Goal: Task Accomplishment & Management: Manage account settings

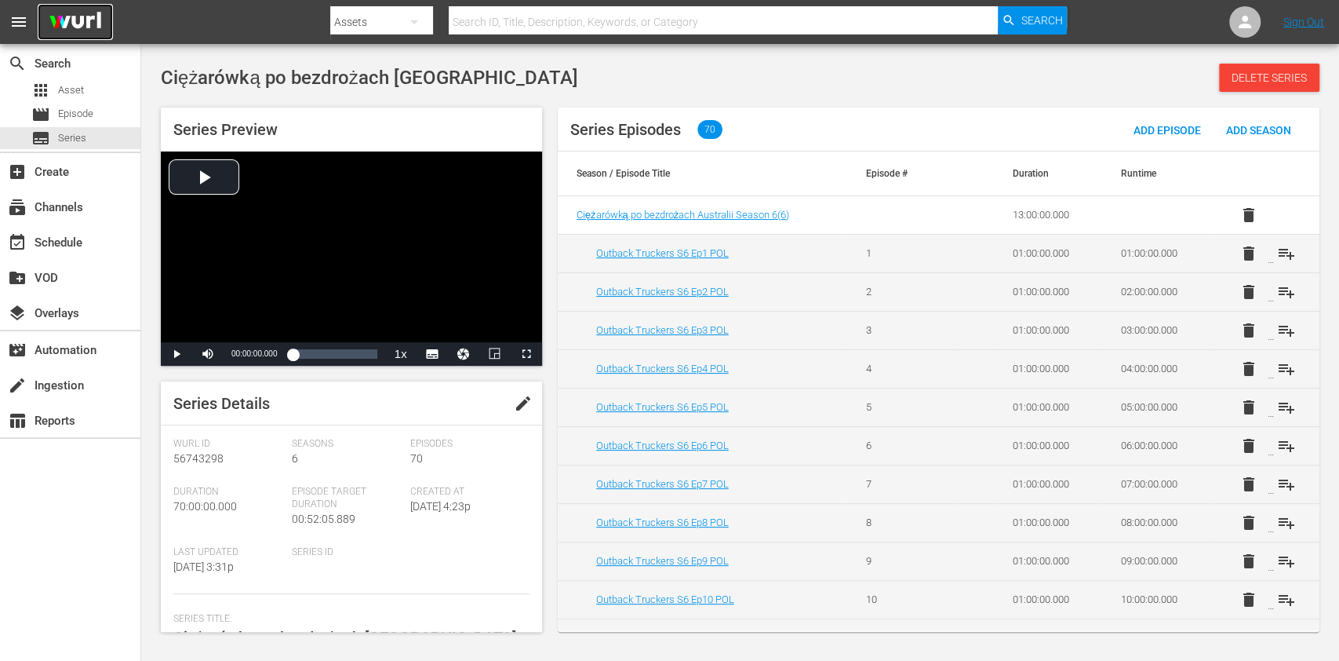
scroll to position [523, 0]
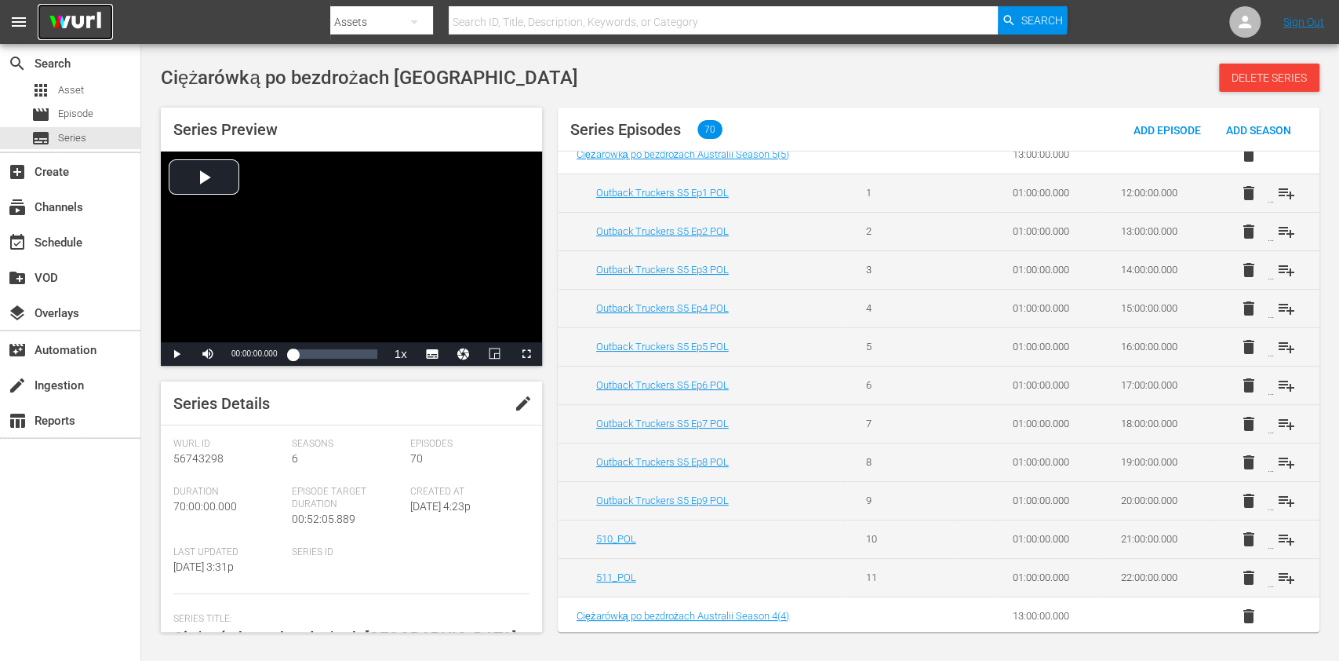
click at [55, 31] on img at bounding box center [75, 22] width 75 height 37
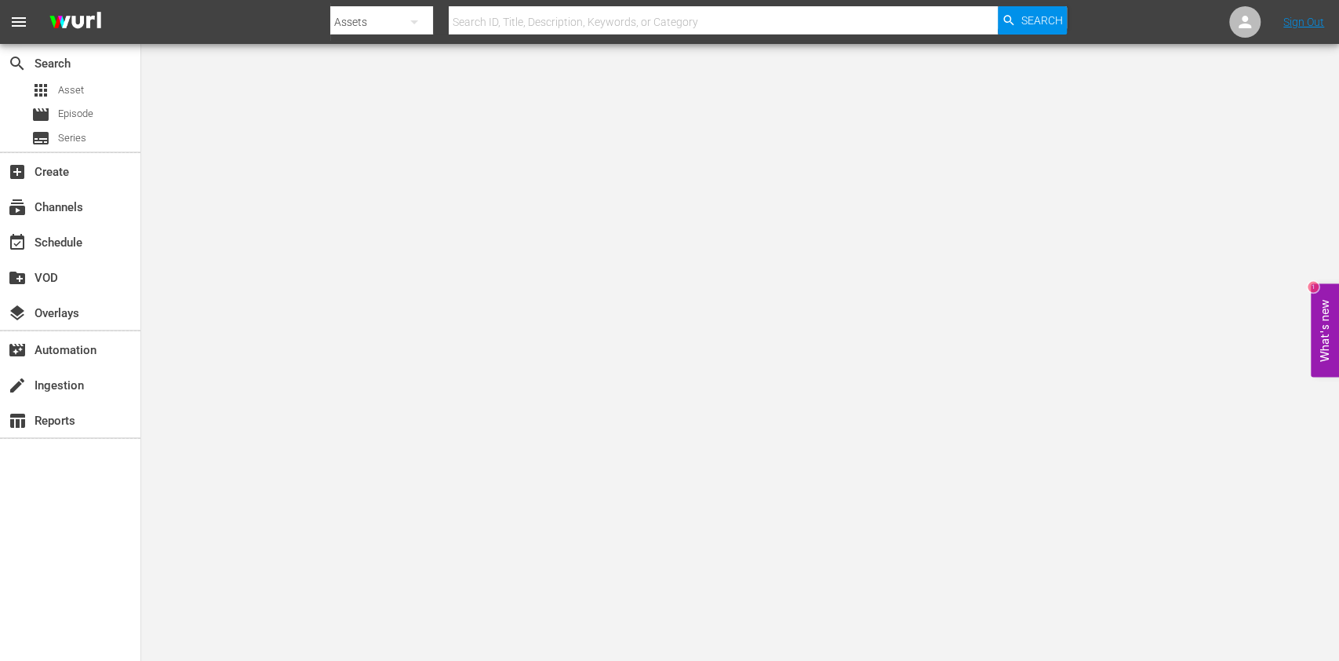
click at [167, 187] on body "menu Search By Assets Search ID, Title, Description, Keywords, or Category Sear…" at bounding box center [669, 330] width 1339 height 661
click at [104, 246] on div "event_available Schedule" at bounding box center [70, 240] width 140 height 31
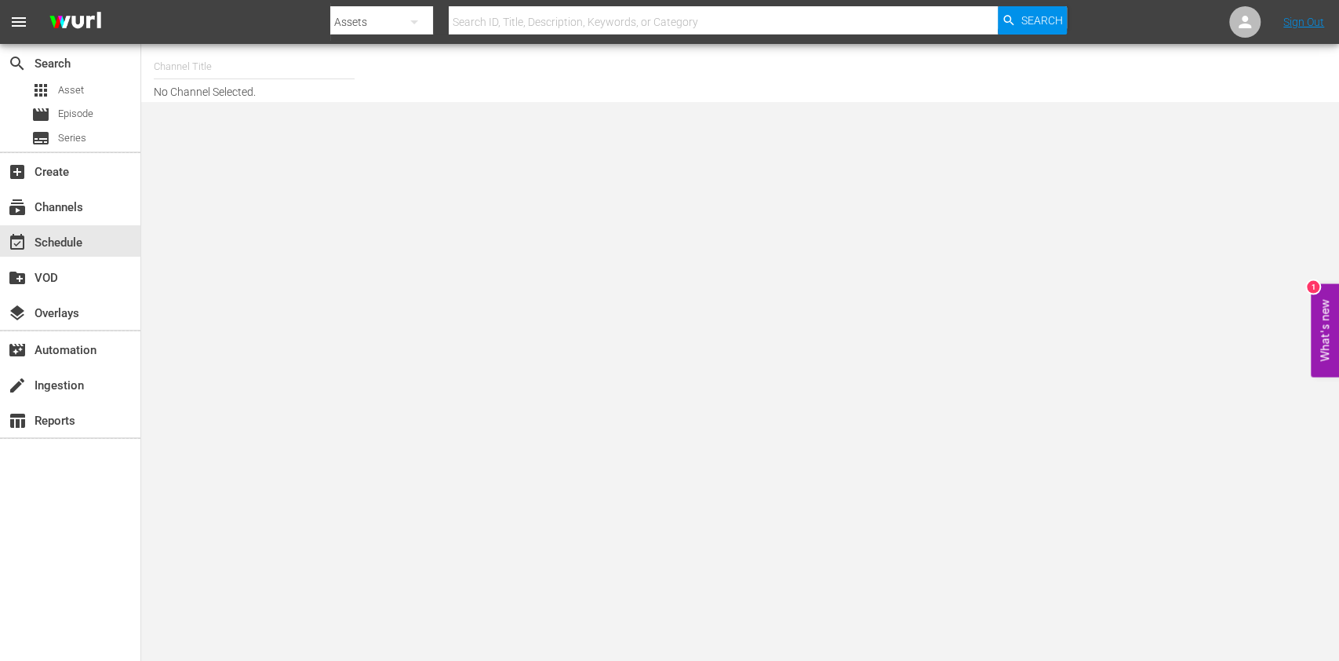
click at [251, 67] on input "text" at bounding box center [254, 67] width 201 height 38
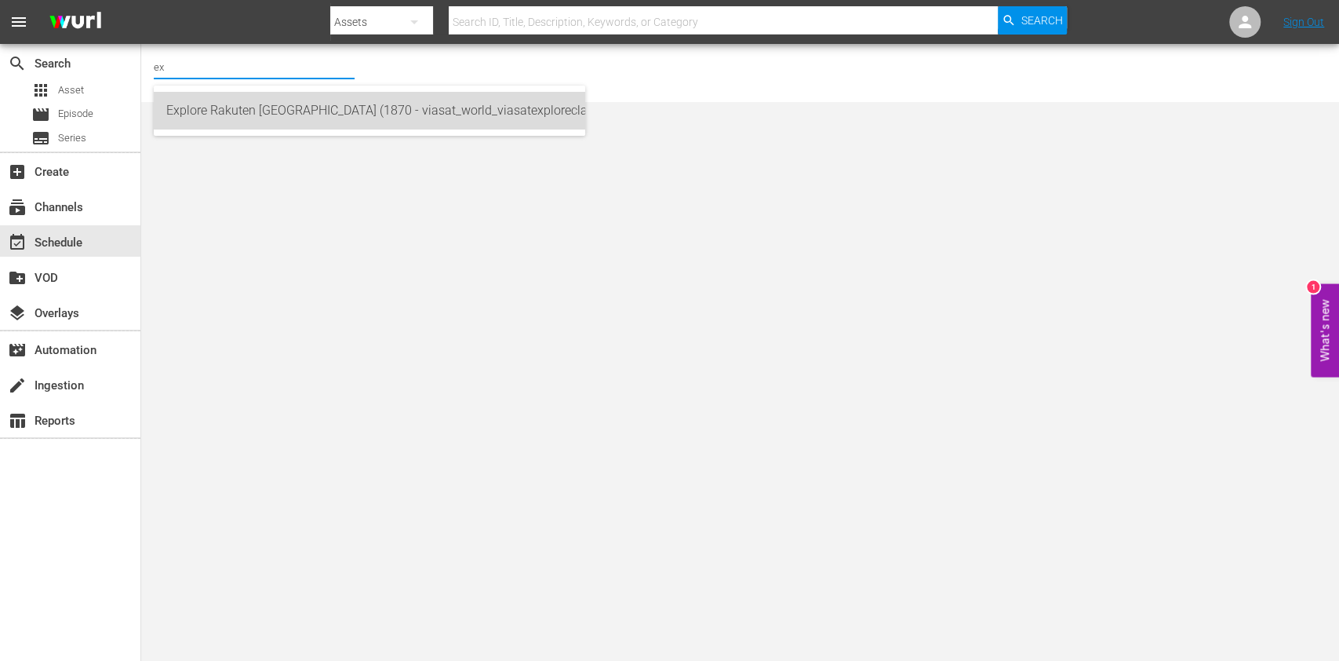
click at [238, 108] on div "Explore Rakuten Poland (1870 - viasat_world_viasatexploreclassic_1)" at bounding box center [369, 111] width 406 height 38
type input "Explore Rakuten Poland (1870 - viasat_world_viasatexploreclassic_1)"
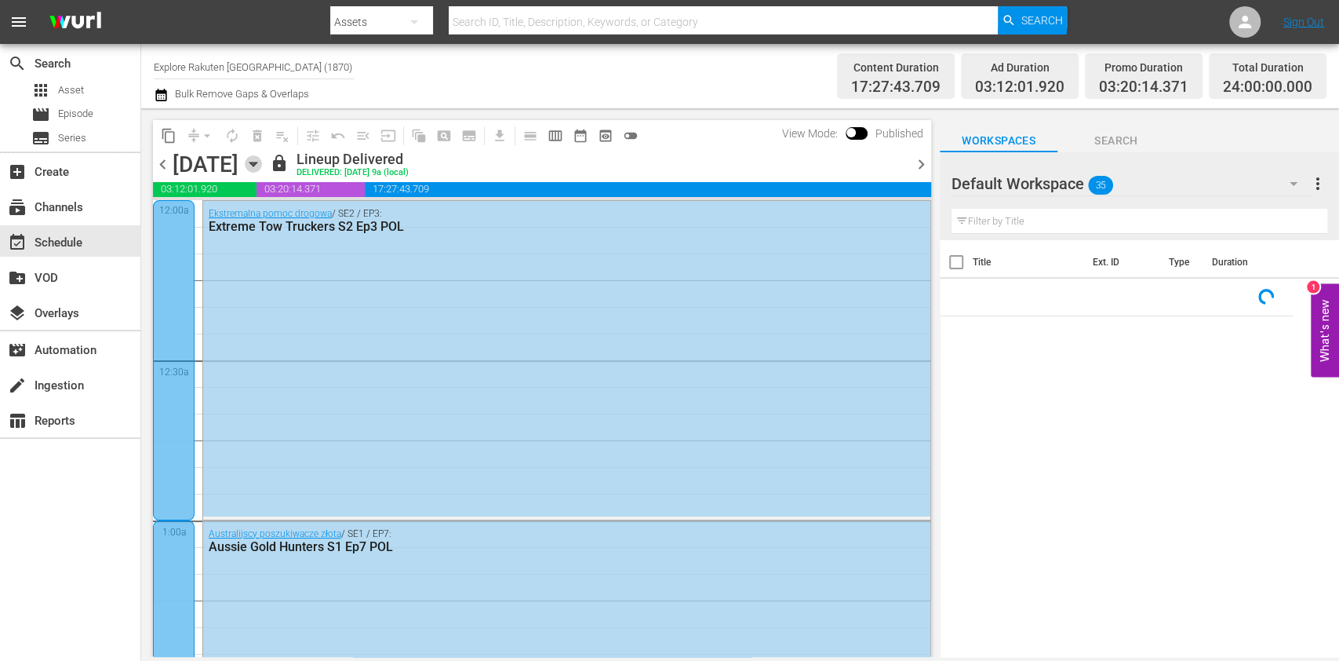
click at [262, 160] on icon "button" at bounding box center [253, 163] width 17 height 17
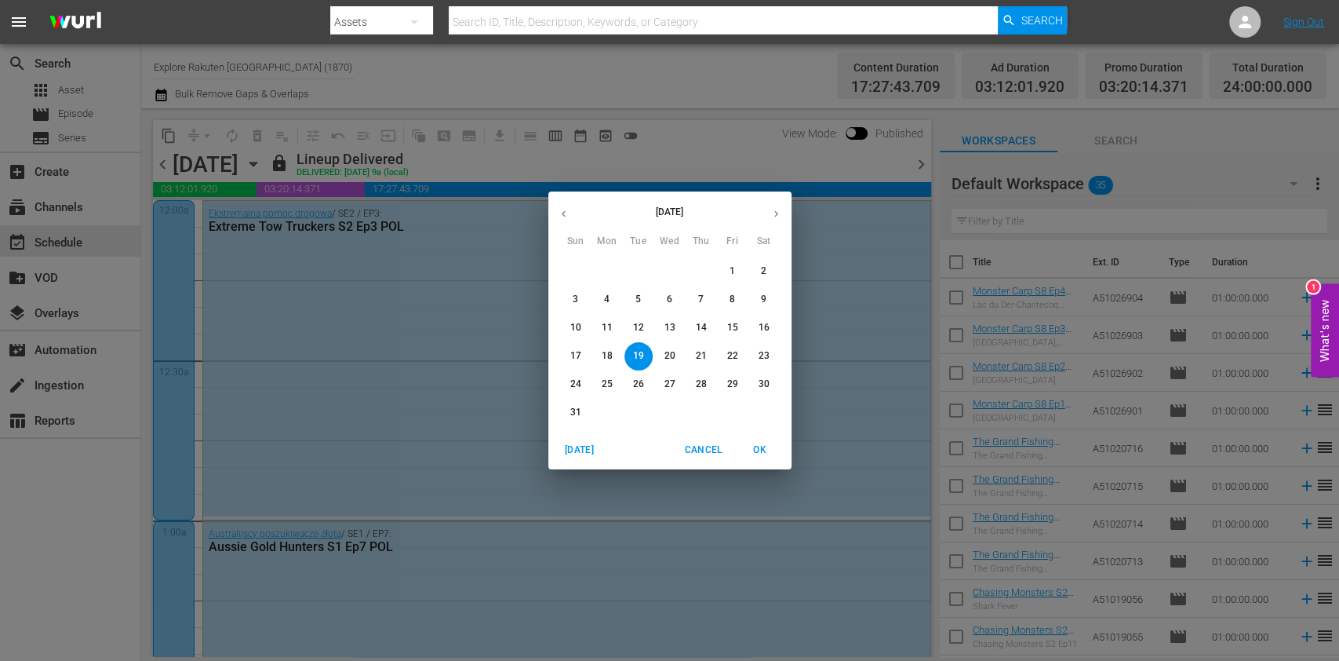
click at [781, 212] on icon "button" at bounding box center [776, 214] width 12 height 12
click at [559, 215] on icon "button" at bounding box center [564, 214] width 12 height 12
click at [584, 410] on span "31" at bounding box center [576, 412] width 28 height 13
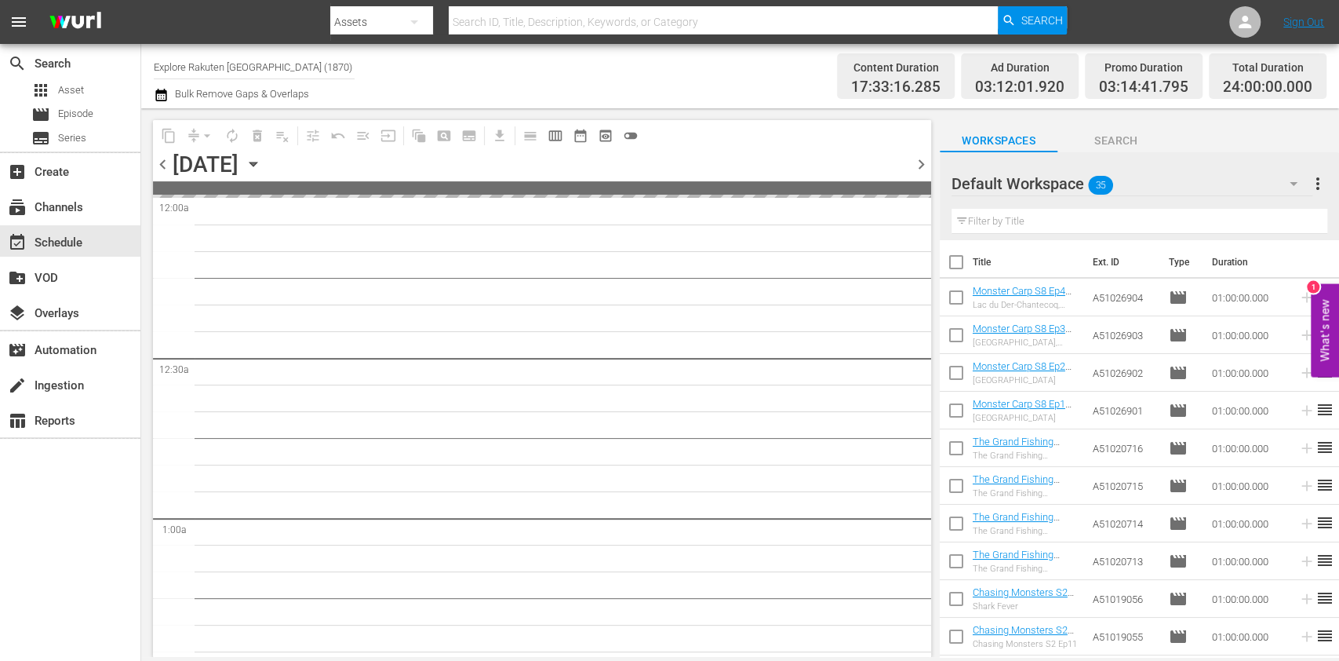
click at [922, 156] on span "chevron_right" at bounding box center [922, 165] width 20 height 20
click at [727, 86] on div "Channel Title Explore Rakuten Poland (1870) Bulk Remove Gaps & Overlaps" at bounding box center [473, 76] width 639 height 56
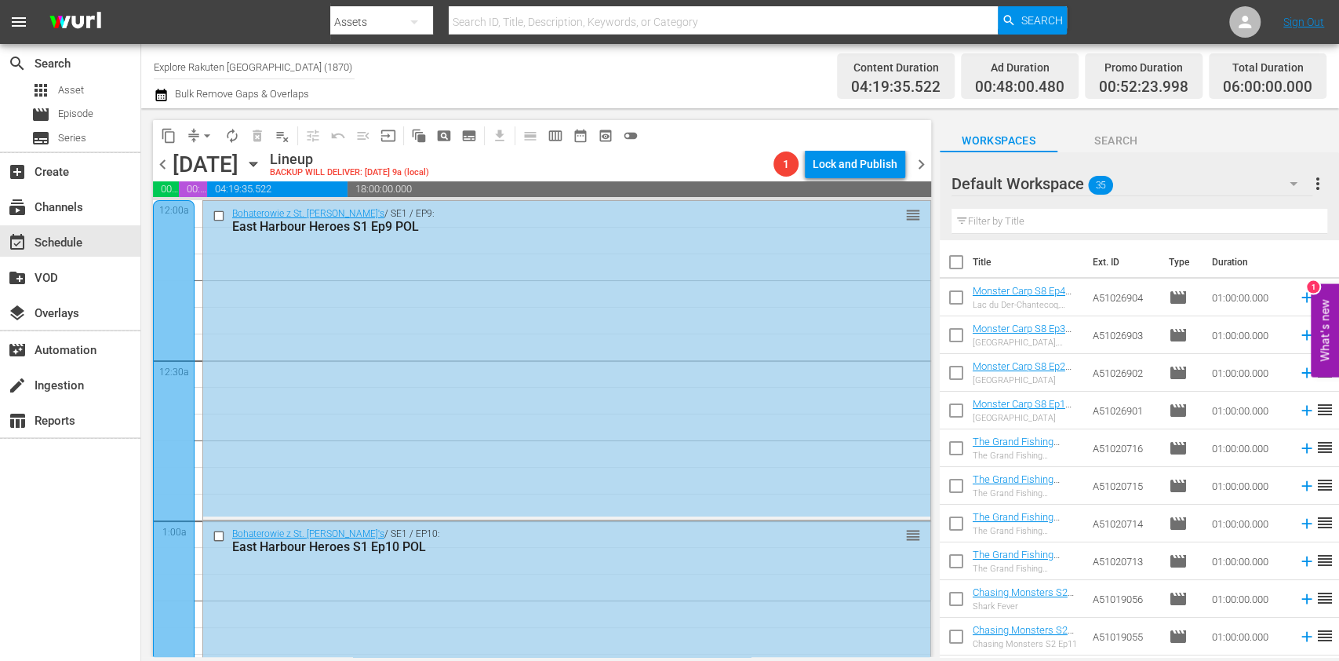
click at [700, 80] on div "Channel Title Explore Rakuten Poland (1870) Bulk Remove Gaps & Overlaps" at bounding box center [473, 76] width 639 height 56
click at [750, 68] on div "Channel Title Explore Rakuten Poland (1870) Bulk Remove Gaps & Overlaps" at bounding box center [473, 76] width 639 height 56
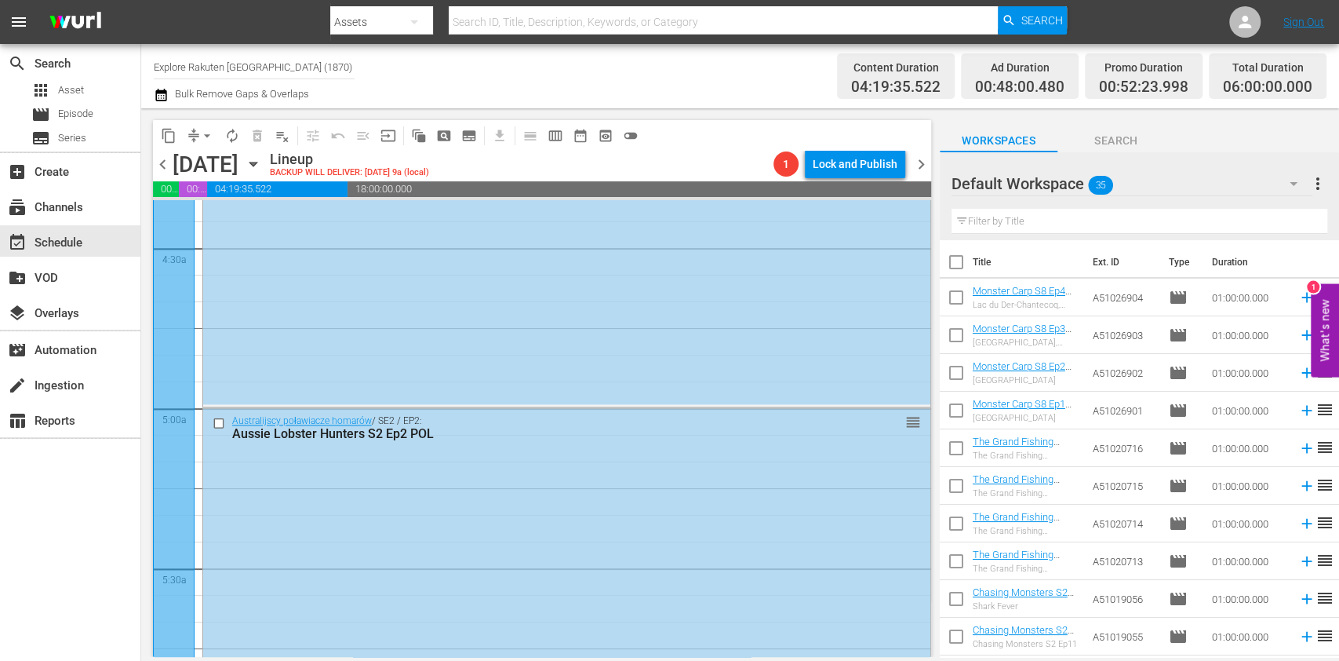
scroll to position [1360, 0]
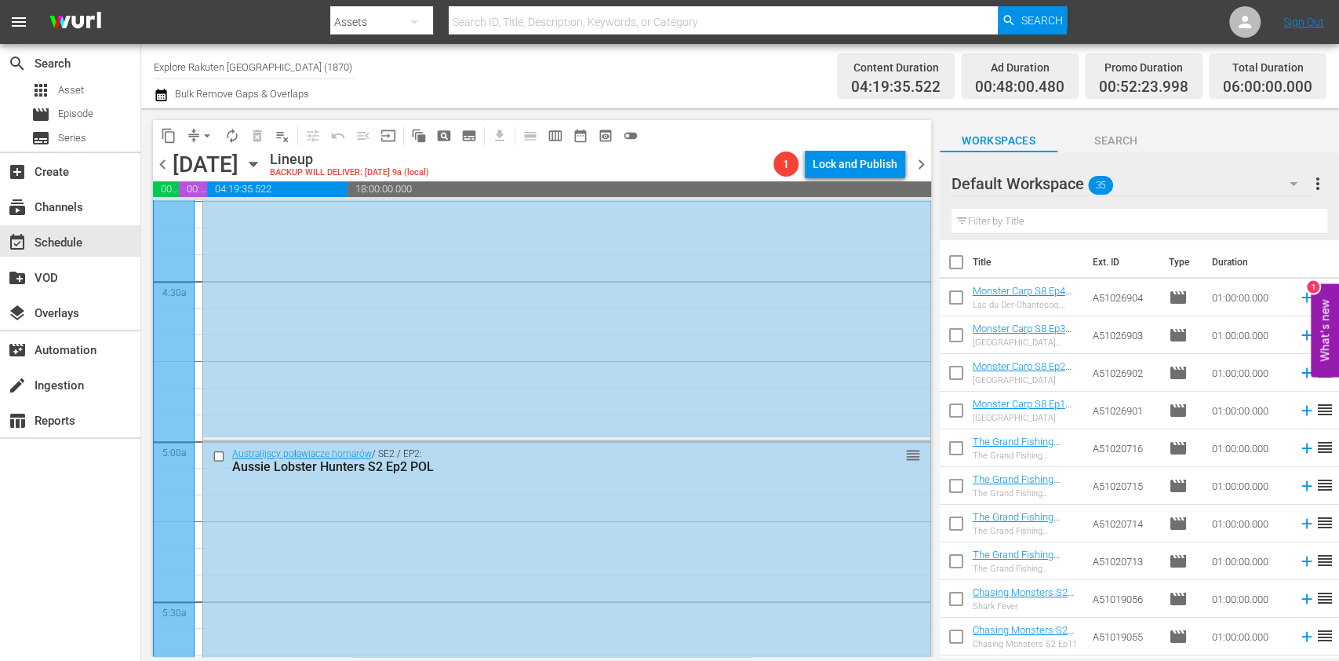
click at [1097, 122] on button "Search" at bounding box center [1117, 136] width 118 height 31
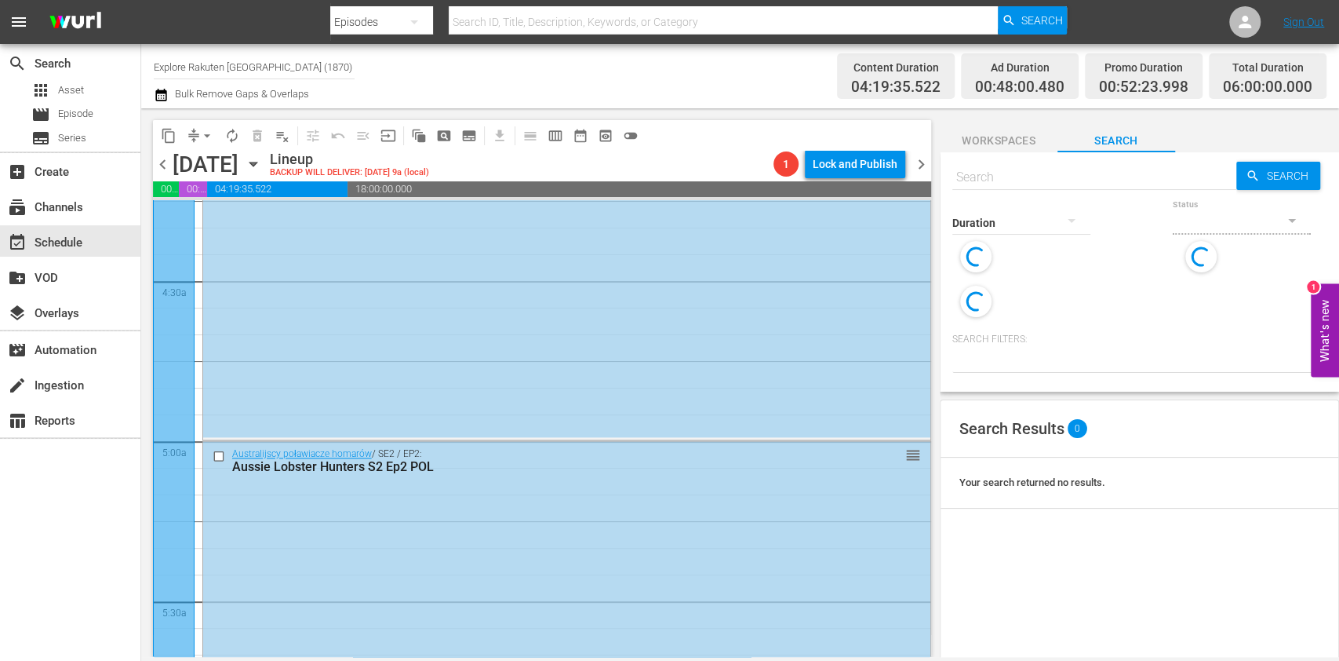
click at [1092, 180] on input "text" at bounding box center [1094, 177] width 284 height 38
paste input "Extreme Tow Truckers S2E2"
type input "Extreme Tow Truckers S2E2"
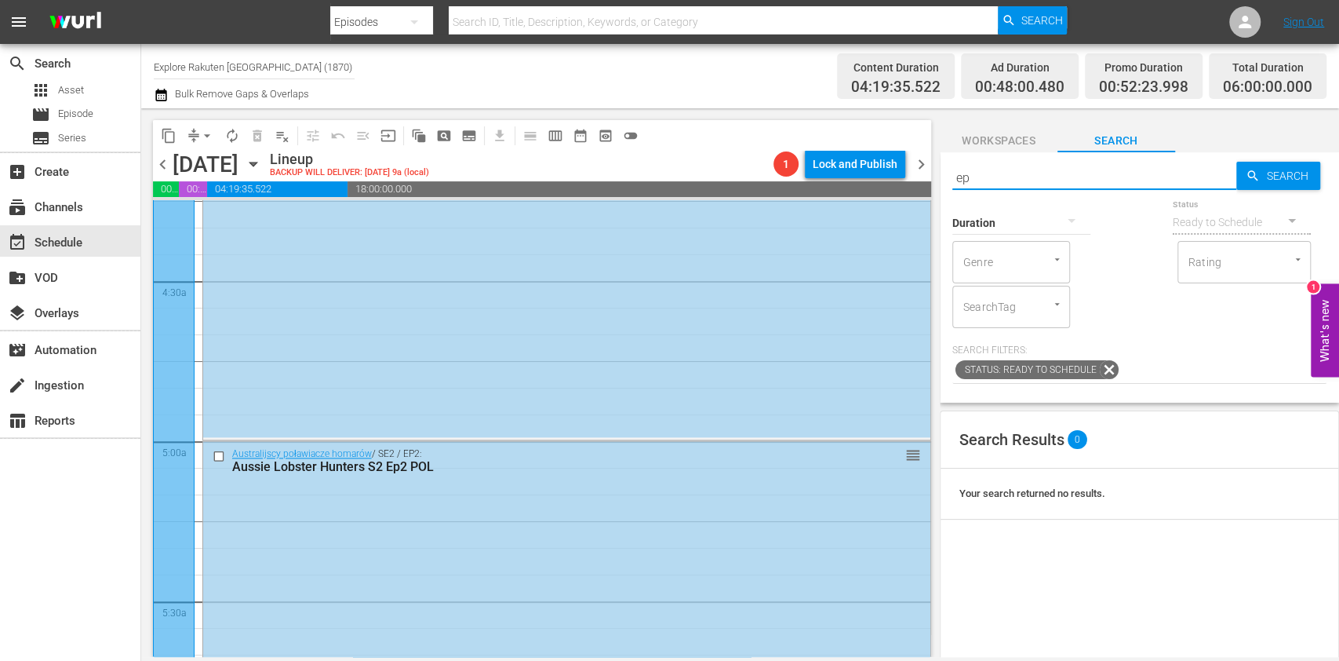
type input "e"
paste input "Extreme Tow Truckers S2E2"
type input "Extreme Tow Truckers S2 ep2"
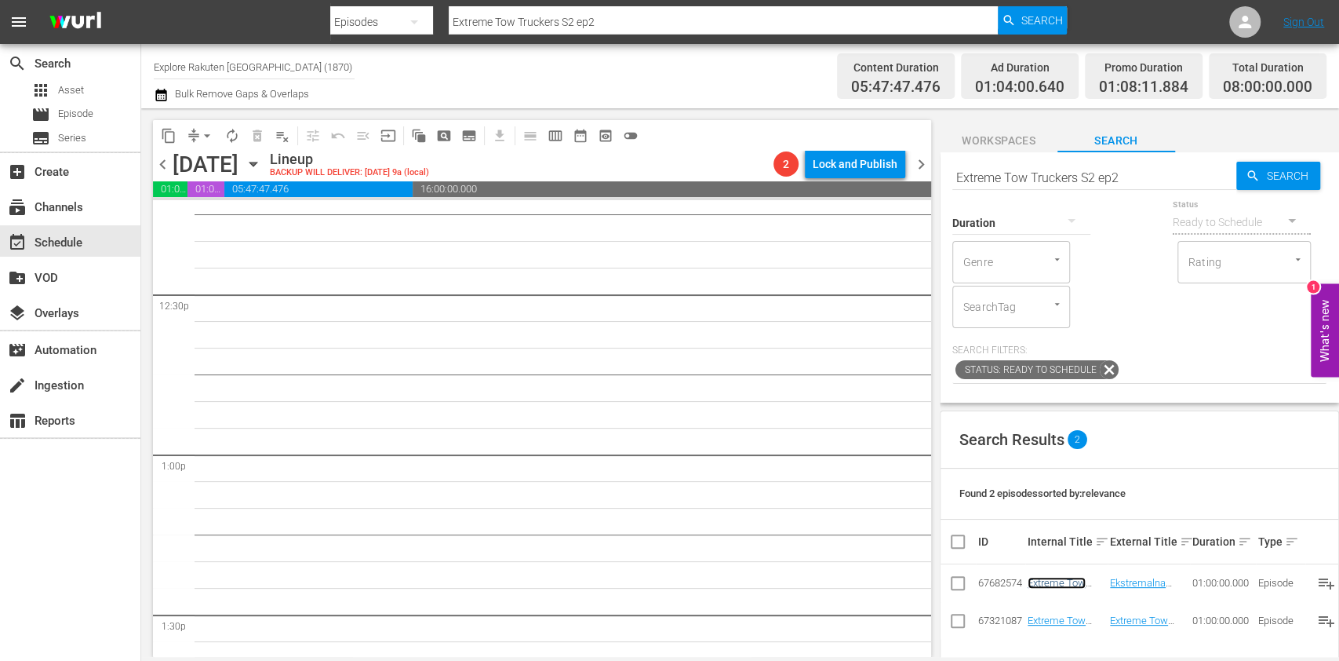
scroll to position [4080, 0]
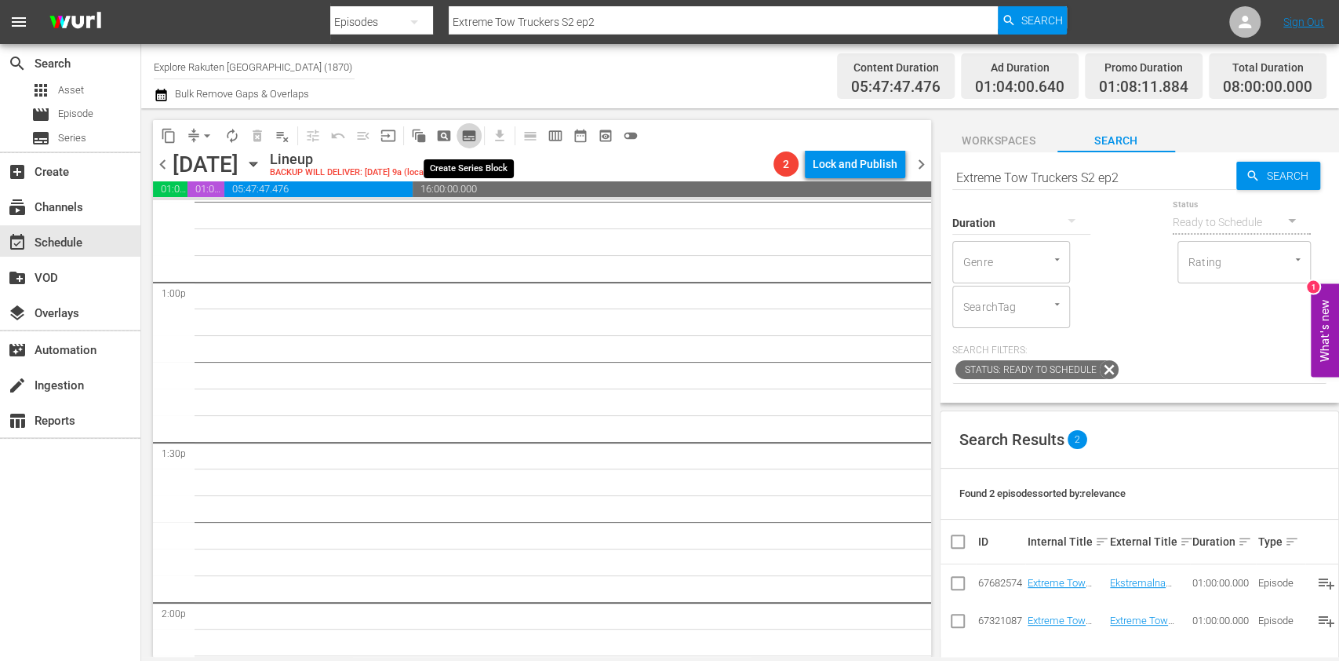
click at [465, 139] on span "subtitles_outlined" at bounding box center [469, 136] width 16 height 16
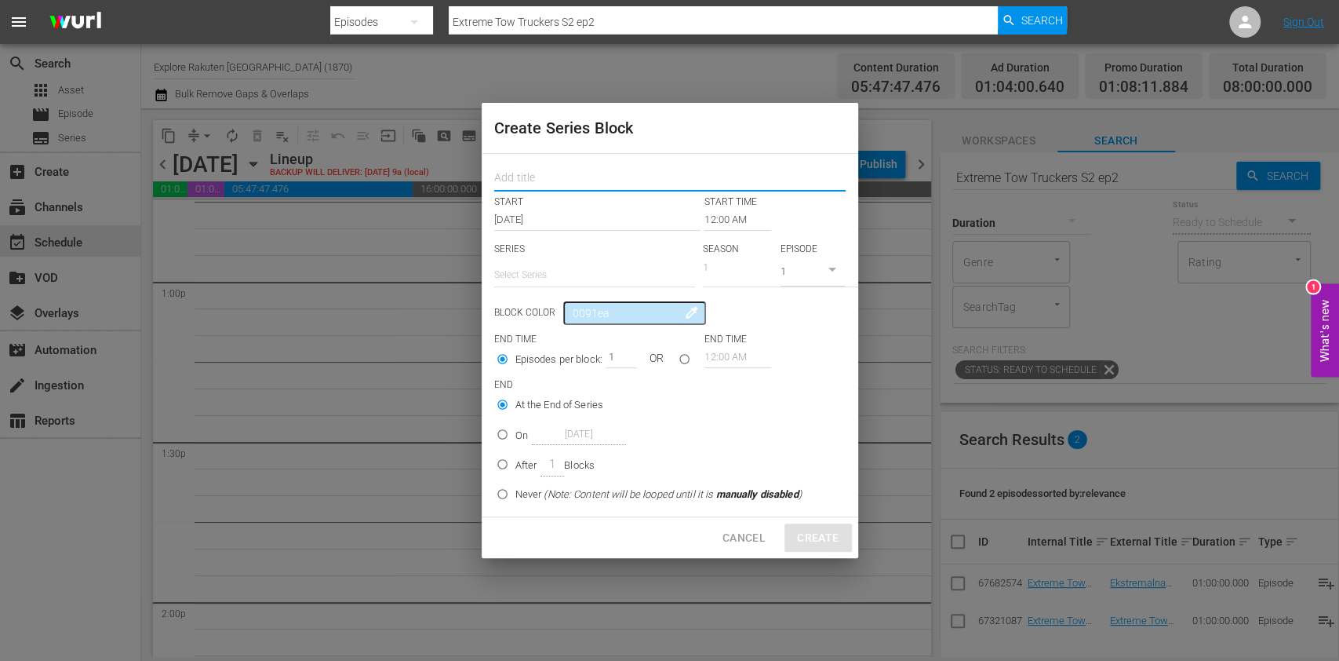
click at [562, 167] on input "text" at bounding box center [669, 179] width 351 height 24
paste input "Drwale z Kolumbii Brytyjskiej"
type input "Drwale z Kolumbii Brytyjskiej"
click at [598, 260] on input "text" at bounding box center [594, 275] width 201 height 38
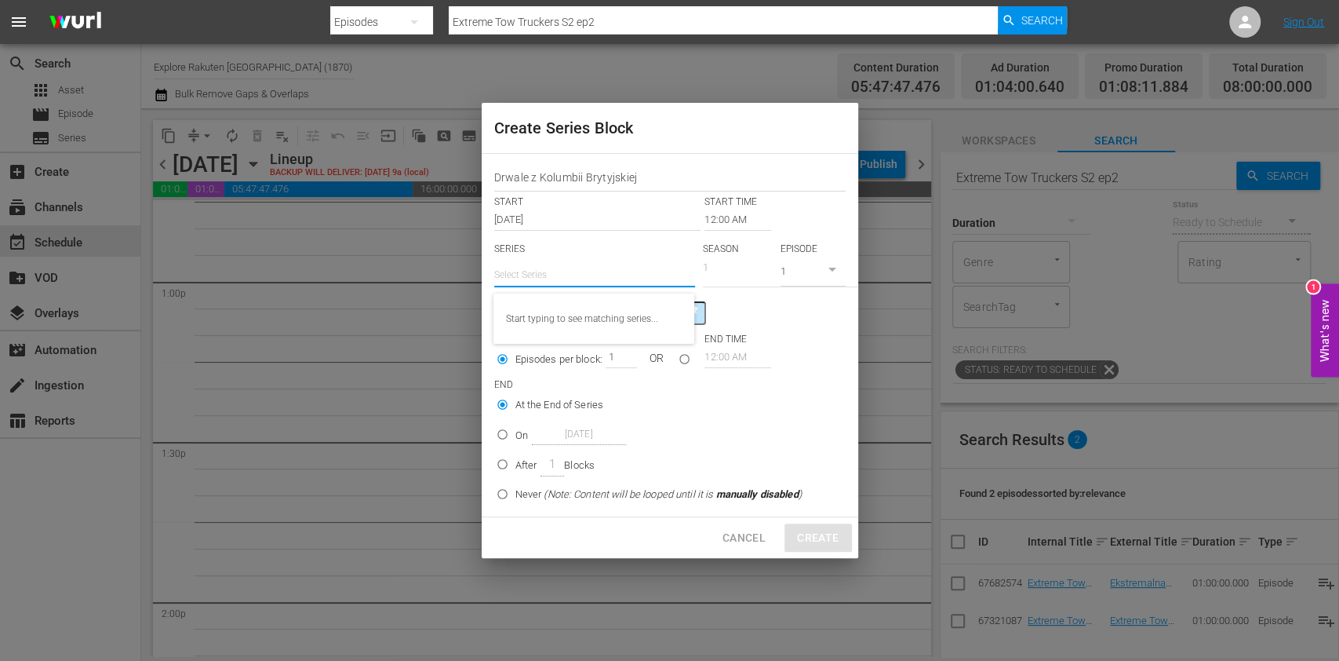
paste input "Drwale z Kolumbii Brytyjskiej"
click at [623, 317] on div "Drwale z Kolumbii Brytyjskiej" at bounding box center [594, 319] width 176 height 38
type input "Drwale z Kolumbii Brytyjskiej"
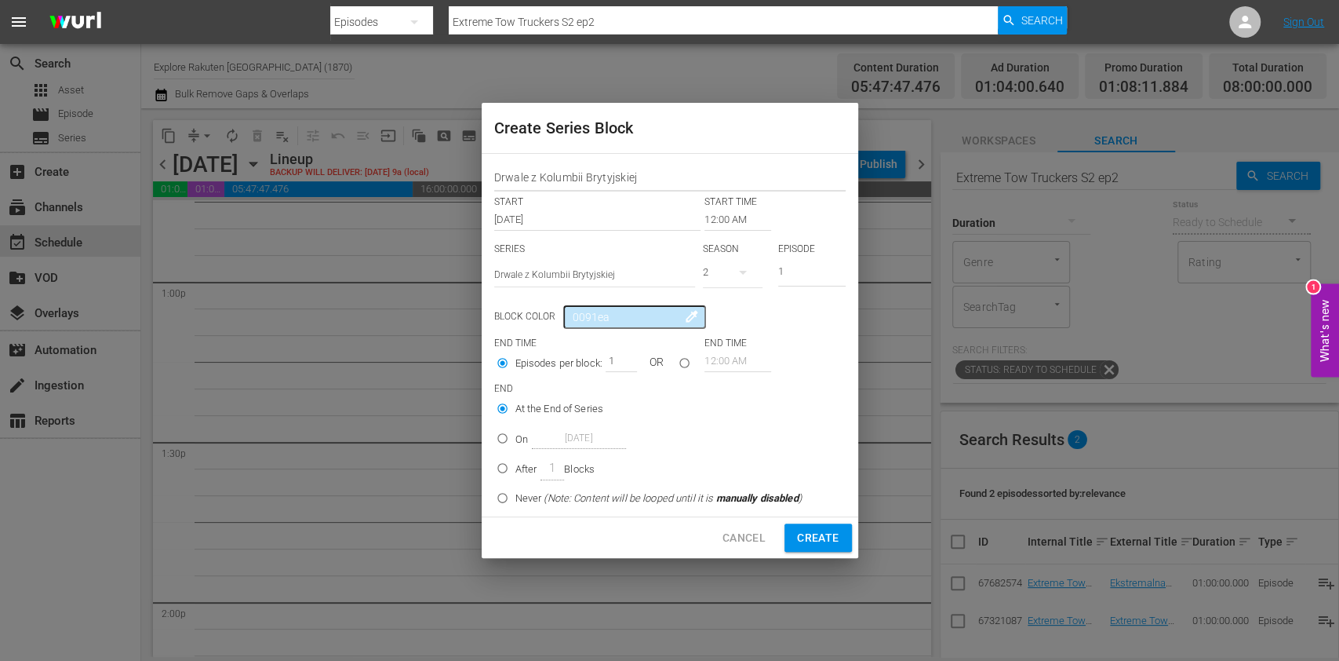
click at [597, 167] on input "Drwale z Kolumbii Brytyjskiej" at bounding box center [669, 179] width 351 height 24
drag, startPoint x: 650, startPoint y: 170, endPoint x: 442, endPoint y: 133, distance: 211.9
click at [442, 133] on div "Create Series Block Mud Mountain Haulers START START TIME Sep 1st 2025 12:00 AM…" at bounding box center [669, 330] width 1339 height 661
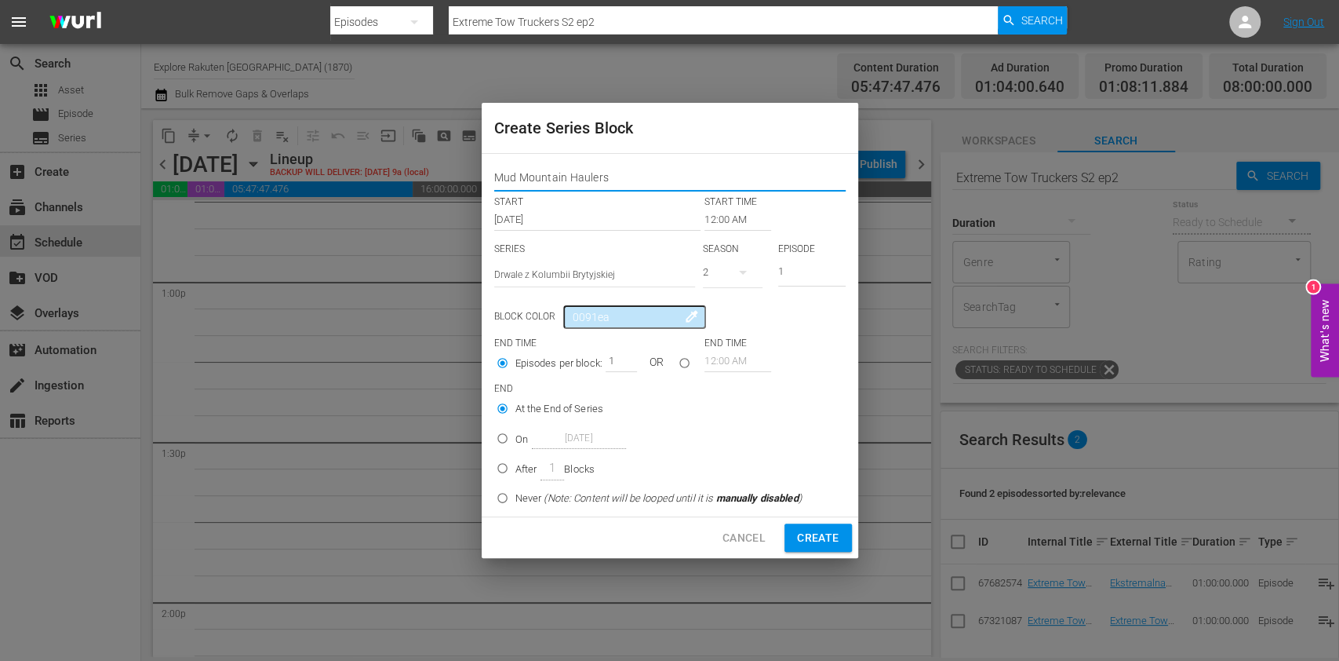
click at [664, 181] on input "Mud Mountain Haulers" at bounding box center [669, 179] width 351 height 24
type input "Mud Mountain Haulers"
click at [742, 267] on icon "button" at bounding box center [743, 272] width 19 height 19
click at [746, 344] on div "1" at bounding box center [724, 338] width 43 height 16
click at [722, 214] on input "12:00 AM" at bounding box center [738, 220] width 67 height 22
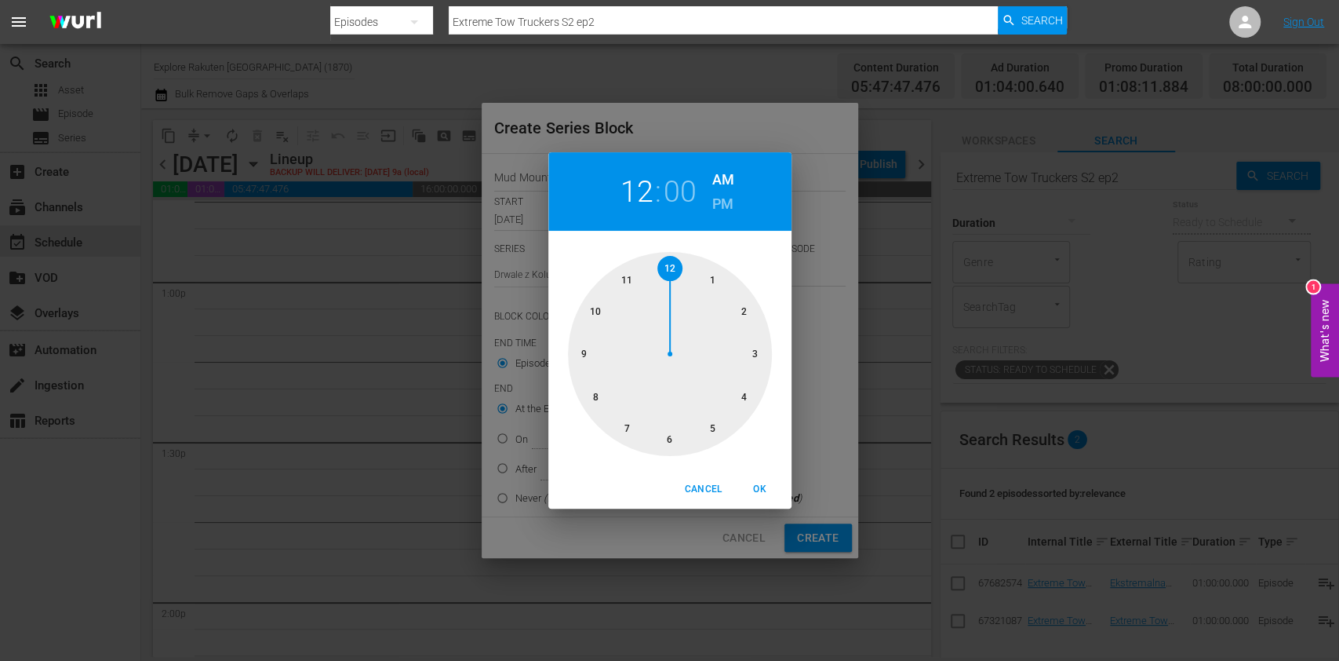
click at [753, 358] on div at bounding box center [670, 354] width 204 height 204
click at [722, 193] on h6 "PM" at bounding box center [722, 203] width 21 height 25
click at [766, 493] on span "OK" at bounding box center [760, 489] width 38 height 16
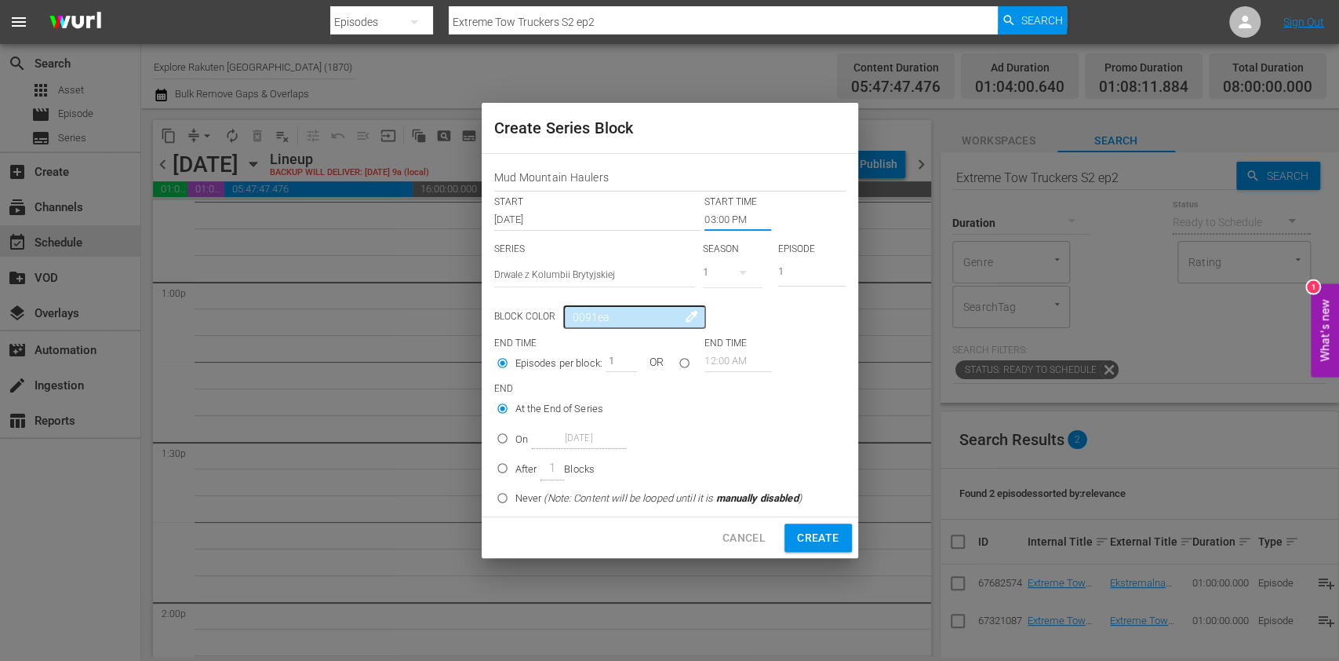
type input "03:00 PM"
click at [504, 444] on input "On [DATE]" at bounding box center [503, 441] width 26 height 26
radio input "true"
click at [590, 441] on input "[DATE]" at bounding box center [579, 438] width 94 height 21
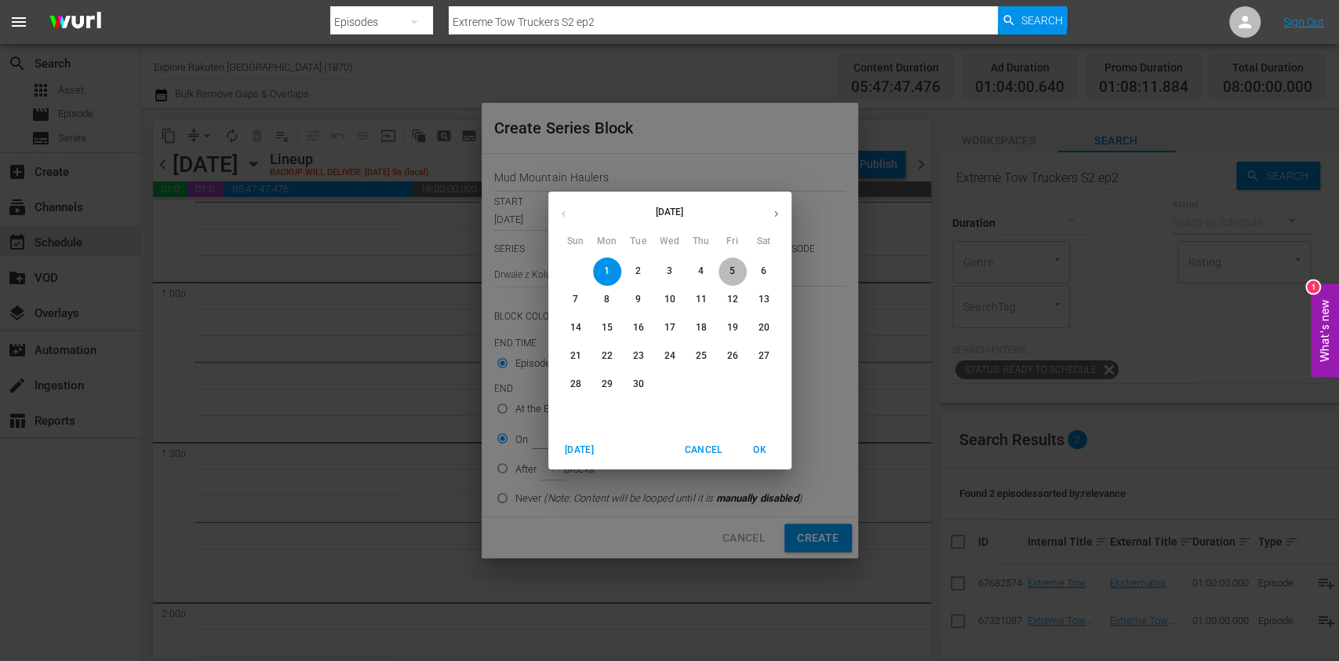
click at [736, 269] on span "5" at bounding box center [733, 270] width 28 height 13
type input "[DATE]"
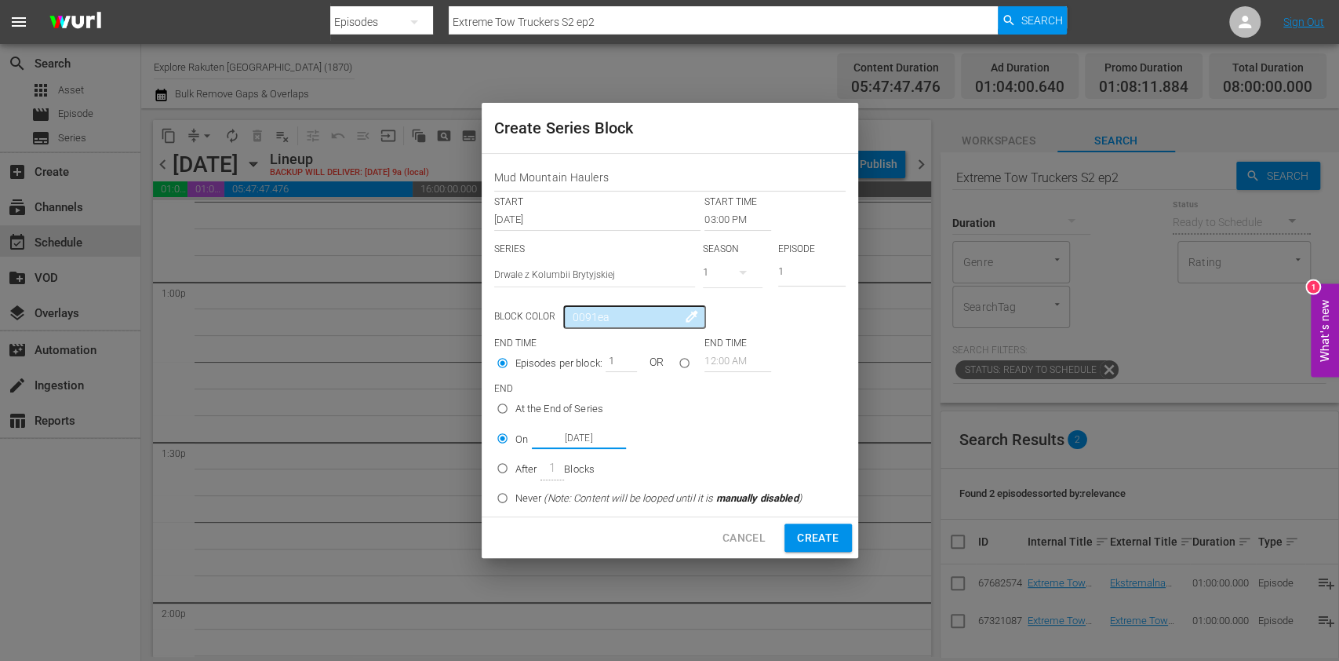
click at [818, 539] on span "Create" at bounding box center [818, 538] width 42 height 20
type input "12:00 AM"
radio input "true"
type input "[DATE]"
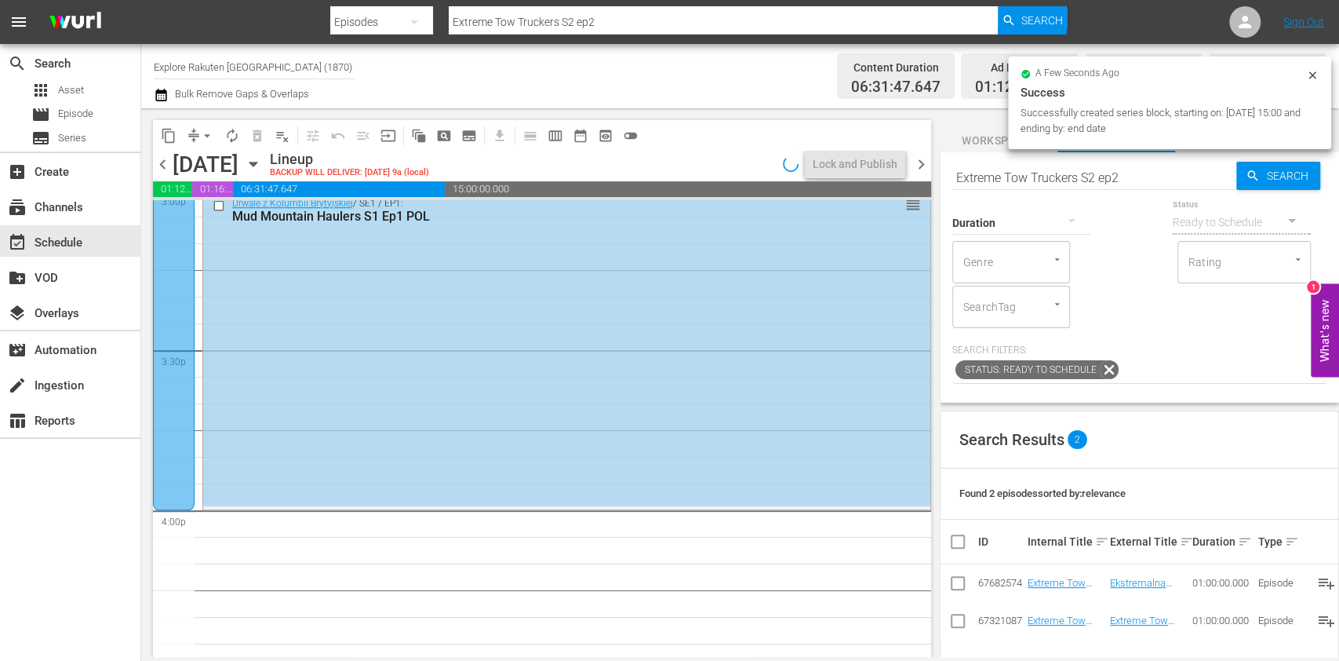
scroll to position [4707, 0]
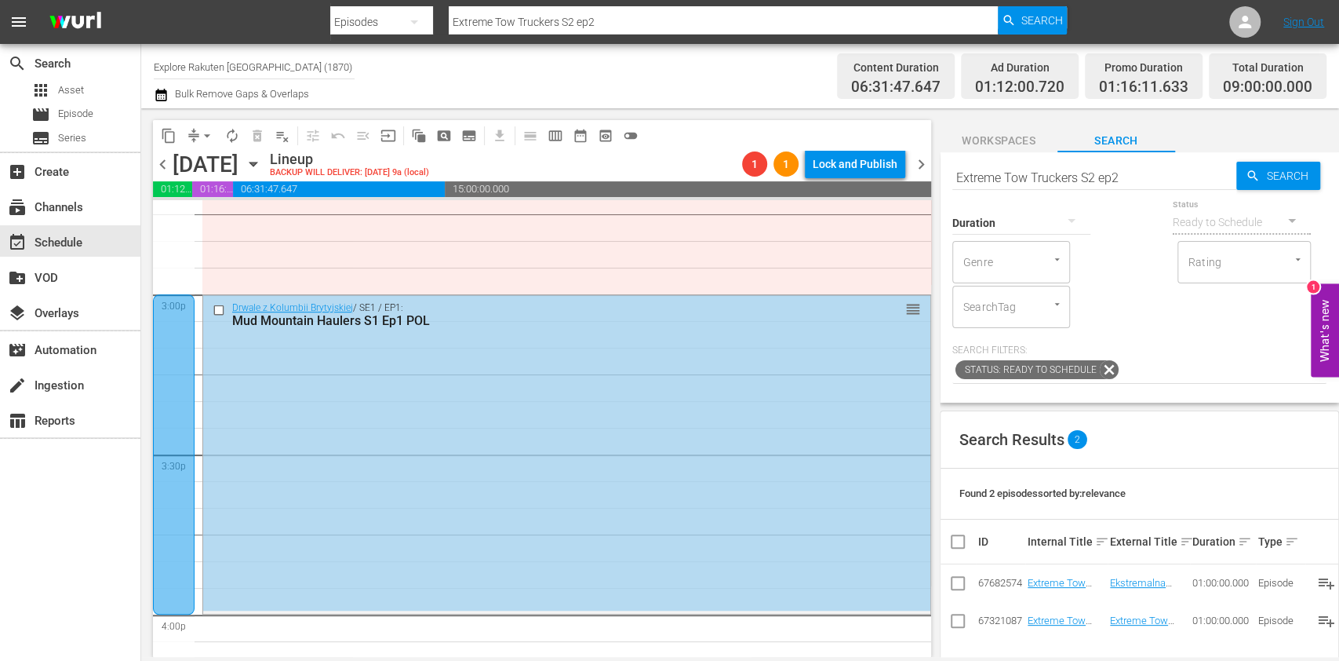
click at [472, 137] on span "subtitles_outlined" at bounding box center [469, 136] width 16 height 16
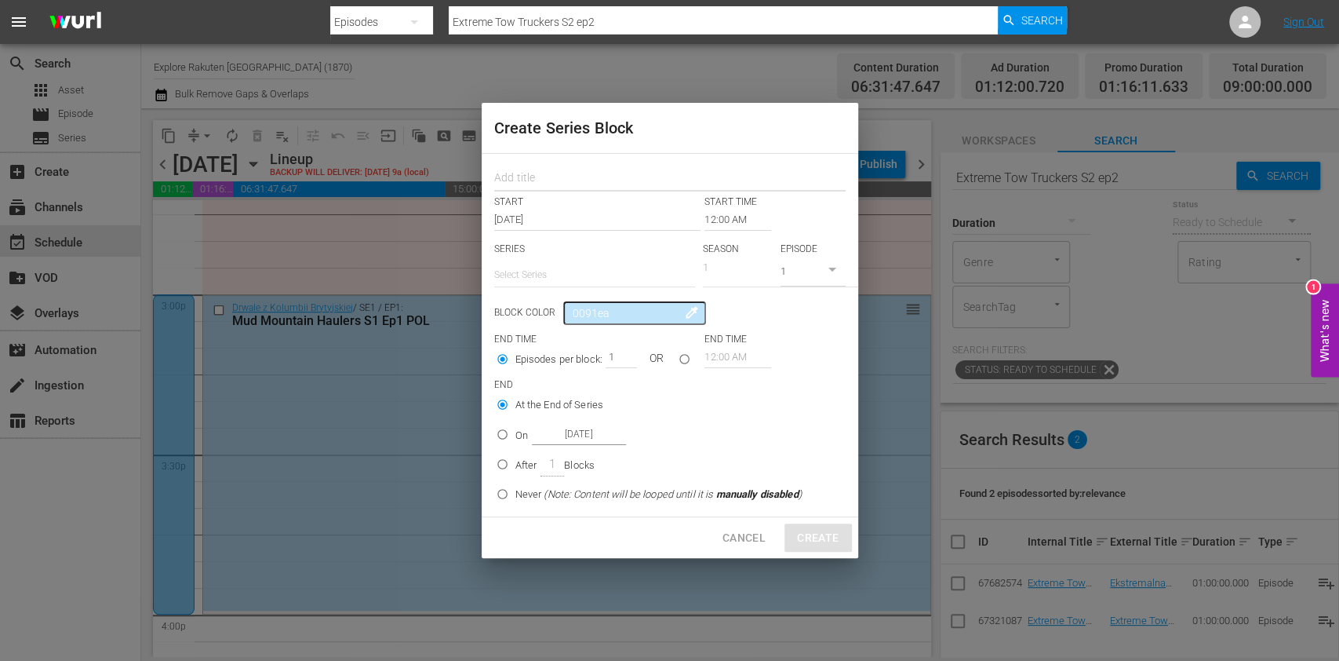
click at [598, 171] on input "text" at bounding box center [669, 179] width 351 height 24
paste input "Mud Mountain Haulers"
type input "Mud Mountain Haulers"
click at [602, 257] on input "text" at bounding box center [594, 275] width 201 height 38
click at [592, 304] on div "Drwale z Kolumbii Brytyjskiej" at bounding box center [594, 319] width 176 height 38
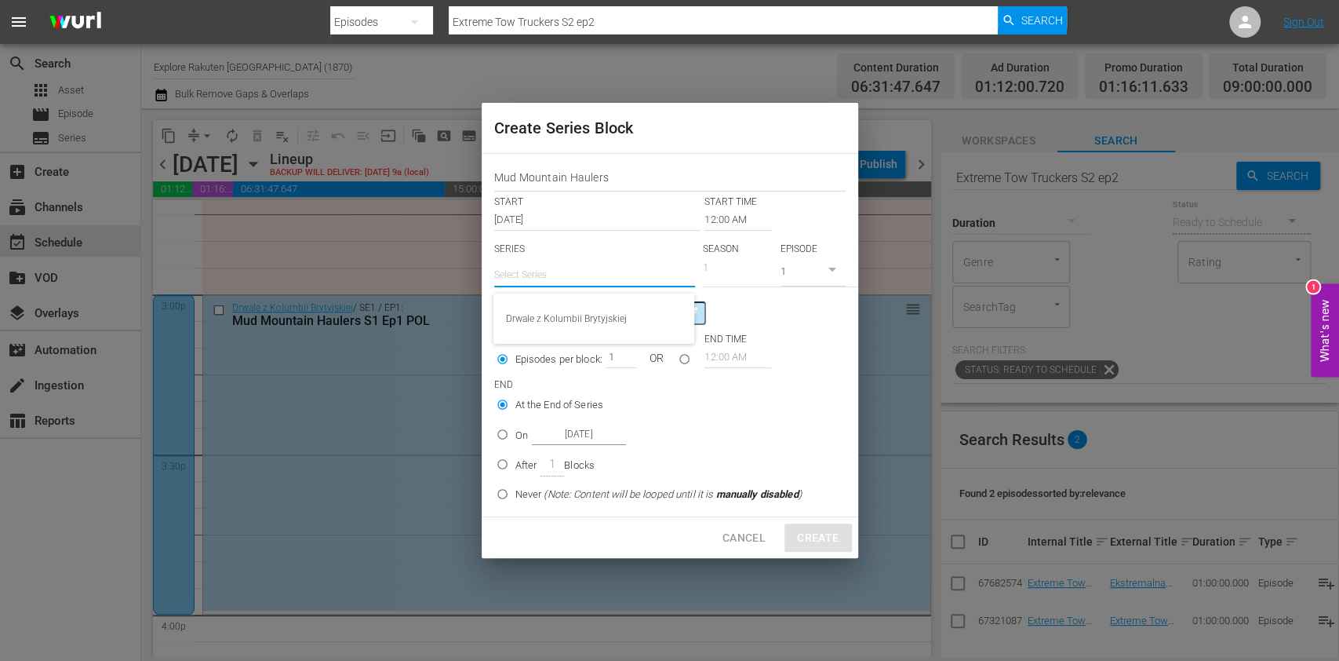
type input "Drwale z Kolumbii Brytyjskiej"
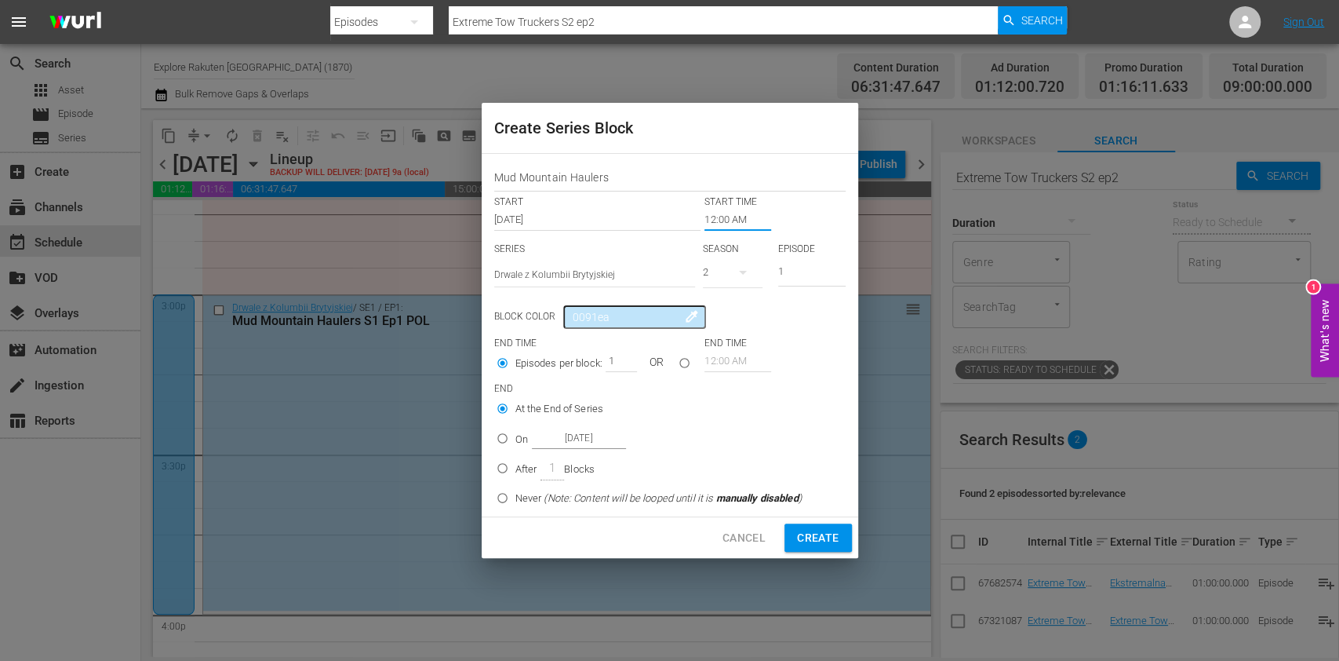
click at [723, 228] on input "12:00 AM" at bounding box center [738, 220] width 67 height 22
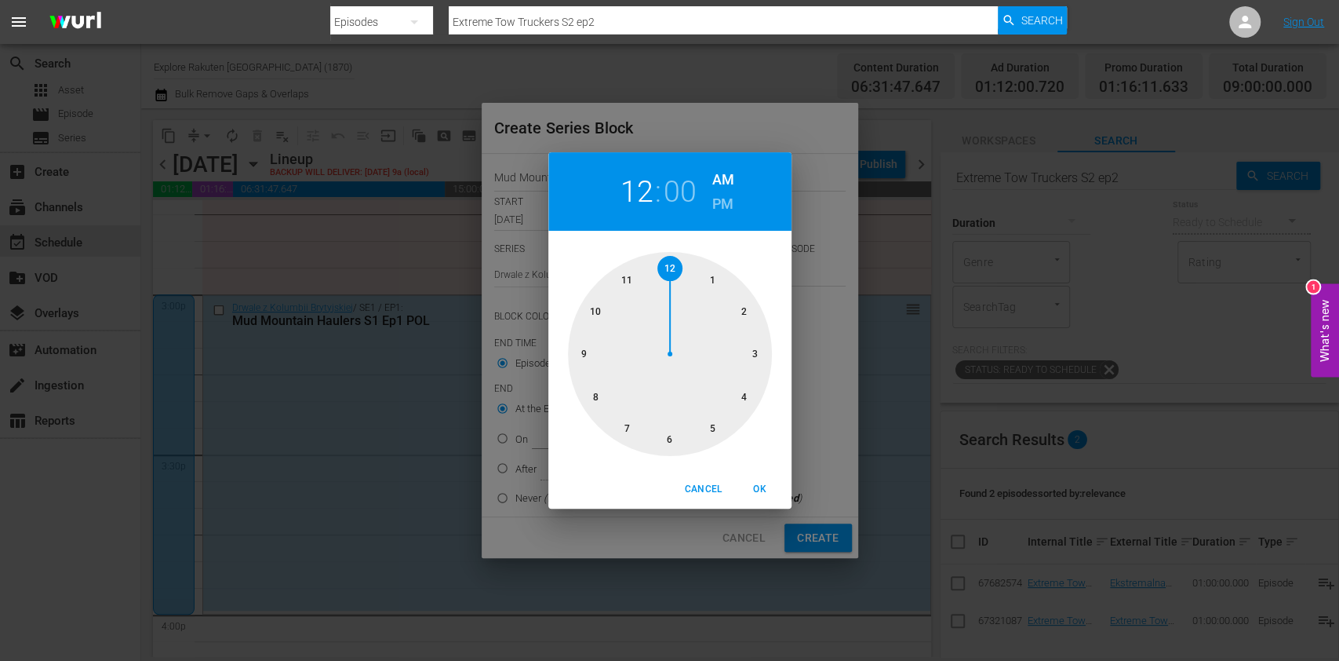
click at [588, 304] on div at bounding box center [670, 354] width 204 height 204
click at [723, 201] on h6 "PM" at bounding box center [722, 203] width 21 height 25
click at [753, 486] on span "OK" at bounding box center [760, 489] width 38 height 16
type input "10:00 PM"
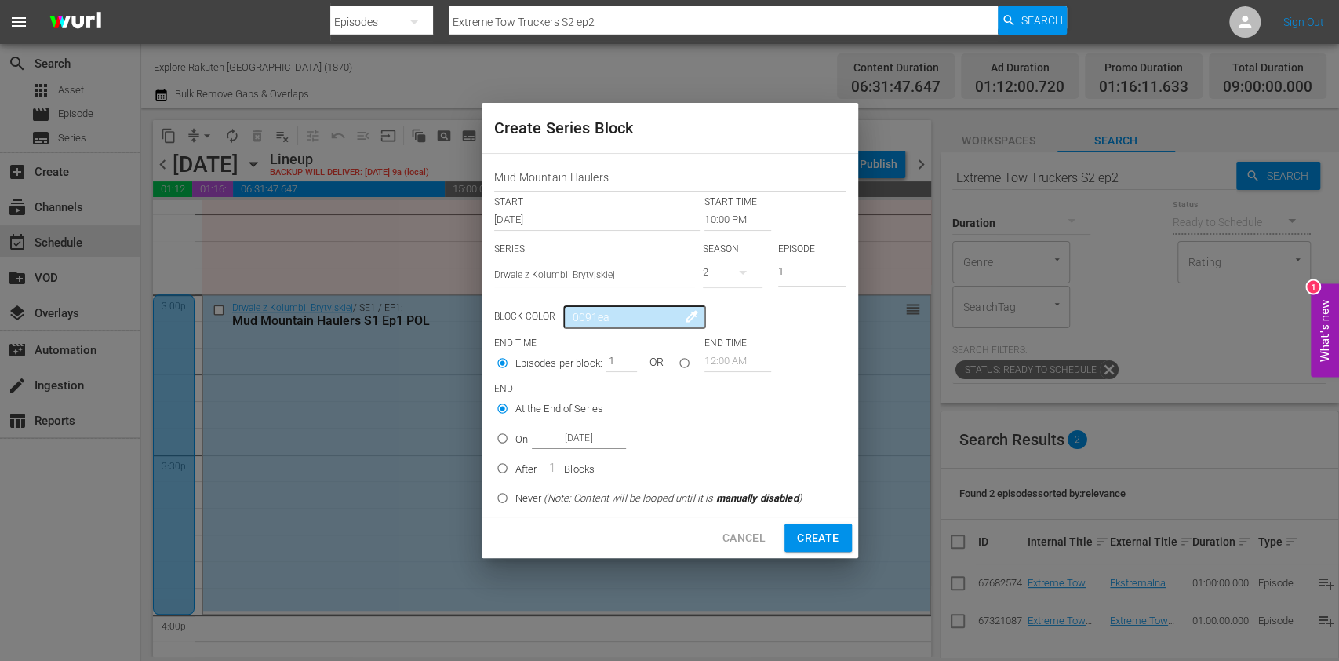
click at [732, 287] on div at bounding box center [733, 287] width 60 height 1
drag, startPoint x: 727, startPoint y: 317, endPoint x: 728, endPoint y: 330, distance: 12.7
click at [728, 330] on div "2 1" at bounding box center [740, 325] width 75 height 75
click at [728, 339] on div "1" at bounding box center [724, 338] width 43 height 16
click at [516, 458] on div "After 1 Blocks" at bounding box center [554, 468] width 79 height 24
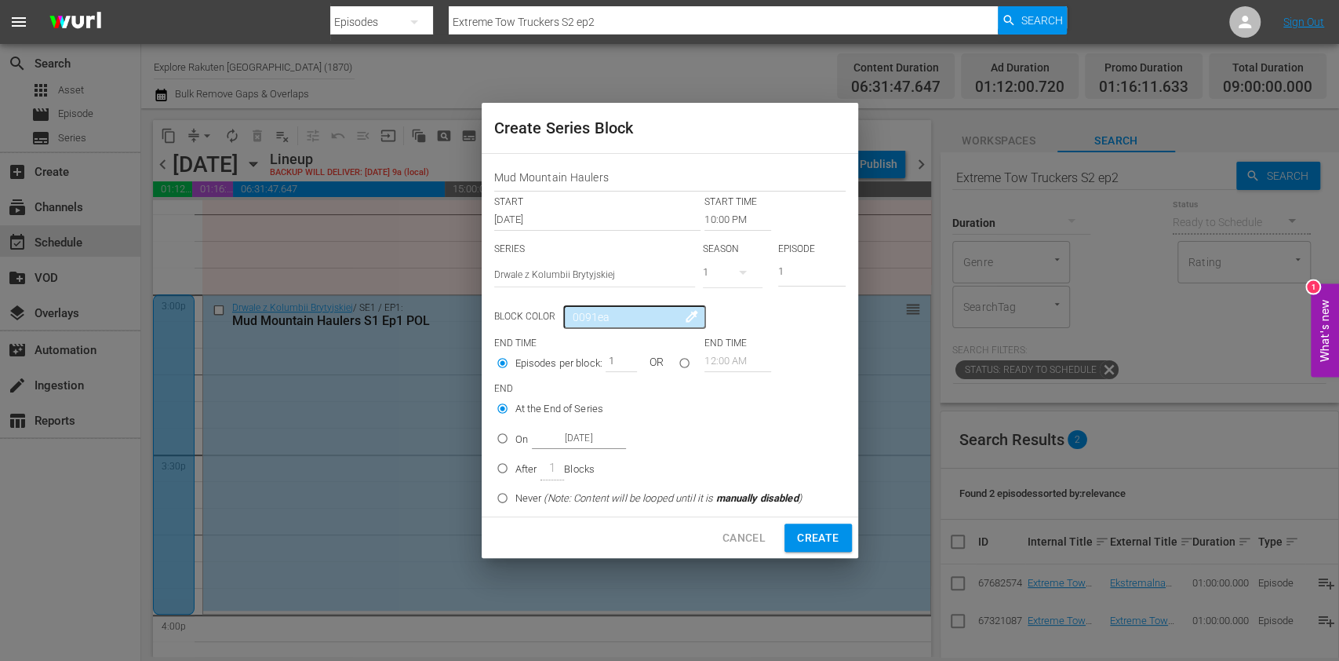
click at [515, 458] on input "After 1 Blocks" at bounding box center [503, 471] width 26 height 26
radio input "false"
radio input "true"
click at [515, 432] on p "On" at bounding box center [521, 440] width 13 height 16
click at [515, 430] on input "On [DATE]" at bounding box center [503, 441] width 26 height 26
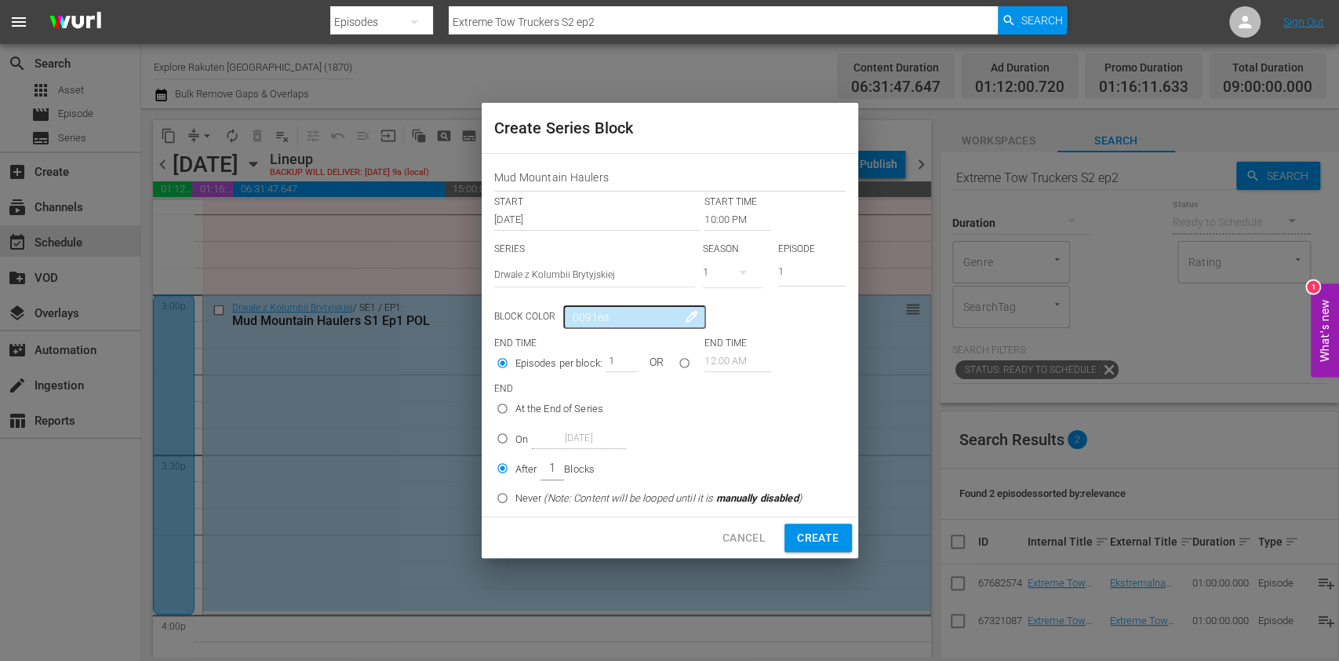
radio input "true"
click at [574, 435] on input "[DATE]" at bounding box center [579, 438] width 94 height 21
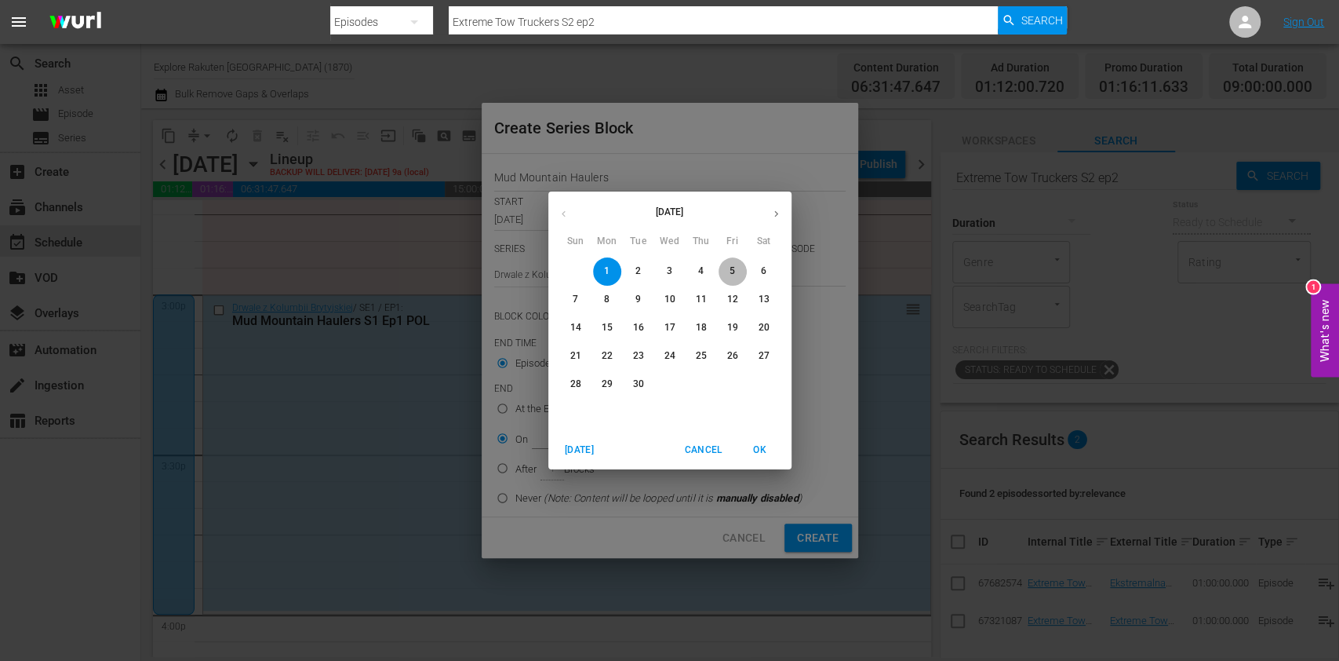
click at [734, 272] on p "5" at bounding box center [732, 270] width 5 height 13
type input "[DATE]"
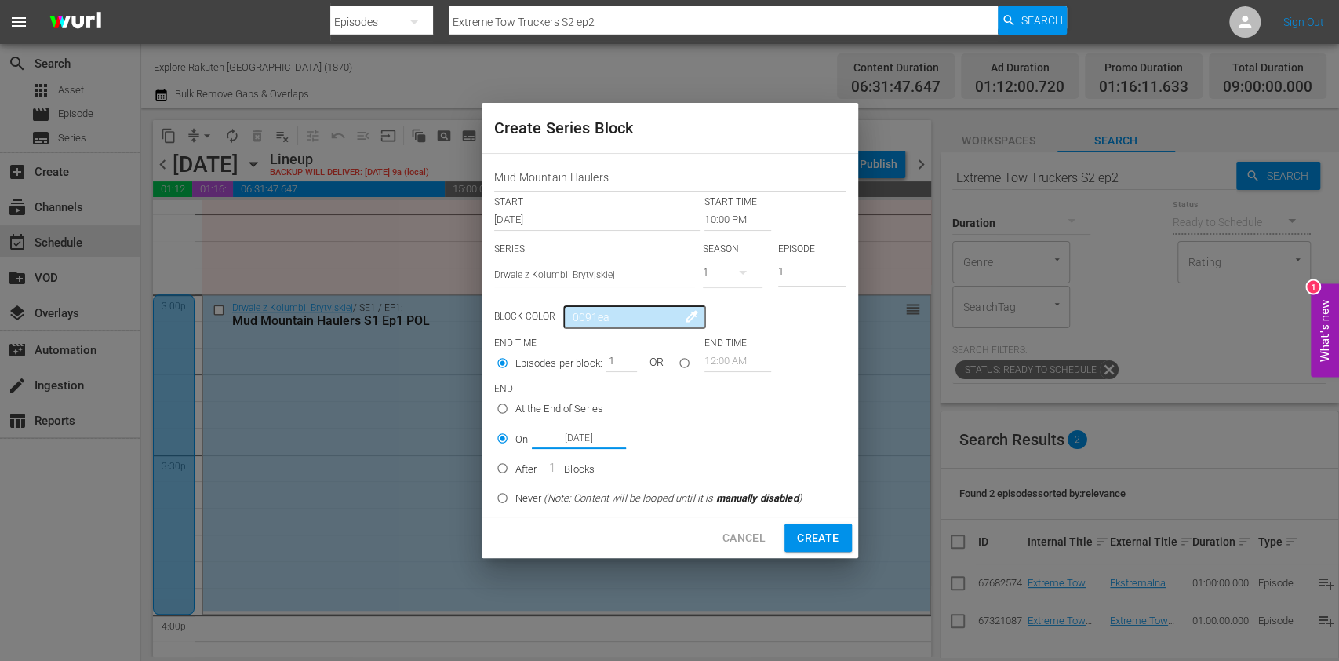
click at [816, 528] on span "Create" at bounding box center [818, 538] width 42 height 20
type input "12:00 AM"
radio input "true"
type input "[DATE]"
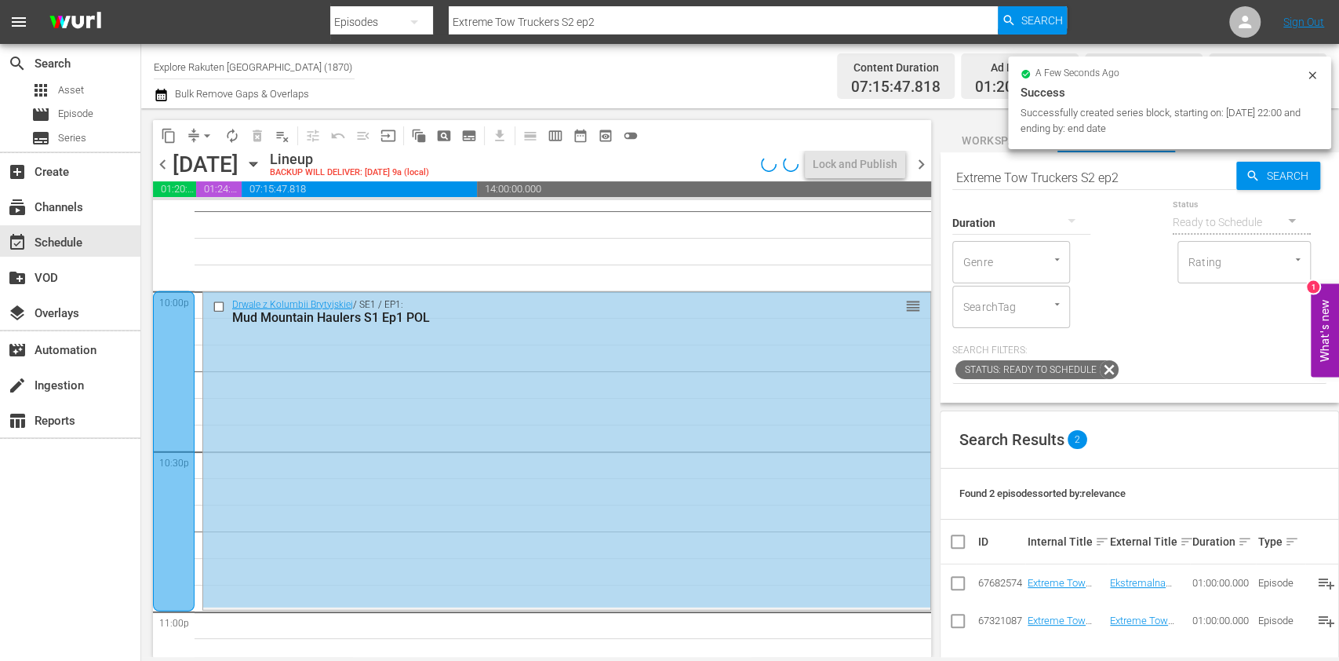
scroll to position [0, 0]
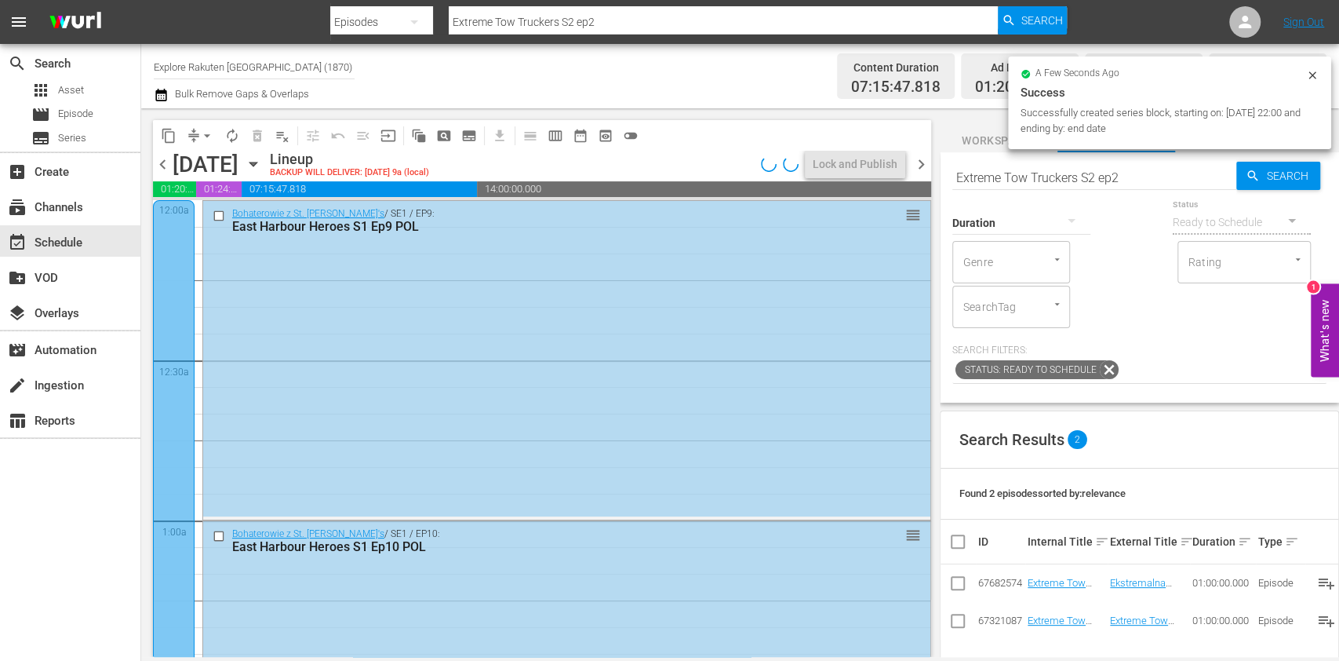
click at [927, 165] on span "chevron_right" at bounding box center [922, 165] width 20 height 20
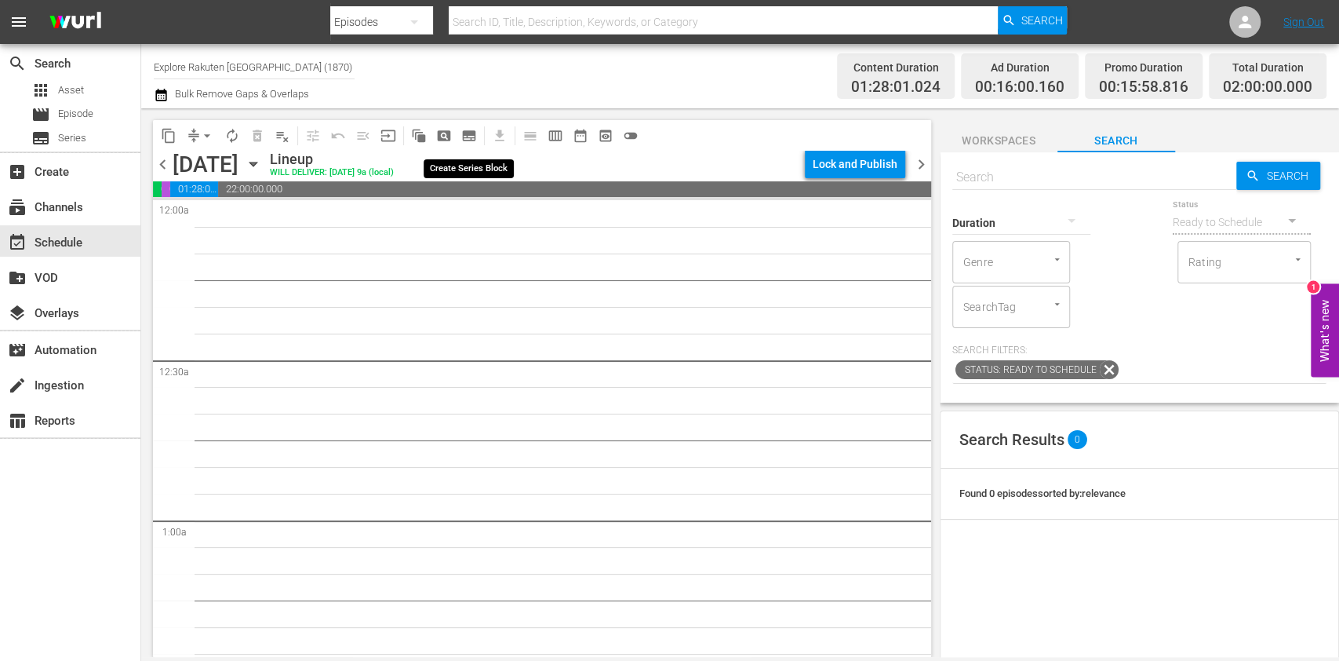
click at [475, 141] on span "subtitles_outlined" at bounding box center [469, 136] width 16 height 16
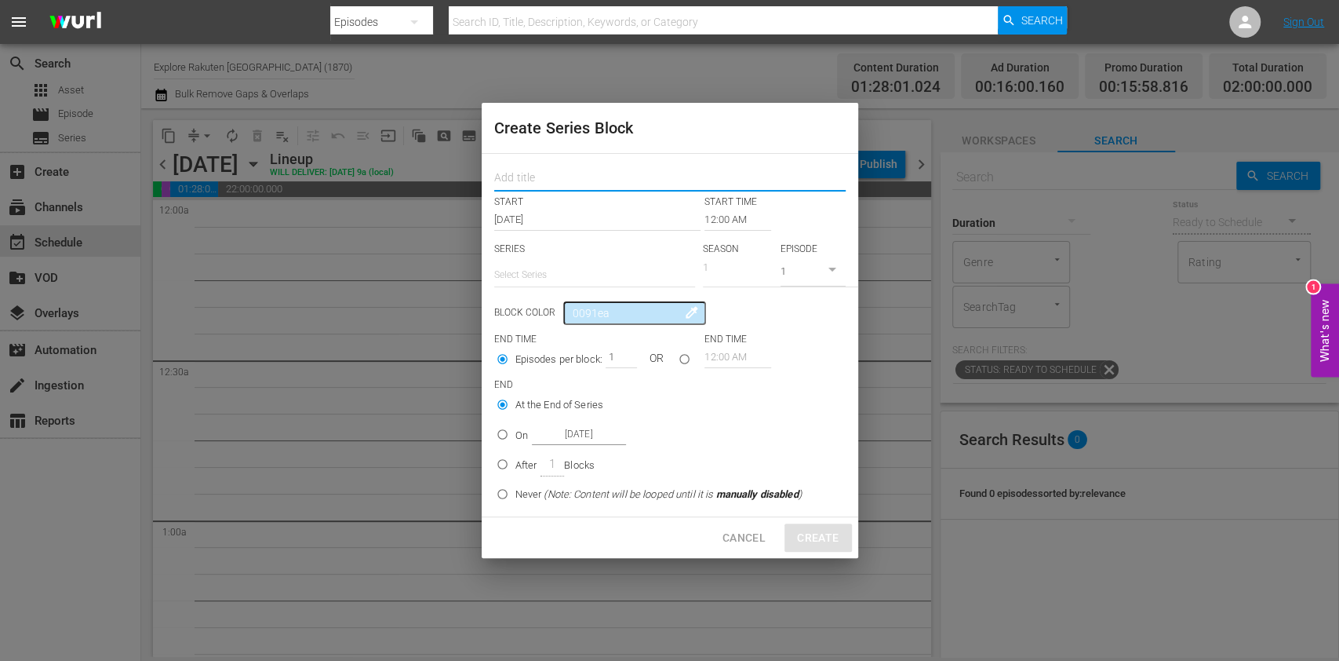
click at [556, 178] on input "text" at bounding box center [669, 179] width 351 height 24
paste input "Mud Mountain Haulers"
type input "Mud Mountain Haulers"
click at [581, 273] on input "text" at bounding box center [594, 275] width 201 height 38
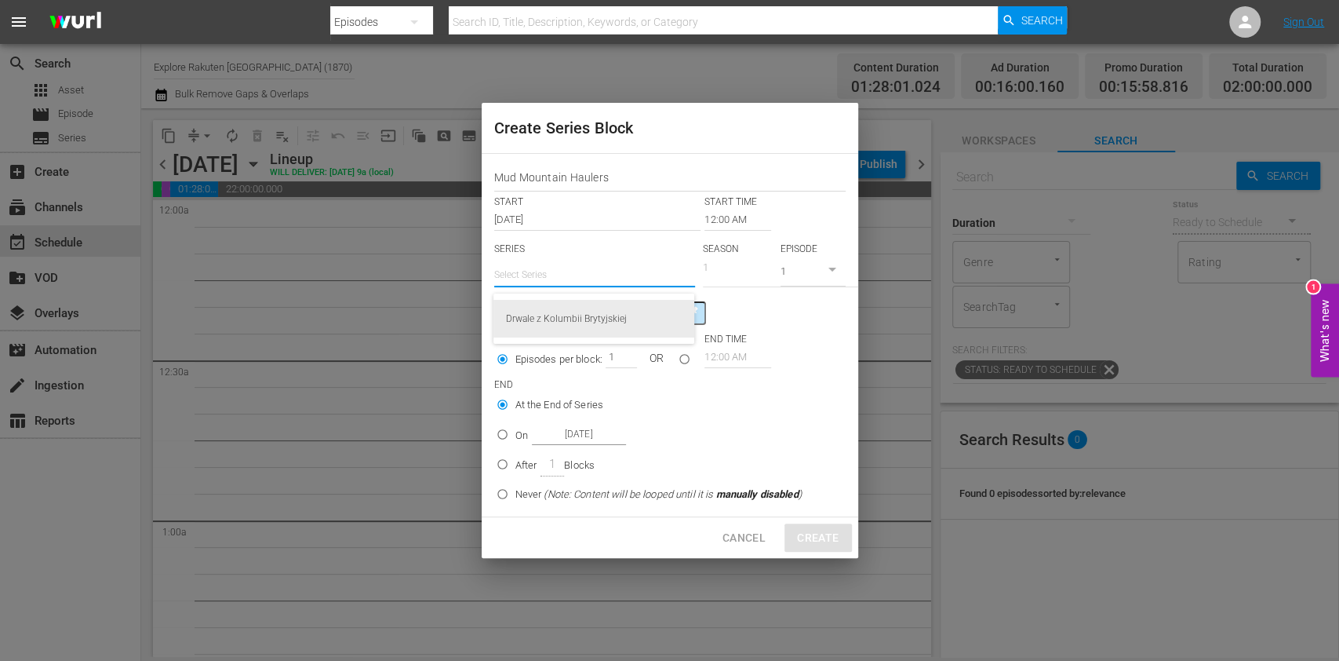
click at [597, 319] on div "Drwale z Kolumbii Brytyjskiej" at bounding box center [594, 319] width 176 height 38
type input "Drwale z Kolumbii Brytyjskiej"
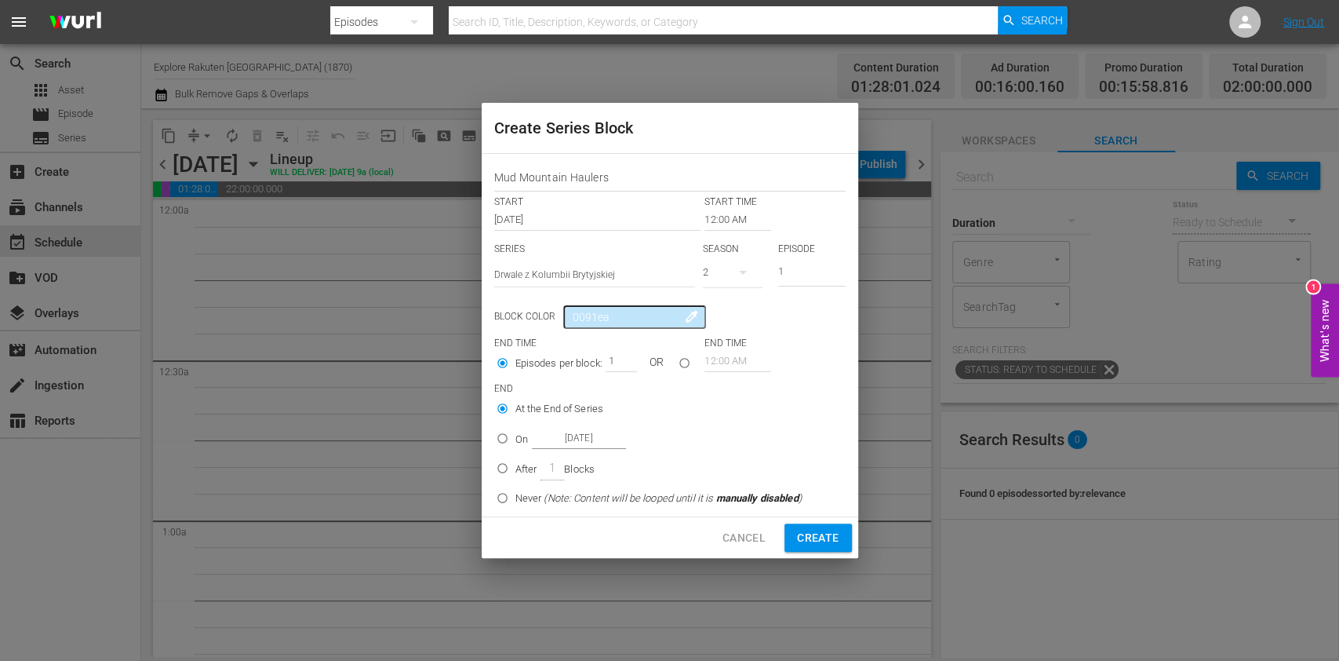
click at [718, 221] on input "12:00 AM" at bounding box center [738, 220] width 67 height 22
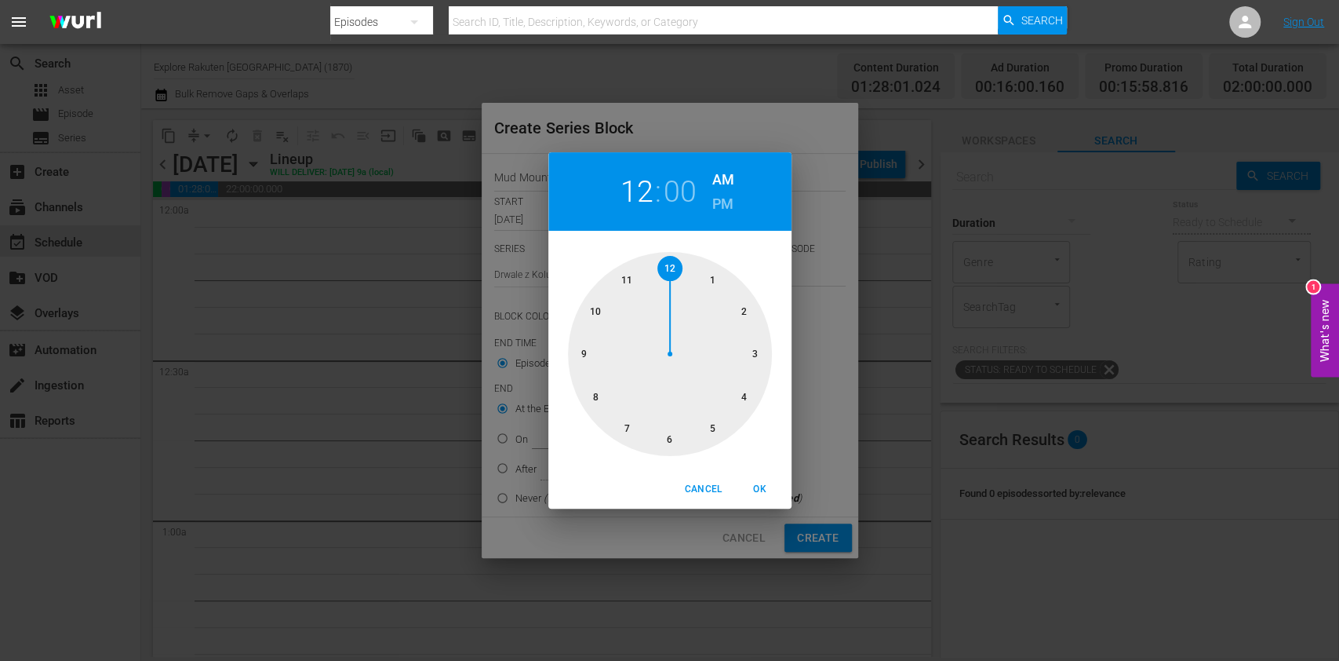
click at [744, 400] on div at bounding box center [670, 354] width 204 height 204
click at [762, 479] on button "OK" at bounding box center [760, 489] width 50 height 26
type input "04:00 AM"
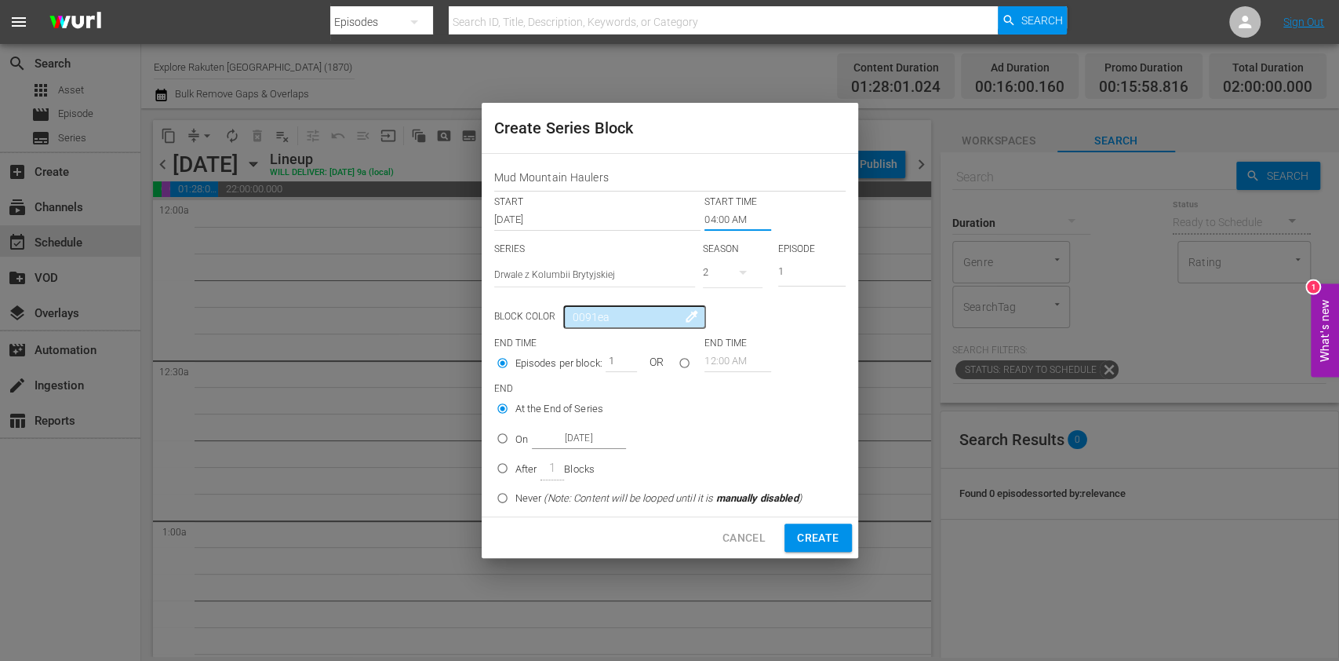
click at [745, 265] on icon "button" at bounding box center [743, 272] width 19 height 19
click at [741, 335] on div "1" at bounding box center [724, 338] width 43 height 16
click at [521, 442] on p "On" at bounding box center [521, 440] width 13 height 16
click at [515, 442] on input "On [DATE]" at bounding box center [503, 441] width 26 height 26
radio input "false"
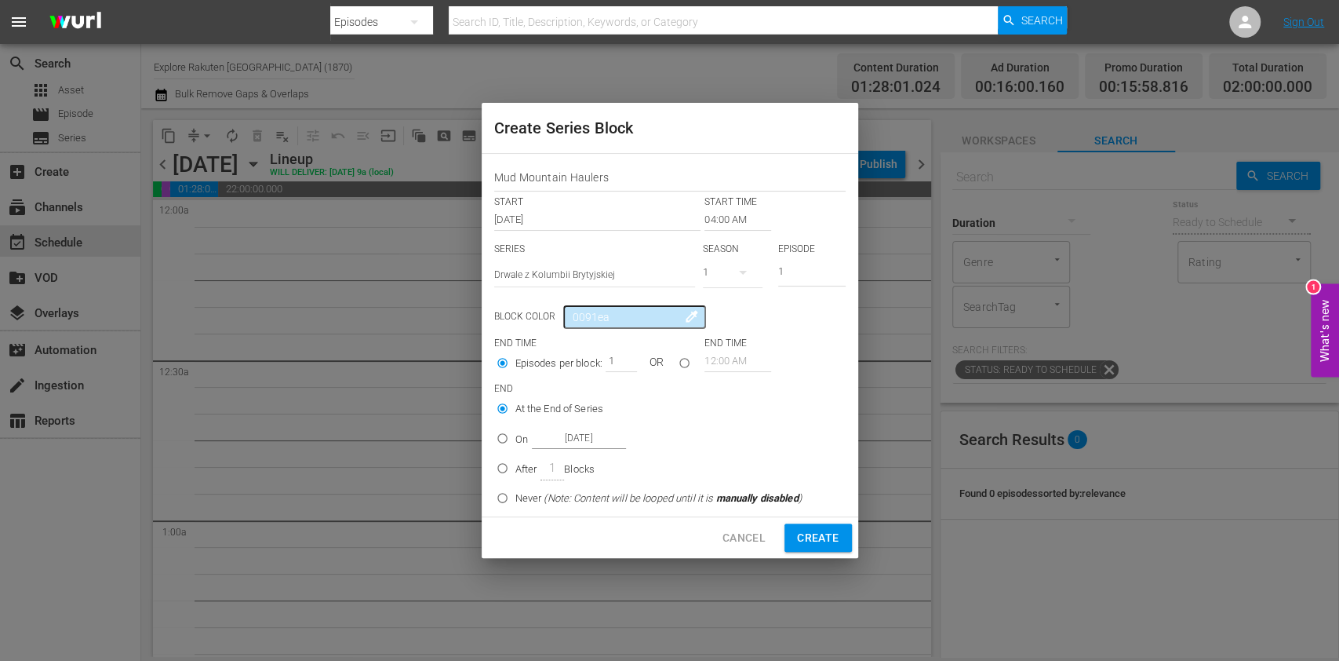
radio input "true"
click at [573, 440] on input "[DATE]" at bounding box center [579, 438] width 94 height 21
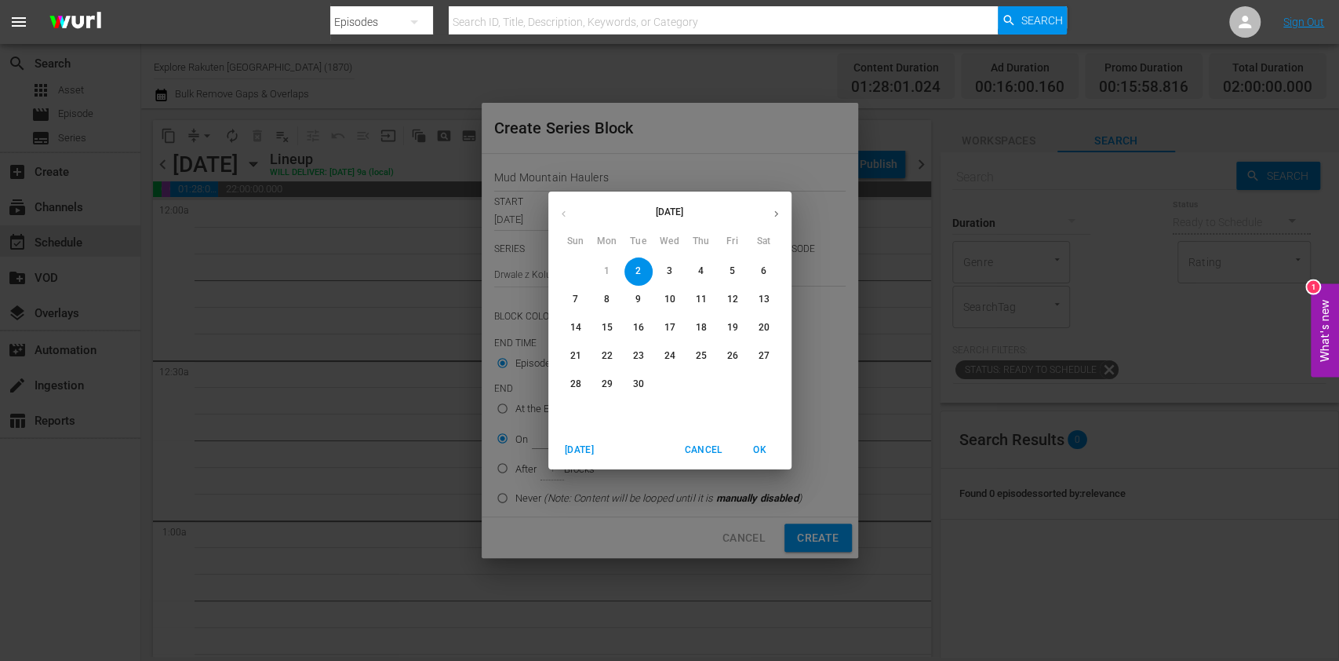
click at [741, 267] on span "5" at bounding box center [733, 270] width 28 height 13
type input "[DATE]"
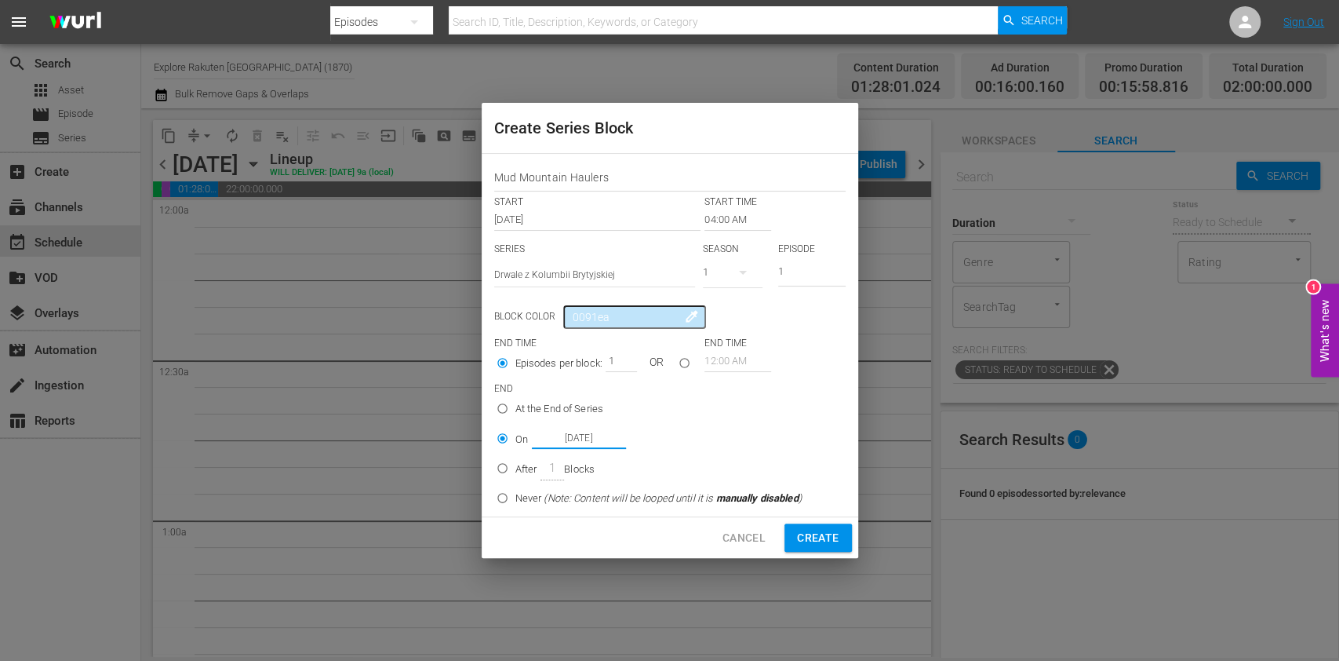
click at [805, 529] on span "Create" at bounding box center [818, 538] width 42 height 20
type input "12:00 AM"
radio input "true"
type input "[DATE]"
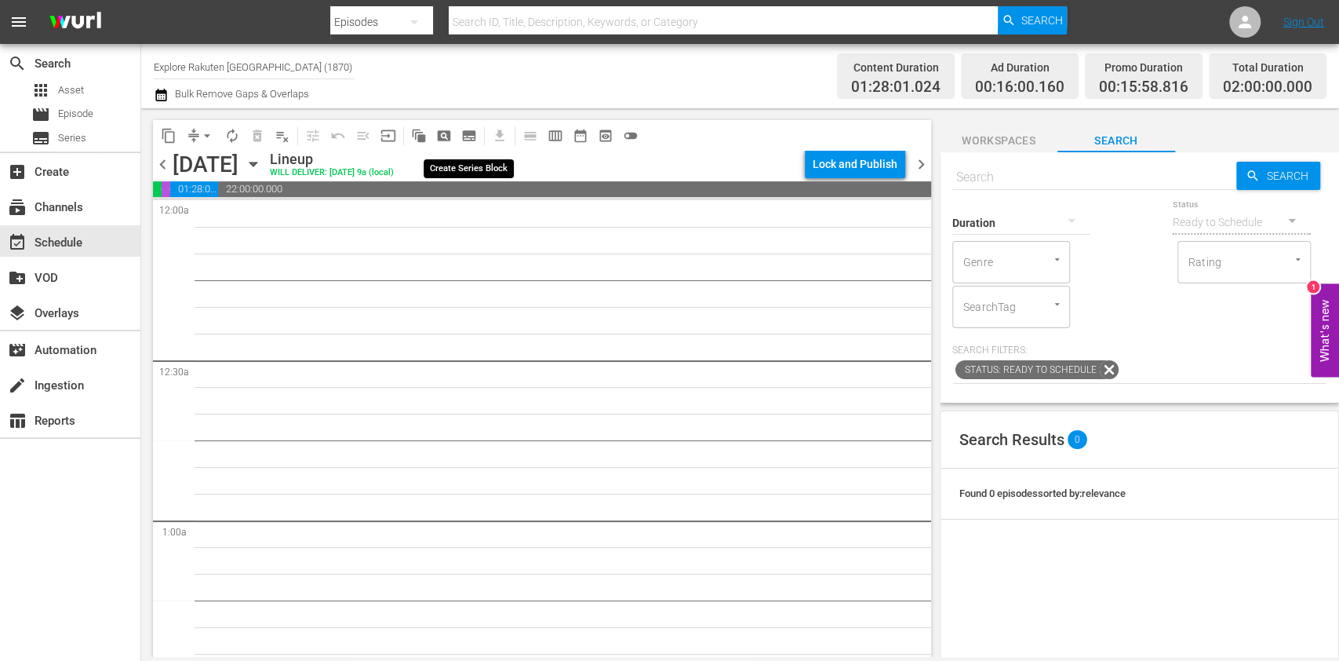
click at [472, 129] on span "subtitles_outlined" at bounding box center [469, 135] width 25 height 25
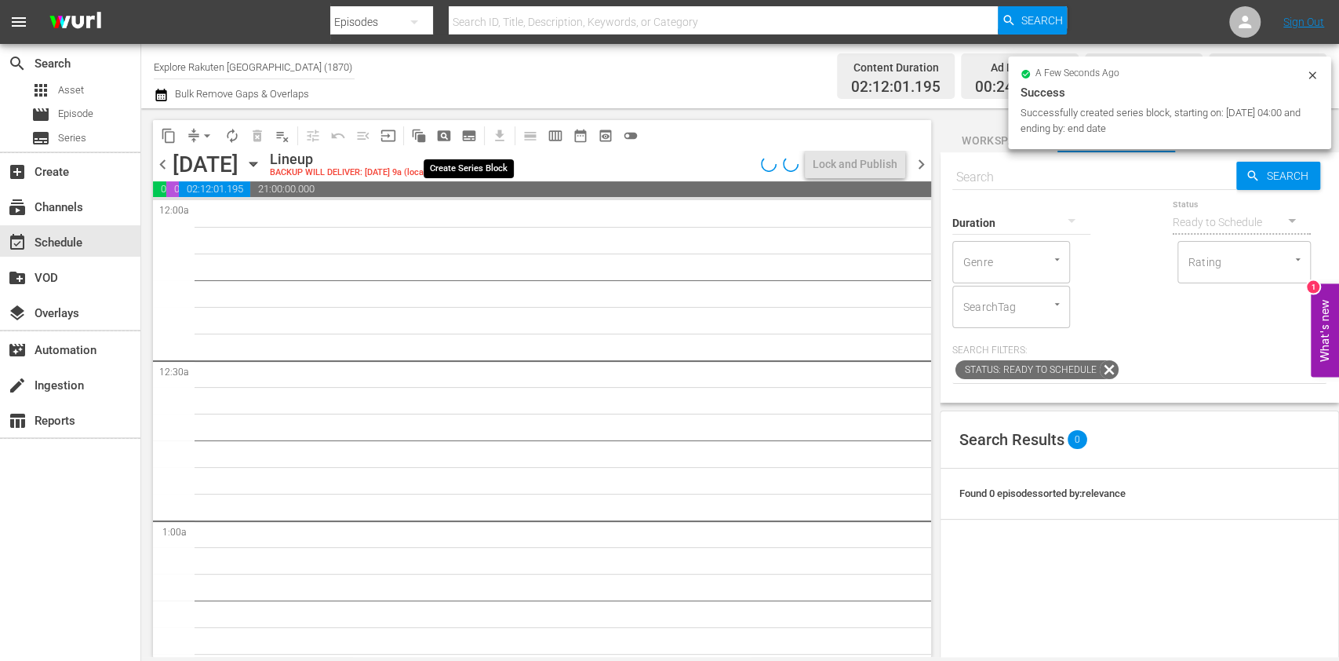
click at [474, 135] on span "subtitles_outlined" at bounding box center [469, 136] width 16 height 16
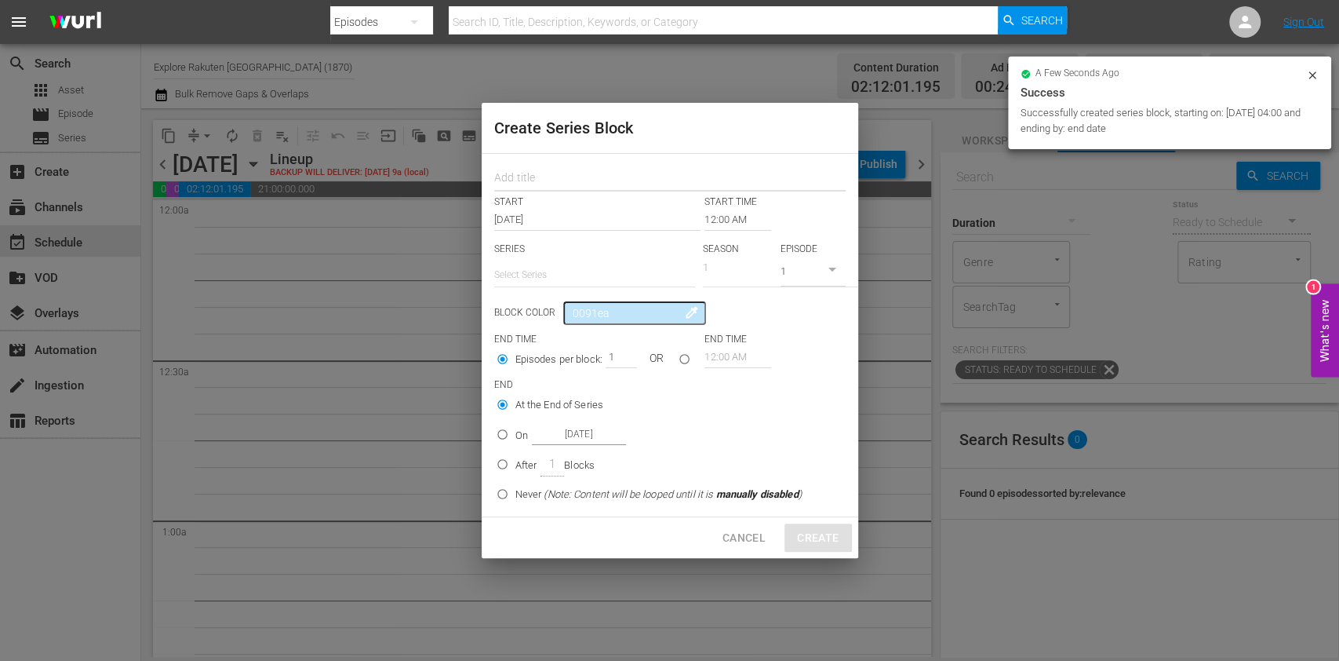
click at [551, 179] on input "text" at bounding box center [669, 179] width 351 height 24
paste input "Mud Mountain Haulers"
type input "Mud Mountain Haulers"
click at [559, 264] on input "text" at bounding box center [594, 275] width 201 height 38
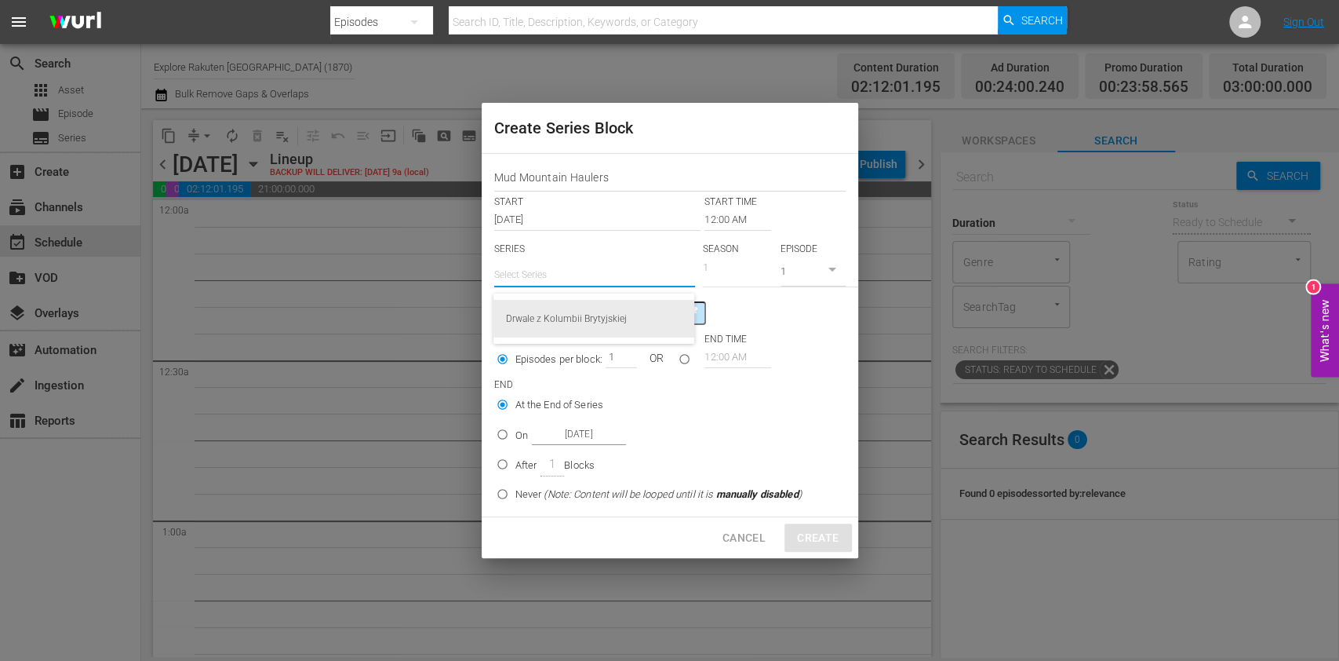
click at [574, 315] on div "Drwale z Kolumbii Brytyjskiej" at bounding box center [594, 319] width 176 height 38
type input "Drwale z Kolumbii Brytyjskiej"
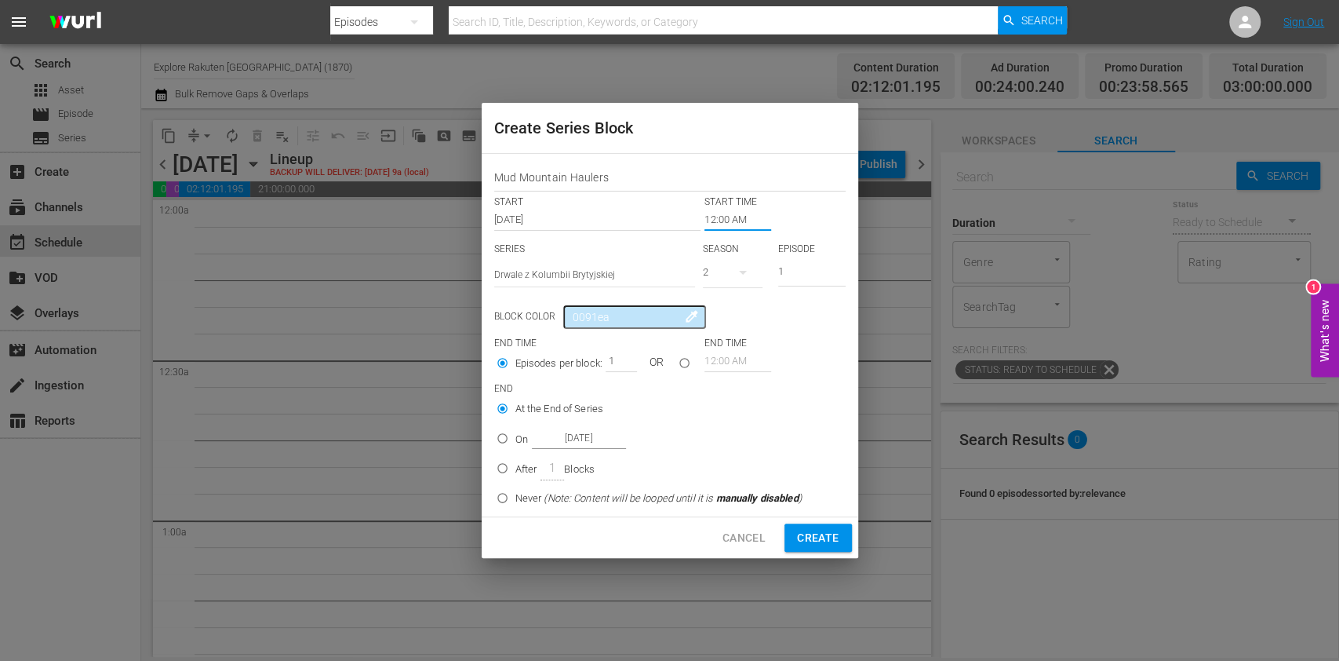
click at [722, 210] on input "12:00 AM" at bounding box center [738, 220] width 67 height 22
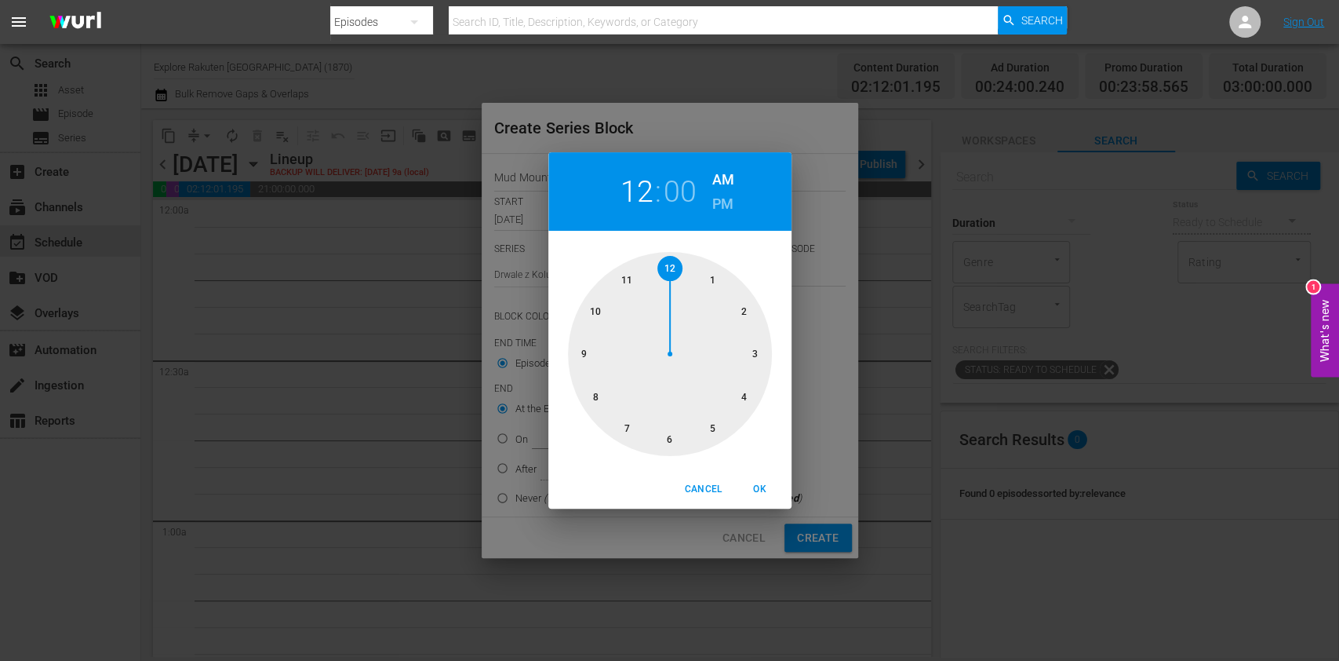
drag, startPoint x: 586, startPoint y: 311, endPoint x: 615, endPoint y: 325, distance: 32.3
click at [586, 311] on div at bounding box center [670, 354] width 204 height 204
click at [752, 486] on span "OK" at bounding box center [760, 489] width 38 height 16
type input "10:00 AM"
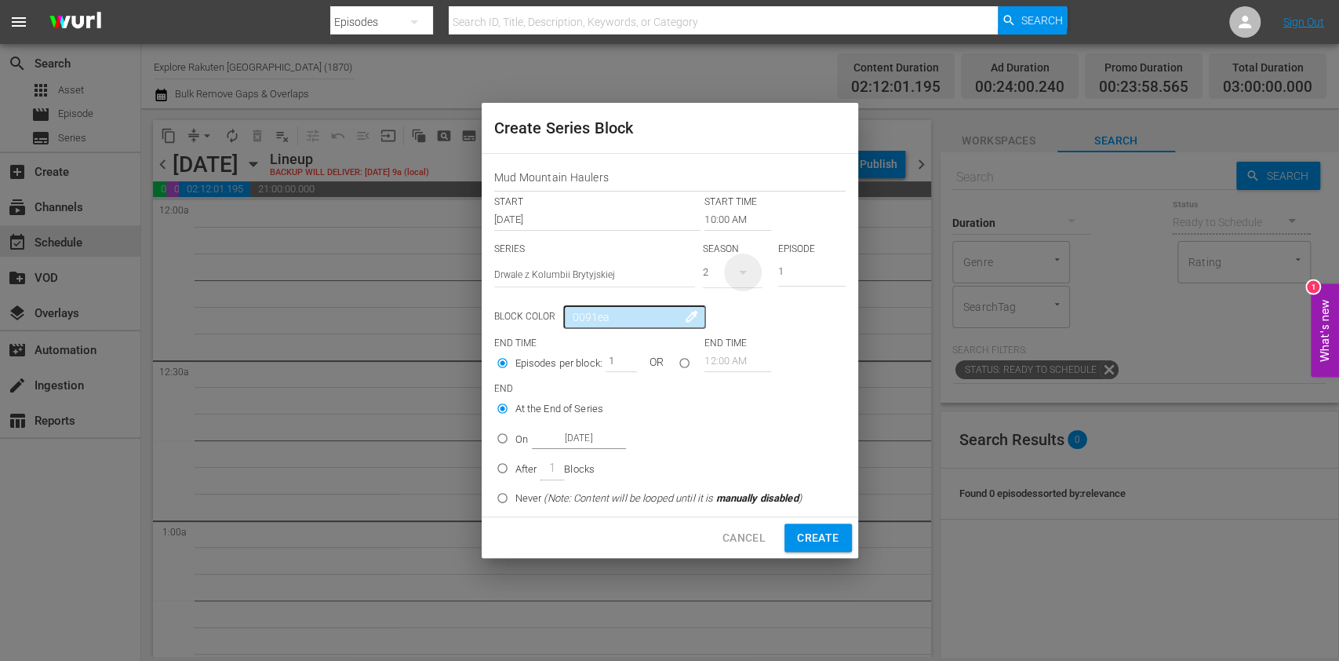
click at [743, 271] on icon "button" at bounding box center [743, 273] width 8 height 4
click at [741, 337] on div "1" at bounding box center [724, 338] width 43 height 16
click at [500, 442] on input "On [DATE]" at bounding box center [503, 441] width 26 height 26
radio input "true"
click at [605, 442] on input "[DATE]" at bounding box center [579, 438] width 94 height 21
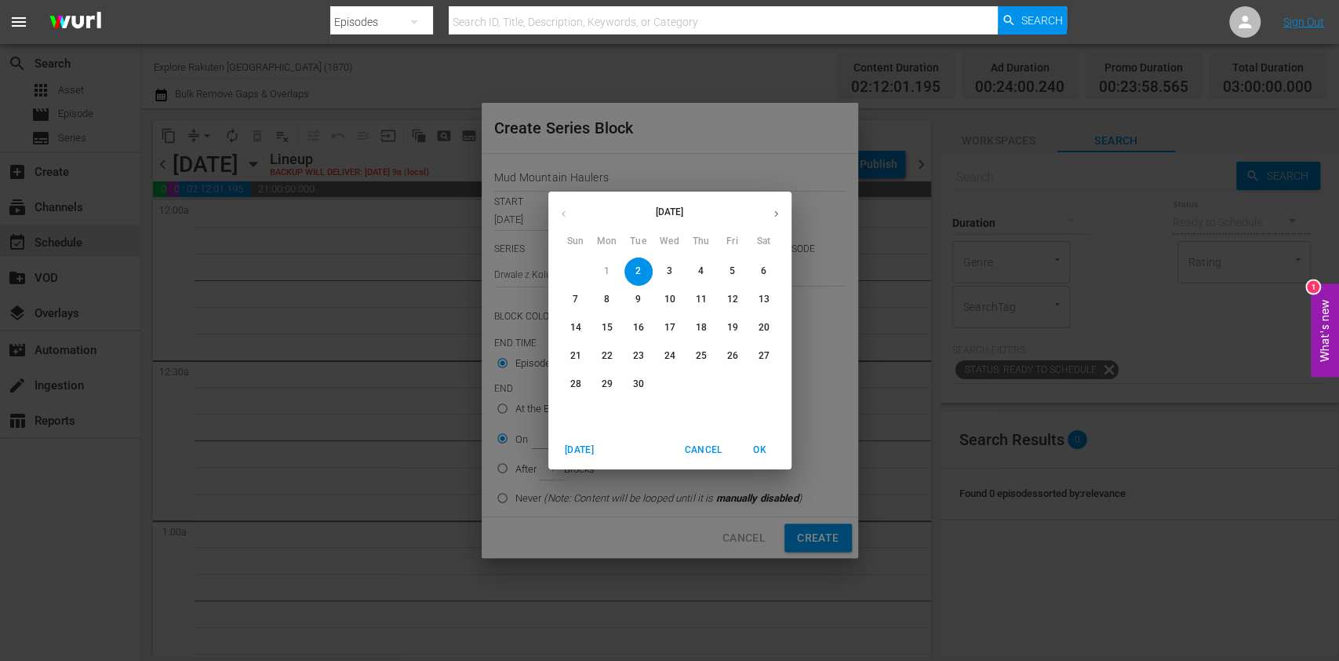
drag, startPoint x: 730, startPoint y: 273, endPoint x: 741, endPoint y: 295, distance: 24.6
click at [730, 272] on p "5" at bounding box center [732, 270] width 5 height 13
type input "[DATE]"
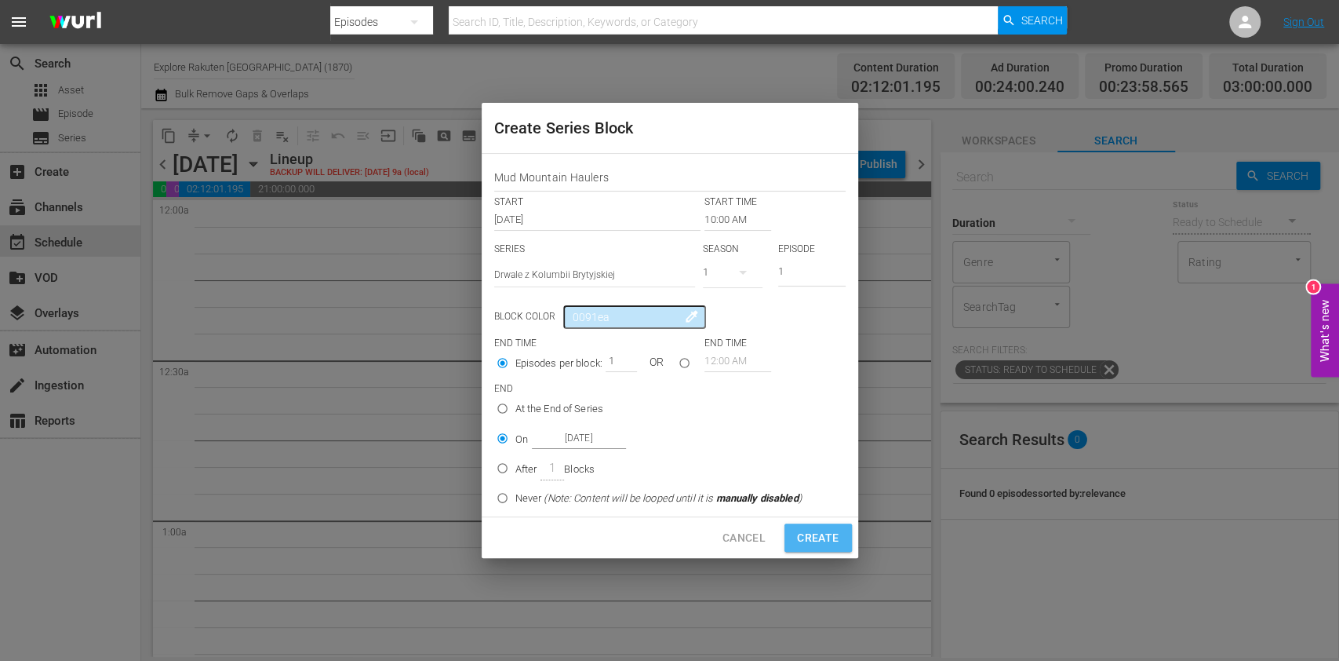
click at [804, 540] on span "Create" at bounding box center [818, 538] width 42 height 20
type input "12:00 AM"
radio input "true"
type input "[DATE]"
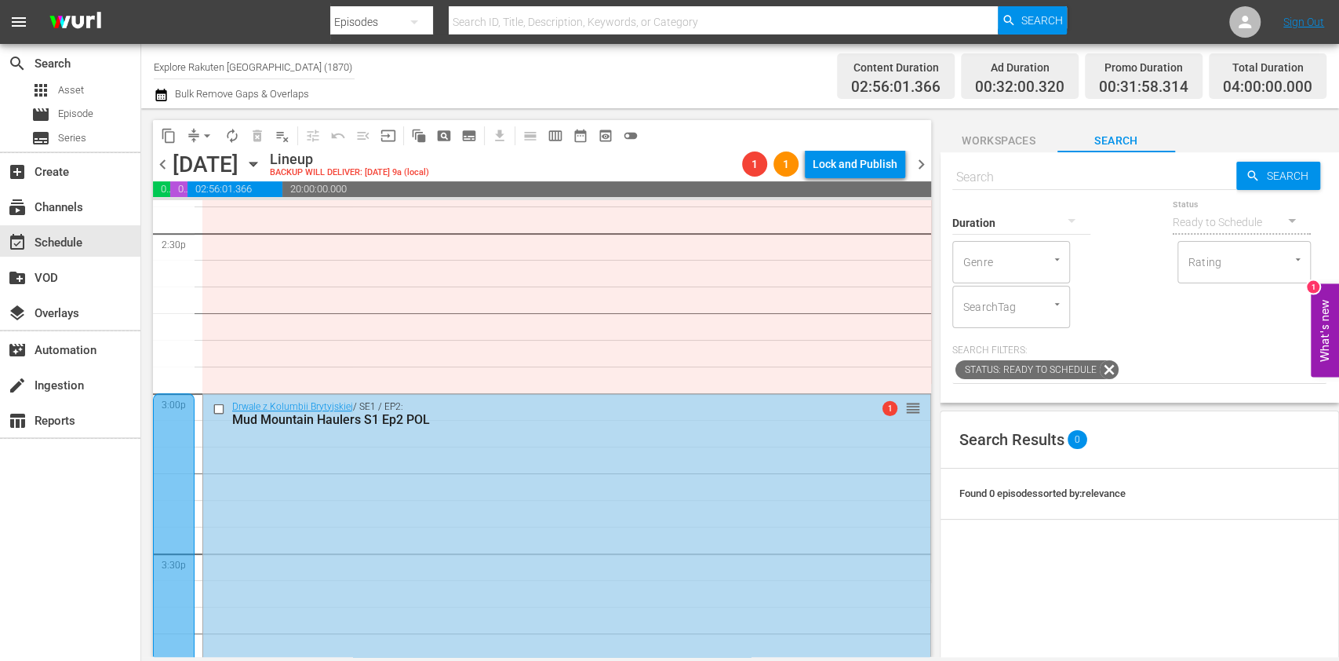
scroll to position [4602, 0]
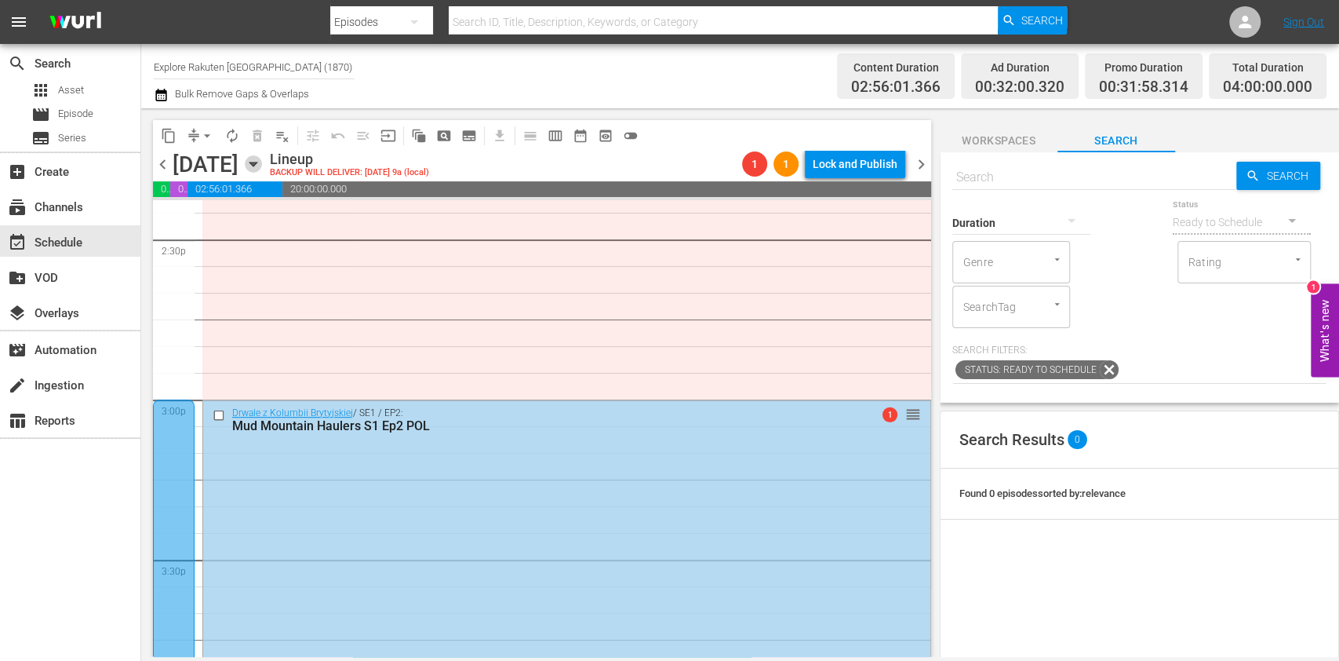
click at [257, 162] on icon "button" at bounding box center [252, 164] width 7 height 4
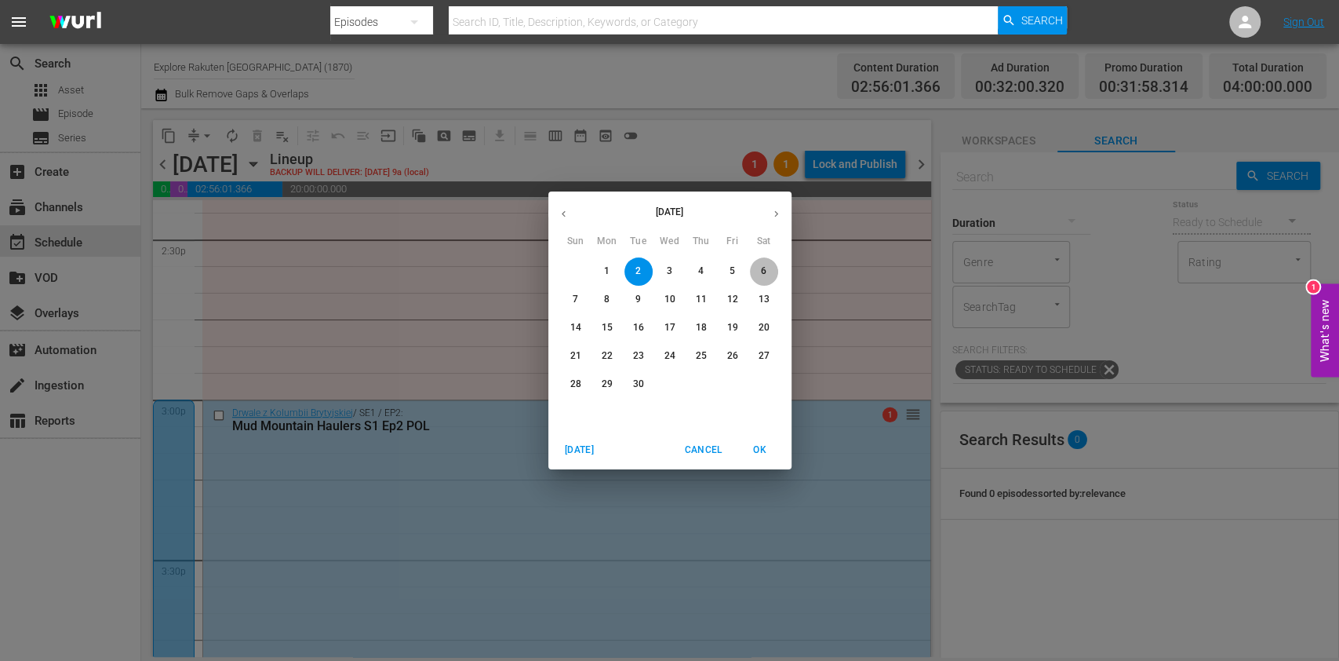
click at [768, 271] on span "6" at bounding box center [764, 270] width 28 height 13
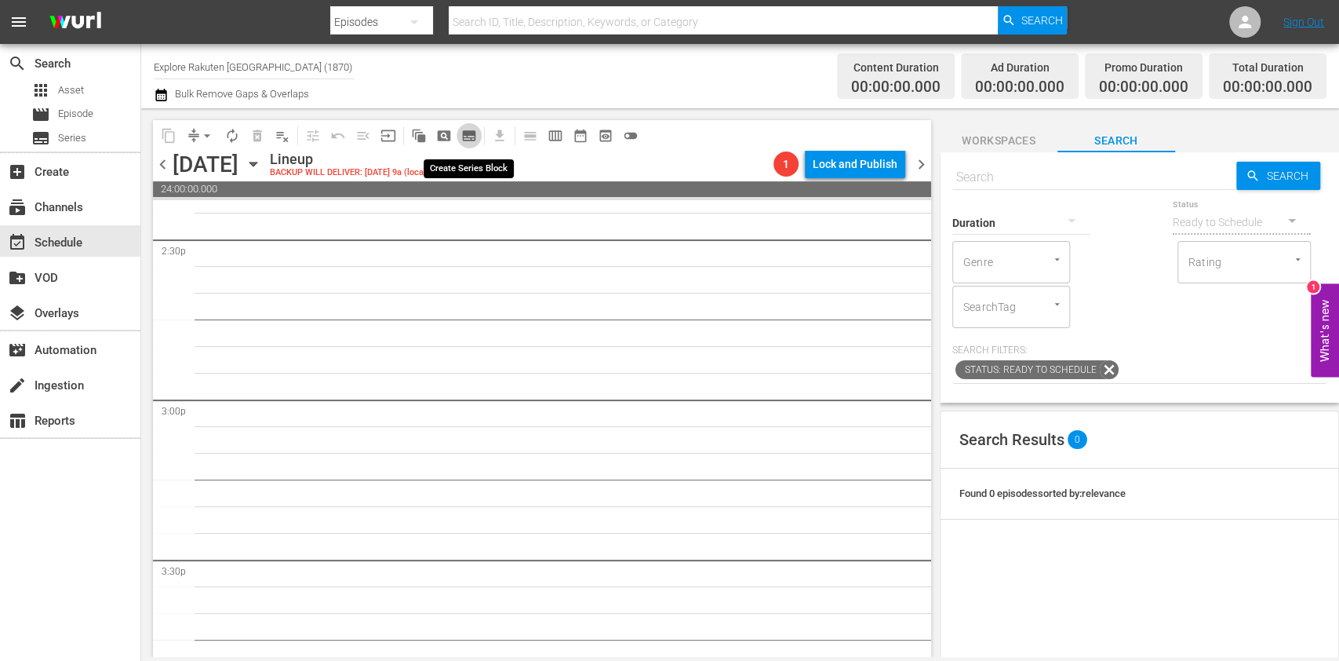
click at [462, 132] on span "subtitles_outlined" at bounding box center [469, 136] width 16 height 16
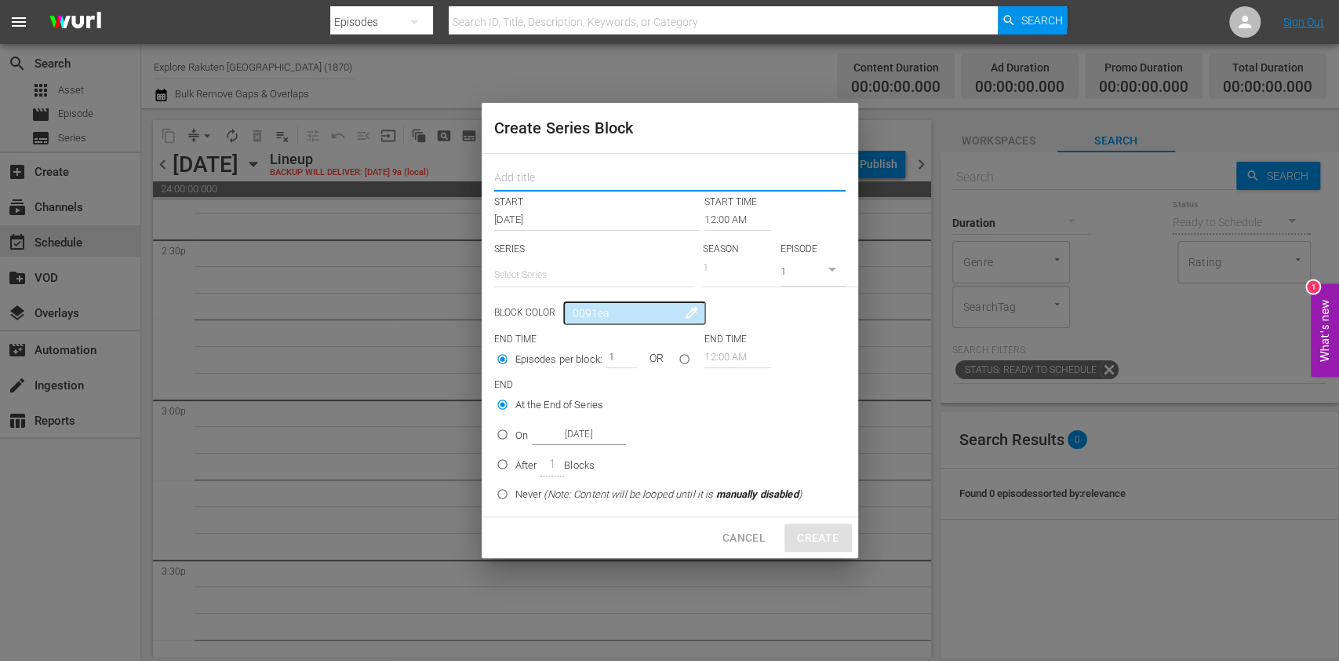
click at [613, 175] on input "text" at bounding box center [669, 179] width 351 height 24
paste input "Mud Mountain Haulers"
type input "Mud Mountain Haulers"
click at [581, 254] on p "SERIES" at bounding box center [594, 248] width 201 height 13
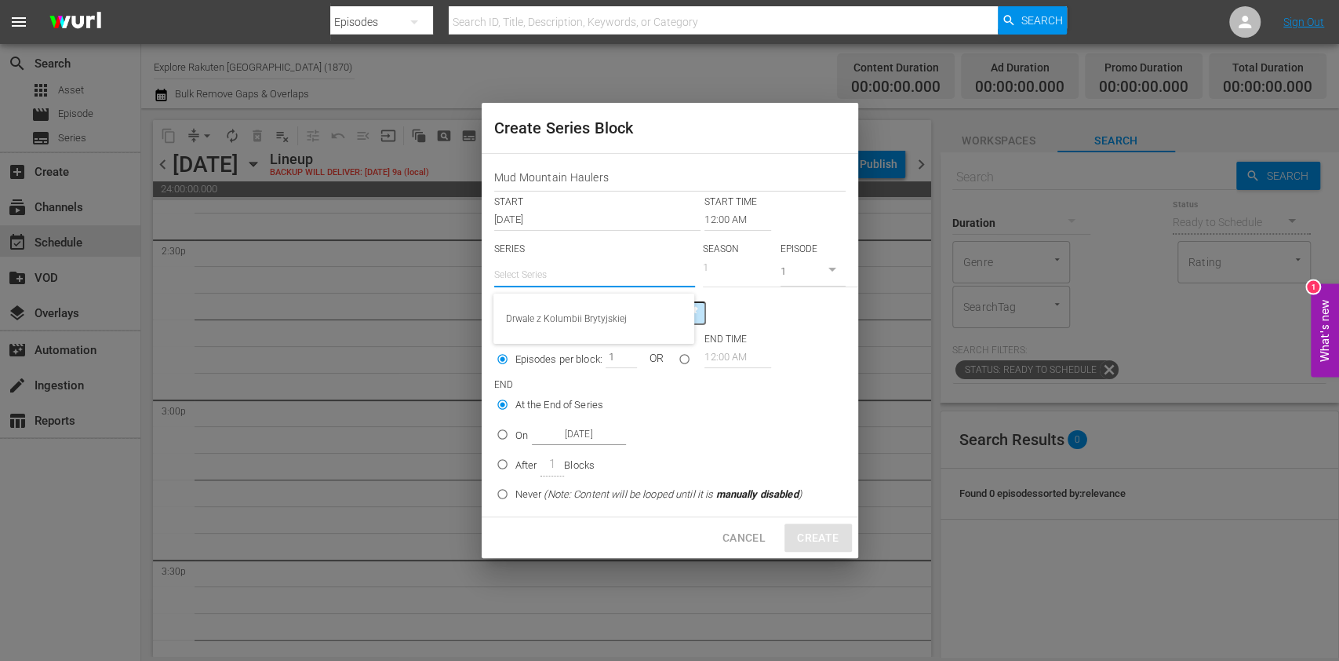
click at [579, 268] on input "text" at bounding box center [594, 275] width 201 height 38
click at [586, 295] on div "Drwale z Kolumbii Brytyjskiej" at bounding box center [593, 318] width 201 height 50
click at [592, 304] on div "Drwale z Kolumbii Brytyjskiej" at bounding box center [594, 319] width 176 height 38
type input "Drwale z Kolumbii Brytyjskiej"
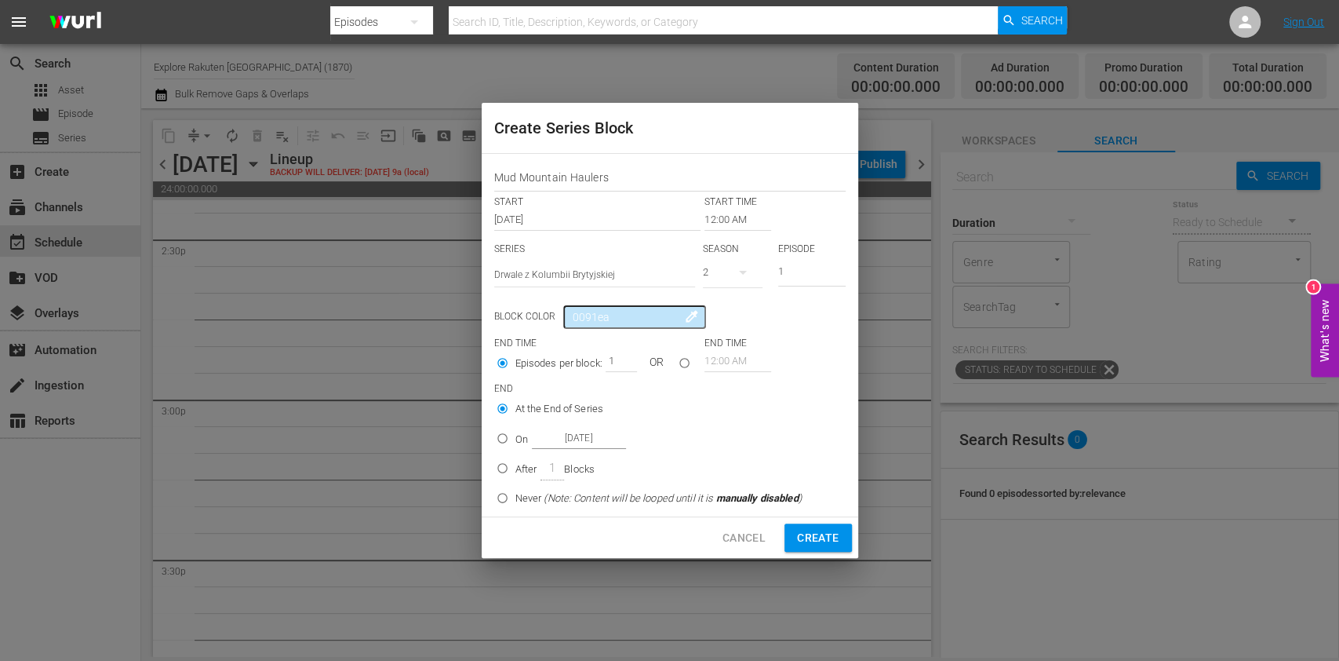
click at [728, 219] on input "12:00 AM" at bounding box center [738, 220] width 67 height 22
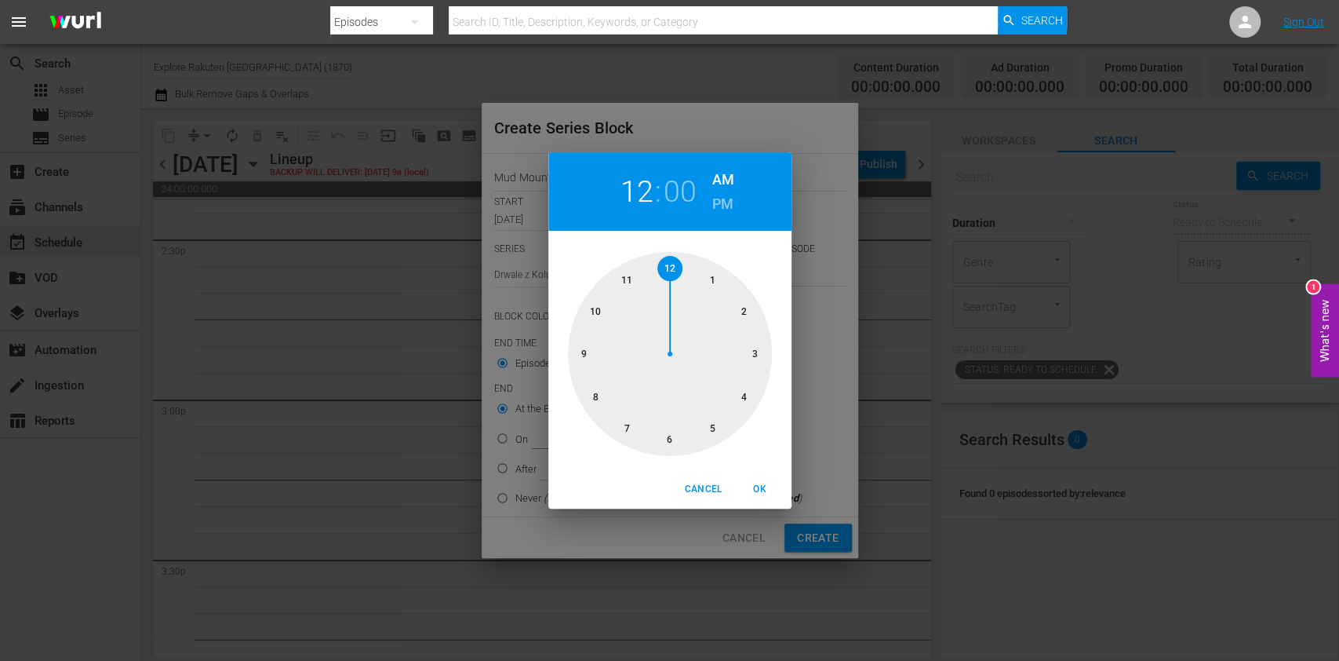
click at [602, 315] on div at bounding box center [670, 354] width 204 height 204
drag, startPoint x: 770, startPoint y: 482, endPoint x: 777, endPoint y: 489, distance: 10.0
click at [770, 483] on span "OK" at bounding box center [760, 489] width 38 height 16
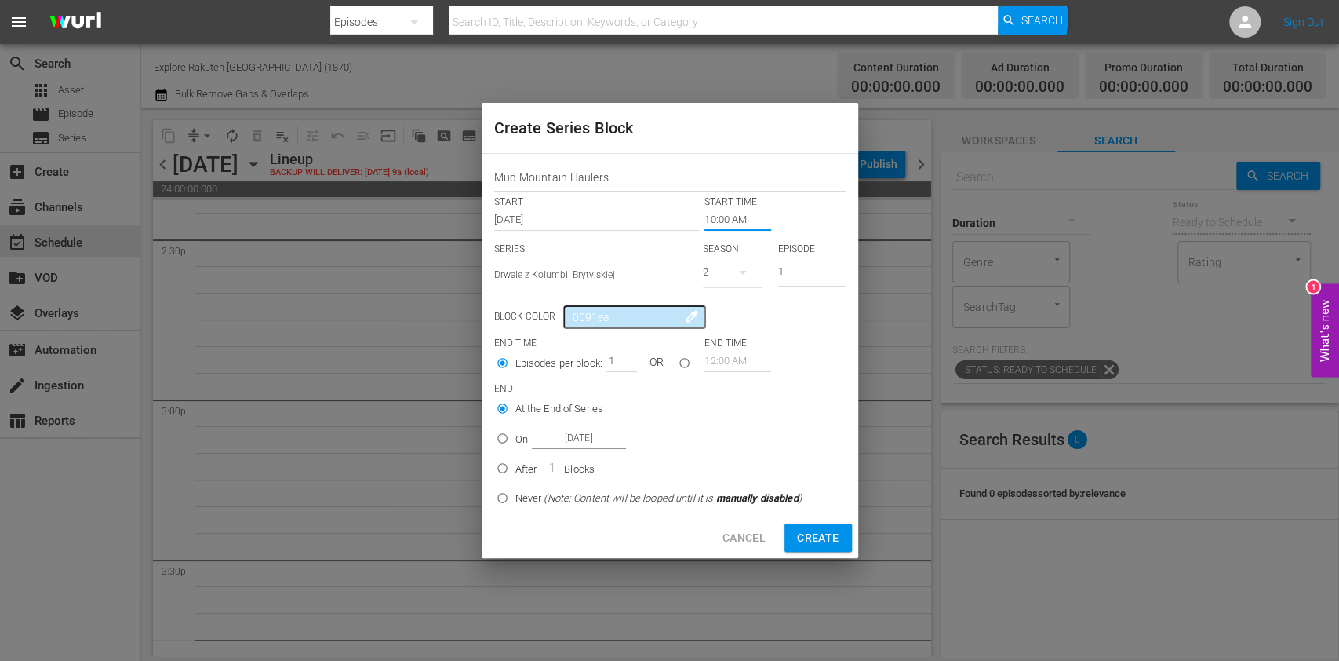
click at [724, 209] on input "10:00 AM" at bounding box center [738, 220] width 67 height 22
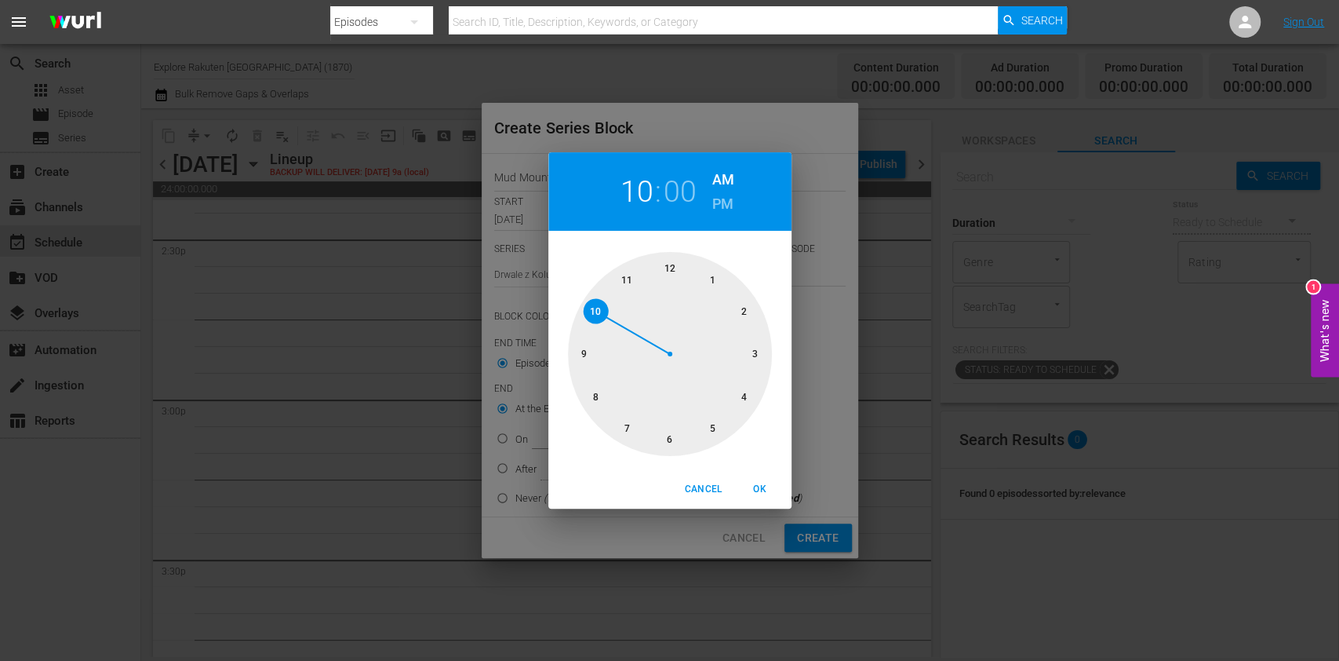
drag, startPoint x: 744, startPoint y: 319, endPoint x: 722, endPoint y: 260, distance: 63.5
click at [744, 318] on div at bounding box center [670, 354] width 204 height 204
click at [716, 192] on h6 "PM" at bounding box center [722, 203] width 21 height 25
click at [759, 493] on span "OK" at bounding box center [760, 489] width 38 height 16
type input "02:00 PM"
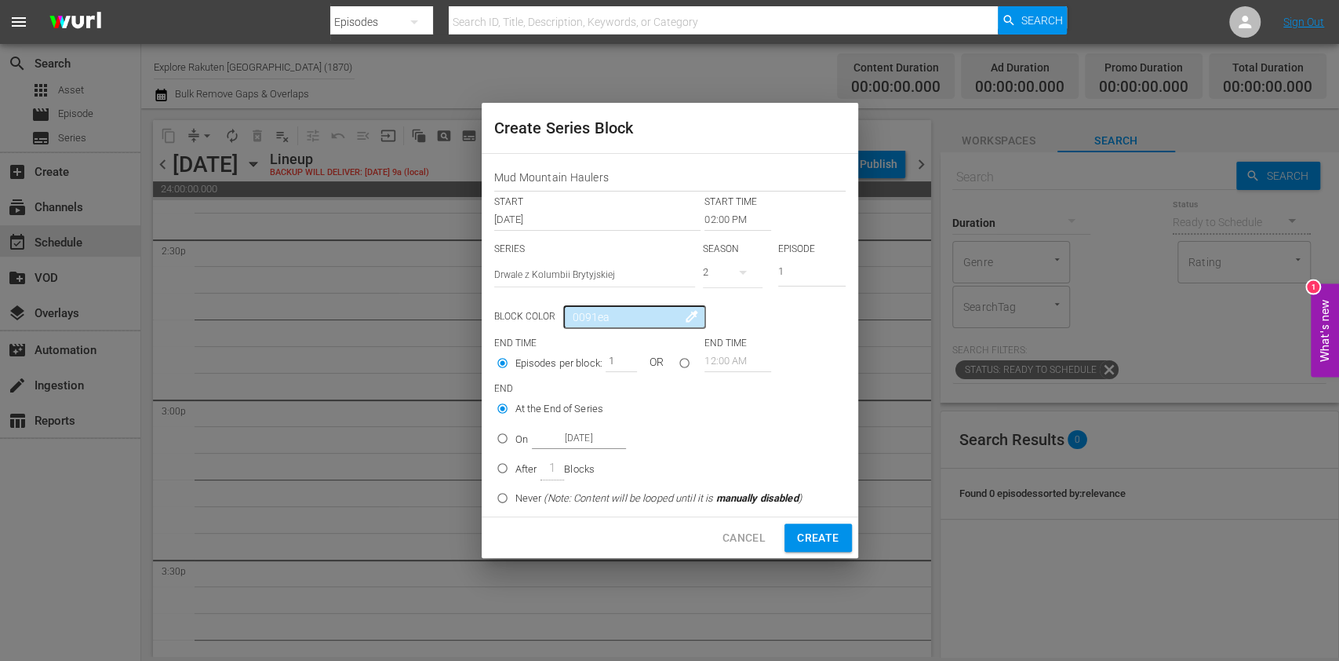
click at [722, 276] on div "2" at bounding box center [733, 272] width 60 height 44
click at [730, 343] on div "1" at bounding box center [724, 338] width 43 height 16
click at [526, 460] on div "After 1 Blocks" at bounding box center [554, 468] width 79 height 24
click at [515, 460] on input "After 1 Blocks" at bounding box center [503, 471] width 26 height 26
radio input "false"
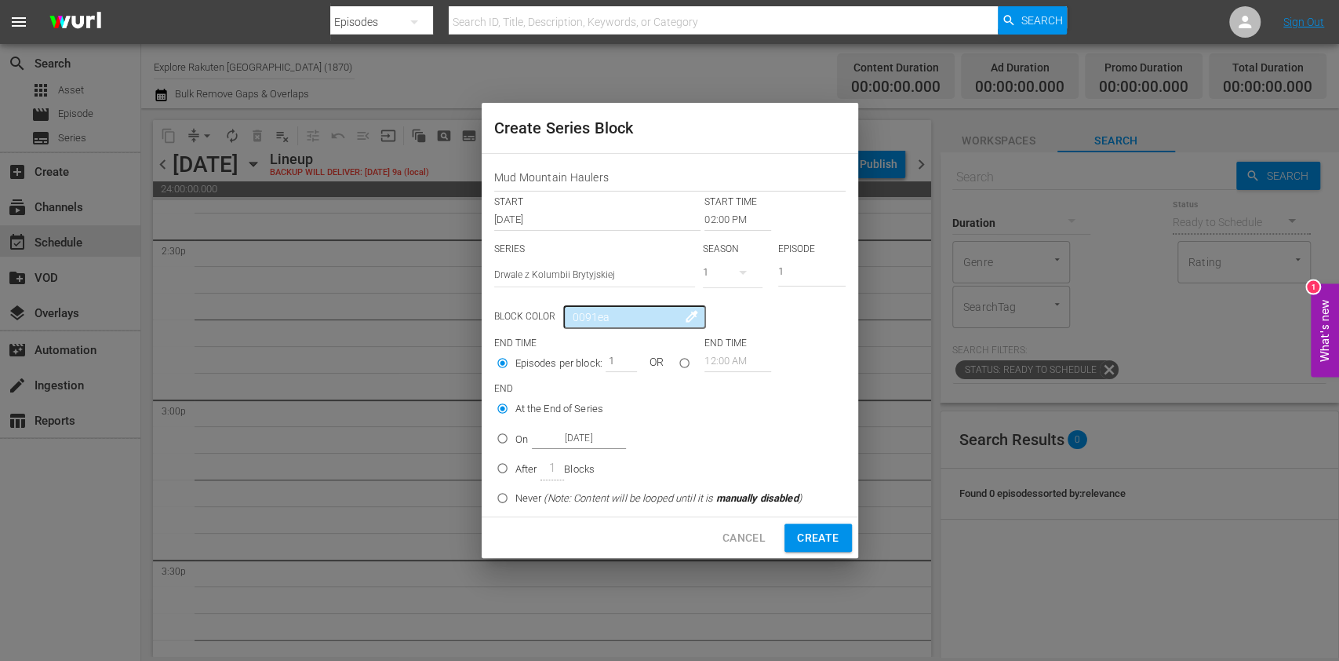
radio input "true"
drag, startPoint x: 609, startPoint y: 366, endPoint x: 628, endPoint y: 364, distance: 18.9
click at [628, 364] on input "1" at bounding box center [618, 361] width 24 height 22
type input "5"
click at [844, 530] on button "Create" at bounding box center [818, 537] width 67 height 29
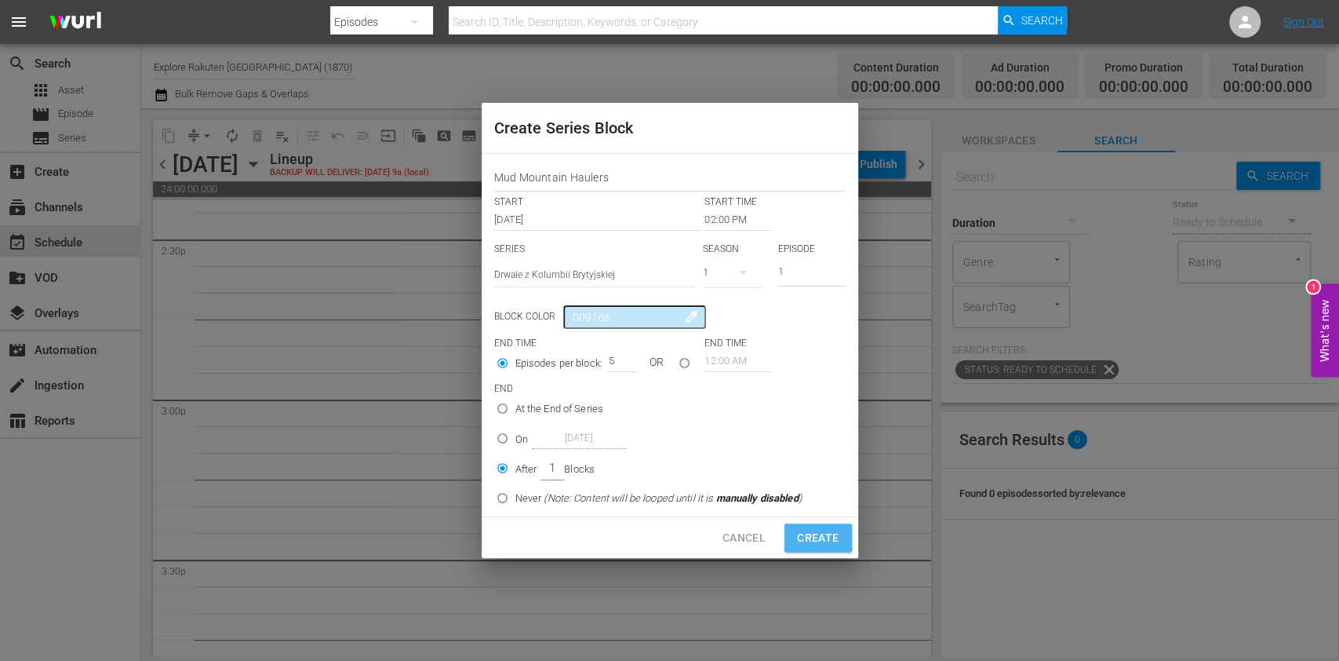
type input "12:00 AM"
type input "1"
radio input "true"
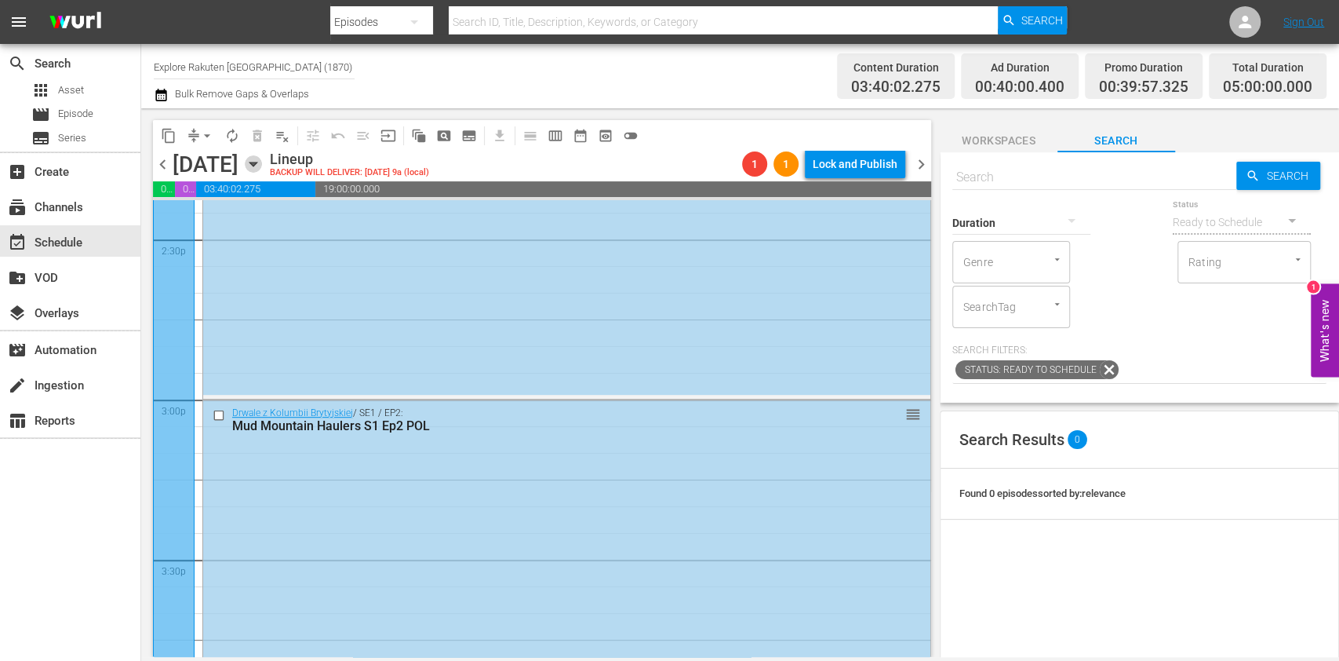
click at [257, 164] on icon "button" at bounding box center [252, 164] width 7 height 4
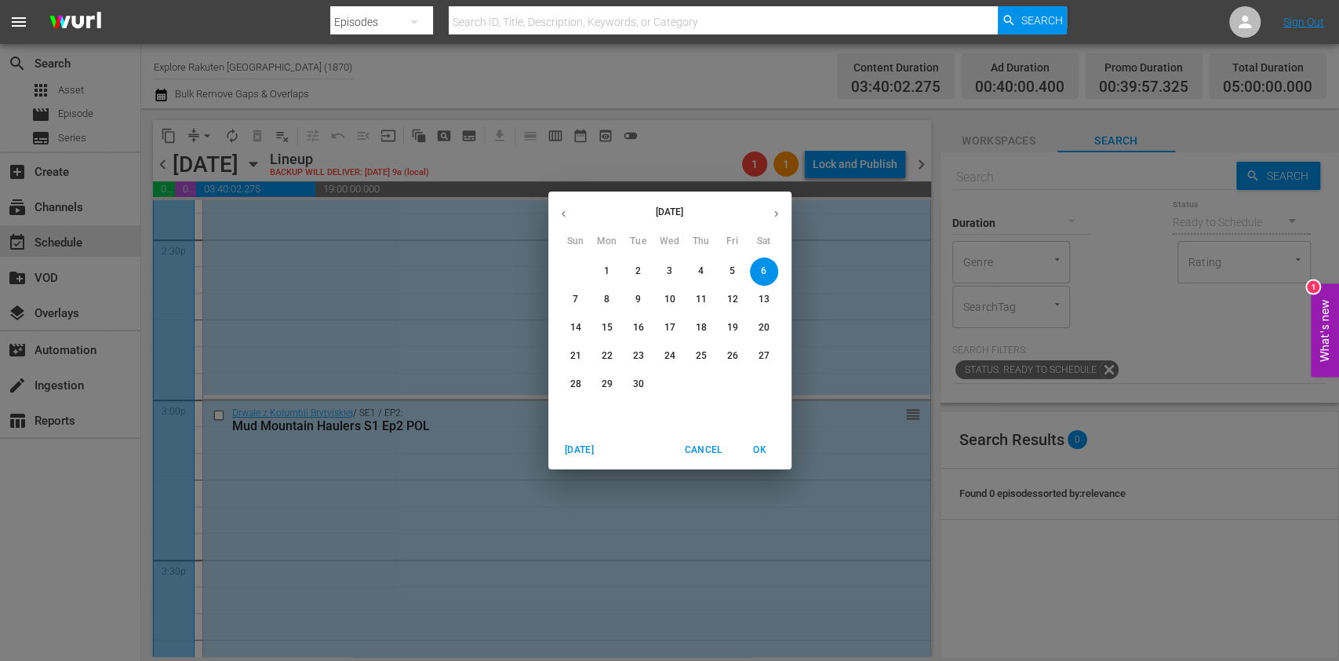
click at [563, 223] on button "button" at bounding box center [563, 213] width 31 height 31
click at [774, 210] on icon "button" at bounding box center [776, 214] width 12 height 12
click at [611, 262] on button "1" at bounding box center [607, 271] width 28 height 28
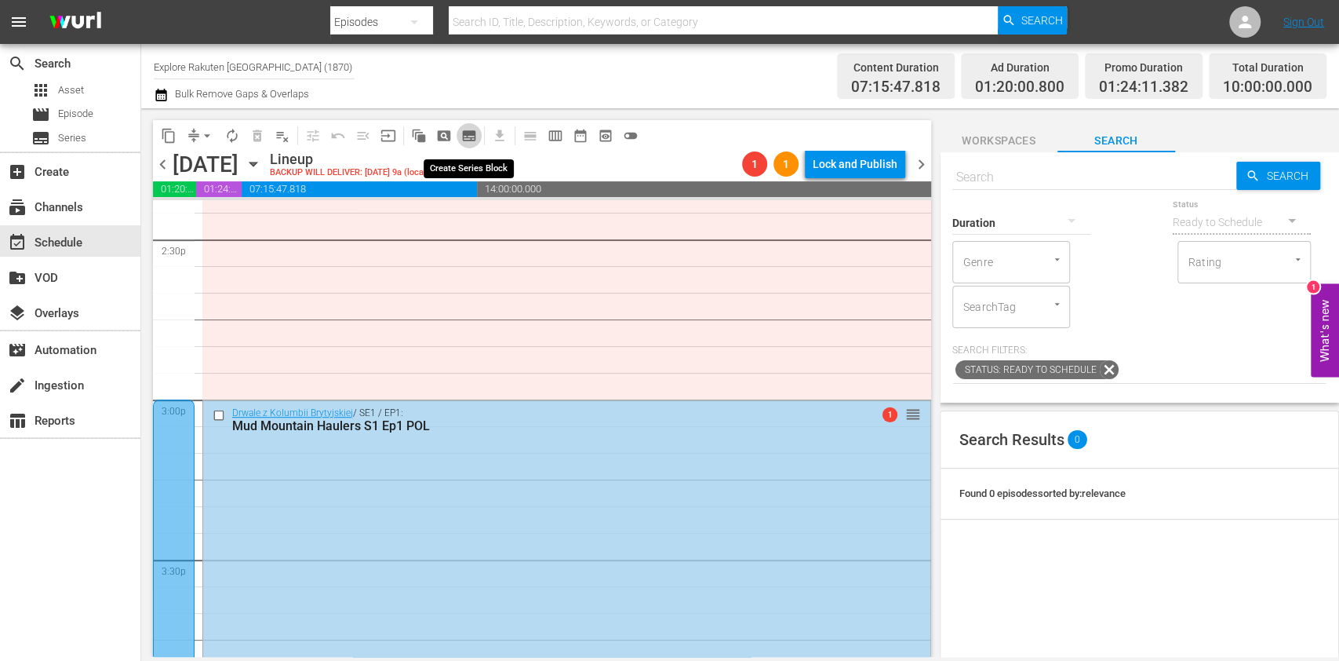
click at [468, 130] on span "subtitles_outlined" at bounding box center [469, 136] width 16 height 16
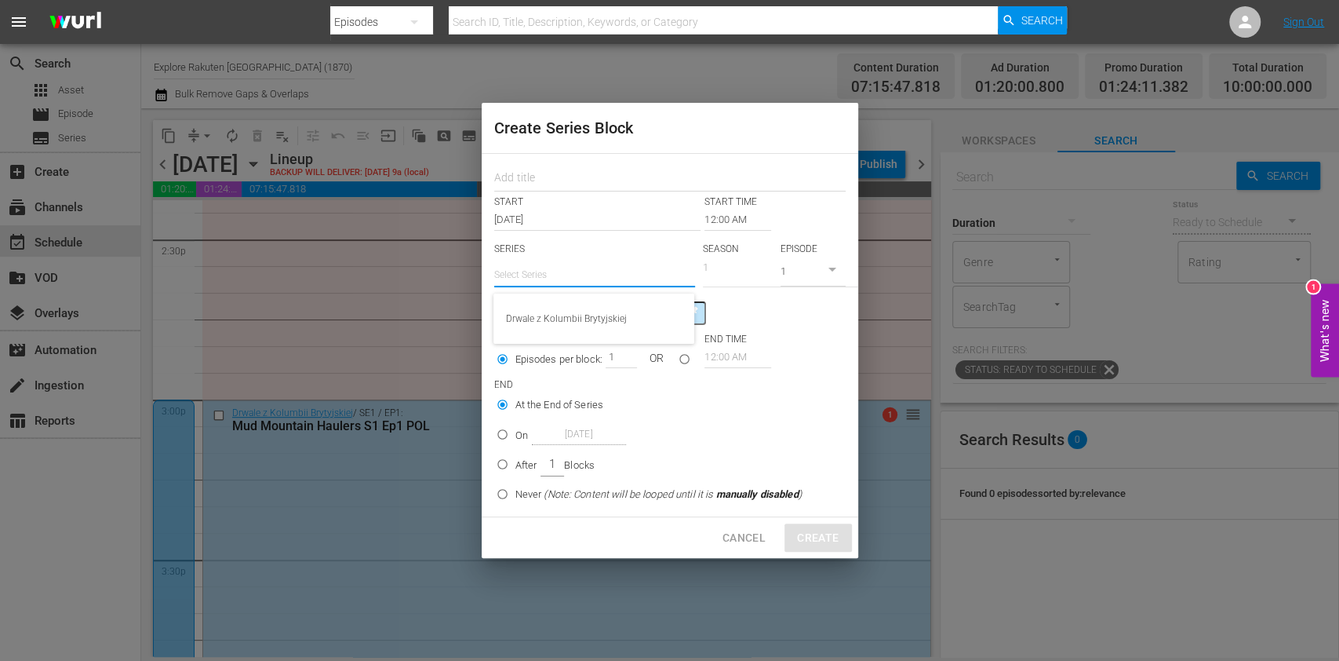
click at [549, 268] on input "text" at bounding box center [594, 275] width 201 height 38
paste input "Nefrytowa gorączka"
click at [592, 308] on div "Nefrytowa gorączka" at bounding box center [594, 319] width 176 height 38
type input "Nefrytowa gorączka"
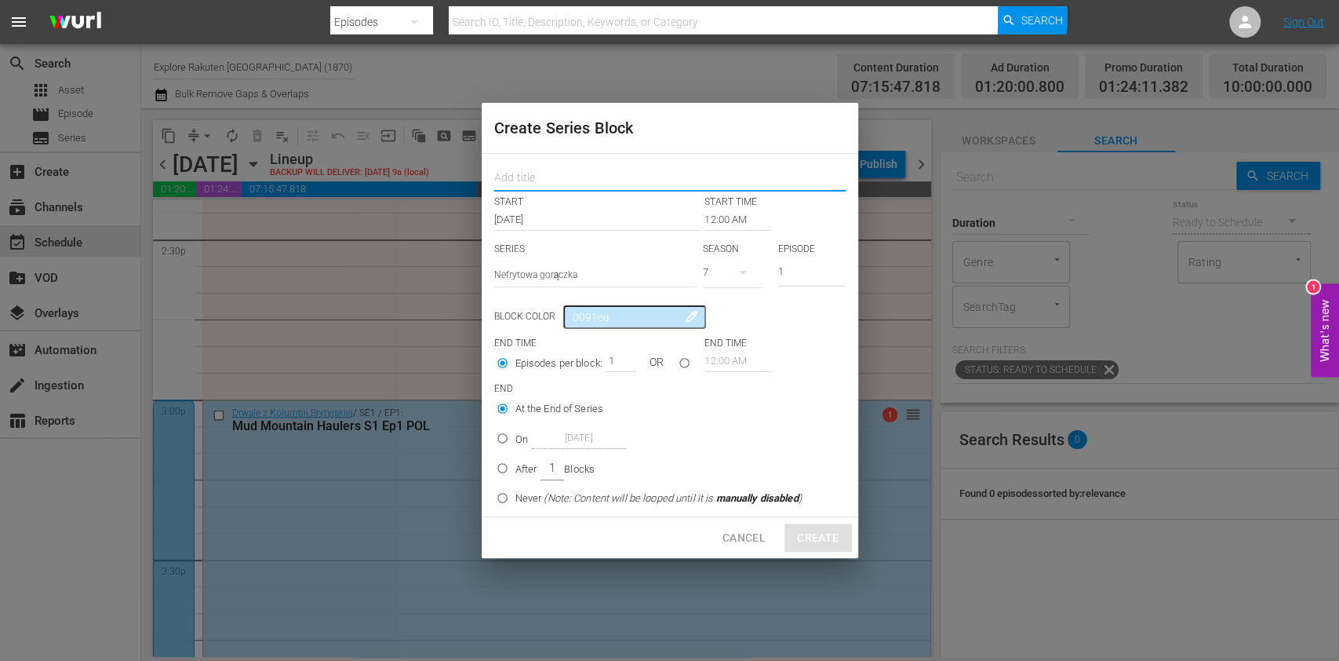
click at [540, 177] on input "text" at bounding box center [669, 179] width 351 height 24
type input "Jade Fever"
drag, startPoint x: 559, startPoint y: 171, endPoint x: 429, endPoint y: 170, distance: 129.5
click at [429, 170] on div "Create Series Block Jade Fever START START TIME Sep 1st 2025 12:00 AM SERIES Se…" at bounding box center [669, 330] width 1339 height 661
drag, startPoint x: 799, startPoint y: 277, endPoint x: 764, endPoint y: 279, distance: 34.6
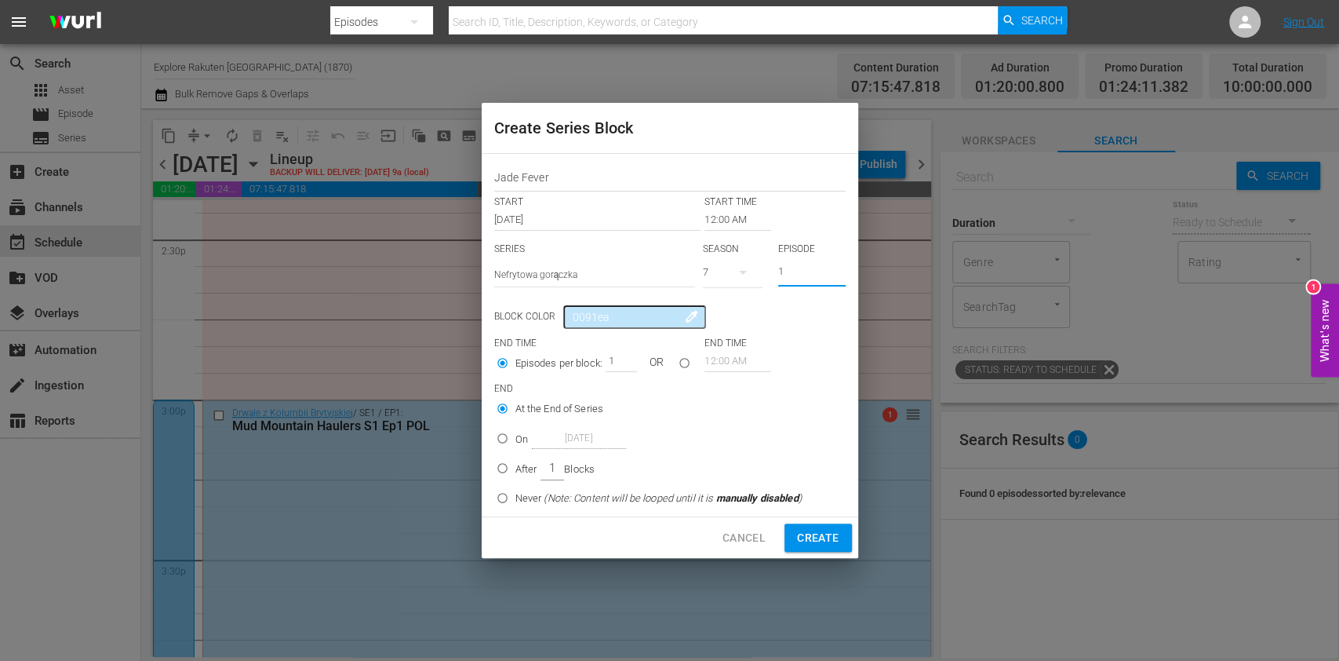
click at [764, 278] on div "SERIES Select Series Nefrytowa gorączka SEASON 7 EPISODE 1" at bounding box center [669, 269] width 351 height 55
type input "8"
click at [716, 224] on input "12:00 AM" at bounding box center [738, 220] width 67 height 22
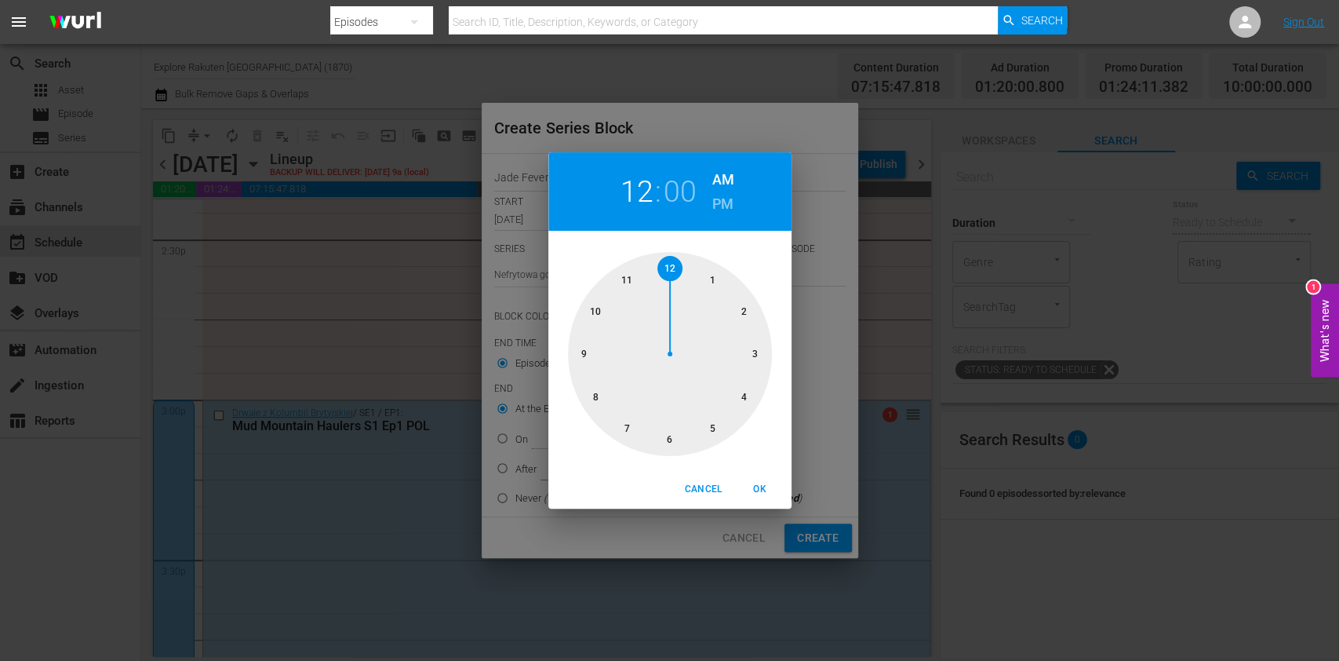
click at [709, 430] on div at bounding box center [670, 354] width 204 height 204
click at [767, 487] on span "OK" at bounding box center [760, 489] width 38 height 16
type input "05:00 AM"
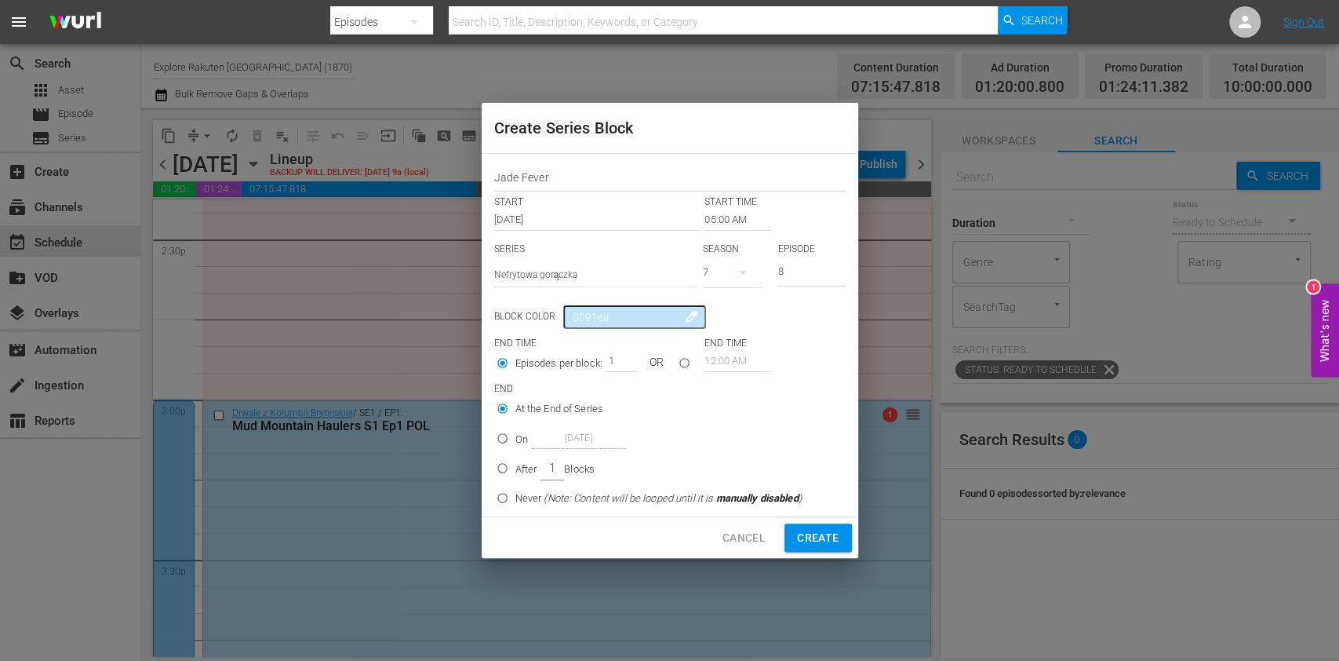
click at [522, 445] on p "On" at bounding box center [521, 440] width 13 height 16
click at [515, 445] on input "On [DATE]" at bounding box center [503, 441] width 26 height 26
radio input "false"
radio input "true"
click at [581, 444] on input "[DATE]" at bounding box center [579, 438] width 94 height 21
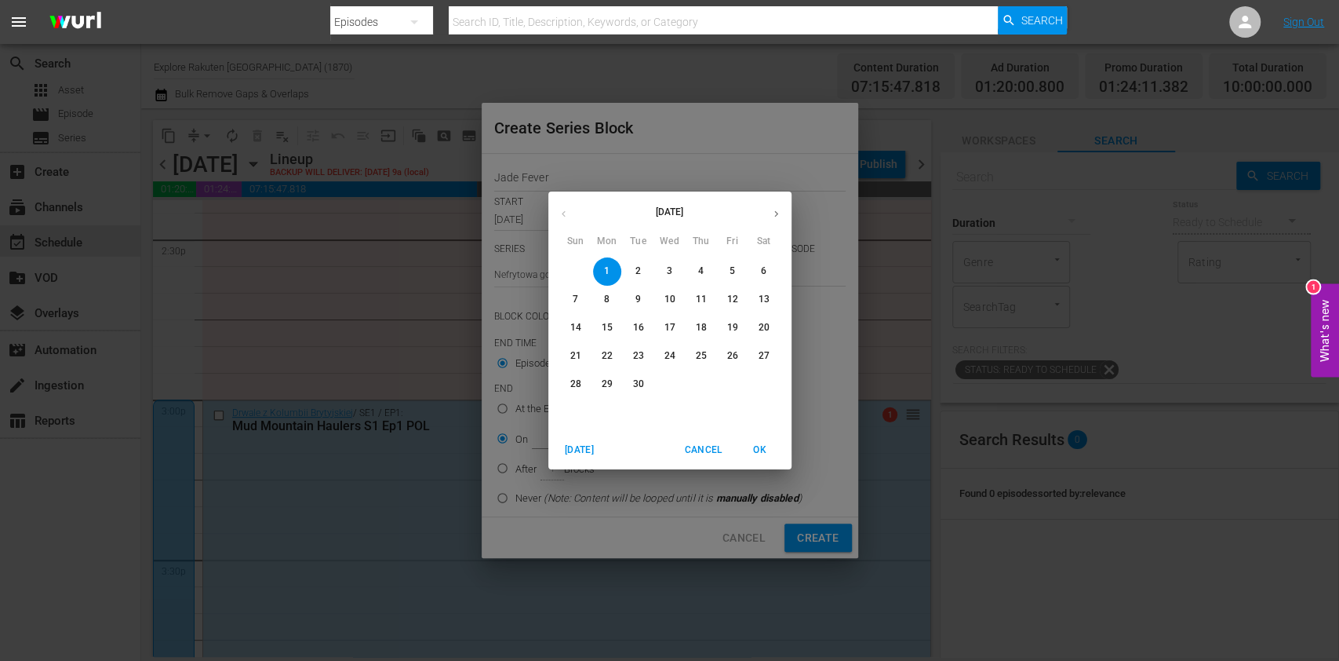
click at [673, 269] on span "3" at bounding box center [670, 270] width 28 height 13
type input "Sep 3rd 2025"
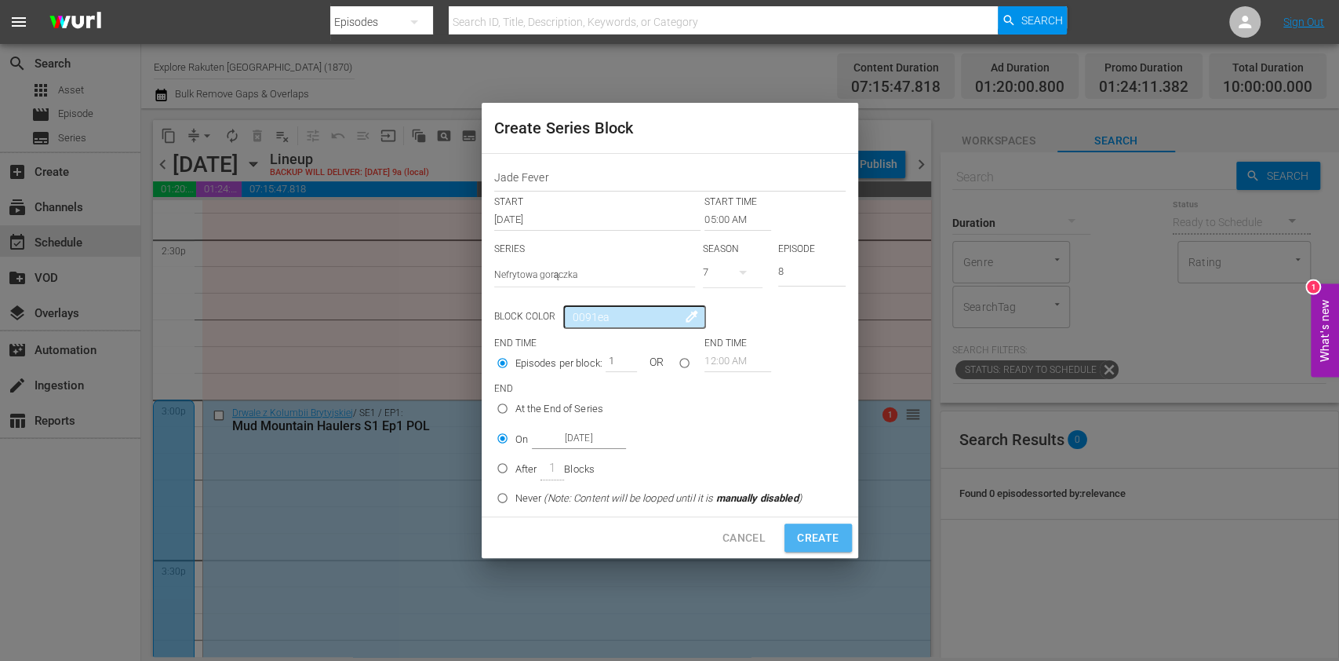
click at [818, 537] on span "Create" at bounding box center [818, 538] width 42 height 20
type input "12:00 AM"
type input "1"
radio input "true"
type input "[DATE]"
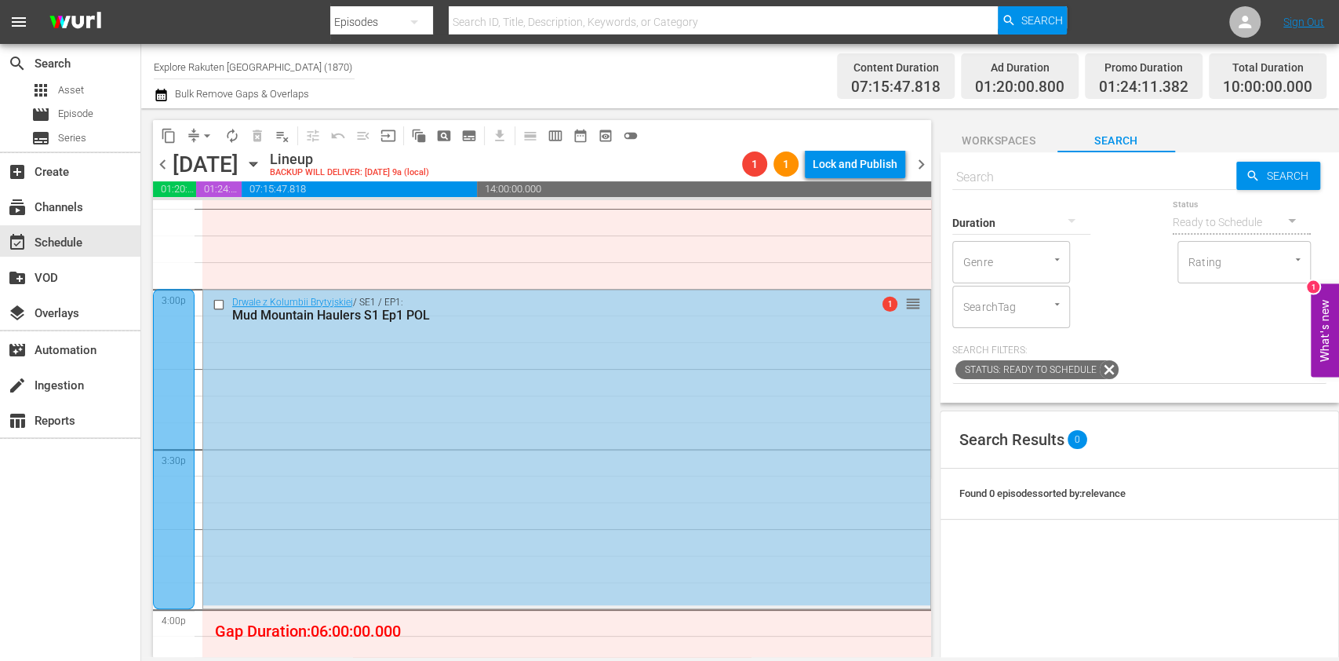
scroll to position [5021, 0]
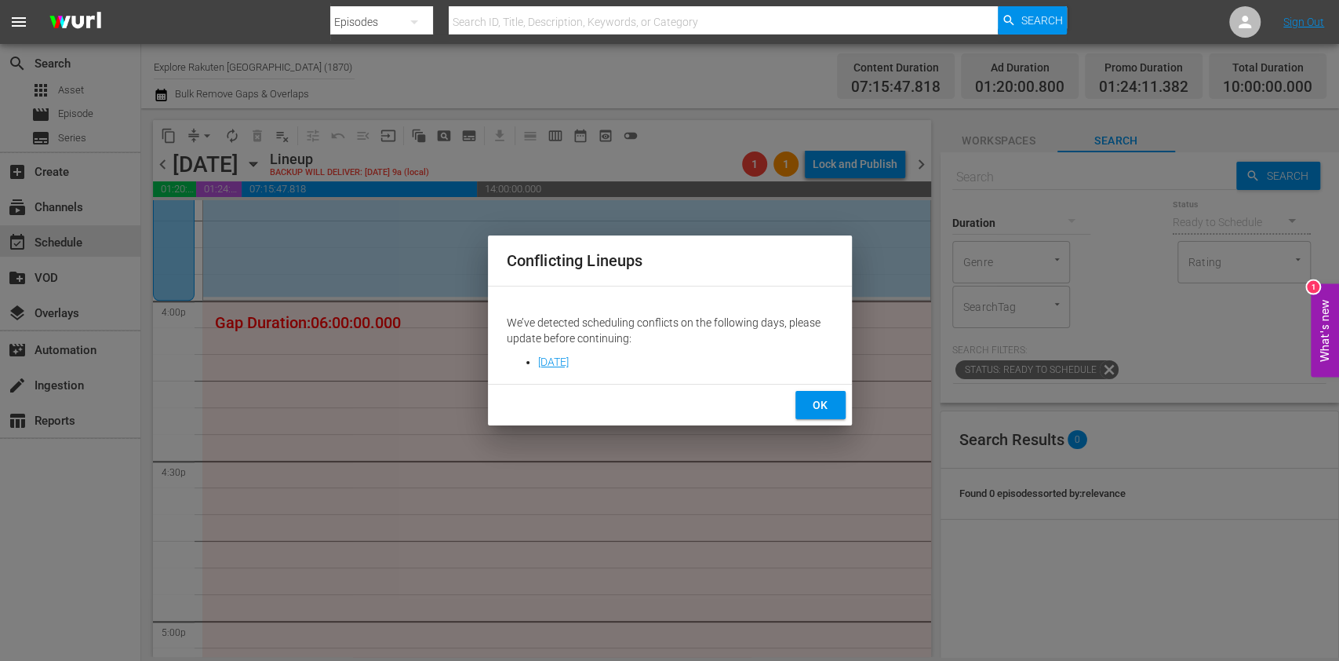
click at [805, 409] on button "OK" at bounding box center [821, 405] width 50 height 29
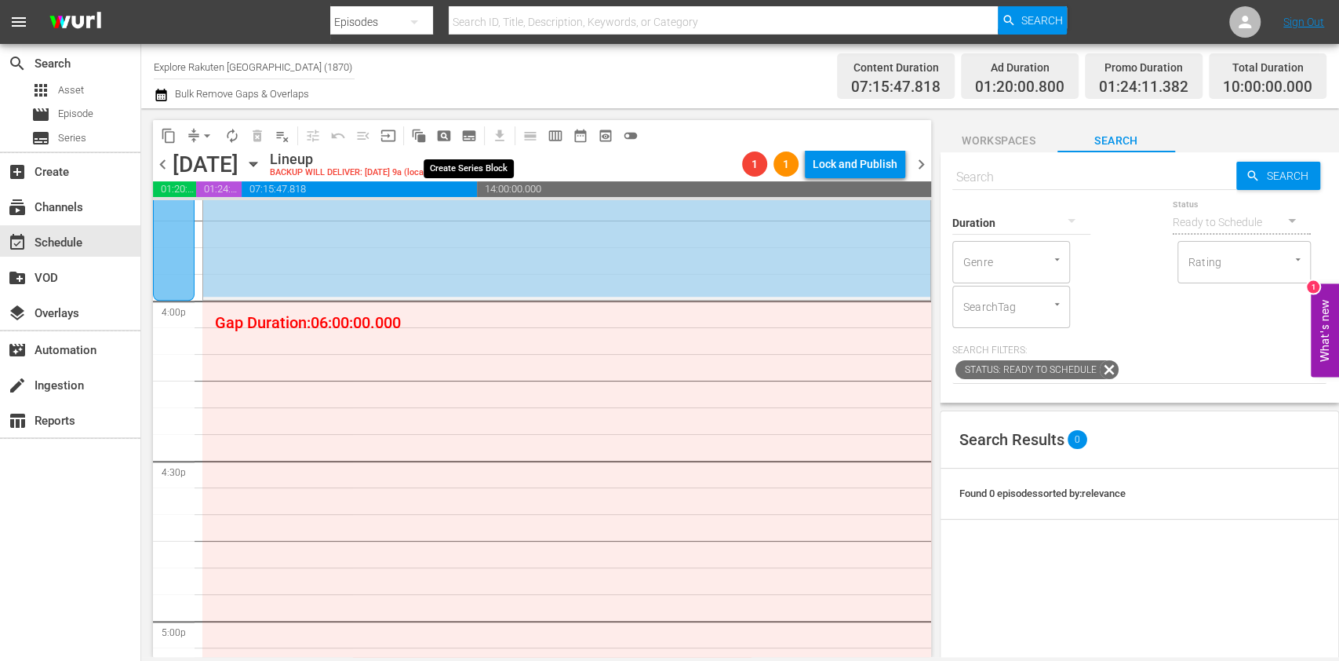
click at [466, 139] on span "subtitles_outlined" at bounding box center [469, 136] width 16 height 16
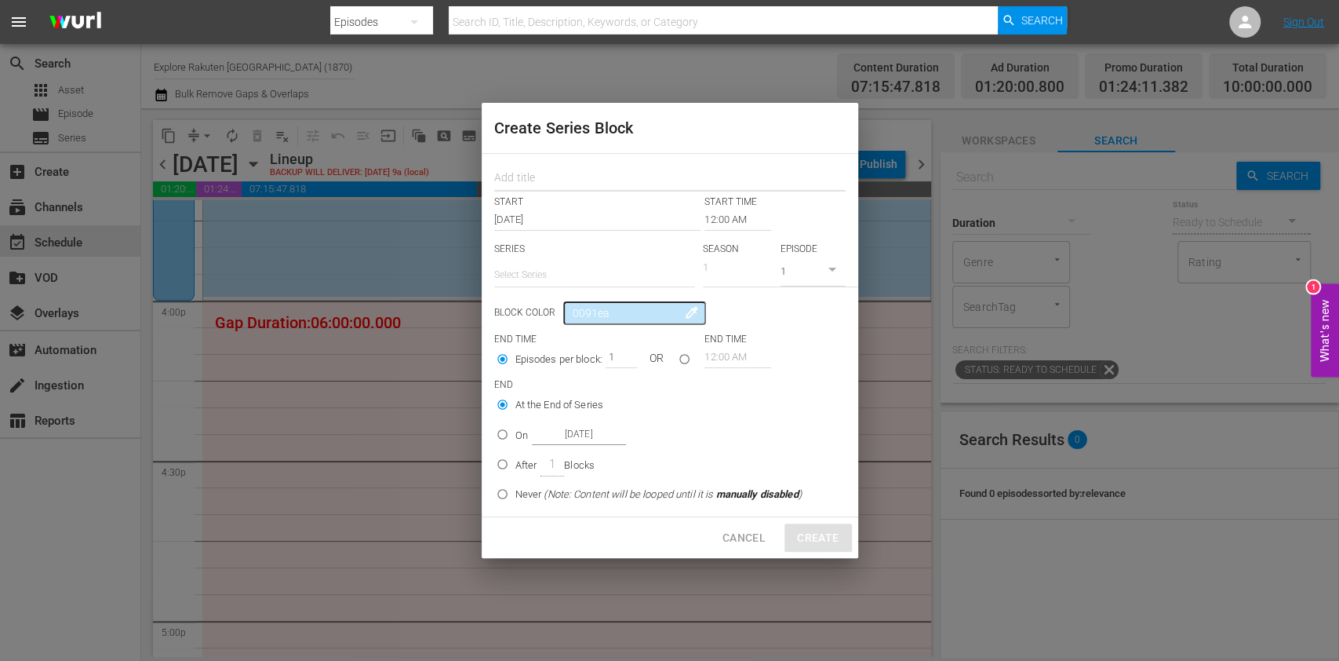
click at [520, 173] on input "text" at bounding box center [669, 179] width 351 height 24
paste input "Jade Fever"
type input "Jade Fever"
drag, startPoint x: 546, startPoint y: 275, endPoint x: 549, endPoint y: 285, distance: 10.7
click at [546, 275] on input "text" at bounding box center [594, 275] width 201 height 38
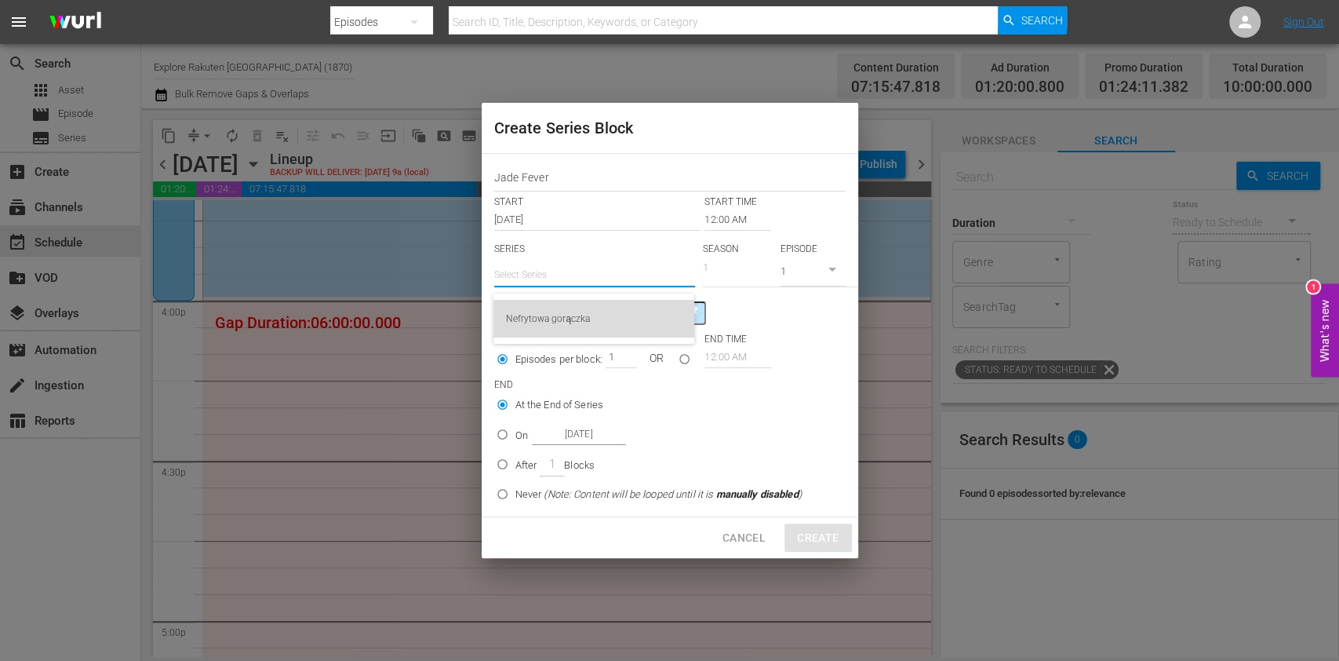
click at [571, 336] on div "Nefrytowa gorączka" at bounding box center [594, 319] width 176 height 38
type input "Nefrytowa gorączka"
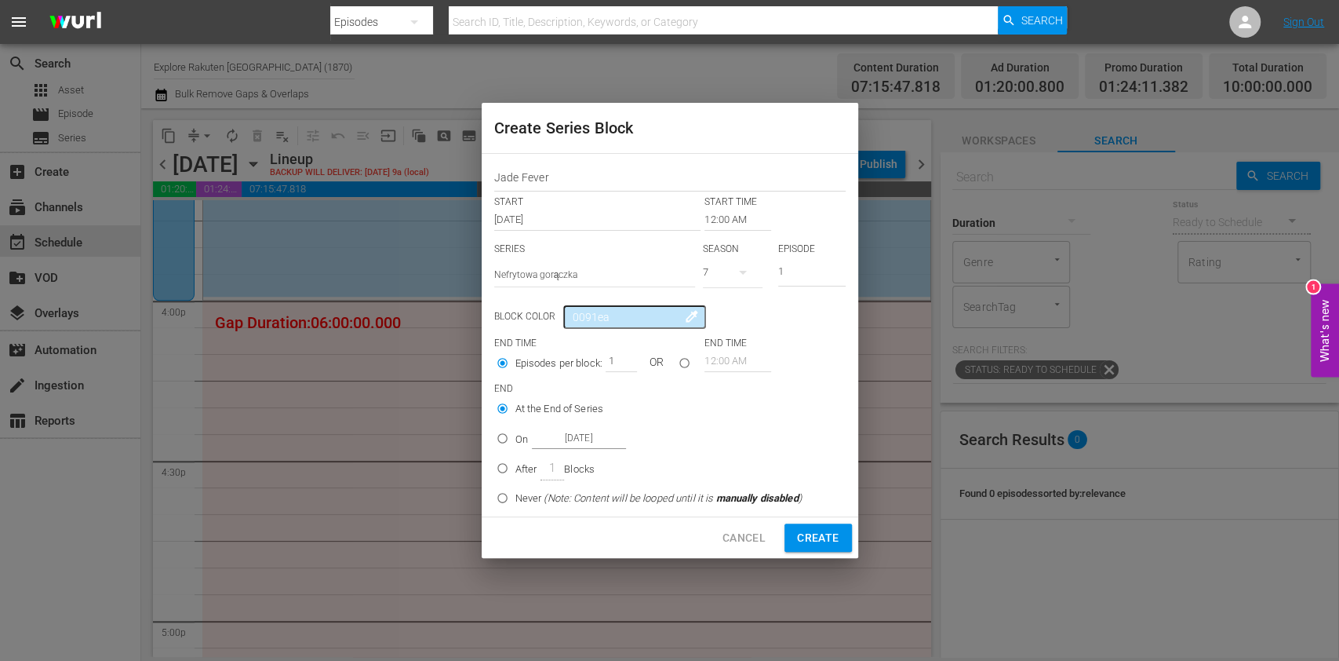
click at [722, 216] on input "12:00 AM" at bounding box center [738, 220] width 67 height 22
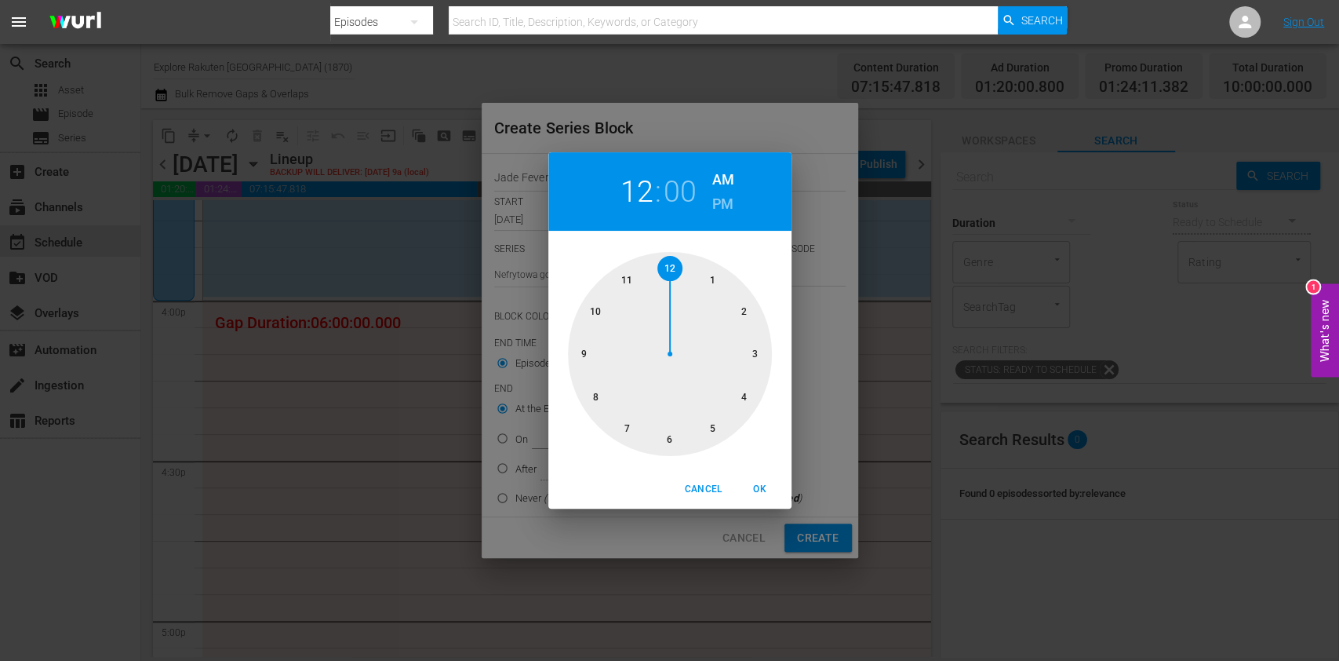
click at [710, 431] on div at bounding box center [670, 354] width 204 height 204
click at [774, 491] on span "OK" at bounding box center [760, 489] width 38 height 16
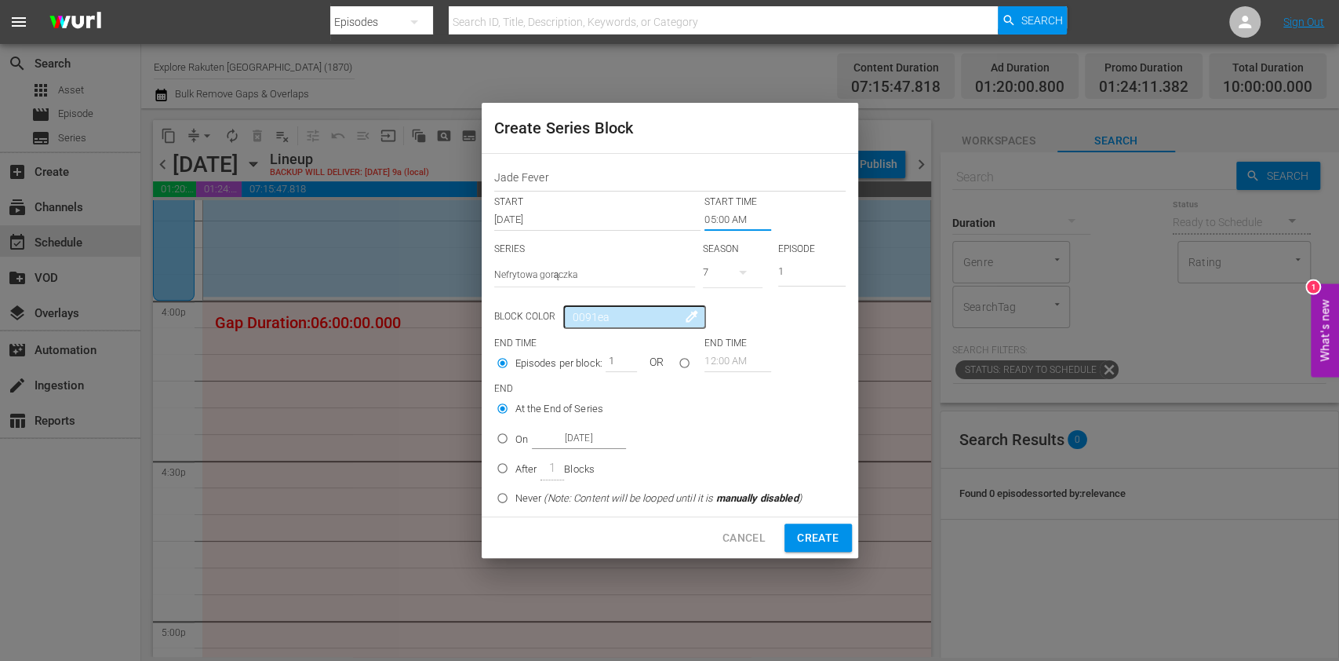
type input "05:00 AM"
drag, startPoint x: 792, startPoint y: 271, endPoint x: 741, endPoint y: 283, distance: 53.1
click at [753, 267] on div "SERIES Select Series Nefrytowa gorączka SEASON 7 EPISODE 1" at bounding box center [669, 269] width 351 height 55
type input "8"
click at [511, 439] on input "On [DATE]" at bounding box center [503, 441] width 26 height 26
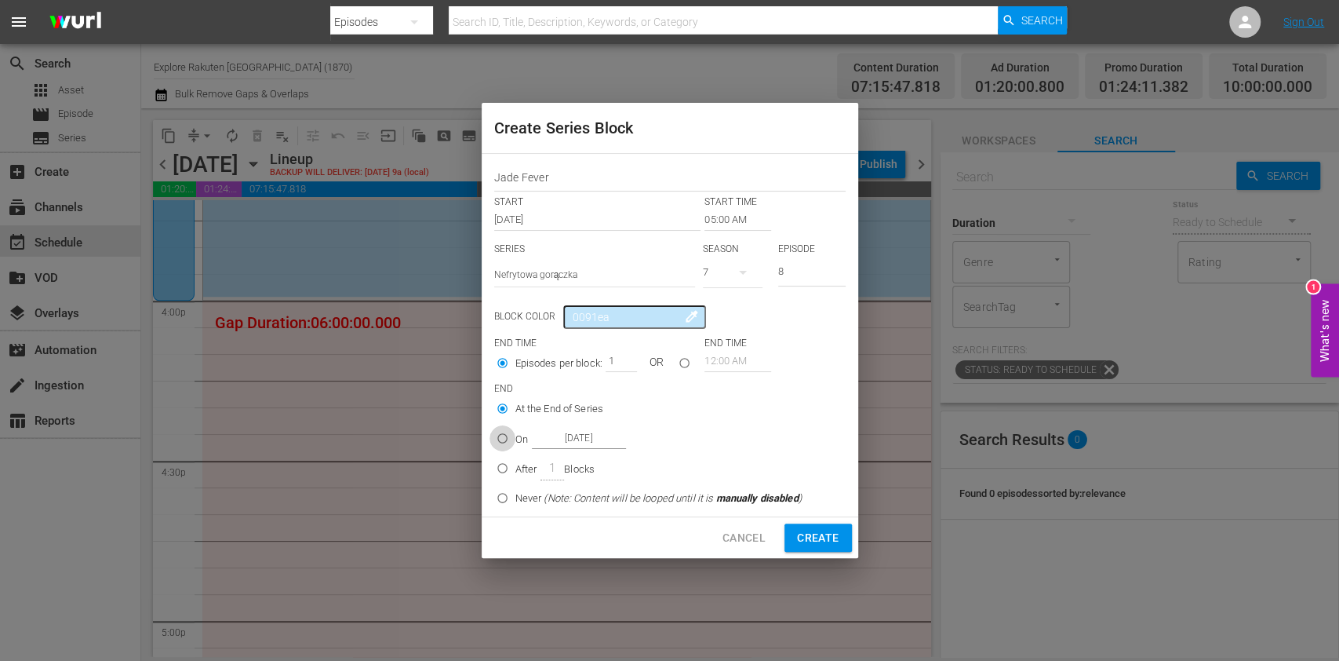
radio input "true"
click at [565, 440] on input "[DATE]" at bounding box center [579, 438] width 94 height 21
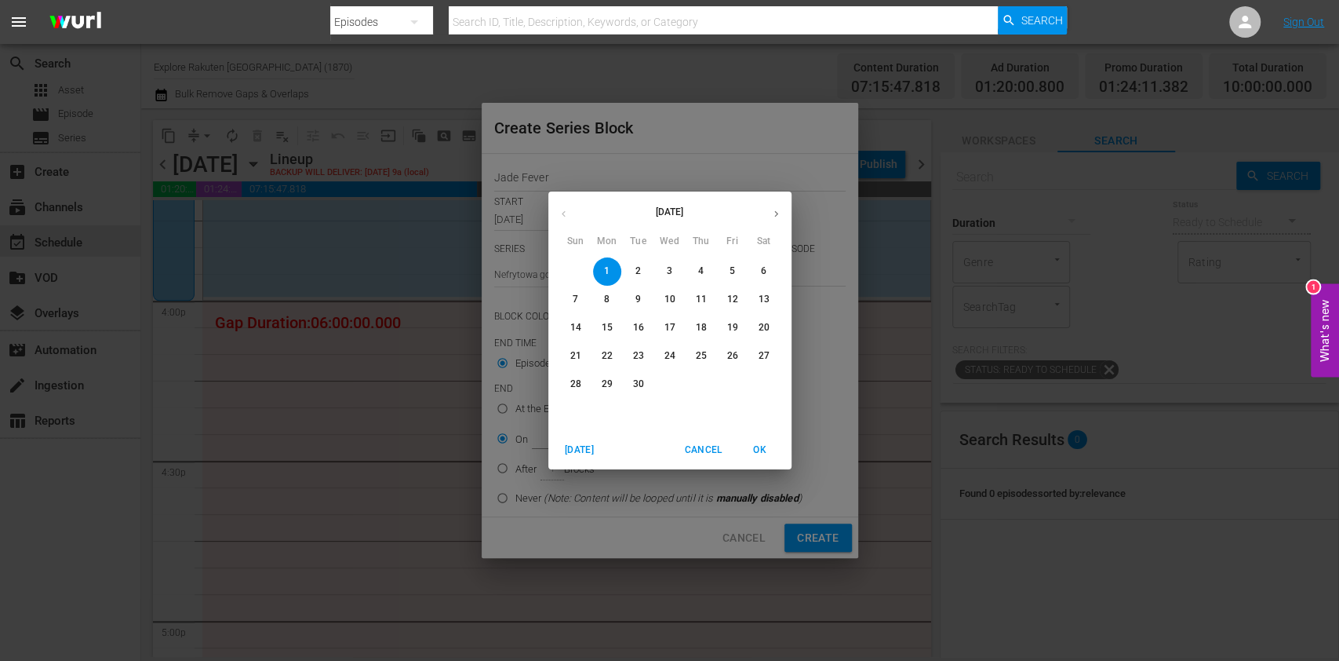
click at [669, 271] on p "3" at bounding box center [669, 270] width 5 height 13
type input "Sep 3rd 2025"
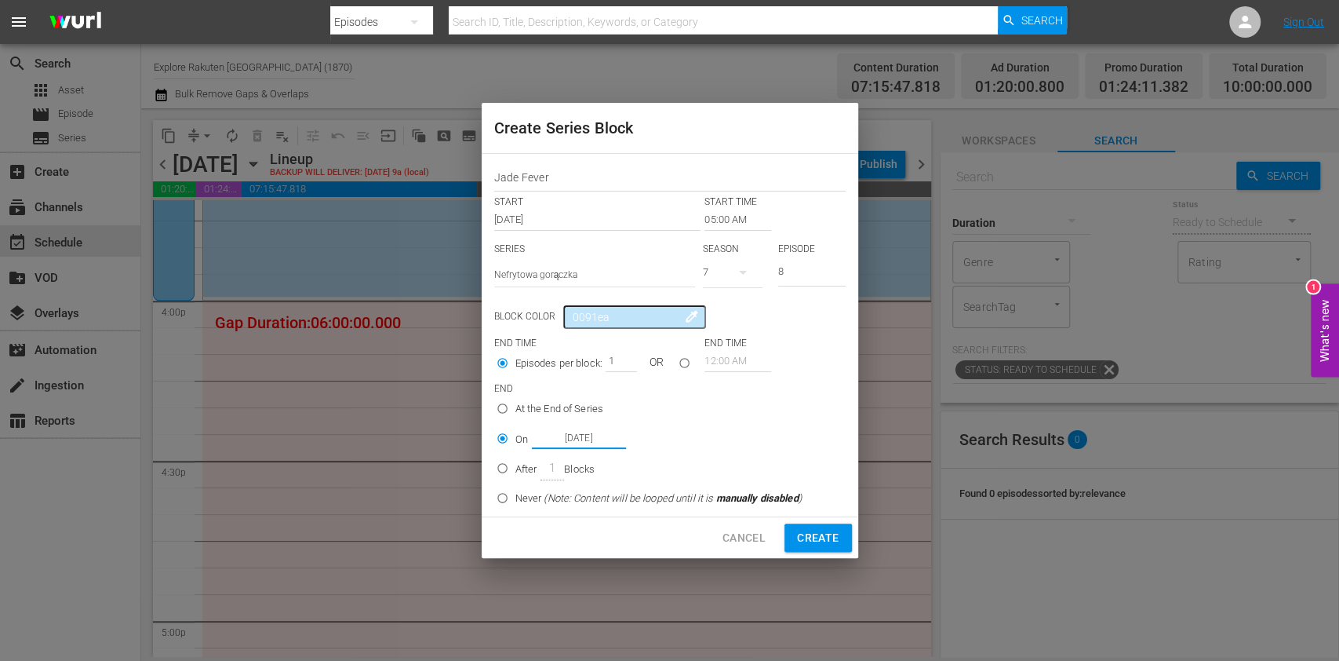
click at [809, 546] on span "Create" at bounding box center [818, 538] width 42 height 20
type input "12:00 AM"
type input "1"
radio input "true"
type input "[DATE]"
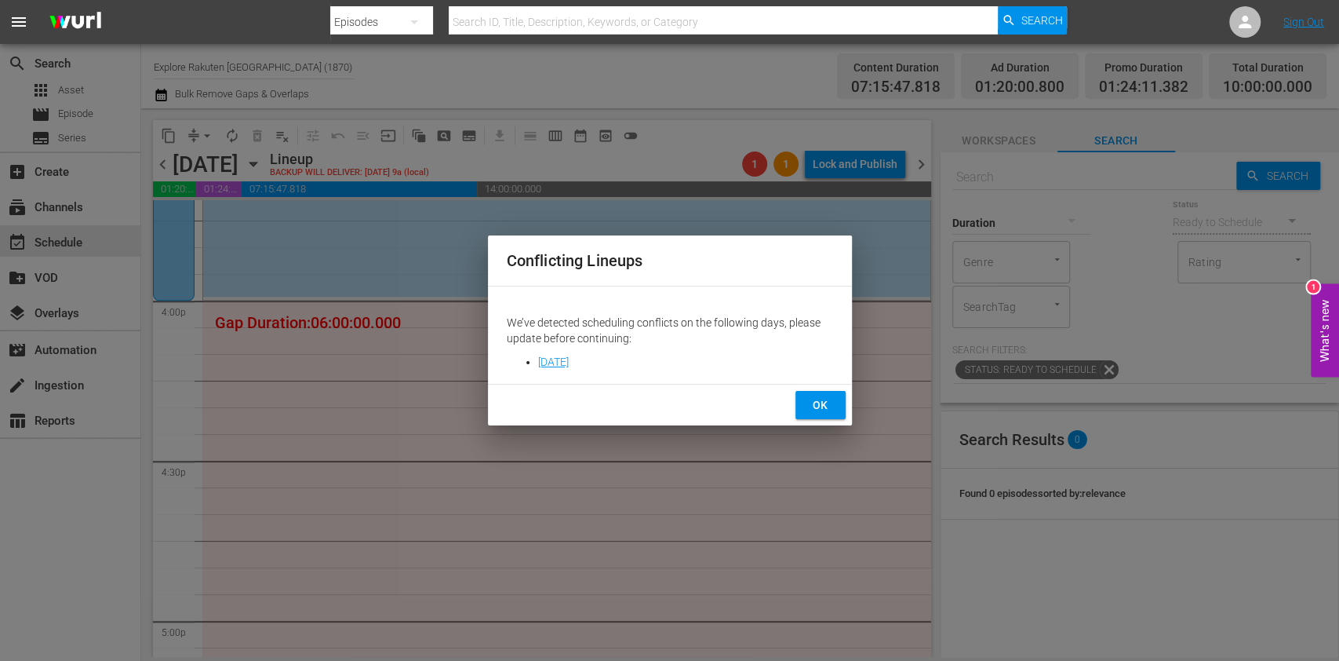
click at [823, 397] on span "OK" at bounding box center [820, 405] width 25 height 20
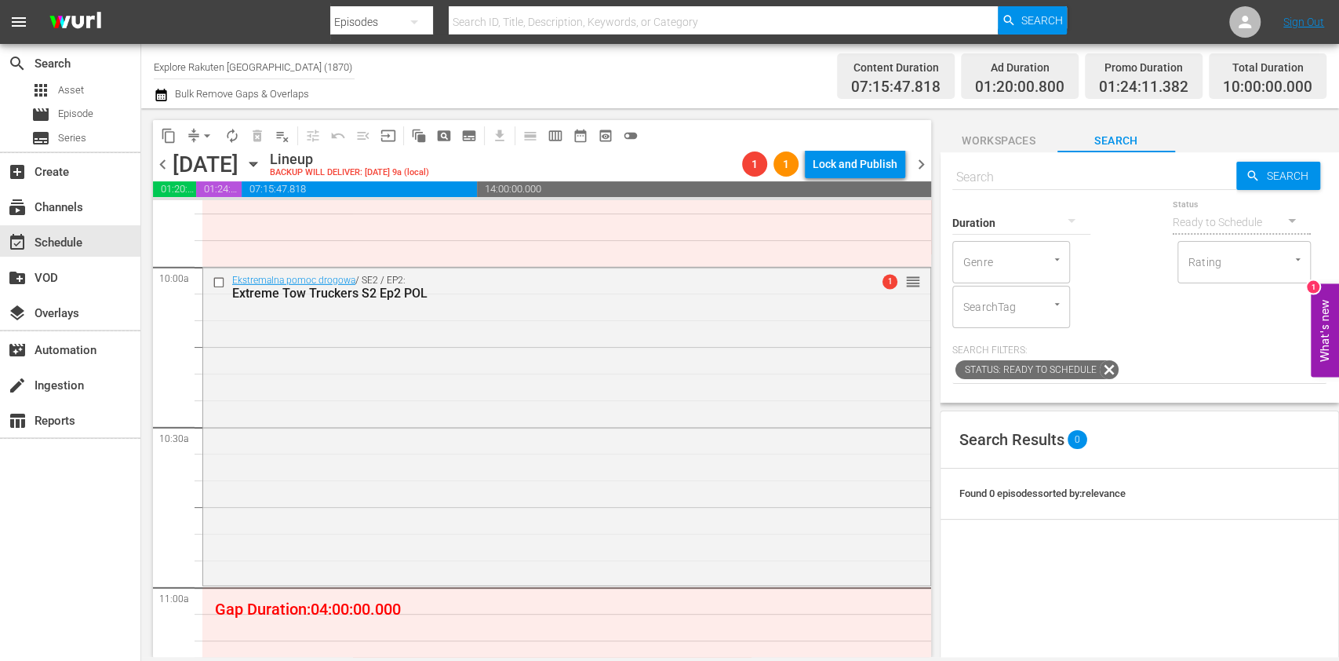
scroll to position [3147, 0]
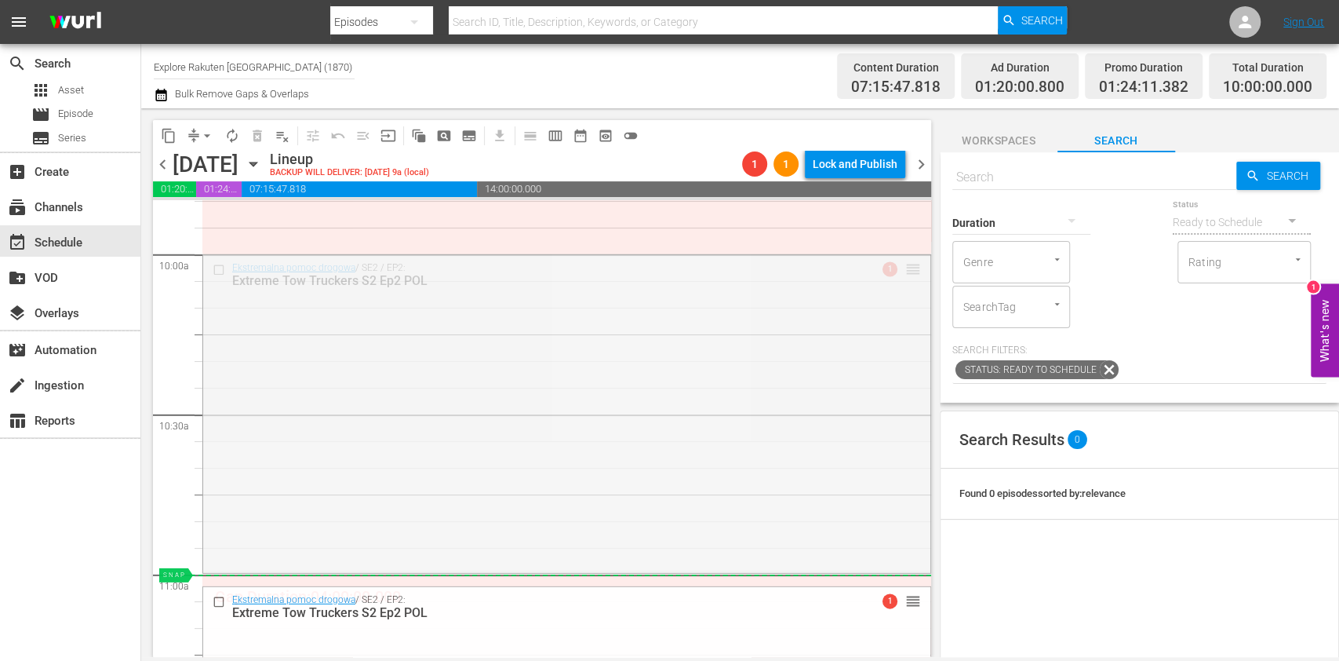
drag, startPoint x: 898, startPoint y: 269, endPoint x: 835, endPoint y: 588, distance: 324.8
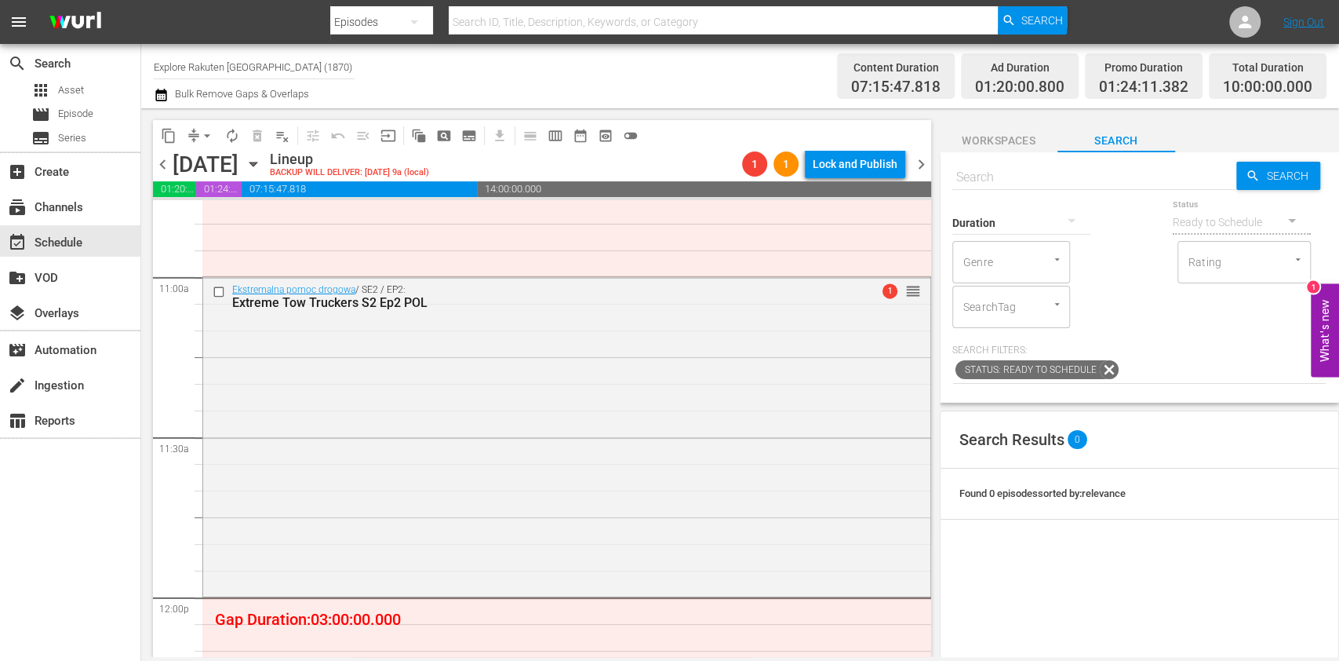
scroll to position [3432, 0]
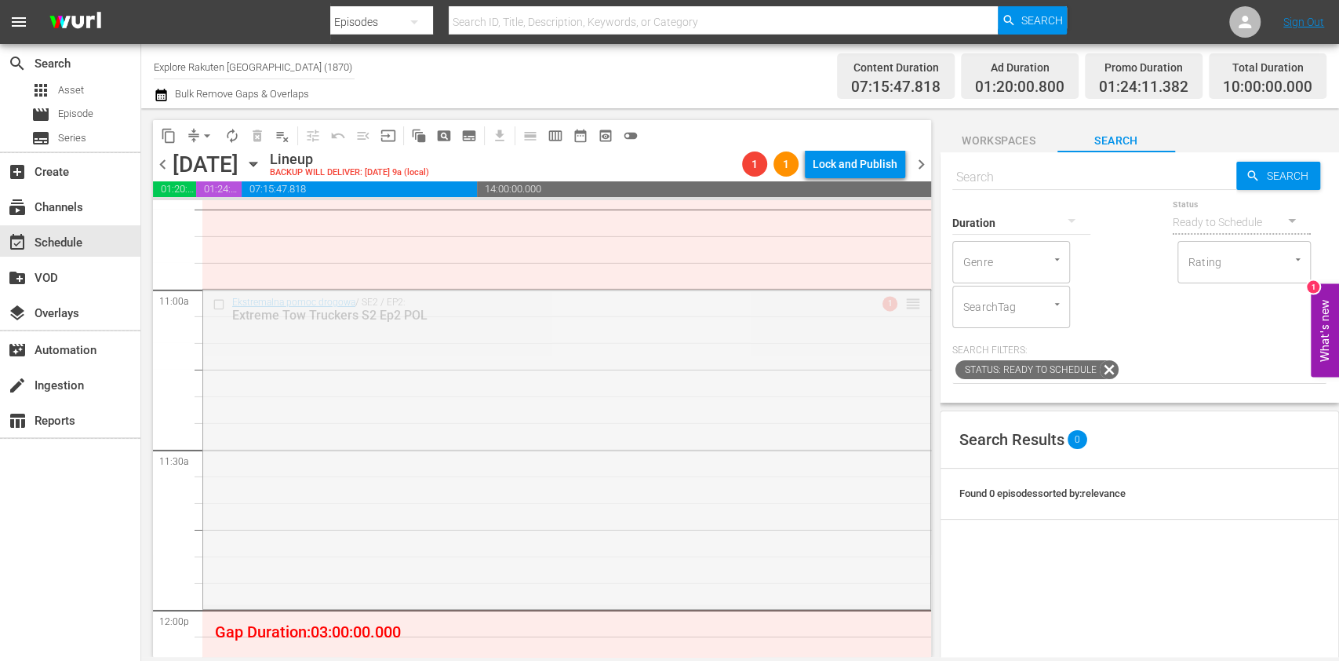
drag, startPoint x: 894, startPoint y: 311, endPoint x: 847, endPoint y: 613, distance: 305.6
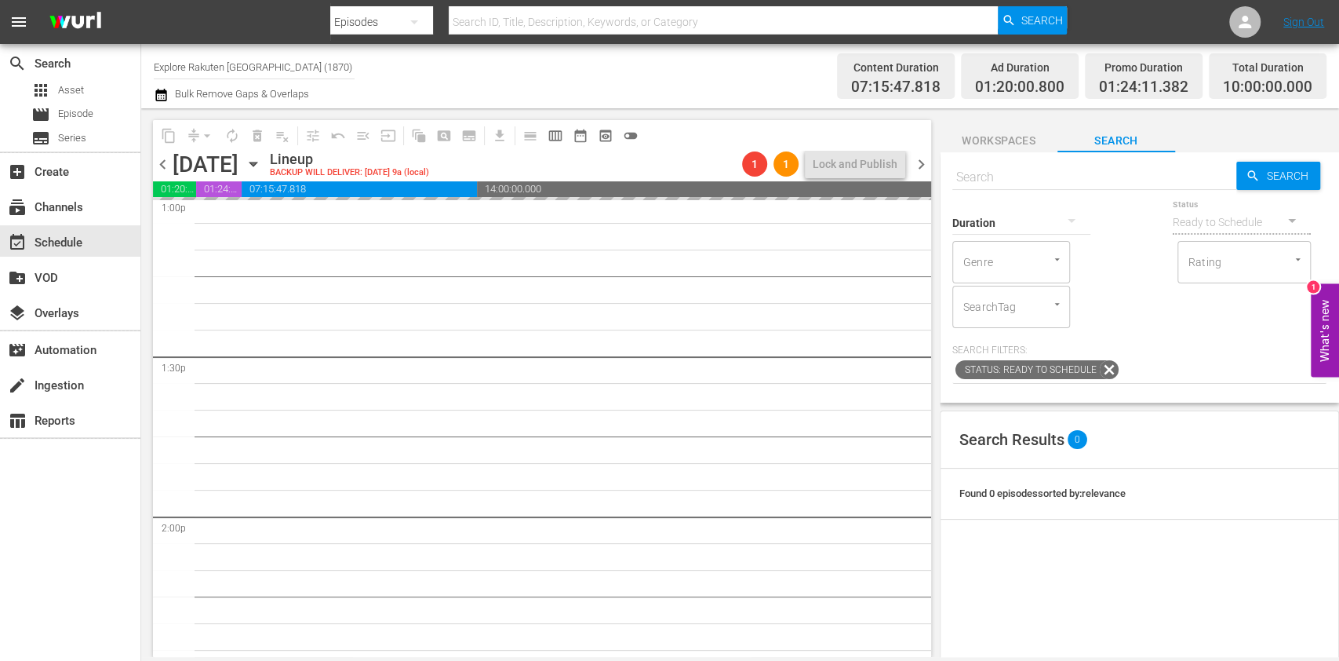
scroll to position [4687, 0]
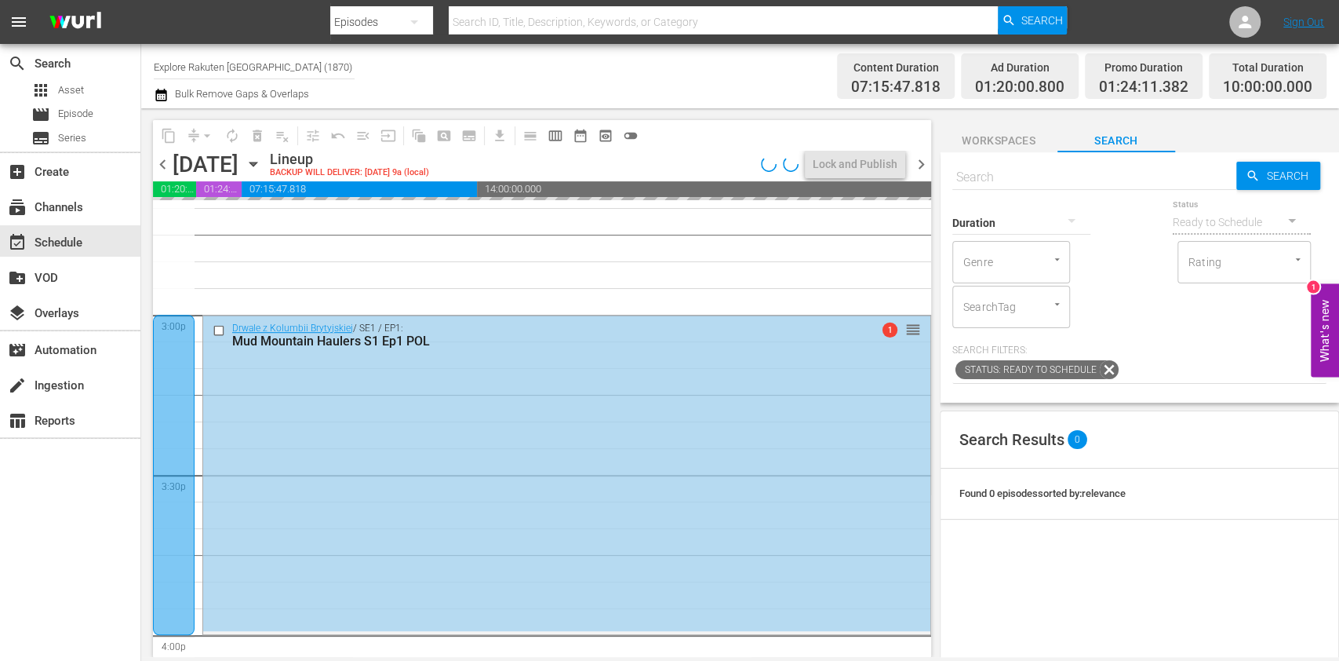
click at [177, 371] on div at bounding box center [174, 475] width 42 height 320
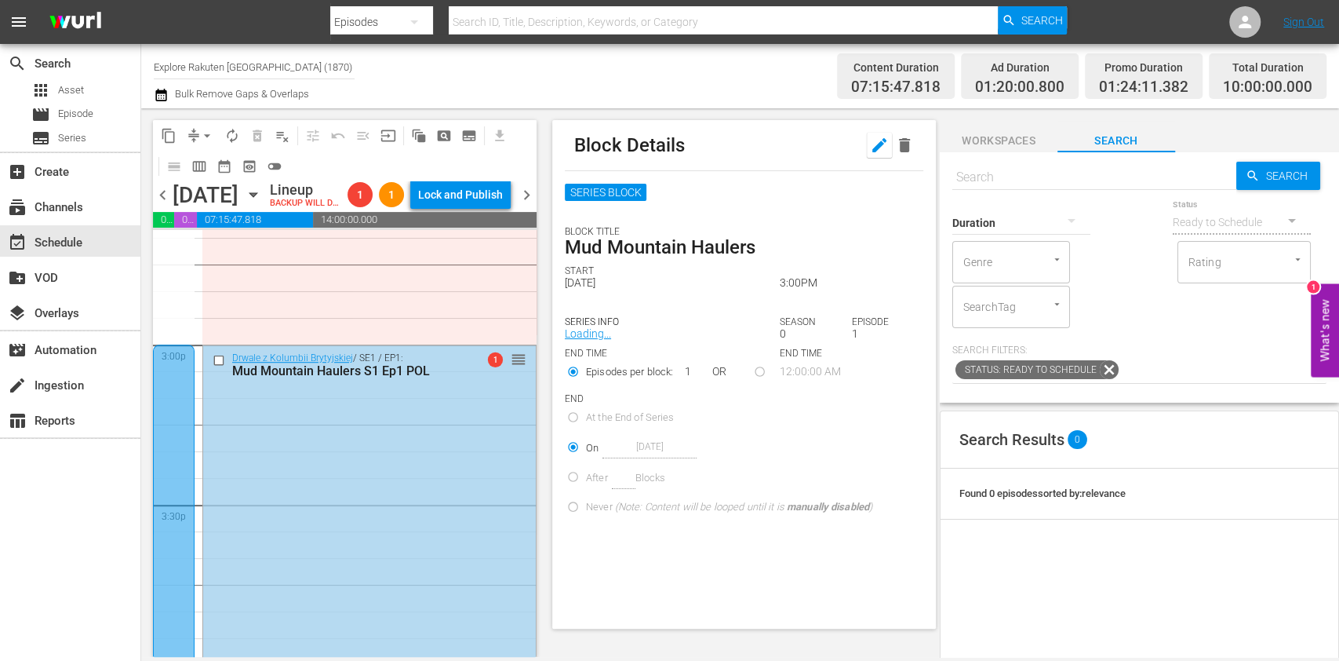
click at [872, 147] on icon "button" at bounding box center [879, 145] width 14 height 14
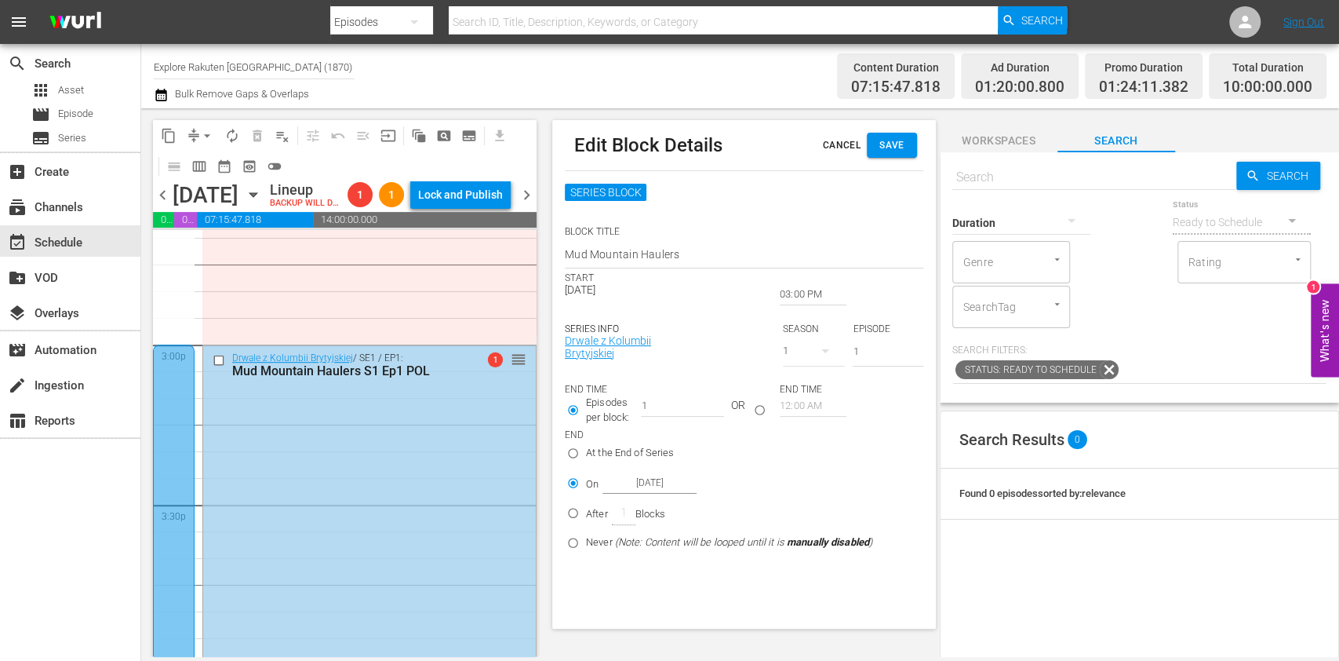
click at [810, 294] on input "03:00 PM" at bounding box center [813, 294] width 67 height 22
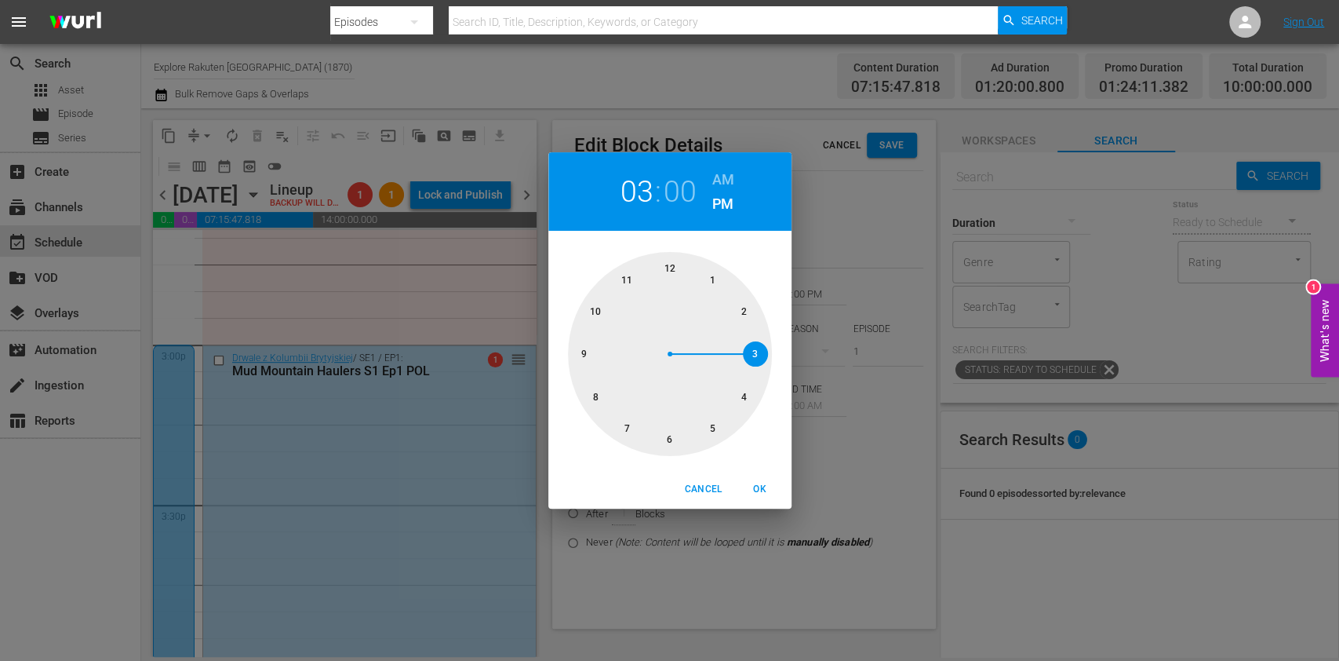
click at [723, 415] on div at bounding box center [670, 354] width 204 height 204
click at [754, 492] on span "OK" at bounding box center [760, 489] width 38 height 16
type input "05:00 PM"
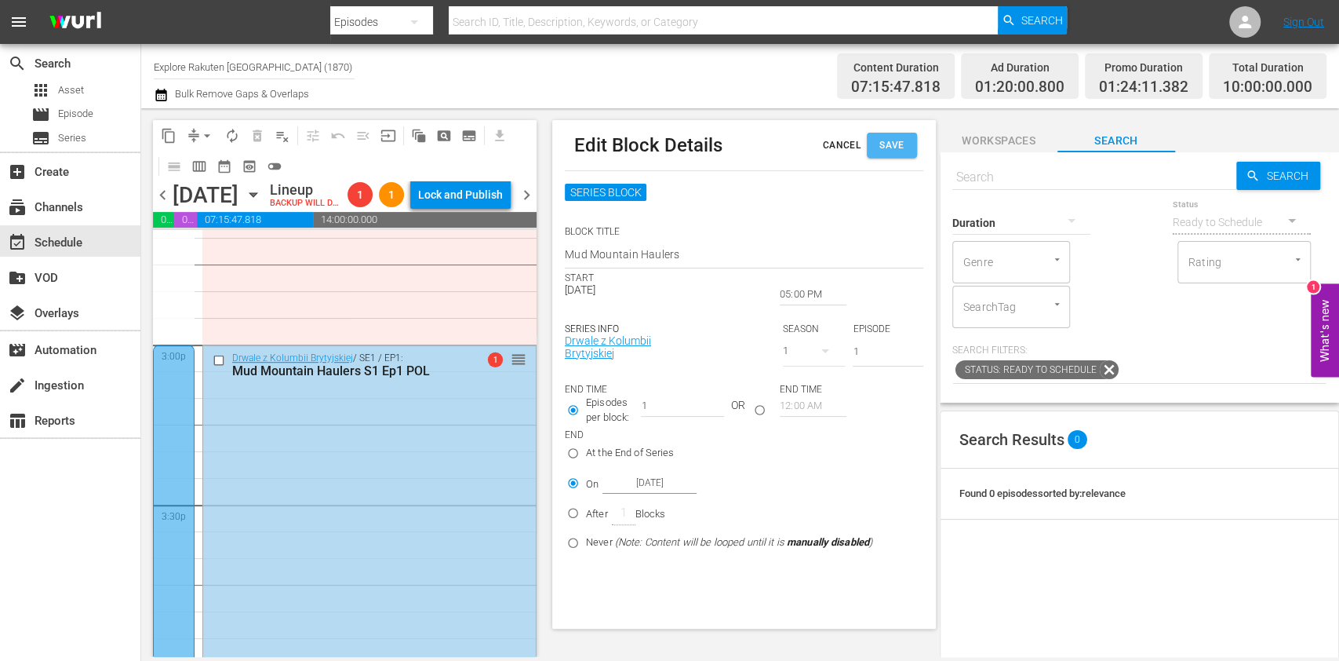
click at [904, 152] on span "Save" at bounding box center [891, 145] width 25 height 16
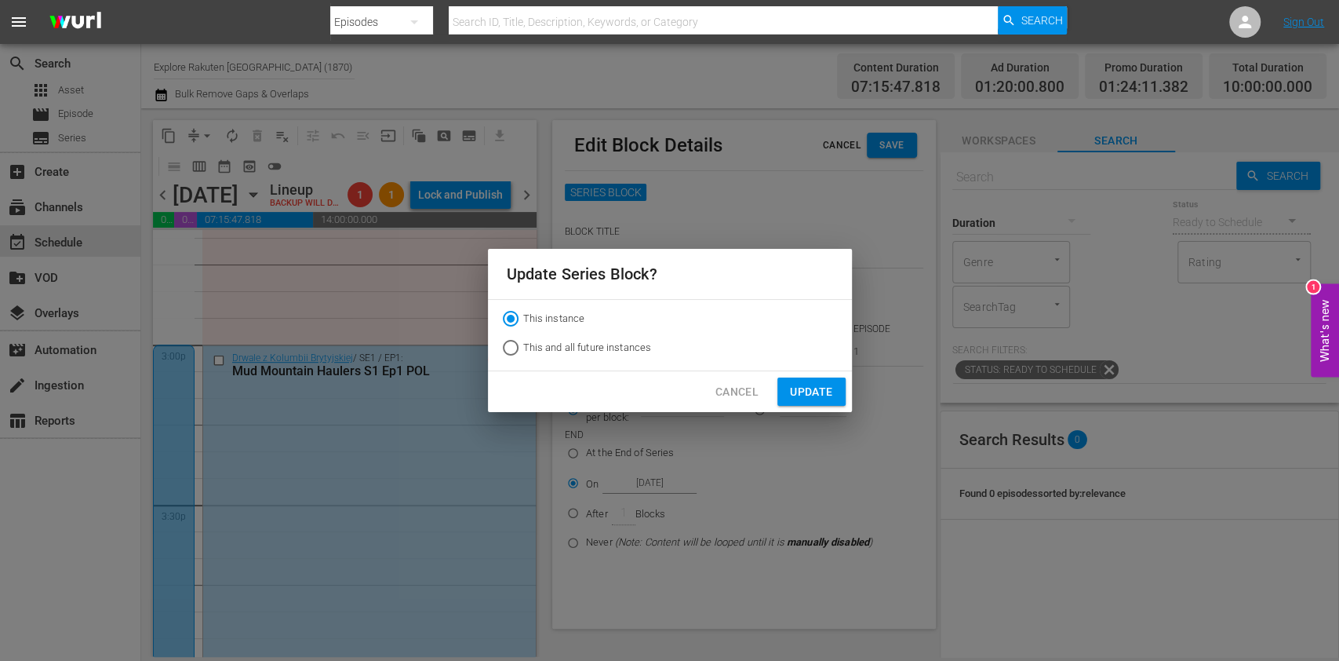
click at [611, 343] on span "This and all future instances" at bounding box center [587, 348] width 129 height 16
click at [523, 343] on input "This and all future instances" at bounding box center [510, 350] width 25 height 25
radio input "true"
click at [788, 384] on button "Update" at bounding box center [811, 391] width 67 height 29
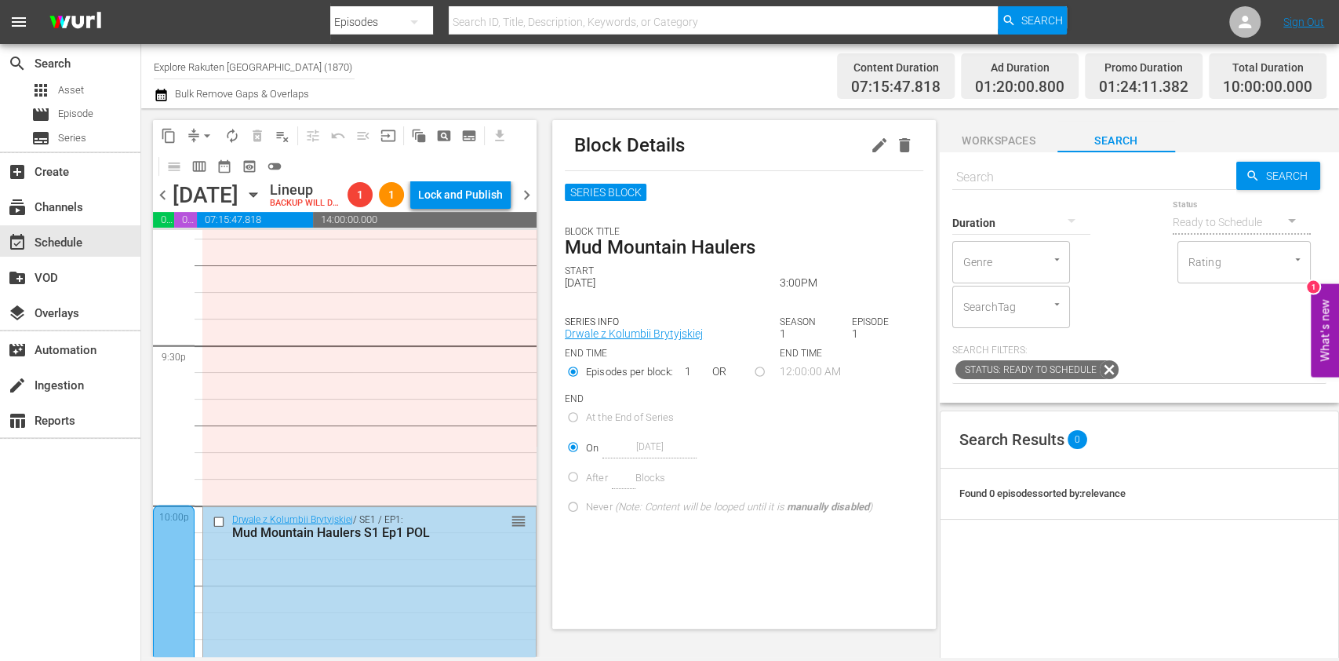
scroll to position [6884, 0]
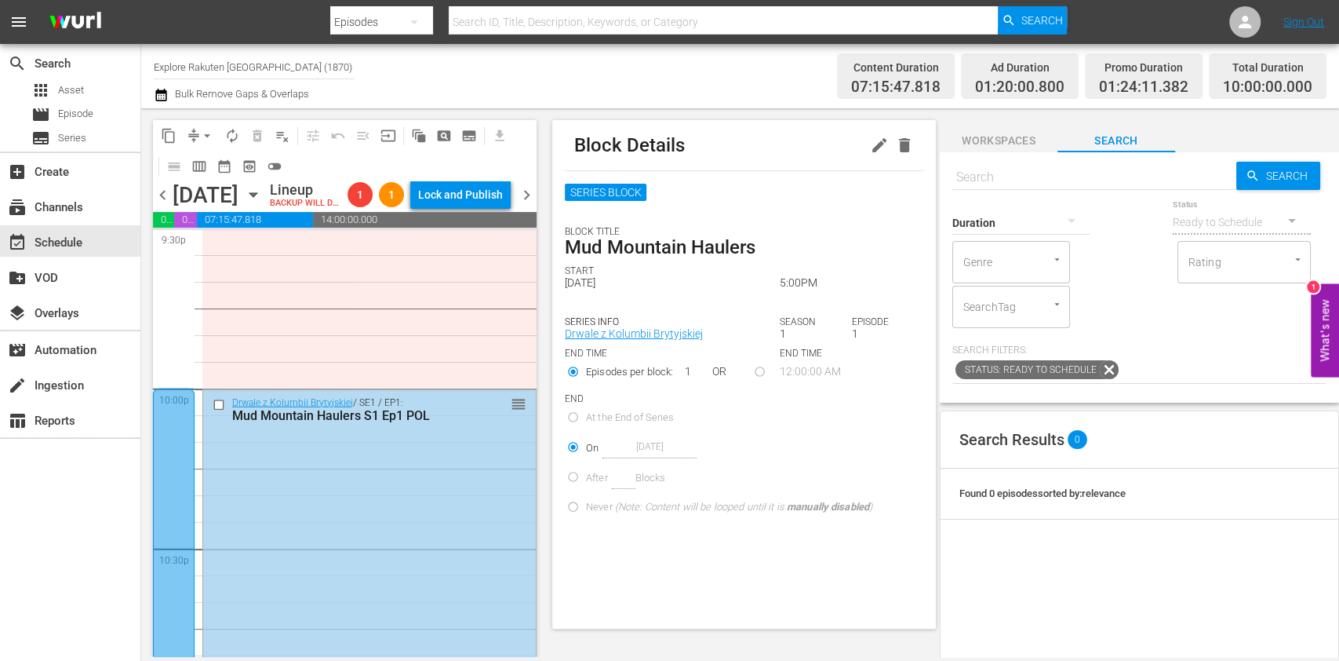
click at [169, 455] on div at bounding box center [174, 548] width 42 height 320
click at [895, 147] on icon "button" at bounding box center [904, 145] width 19 height 19
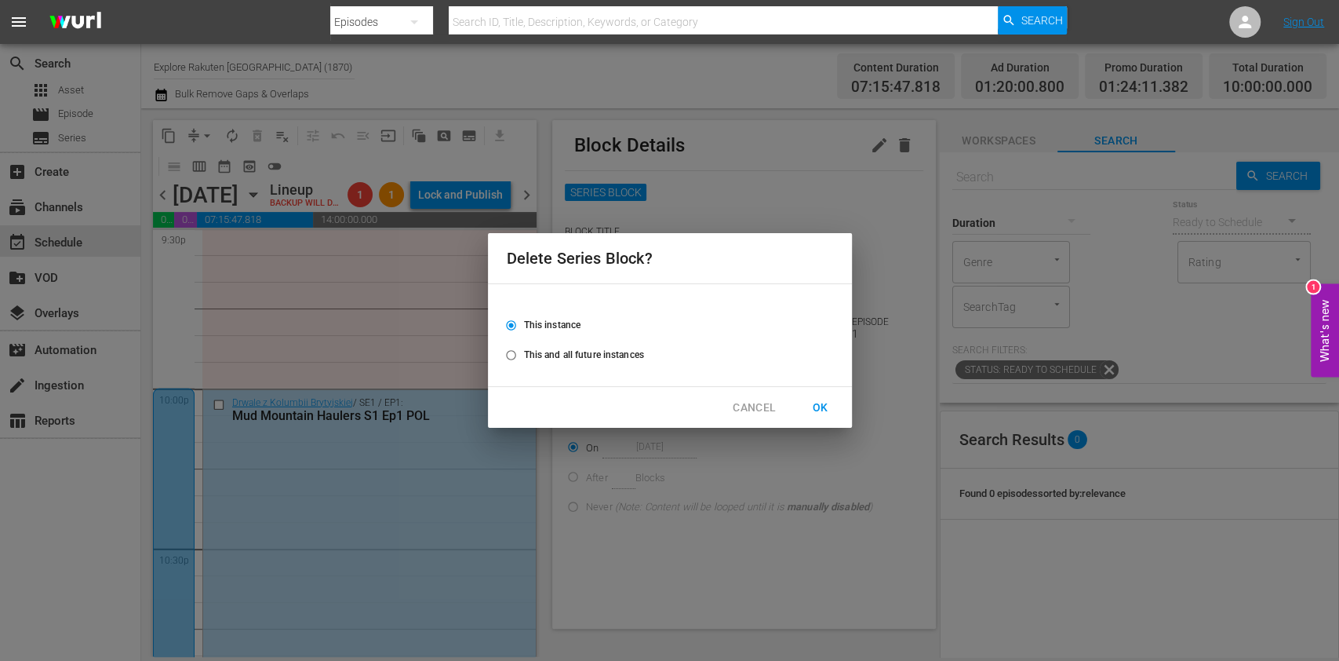
click at [606, 355] on span "This and all future instances" at bounding box center [584, 355] width 120 height 14
click at [524, 355] on input "This and all future instances" at bounding box center [511, 358] width 26 height 26
radio input "true"
click at [825, 411] on span "OK" at bounding box center [820, 408] width 25 height 20
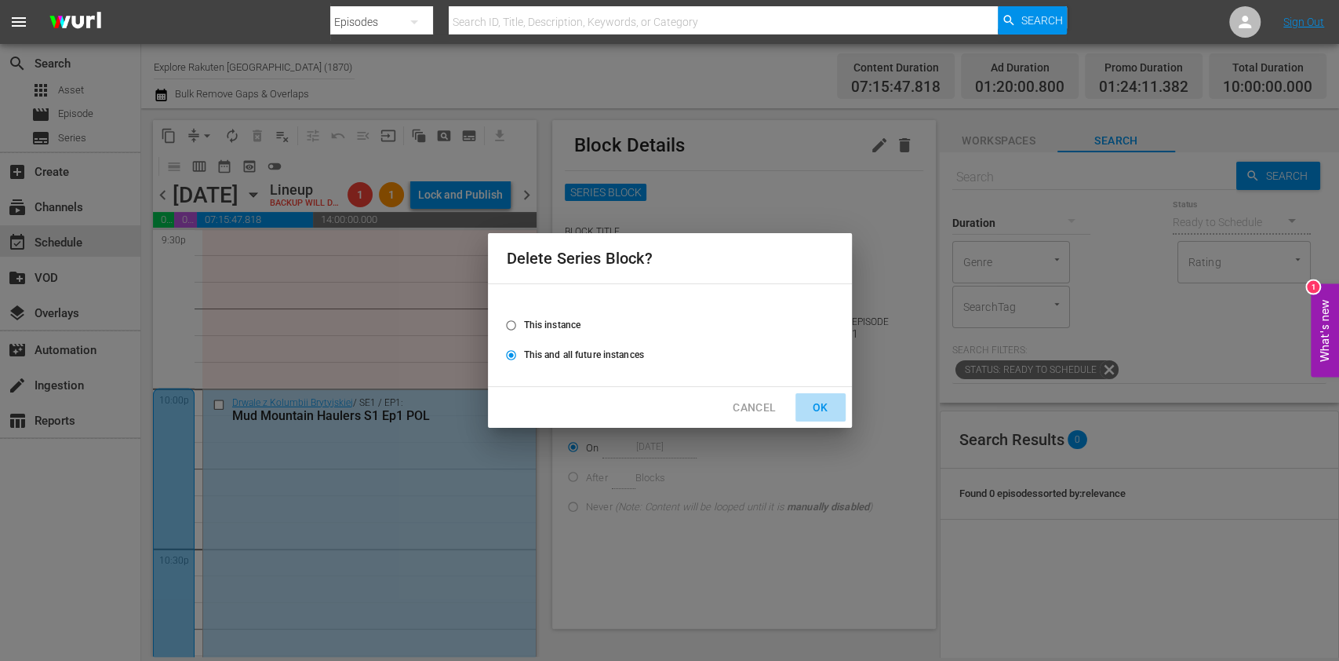
radio input "false"
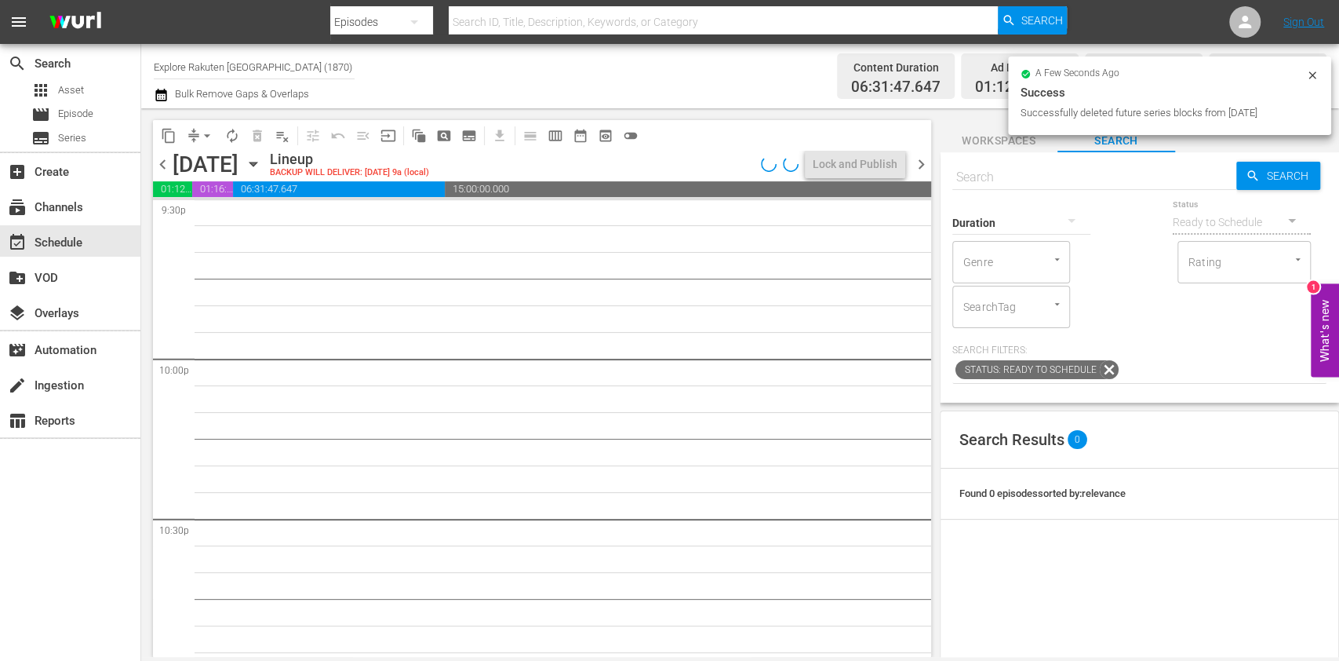
click at [919, 162] on span "chevron_right" at bounding box center [922, 165] width 20 height 20
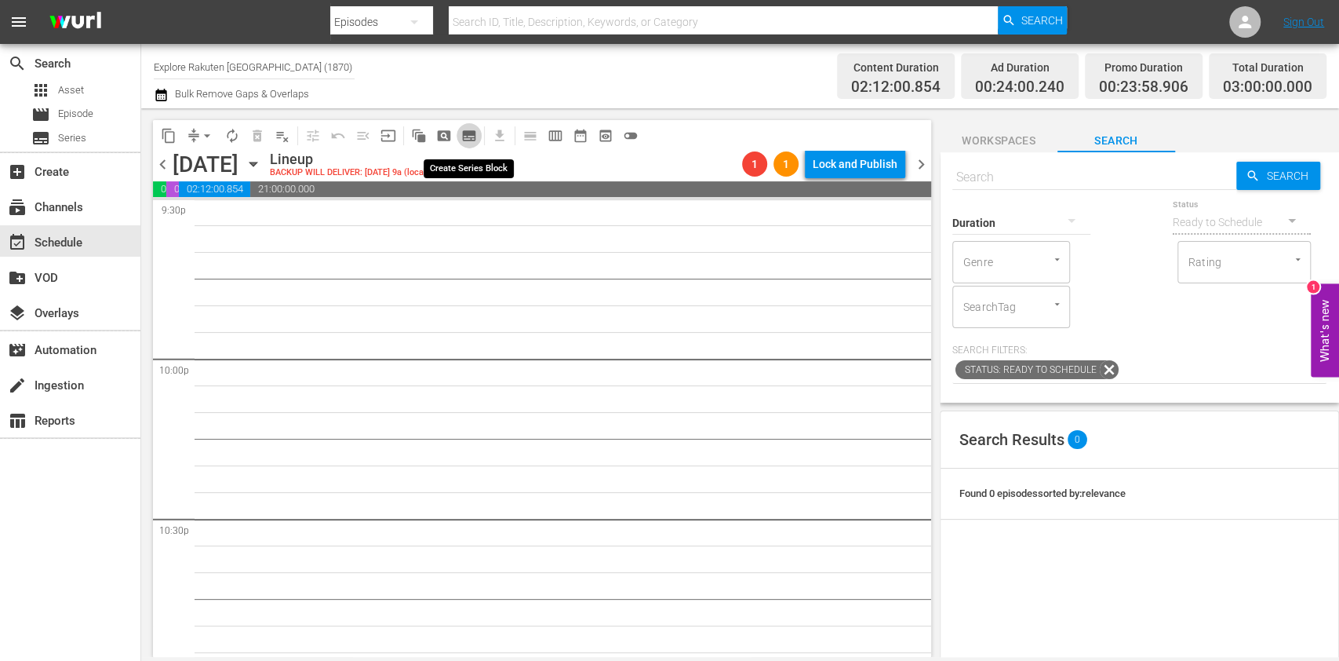
click at [470, 137] on span "subtitles_outlined" at bounding box center [469, 136] width 16 height 16
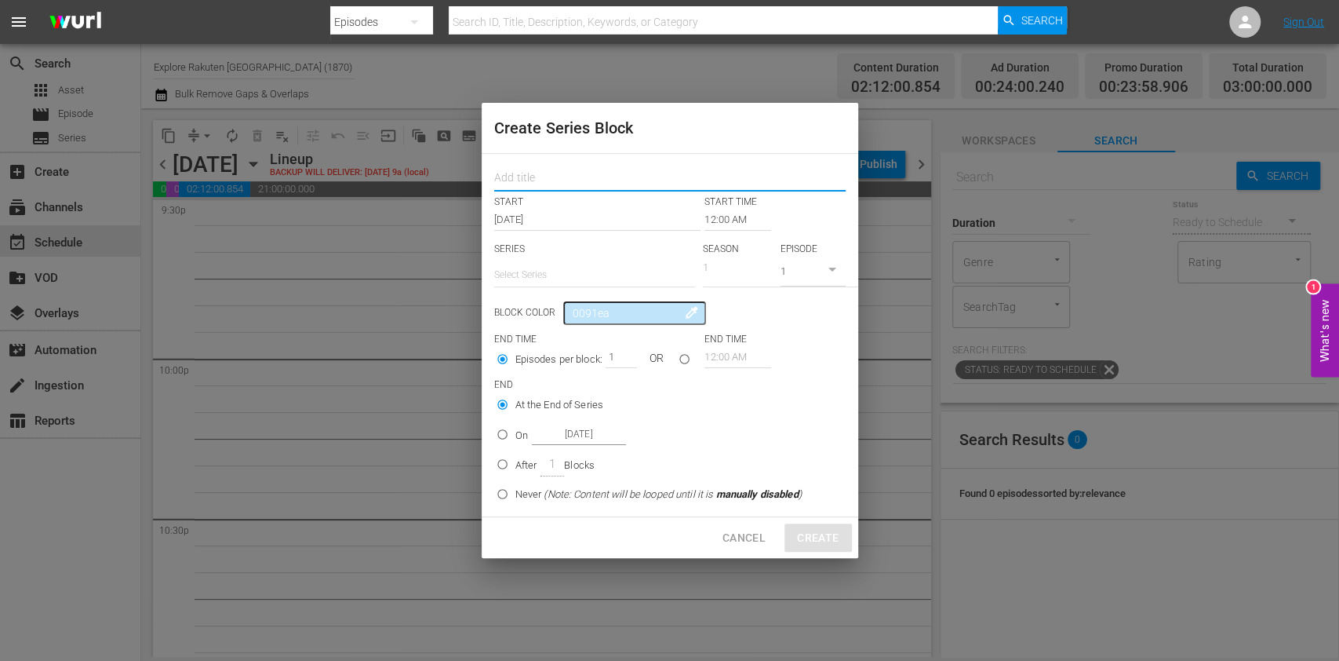
click at [559, 175] on input "text" at bounding box center [669, 179] width 351 height 24
type input "Mud Mountain Haulers"
click at [556, 275] on input "text" at bounding box center [594, 275] width 201 height 38
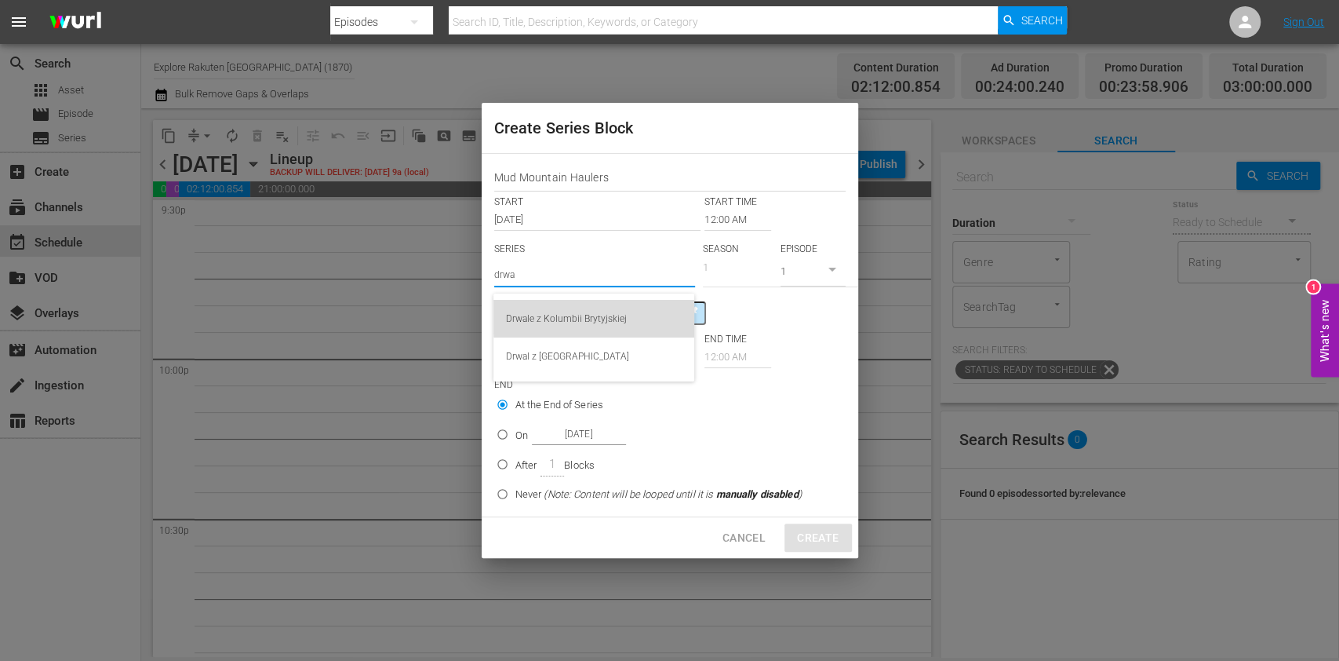
click at [671, 317] on div "Drwale z Kolumbii Brytyjskiej" at bounding box center [594, 319] width 176 height 38
type input "Drwale z Kolumbii Brytyjskiej"
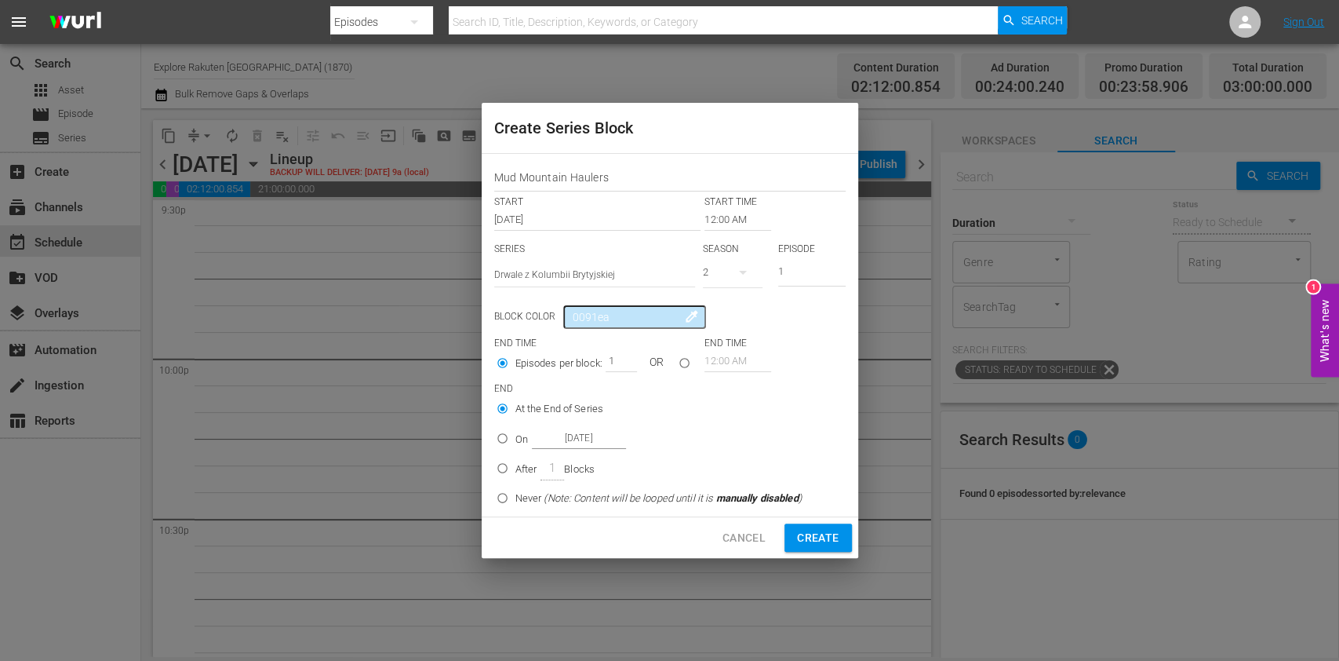
click at [741, 268] on icon "button" at bounding box center [743, 272] width 19 height 19
click at [748, 332] on span "1" at bounding box center [740, 338] width 75 height 25
click at [510, 441] on input "On [DATE]" at bounding box center [503, 441] width 26 height 26
radio input "true"
click at [574, 437] on input "[DATE]" at bounding box center [579, 438] width 94 height 21
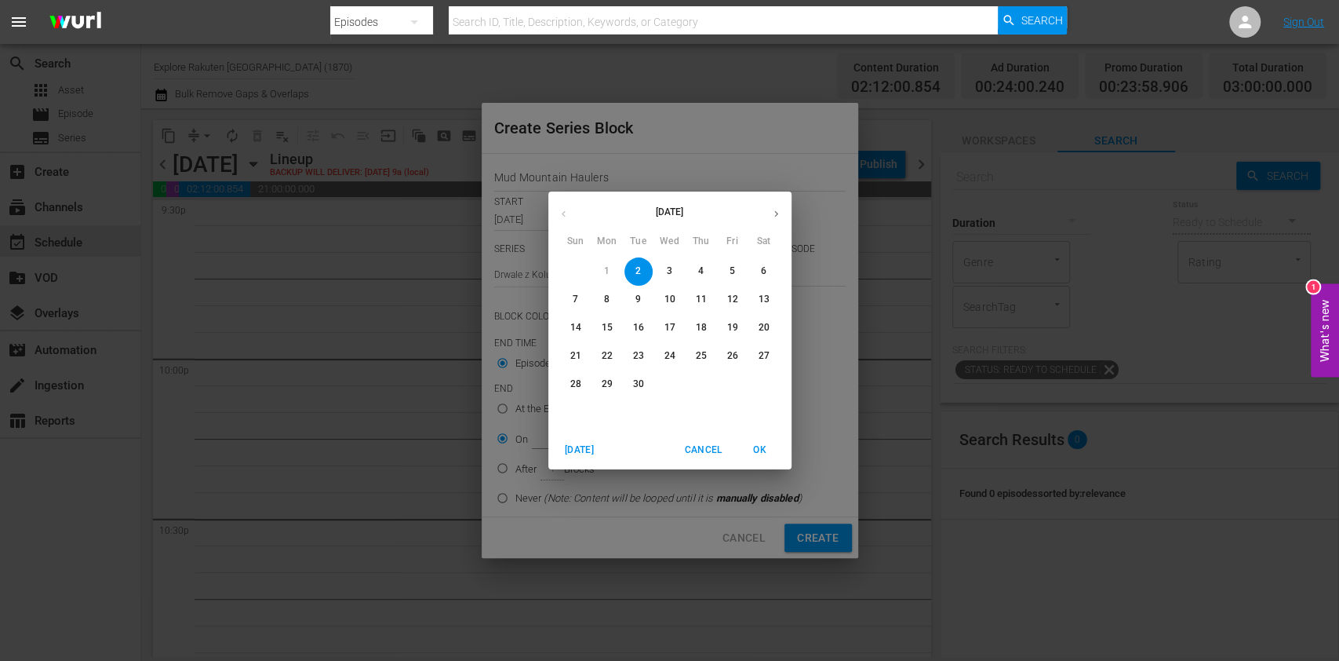
click at [759, 268] on span "6" at bounding box center [764, 270] width 28 height 13
type input "[DATE]"
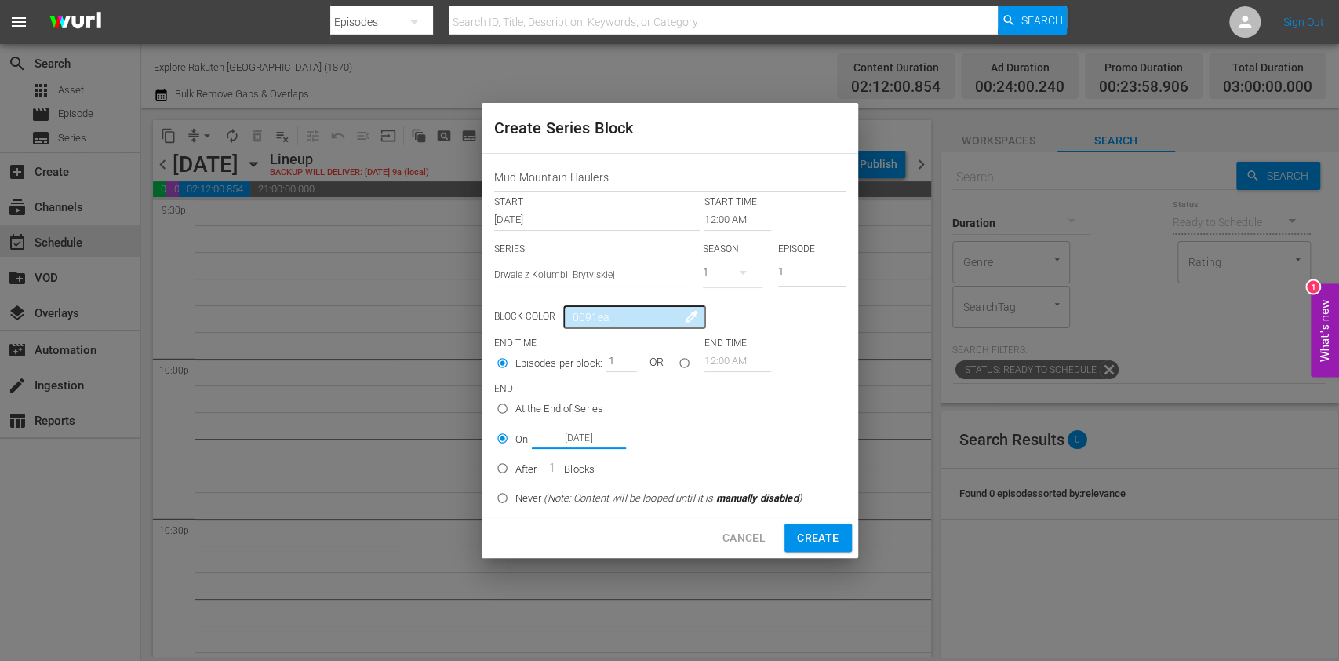
click at [817, 547] on button "Create" at bounding box center [818, 537] width 67 height 29
radio input "true"
type input "[DATE]"
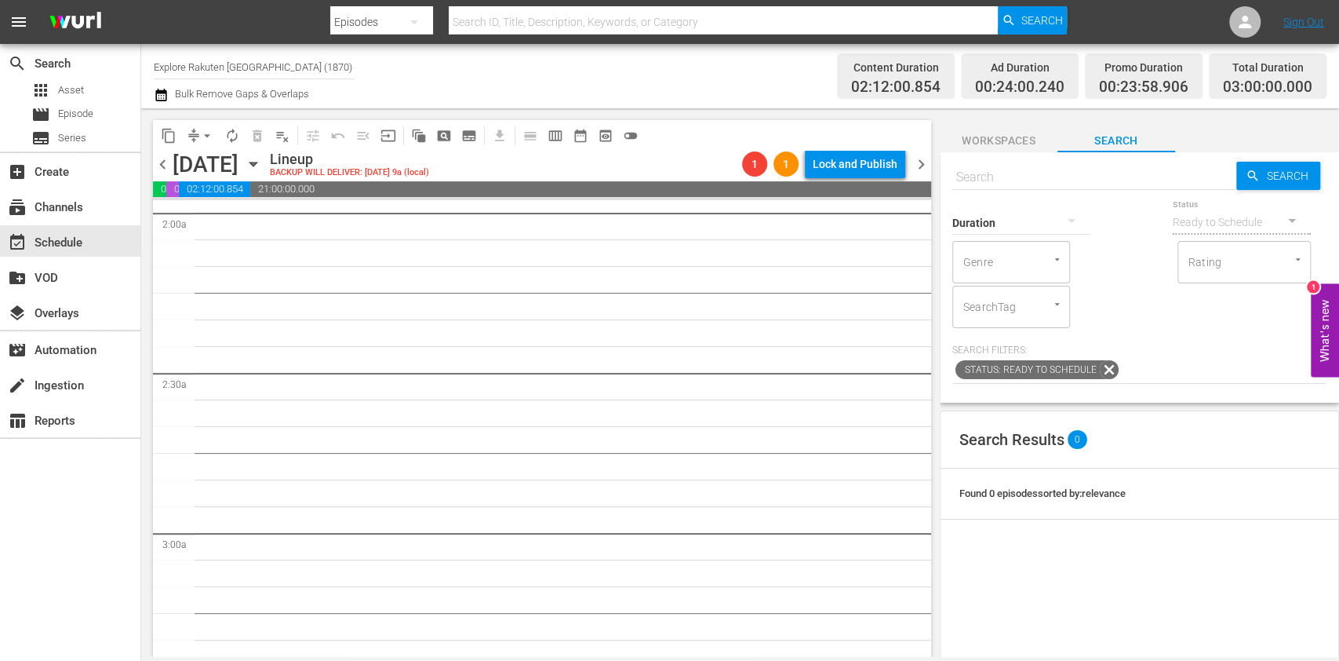
scroll to position [1255, 0]
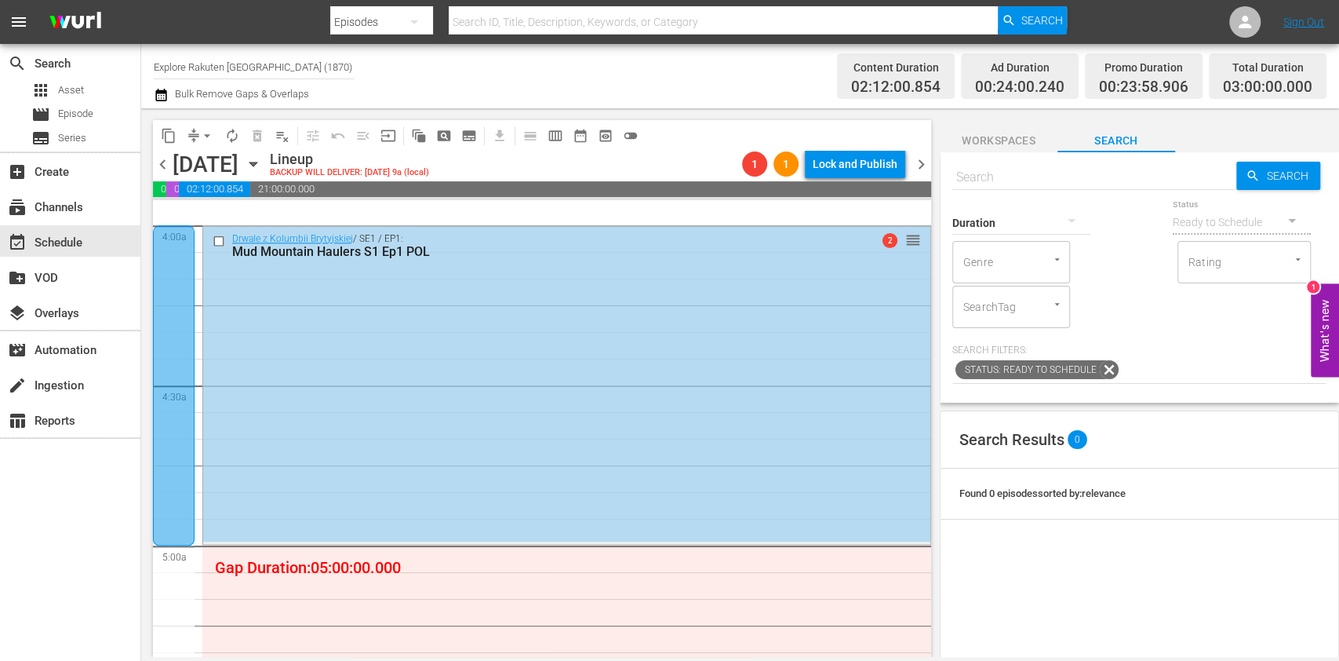
click at [184, 309] on div at bounding box center [174, 385] width 42 height 320
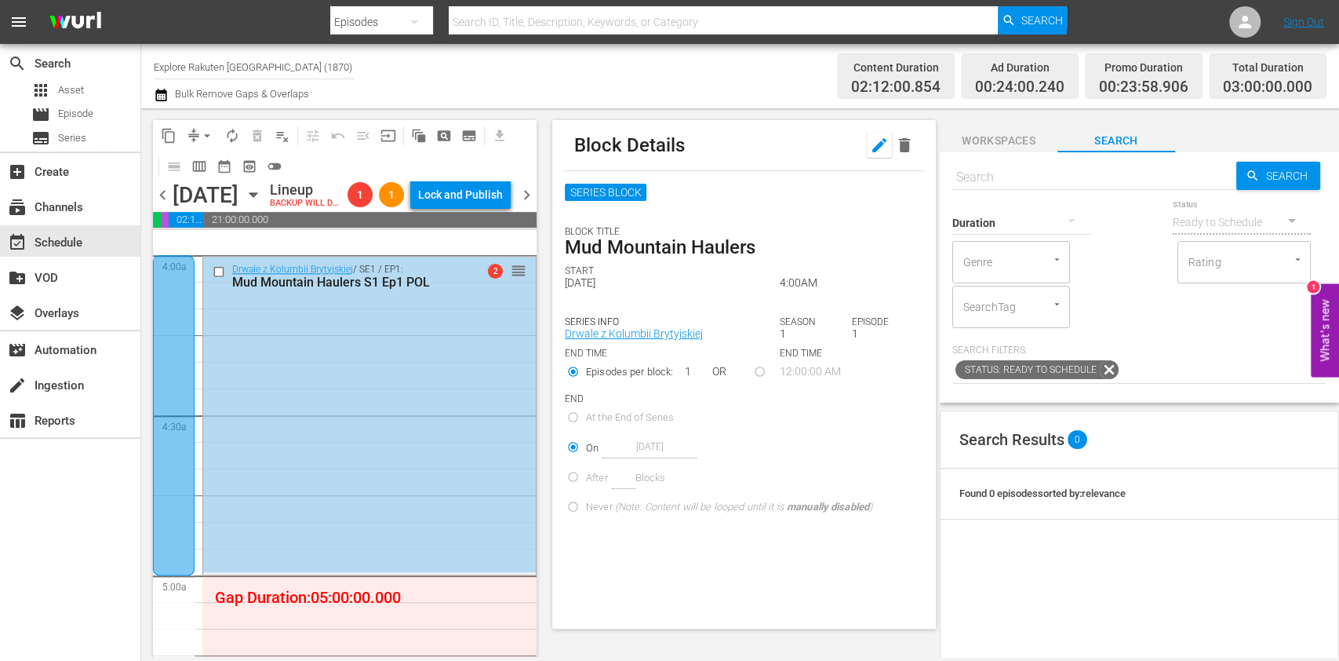
click at [870, 141] on icon "button" at bounding box center [879, 145] width 19 height 19
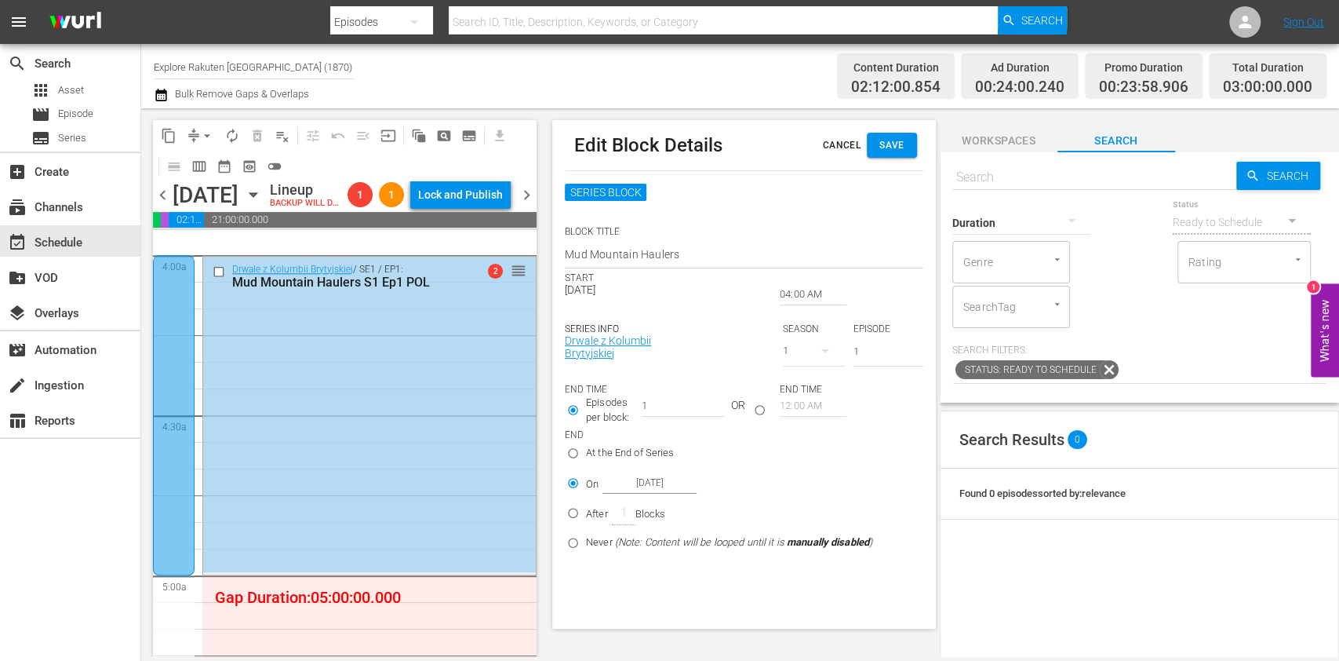
click at [803, 304] on input "04:00 AM" at bounding box center [813, 294] width 67 height 22
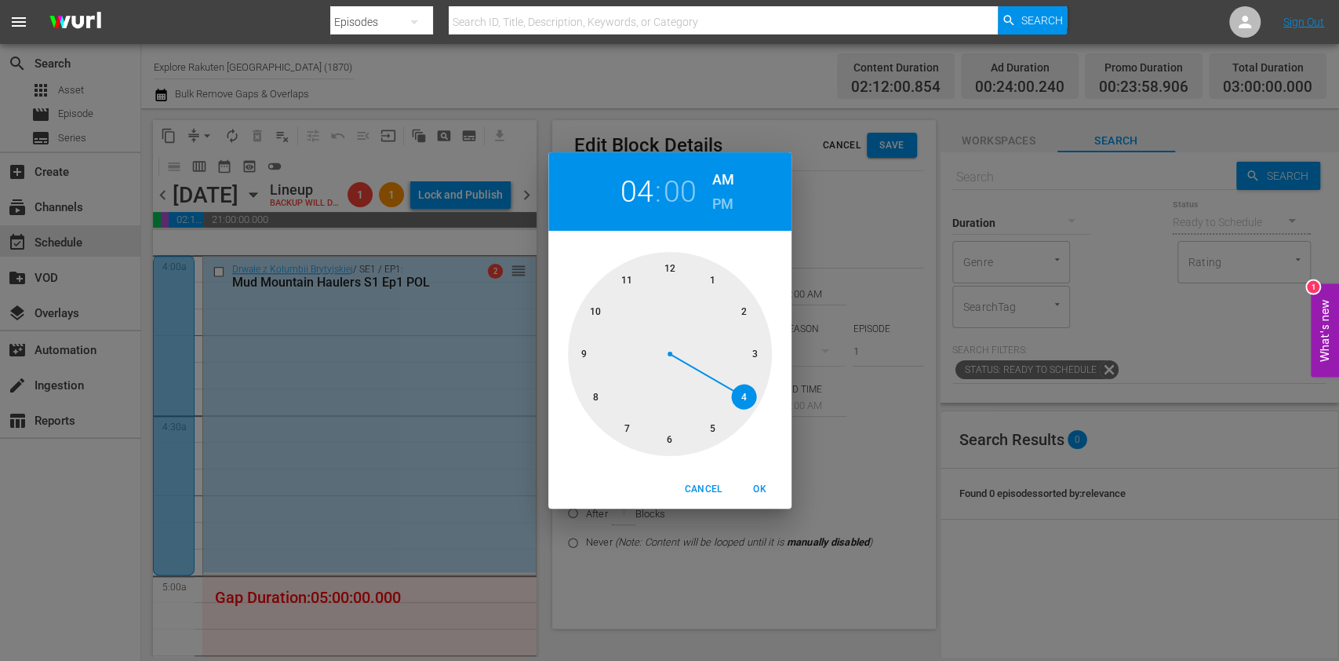
click at [676, 429] on div at bounding box center [670, 354] width 204 height 204
click at [753, 479] on button "OK" at bounding box center [760, 489] width 50 height 26
type input "06:00 AM"
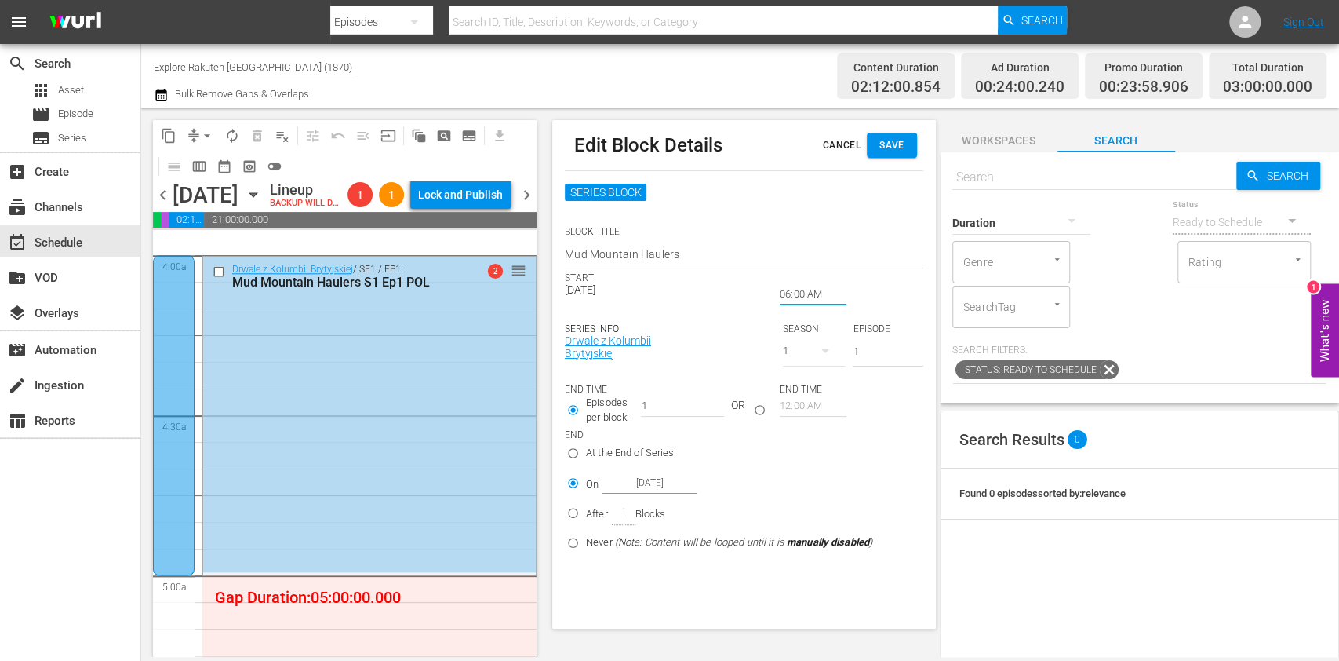
click at [890, 150] on span "Save" at bounding box center [891, 145] width 25 height 16
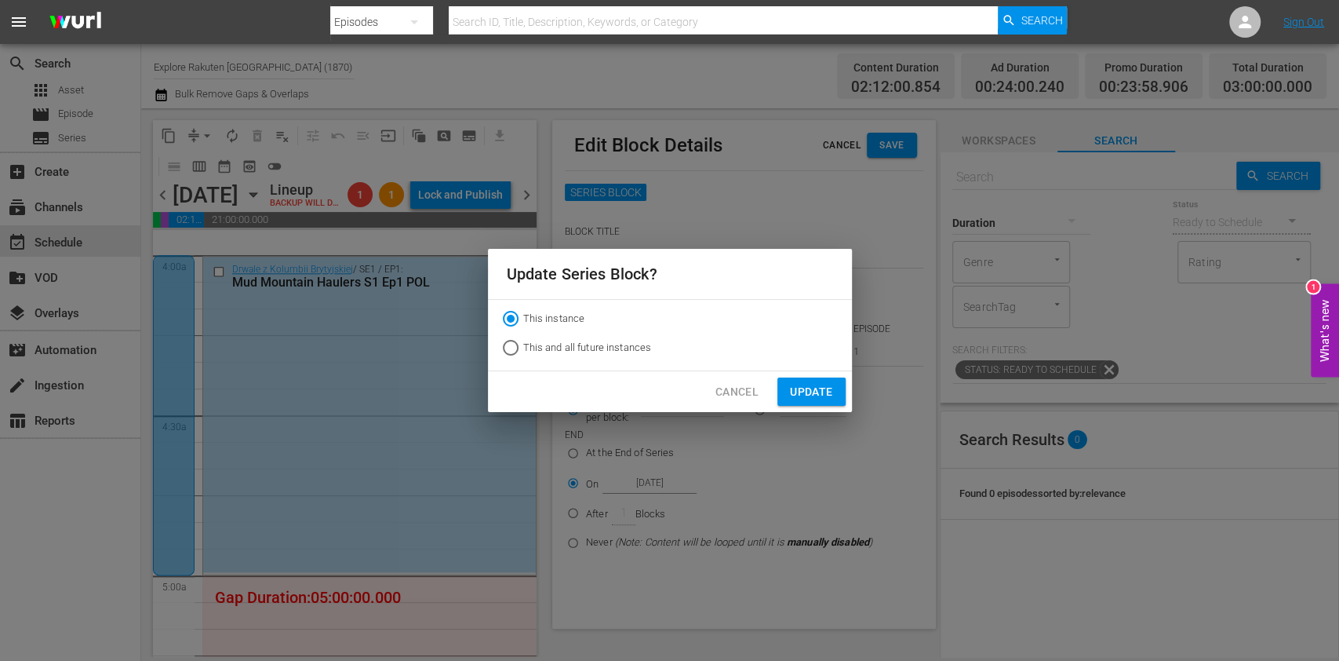
click at [563, 343] on span "This and all future instances" at bounding box center [587, 348] width 129 height 16
click at [523, 343] on input "This and all future instances" at bounding box center [510, 350] width 25 height 25
radio input "true"
click at [811, 385] on span "Update" at bounding box center [811, 392] width 42 height 20
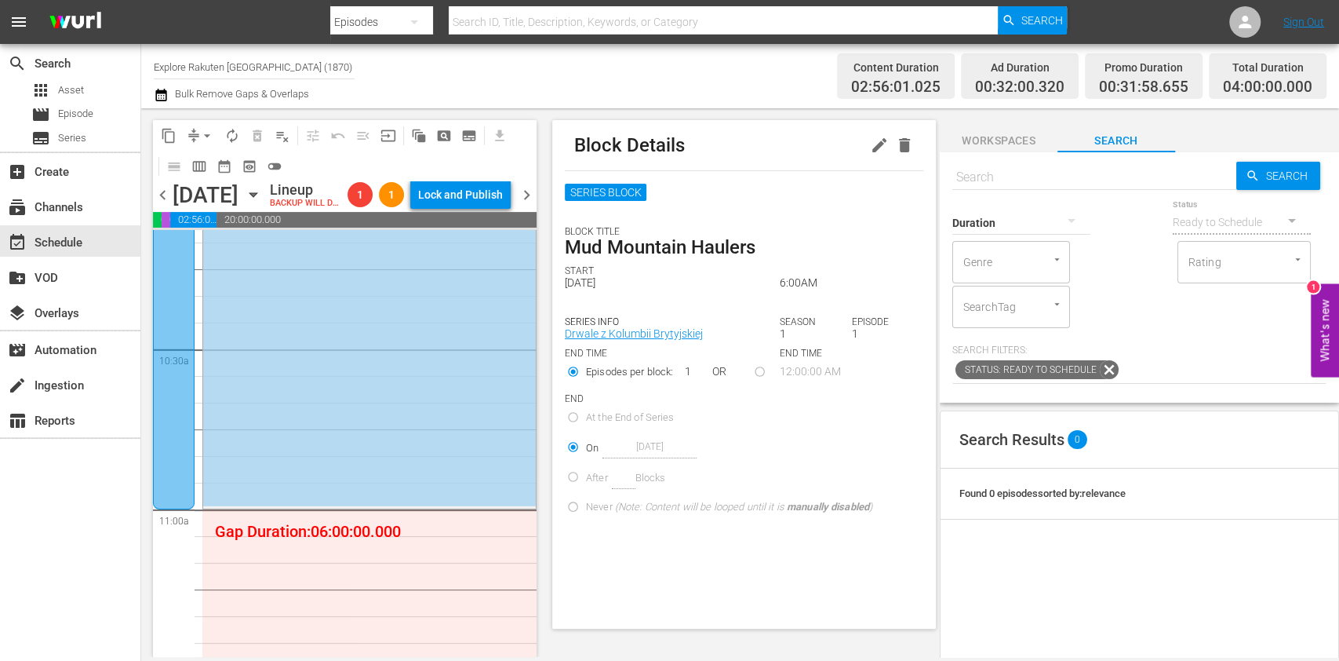
scroll to position [3138, 0]
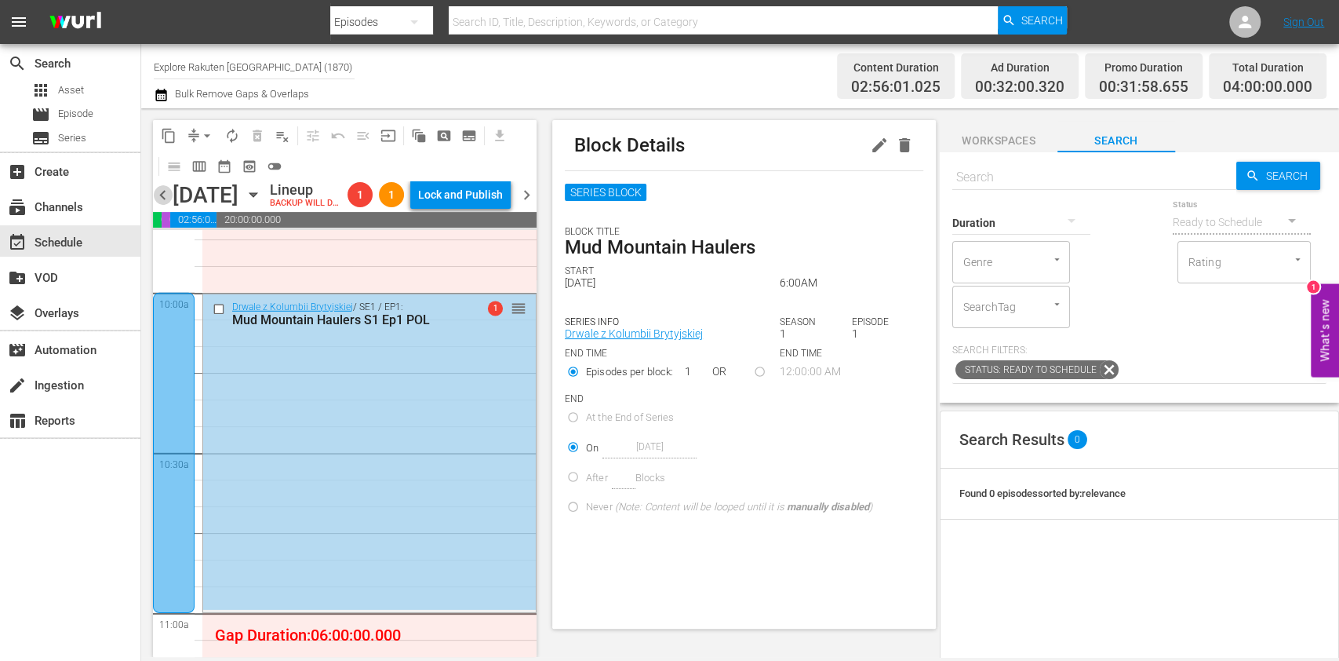
click at [164, 204] on span "chevron_left" at bounding box center [163, 195] width 20 height 20
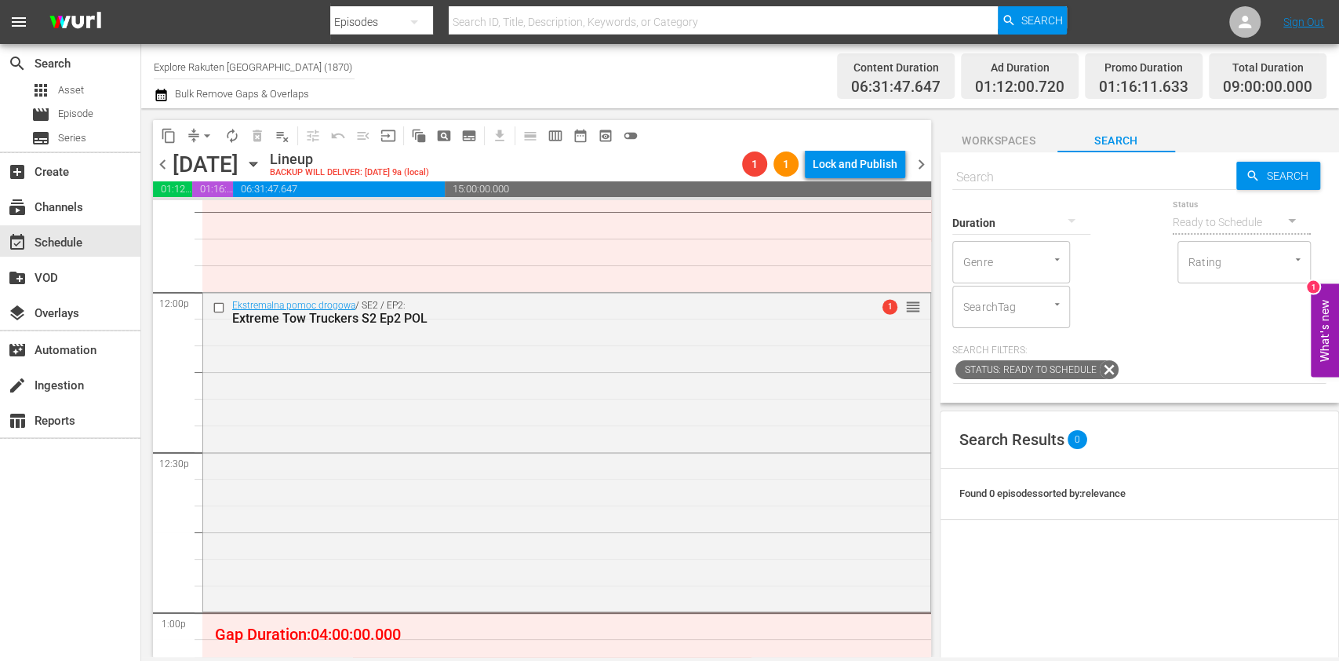
scroll to position [3661, 0]
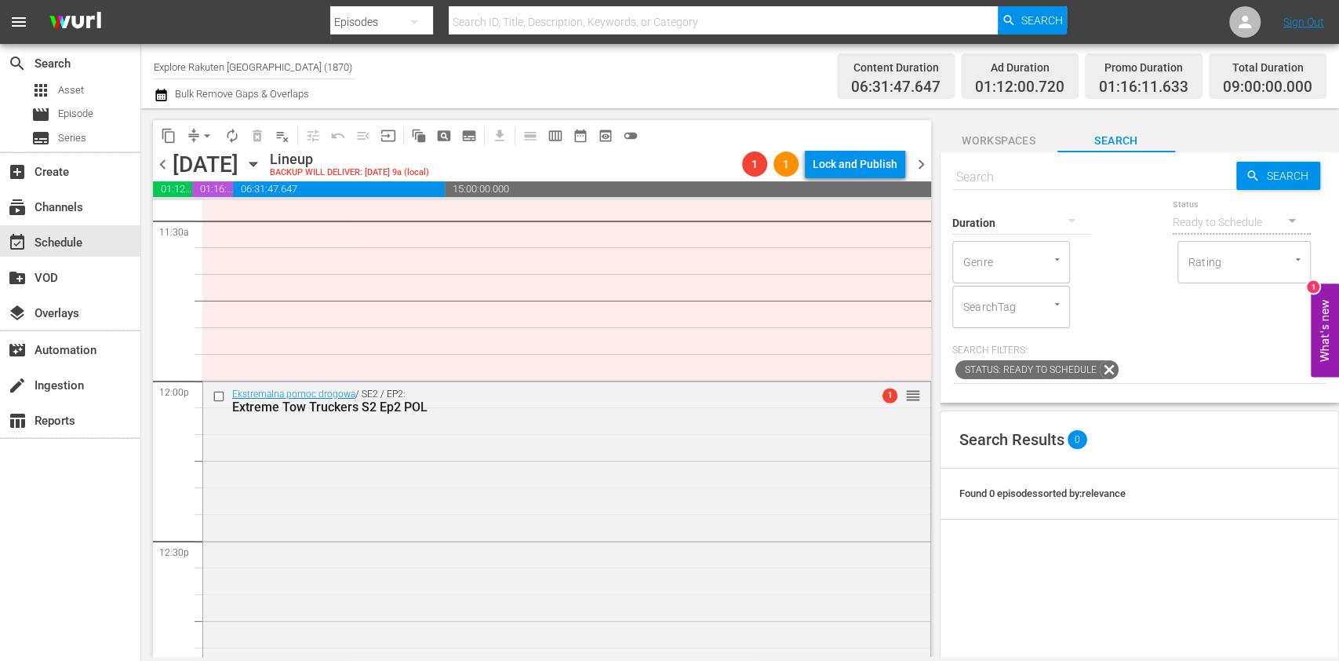
click at [920, 168] on span "chevron_right" at bounding box center [922, 165] width 20 height 20
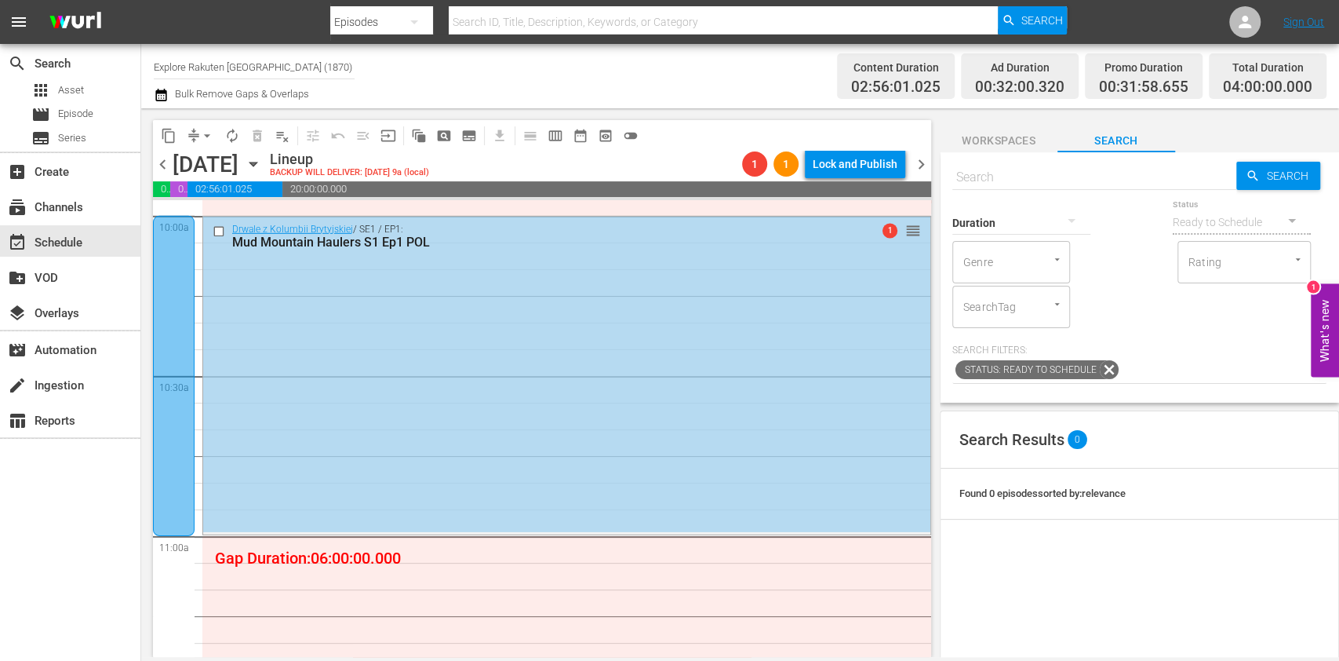
scroll to position [3138, 0]
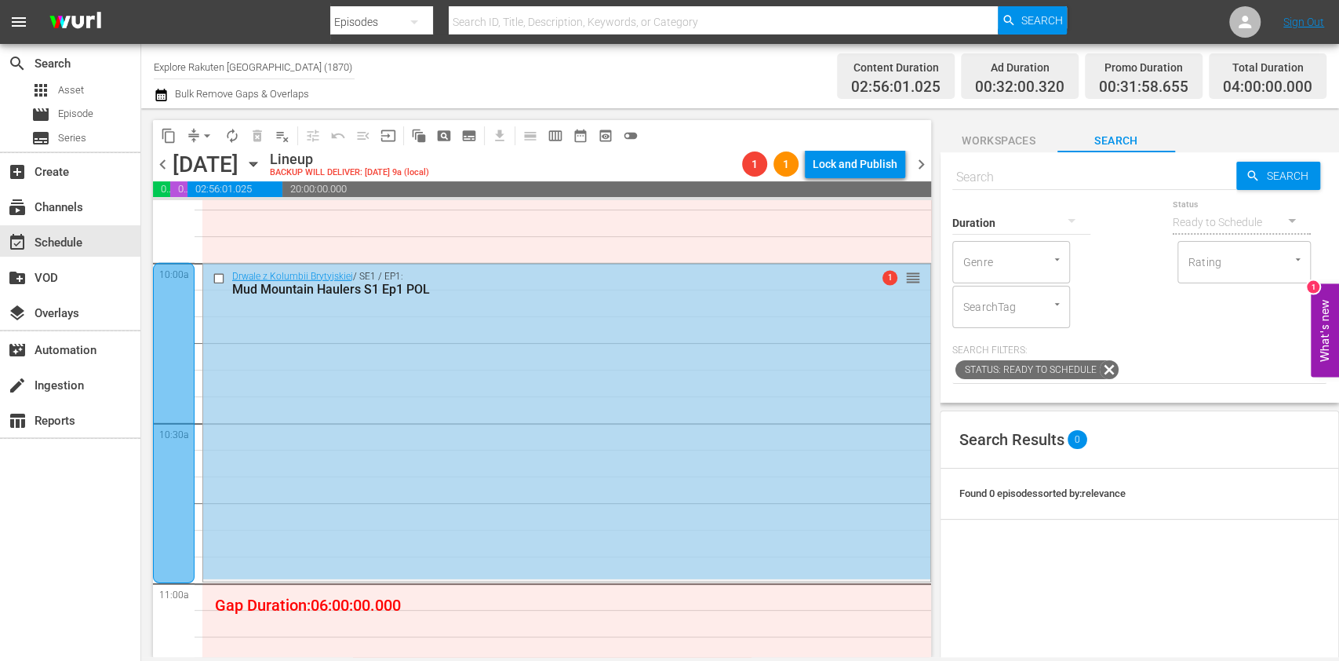
click at [184, 338] on div at bounding box center [174, 423] width 42 height 320
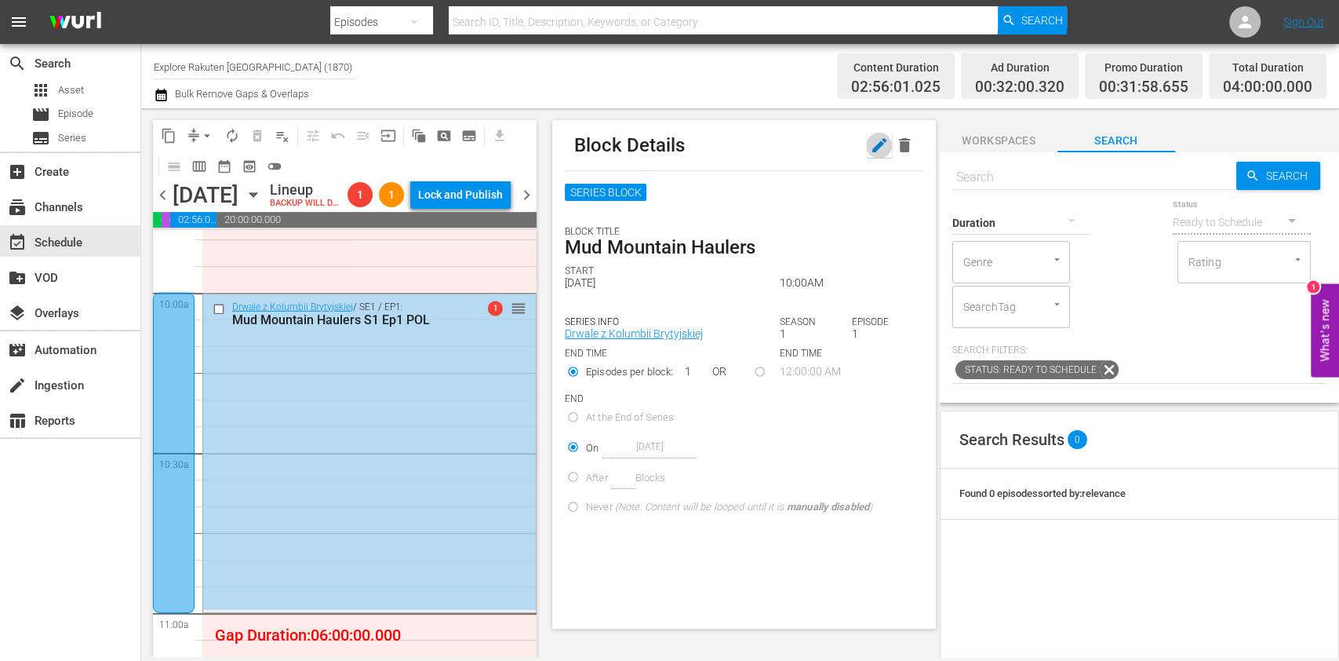
click at [870, 151] on icon "button" at bounding box center [879, 145] width 19 height 19
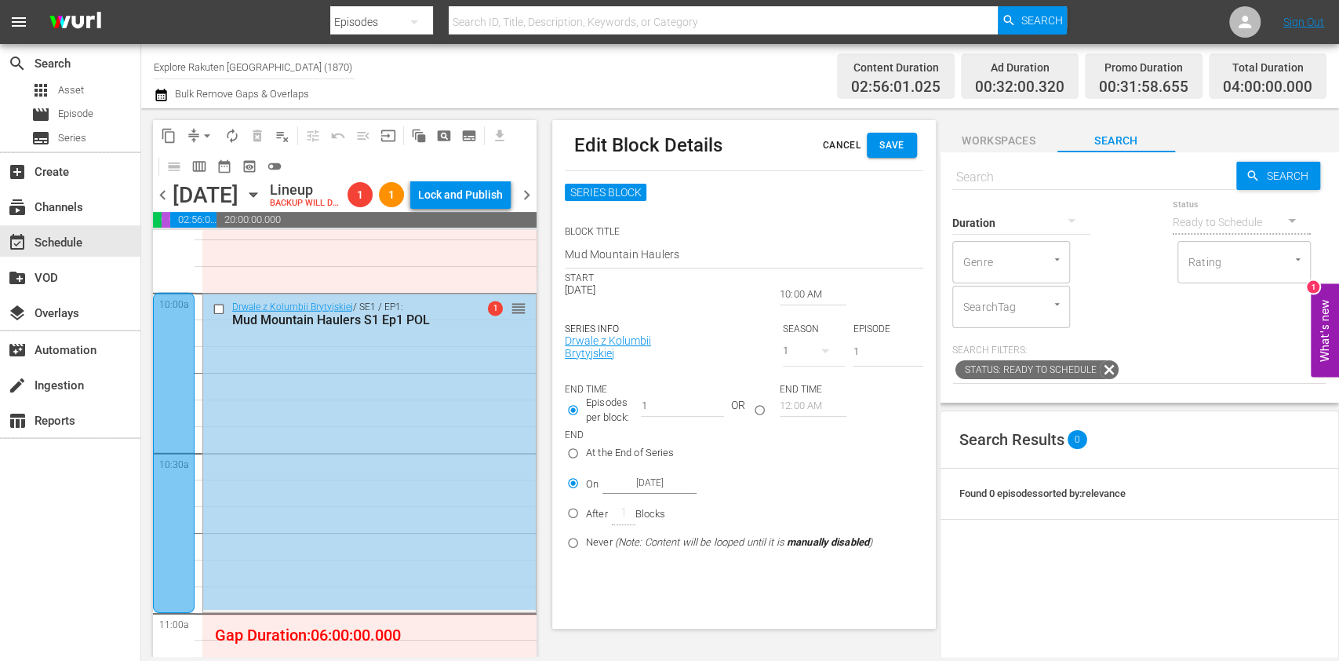
click at [818, 297] on input "10:00 AM" at bounding box center [813, 294] width 67 height 22
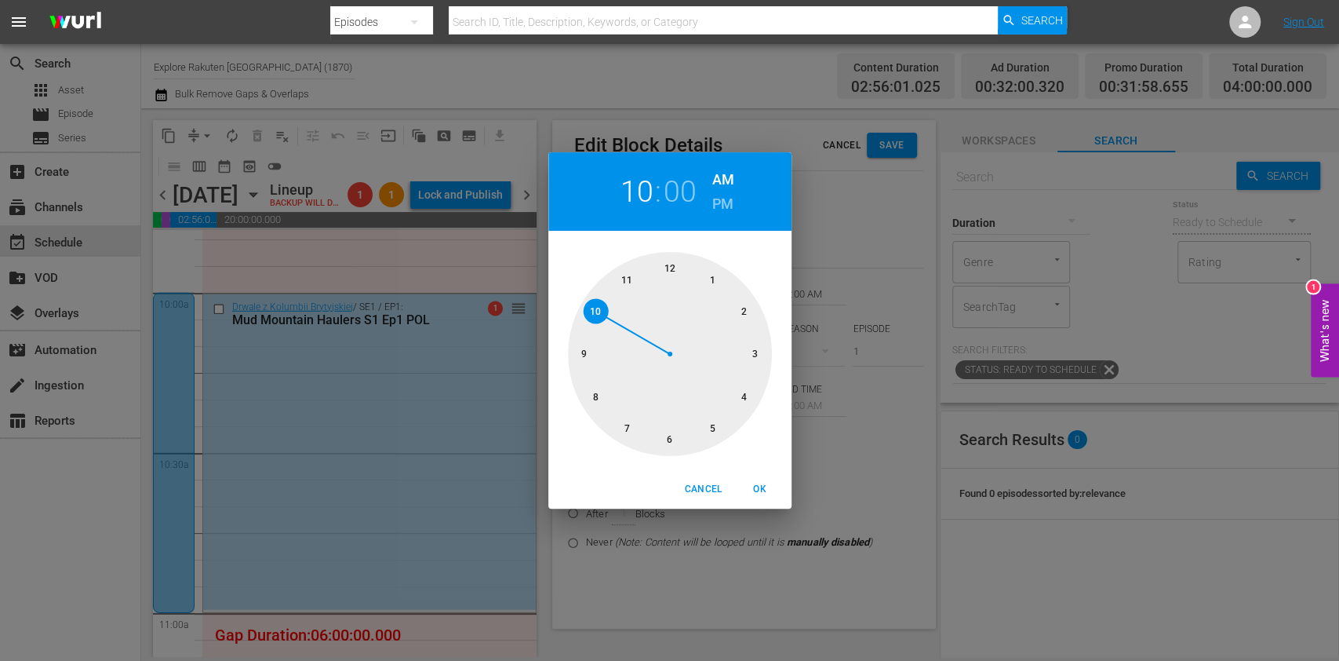
click at [674, 265] on div at bounding box center [670, 354] width 204 height 204
click at [723, 200] on h6 "PM" at bounding box center [722, 203] width 21 height 25
click at [756, 484] on span "OK" at bounding box center [760, 489] width 38 height 16
type input "12:00 PM"
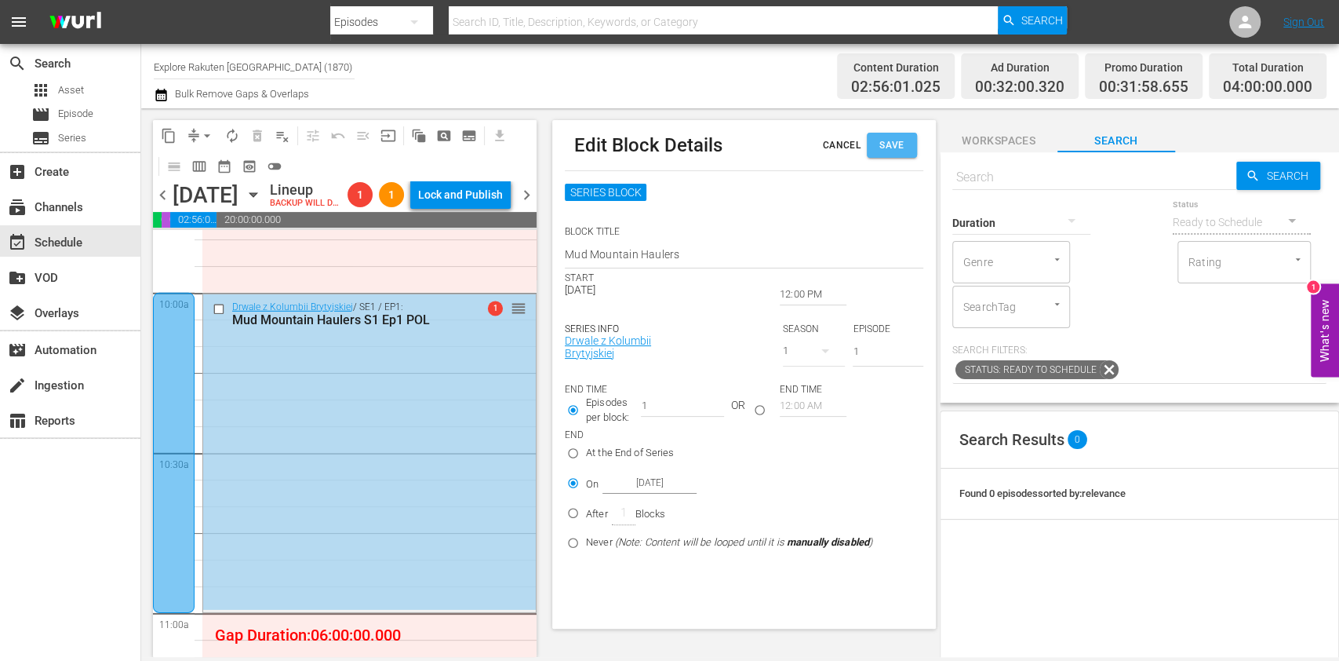
click at [891, 147] on span "Save" at bounding box center [891, 145] width 25 height 16
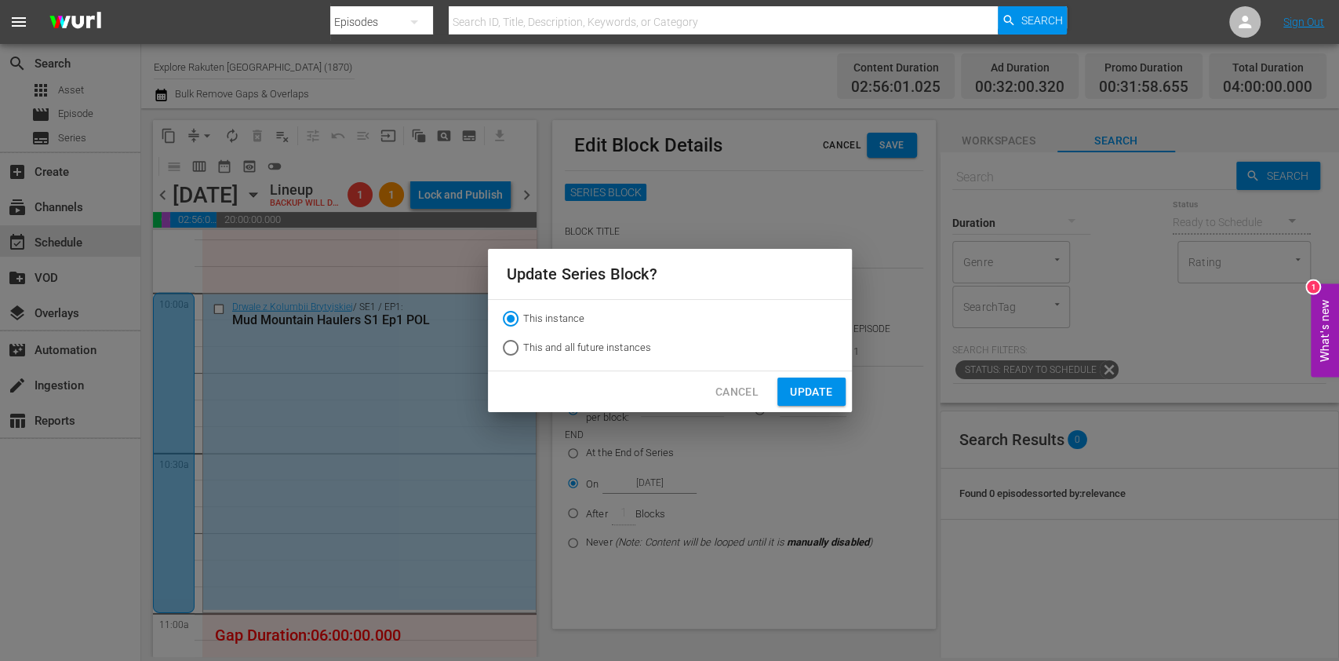
click at [617, 348] on span "This and all future instances" at bounding box center [587, 348] width 129 height 16
click at [523, 348] on input "This and all future instances" at bounding box center [510, 350] width 25 height 25
radio input "true"
click at [815, 393] on span "Update" at bounding box center [811, 392] width 42 height 20
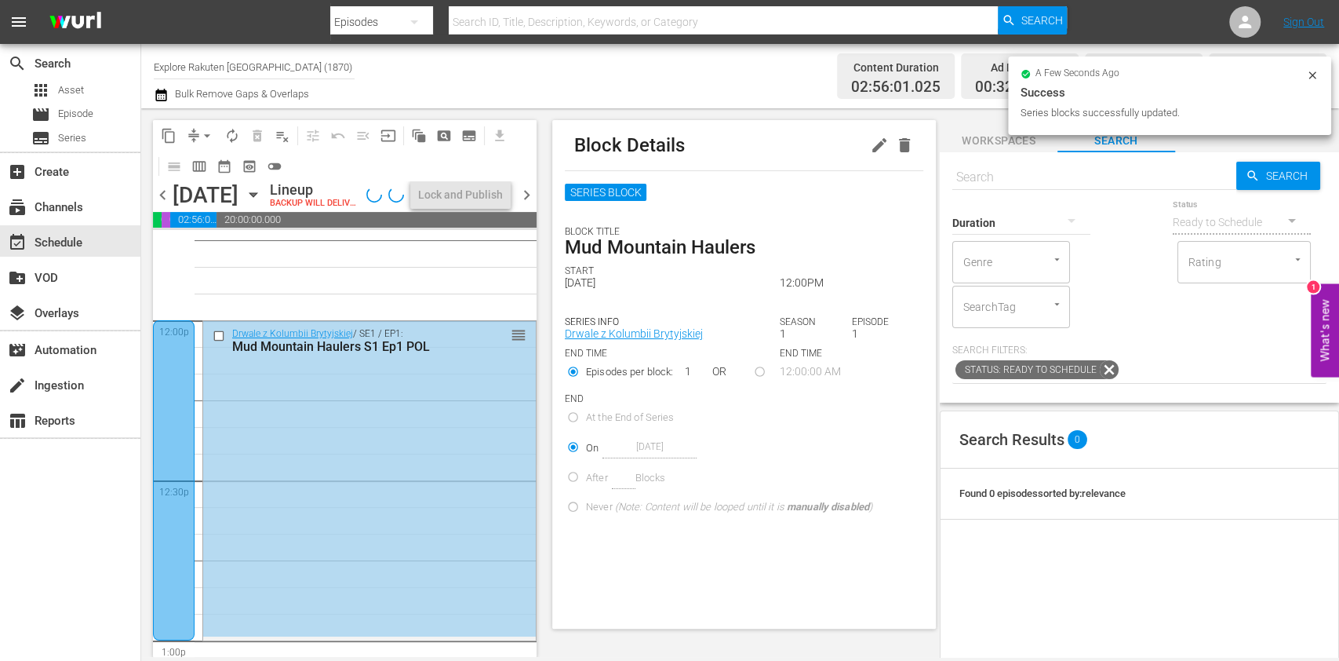
scroll to position [3766, 0]
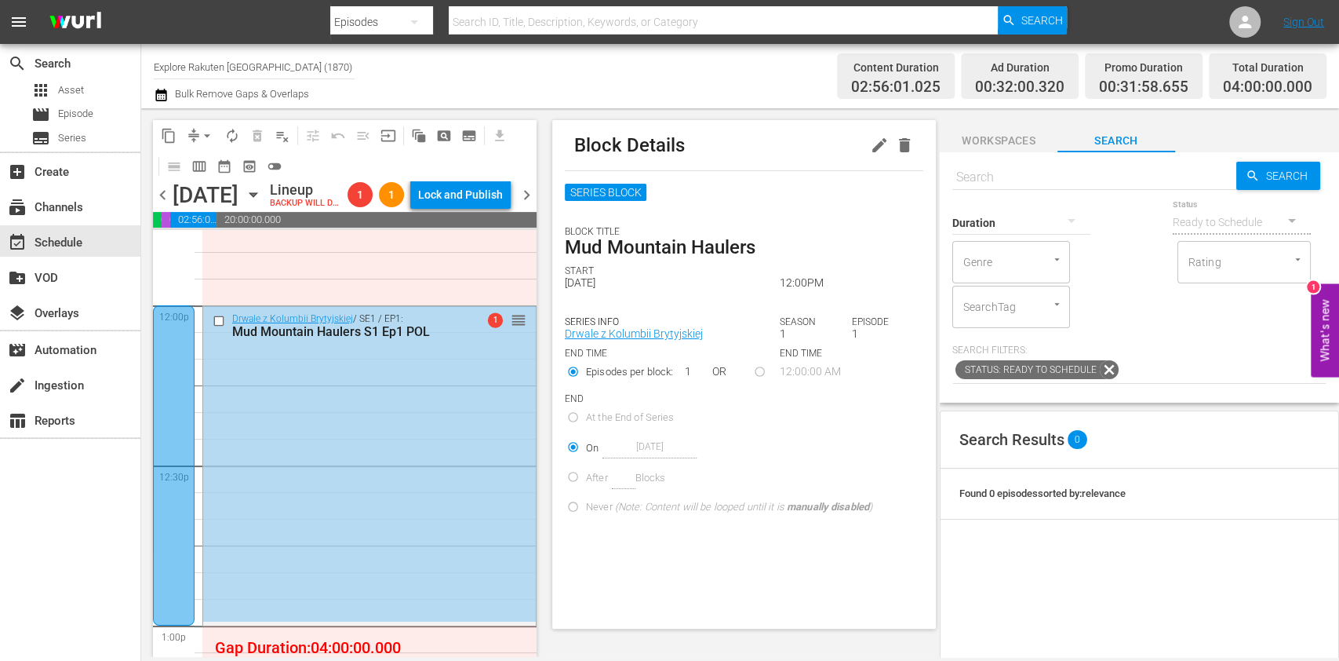
click at [163, 205] on span "chevron_left" at bounding box center [163, 195] width 20 height 20
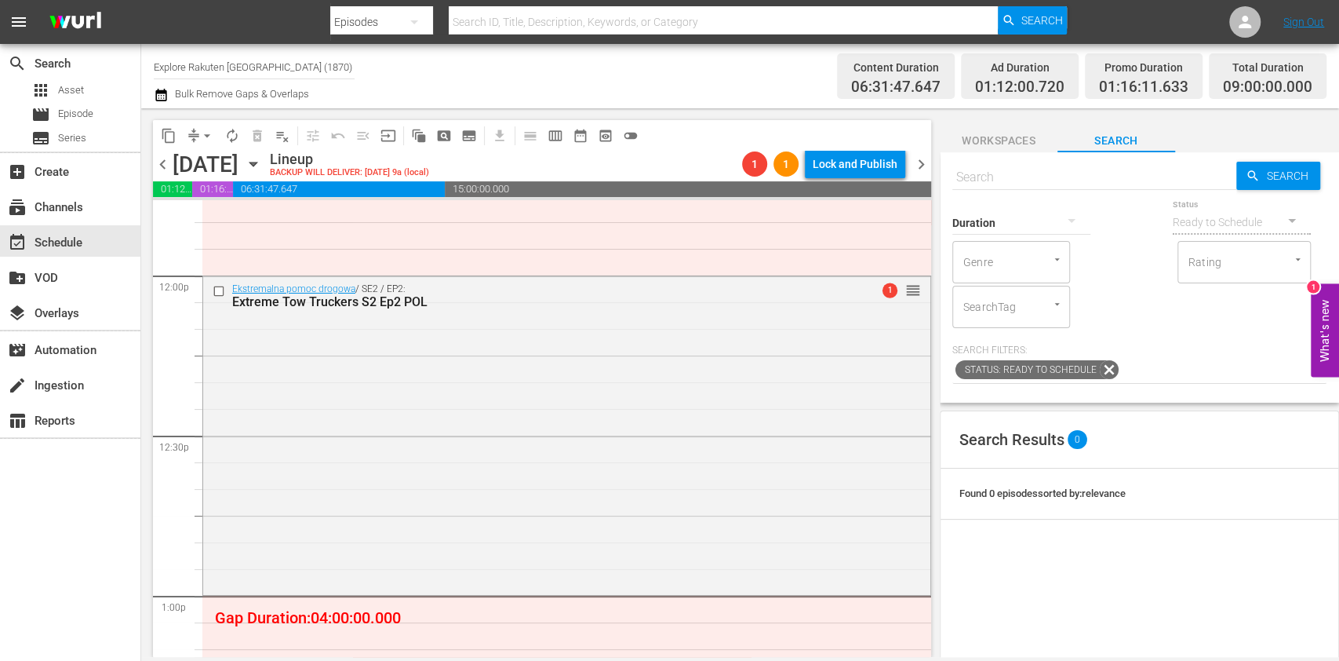
click at [262, 169] on icon "button" at bounding box center [253, 163] width 17 height 17
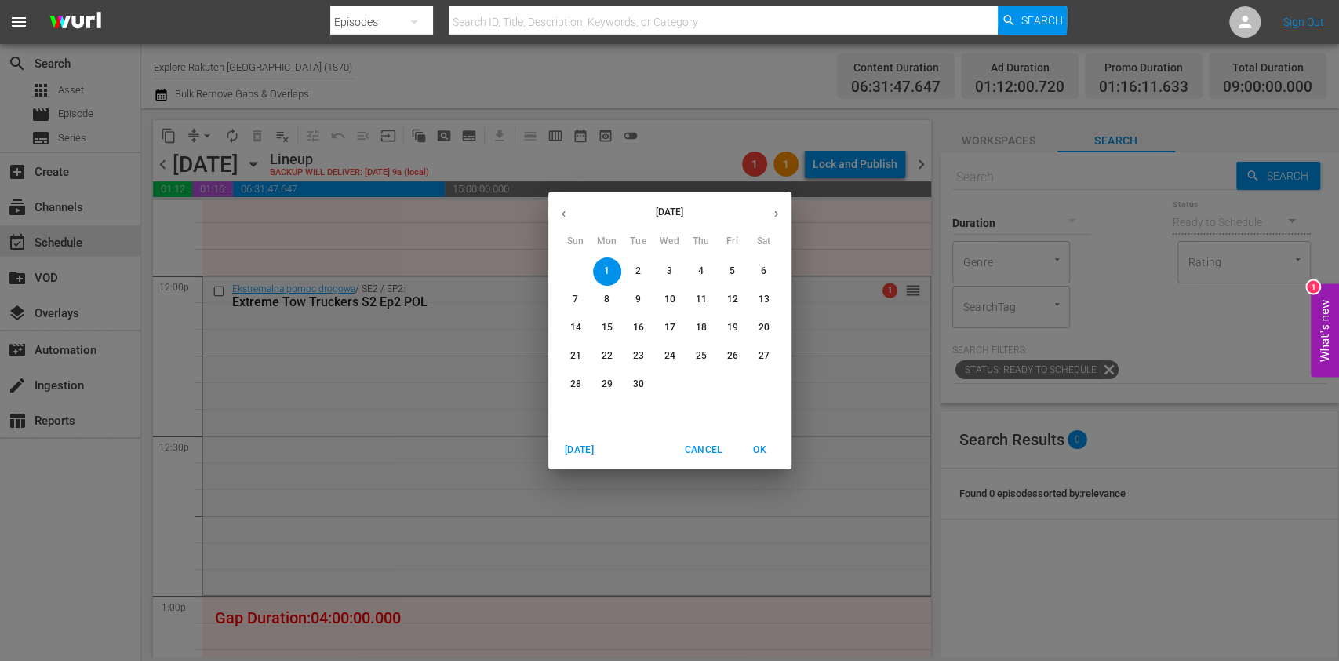
click at [766, 271] on span "6" at bounding box center [764, 270] width 28 height 13
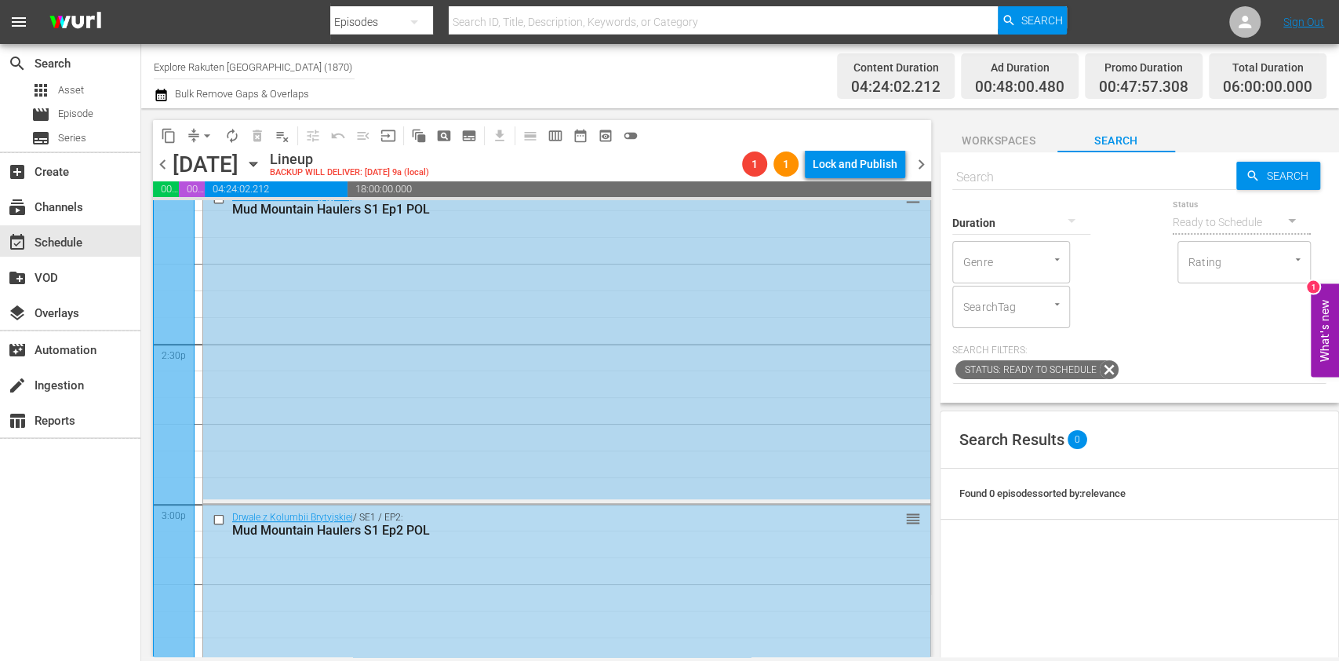
scroll to position [4394, 0]
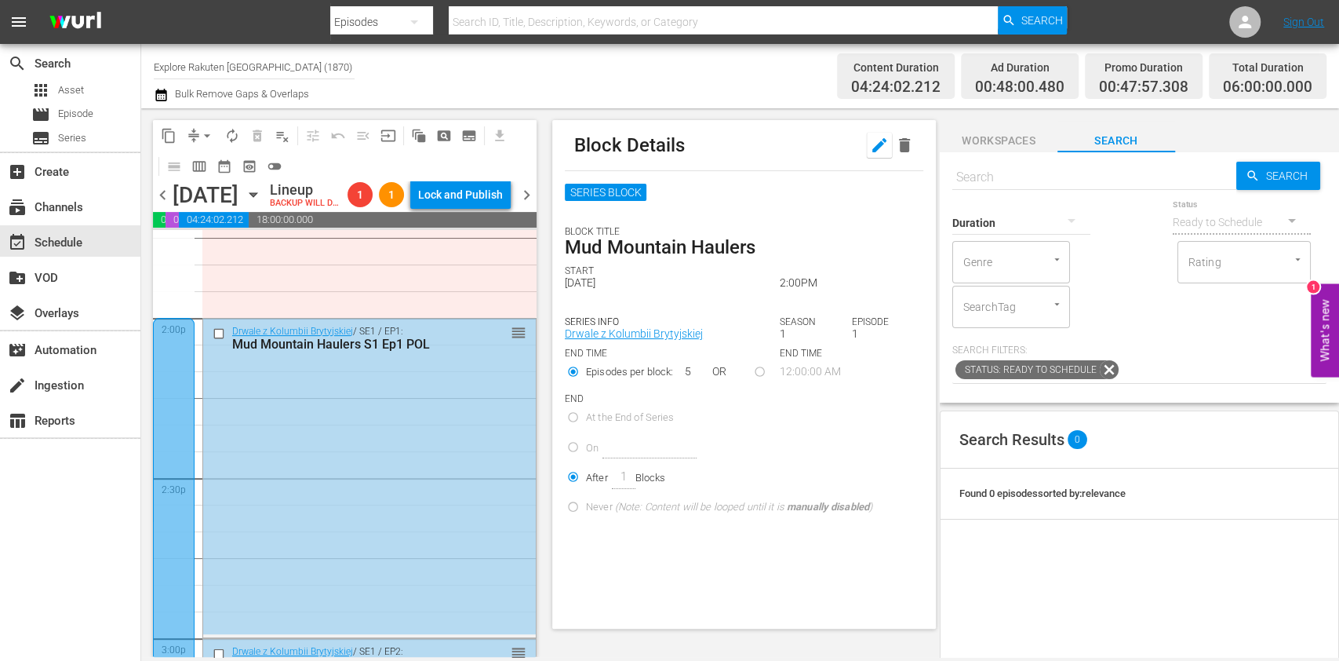
click at [870, 154] on icon "button" at bounding box center [879, 145] width 19 height 19
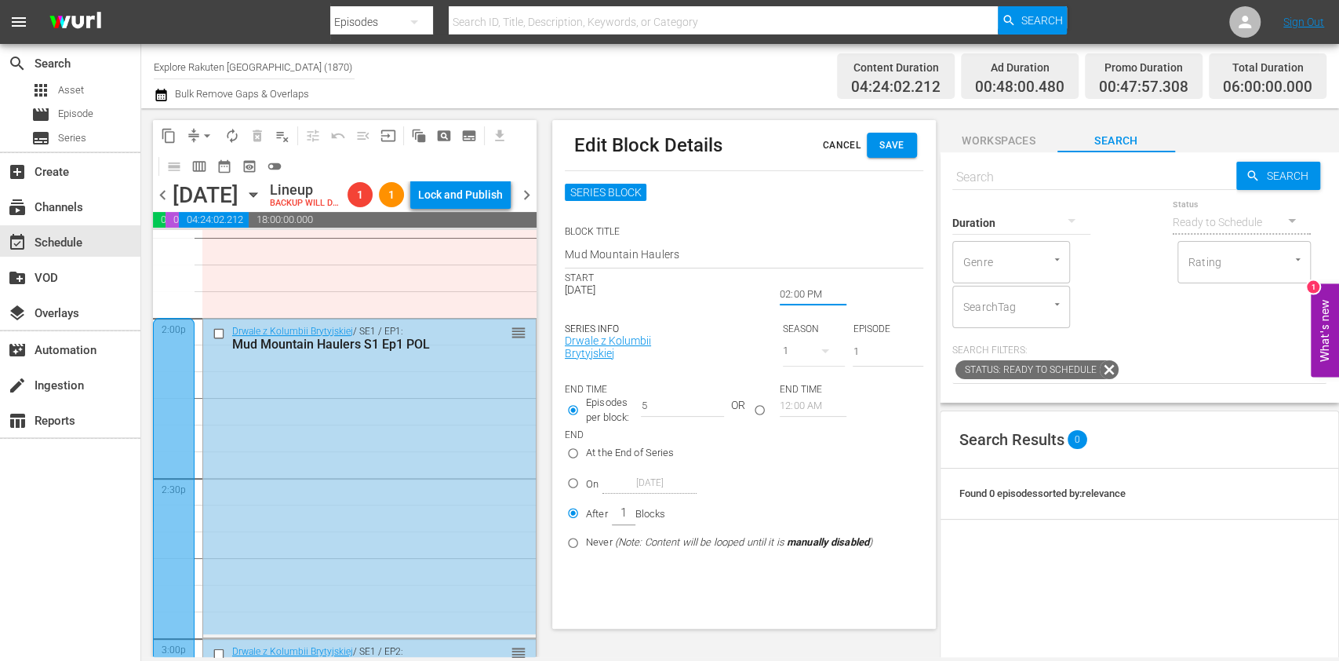
click at [789, 304] on input "02:00 PM" at bounding box center [813, 294] width 67 height 22
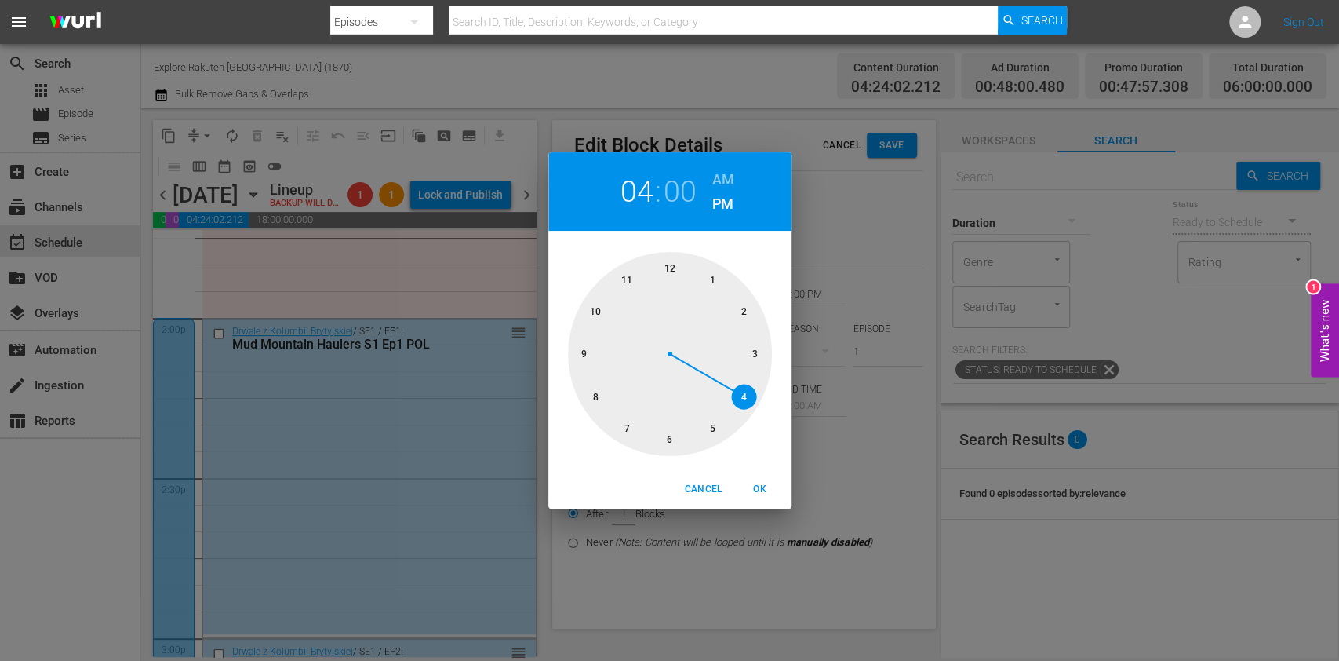
click at [739, 385] on div at bounding box center [670, 354] width 204 height 204
click at [755, 493] on span "OK" at bounding box center [760, 489] width 38 height 16
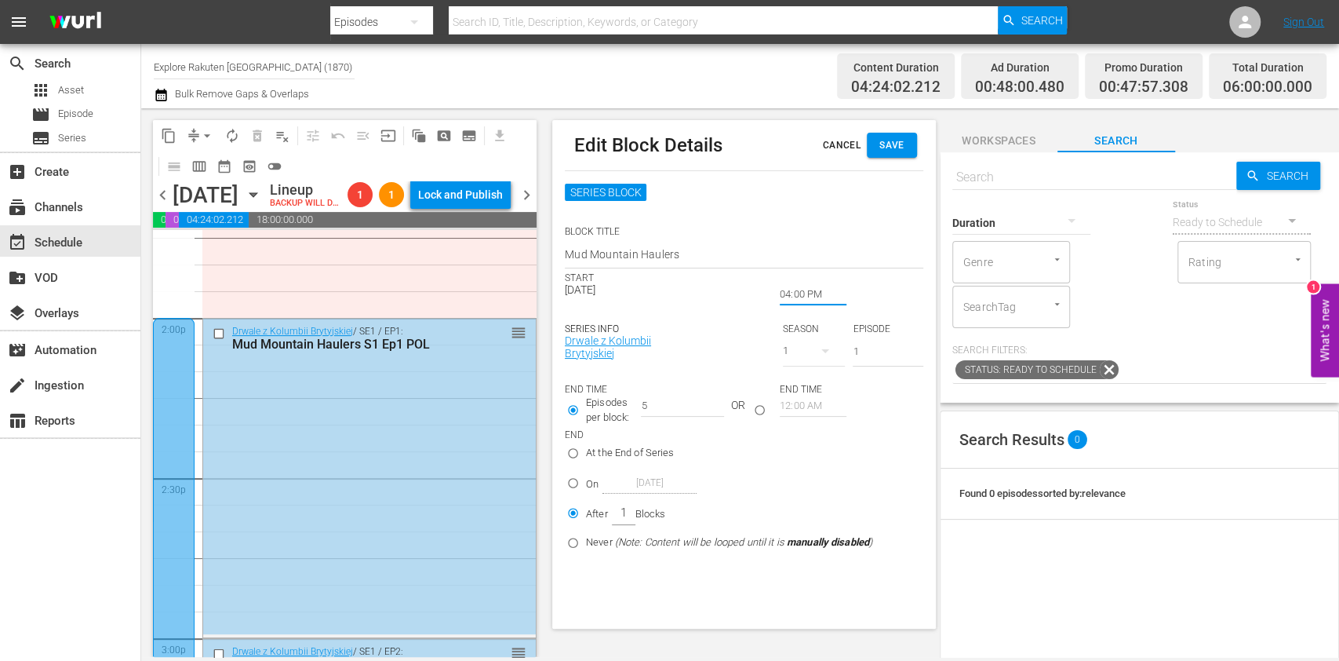
type input "04:00 PM"
click at [886, 147] on span "Save" at bounding box center [891, 145] width 25 height 16
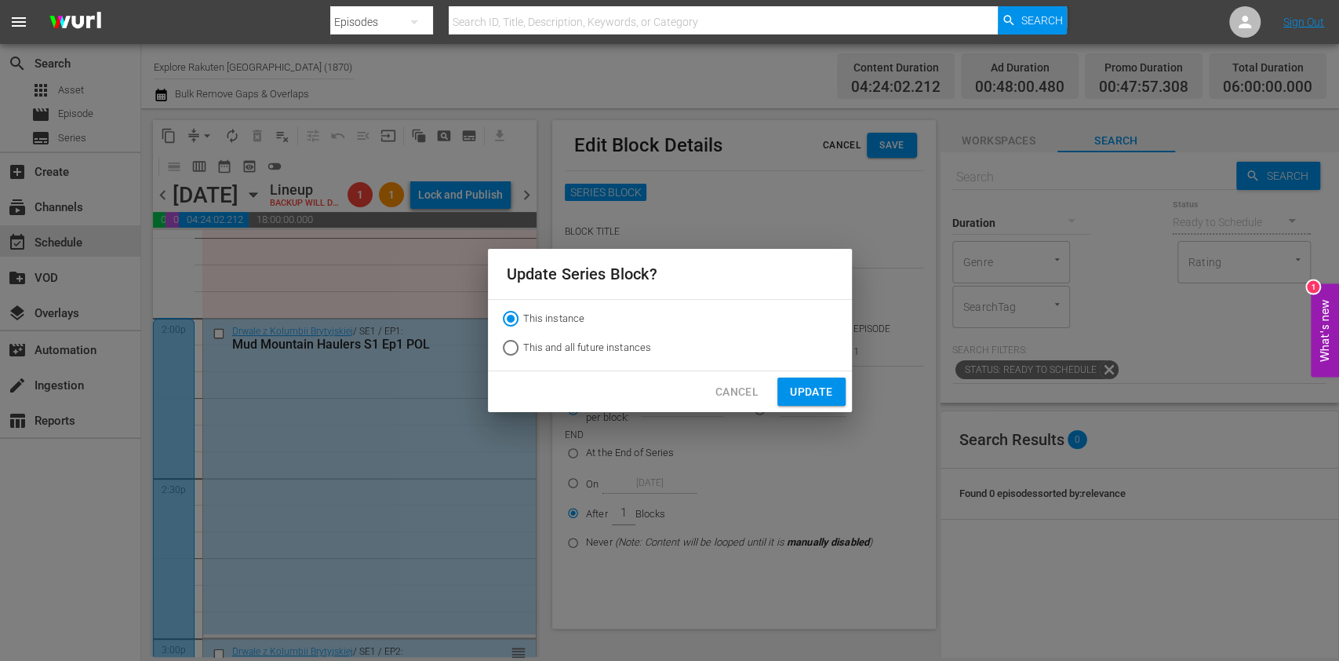
click at [627, 342] on span "This and all future instances" at bounding box center [587, 348] width 129 height 16
click at [523, 342] on input "This and all future instances" at bounding box center [510, 350] width 25 height 25
radio input "true"
click at [803, 388] on span "Update" at bounding box center [811, 392] width 42 height 20
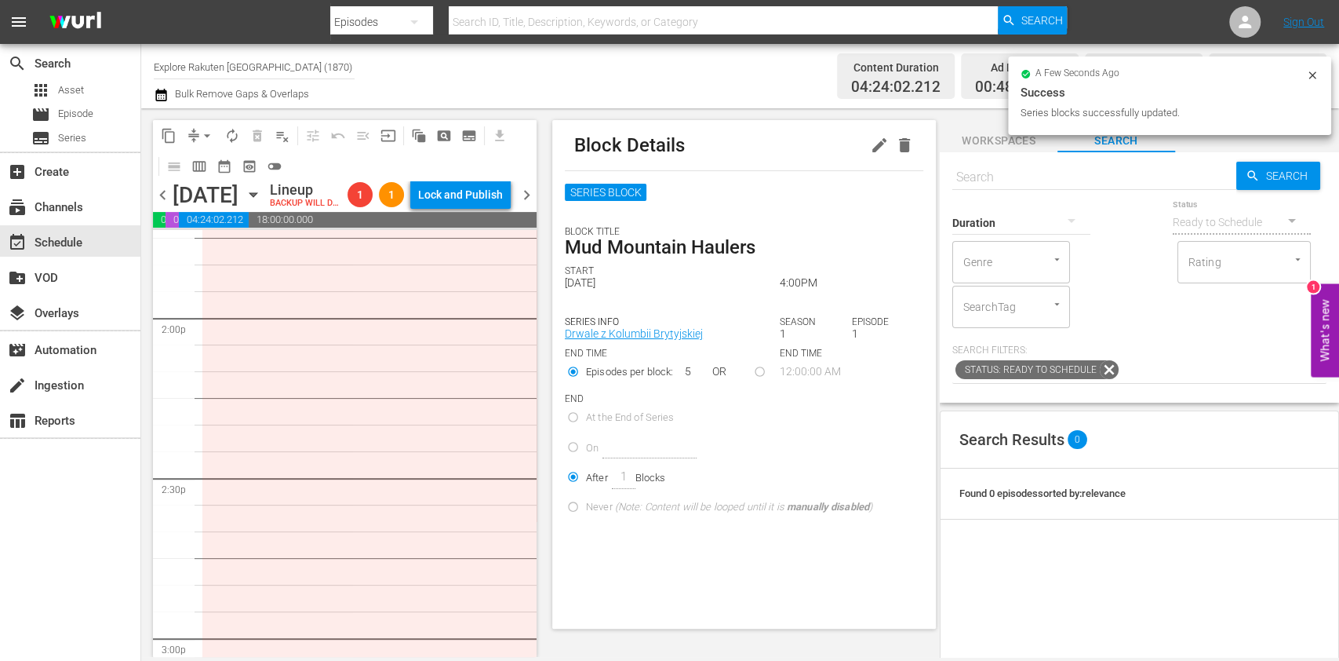
click at [262, 203] on icon "button" at bounding box center [253, 194] width 17 height 17
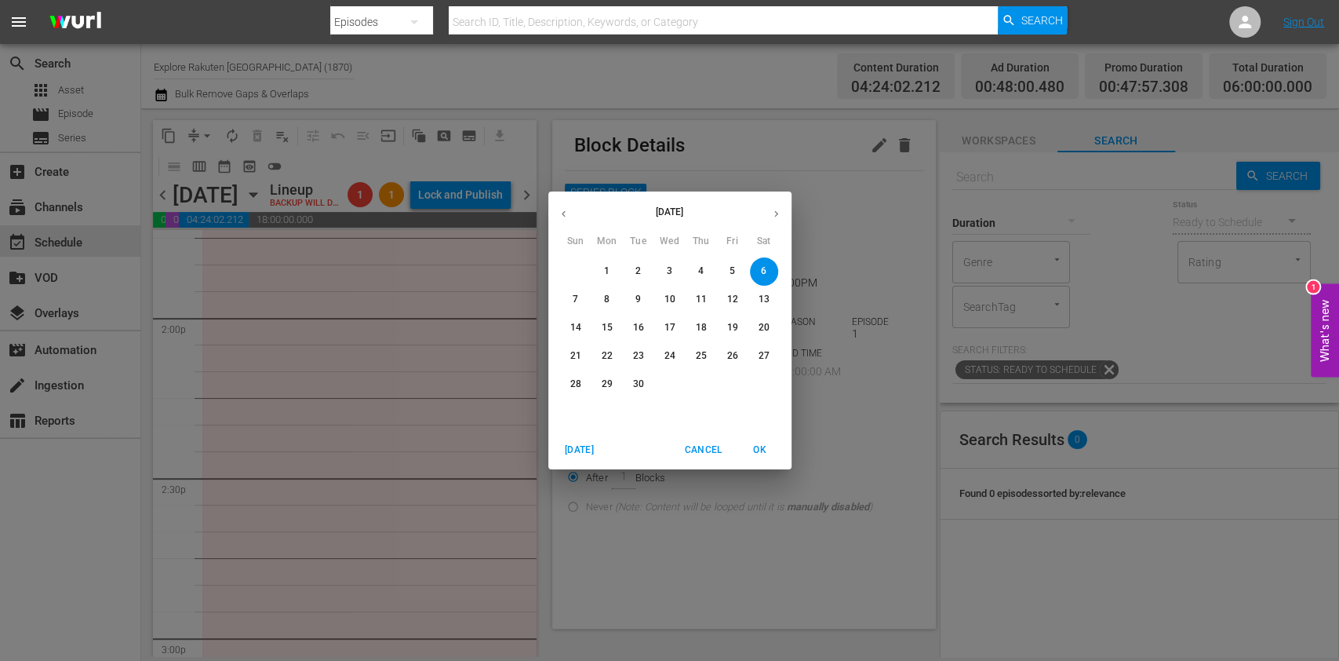
click at [609, 265] on span "1" at bounding box center [607, 270] width 28 height 13
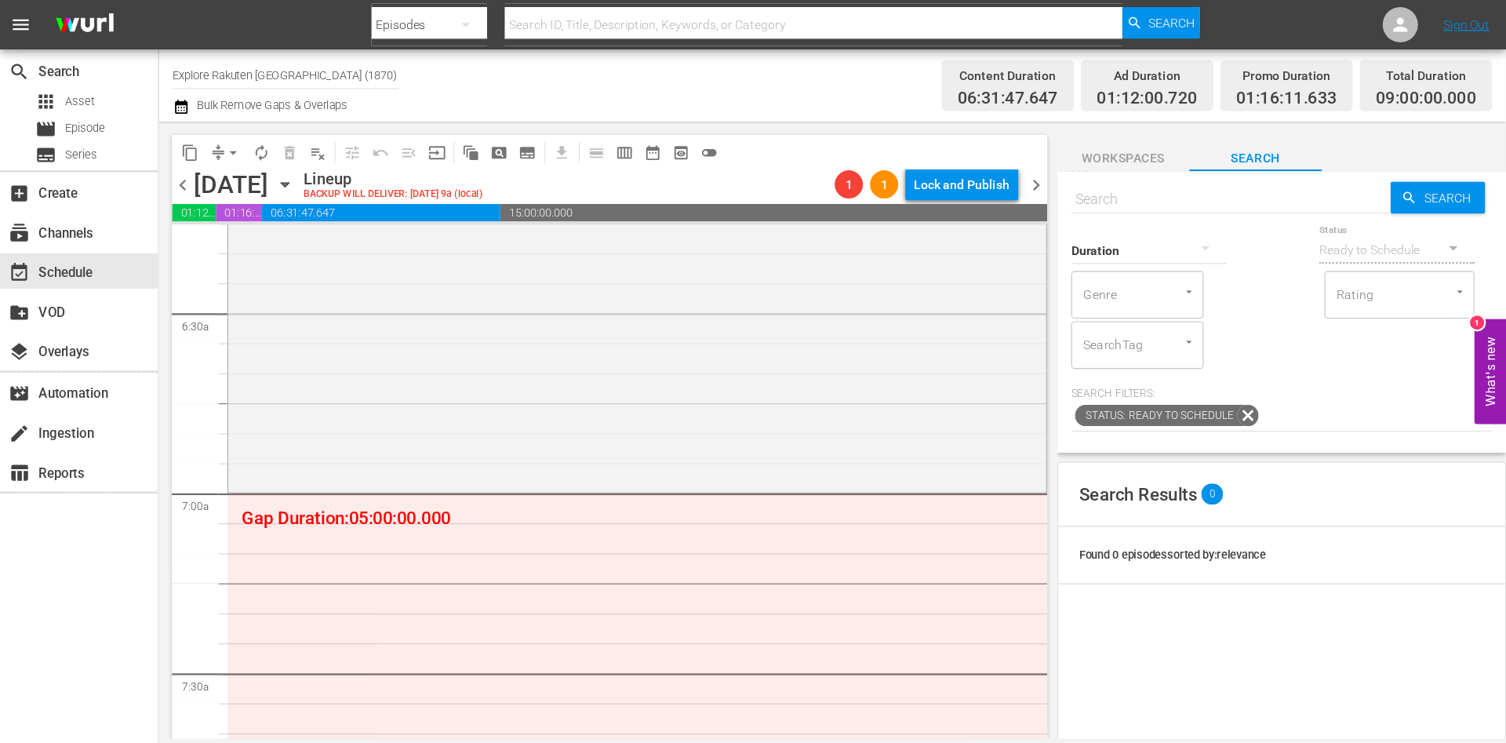
scroll to position [2021, 0]
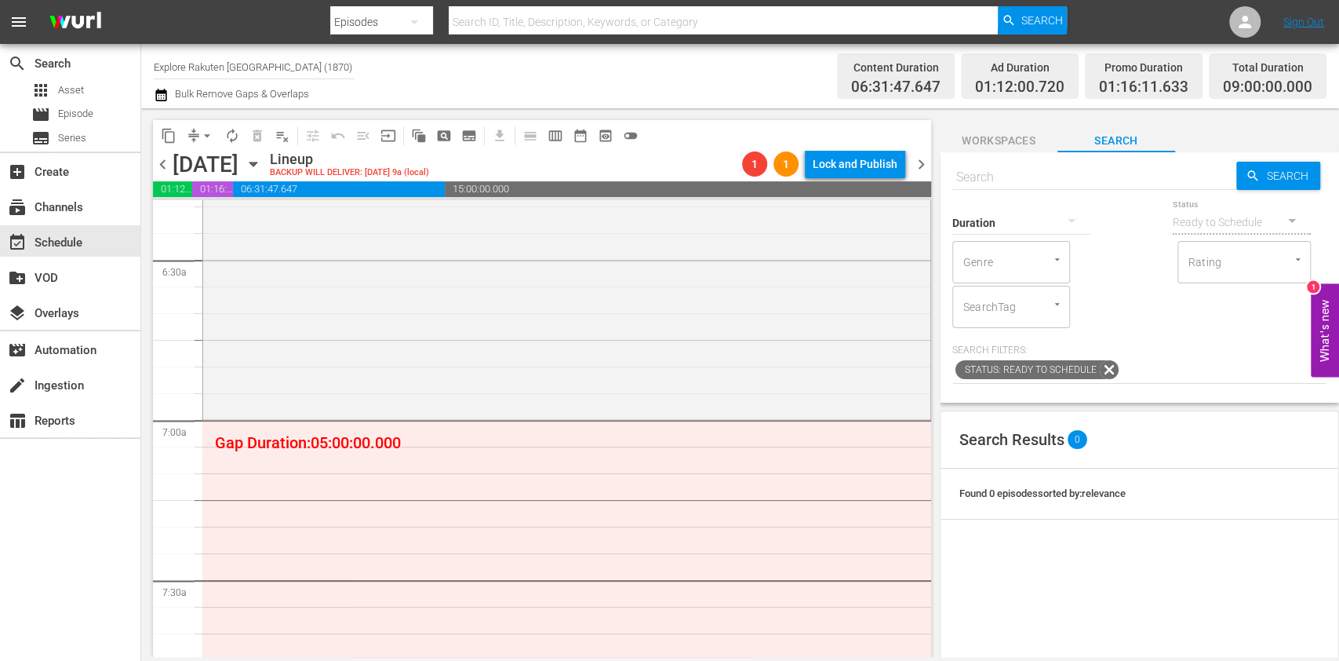
click at [472, 147] on span "subtitles_outlined" at bounding box center [469, 135] width 25 height 25
click at [472, 144] on button "subtitles_outlined" at bounding box center [469, 135] width 25 height 25
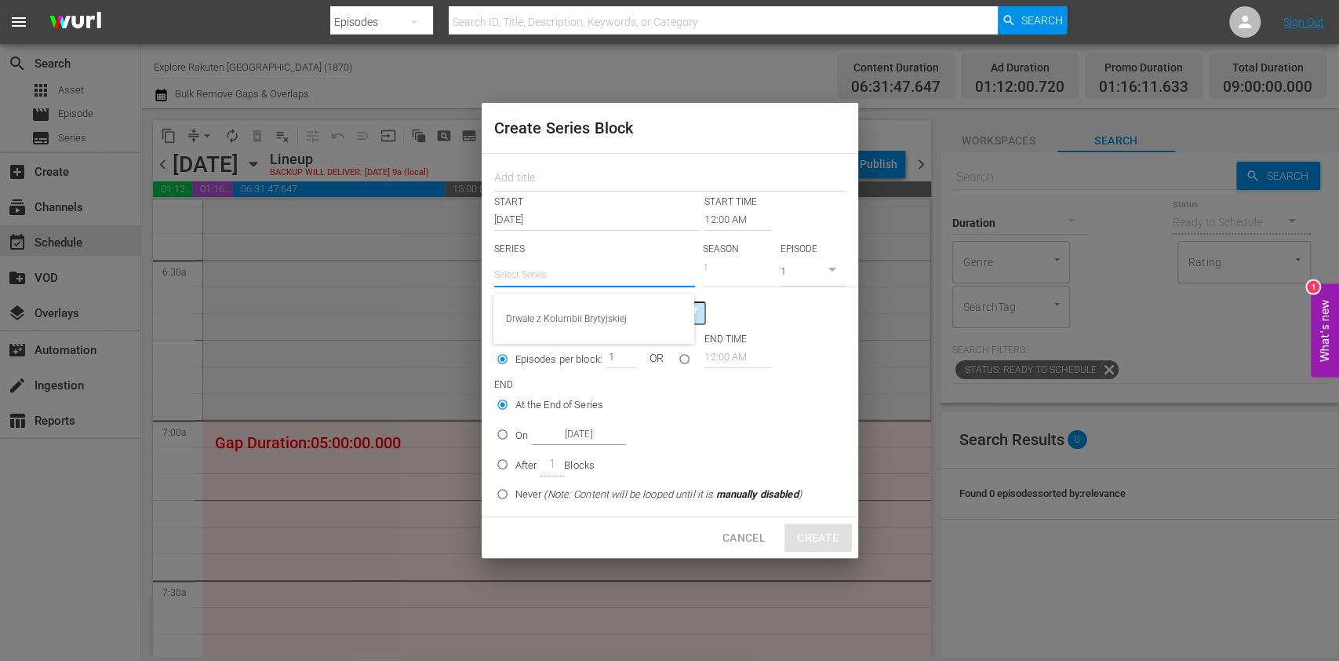
click at [521, 260] on input "text" at bounding box center [594, 275] width 201 height 38
paste input "Nefrytowa gorączka"
click at [618, 319] on div "Nefrytowa gorączka" at bounding box center [594, 319] width 176 height 38
type input "Nefrytowa gorączka"
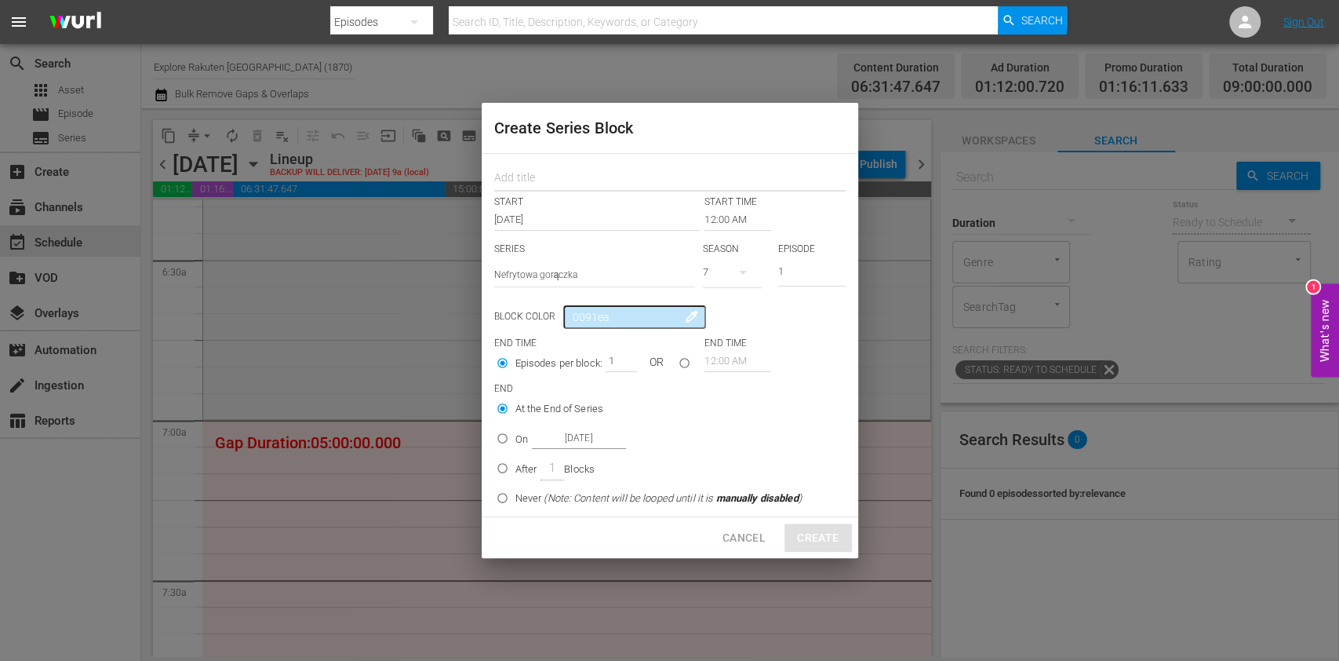
click at [564, 168] on input "text" at bounding box center [669, 179] width 351 height 24
type input "Jade Fever"
drag, startPoint x: 609, startPoint y: 177, endPoint x: 405, endPoint y: 166, distance: 204.2
click at [405, 166] on div "Create Series Block Jade Fever START START TIME Sep 1st 2025 12:00 AM SERIES Se…" at bounding box center [669, 330] width 1339 height 661
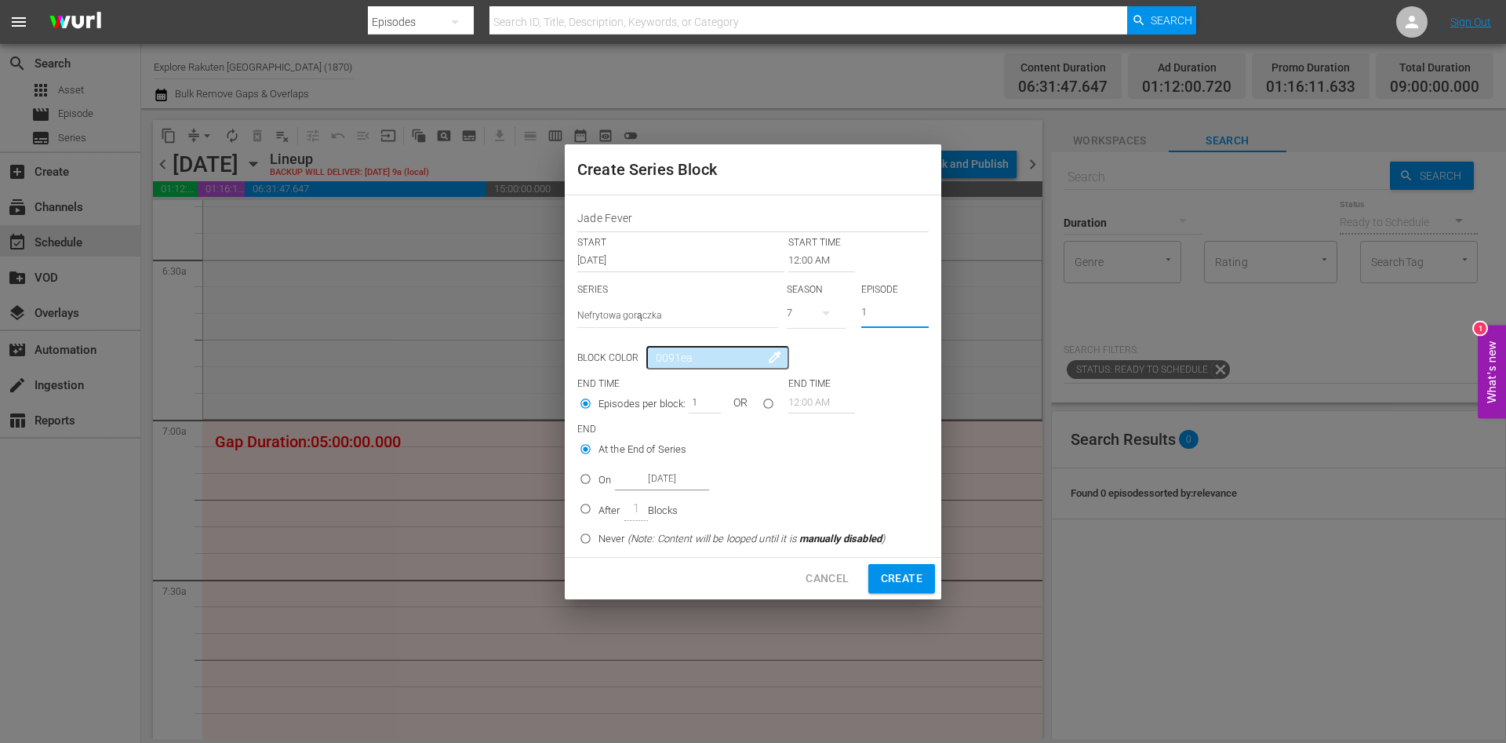
drag, startPoint x: 887, startPoint y: 303, endPoint x: 842, endPoint y: 303, distance: 44.7
click at [842, 303] on div "SERIES Select Series Nefrytowa gorączka SEASON 7 EPISODE 1" at bounding box center [752, 310] width 351 height 55
type input "8"
click at [807, 253] on input "12:00 AM" at bounding box center [821, 260] width 67 height 22
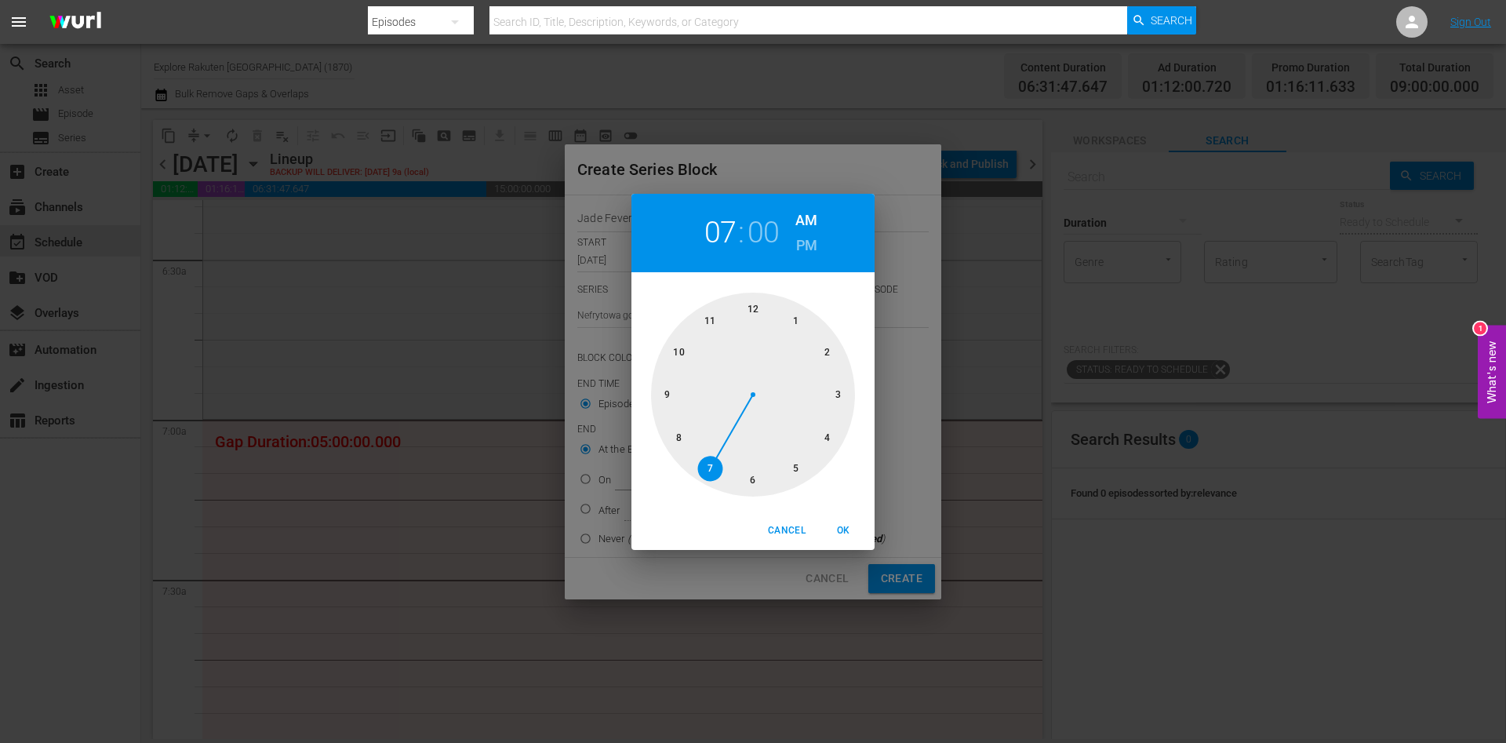
click at [706, 480] on div at bounding box center [753, 395] width 204 height 204
click at [854, 527] on span "OK" at bounding box center [844, 531] width 38 height 16
type input "07:00 AM"
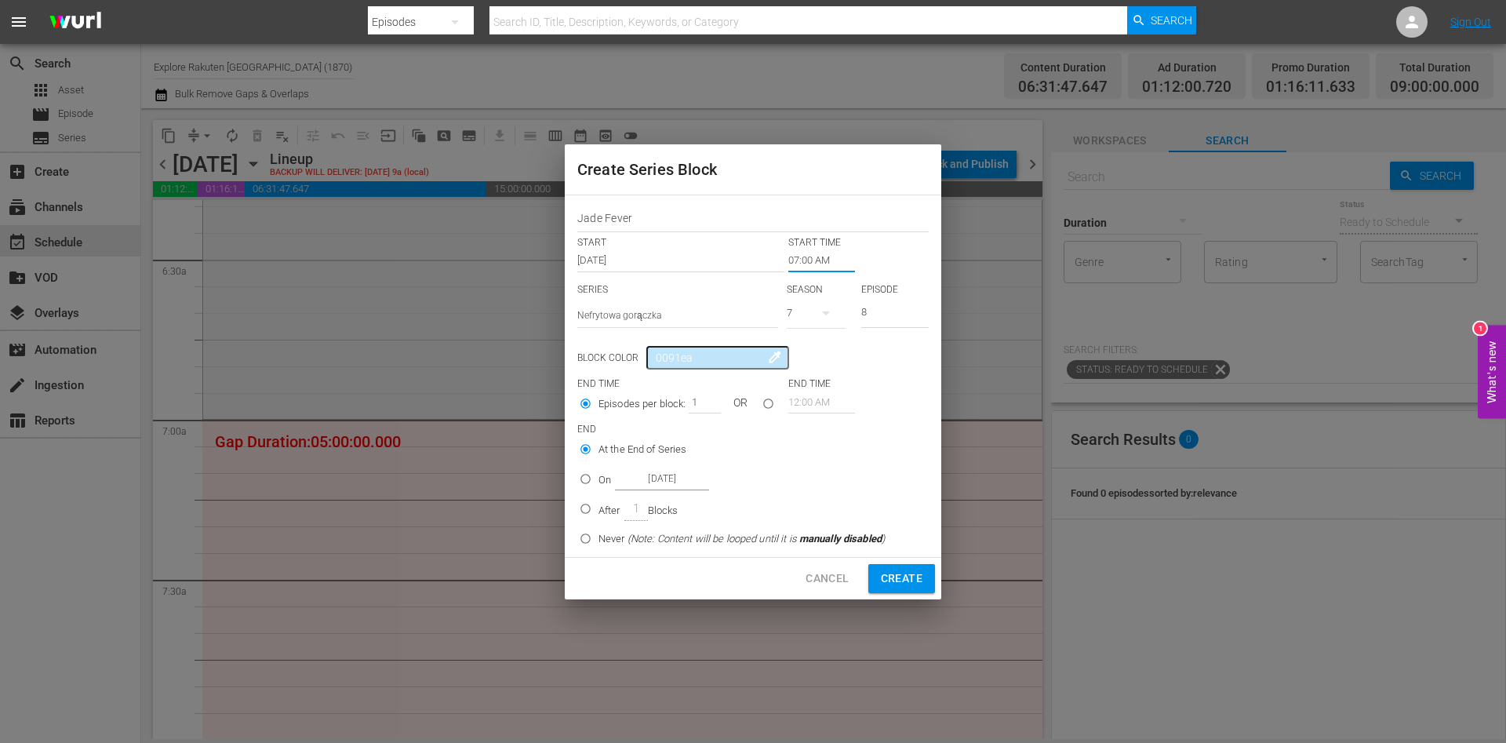
click at [593, 469] on span "seriesBlockEnd" at bounding box center [586, 479] width 26 height 26
click at [593, 469] on input "On [DATE]" at bounding box center [586, 482] width 26 height 26
radio input "false"
radio input "true"
click at [661, 471] on input "[DATE]" at bounding box center [662, 478] width 94 height 21
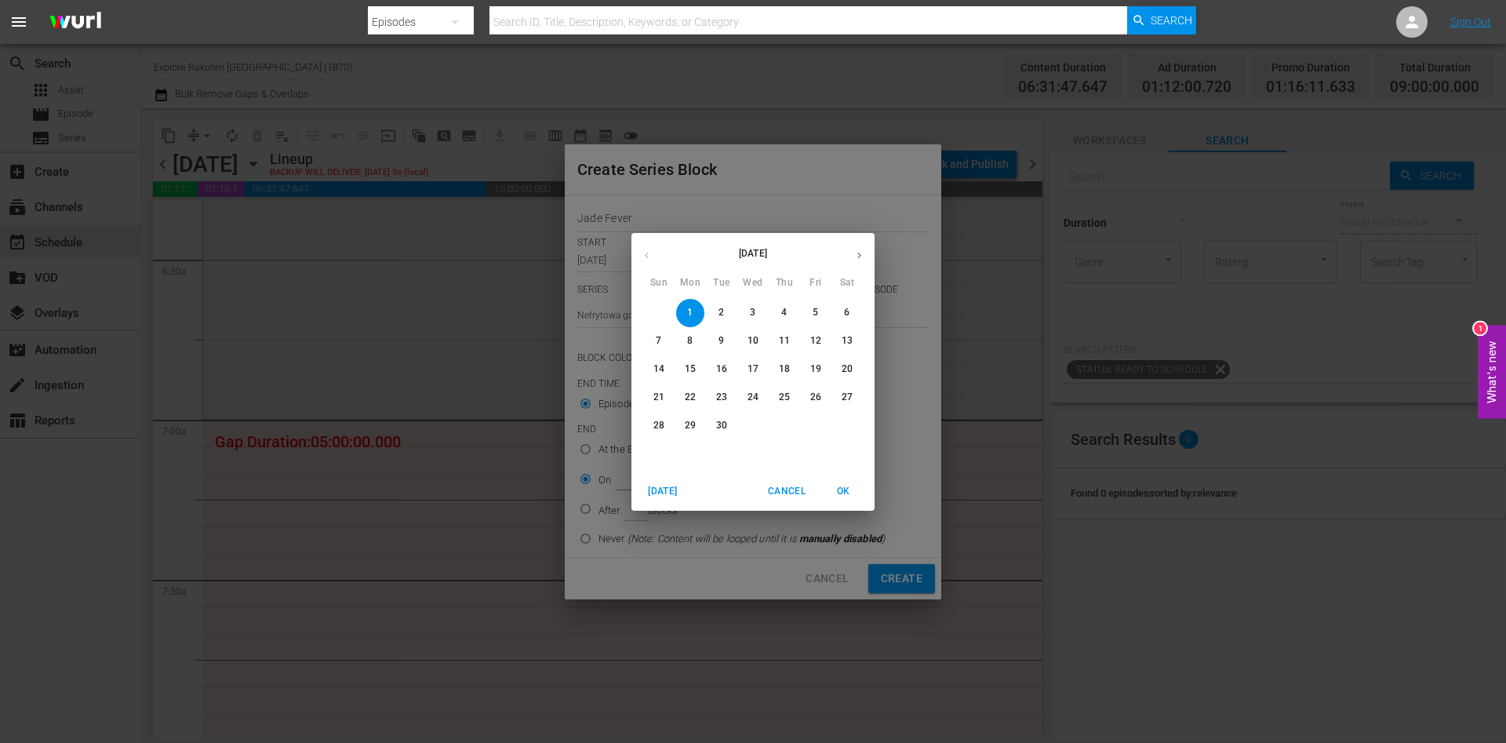
click at [749, 315] on span "3" at bounding box center [753, 312] width 28 height 13
type input "Sep 3rd 2025"
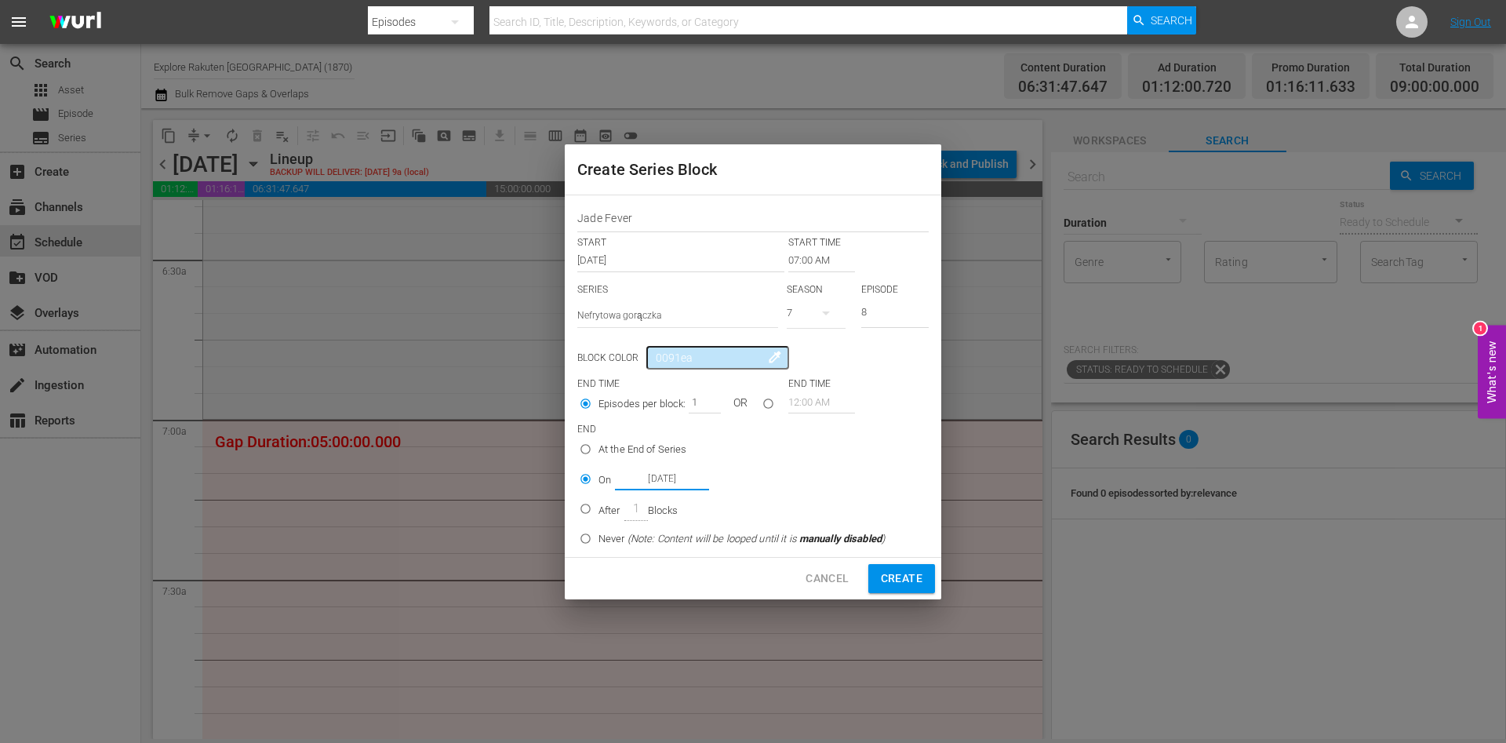
drag, startPoint x: 903, startPoint y: 577, endPoint x: 918, endPoint y: 546, distance: 34.0
click at [903, 577] on span "Create" at bounding box center [902, 579] width 42 height 20
type input "12:00 AM"
type input "1"
radio input "true"
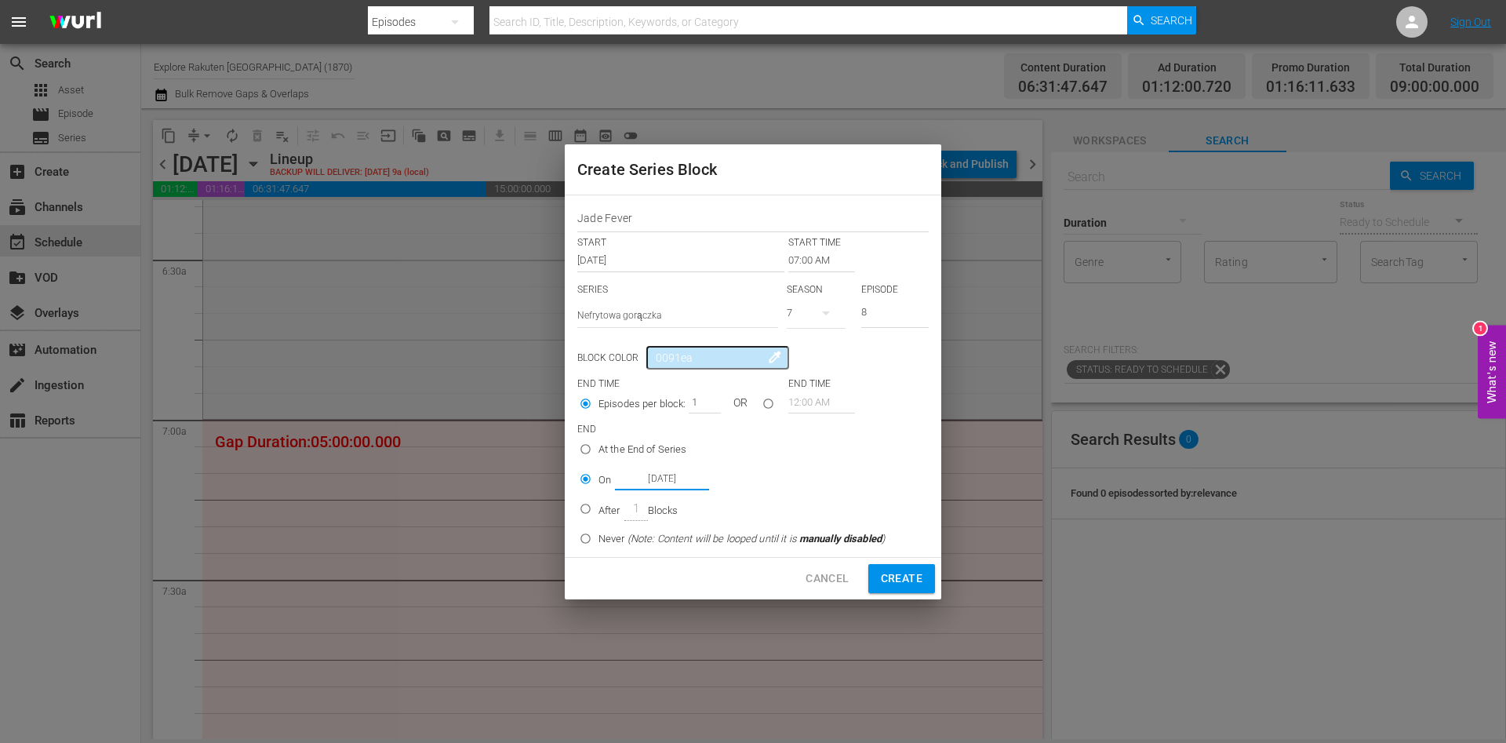
type input "[DATE]"
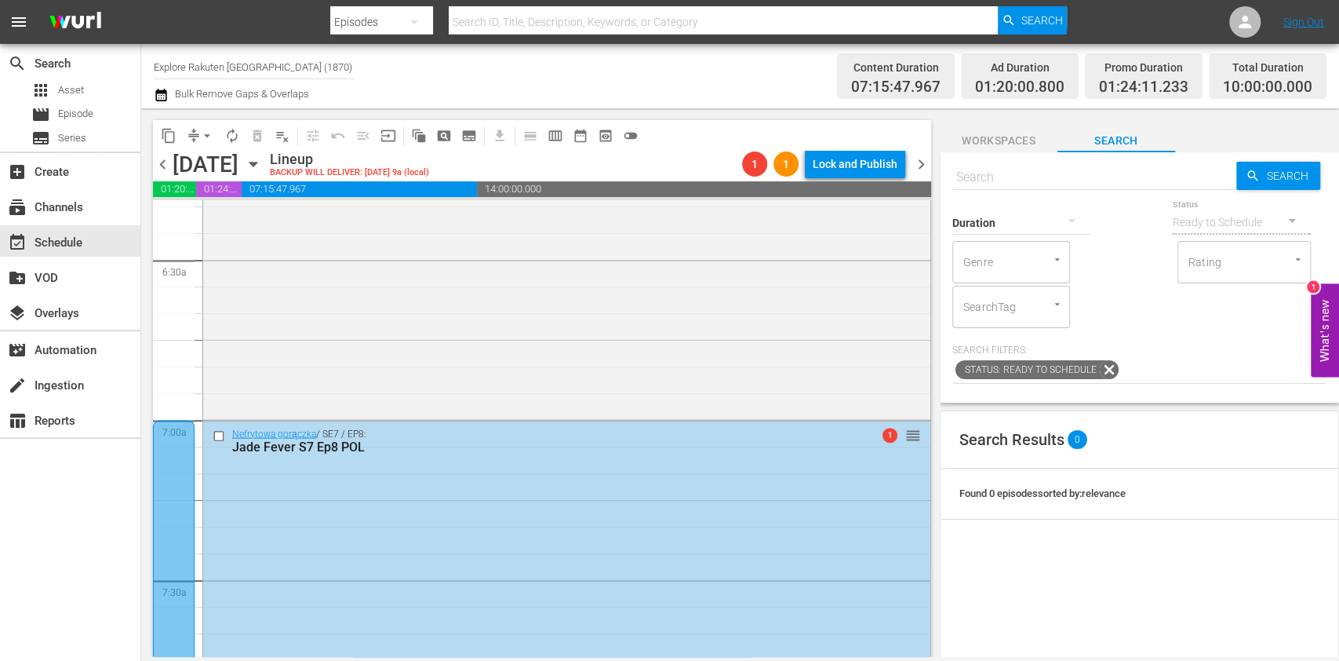
click at [100, 574] on div "search Search apps Asset movie Episode subtitles Series add_box Create subscrip…" at bounding box center [70, 374] width 141 height 661
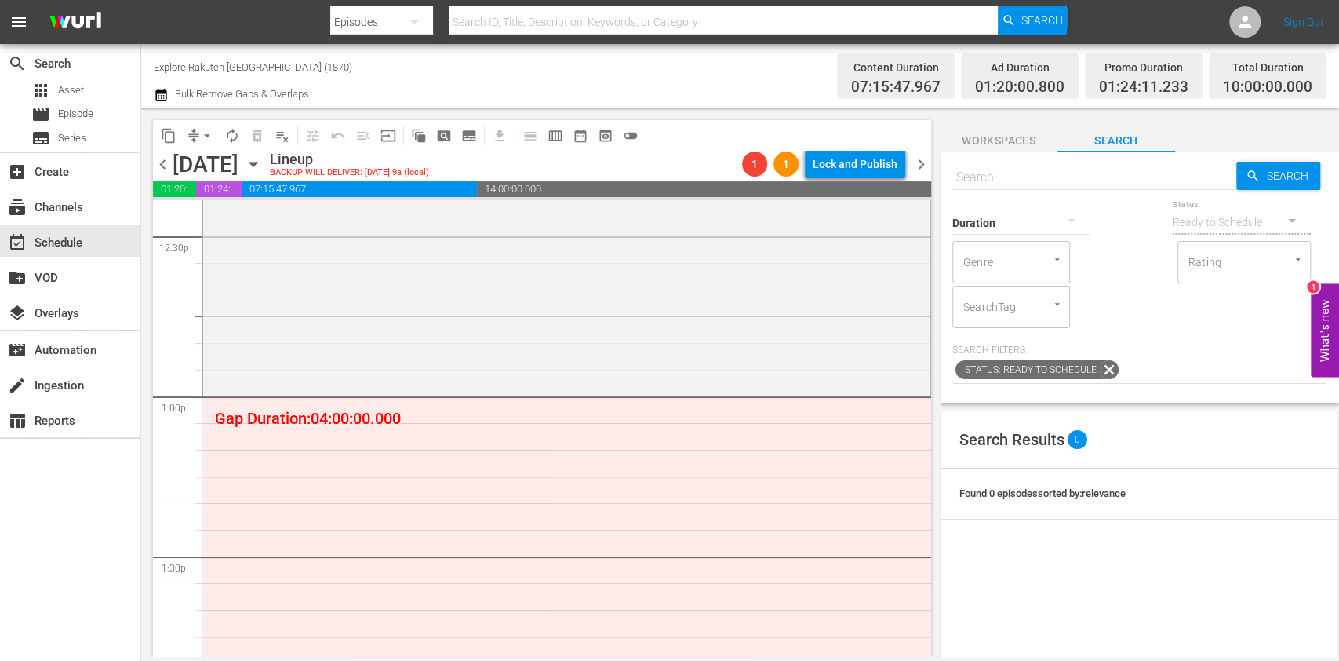
scroll to position [4009, 0]
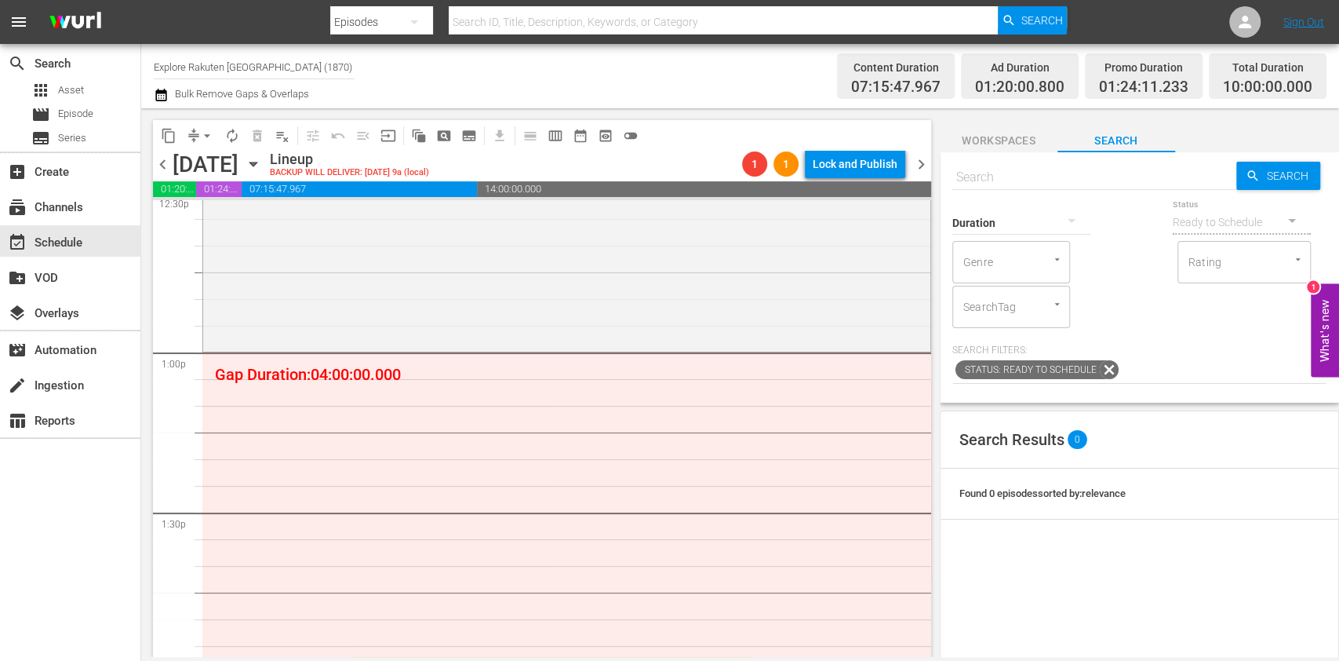
click at [471, 141] on span "subtitles_outlined" at bounding box center [469, 136] width 16 height 16
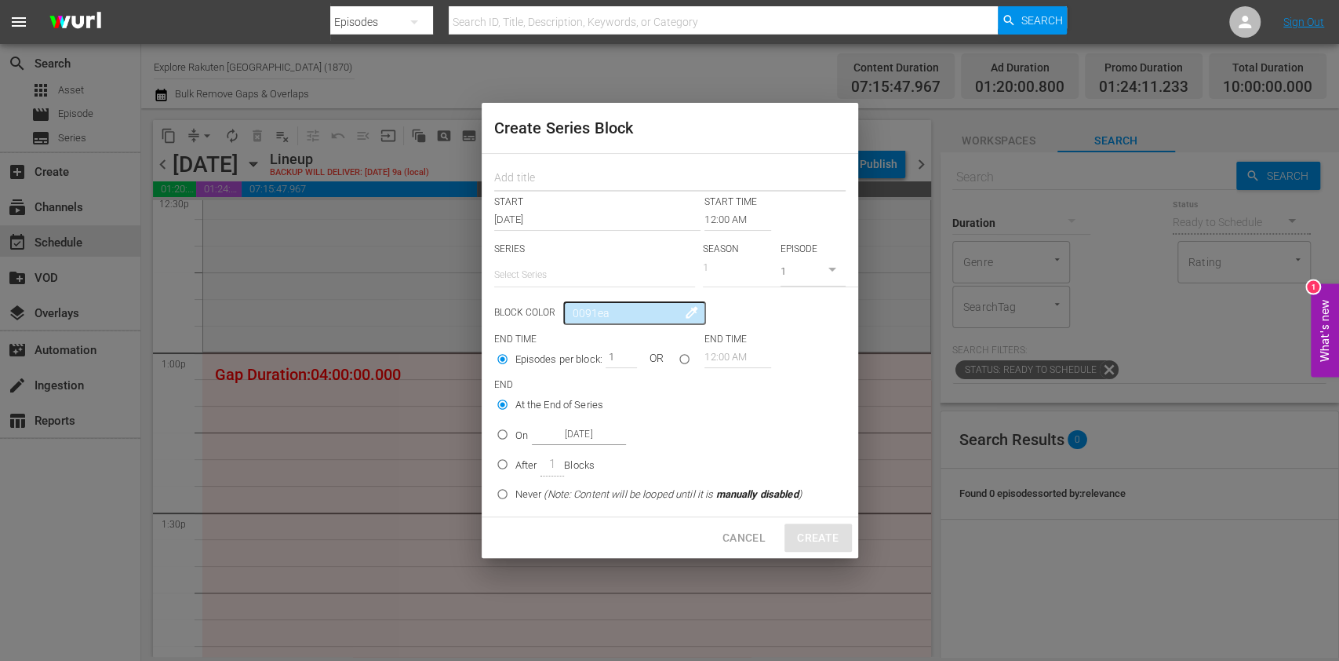
click at [521, 173] on input "text" at bounding box center [669, 179] width 351 height 24
paste input "Jade Fever"
type input "Jade Fever"
click at [522, 269] on input "text" at bounding box center [594, 275] width 201 height 38
click at [540, 304] on div "Nefrytowa gorączka" at bounding box center [594, 319] width 176 height 38
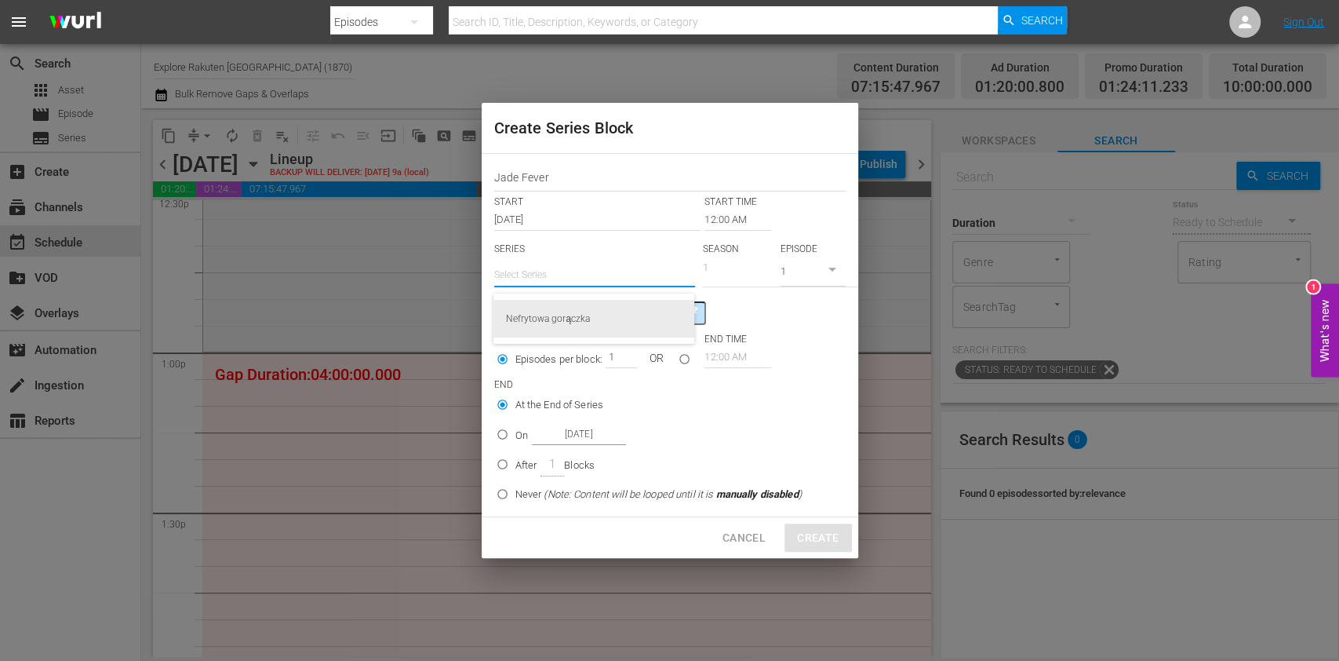
type input "Nefrytowa gorączka"
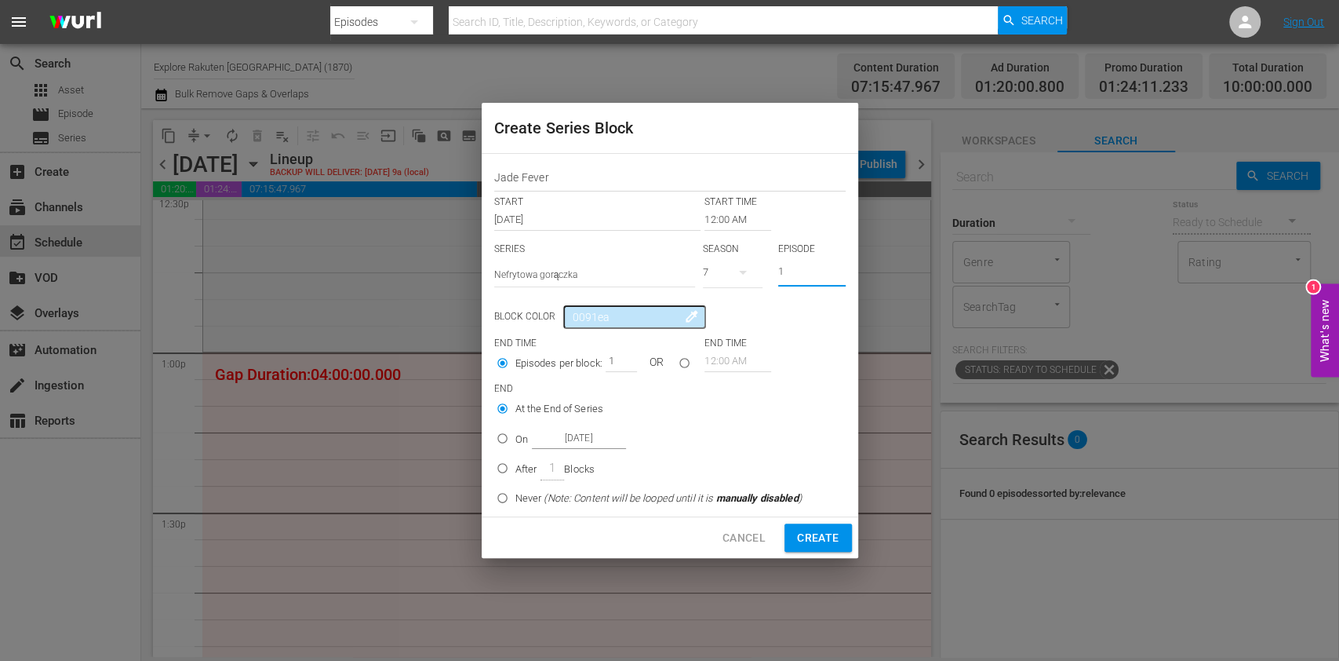
drag, startPoint x: 797, startPoint y: 264, endPoint x: 747, endPoint y: 261, distance: 50.3
click at [754, 263] on div "SERIES Select Series Nefrytowa gorączka SEASON 7 EPISODE 1" at bounding box center [669, 269] width 351 height 55
type input "8"
click at [719, 215] on input "12:00 AM" at bounding box center [738, 220] width 67 height 22
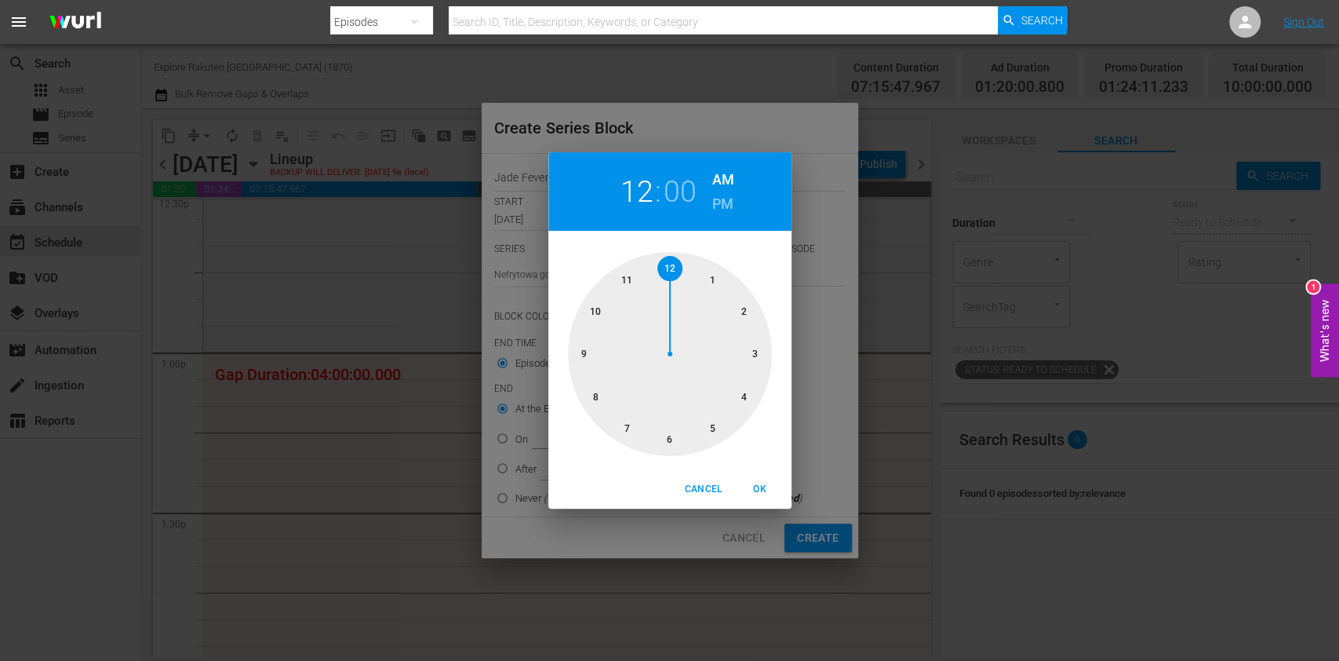
drag, startPoint x: 716, startPoint y: 276, endPoint x: 716, endPoint y: 242, distance: 34.5
click at [716, 276] on div at bounding box center [670, 354] width 204 height 204
click at [719, 210] on h6 "PM" at bounding box center [722, 203] width 21 height 25
click at [765, 488] on span "OK" at bounding box center [760, 489] width 38 height 16
type input "01:00 PM"
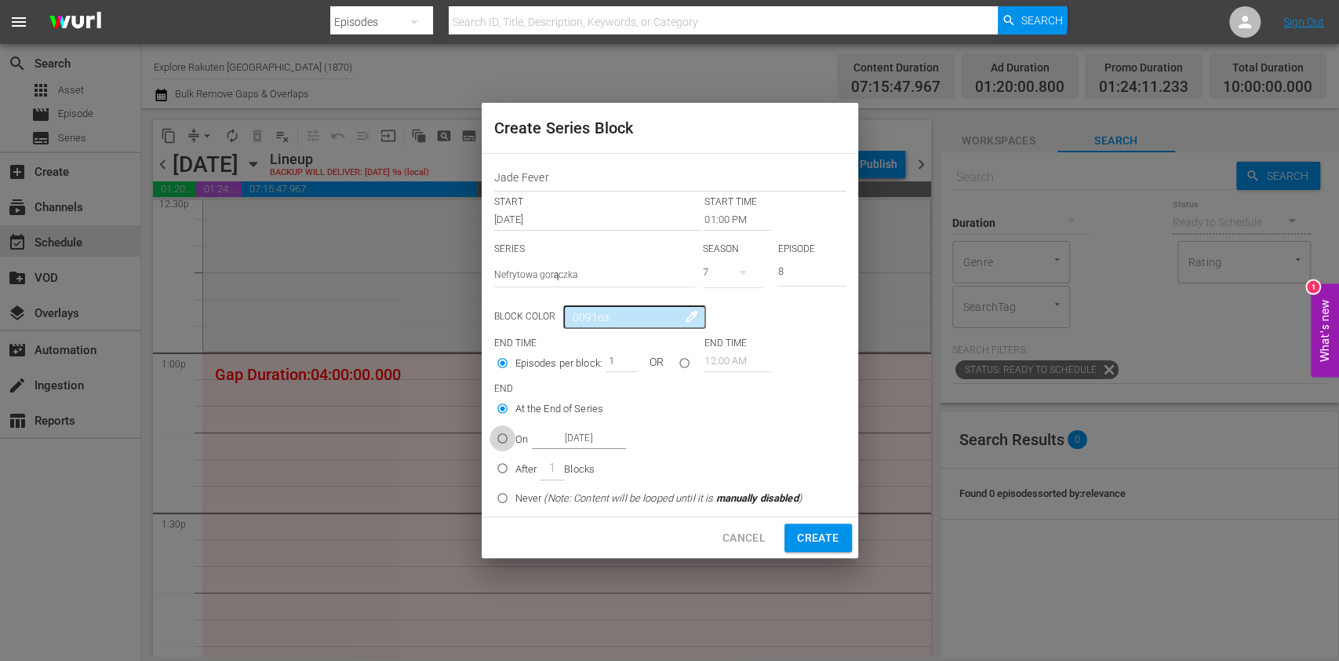
click at [503, 435] on input "On [DATE]" at bounding box center [503, 441] width 26 height 26
radio input "true"
click at [582, 440] on input "[DATE]" at bounding box center [579, 438] width 94 height 21
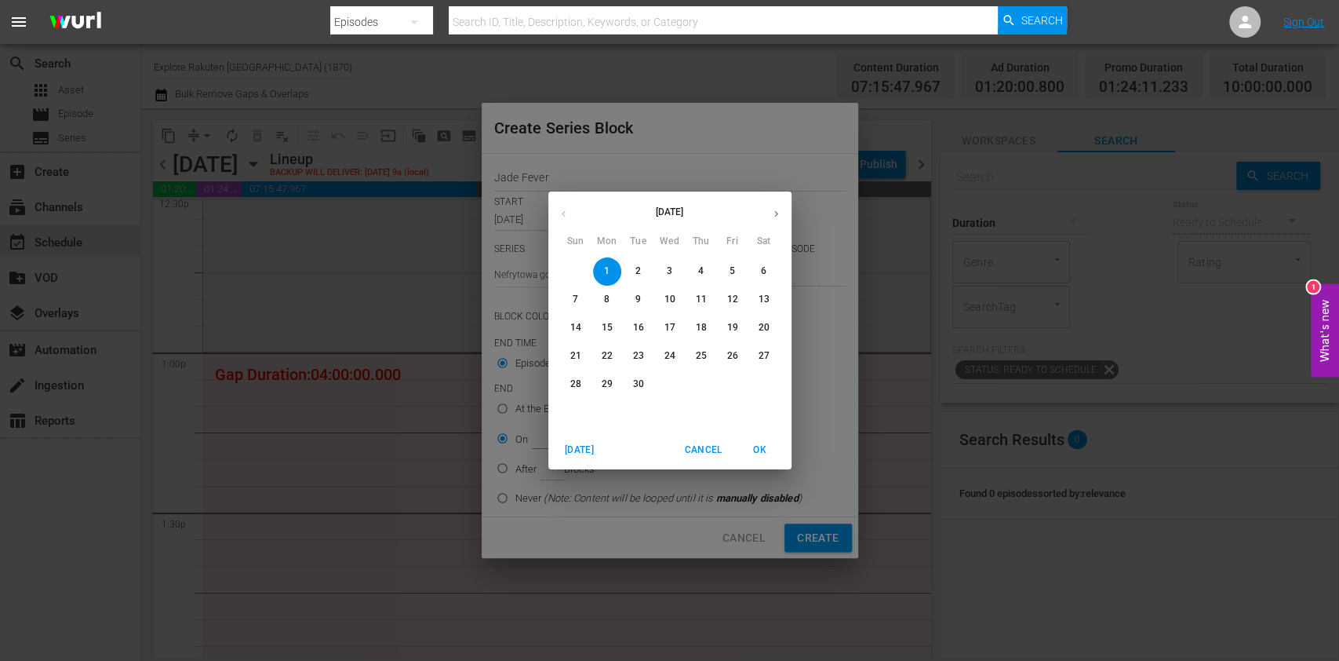
click at [669, 271] on p "3" at bounding box center [669, 270] width 5 height 13
type input "Sep 3rd 2025"
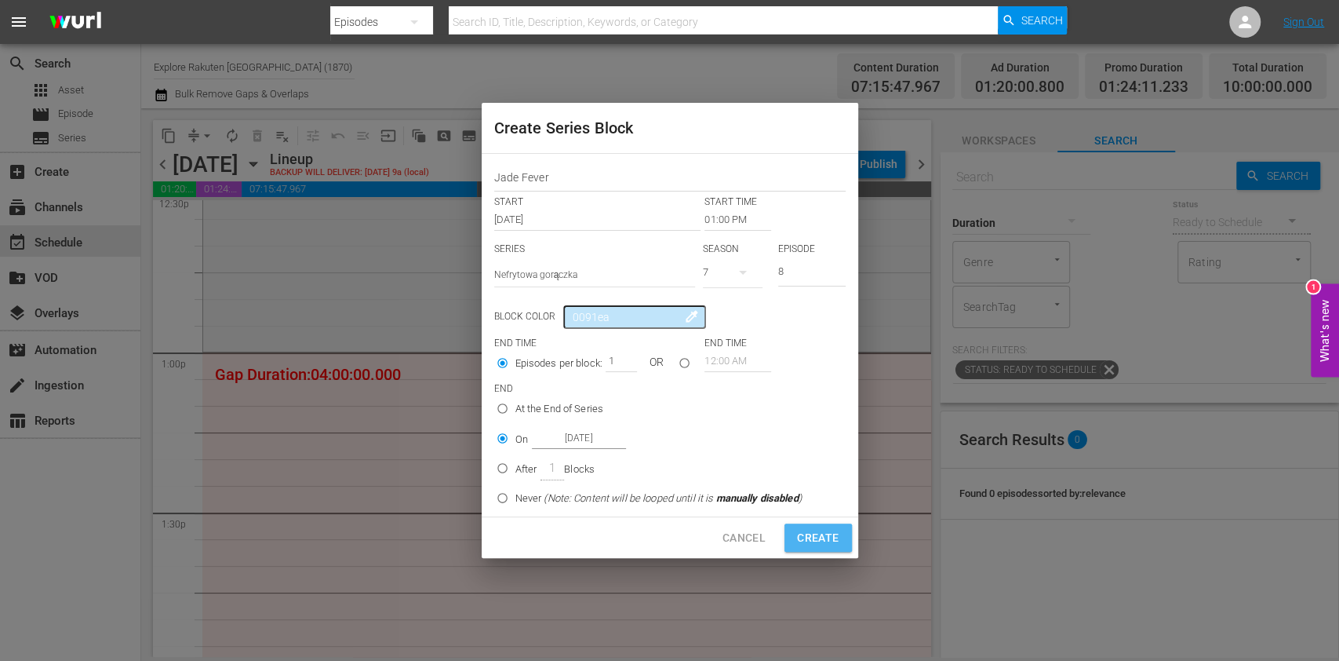
click at [810, 545] on span "Create" at bounding box center [818, 538] width 42 height 20
type input "12:00 AM"
type input "1"
radio input "true"
type input "[DATE]"
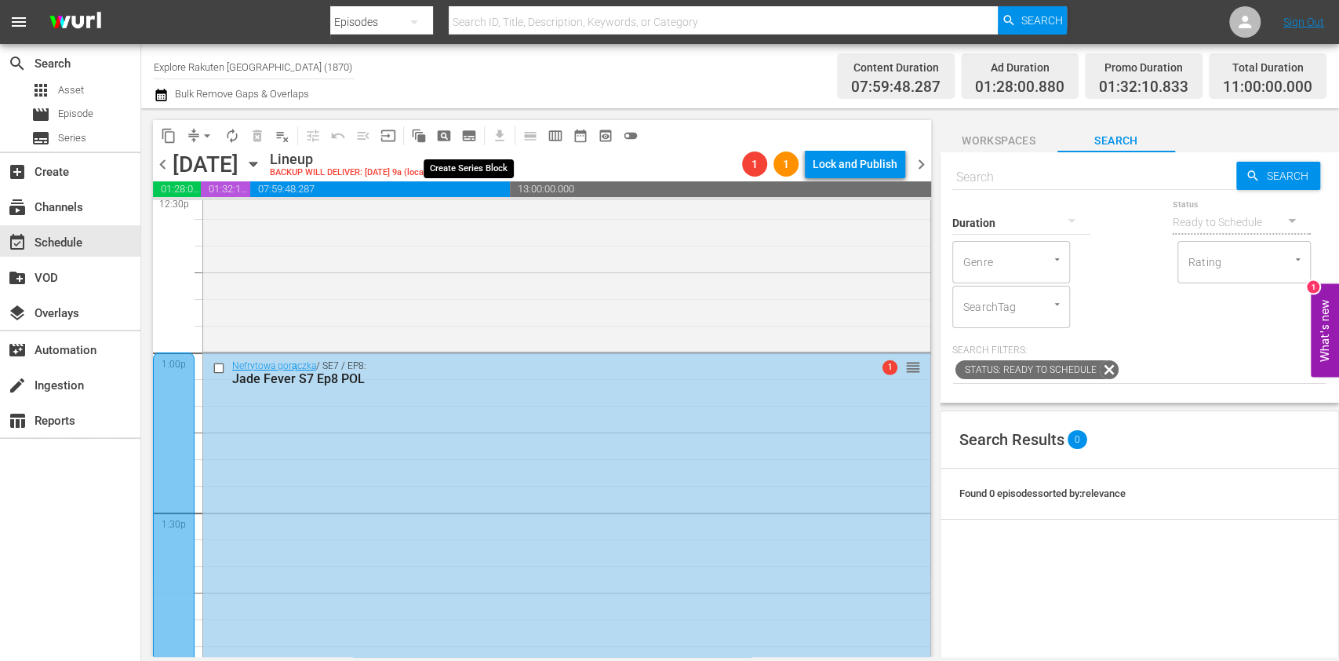
click at [471, 134] on span "subtitles_outlined" at bounding box center [469, 136] width 16 height 16
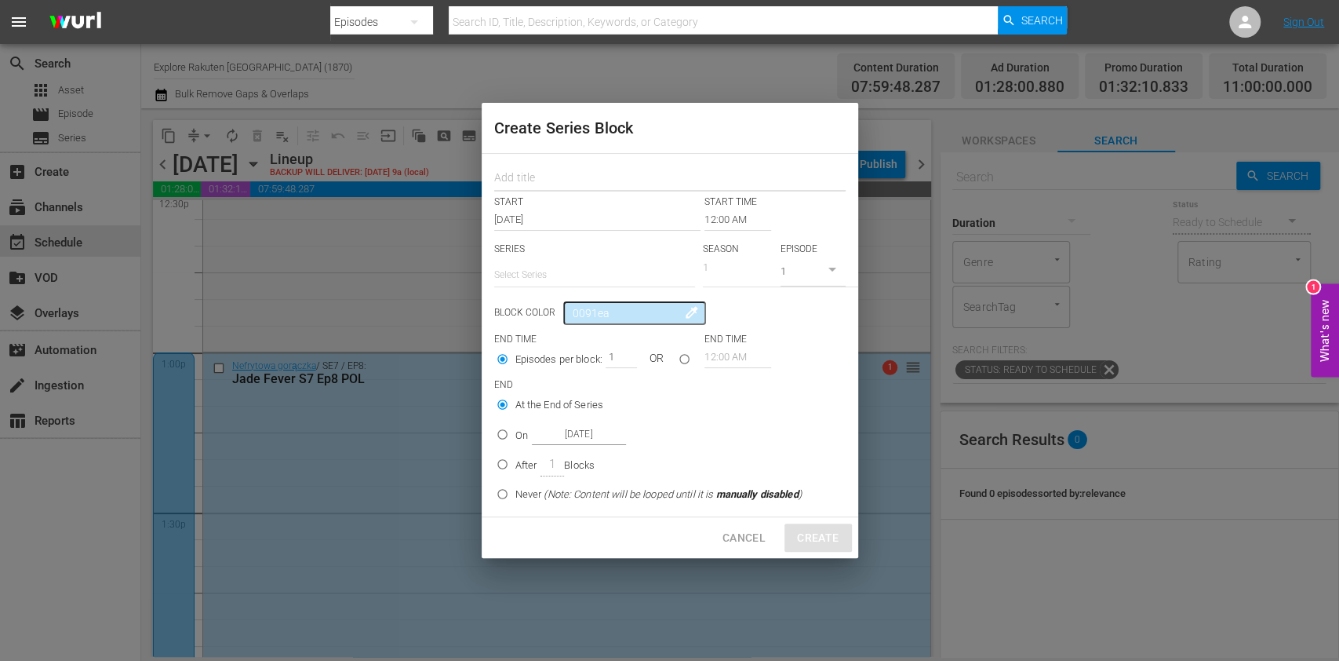
click at [531, 173] on input "text" at bounding box center [669, 179] width 351 height 24
paste input "Jade Fever"
type input "Jade Fever"
click at [552, 267] on input "text" at bounding box center [594, 275] width 201 height 38
click at [566, 310] on div "Nefrytowa gorączka" at bounding box center [594, 319] width 176 height 38
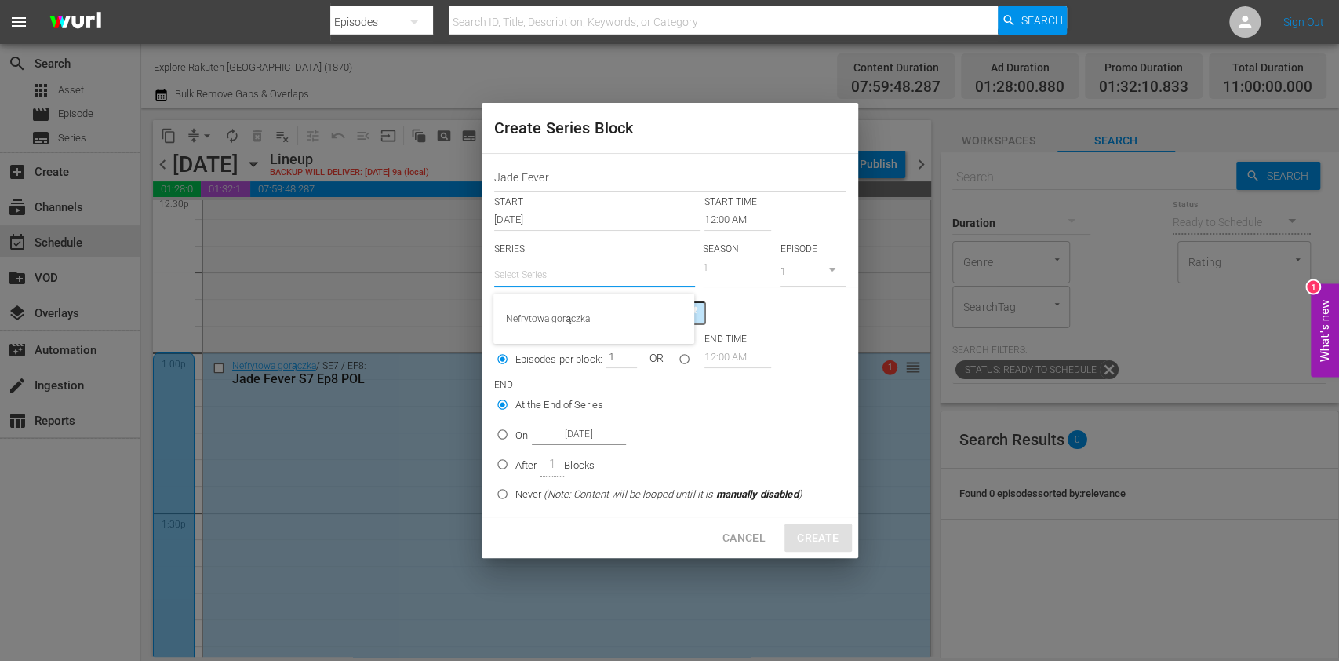
type input "Nefrytowa gorączka"
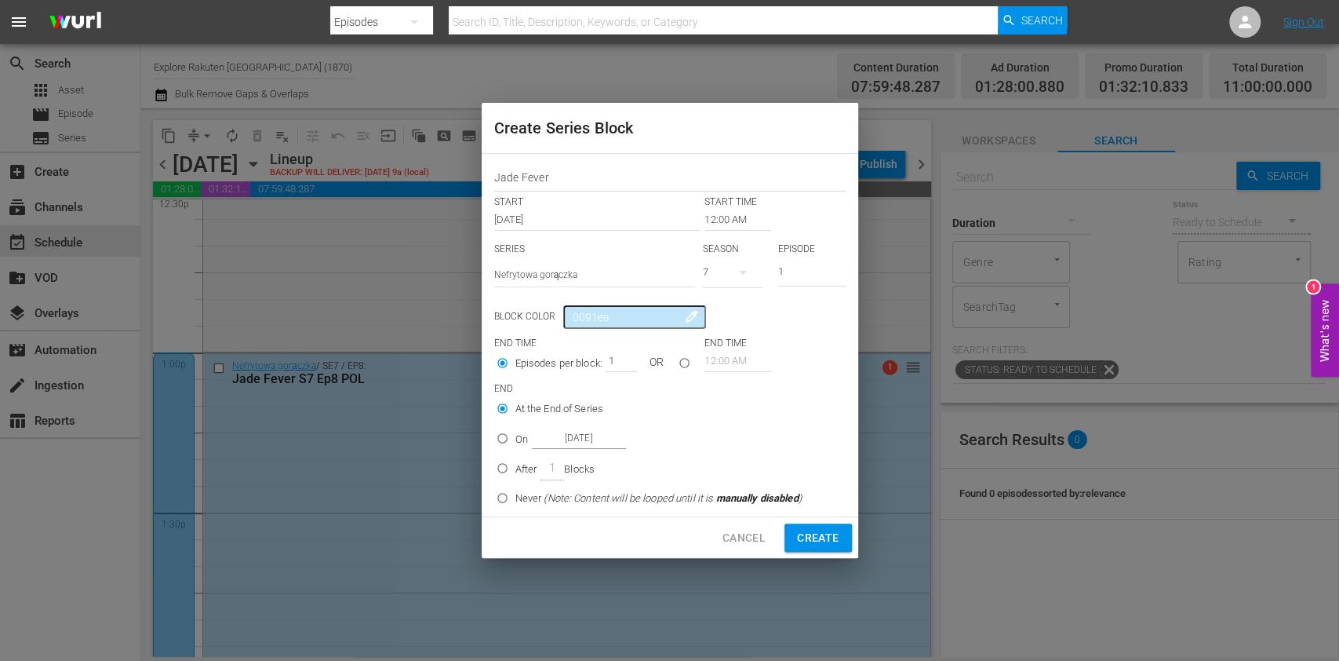
click at [719, 212] on input "12:00 AM" at bounding box center [738, 220] width 67 height 22
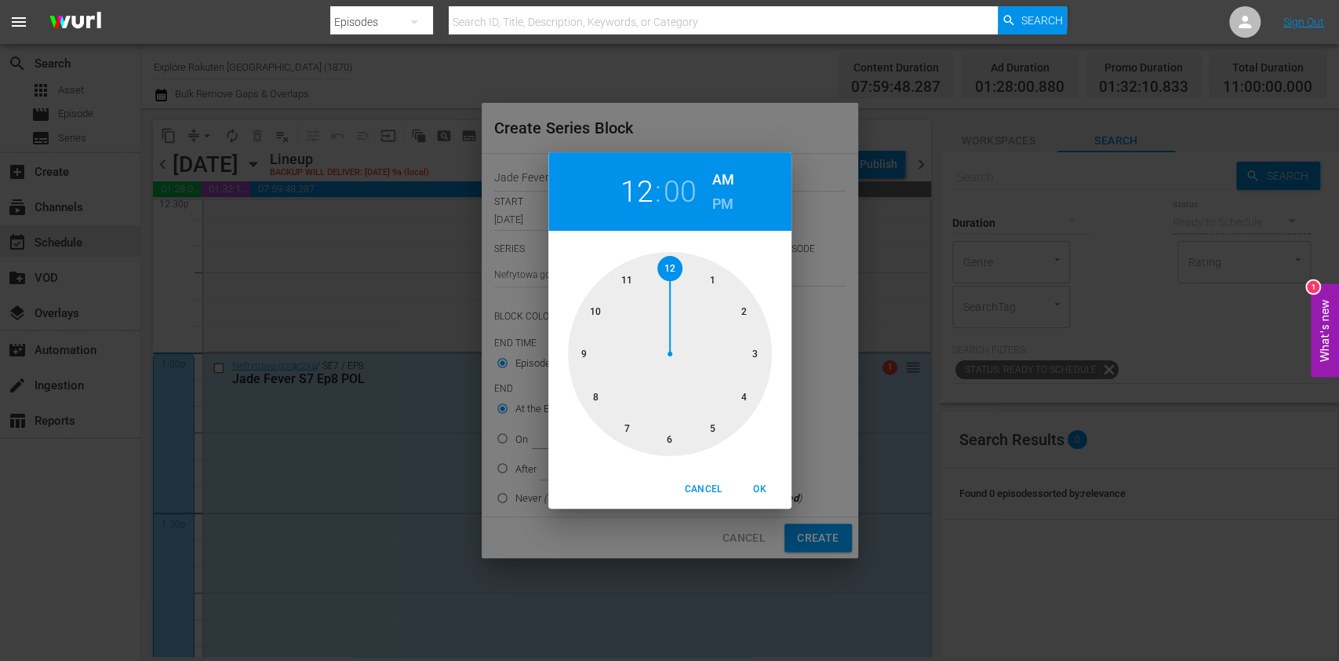
drag, startPoint x: 634, startPoint y: 399, endPoint x: 652, endPoint y: 367, distance: 36.2
click at [634, 399] on div at bounding box center [670, 354] width 204 height 204
click at [715, 199] on h6 "PM" at bounding box center [722, 203] width 21 height 25
click at [756, 481] on span "OK" at bounding box center [760, 489] width 38 height 16
type input "07:00 PM"
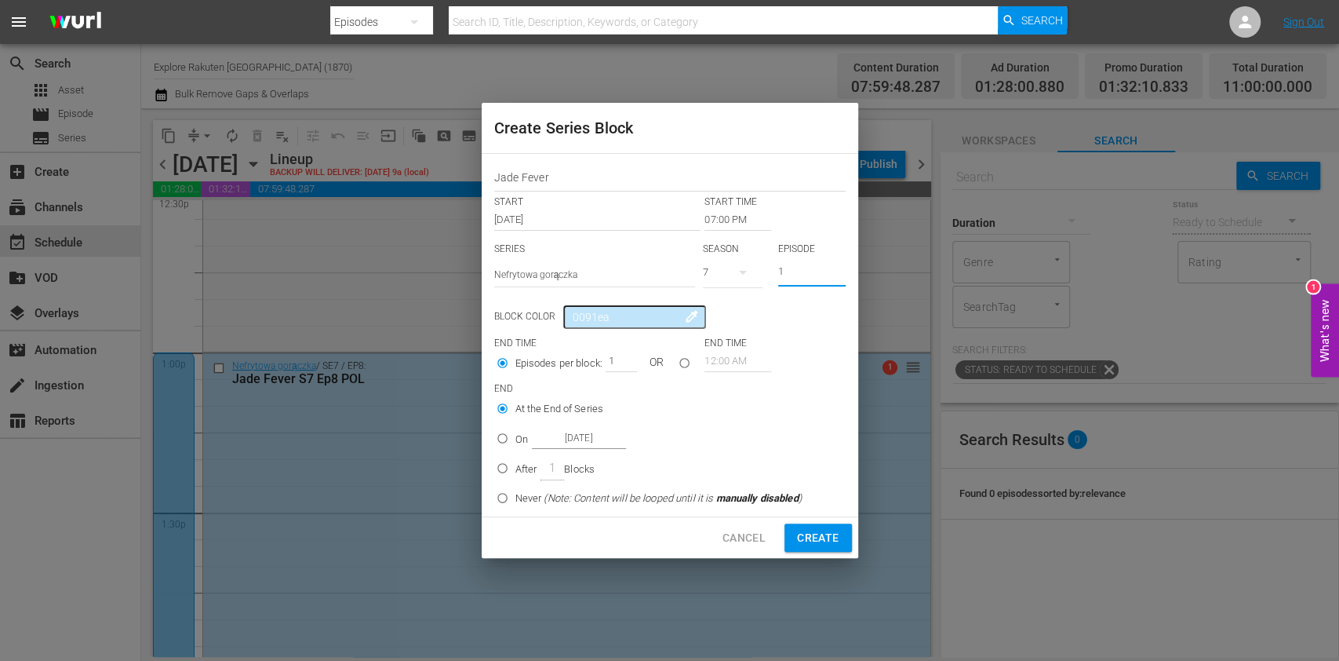
drag, startPoint x: 810, startPoint y: 267, endPoint x: 709, endPoint y: 261, distance: 101.4
click at [710, 261] on div "SERIES Select Series Nefrytowa gorączka SEASON 7 EPISODE 1" at bounding box center [669, 269] width 351 height 55
type input "9"
click at [521, 436] on p "On" at bounding box center [521, 440] width 13 height 16
click at [515, 436] on input "On [DATE]" at bounding box center [503, 441] width 26 height 26
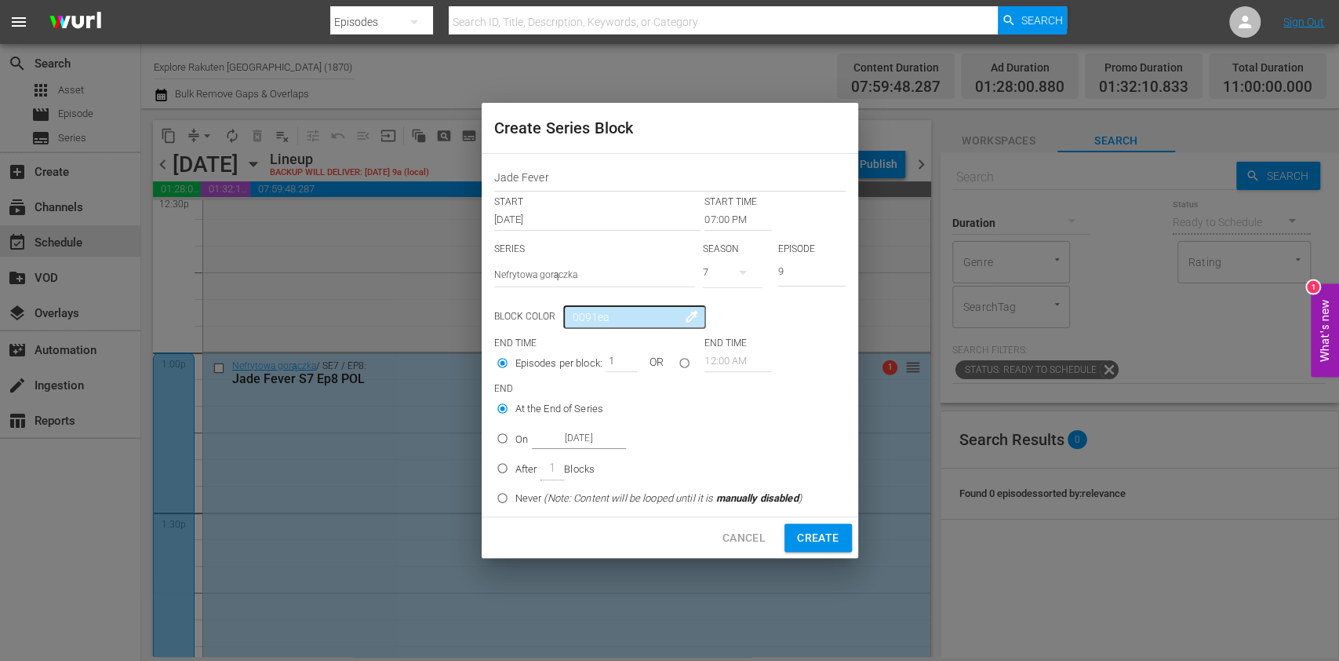
radio input "false"
radio input "true"
click at [556, 441] on input "[DATE]" at bounding box center [579, 438] width 94 height 21
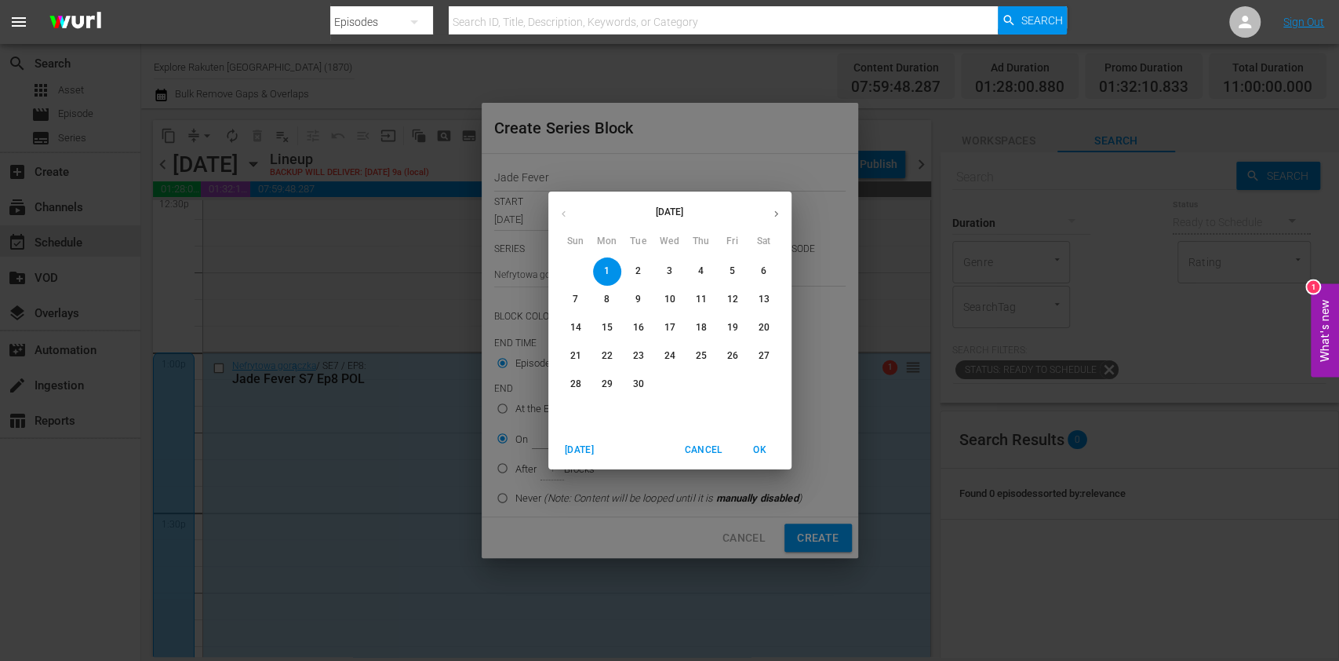
click at [645, 271] on span "2" at bounding box center [639, 270] width 28 height 13
type input "[DATE]"
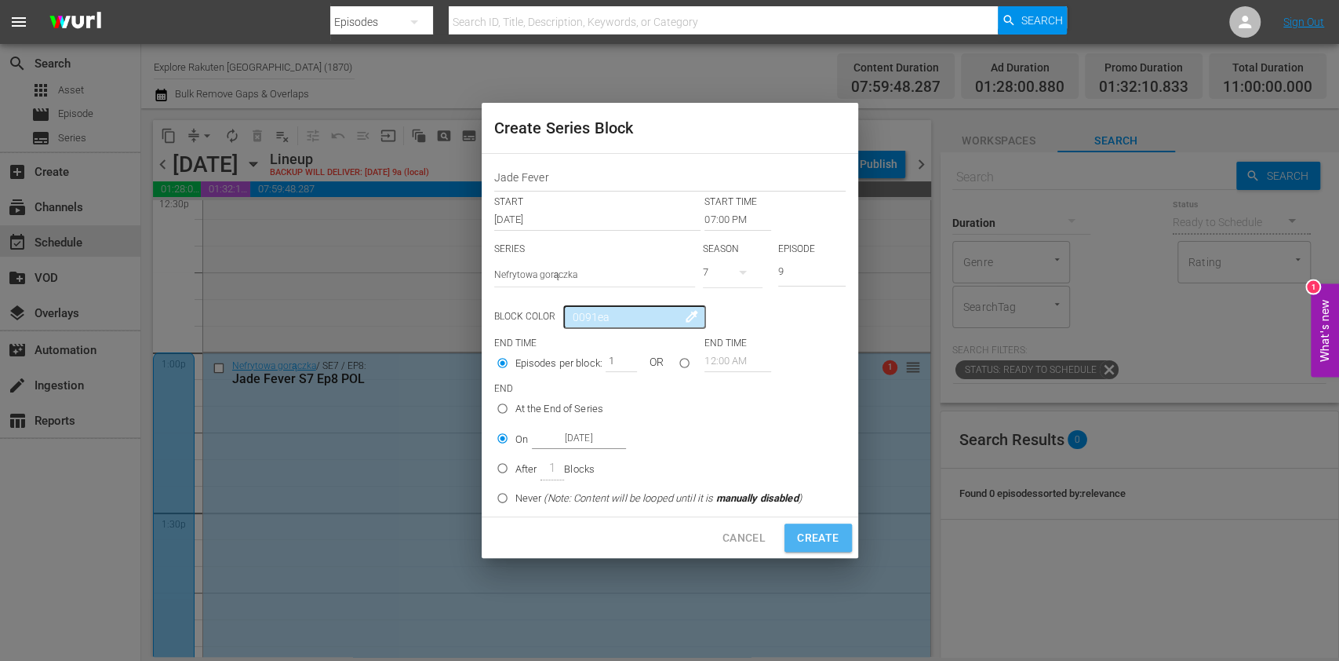
click at [814, 537] on span "Create" at bounding box center [818, 538] width 42 height 20
type input "12:00 AM"
type input "1"
radio input "true"
type input "[DATE]"
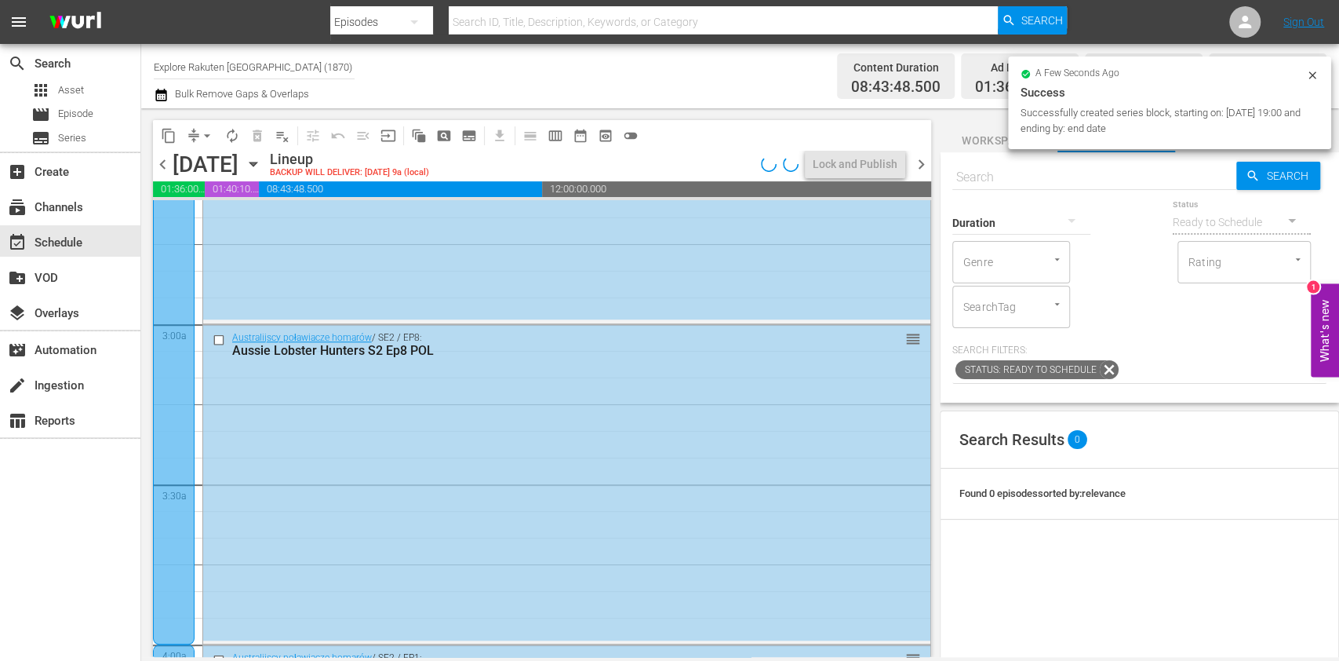
scroll to position [0, 0]
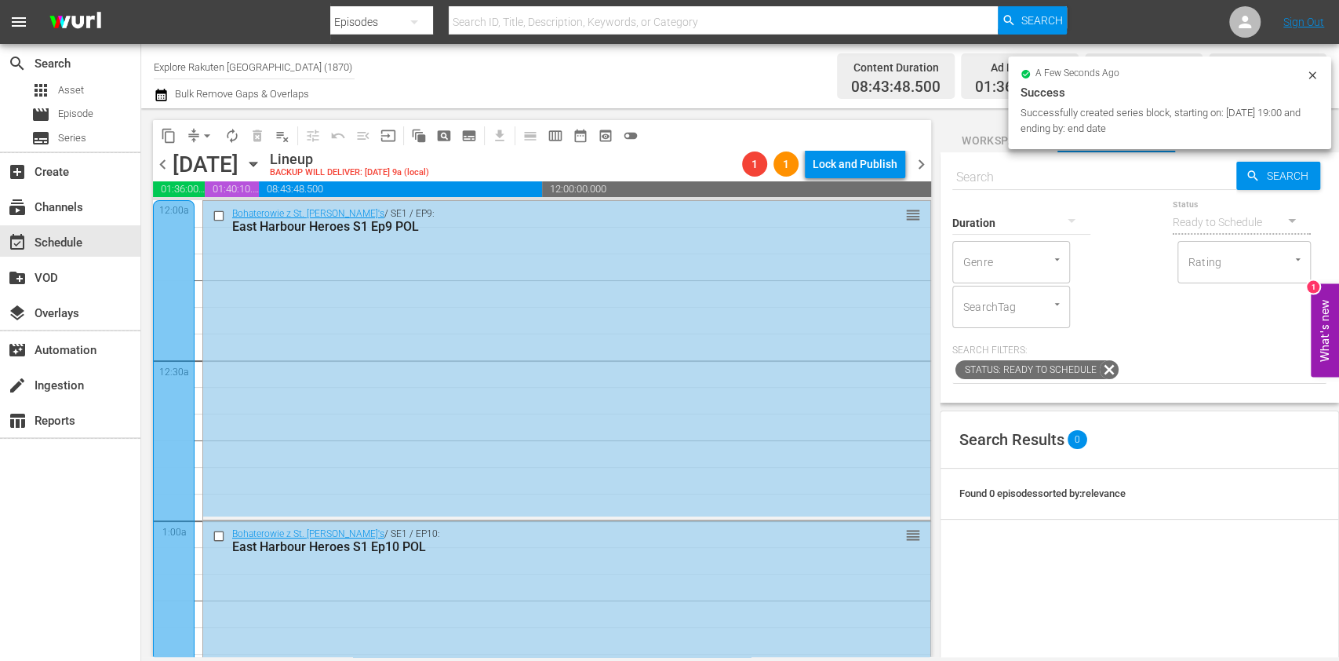
click at [917, 155] on span "chevron_right" at bounding box center [922, 165] width 20 height 20
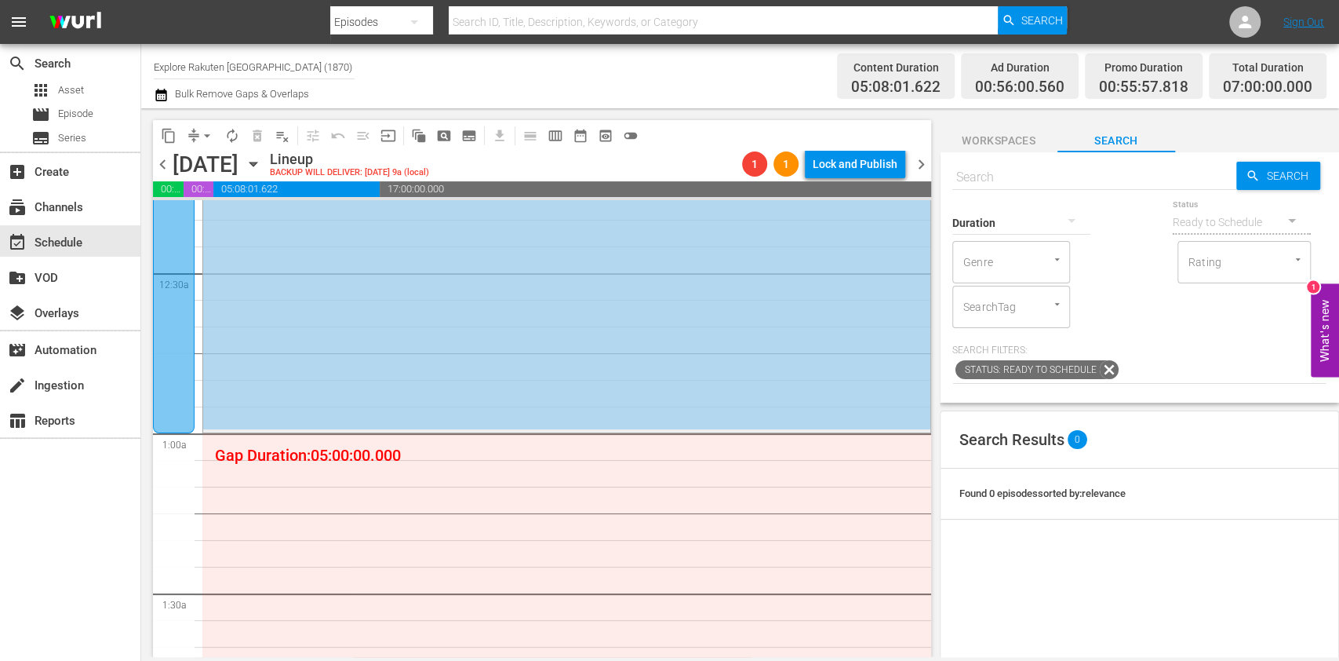
scroll to position [209, 0]
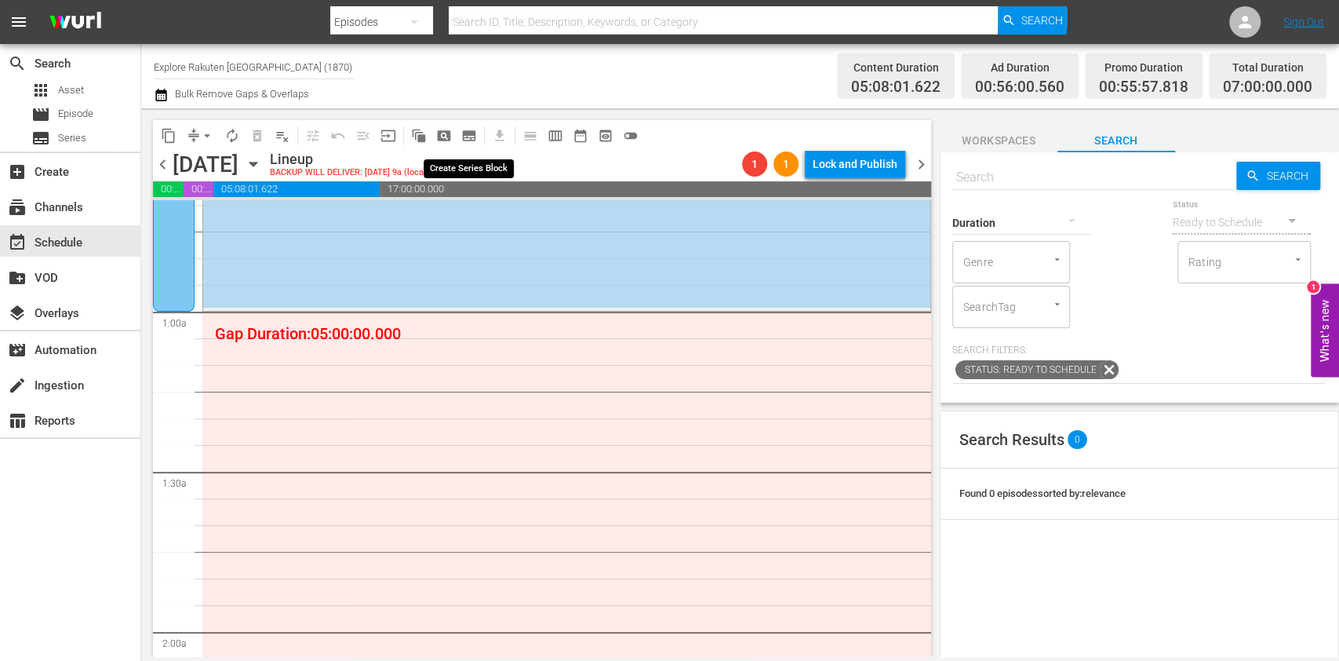
click at [470, 134] on span "subtitles_outlined" at bounding box center [469, 136] width 16 height 16
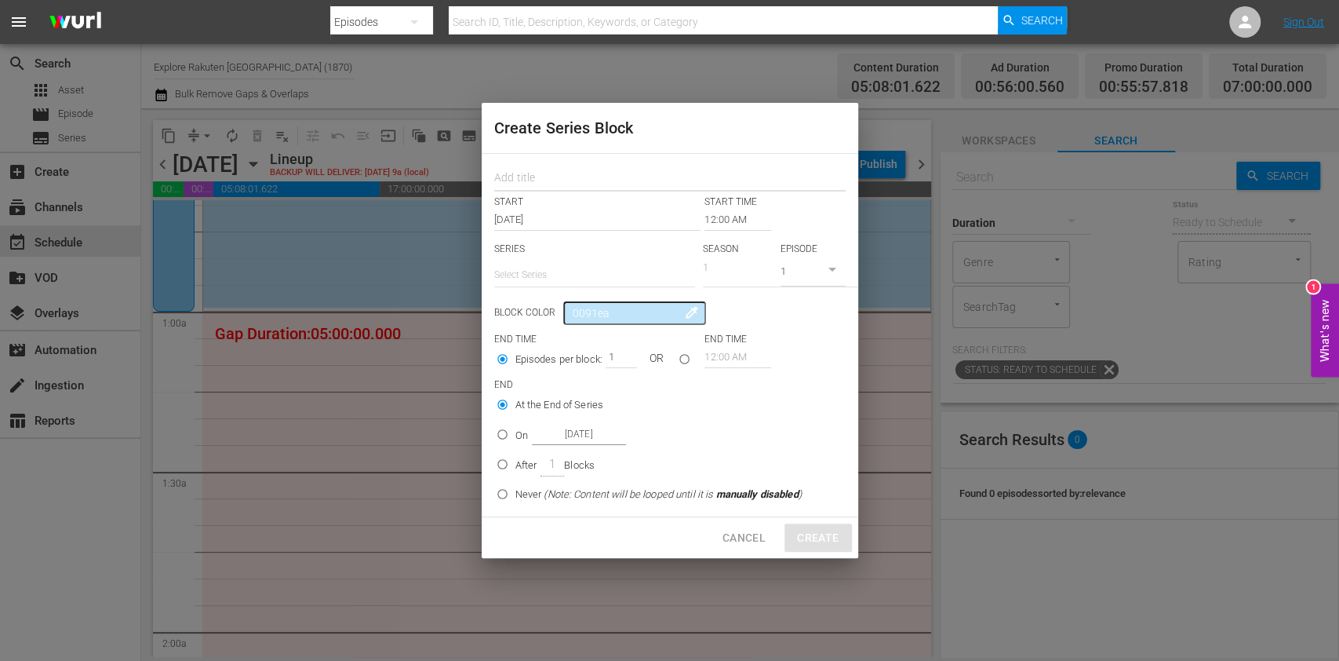
click at [533, 170] on input "text" at bounding box center [669, 179] width 351 height 24
paste input "Jade Fever"
type input "Jade Fever"
click at [559, 267] on input "text" at bounding box center [594, 275] width 201 height 38
click at [577, 311] on div "Nefrytowa gorączka" at bounding box center [594, 319] width 176 height 38
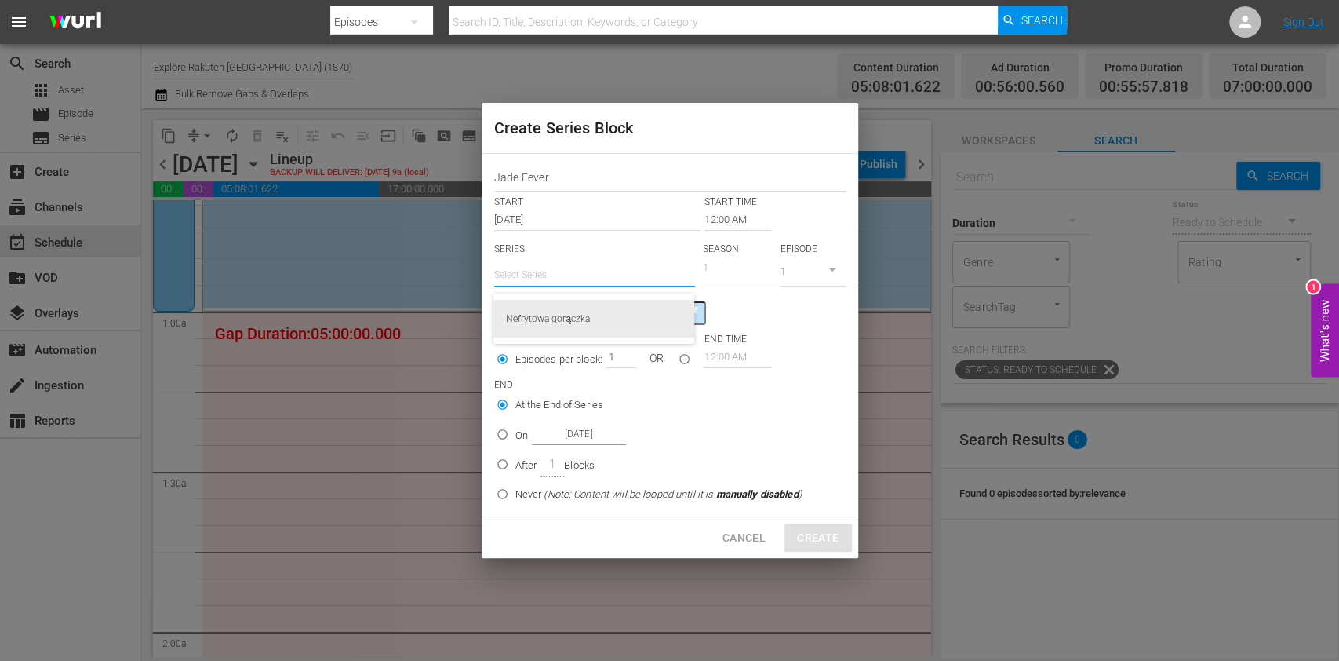
type input "Nefrytowa gorączka"
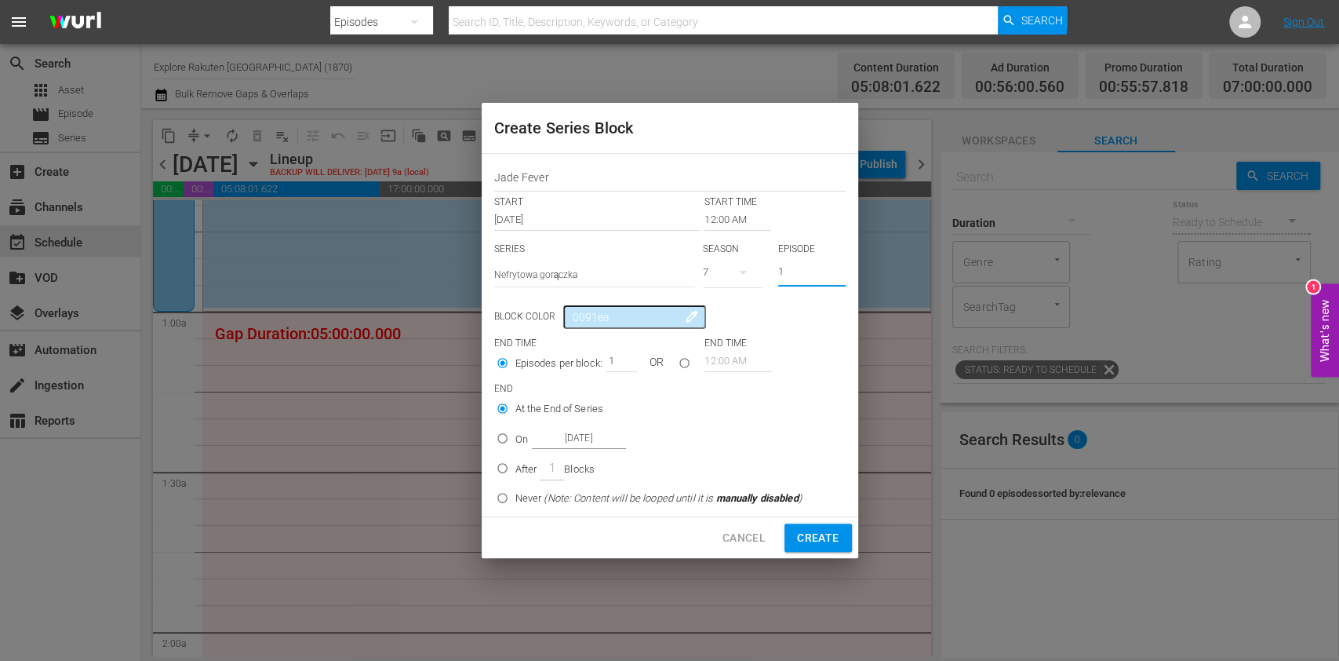
drag, startPoint x: 793, startPoint y: 267, endPoint x: 752, endPoint y: 279, distance: 43.2
click at [752, 279] on div "SERIES Select Series Nefrytowa gorączka SEASON 7 EPISODE 1" at bounding box center [669, 269] width 351 height 55
type input "9"
click at [716, 235] on div "Jade Fever START START TIME Sep 2nd 2025 12:00 AM SERIES Select Series Nefrytow…" at bounding box center [670, 335] width 377 height 362
click at [719, 221] on input "12:00 AM" at bounding box center [738, 220] width 67 height 22
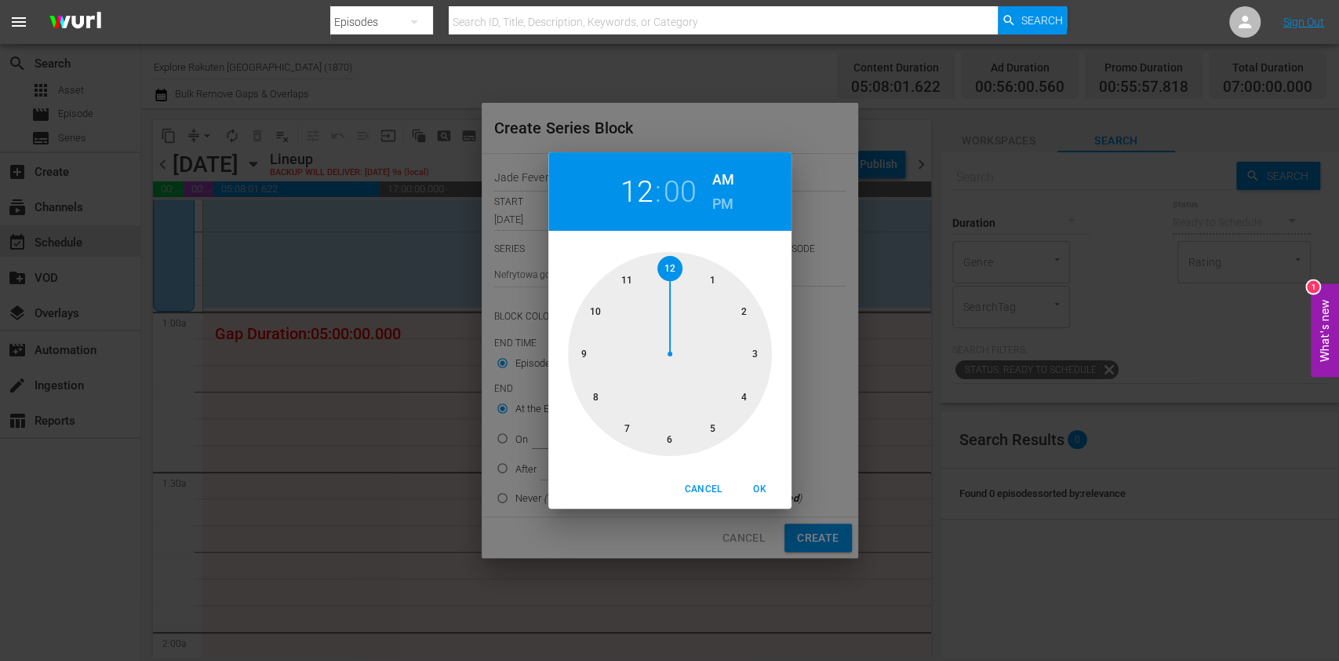
click at [716, 269] on div at bounding box center [670, 354] width 204 height 204
click at [753, 480] on button "OK" at bounding box center [760, 489] width 50 height 26
type input "01:00 AM"
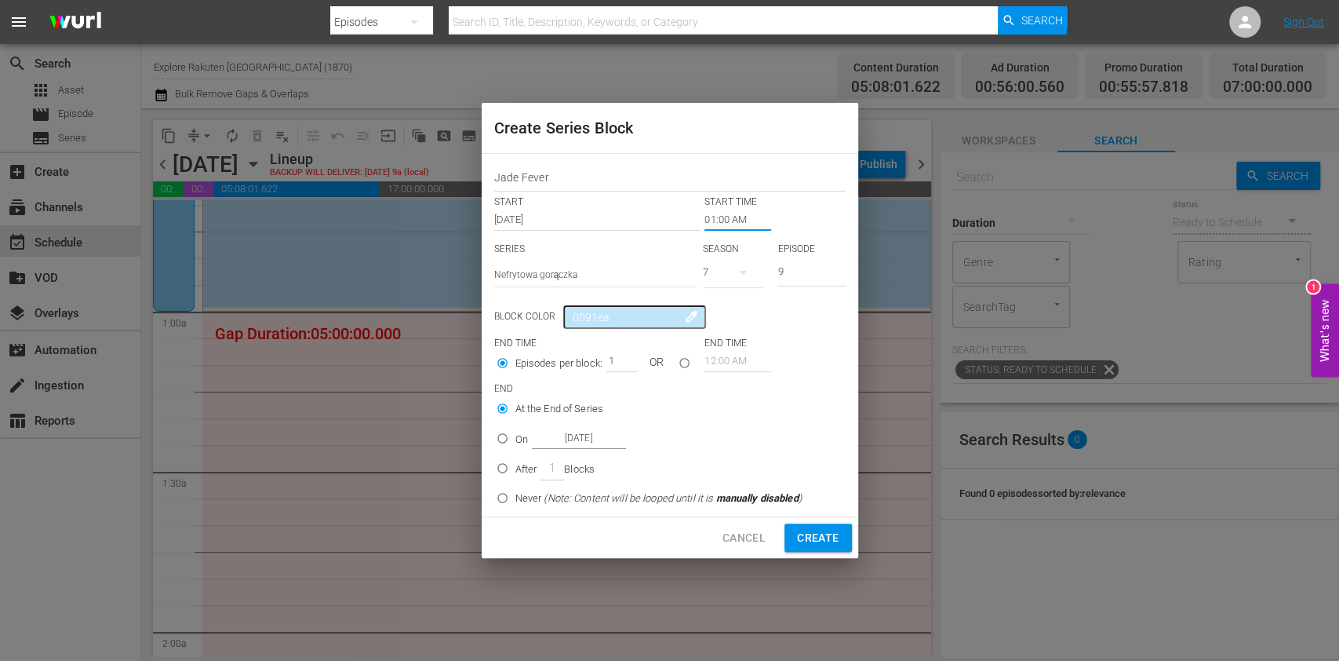
click at [514, 442] on input "On [DATE]" at bounding box center [503, 441] width 26 height 26
radio input "true"
click at [527, 442] on div "On [DATE]" at bounding box center [570, 438] width 111 height 21
click at [515, 442] on input "On [DATE]" at bounding box center [503, 441] width 26 height 26
click at [540, 439] on input "[DATE]" at bounding box center [579, 438] width 94 height 21
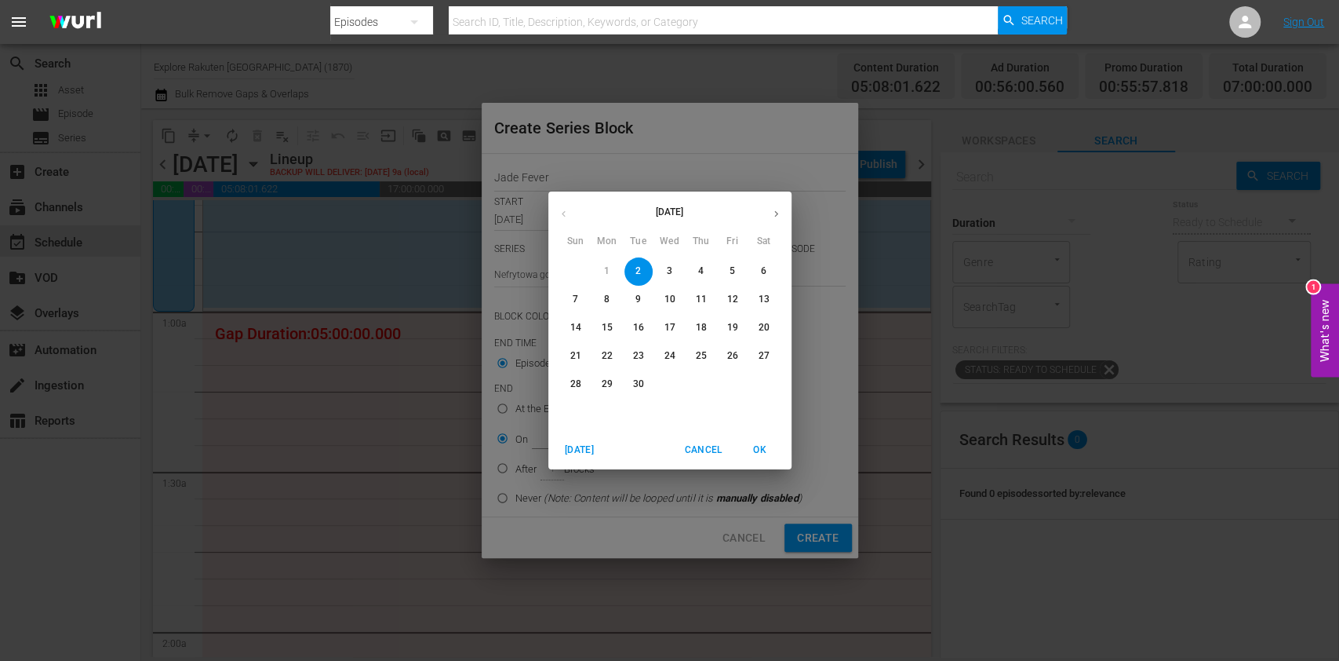
click at [672, 270] on span "3" at bounding box center [670, 270] width 28 height 13
type input "Sep 3rd 2025"
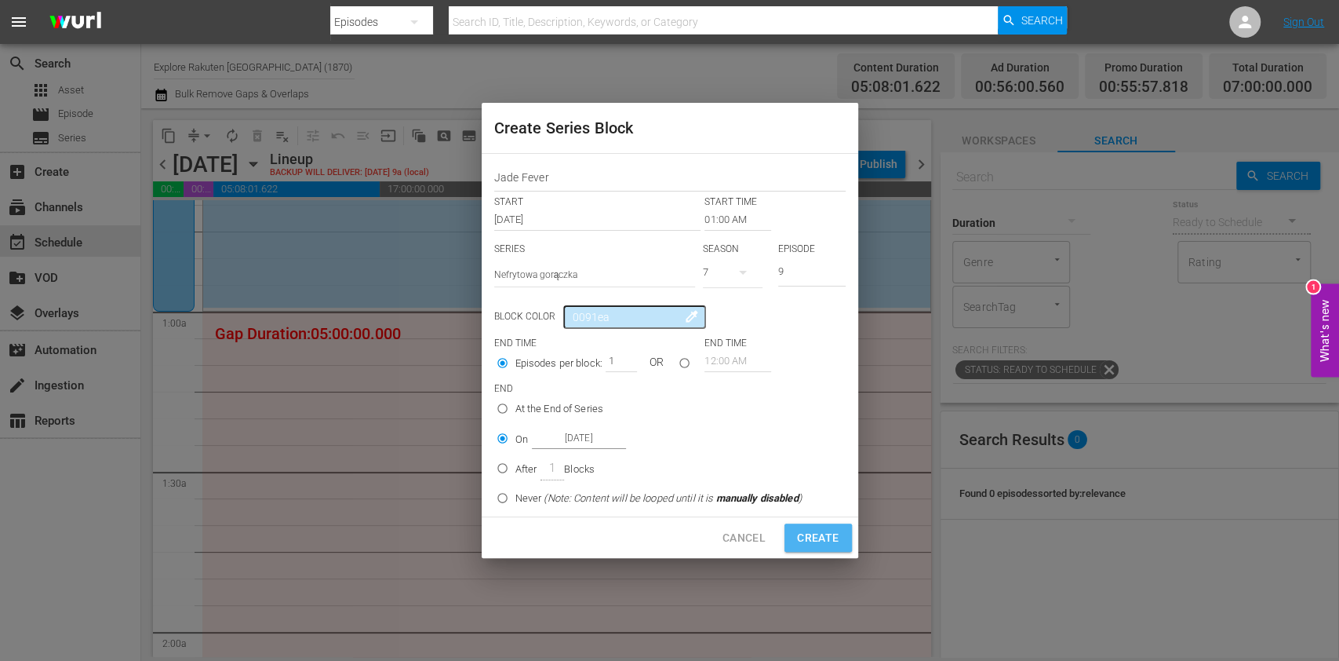
click at [817, 528] on span "Create" at bounding box center [818, 538] width 42 height 20
type input "12:00 AM"
type input "1"
radio input "true"
type input "[DATE]"
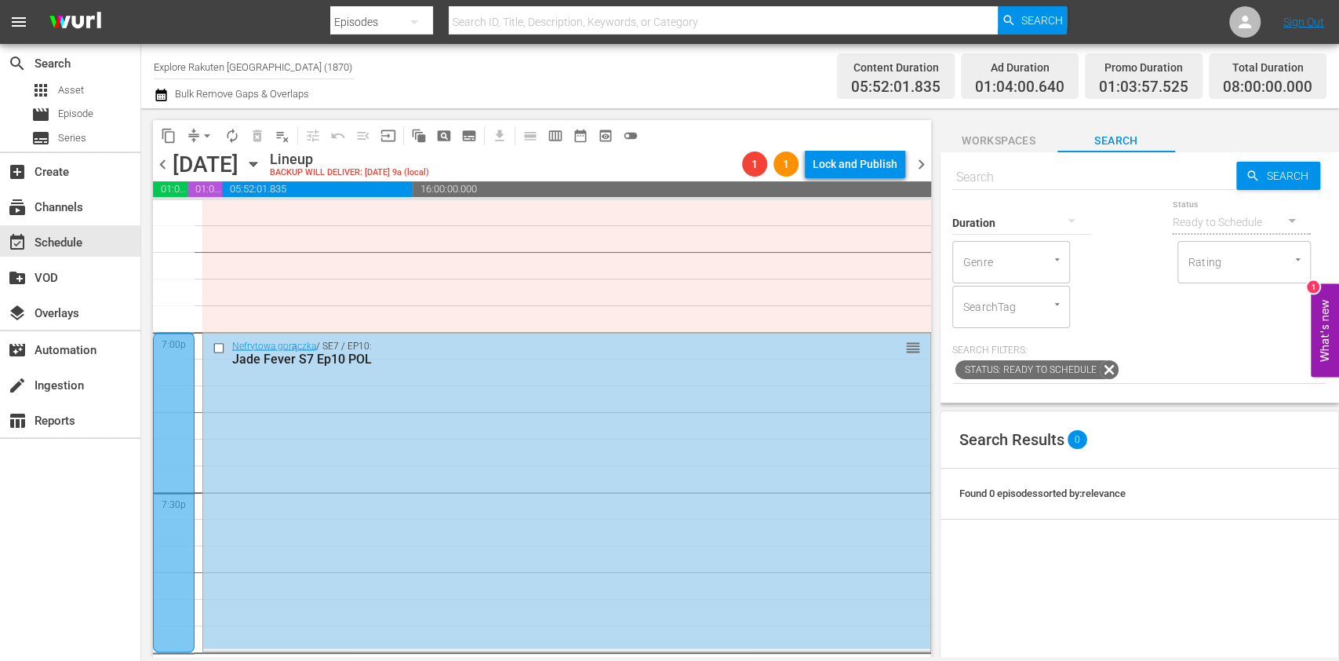
scroll to position [5963, 0]
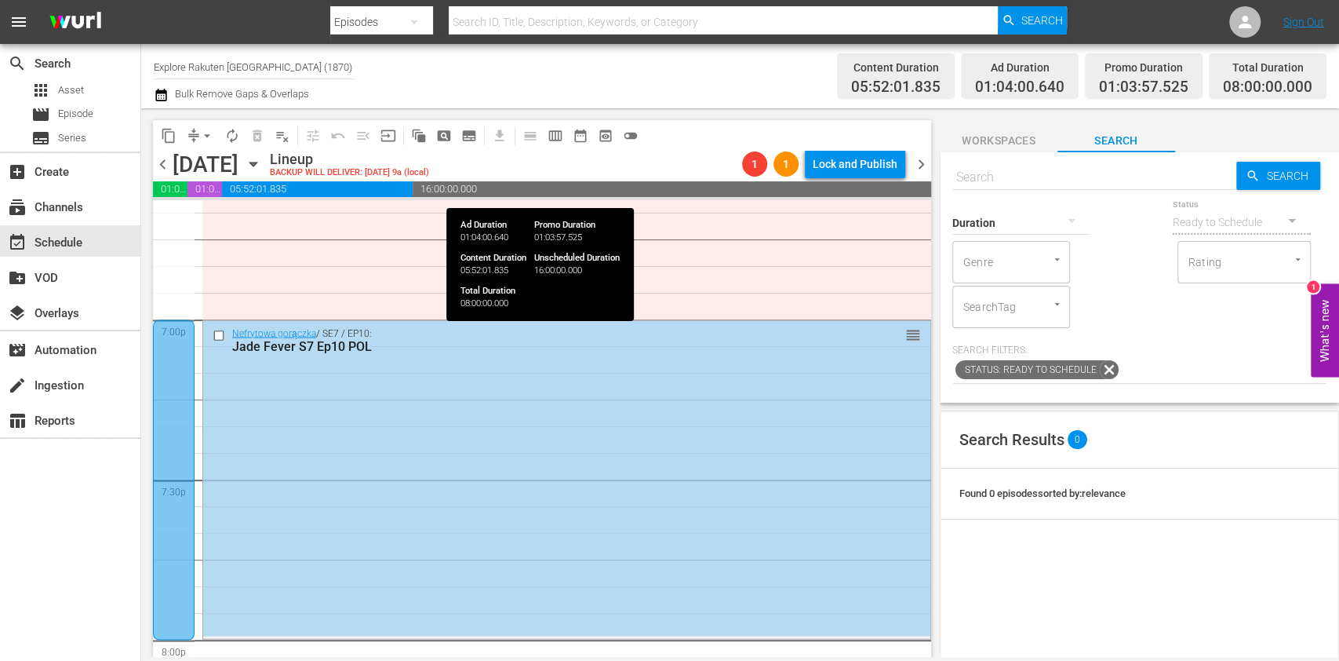
click at [918, 172] on span "chevron_right" at bounding box center [922, 165] width 20 height 20
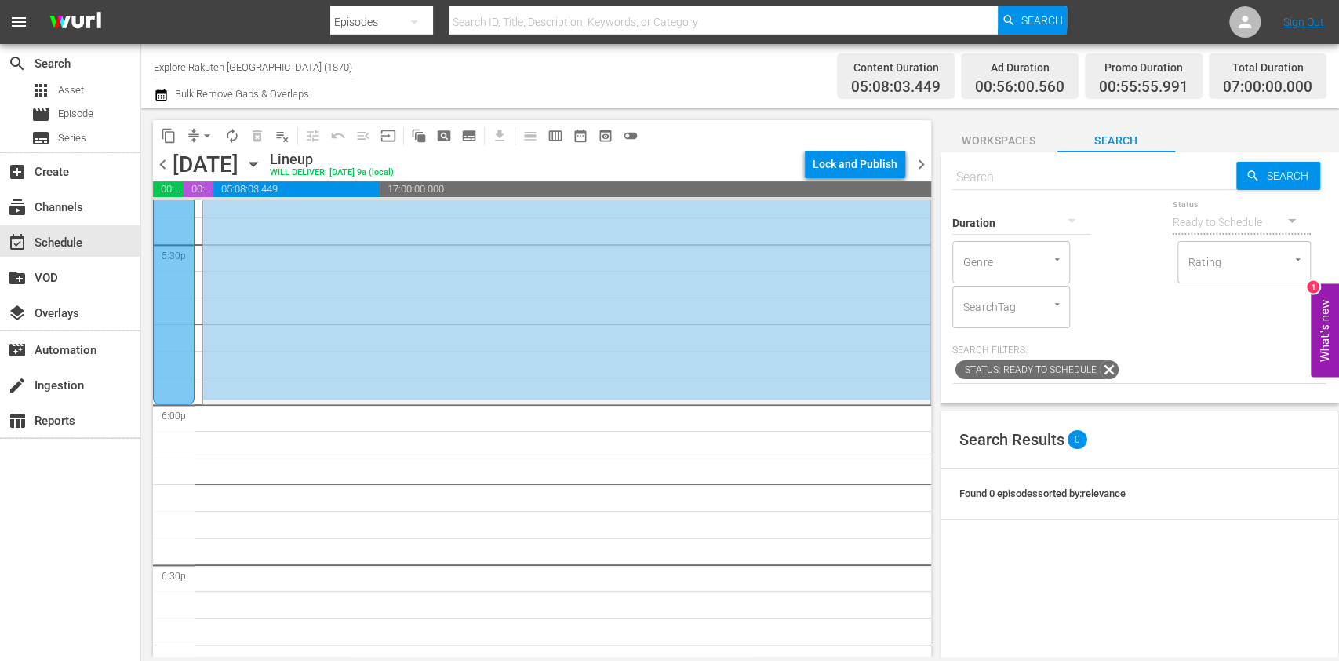
scroll to position [5544, 0]
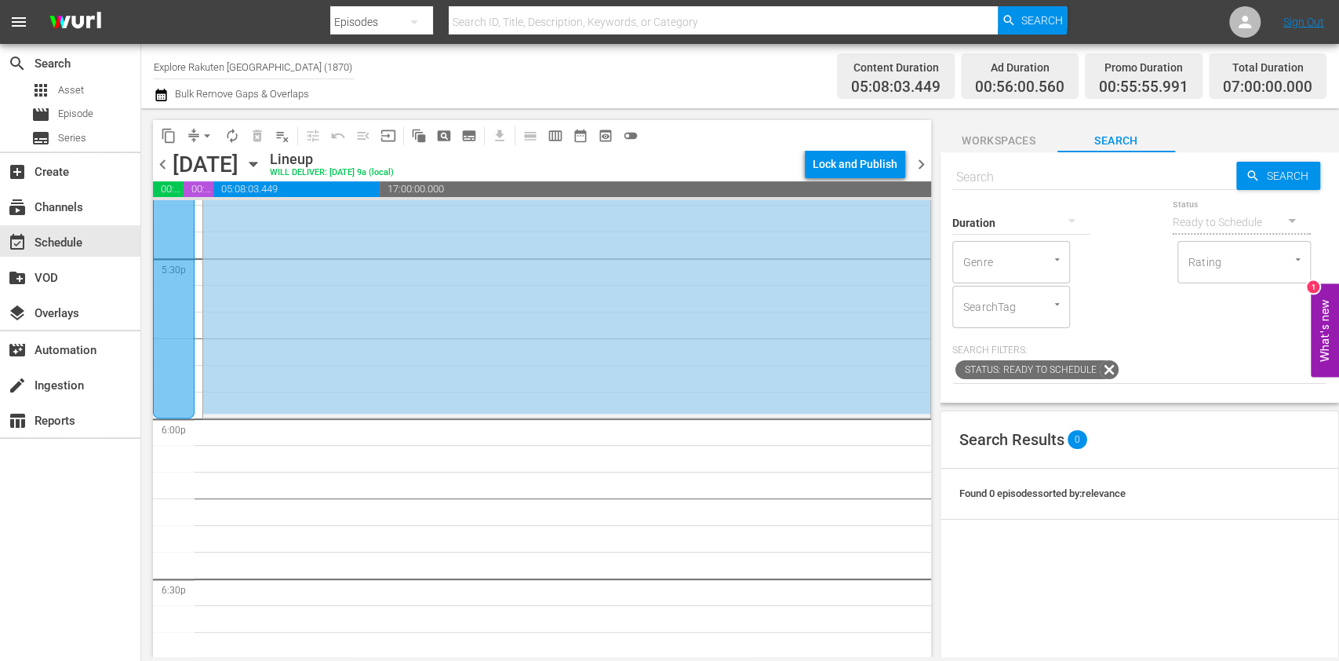
click at [157, 165] on span "chevron_left" at bounding box center [163, 165] width 20 height 20
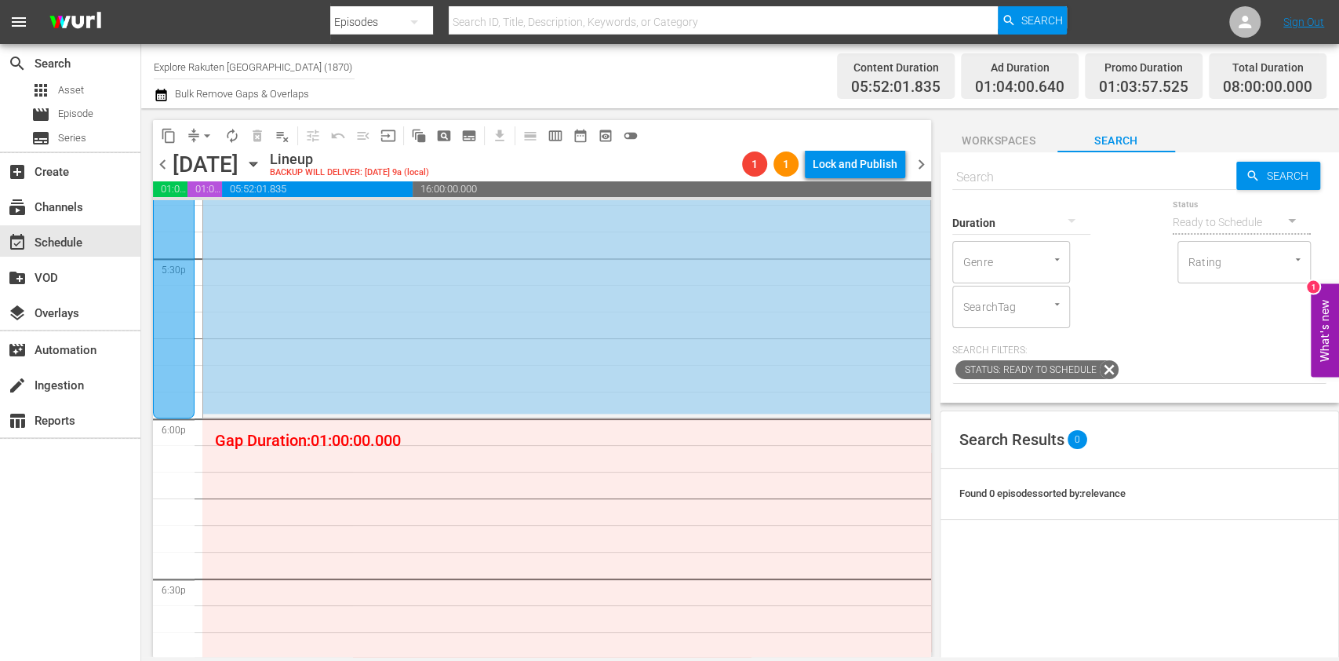
click at [912, 166] on span "chevron_right" at bounding box center [922, 165] width 20 height 20
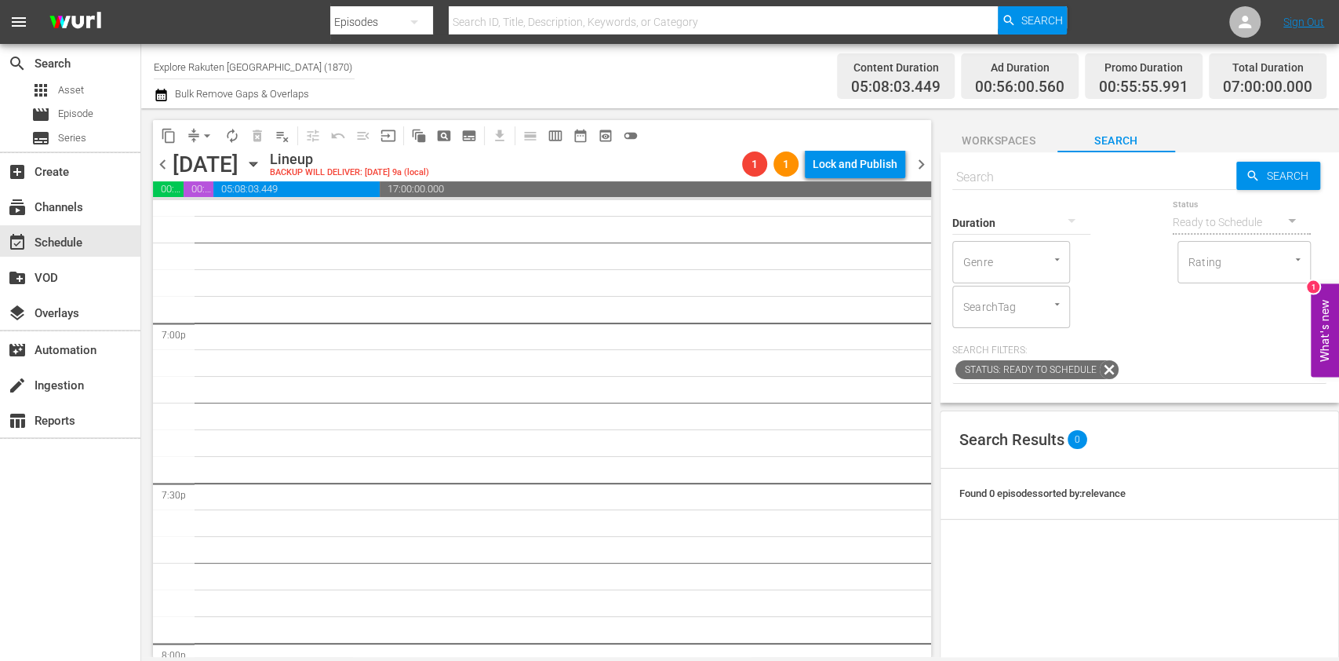
scroll to position [5972, 0]
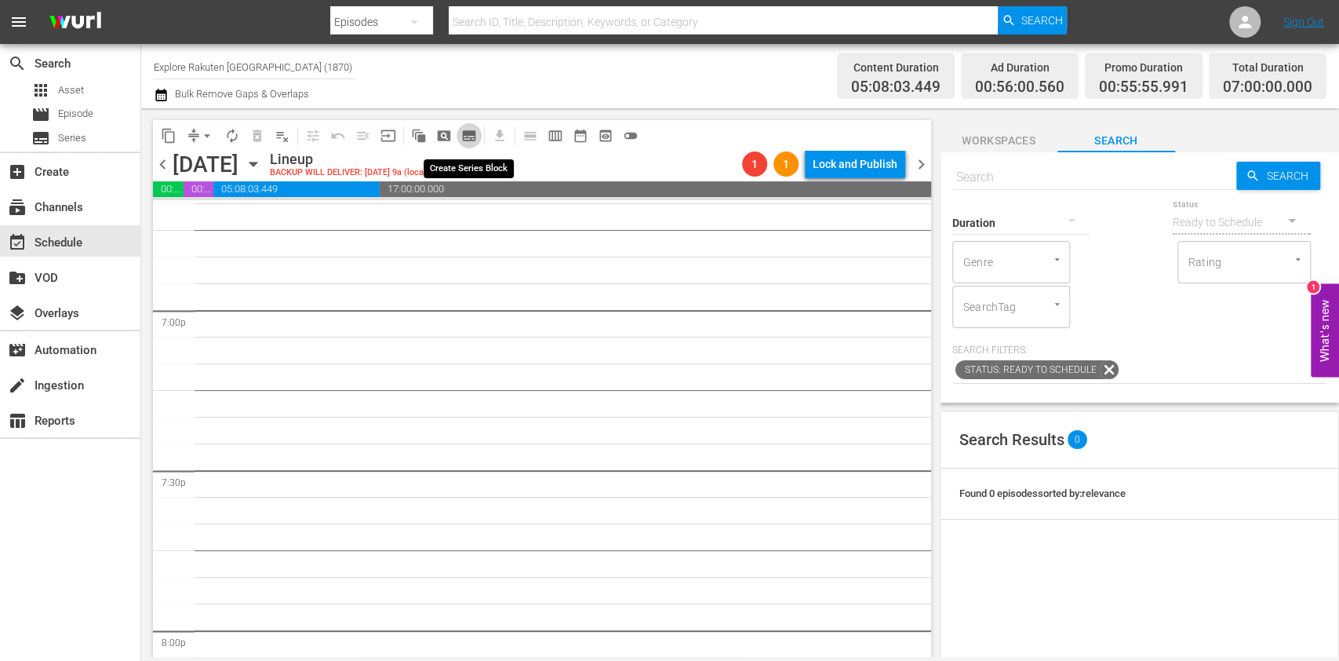
click at [468, 132] on span "subtitles_outlined" at bounding box center [469, 136] width 16 height 16
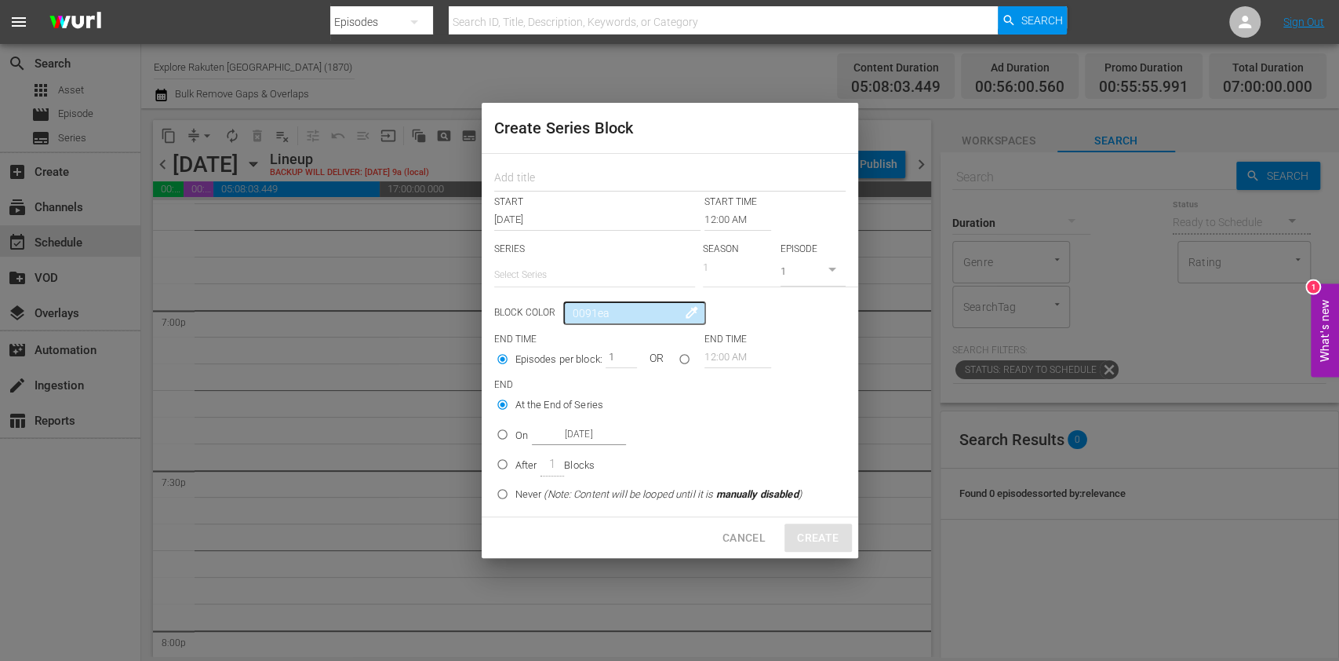
click at [562, 264] on input "text" at bounding box center [594, 275] width 201 height 38
paste input "Australijscy poszukiwacze złota"
click at [645, 313] on div "Australijscy poszukiwacze złota" at bounding box center [594, 319] width 176 height 38
type input "Australijscy poszukiwacze złota"
click at [574, 178] on input "text" at bounding box center [669, 179] width 351 height 24
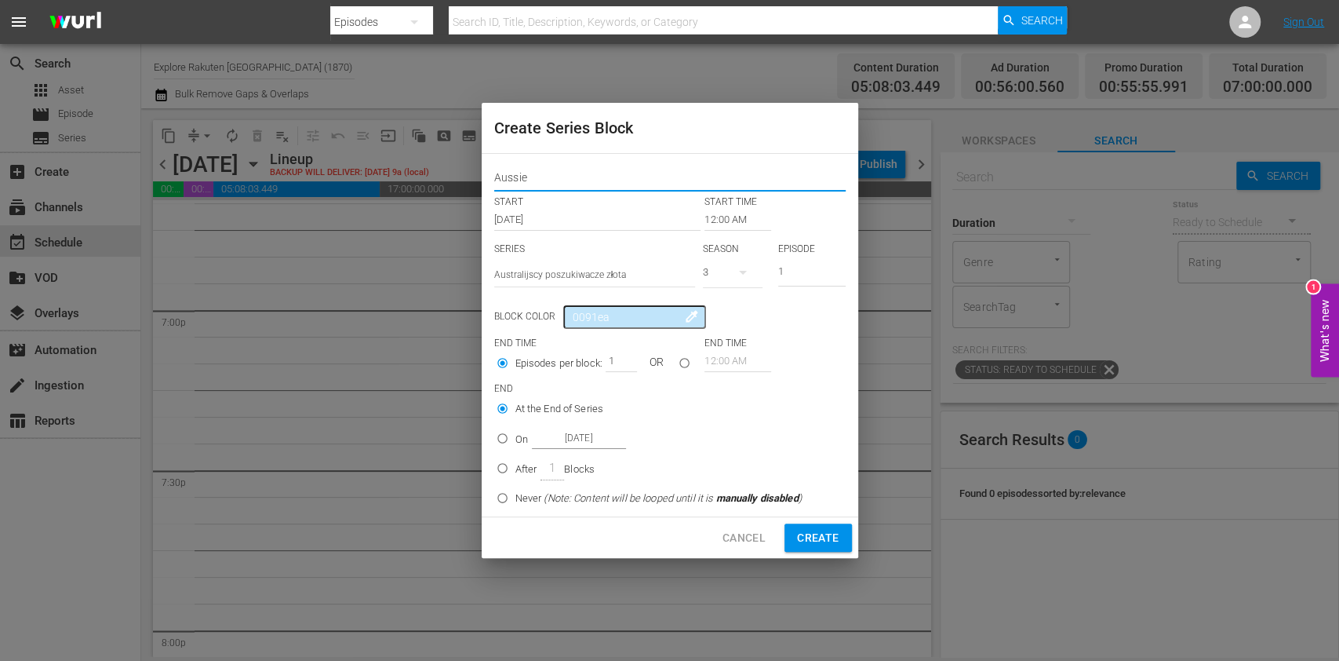
type input "Aussie Gold Hunters"
drag, startPoint x: 610, startPoint y: 177, endPoint x: 478, endPoint y: 185, distance: 132.9
click at [477, 185] on div "Create Series Block Aussie Gold Hunters START START TIME Sep 3rd 2025 12:00 AM …" at bounding box center [669, 330] width 1339 height 661
click at [722, 223] on input "12:00 AM" at bounding box center [738, 220] width 67 height 22
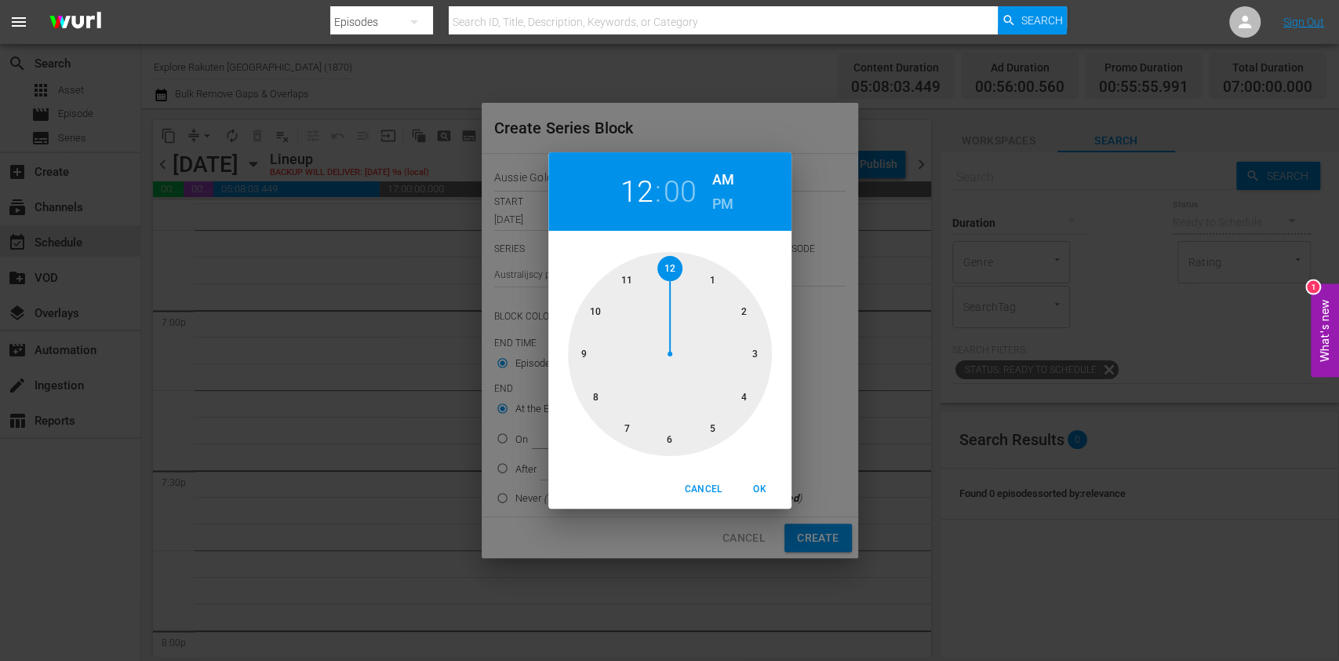
click at [626, 425] on div at bounding box center [670, 354] width 204 height 204
click at [721, 202] on h6 "PM" at bounding box center [722, 203] width 21 height 25
click at [754, 483] on span "OK" at bounding box center [760, 489] width 38 height 16
type input "07:00 PM"
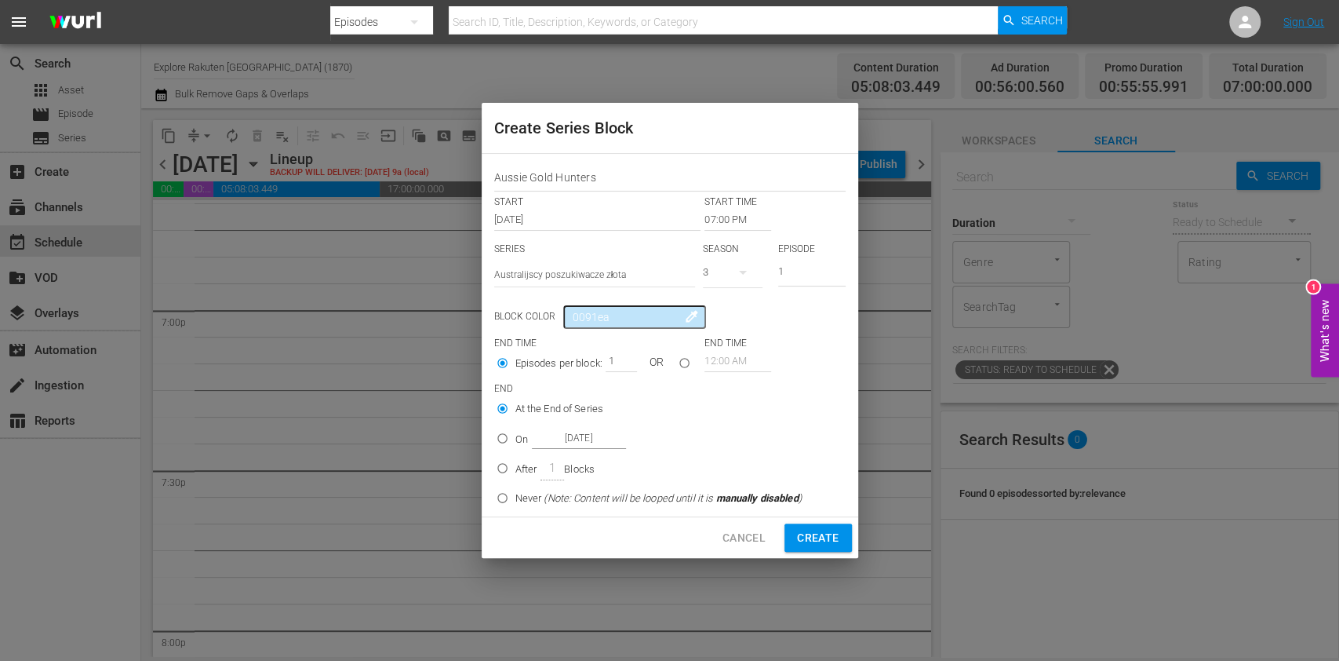
click at [727, 273] on button "button" at bounding box center [743, 272] width 38 height 38
click at [737, 333] on div "2" at bounding box center [724, 338] width 43 height 16
click at [511, 441] on input "On Sep 3rd 2025" at bounding box center [503, 441] width 26 height 26
radio input "true"
click at [560, 441] on input "Sep 3rd 2025" at bounding box center [579, 438] width 94 height 21
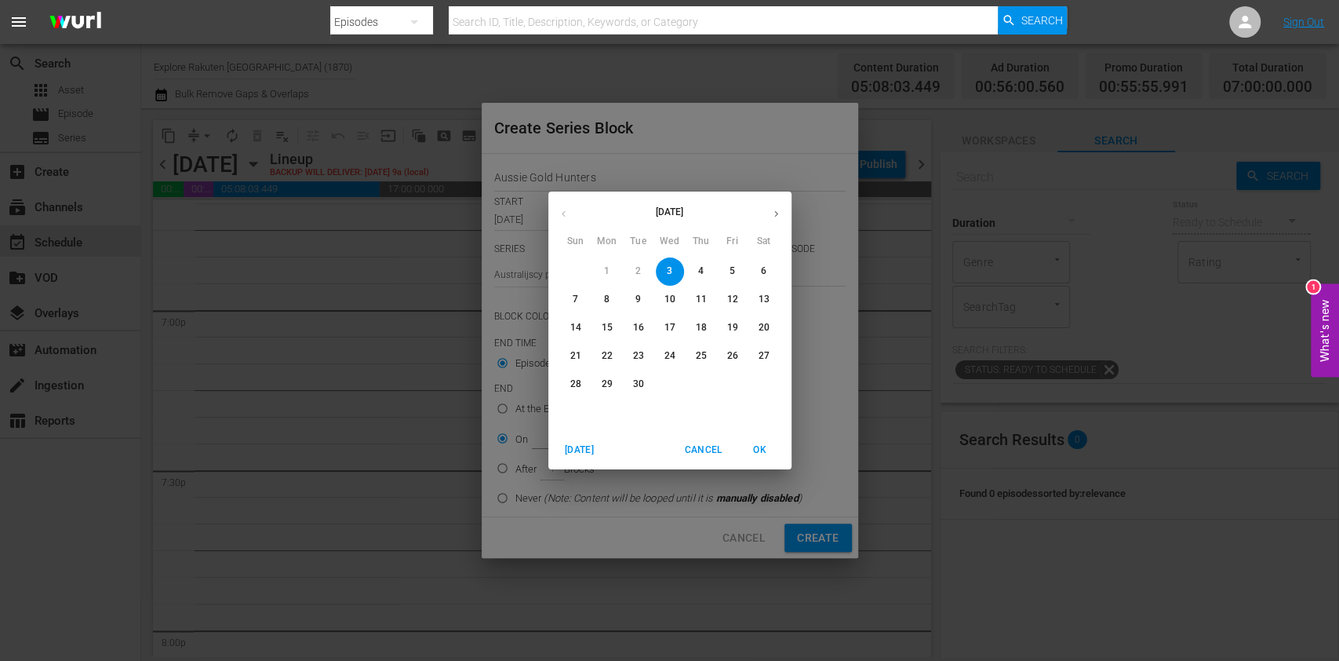
click at [733, 275] on p "5" at bounding box center [732, 270] width 5 height 13
type input "[DATE]"
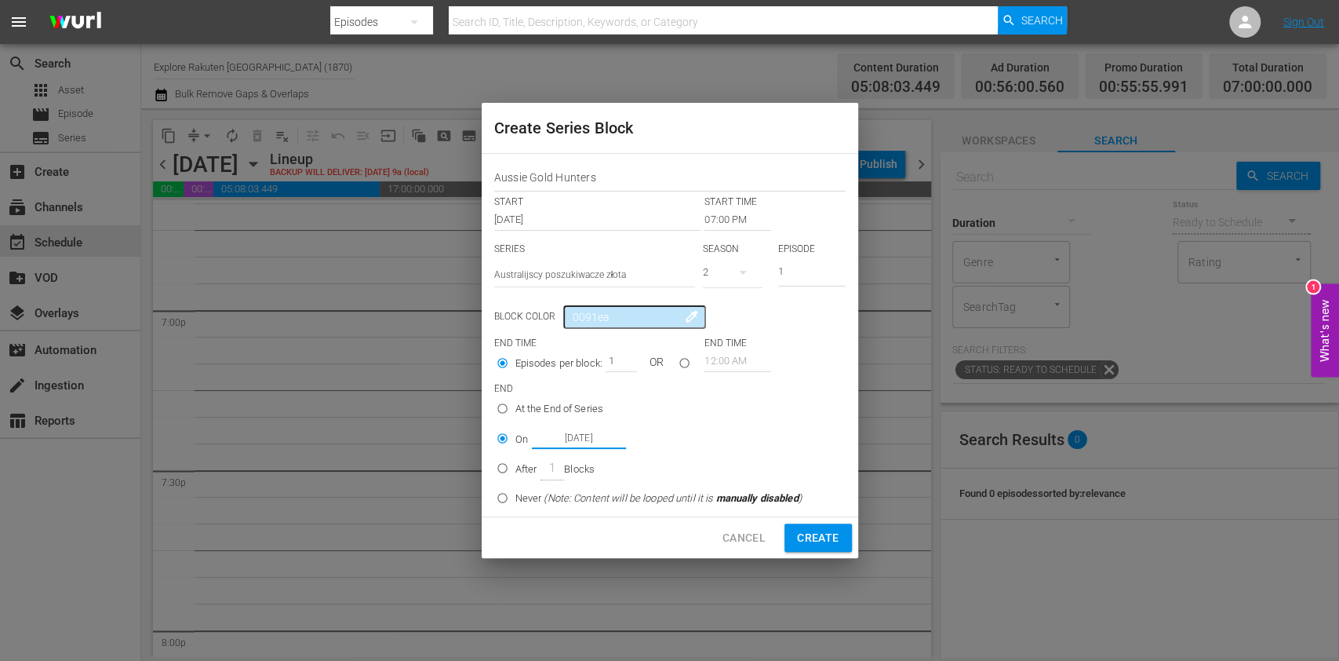
click at [821, 537] on span "Create" at bounding box center [818, 538] width 42 height 20
type input "12:00 AM"
radio input "true"
type input "Sep 3rd 2025"
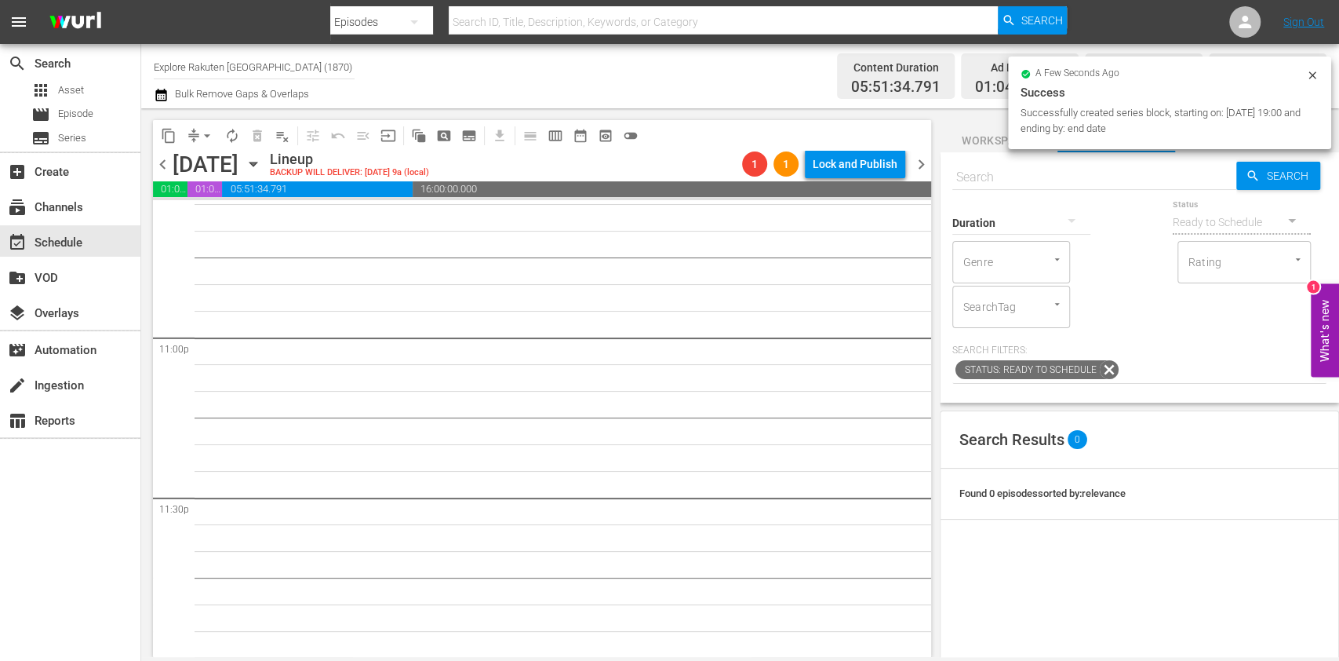
scroll to position [0, 0]
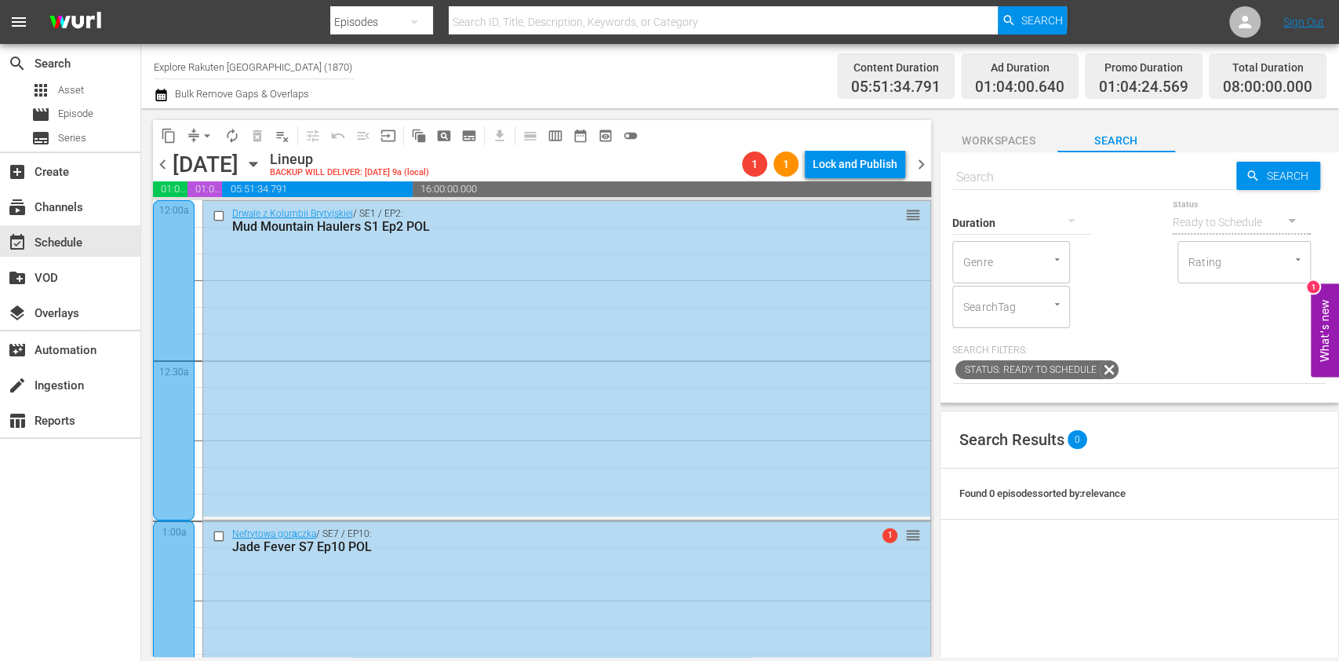
click at [927, 160] on span "chevron_right" at bounding box center [922, 165] width 20 height 20
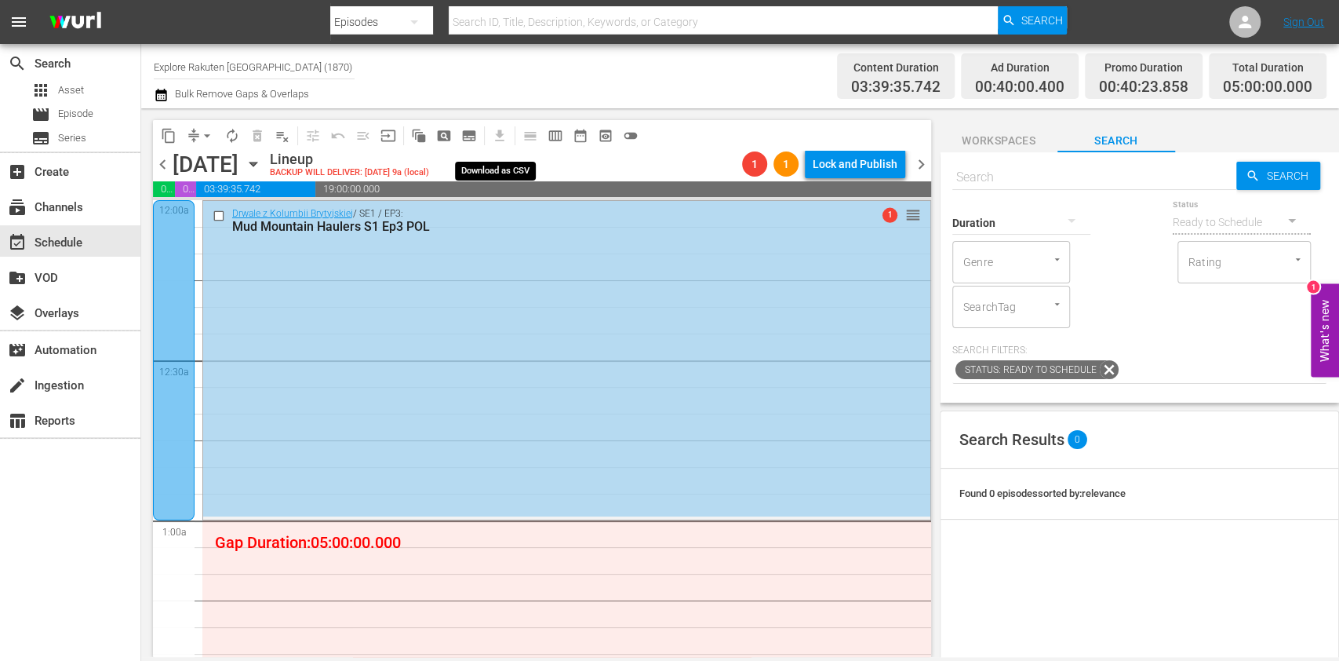
click at [471, 127] on button "subtitles_outlined" at bounding box center [469, 135] width 25 height 25
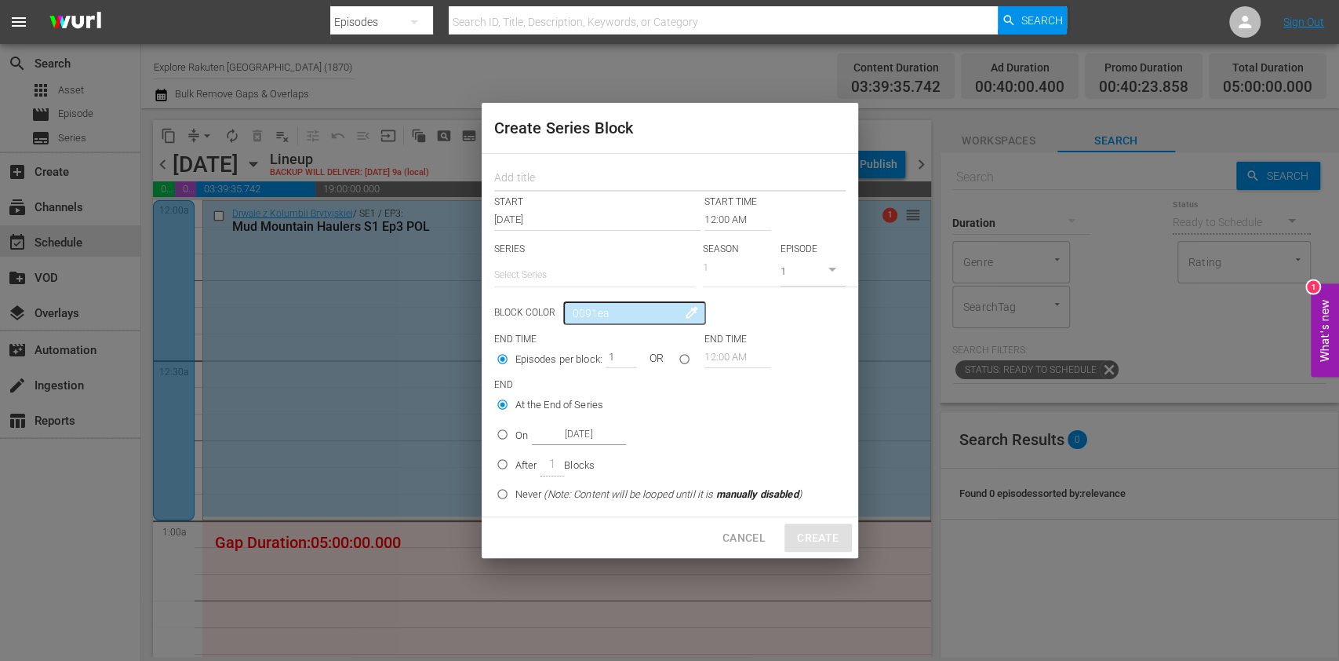
click at [546, 173] on input "text" at bounding box center [669, 179] width 351 height 24
paste input "Aussie Gold Hunters"
type input "Aussie Gold Hunters"
click at [565, 259] on input "text" at bounding box center [594, 275] width 201 height 38
click at [574, 309] on div "Australijscy poszukiwacze złota" at bounding box center [594, 319] width 176 height 38
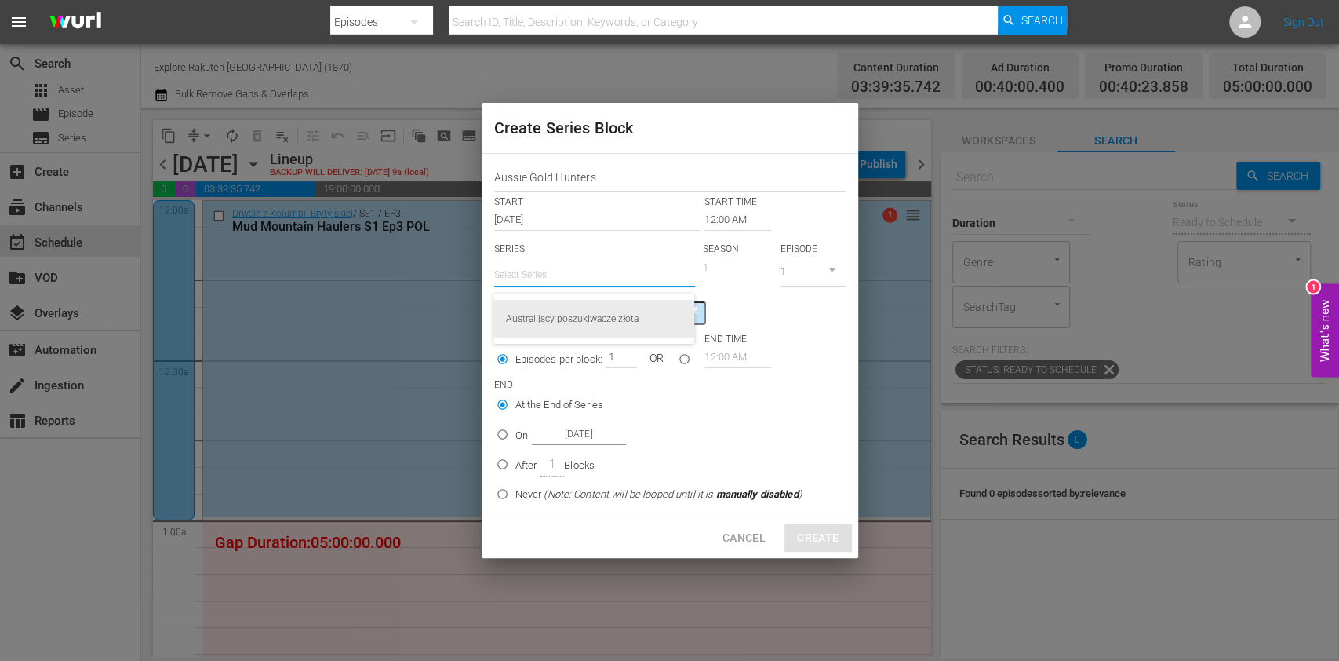
type input "Australijscy poszukiwacze złota"
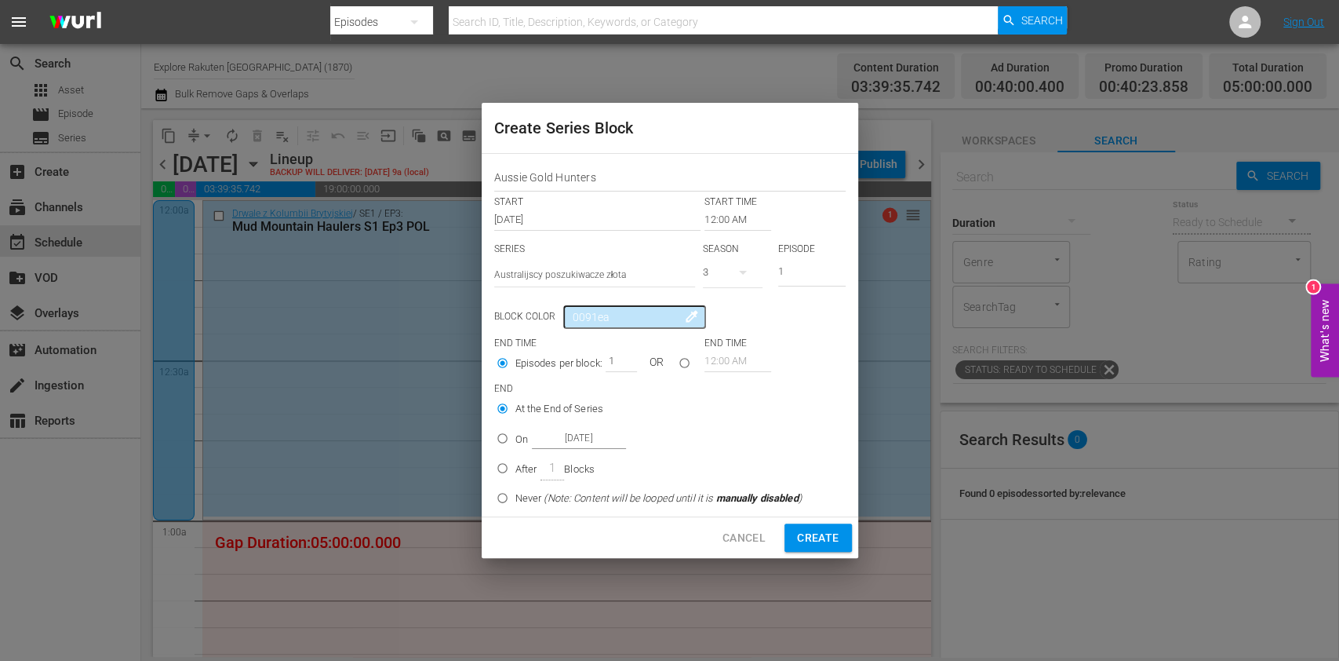
click at [734, 265] on icon "button" at bounding box center [743, 272] width 19 height 19
click at [745, 341] on div "2" at bounding box center [724, 338] width 43 height 16
click at [719, 219] on input "12:00 AM" at bounding box center [738, 220] width 67 height 22
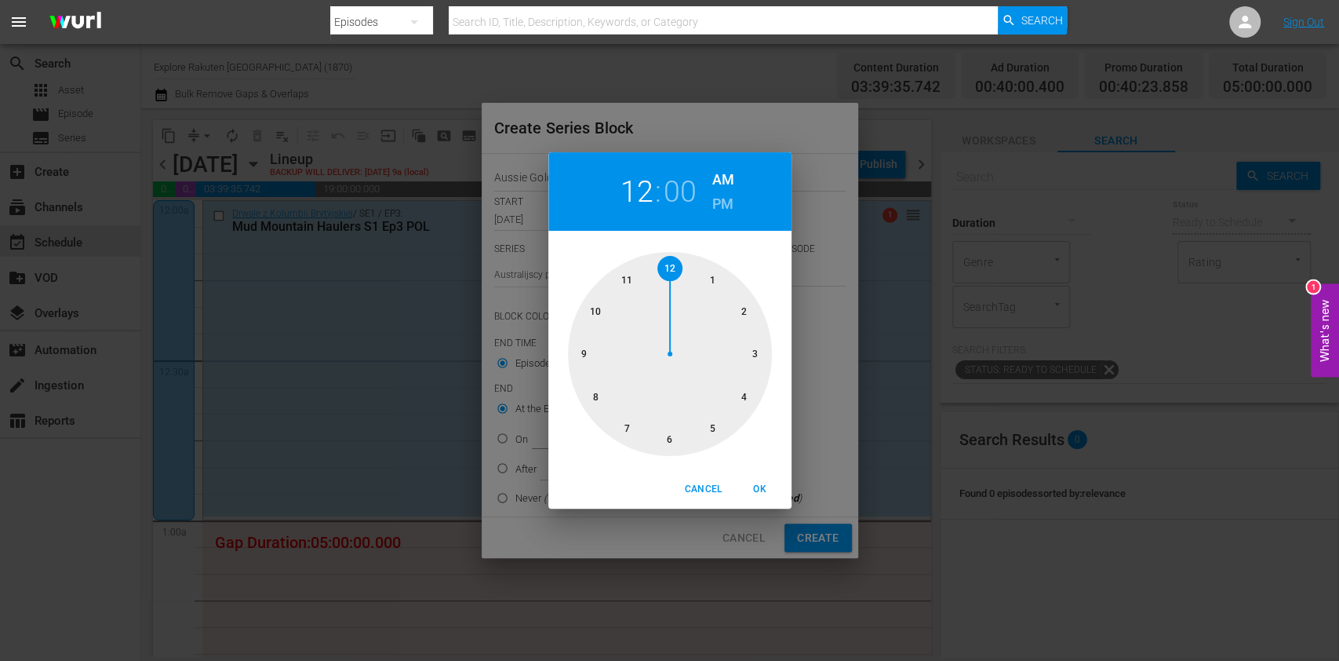
click at [719, 277] on div at bounding box center [670, 354] width 204 height 204
drag, startPoint x: 759, startPoint y: 492, endPoint x: 746, endPoint y: 486, distance: 14.7
click at [759, 493] on span "OK" at bounding box center [760, 489] width 38 height 16
type input "01:00 AM"
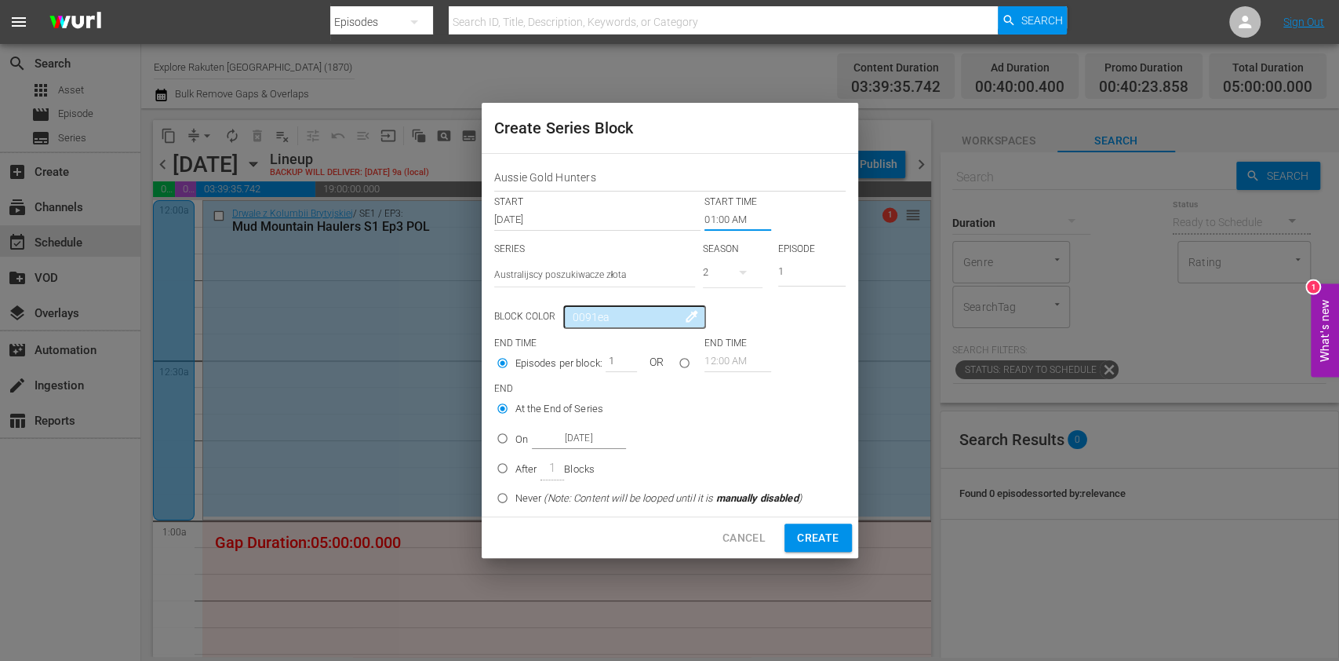
click at [530, 442] on div "On Sep 4th 2025" at bounding box center [570, 438] width 111 height 21
click at [515, 442] on input "On Sep 4th 2025" at bounding box center [503, 441] width 26 height 26
radio input "false"
radio input "true"
click at [545, 442] on input "Sep 4th 2025" at bounding box center [579, 438] width 94 height 21
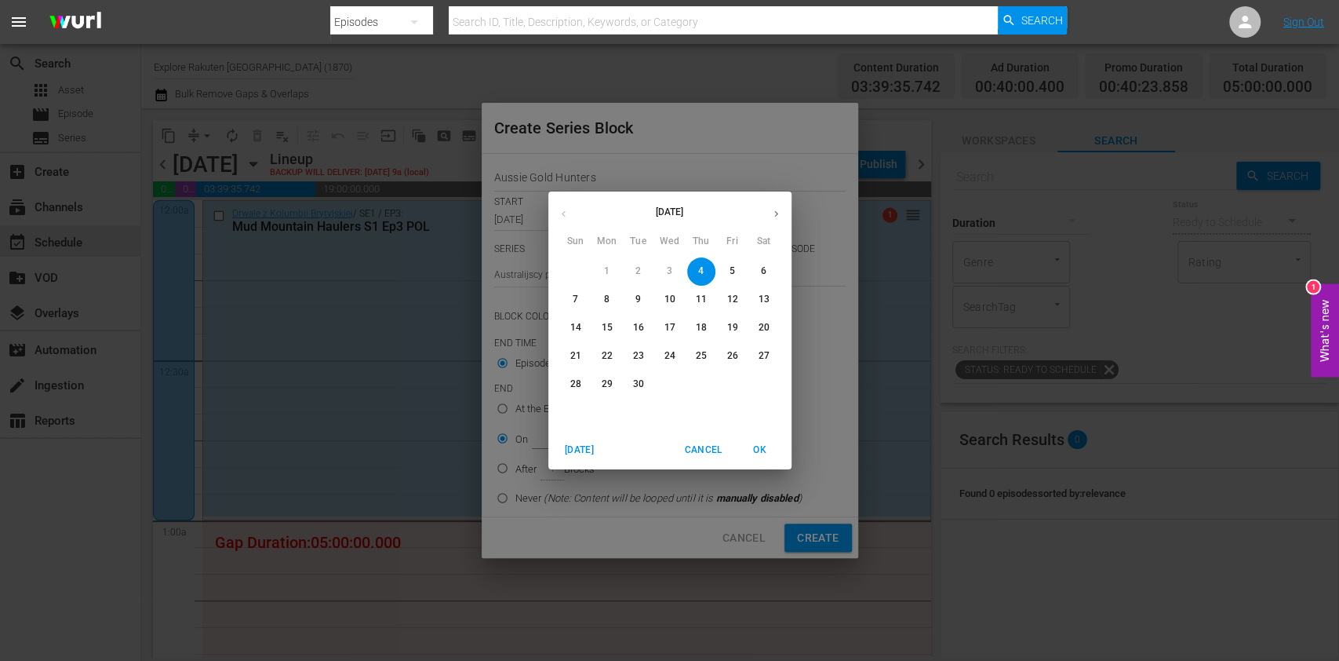
click at [759, 270] on span "6" at bounding box center [764, 270] width 28 height 13
type input "[DATE]"
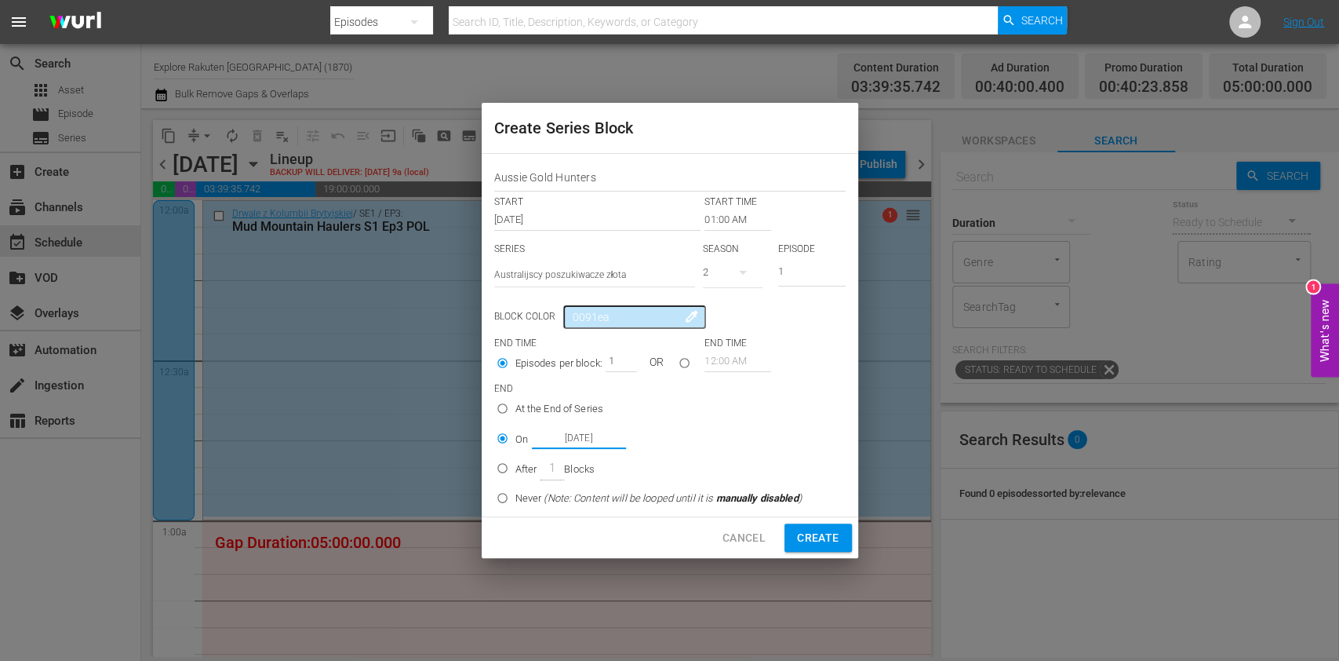
click at [818, 539] on span "Create" at bounding box center [818, 538] width 42 height 20
type input "12:00 AM"
radio input "true"
type input "Sep 4th 2025"
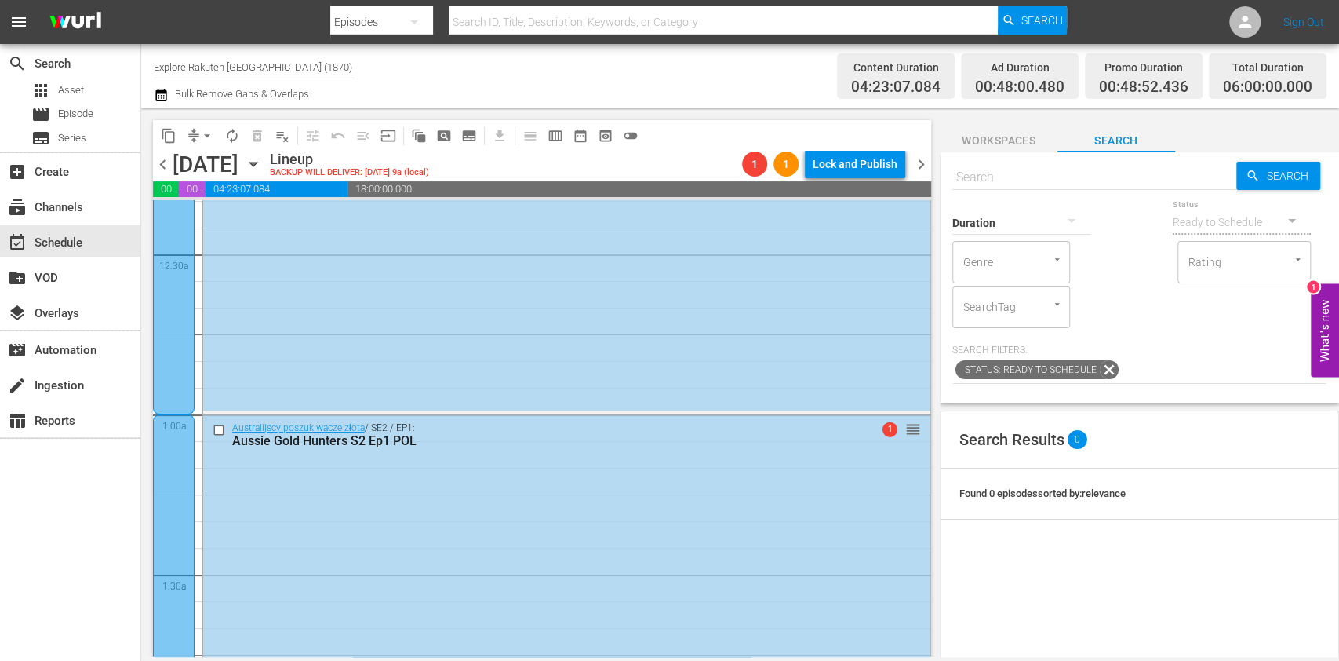
scroll to position [209, 0]
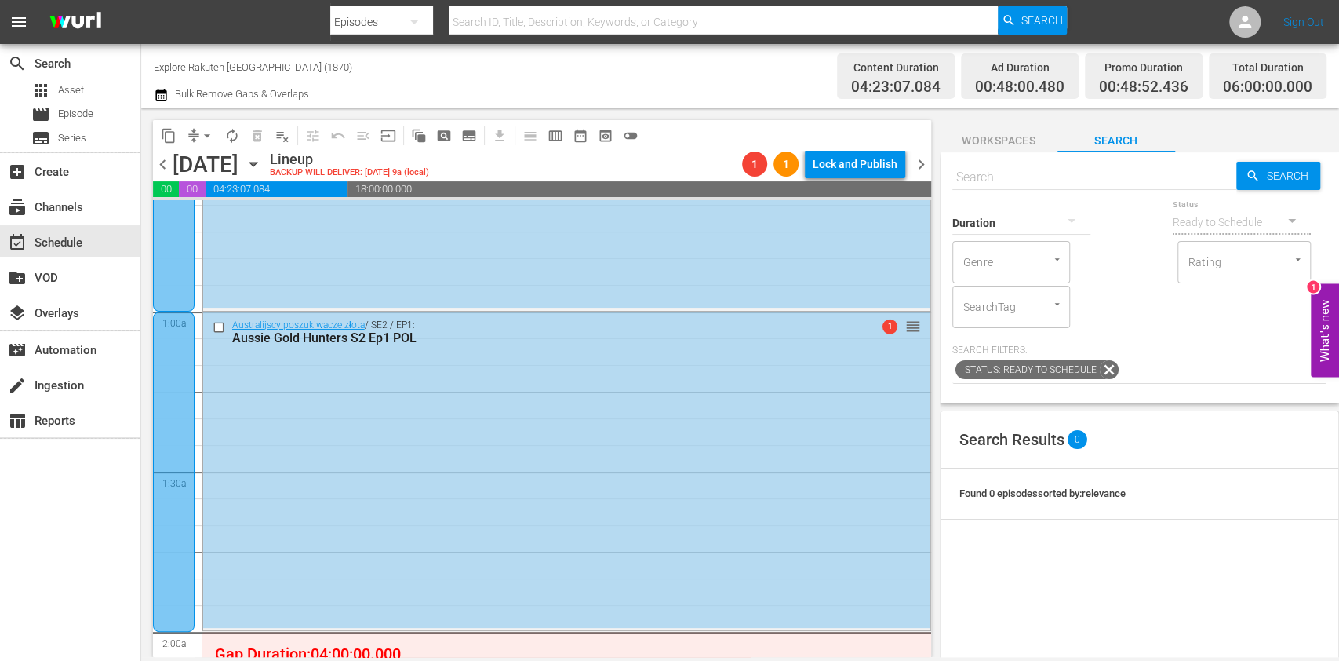
click at [163, 166] on span "chevron_left" at bounding box center [163, 165] width 20 height 20
click at [916, 166] on span "chevron_right" at bounding box center [922, 165] width 20 height 20
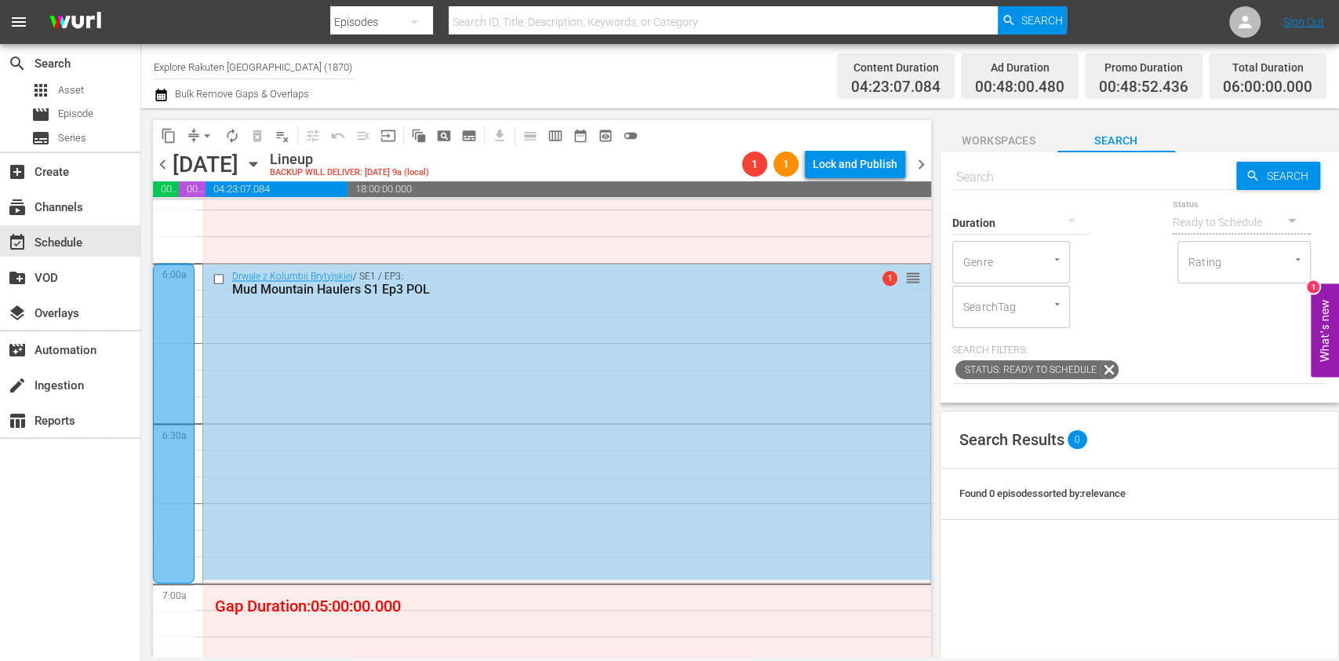
scroll to position [1987, 0]
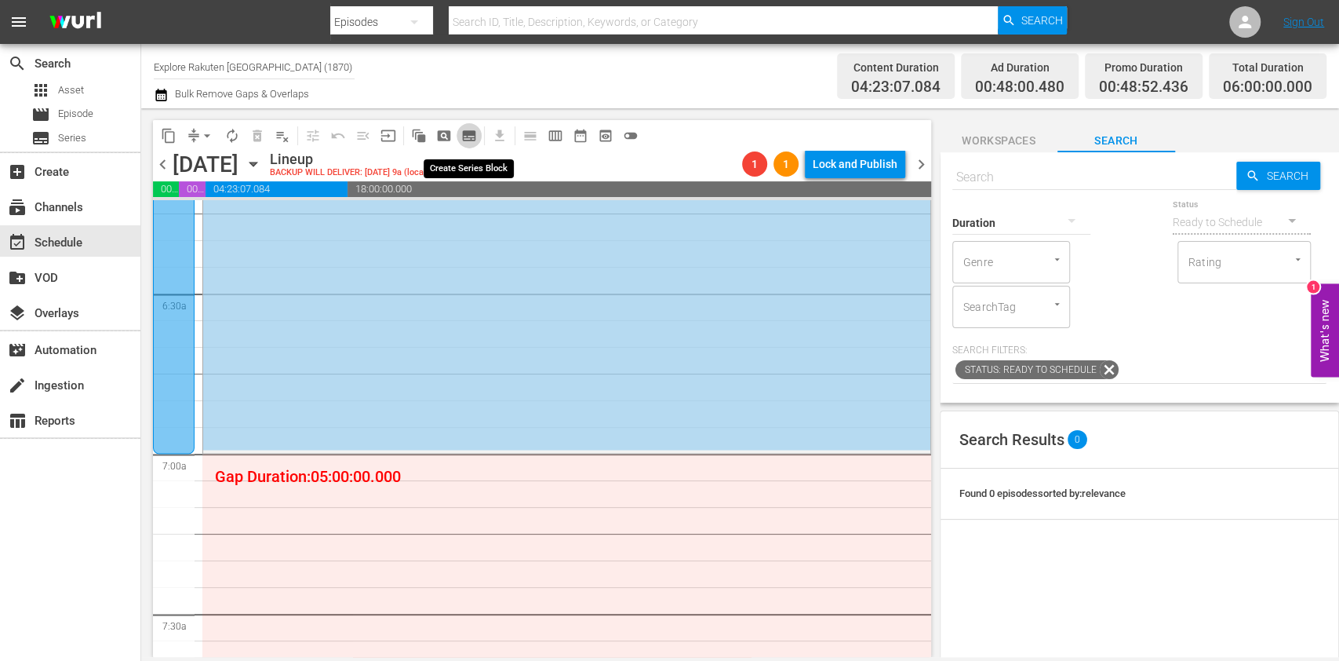
click at [471, 128] on span "subtitles_outlined" at bounding box center [469, 136] width 16 height 16
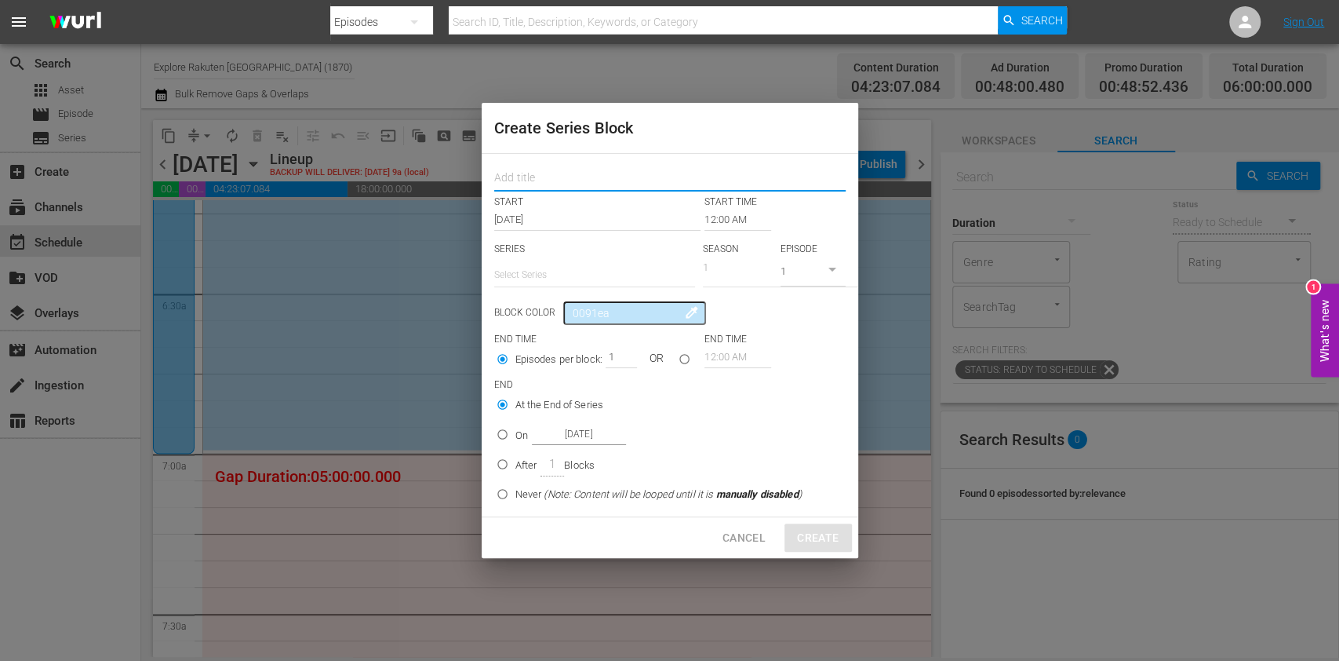
click at [527, 180] on input "text" at bounding box center [669, 179] width 351 height 24
paste input "Aussie Gold Hunters"
type input "Aussie Gold Hunters"
click at [546, 260] on input "text" at bounding box center [594, 275] width 201 height 38
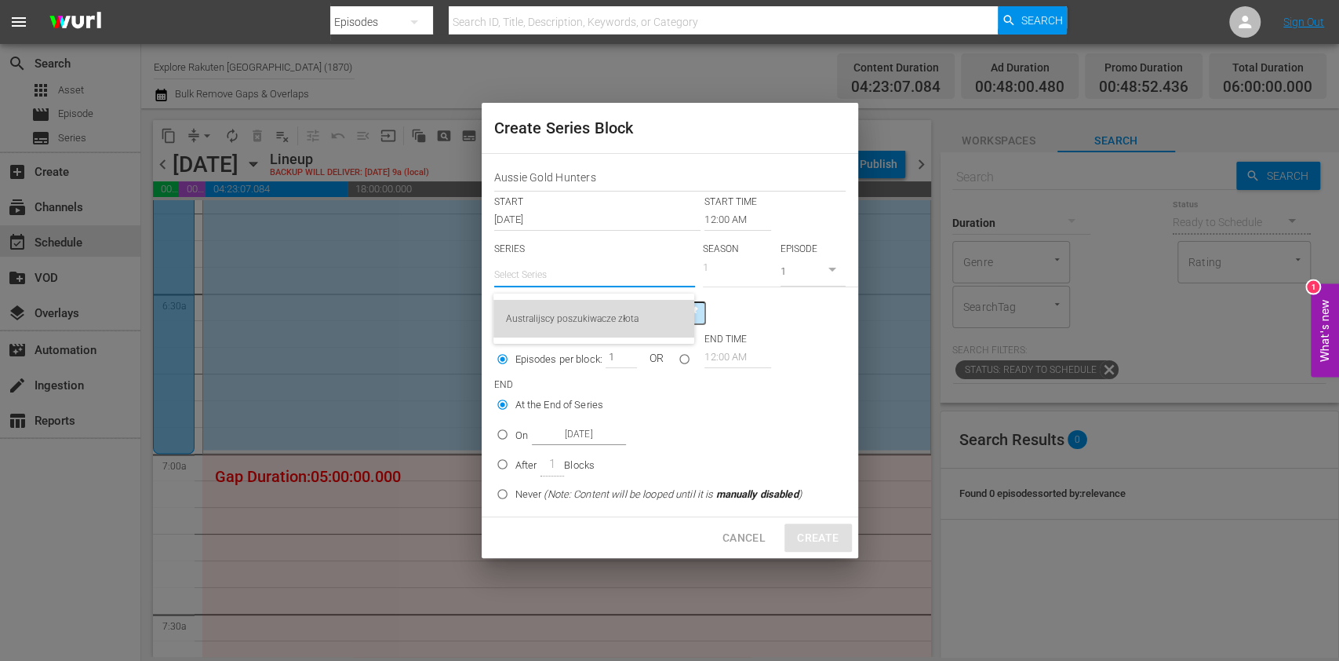
click at [565, 308] on div "Australijscy poszukiwacze złota" at bounding box center [594, 319] width 176 height 38
type input "Australijscy poszukiwacze złota"
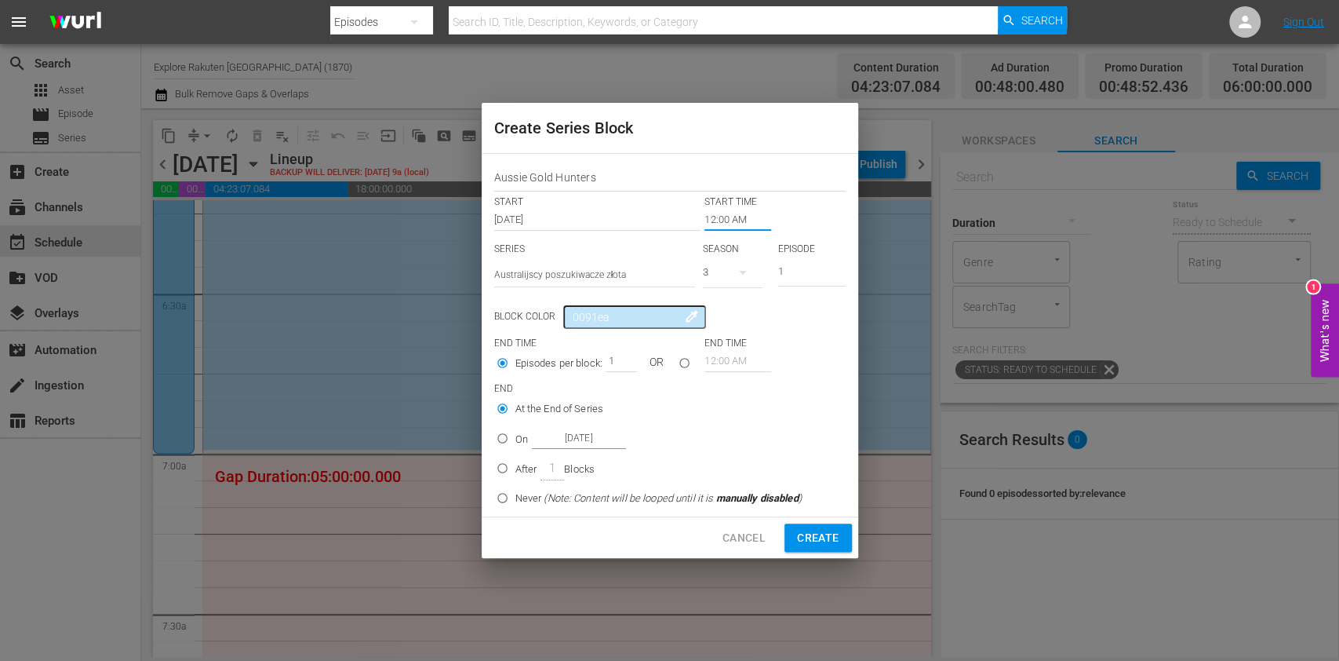
click at [718, 225] on input "12:00 AM" at bounding box center [738, 220] width 67 height 22
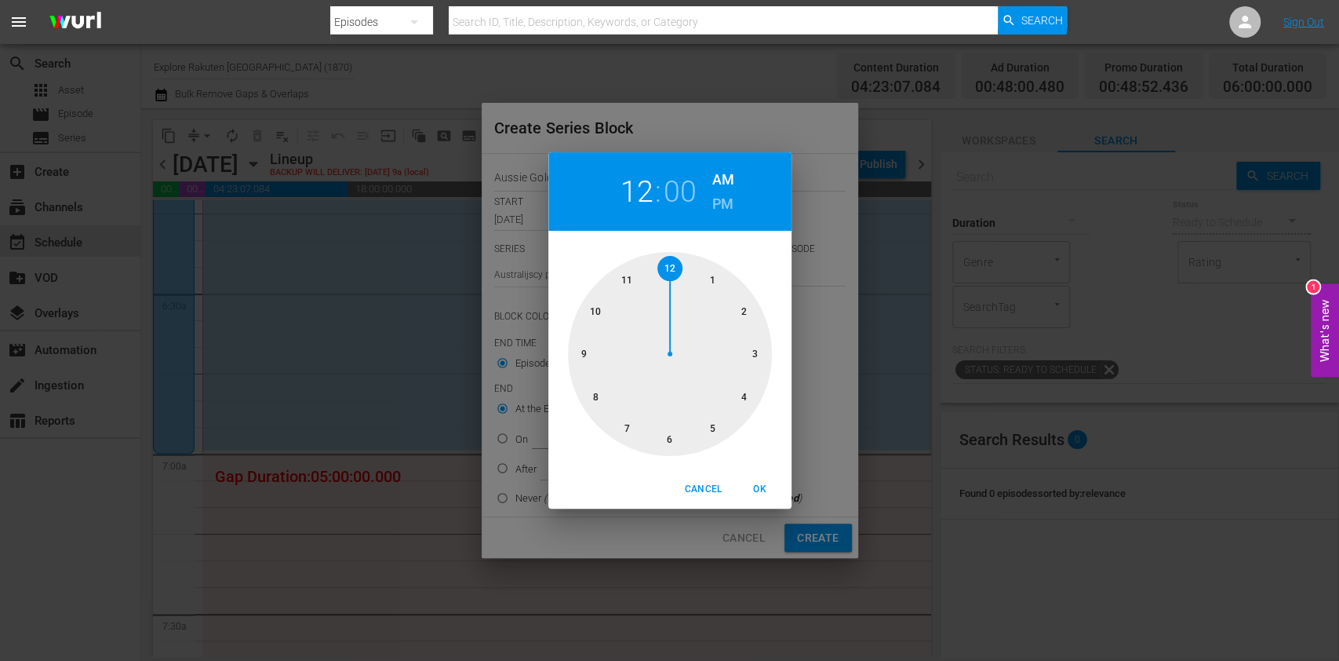
click at [624, 439] on div at bounding box center [670, 354] width 204 height 204
click at [761, 502] on div "Cancel OK" at bounding box center [669, 489] width 243 height 38
click at [762, 493] on span "OK" at bounding box center [760, 489] width 38 height 16
type input "07:00 AM"
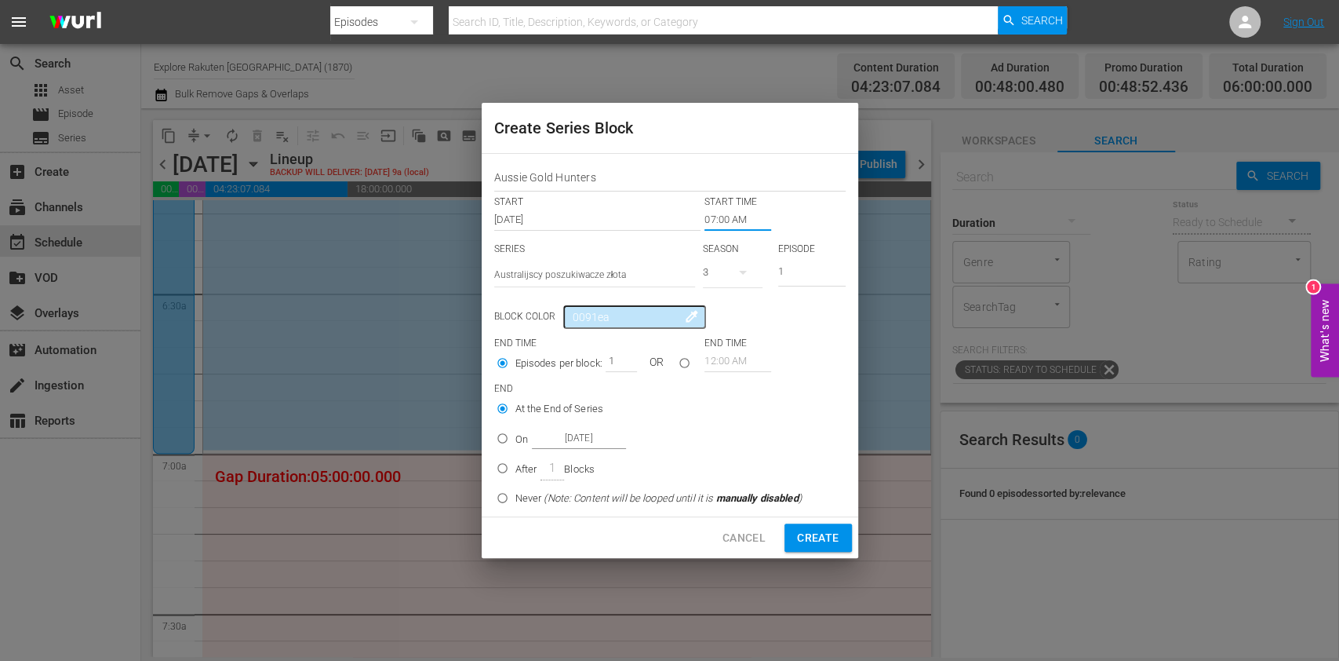
click at [738, 271] on icon "button" at bounding box center [743, 272] width 19 height 19
click at [730, 341] on div "2" at bounding box center [724, 338] width 43 height 16
click at [514, 439] on div "3 2 1" at bounding box center [669, 330] width 1339 height 661
click at [537, 439] on input "Sep 4th 2025" at bounding box center [579, 438] width 94 height 21
radio input "false"
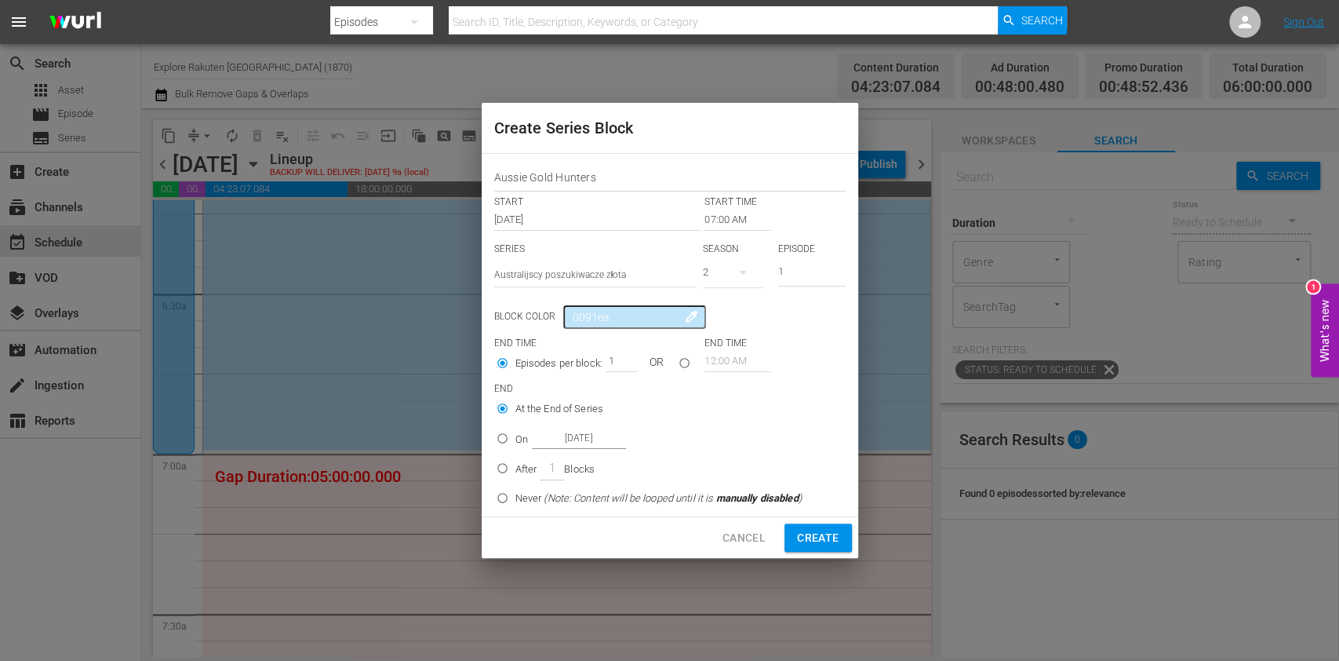
radio input "true"
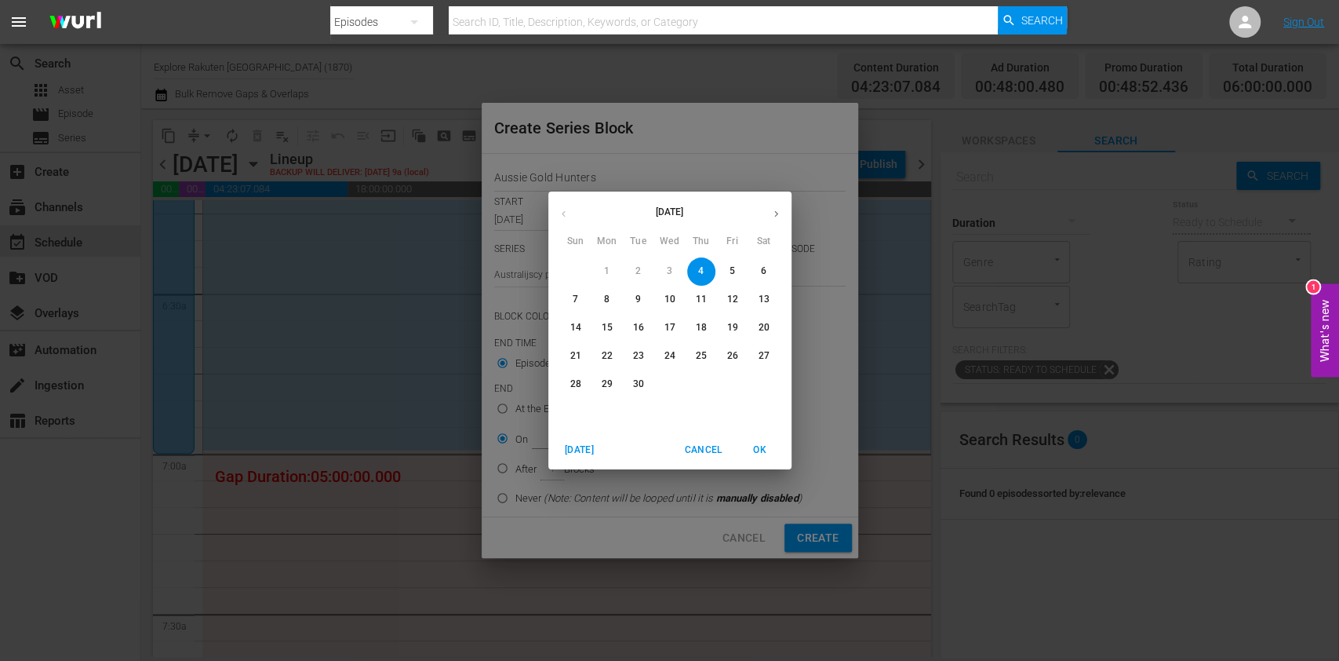
click at [728, 268] on span "5" at bounding box center [733, 270] width 28 height 13
type input "[DATE]"
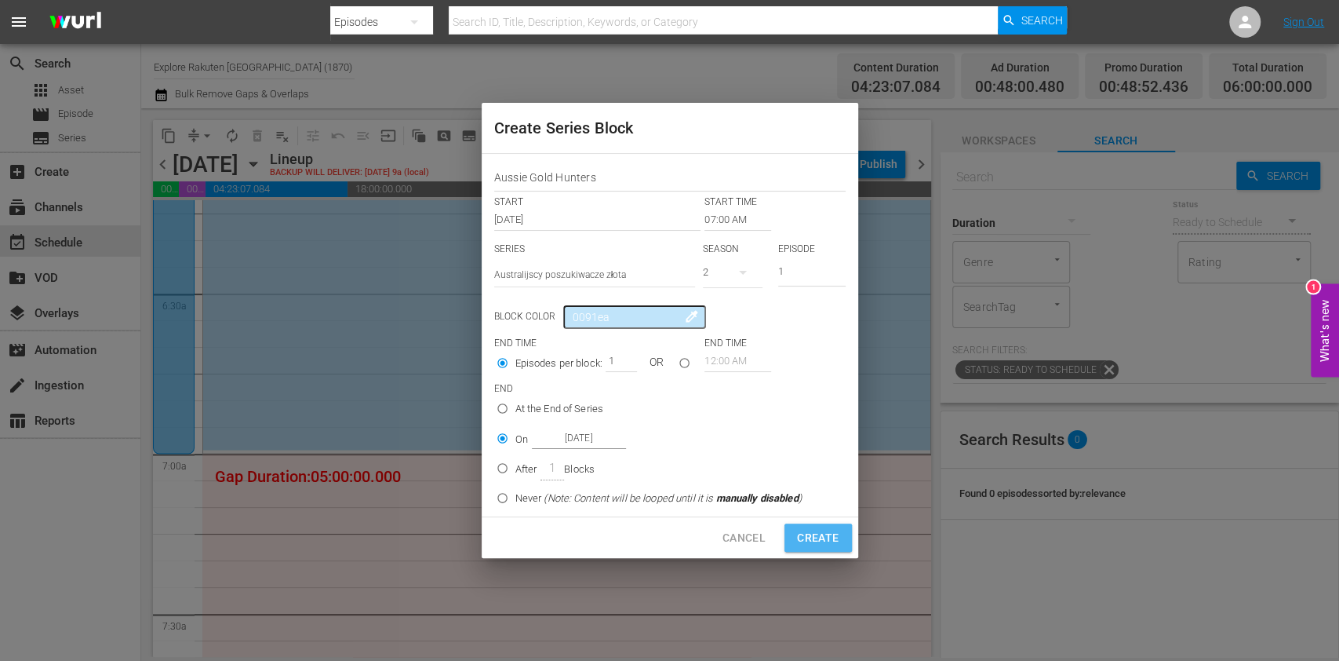
click at [820, 549] on button "Create" at bounding box center [818, 537] width 67 height 29
type input "12:00 AM"
radio input "true"
type input "Sep 4th 2025"
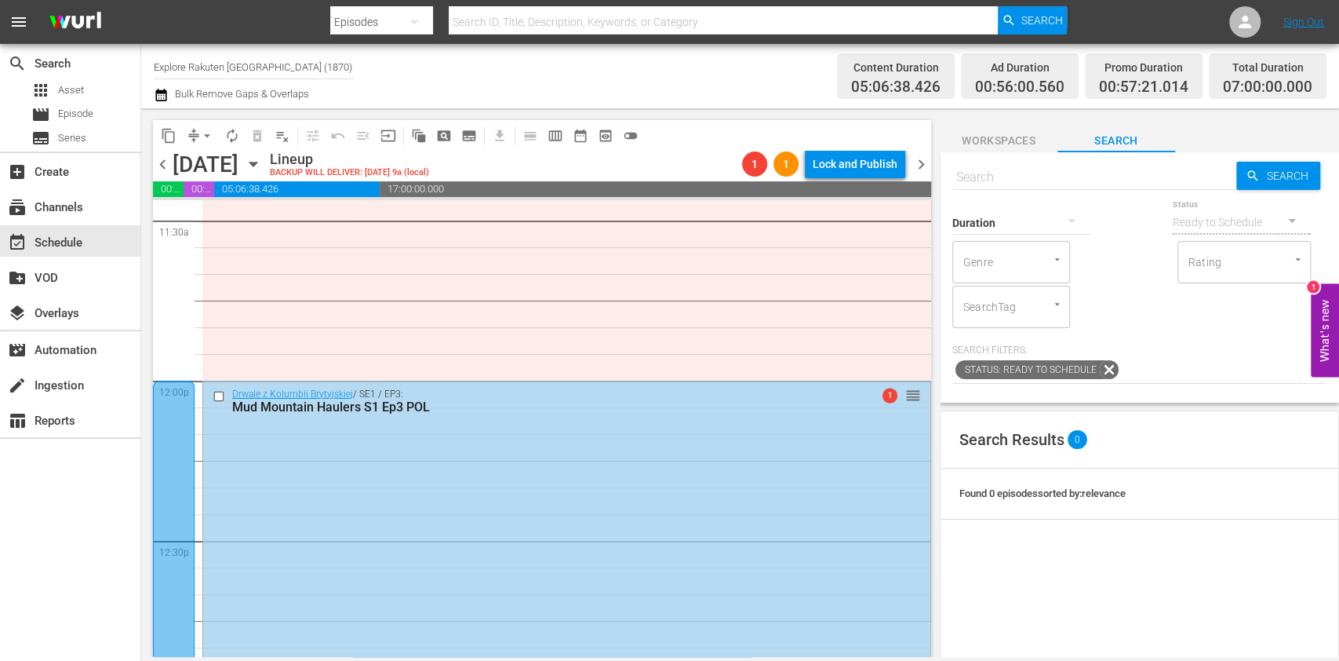
scroll to position [4080, 0]
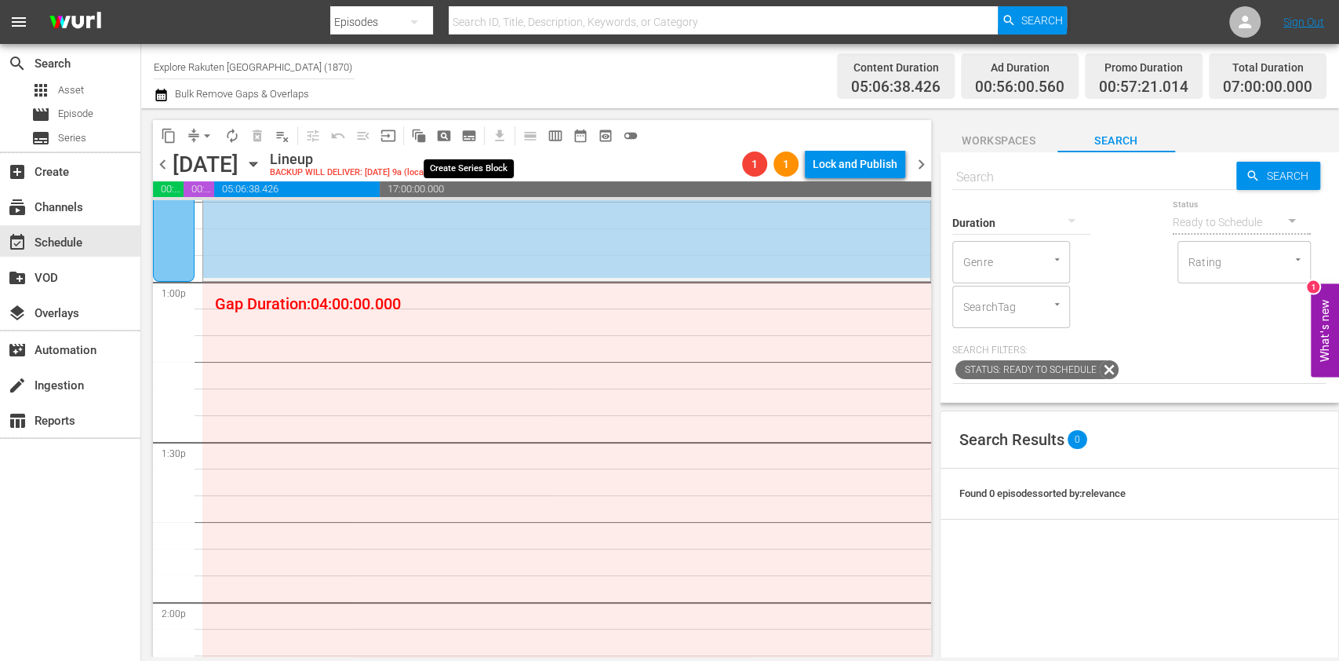
click at [474, 135] on span "subtitles_outlined" at bounding box center [469, 136] width 16 height 16
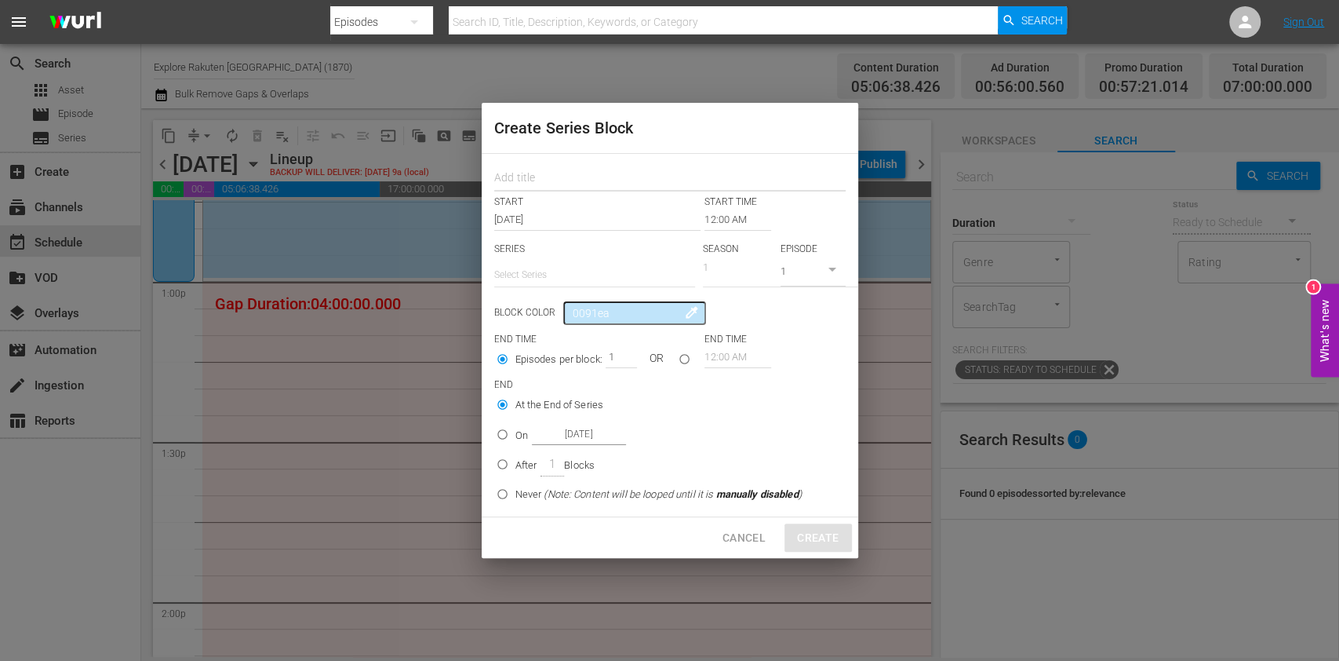
click at [515, 166] on div at bounding box center [669, 175] width 351 height 31
click at [517, 170] on input "text" at bounding box center [669, 179] width 351 height 24
paste input "Aussie Gold Hunters"
type input "Aussie Gold Hunters"
drag, startPoint x: 548, startPoint y: 261, endPoint x: 563, endPoint y: 285, distance: 28.3
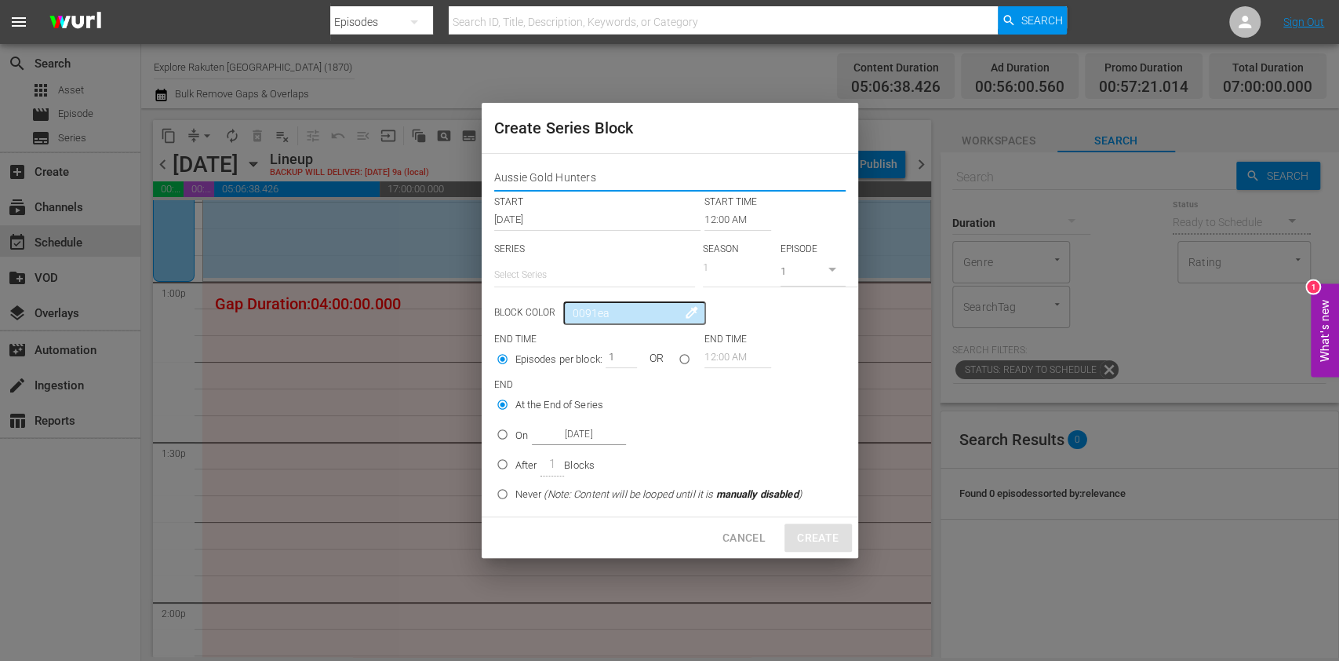
click at [548, 261] on input "text" at bounding box center [594, 275] width 201 height 38
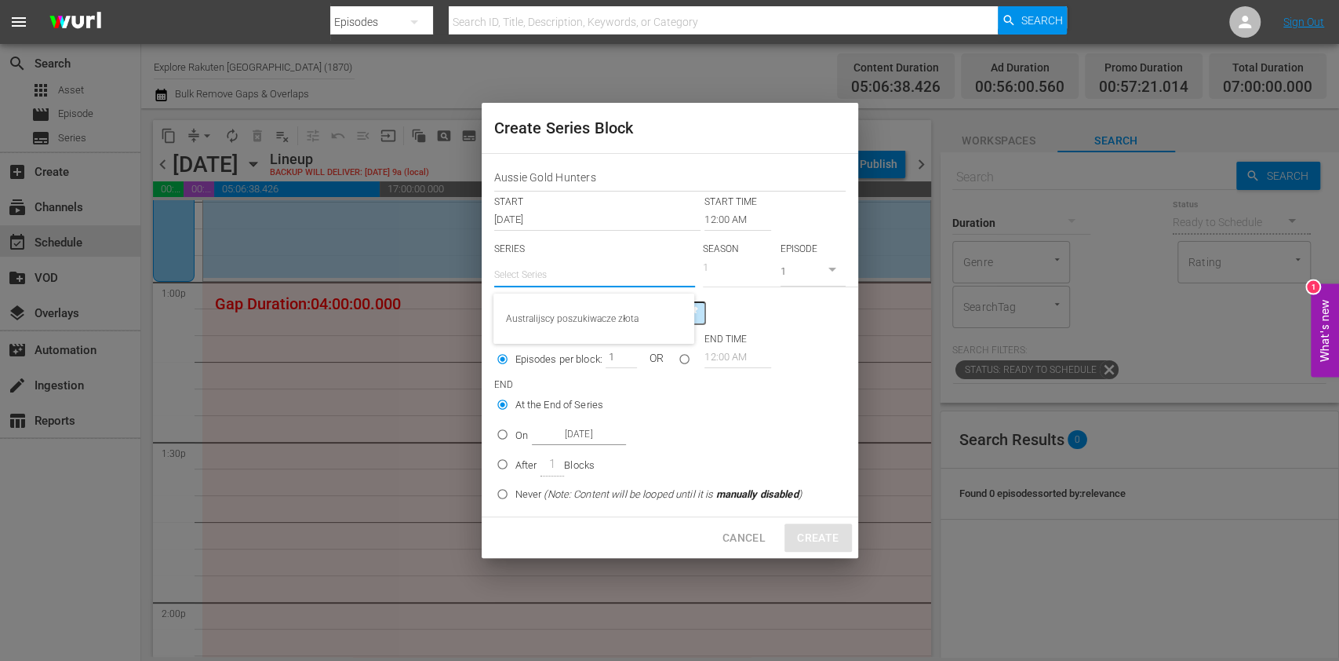
click at [575, 311] on div "Australijscy poszukiwacze złota" at bounding box center [594, 319] width 176 height 38
type input "Australijscy poszukiwacze złota"
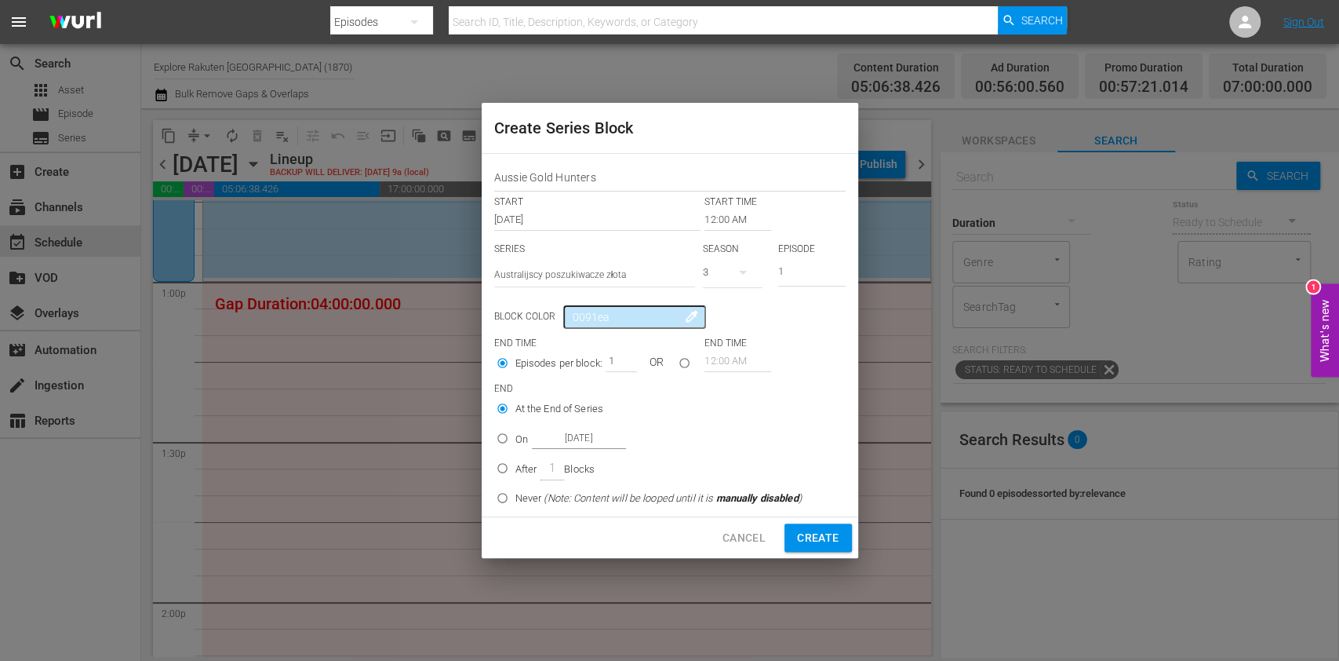
click at [728, 267] on button "button" at bounding box center [743, 272] width 38 height 38
click at [733, 331] on div "2" at bounding box center [724, 338] width 43 height 16
click at [727, 220] on input "12:00 AM" at bounding box center [738, 220] width 67 height 22
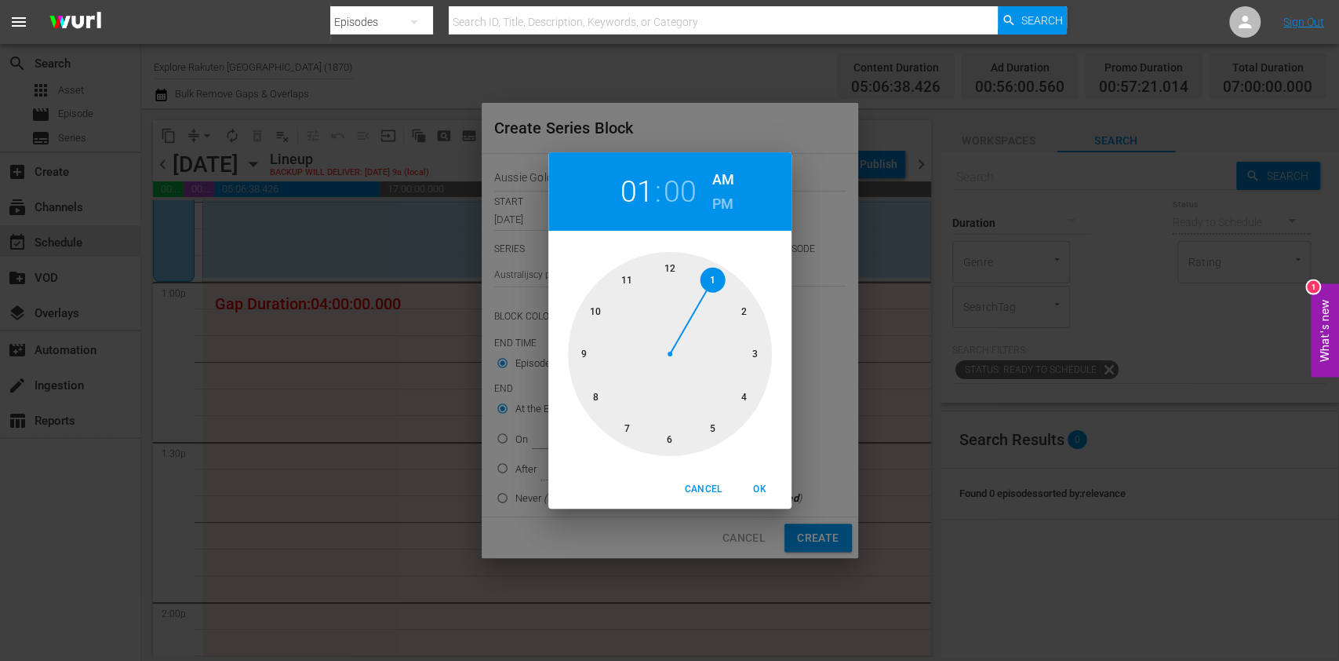
click at [712, 264] on div at bounding box center [670, 354] width 204 height 204
click at [723, 199] on h6 "PM" at bounding box center [722, 203] width 21 height 25
click at [752, 491] on span "OK" at bounding box center [760, 489] width 38 height 16
type input "01:00 PM"
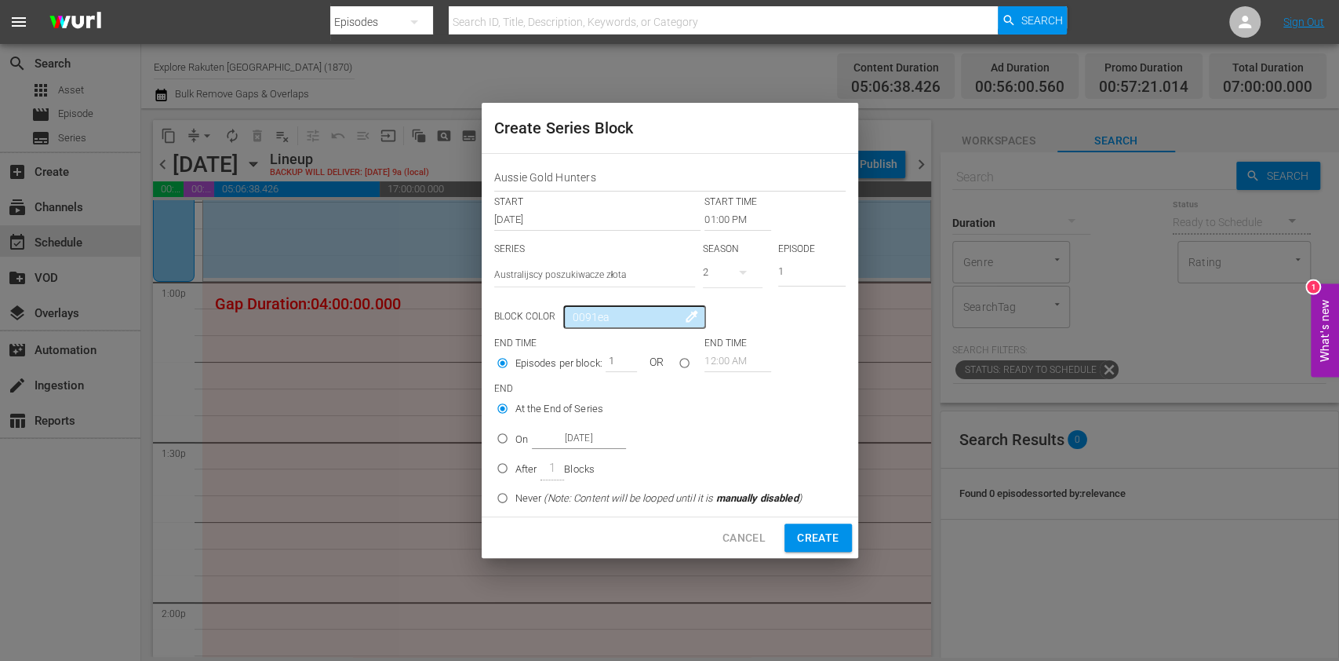
click at [515, 440] on label "On Sep 4th 2025" at bounding box center [646, 438] width 312 height 26
click at [515, 440] on input "On Sep 4th 2025" at bounding box center [503, 441] width 26 height 26
radio input "false"
radio input "true"
click at [556, 441] on input "Sep 4th 2025" at bounding box center [579, 438] width 94 height 21
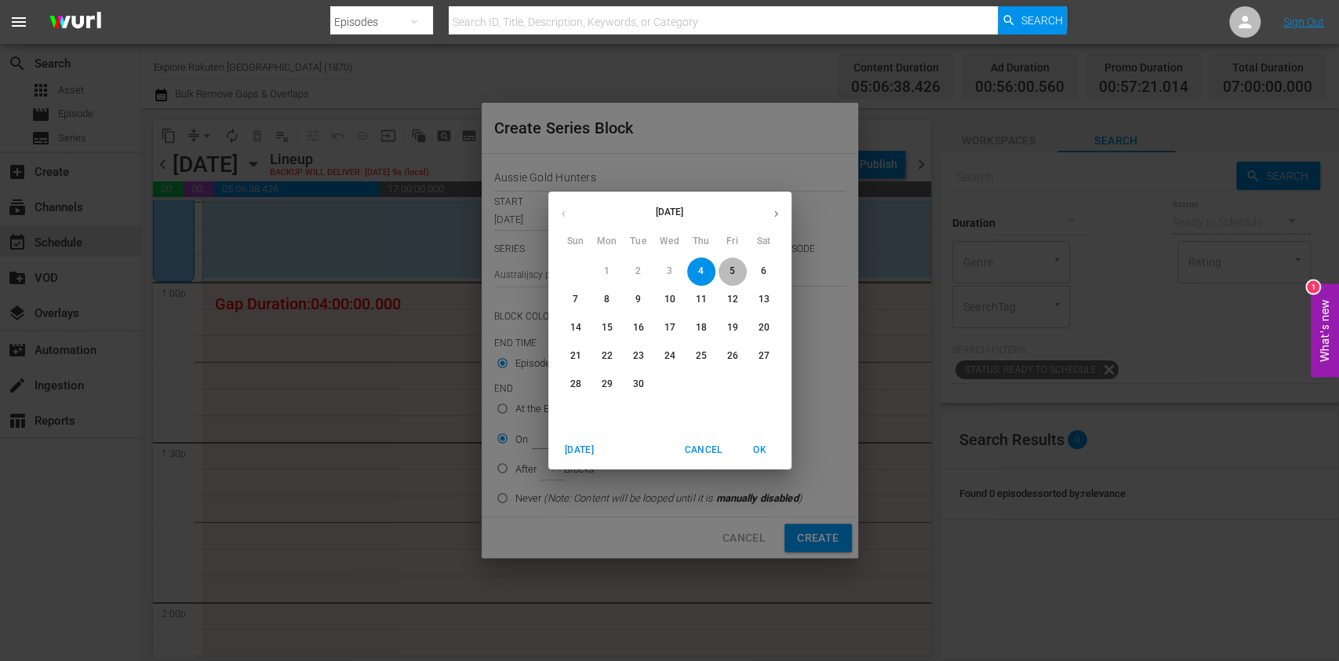
click at [734, 274] on p "5" at bounding box center [732, 270] width 5 height 13
type input "[DATE]"
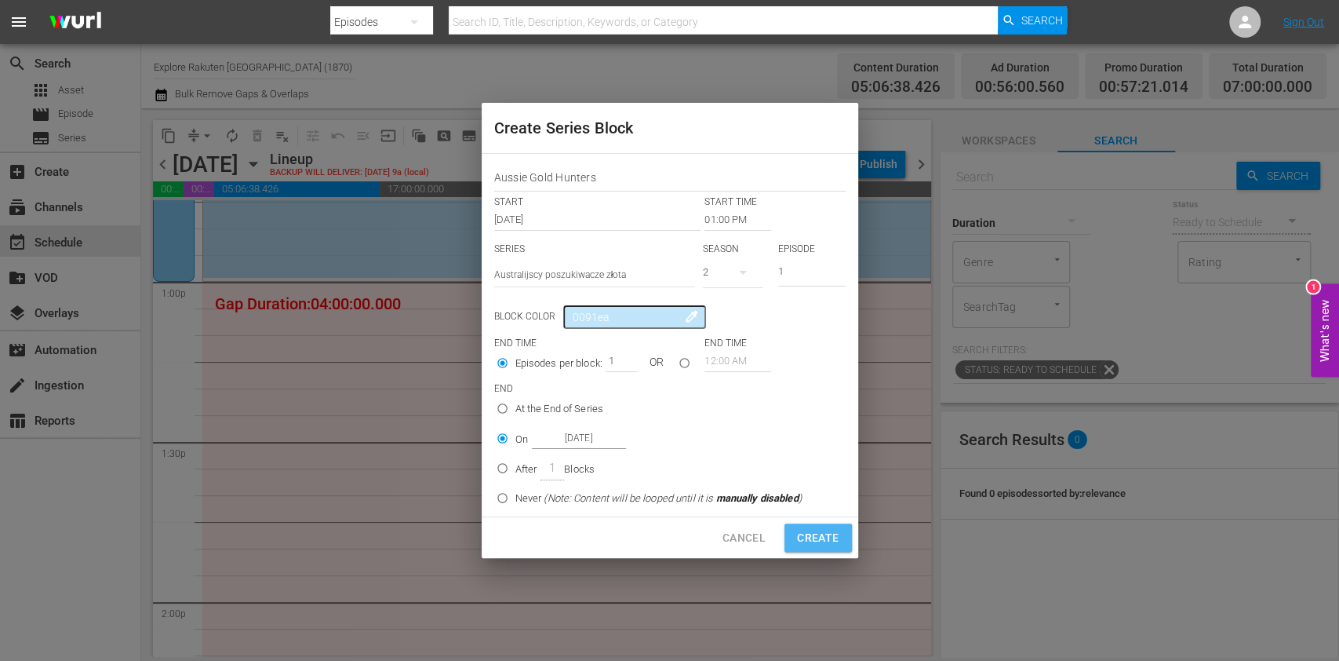
click at [829, 543] on span "Create" at bounding box center [818, 538] width 42 height 20
type input "12:00 AM"
radio input "true"
type input "Sep 4th 2025"
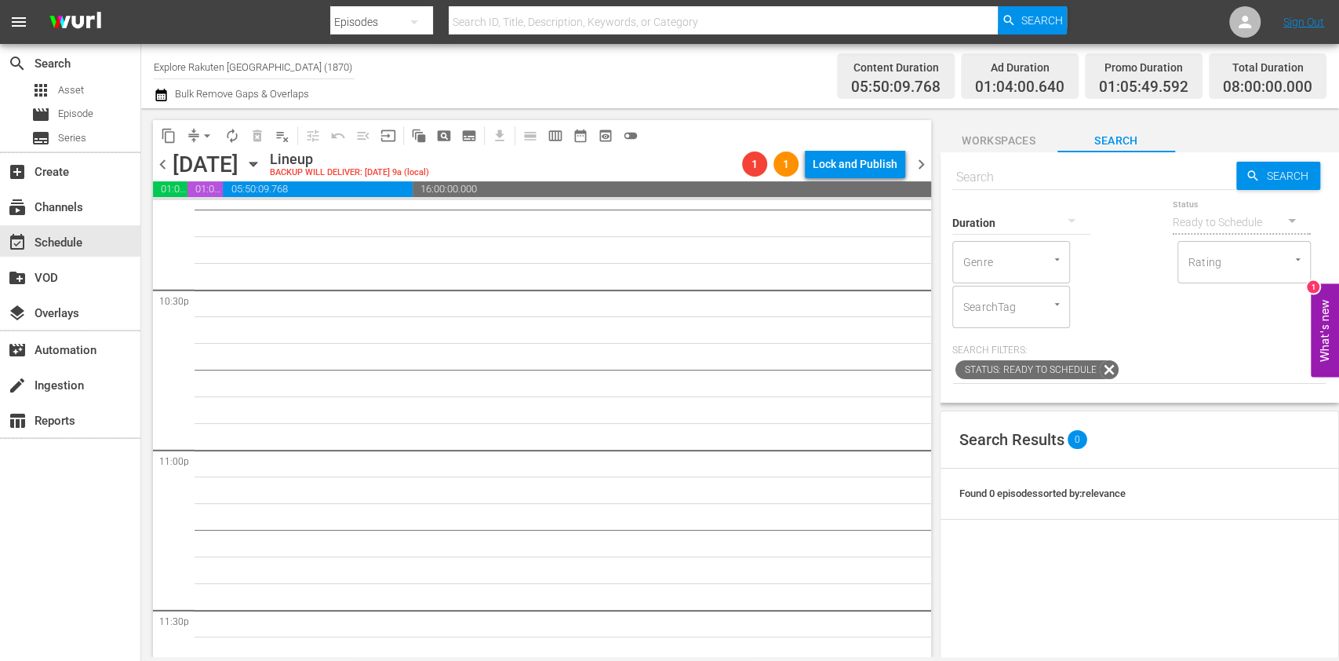
scroll to position [7225, 0]
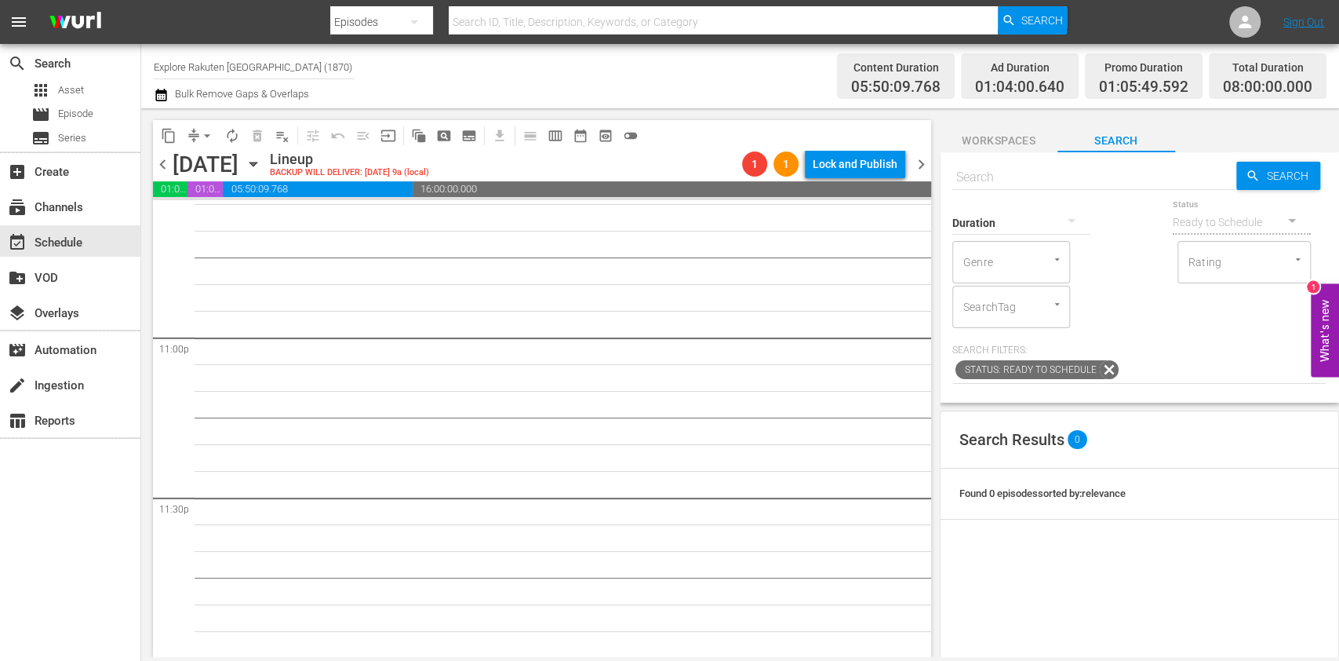
click at [262, 169] on icon "button" at bounding box center [253, 163] width 17 height 17
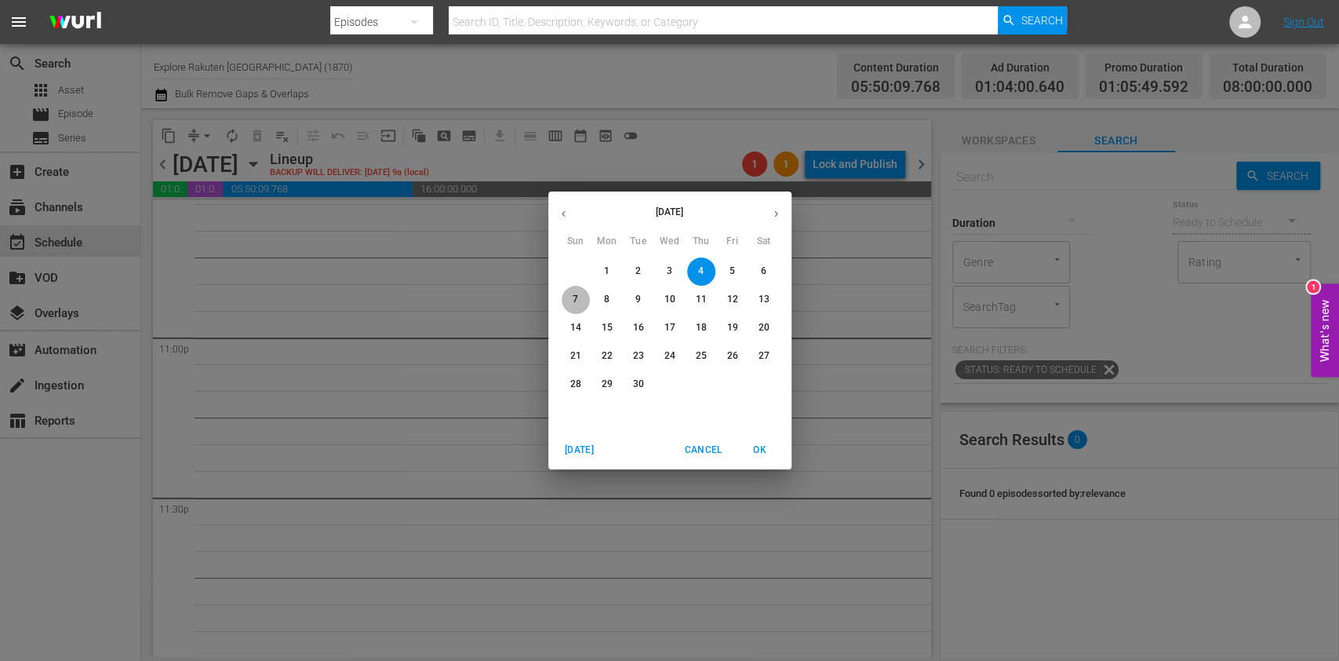
click at [567, 300] on span "7" at bounding box center [576, 299] width 28 height 13
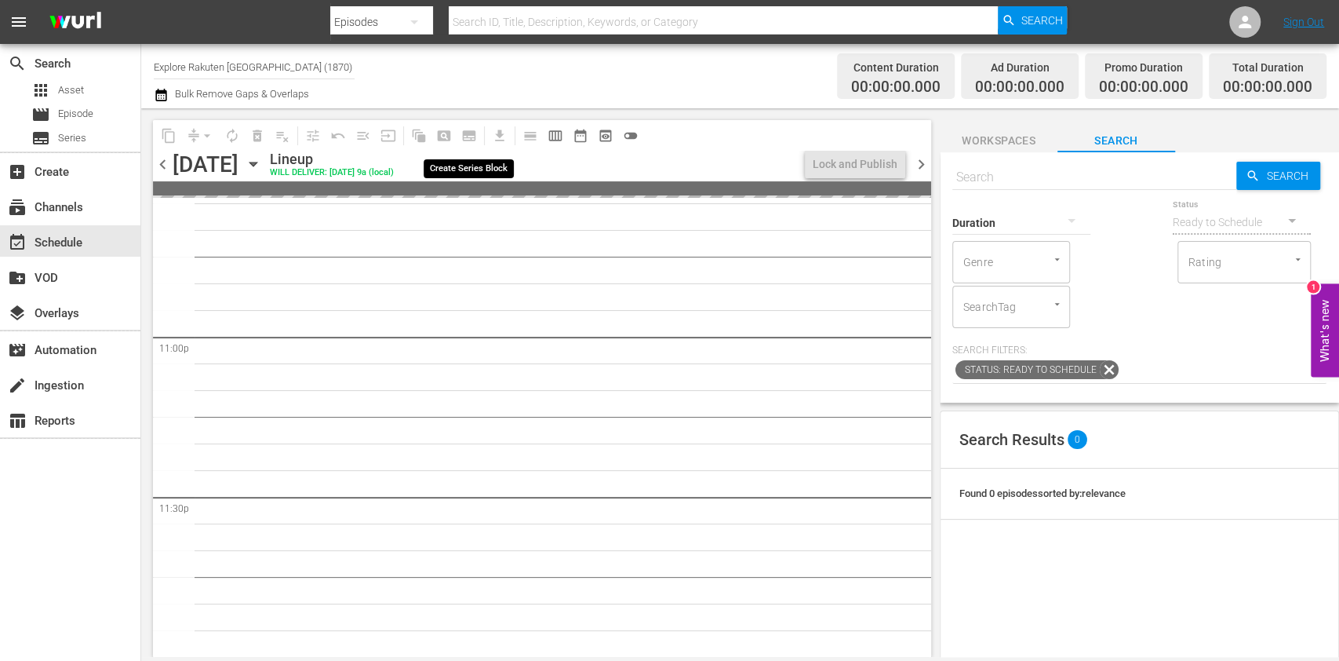
scroll to position [7225, 0]
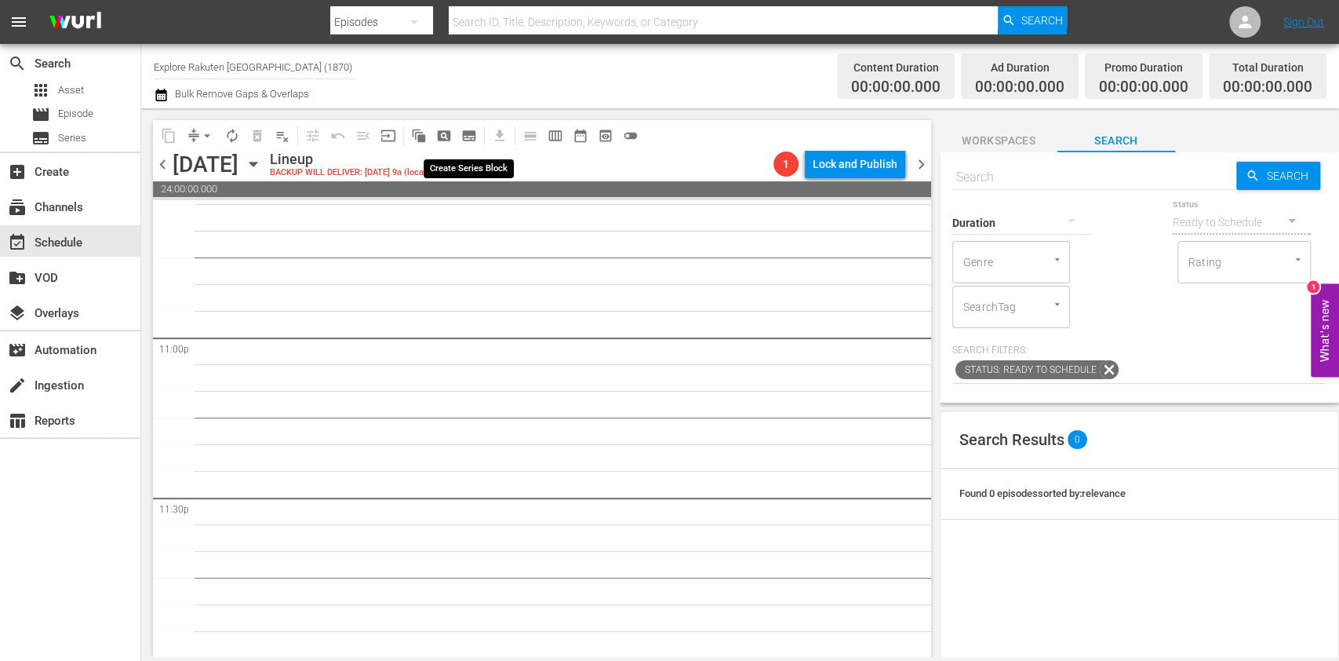
click at [472, 131] on span "subtitles_outlined" at bounding box center [469, 136] width 16 height 16
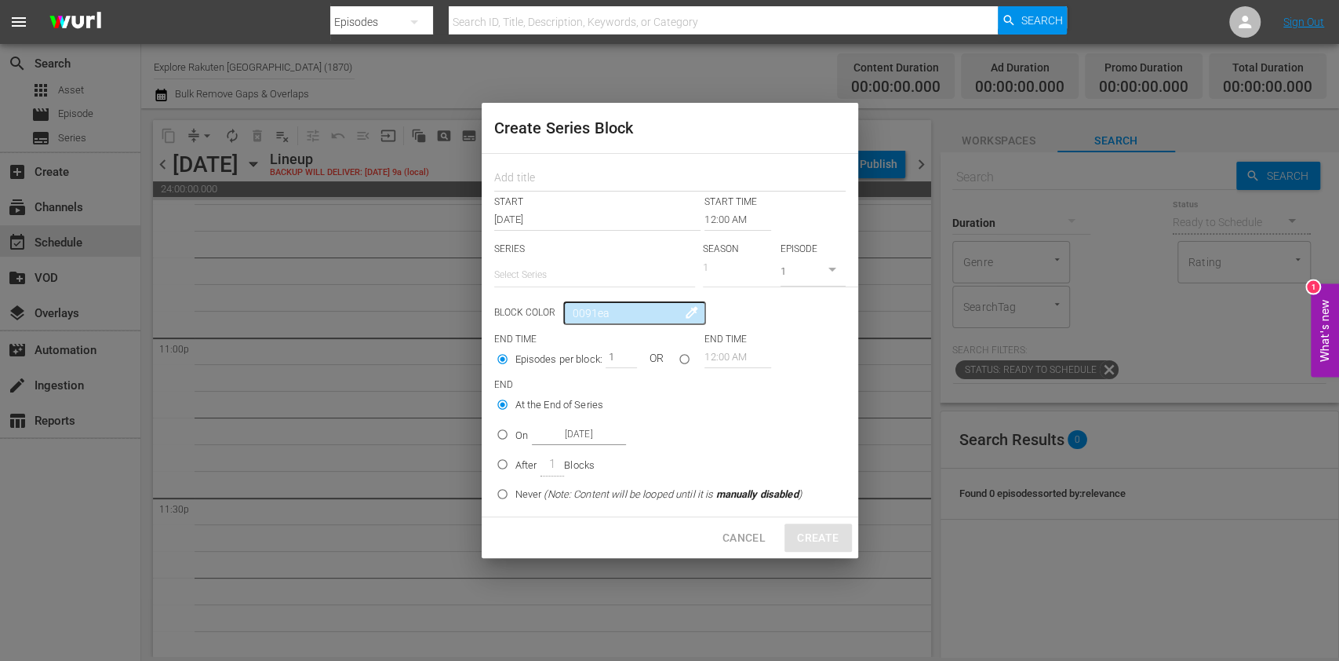
drag, startPoint x: 544, startPoint y: 170, endPoint x: 555, endPoint y: 195, distance: 27.4
click at [544, 171] on input "text" at bounding box center [669, 179] width 351 height 24
paste input "Aussie Gold Hunters"
type input "Aussie Gold Hunters"
drag, startPoint x: 562, startPoint y: 269, endPoint x: 565, endPoint y: 290, distance: 20.6
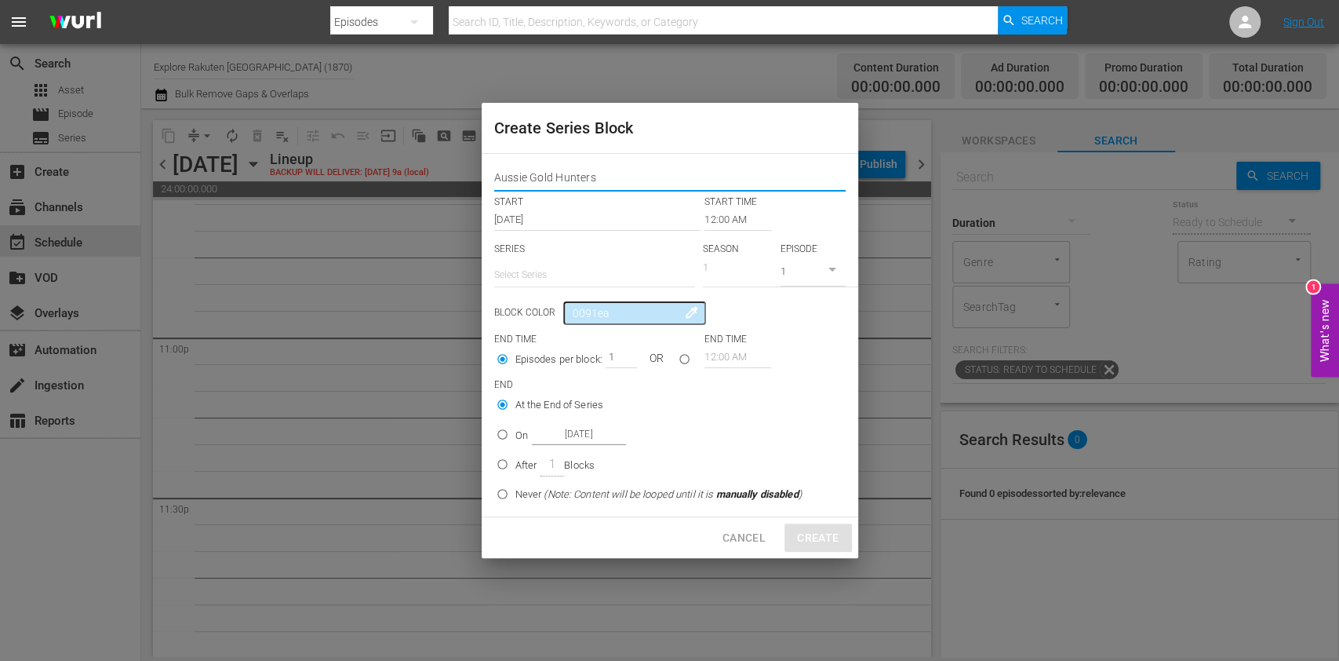
click at [562, 270] on input "text" at bounding box center [594, 275] width 201 height 38
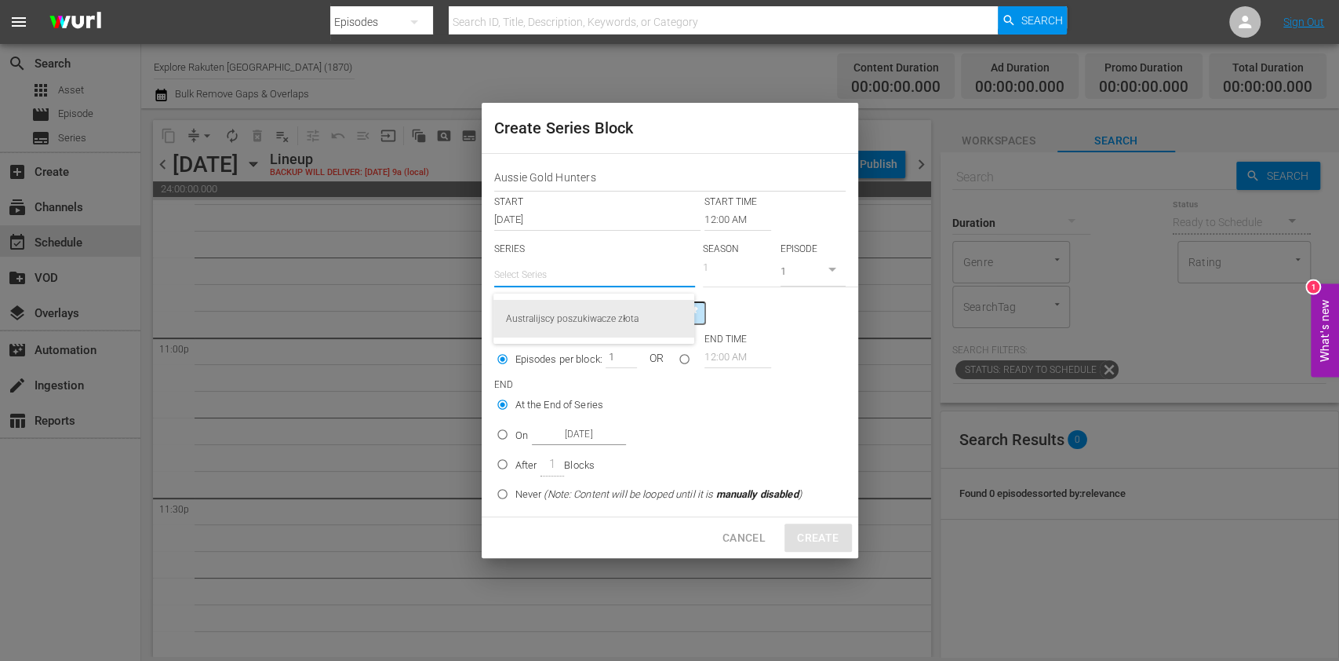
click at [570, 308] on div "Australijscy poszukiwacze złota" at bounding box center [594, 319] width 176 height 38
type input "Australijscy poszukiwacze złota"
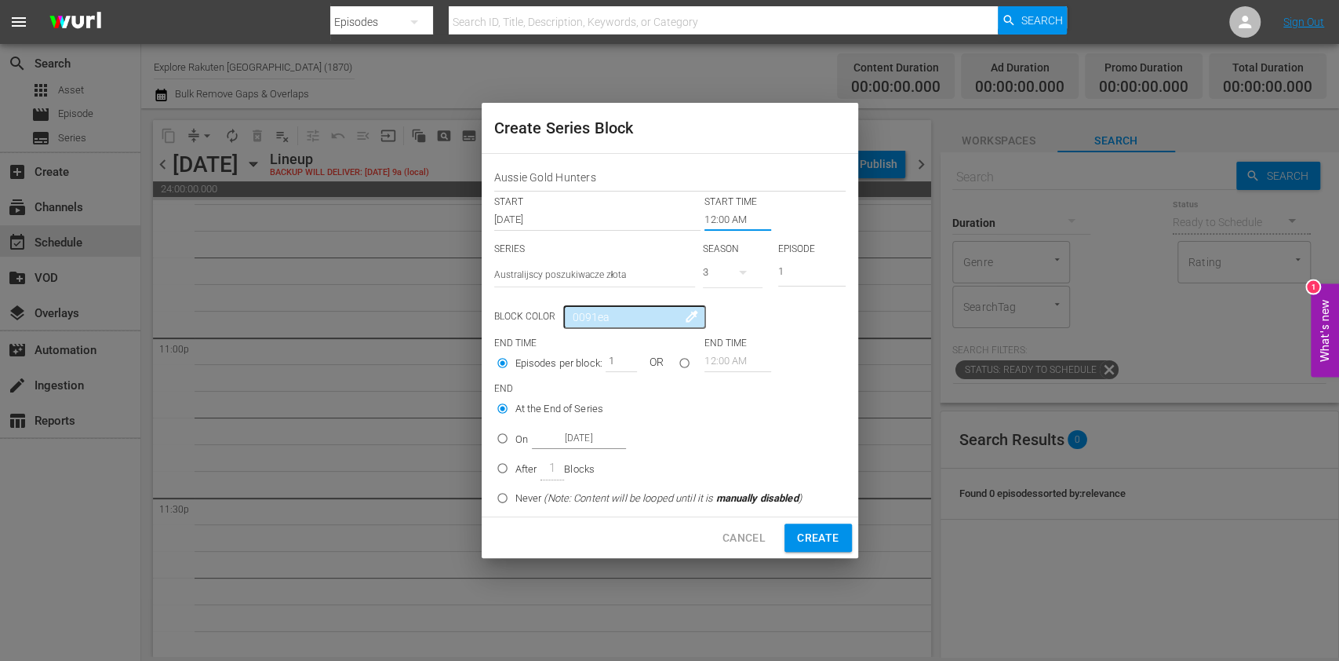
click at [724, 217] on input "12:00 AM" at bounding box center [738, 220] width 67 height 22
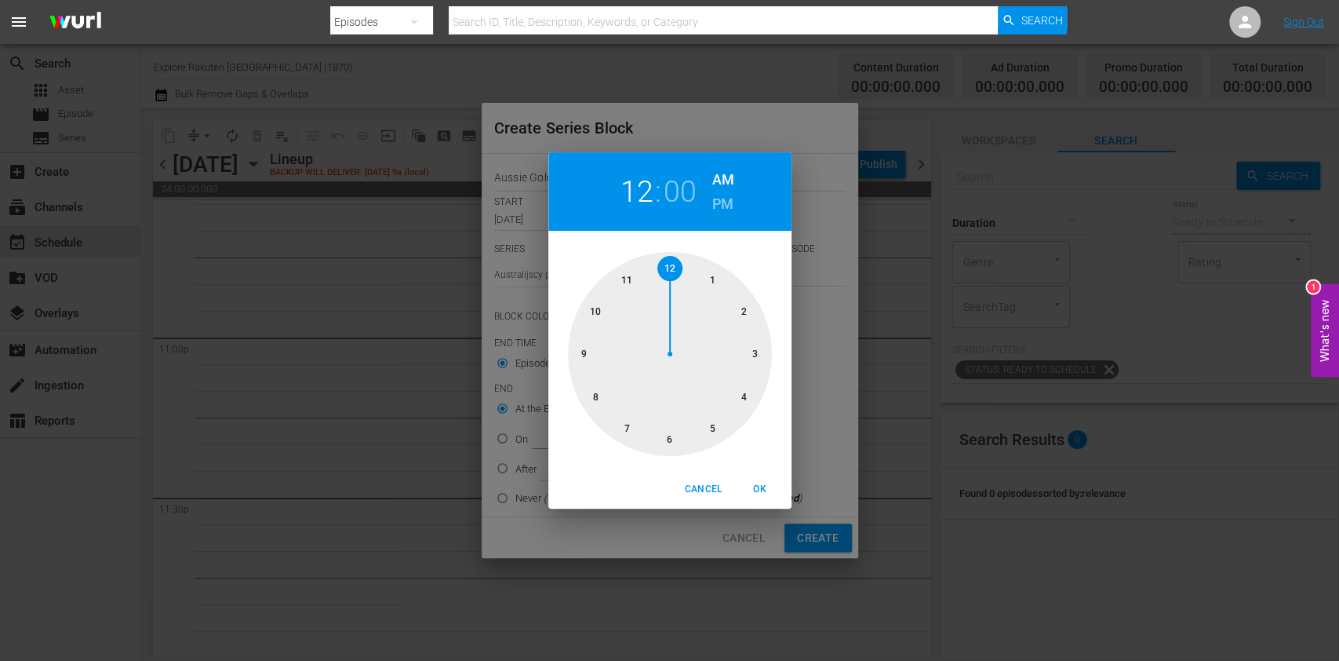
click at [684, 449] on div at bounding box center [670, 354] width 204 height 204
click at [730, 213] on h6 "PM" at bounding box center [722, 203] width 21 height 25
click at [757, 488] on span "OK" at bounding box center [760, 489] width 38 height 16
type input "06:00 PM"
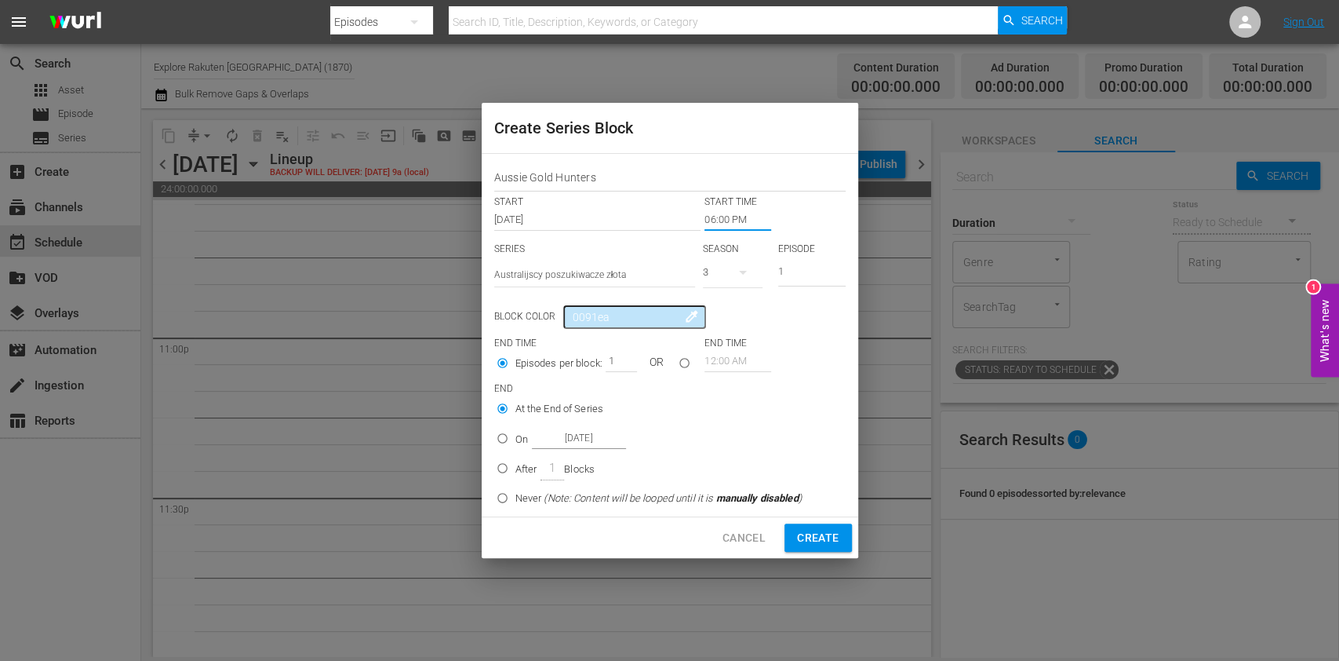
click at [741, 266] on icon "button" at bounding box center [743, 272] width 19 height 19
click at [733, 344] on div "2" at bounding box center [724, 338] width 43 height 16
click at [501, 469] on input "After 1 Blocks" at bounding box center [503, 471] width 26 height 26
radio input "true"
click at [610, 356] on div "Episodes per block: 1 OR" at bounding box center [599, 365] width 211 height 30
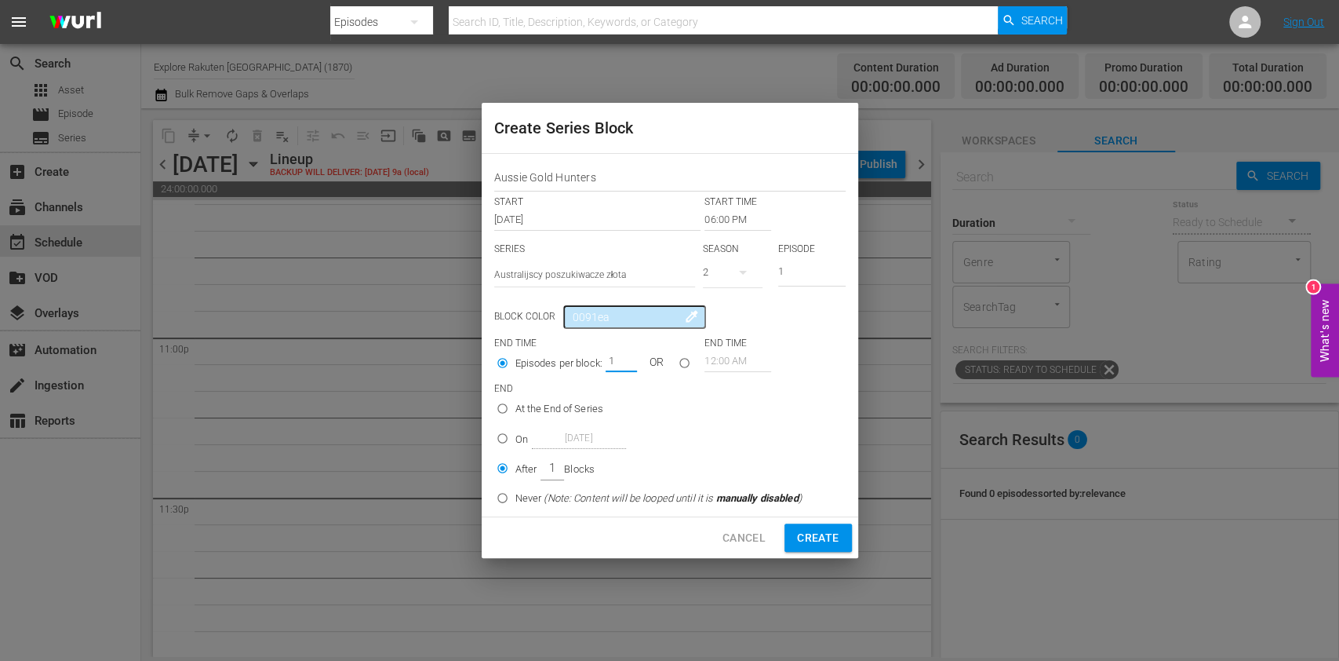
drag, startPoint x: 610, startPoint y: 356, endPoint x: 629, endPoint y: 362, distance: 20.6
click at [629, 362] on div "1" at bounding box center [621, 361] width 31 height 22
type input "3"
click at [831, 538] on span "Create" at bounding box center [818, 538] width 42 height 20
type input "12:00 AM"
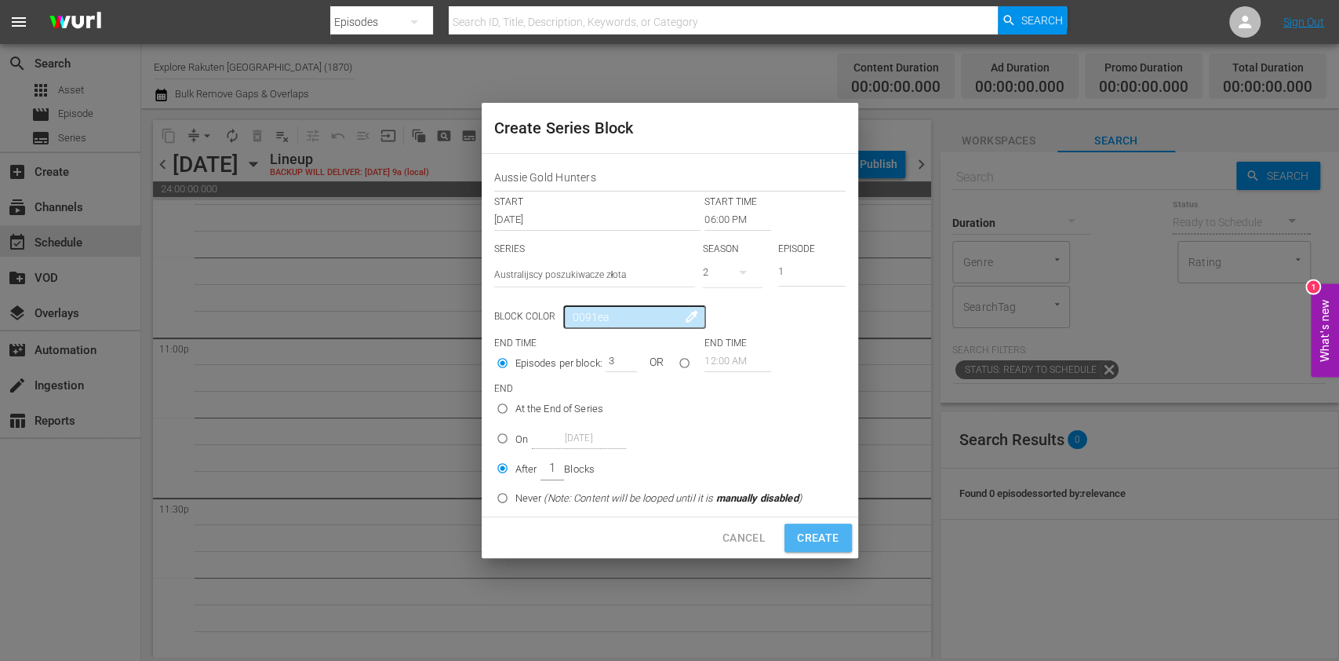
type input "1"
radio input "true"
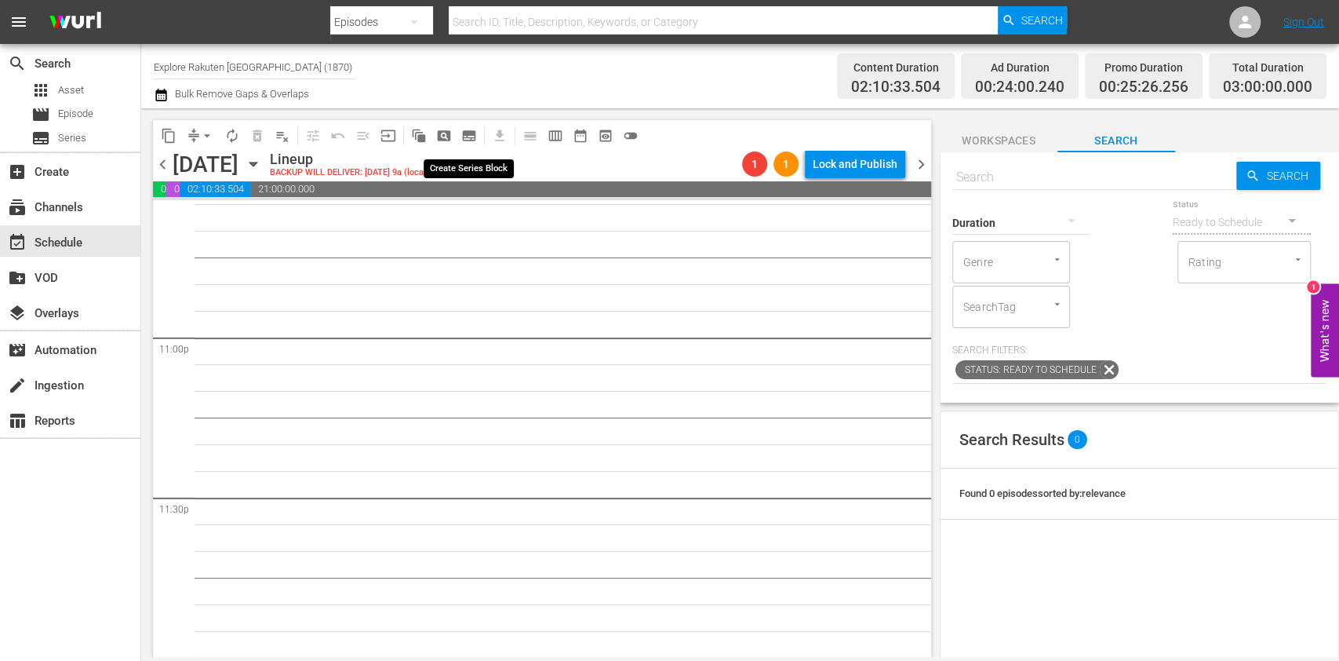
click at [476, 131] on span "subtitles_outlined" at bounding box center [469, 136] width 16 height 16
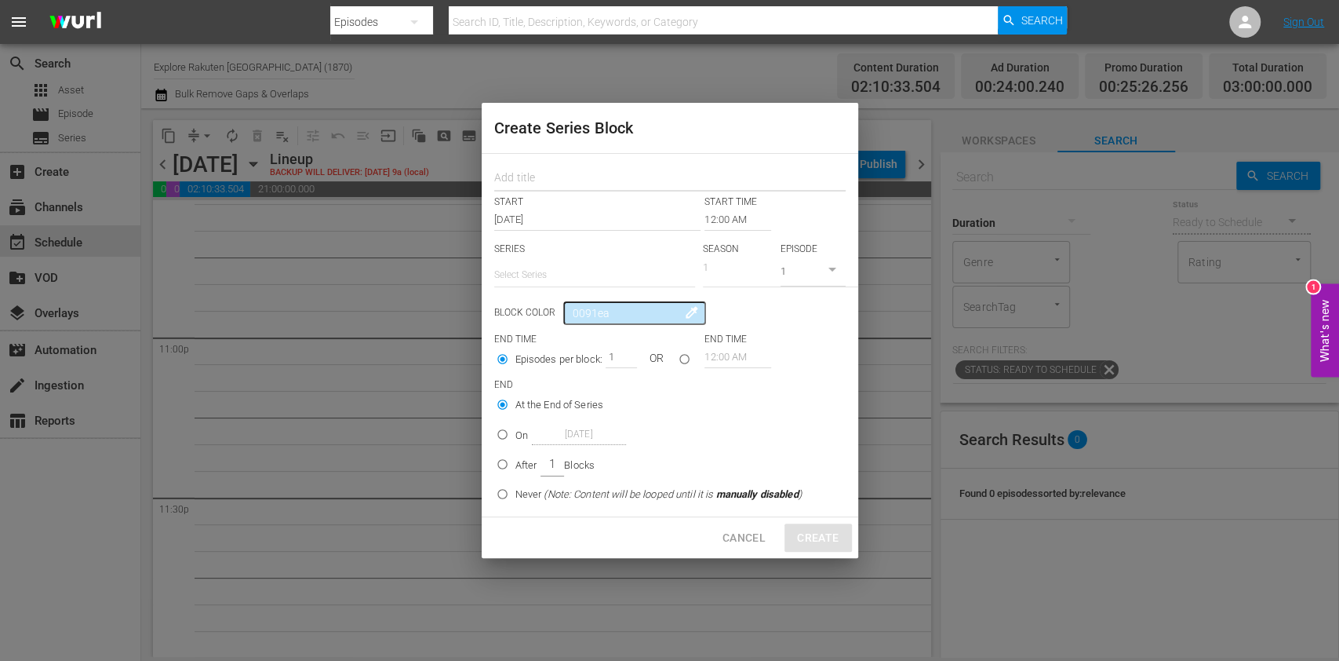
click at [522, 178] on input "text" at bounding box center [669, 179] width 351 height 24
paste input "Aussie Gold Hunters"
type input "Aussie Gold Hunters"
click at [556, 269] on input "text" at bounding box center [594, 275] width 201 height 38
click at [579, 312] on div "Australijscy poszukiwacze złota" at bounding box center [594, 319] width 176 height 38
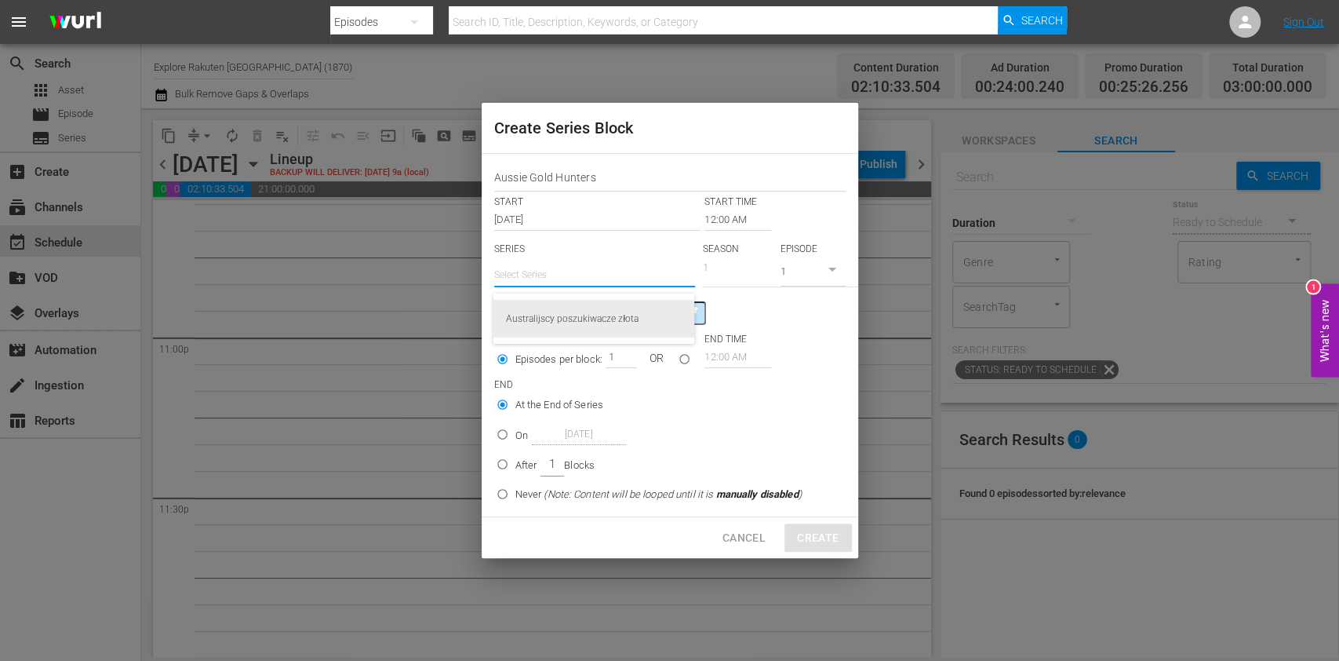
type input "Australijscy poszukiwacze złota"
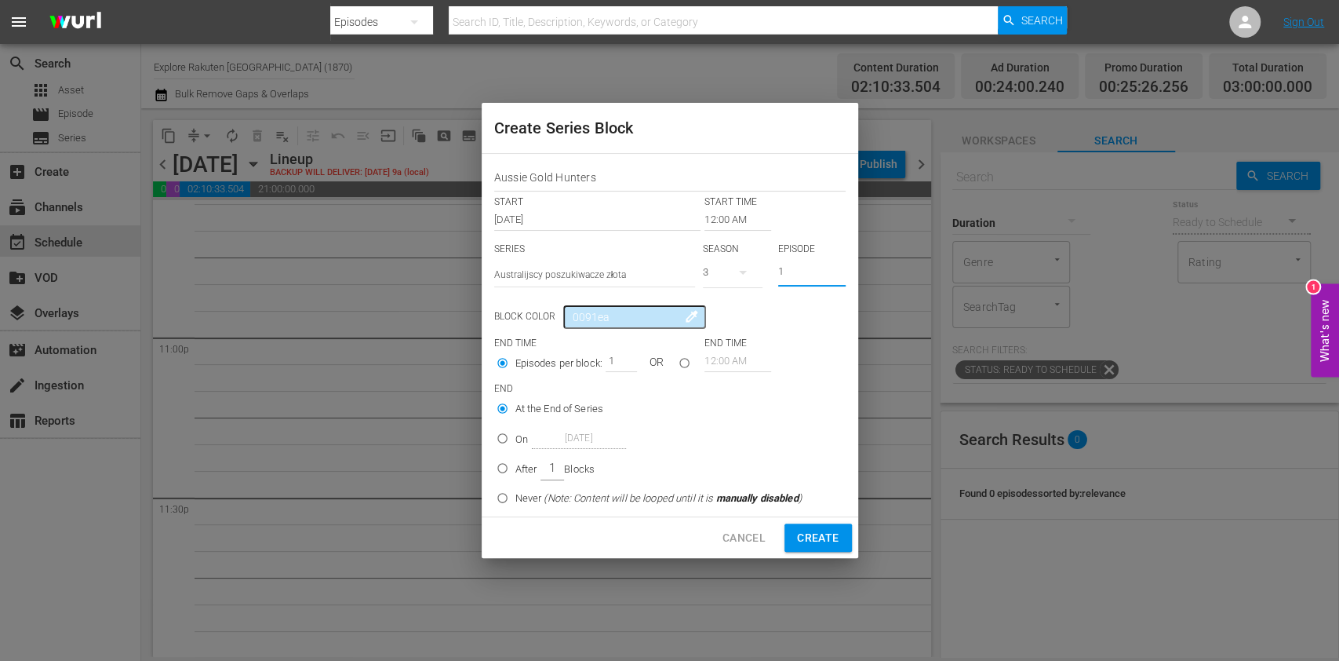
drag, startPoint x: 783, startPoint y: 271, endPoint x: 753, endPoint y: 271, distance: 29.8
click at [757, 271] on div "SERIES Select Series Australijscy poszukiwacze złota SEASON 3 EPISODE 1" at bounding box center [669, 269] width 351 height 55
type input "2"
click at [736, 278] on icon "button" at bounding box center [743, 272] width 19 height 19
click at [721, 327] on span "2" at bounding box center [740, 338] width 75 height 25
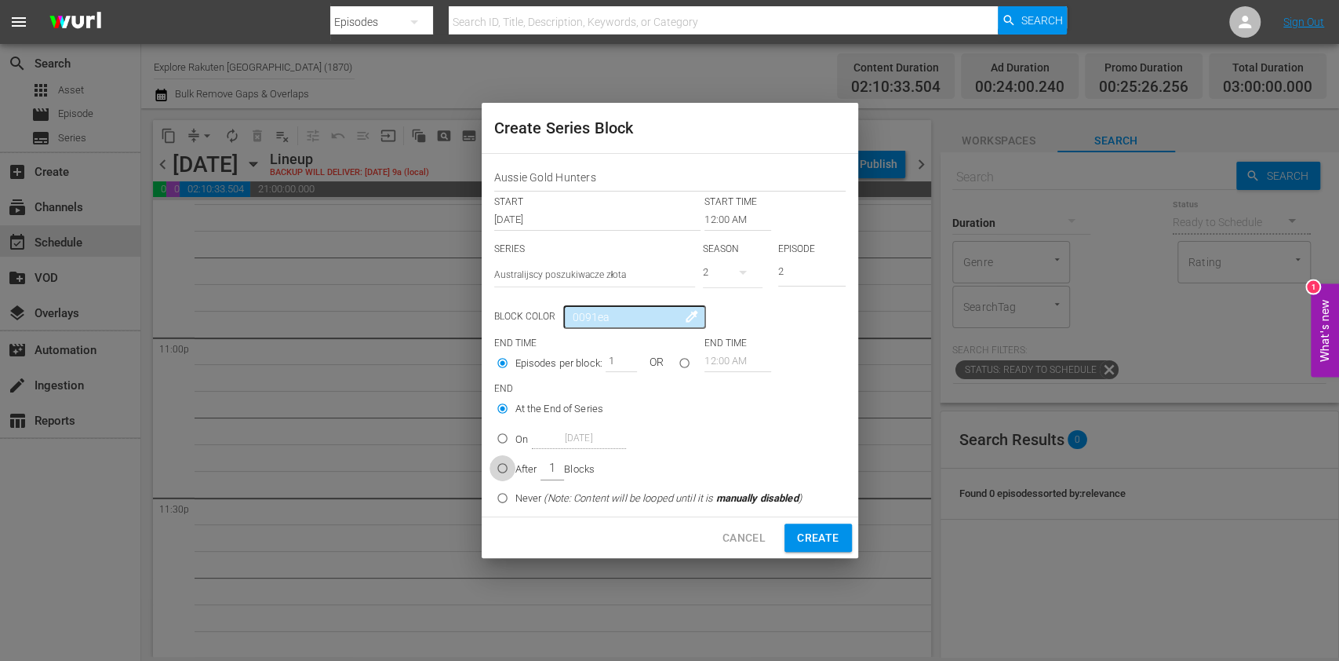
click at [508, 468] on input "After 1 Blocks" at bounding box center [503, 471] width 26 height 26
radio input "true"
drag, startPoint x: 607, startPoint y: 359, endPoint x: 637, endPoint y: 363, distance: 30.2
click at [637, 363] on div "Episodes per block: 1 OR" at bounding box center [599, 365] width 211 height 30
type input "2"
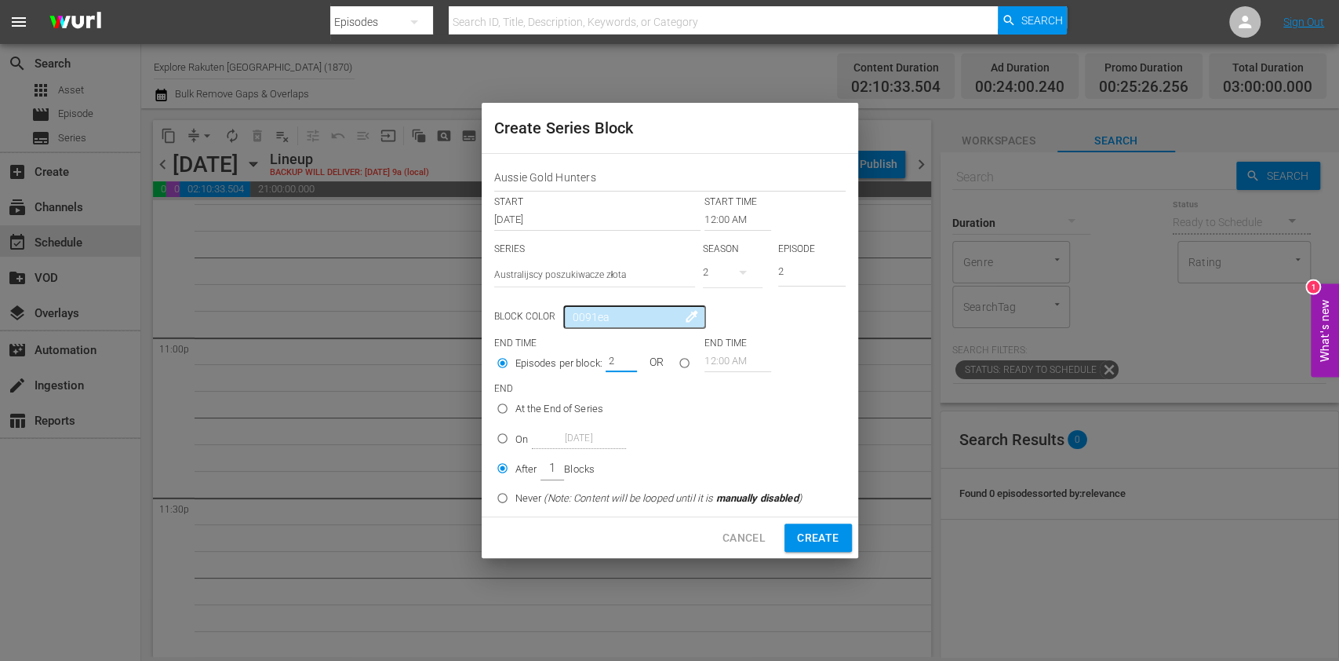
click at [843, 532] on button "Create" at bounding box center [818, 537] width 67 height 29
type input "1"
radio input "true"
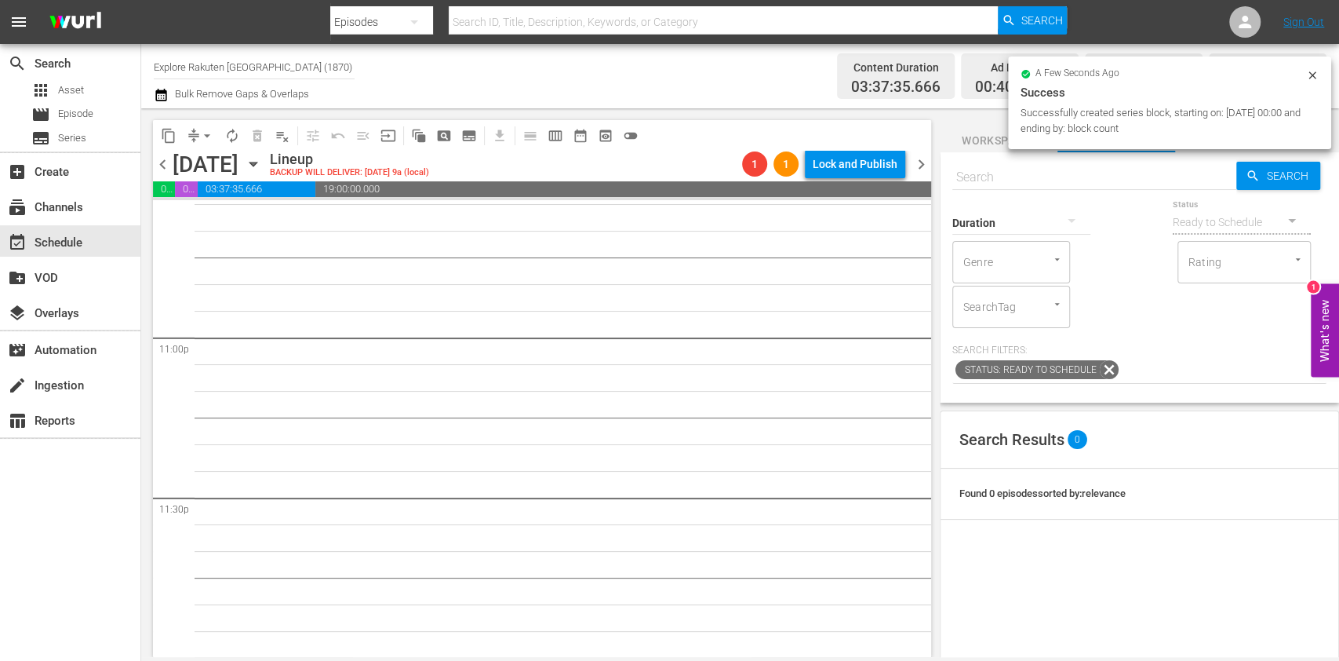
click at [165, 157] on span "chevron_left" at bounding box center [163, 165] width 20 height 20
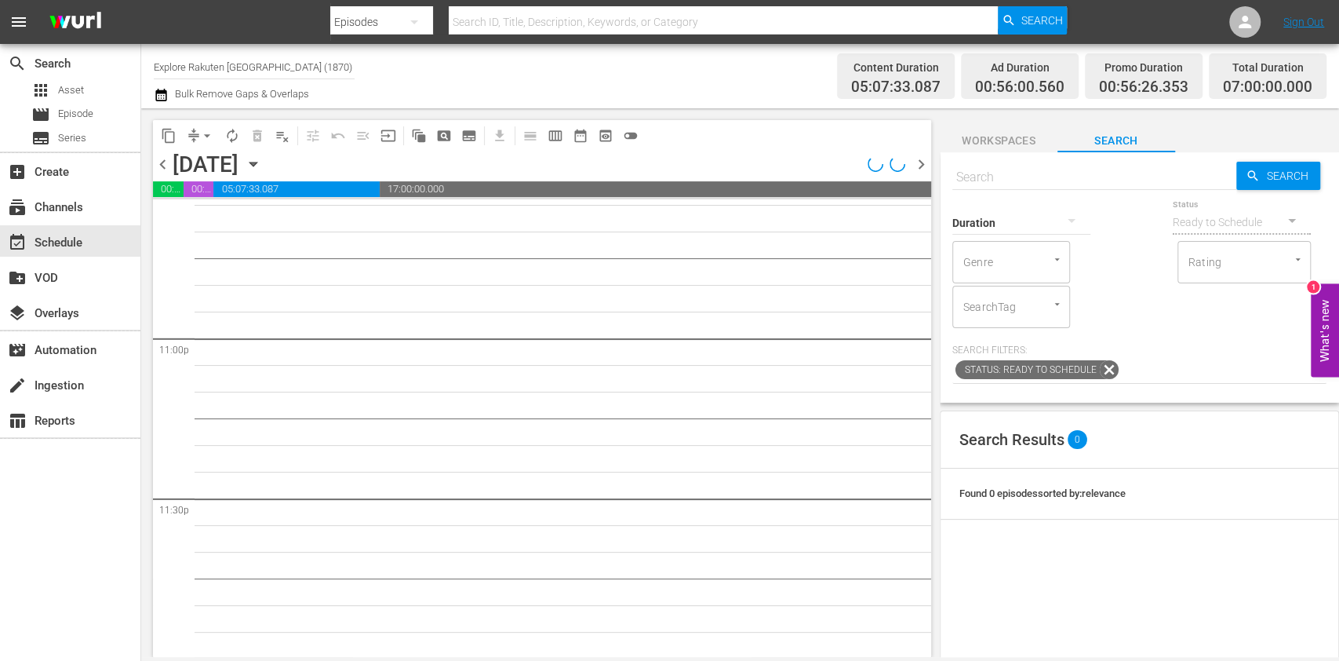
scroll to position [7225, 0]
click at [1056, 177] on input "text" at bounding box center [1094, 177] width 284 height 38
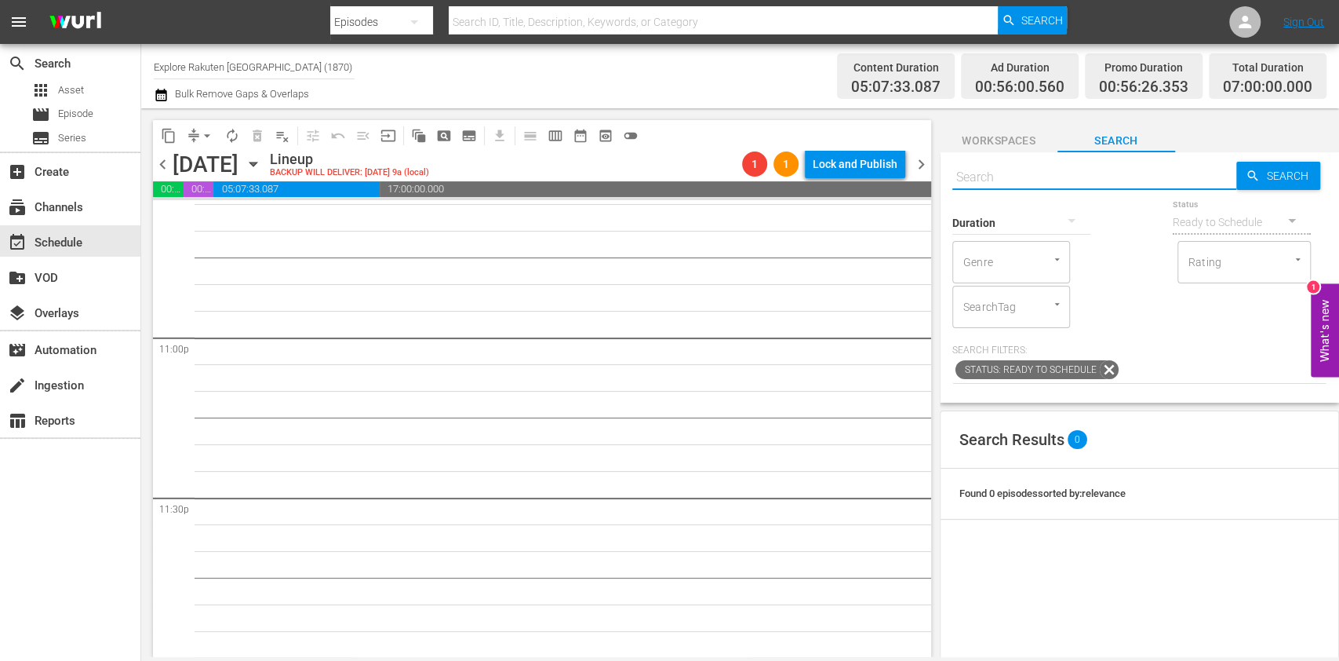
paste input "Aussie Gold Hunters"
type input "Aussie Gold Hunters s2 ep1 pol"
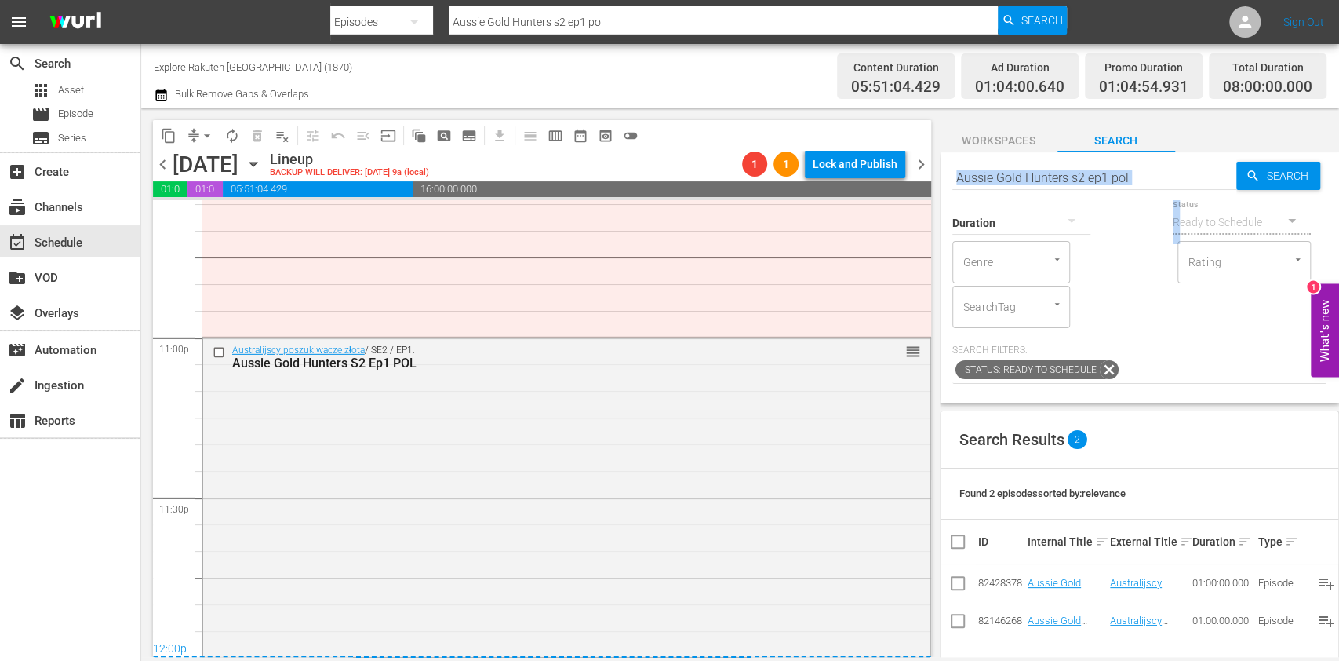
drag, startPoint x: 1147, startPoint y: 185, endPoint x: 991, endPoint y: 175, distance: 156.5
click at [991, 175] on div "Search Aussie Gold Hunters s2 ep1 pol Search Duration Status Ready to Schedule …" at bounding box center [1139, 277] width 399 height 250
click at [999, 175] on input "Aussie Gold Hunters s2 ep1 pol" at bounding box center [1094, 177] width 284 height 38
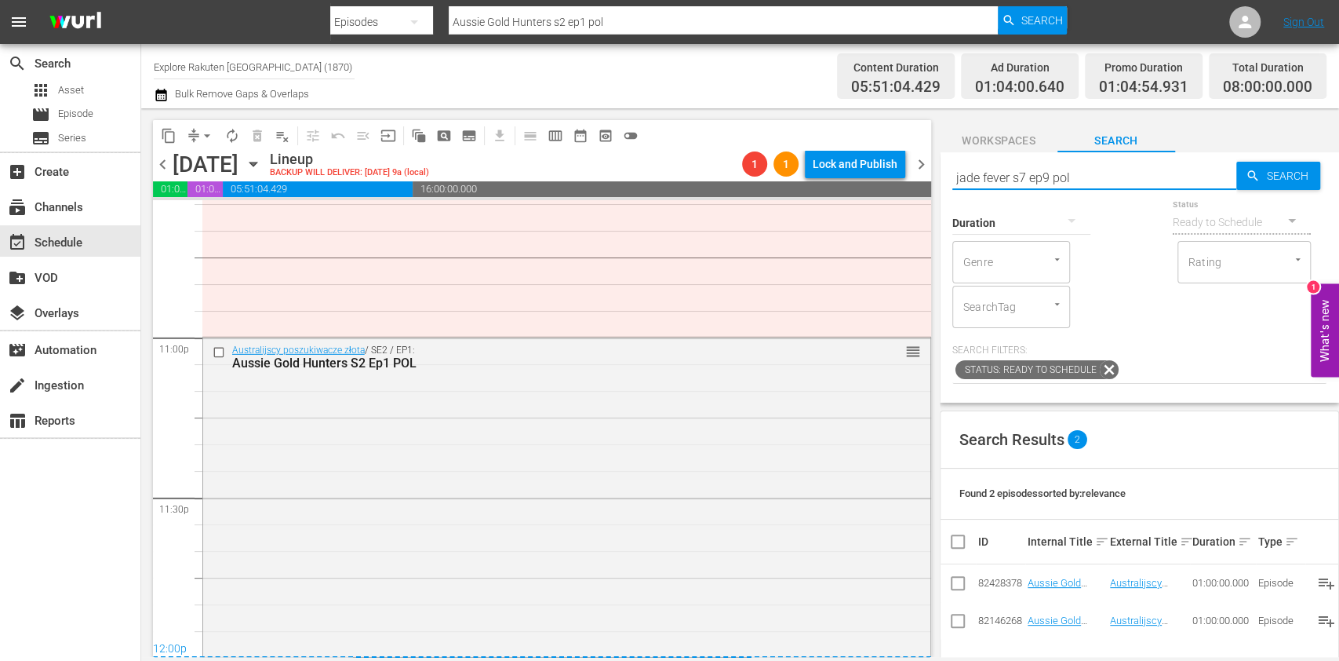
type input "jade fever s7 ep9 pol"
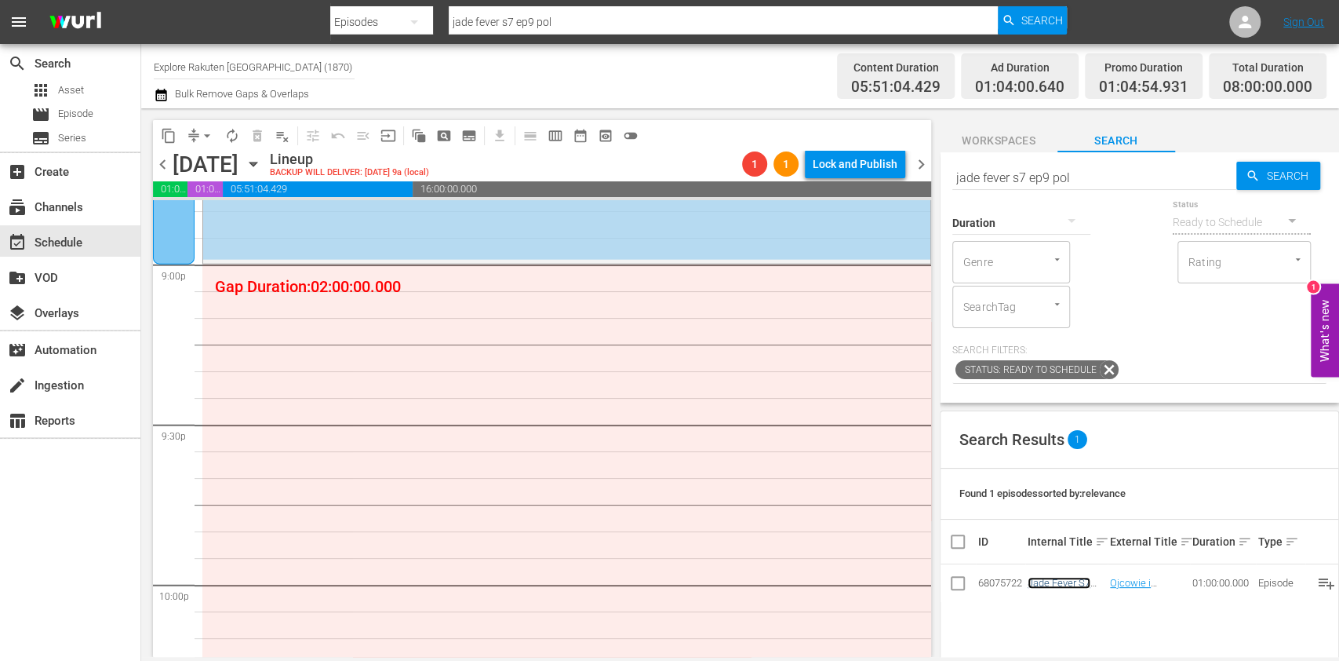
scroll to position [6597, 0]
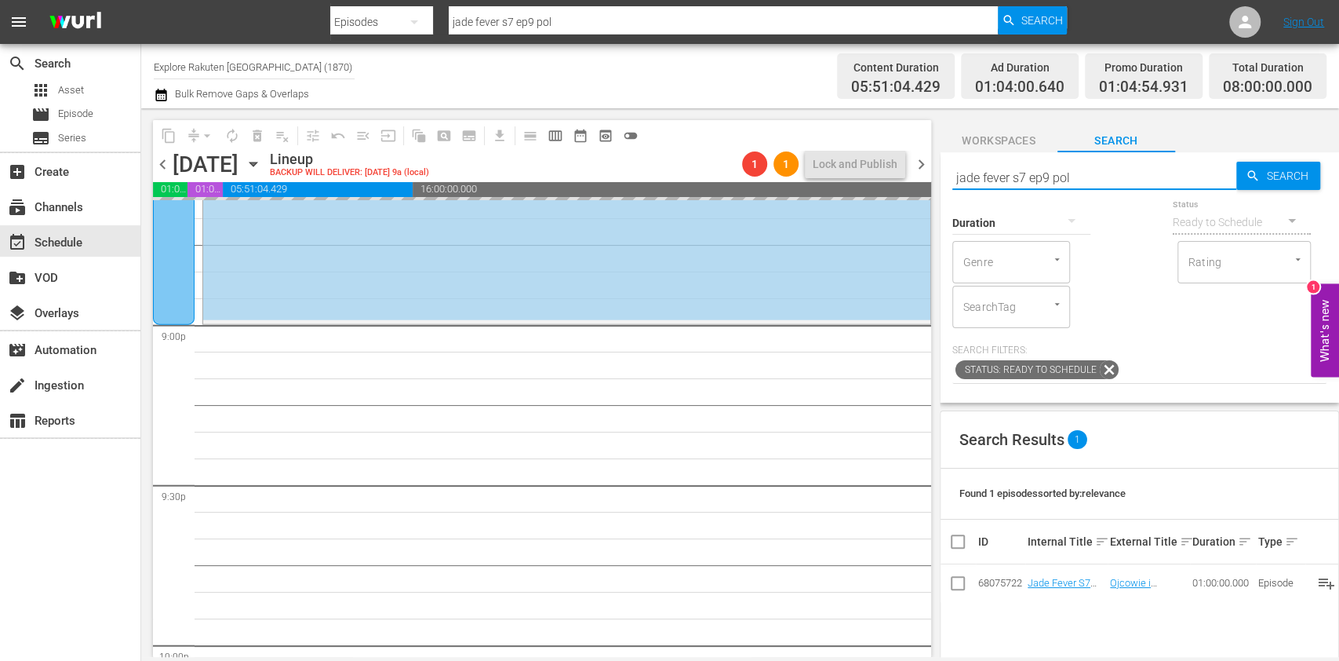
click at [1048, 181] on input "jade fever s7 ep9 pol" at bounding box center [1094, 177] width 284 height 38
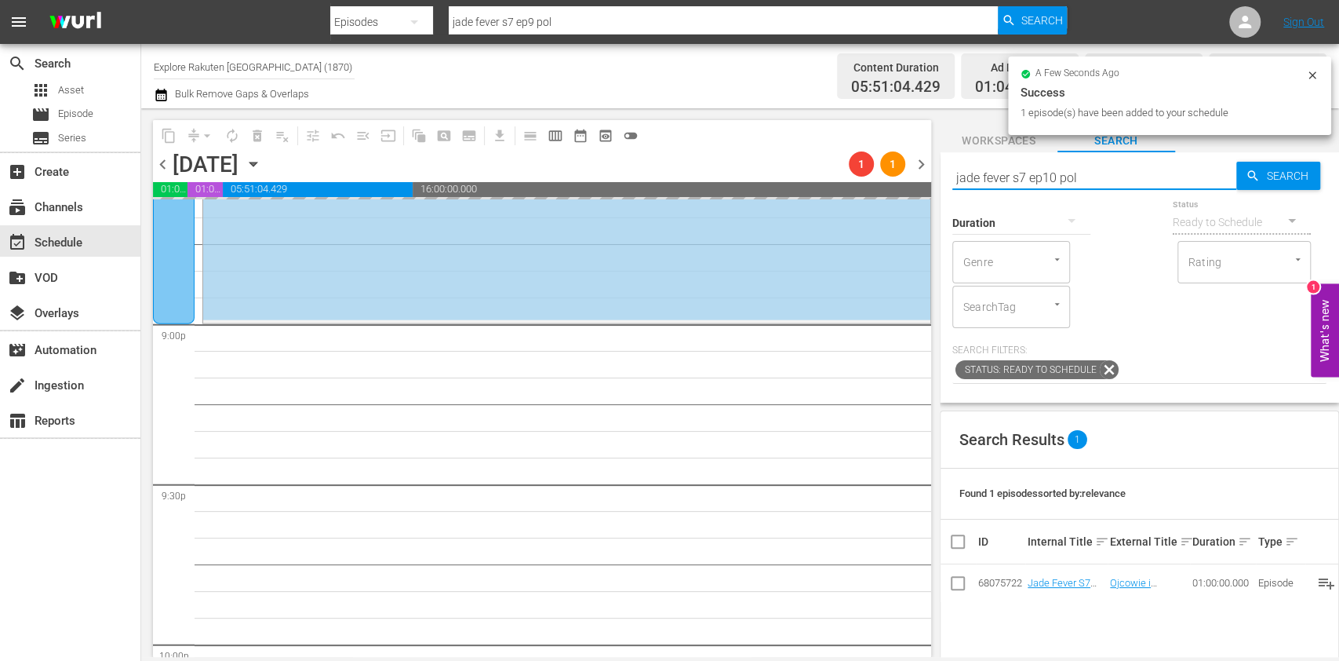
type input "jade fever s7 ep10 pol"
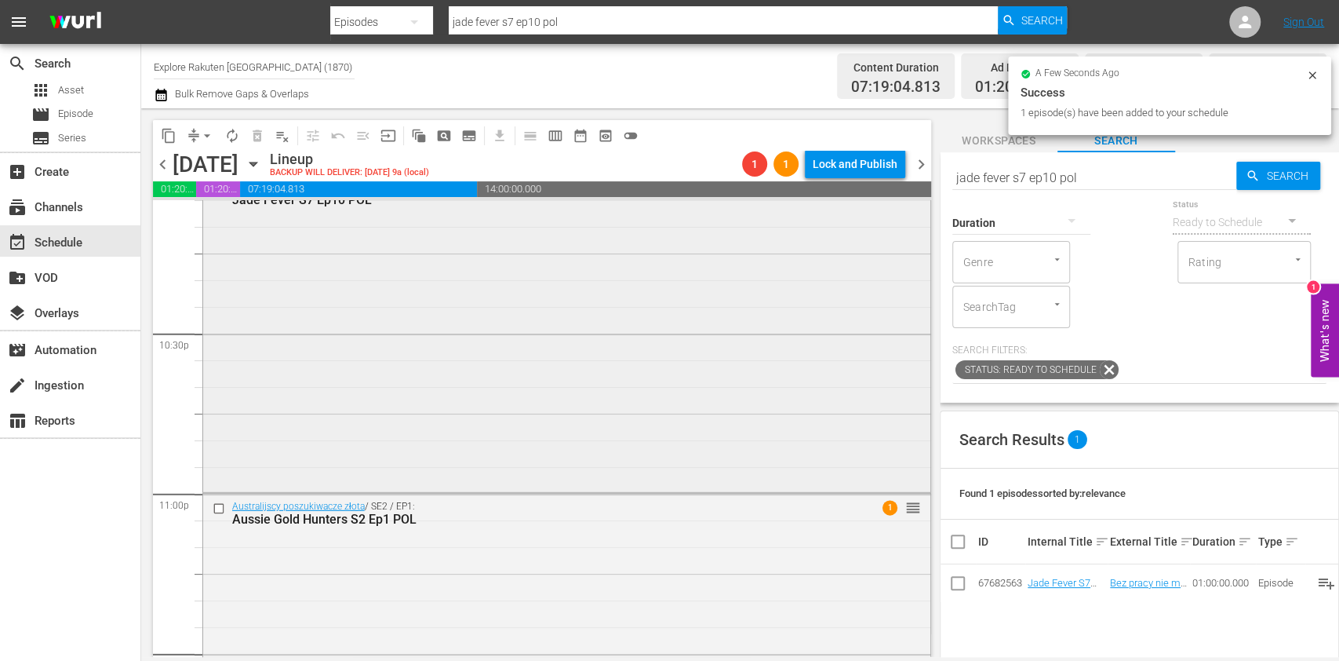
scroll to position [7225, 0]
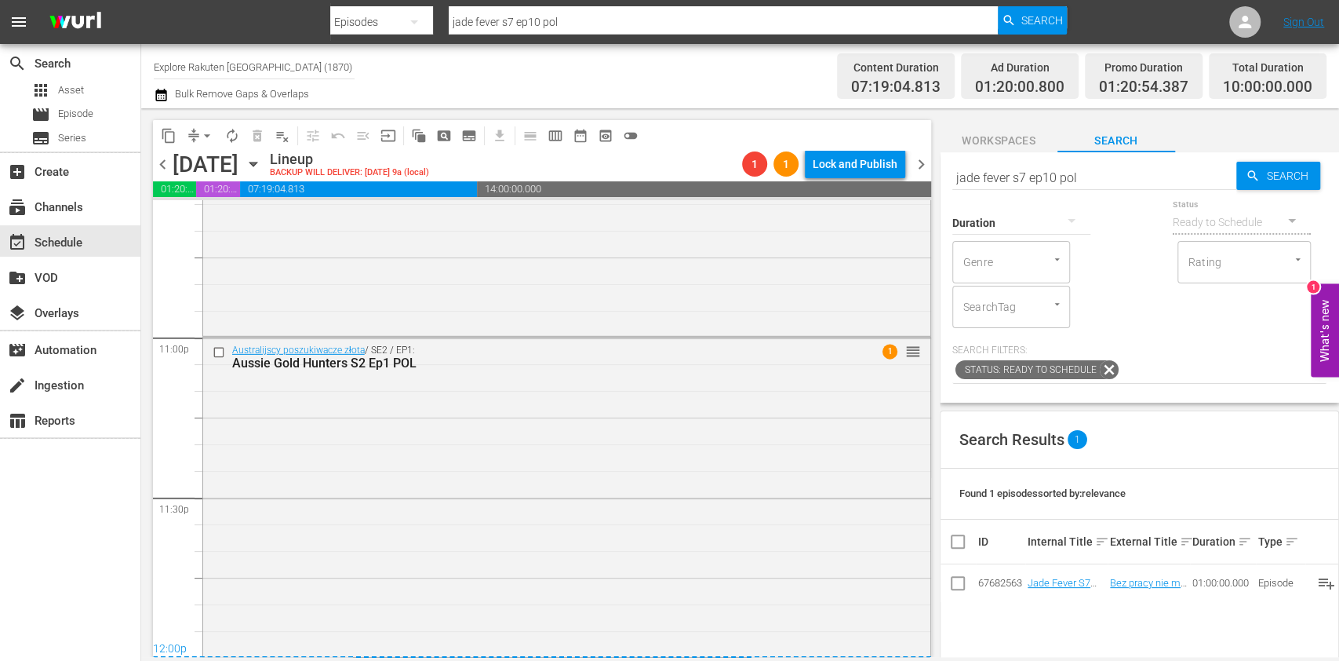
click at [929, 169] on span "chevron_right" at bounding box center [922, 165] width 20 height 20
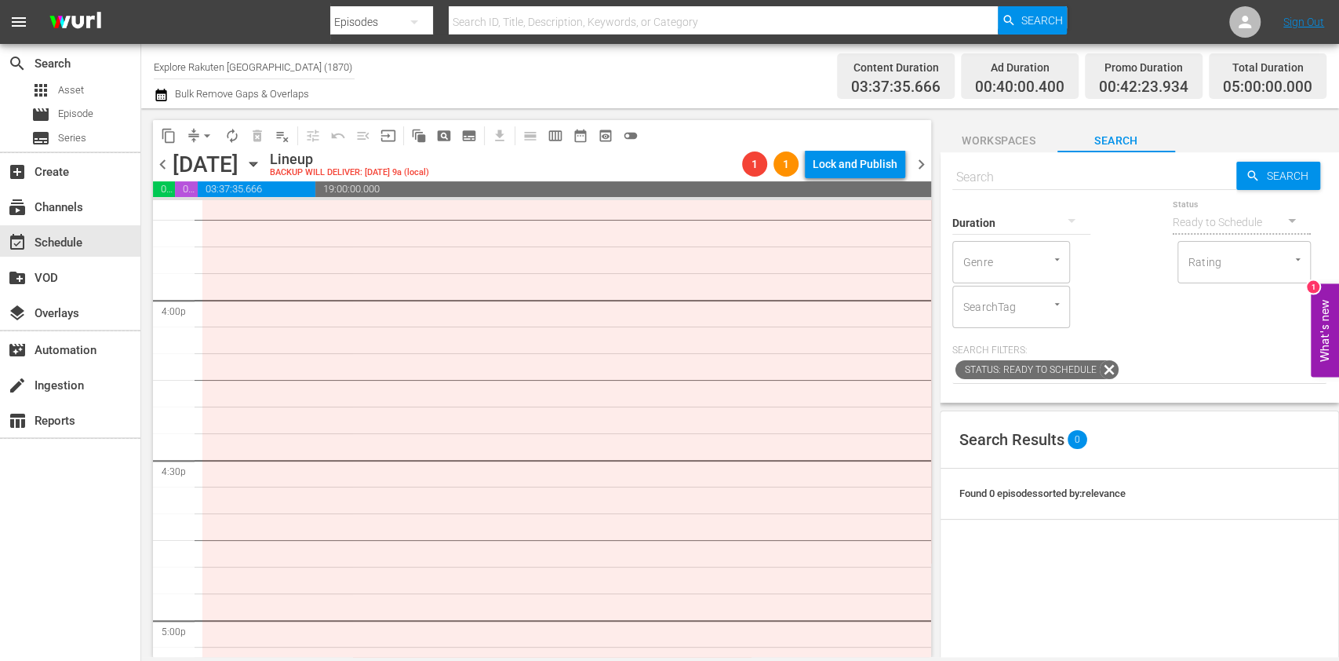
scroll to position [5021, 0]
click at [1034, 180] on input "text" at bounding box center [1094, 177] width 284 height 38
type input "jade fever"
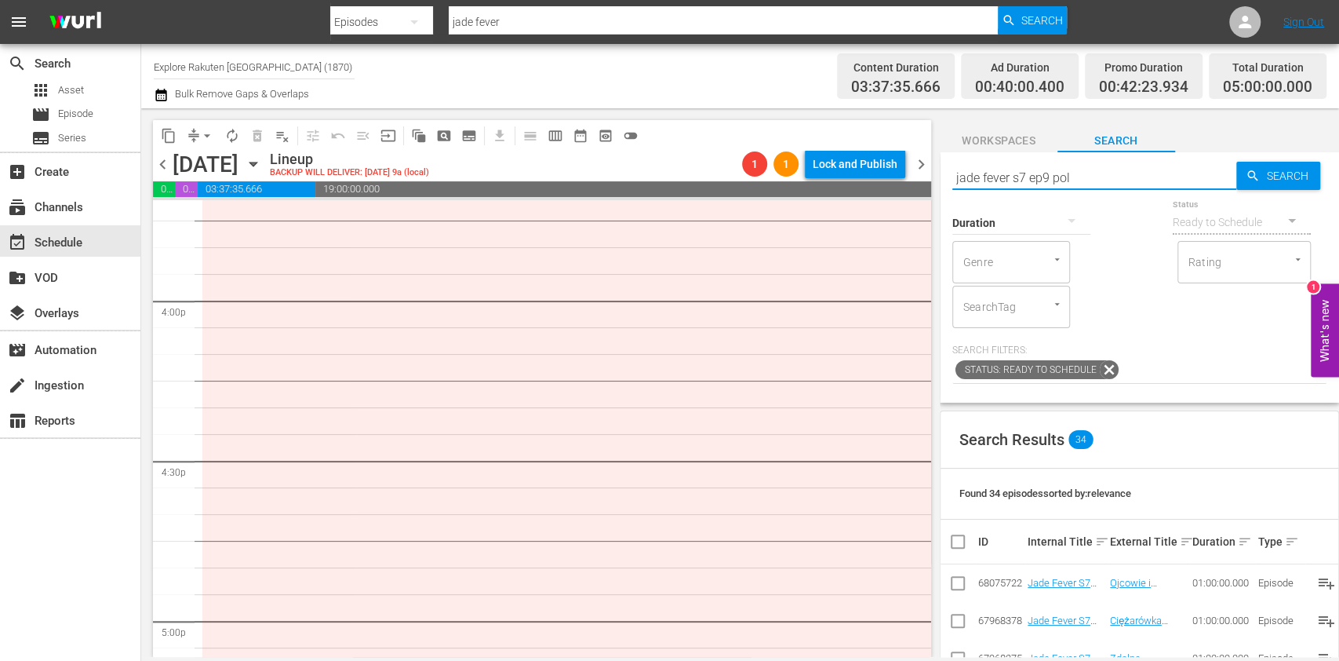
type input "jade fever s7 ep9 pol"
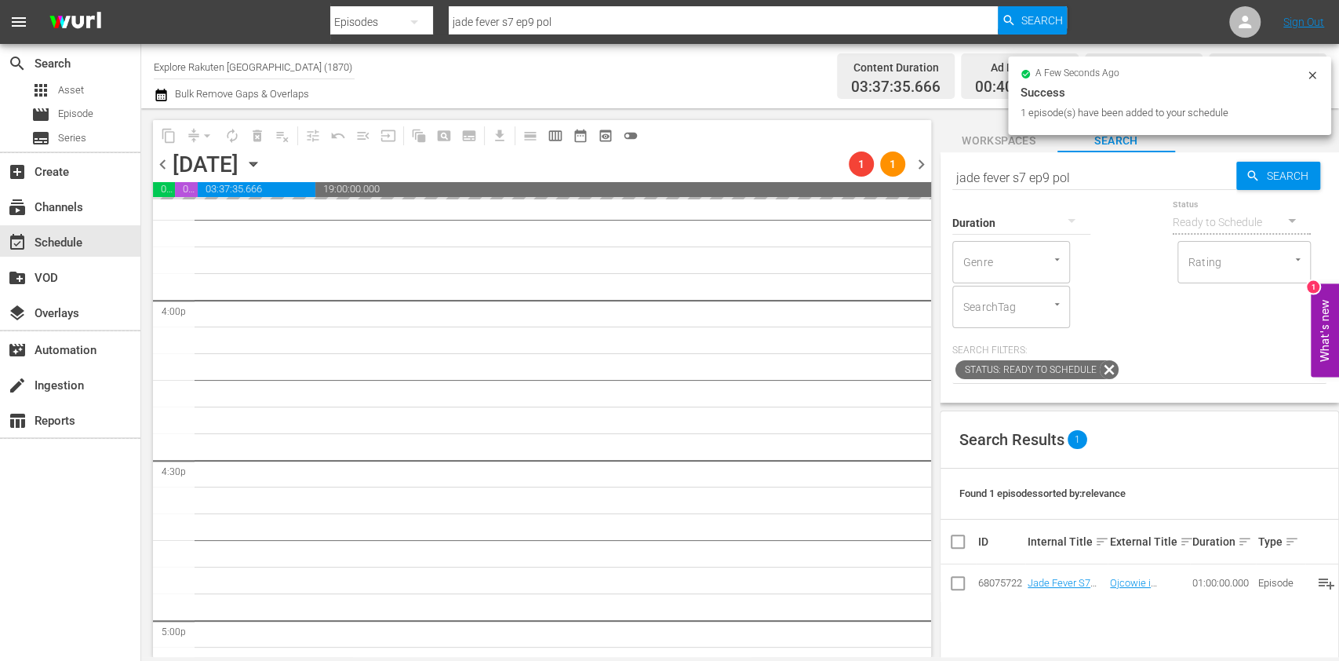
drag, startPoint x: 1048, startPoint y: 173, endPoint x: 1056, endPoint y: 179, distance: 10.0
click at [1048, 173] on input "jade fever s7 ep9 pol" at bounding box center [1094, 177] width 284 height 38
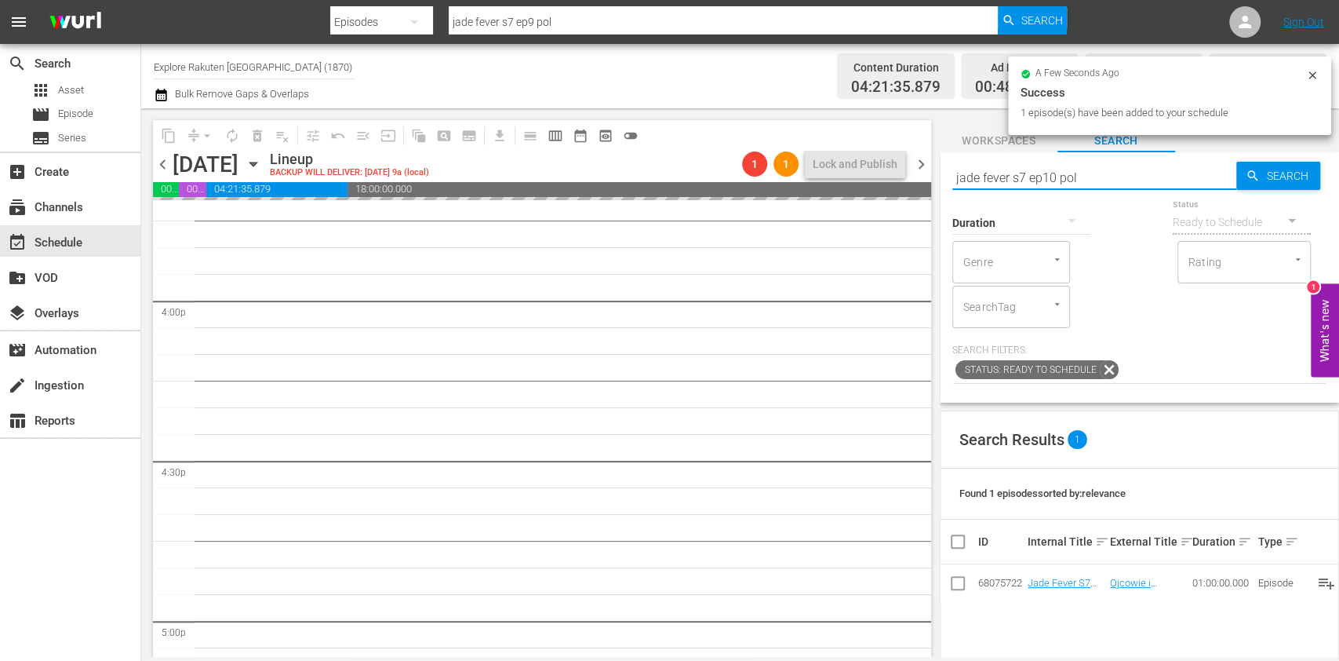
type input "jade fever s7 ep10 pol"
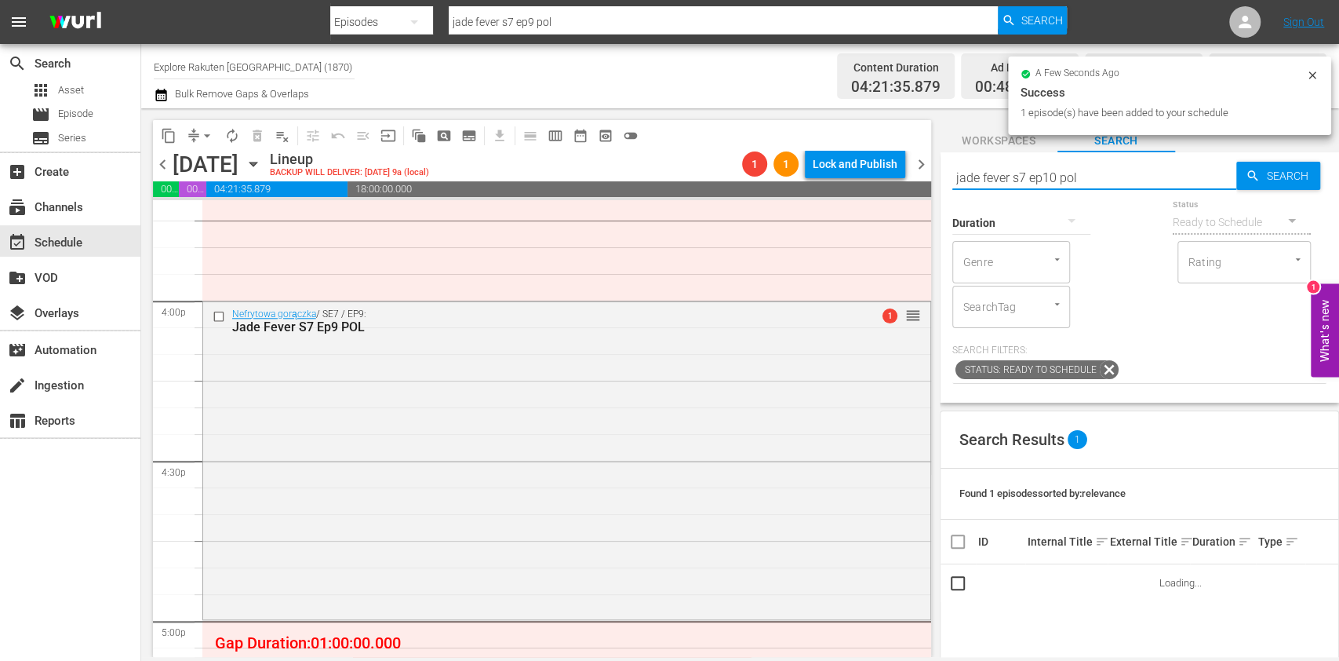
type input "jade fever s7 ep10 pol"
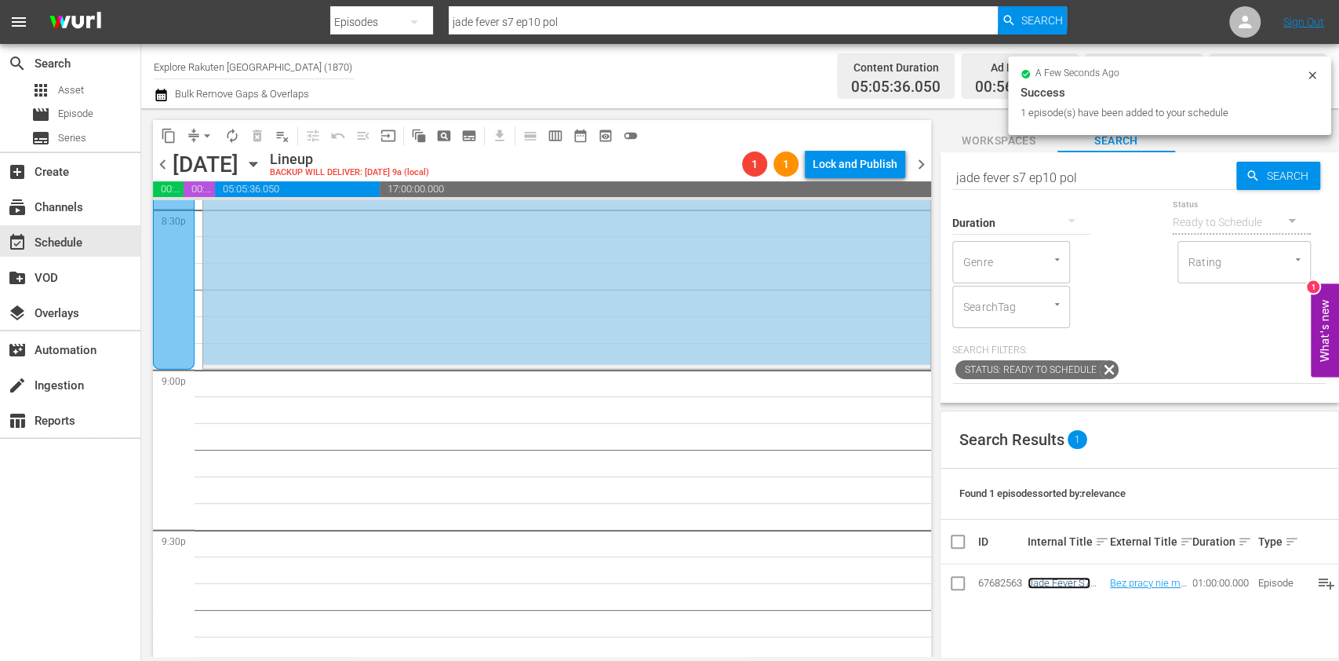
scroll to position [7225, 0]
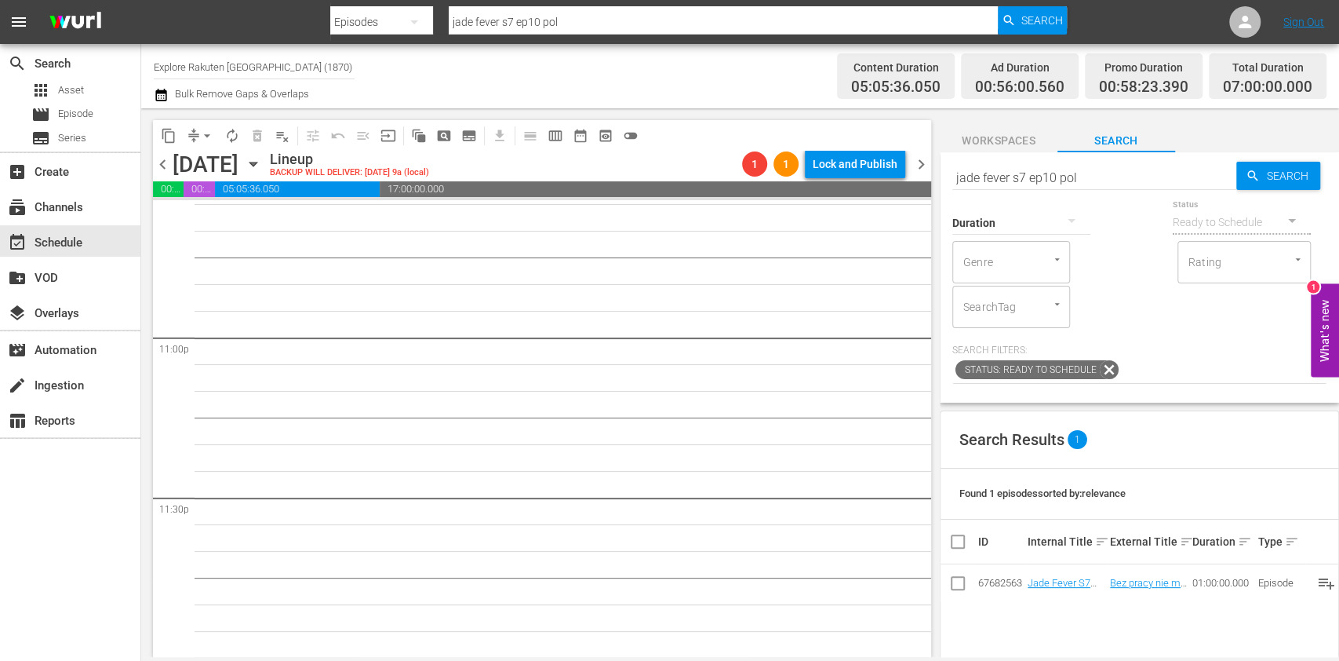
click at [262, 166] on icon "button" at bounding box center [253, 163] width 17 height 17
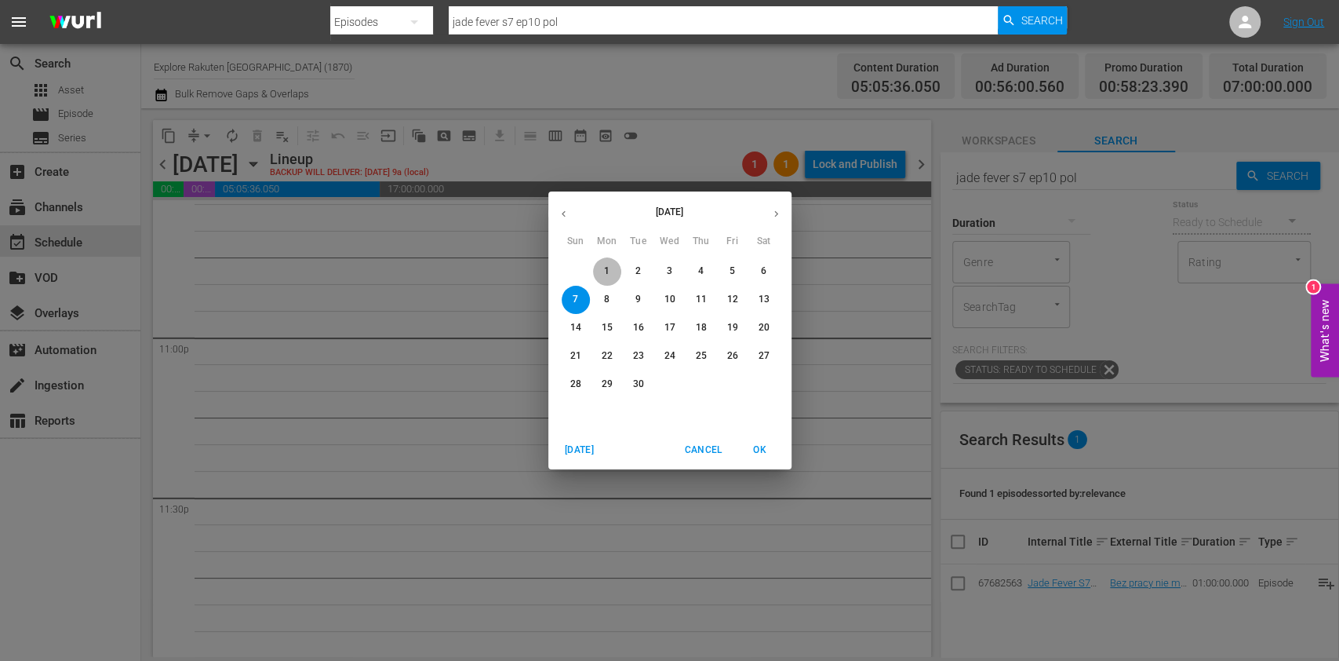
click at [609, 262] on button "1" at bounding box center [607, 271] width 28 height 28
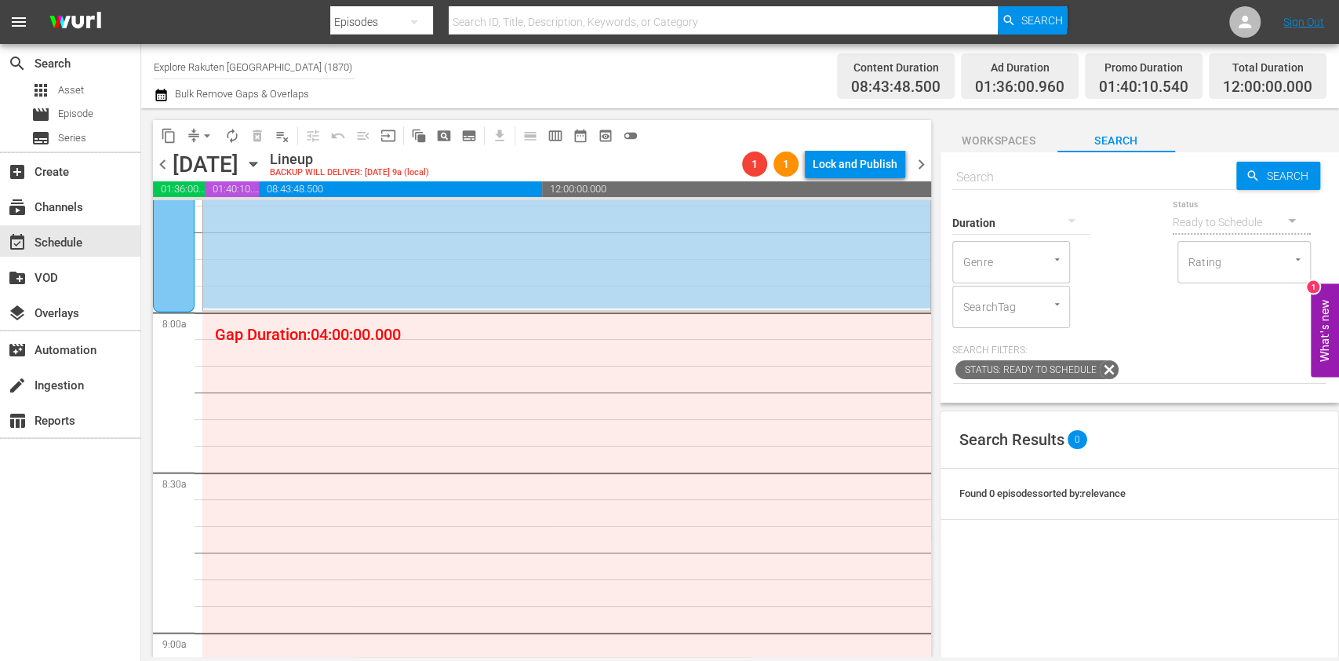
scroll to position [2461, 0]
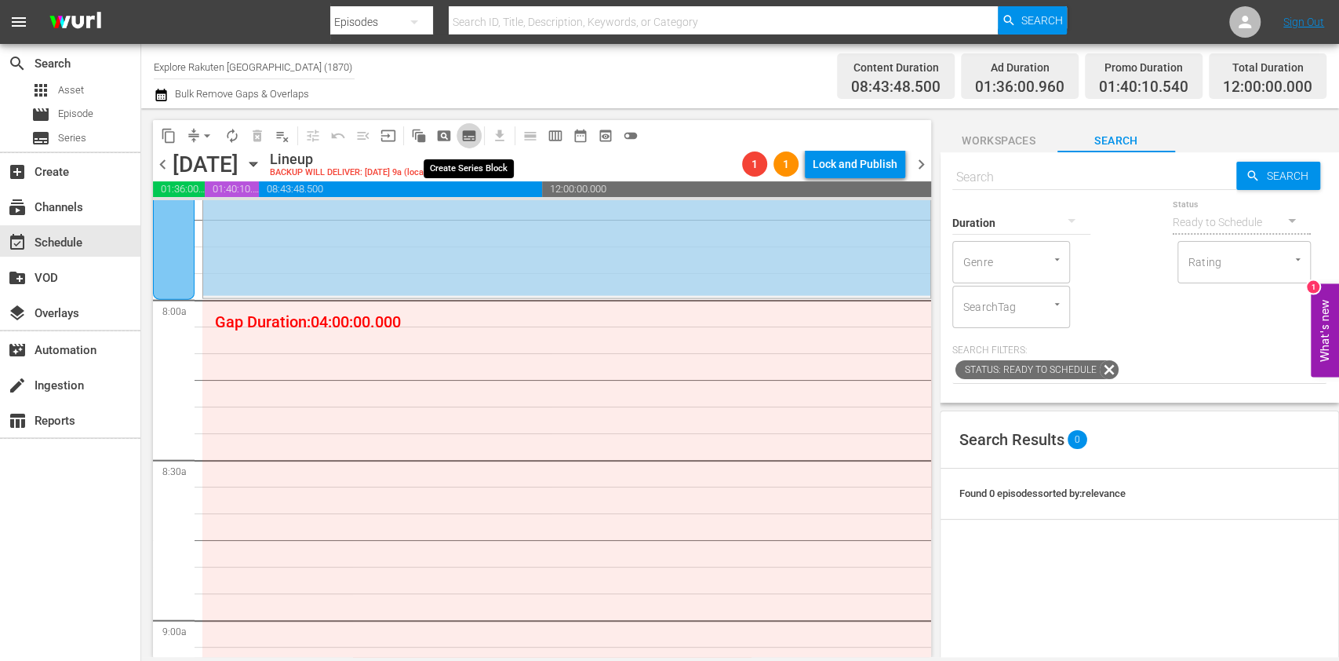
click at [477, 140] on button "subtitles_outlined" at bounding box center [469, 135] width 25 height 25
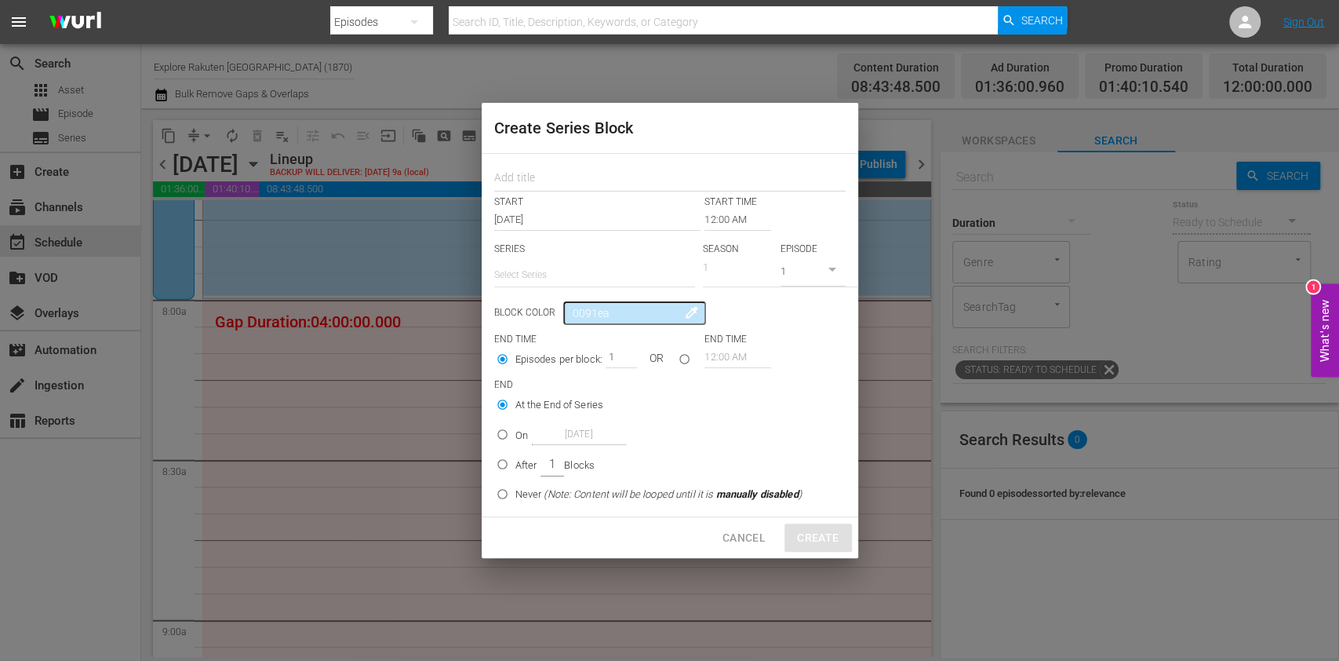
click at [549, 253] on p "SERIES" at bounding box center [594, 248] width 201 height 13
click at [551, 258] on input "text" at bounding box center [594, 275] width 201 height 38
paste input "Ciężarówką po bezdrożach [GEOGRAPHIC_DATA]"
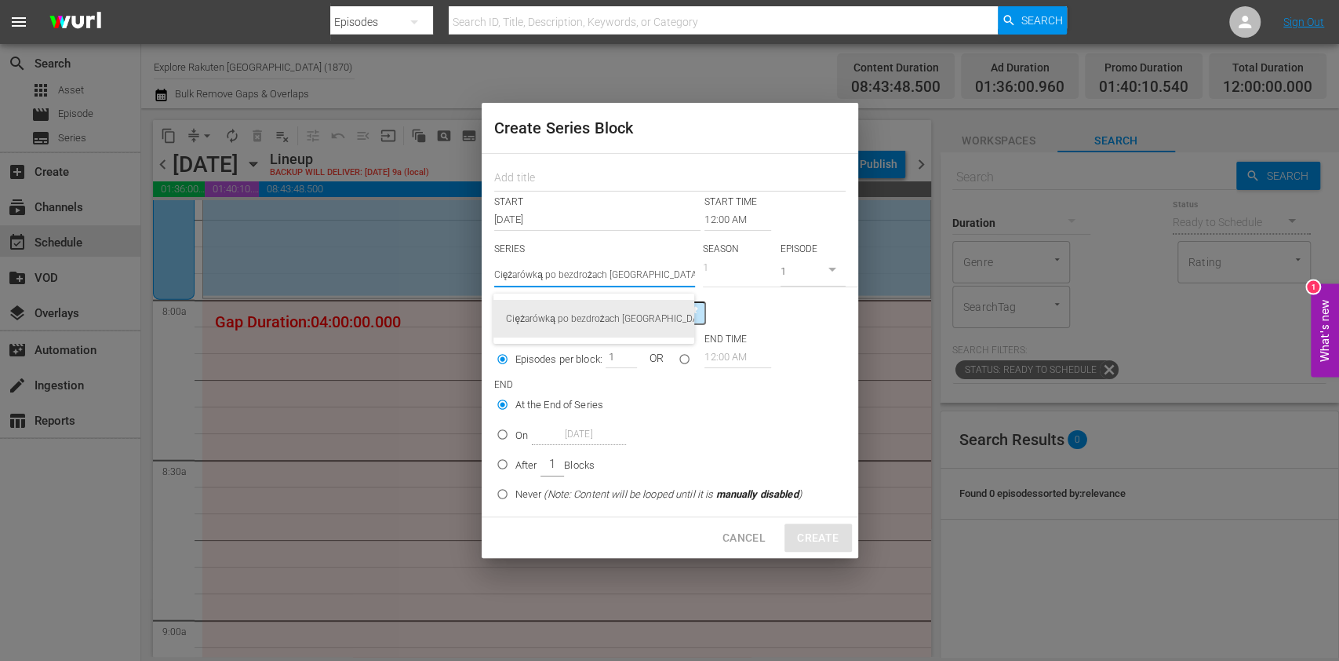
click at [595, 319] on div "Ciężarówką po bezdrożach [GEOGRAPHIC_DATA]" at bounding box center [594, 319] width 176 height 38
type input "Ciężarówką po bezdrożach [GEOGRAPHIC_DATA]"
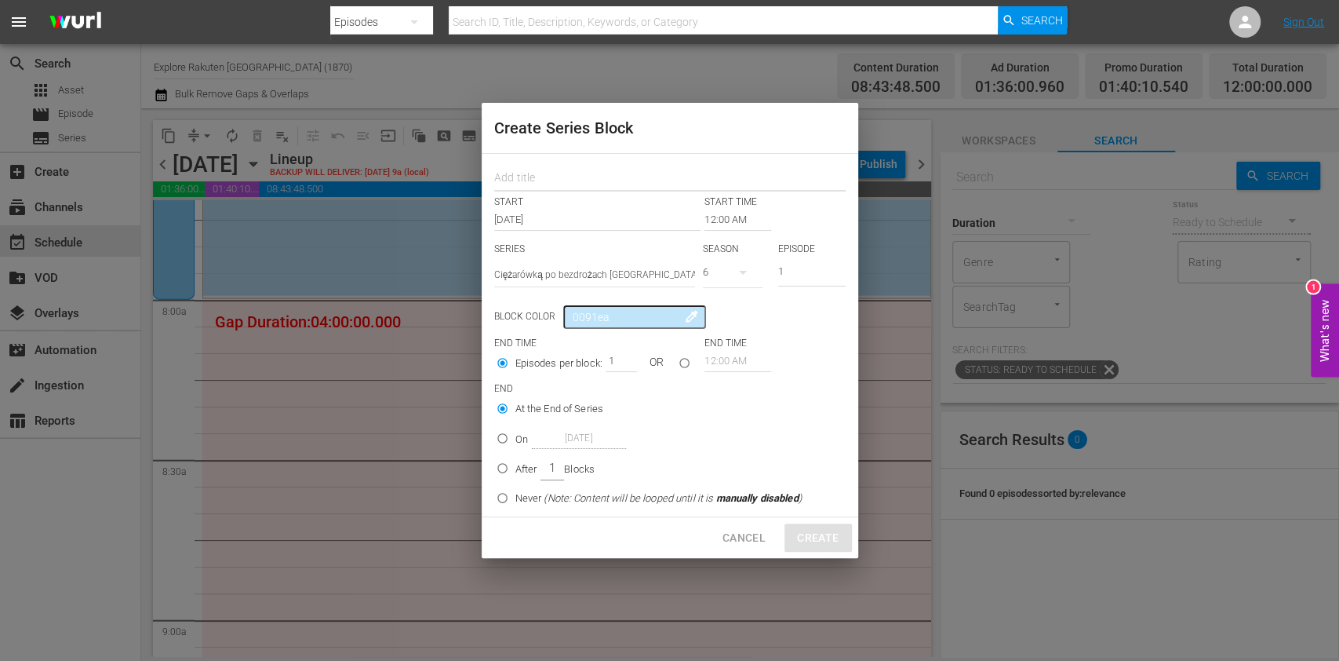
click at [552, 177] on input "text" at bounding box center [669, 179] width 351 height 24
type input "Outback Truckers"
drag, startPoint x: 608, startPoint y: 178, endPoint x: 416, endPoint y: 170, distance: 192.4
click at [416, 170] on div "Create Series Block Outback Truckers START START TIME Sep 1st 2025 12:00 AM SER…" at bounding box center [669, 330] width 1339 height 661
click at [735, 281] on button "button" at bounding box center [743, 272] width 38 height 38
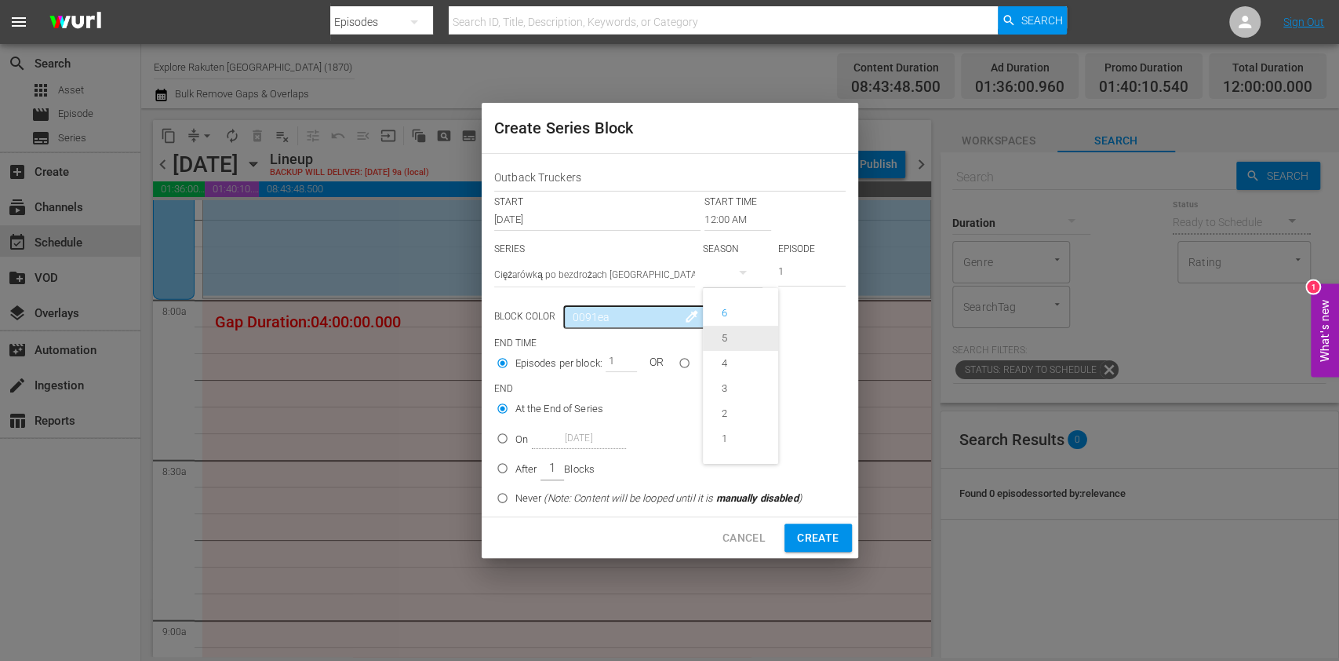
click at [741, 337] on div "5" at bounding box center [724, 338] width 43 height 16
drag, startPoint x: 803, startPoint y: 268, endPoint x: 766, endPoint y: 275, distance: 38.3
click at [767, 275] on div "SERIES Select Series Ciężarówką po bezdrożach Australii SEASON 5 EPISODE 1" at bounding box center [669, 269] width 351 height 55
click at [723, 222] on input "12:00 AM" at bounding box center [738, 220] width 67 height 22
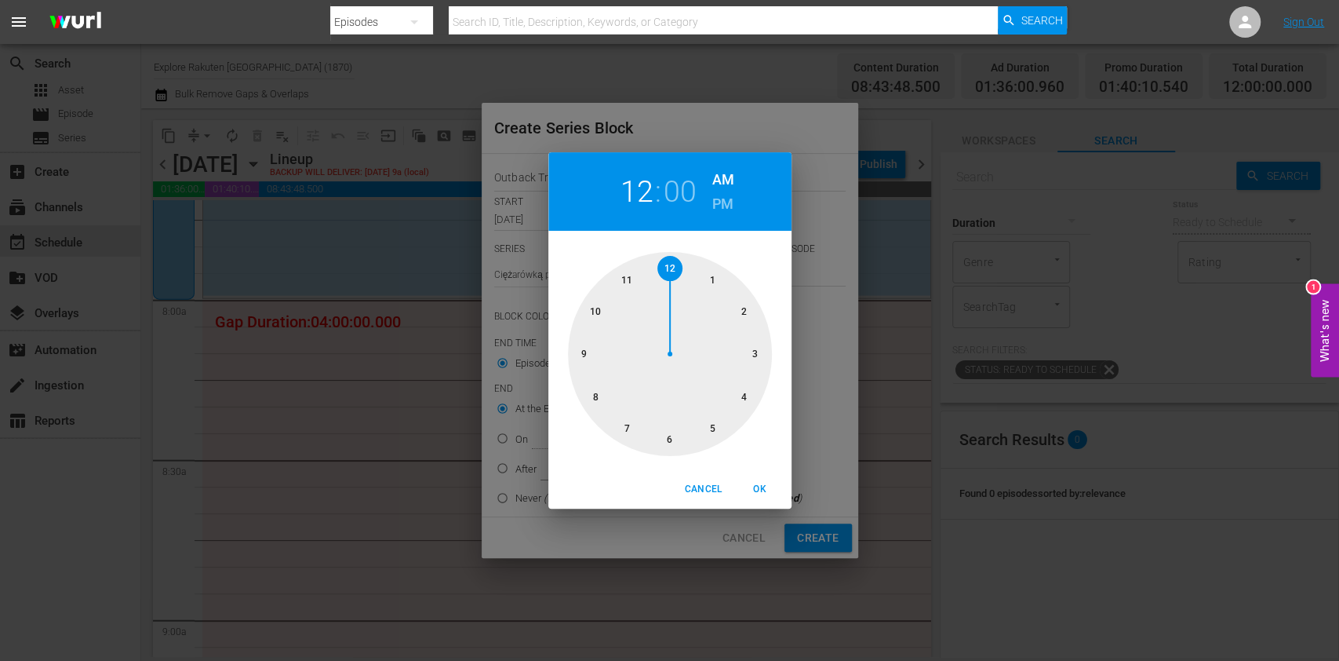
click at [600, 391] on div at bounding box center [670, 354] width 204 height 204
click at [747, 481] on span "OK" at bounding box center [760, 489] width 38 height 16
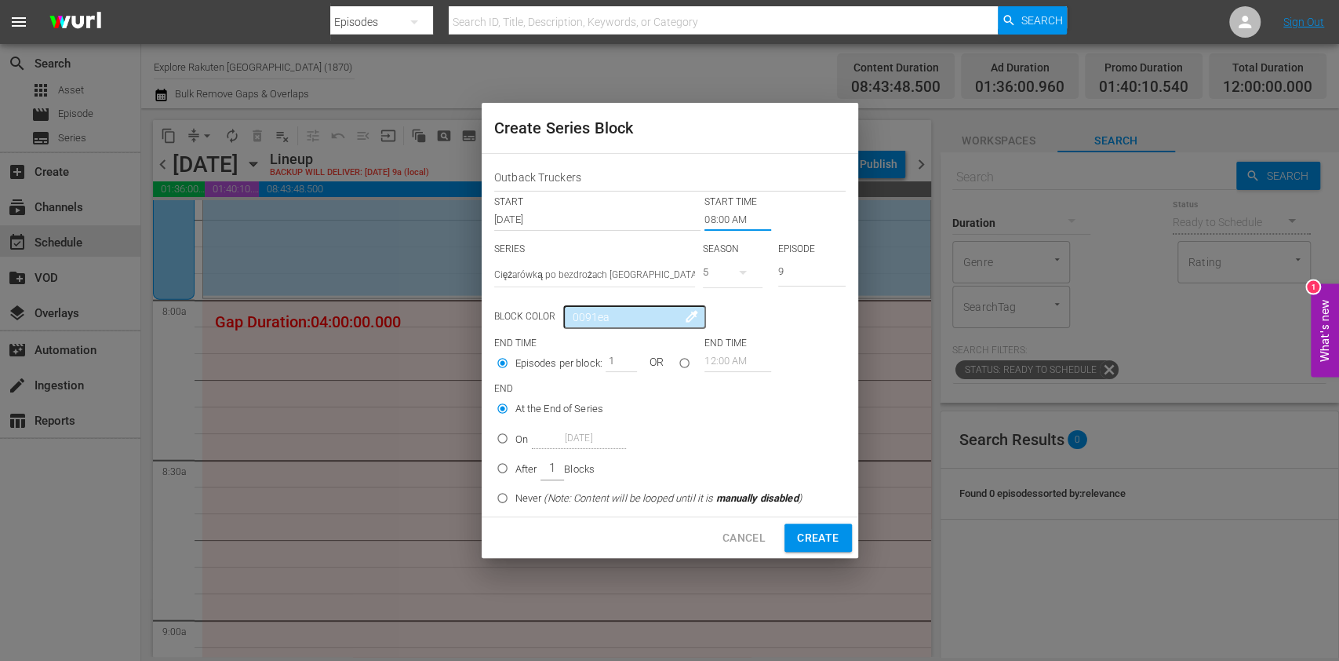
click at [493, 428] on input "On [DATE]" at bounding box center [503, 441] width 26 height 26
click at [534, 430] on input "[DATE]" at bounding box center [579, 438] width 94 height 21
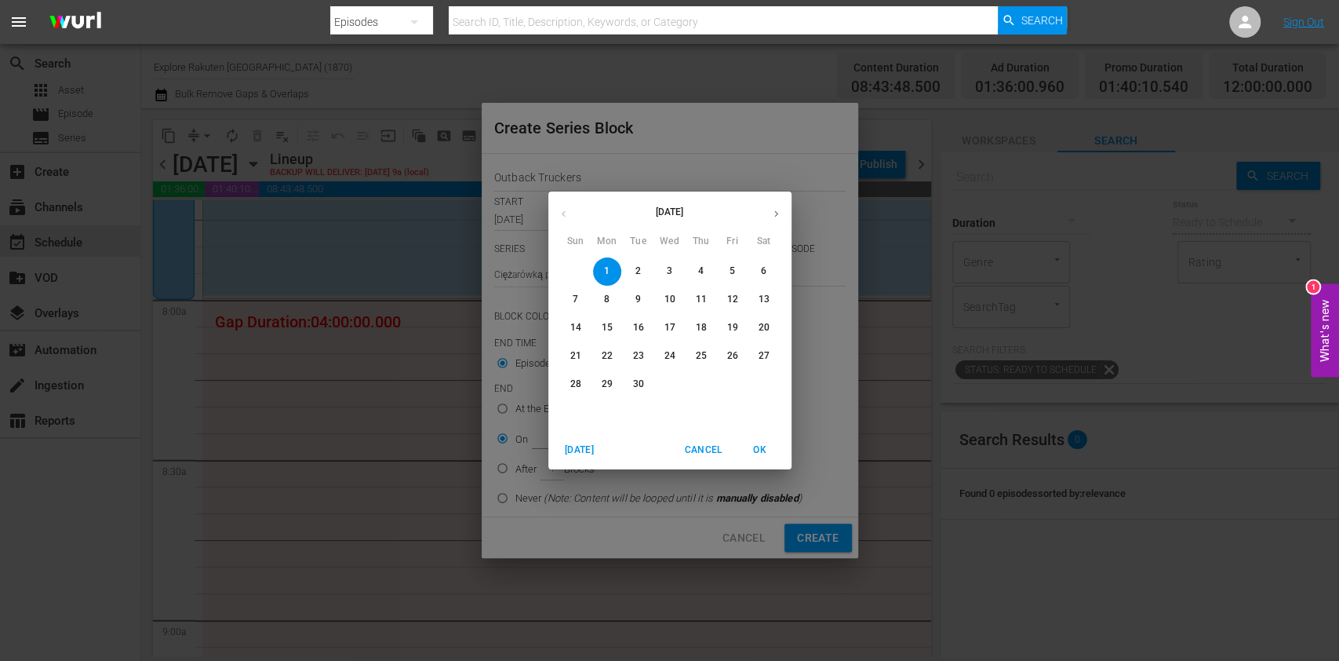
click at [559, 432] on div "Today Cancel OK" at bounding box center [669, 450] width 243 height 38
click at [728, 262] on button "5" at bounding box center [733, 271] width 28 height 28
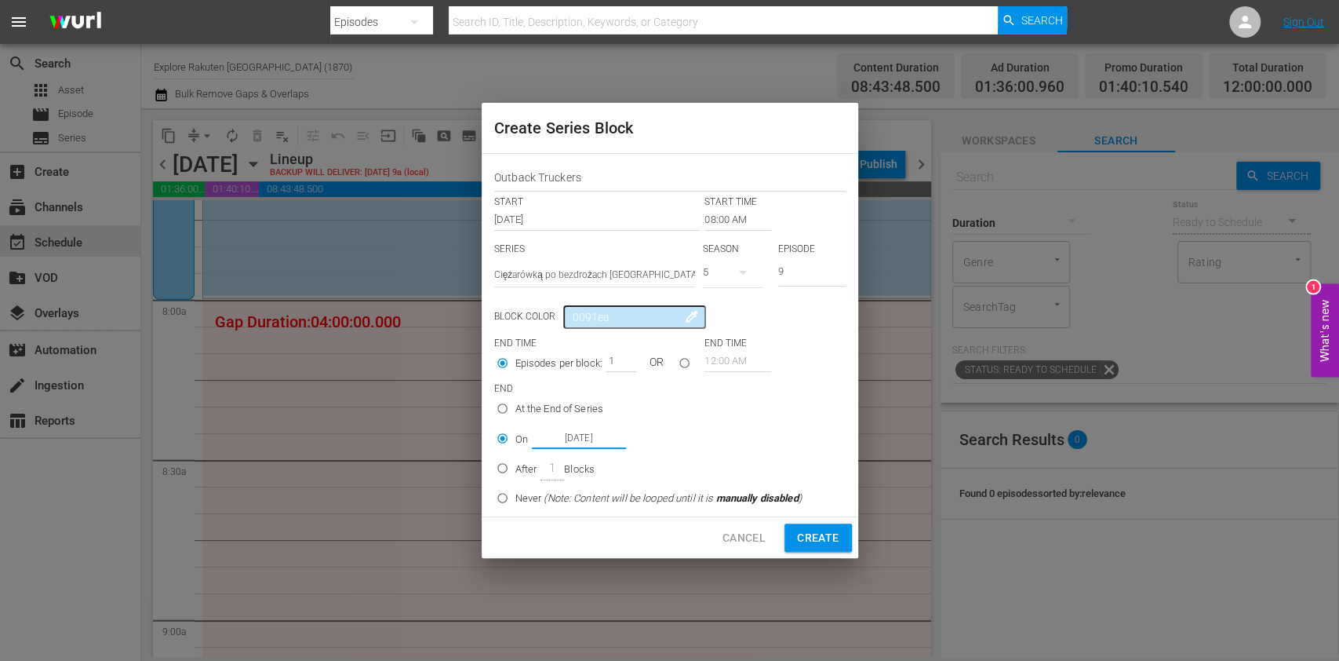
click at [820, 535] on span "Create" at bounding box center [818, 538] width 42 height 20
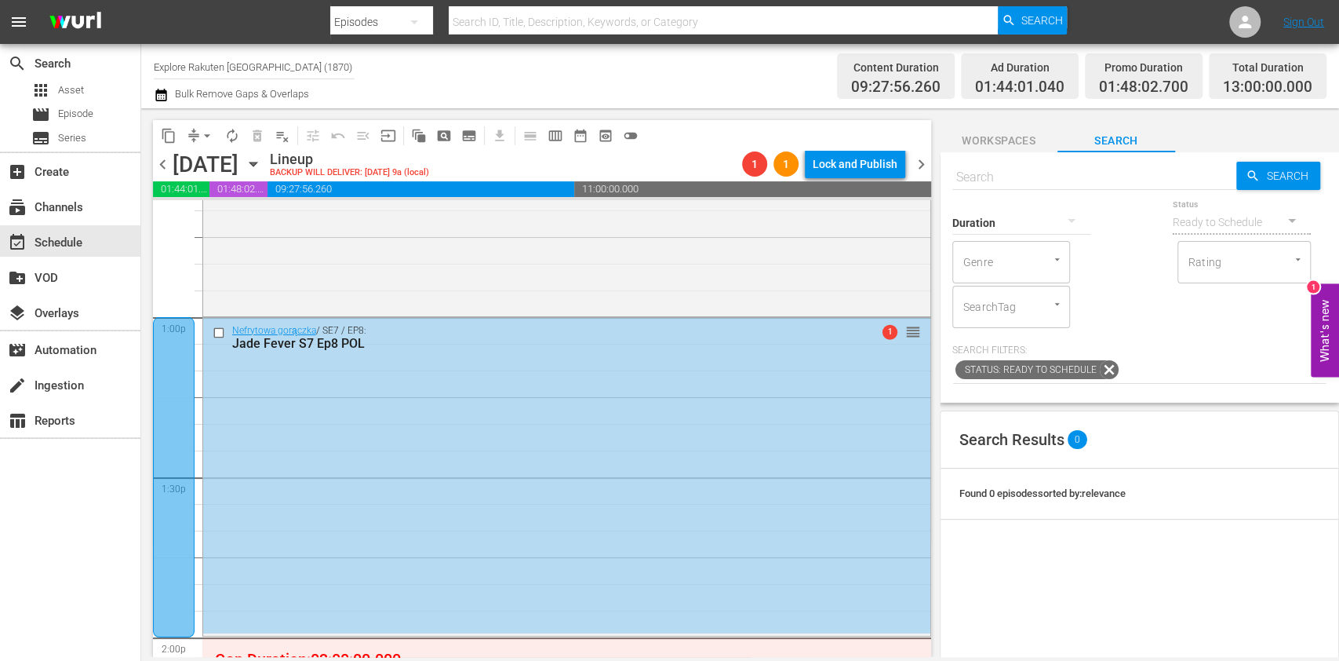
scroll to position [4240, 0]
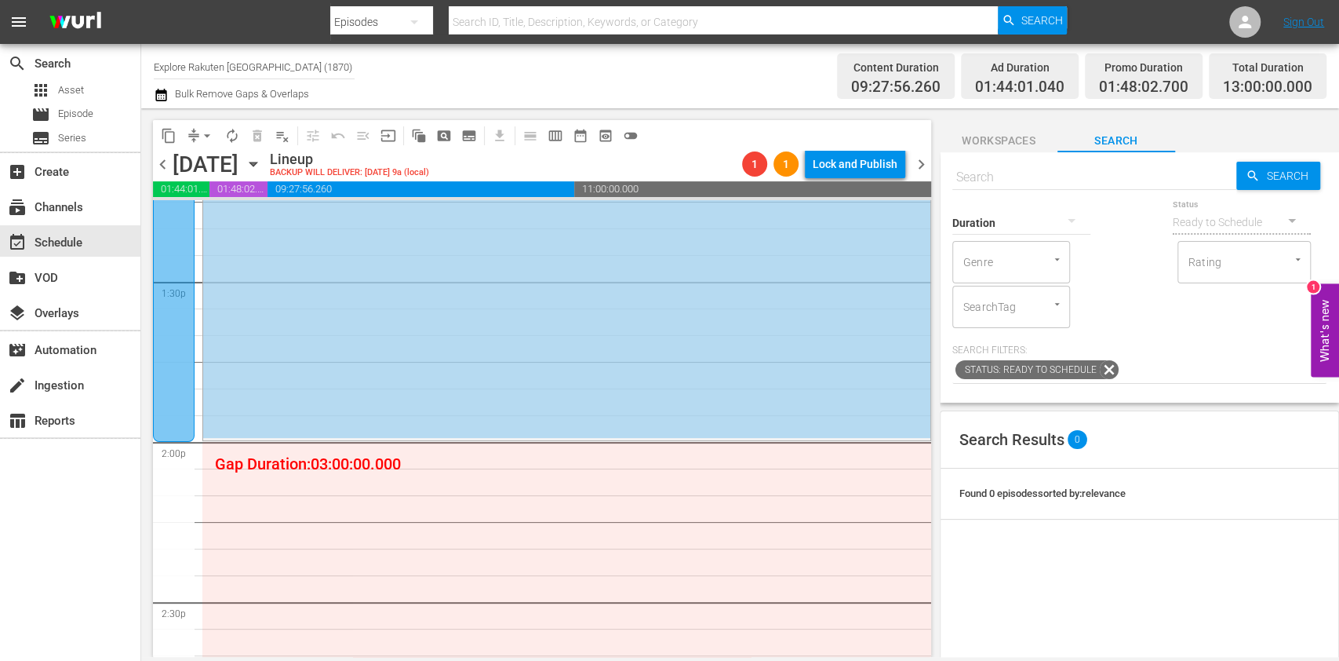
click at [474, 129] on span "subtitles_outlined" at bounding box center [469, 136] width 16 height 16
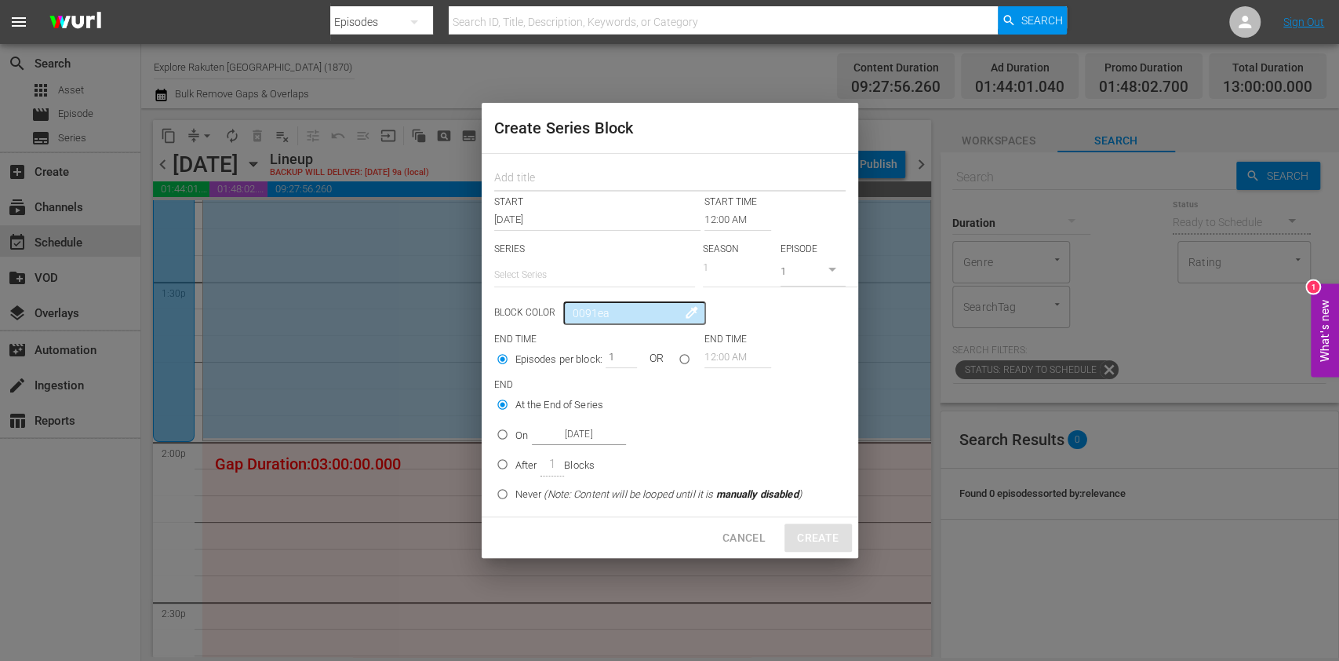
click at [540, 172] on input "text" at bounding box center [669, 179] width 351 height 24
paste input "Outback Truckers"
click at [548, 265] on input "text" at bounding box center [594, 275] width 201 height 38
click at [560, 315] on div "Ciężarówką po bezdrożach [GEOGRAPHIC_DATA]" at bounding box center [594, 319] width 176 height 38
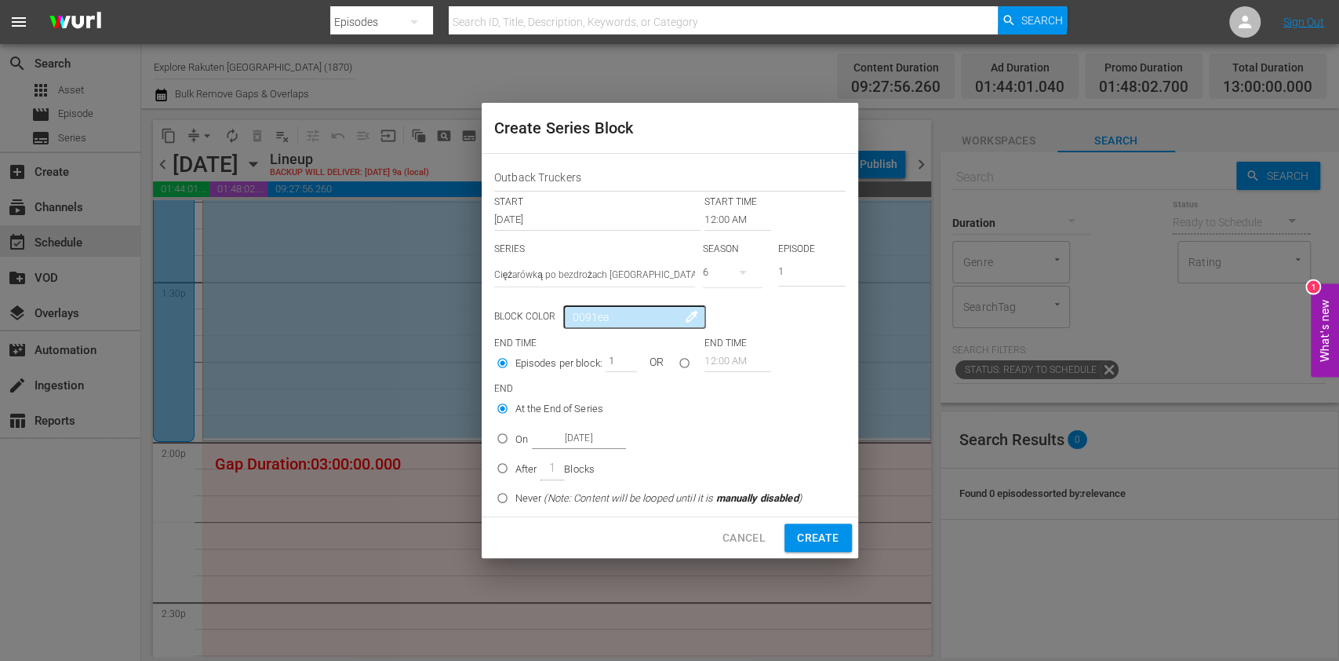
click at [737, 273] on icon "button" at bounding box center [743, 272] width 19 height 19
click at [743, 332] on div "5" at bounding box center [724, 338] width 43 height 16
drag, startPoint x: 797, startPoint y: 275, endPoint x: 751, endPoint y: 273, distance: 46.3
click at [751, 273] on div "SERIES Select Series Ciężarówką po bezdrożach Australii SEASON 5 EPISODE 1" at bounding box center [669, 269] width 351 height 55
click at [726, 217] on input "12:00 AM" at bounding box center [738, 220] width 67 height 22
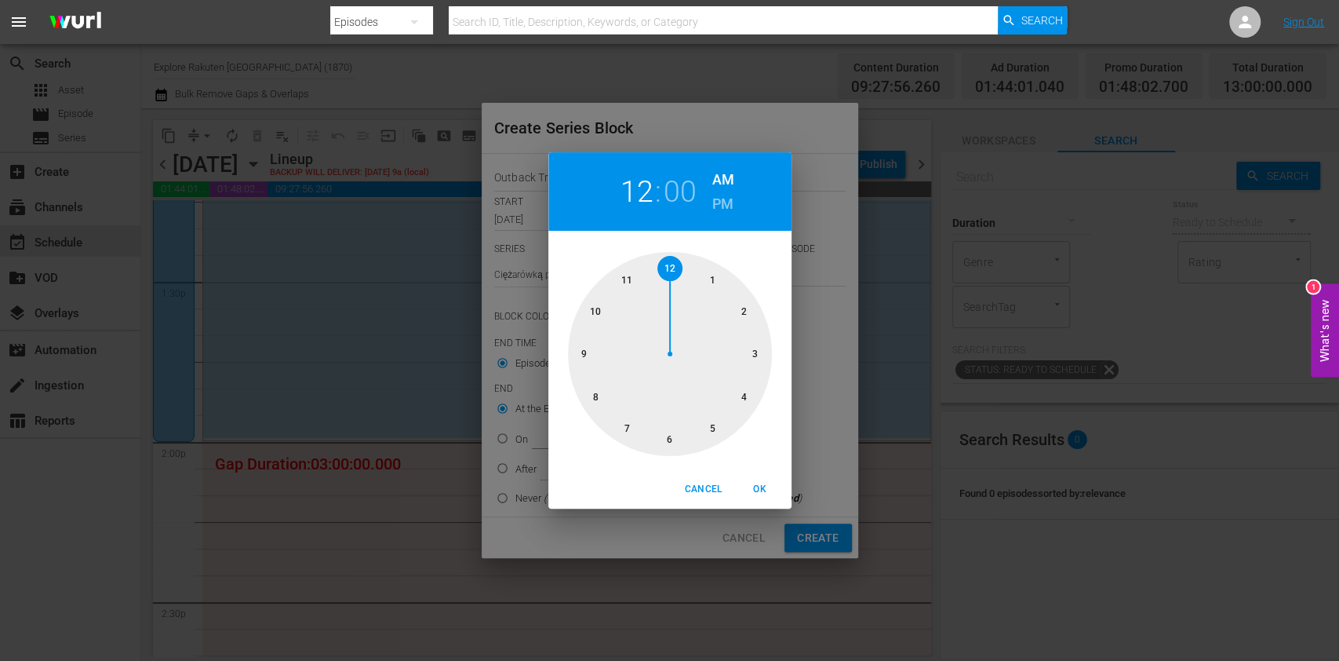
click at [729, 309] on div at bounding box center [670, 354] width 204 height 204
click at [722, 204] on h6 "PM" at bounding box center [722, 203] width 21 height 25
click at [768, 488] on span "OK" at bounding box center [760, 489] width 38 height 16
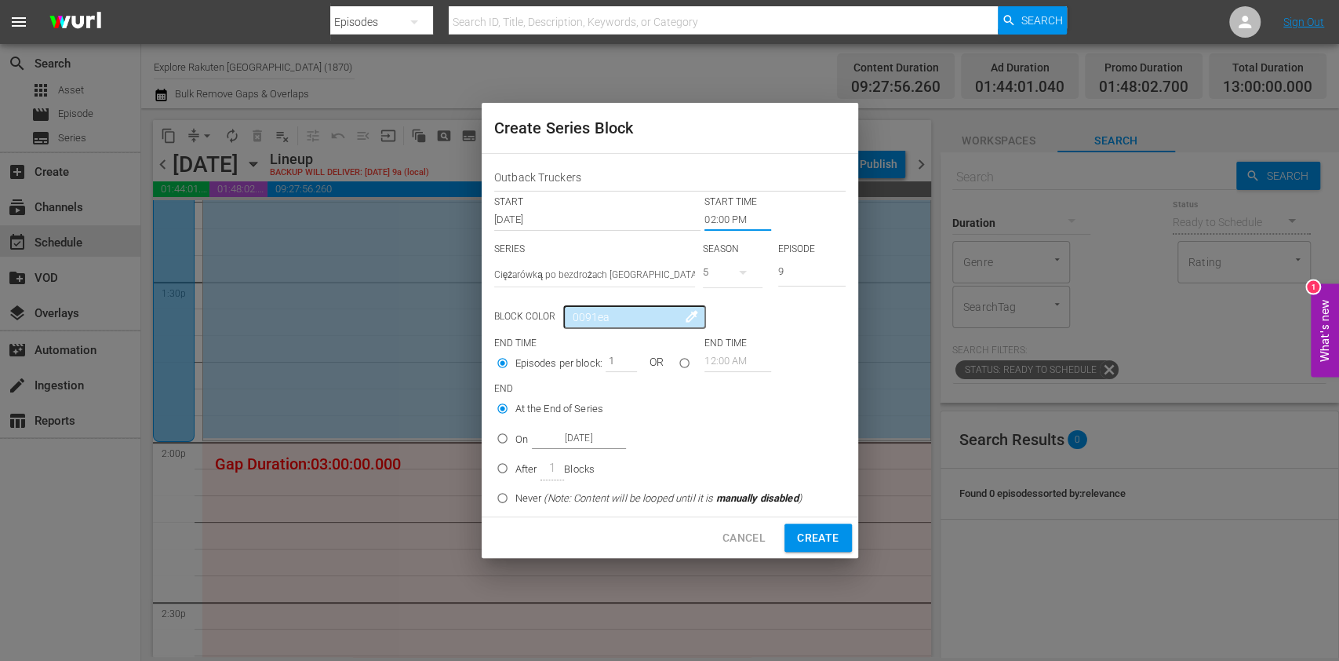
click at [498, 432] on input "On [DATE]" at bounding box center [503, 441] width 26 height 26
click at [578, 436] on input "[DATE]" at bounding box center [579, 438] width 94 height 21
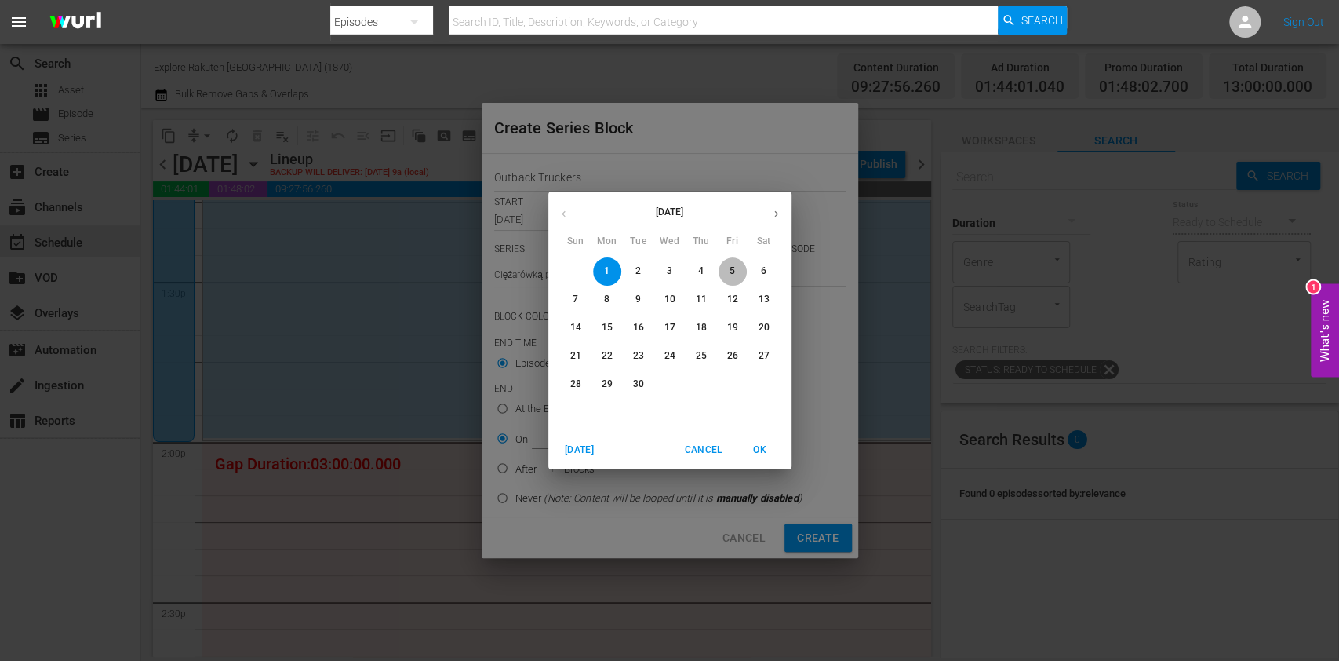
click at [730, 271] on p "5" at bounding box center [732, 270] width 5 height 13
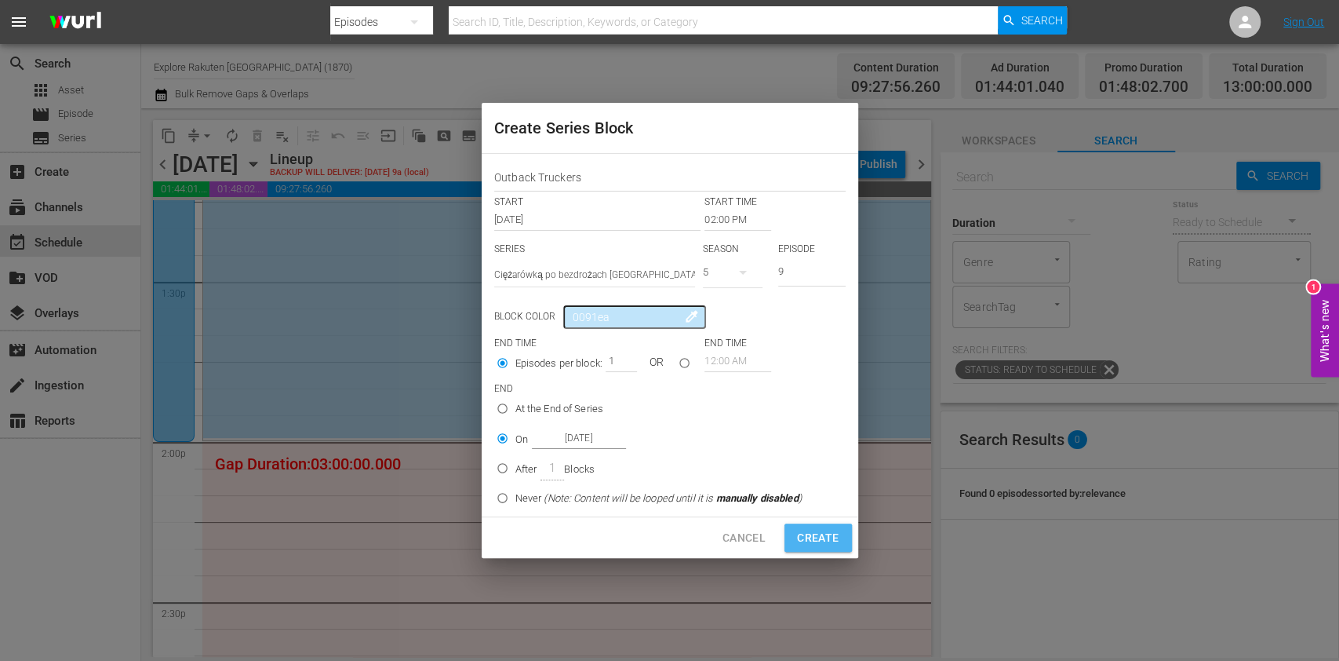
click at [807, 524] on button "Create" at bounding box center [818, 537] width 67 height 29
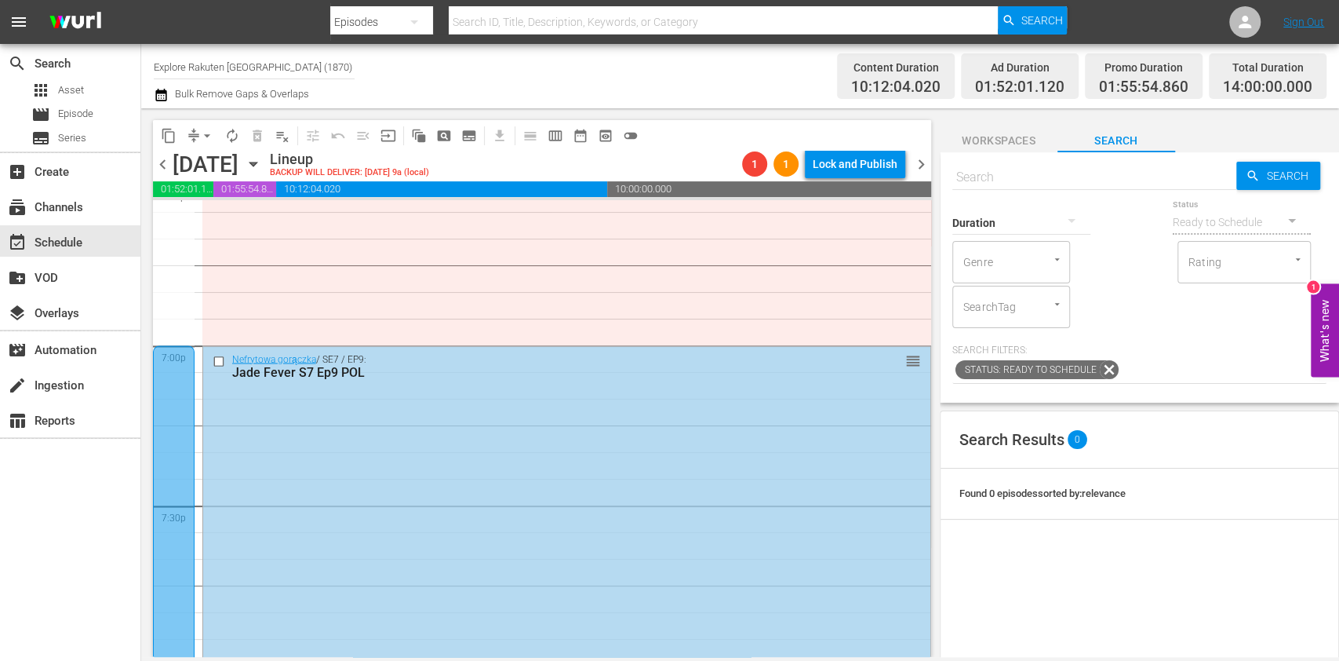
scroll to position [6123, 0]
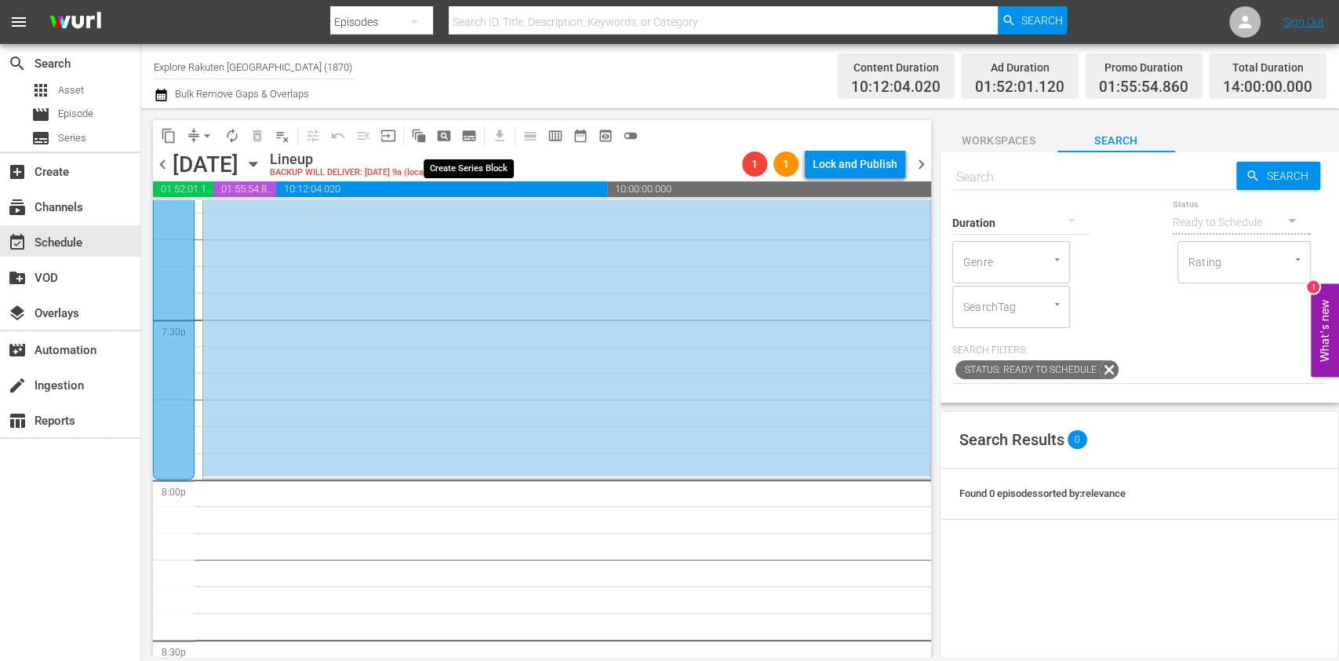
click at [477, 128] on button "subtitles_outlined" at bounding box center [469, 135] width 25 height 25
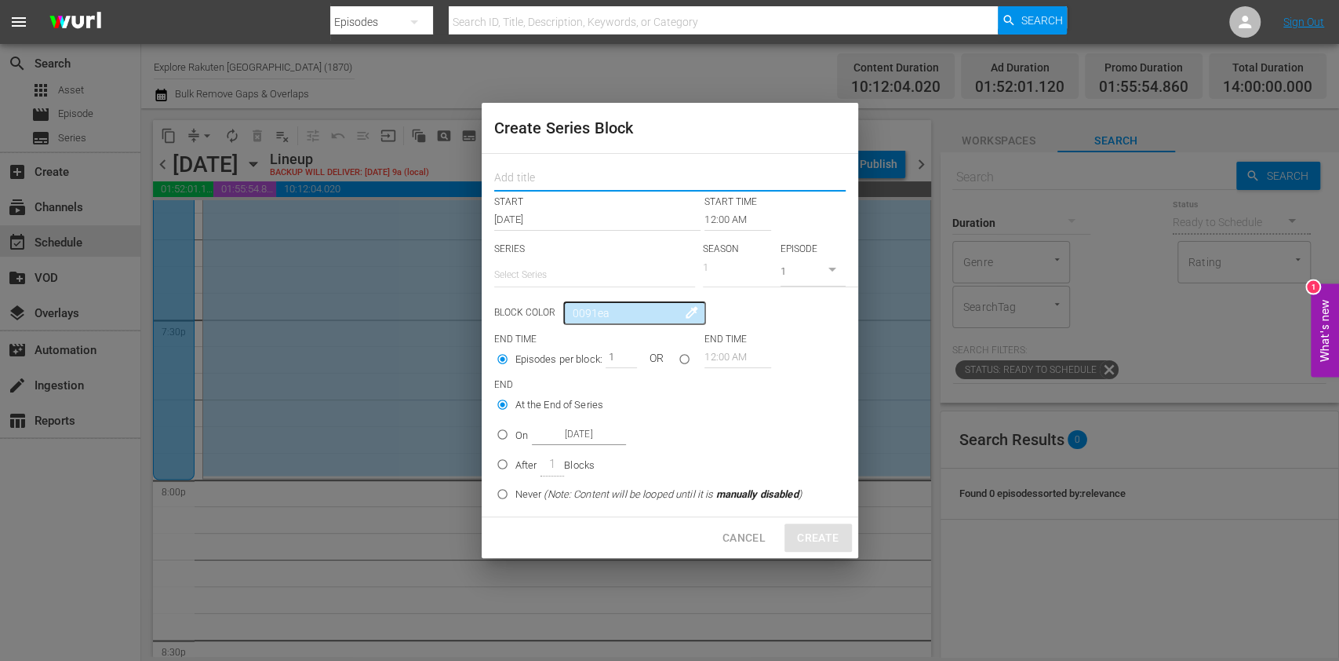
click at [573, 177] on input "text" at bounding box center [669, 179] width 351 height 24
paste input "Outback Truckers"
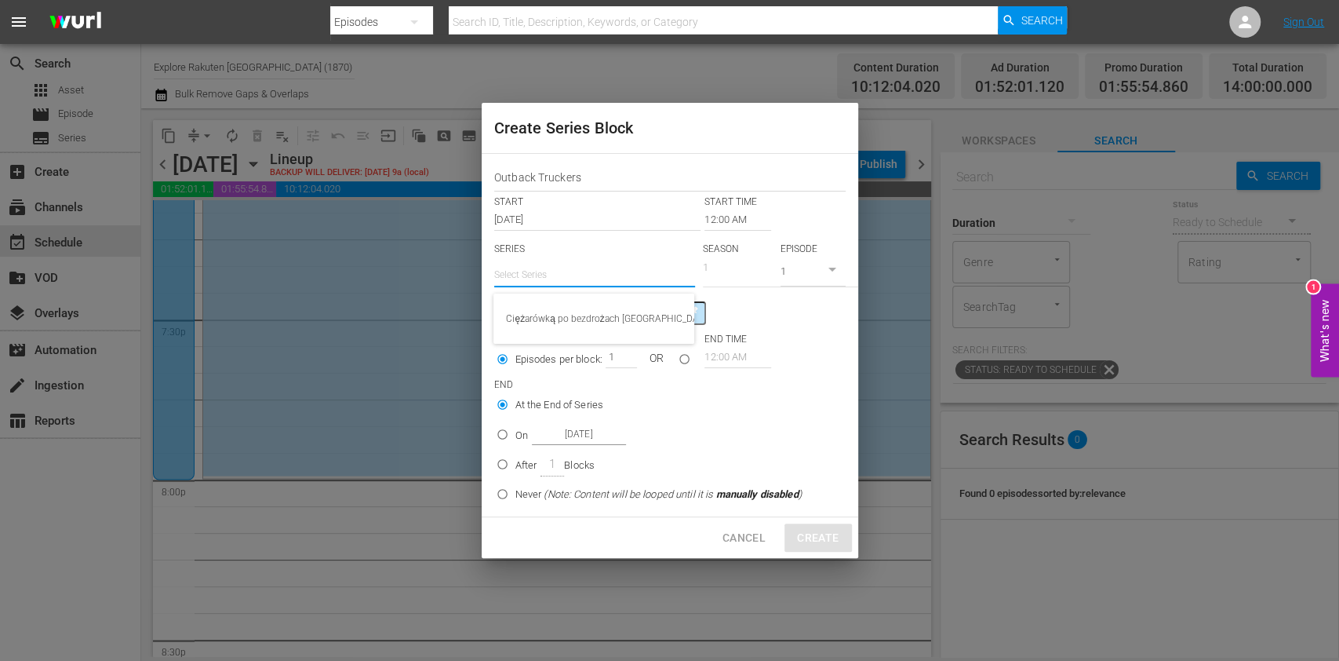
click at [549, 265] on input "text" at bounding box center [594, 275] width 201 height 38
click at [566, 308] on div "Ciężarówką po bezdrożach [GEOGRAPHIC_DATA]" at bounding box center [594, 319] width 176 height 38
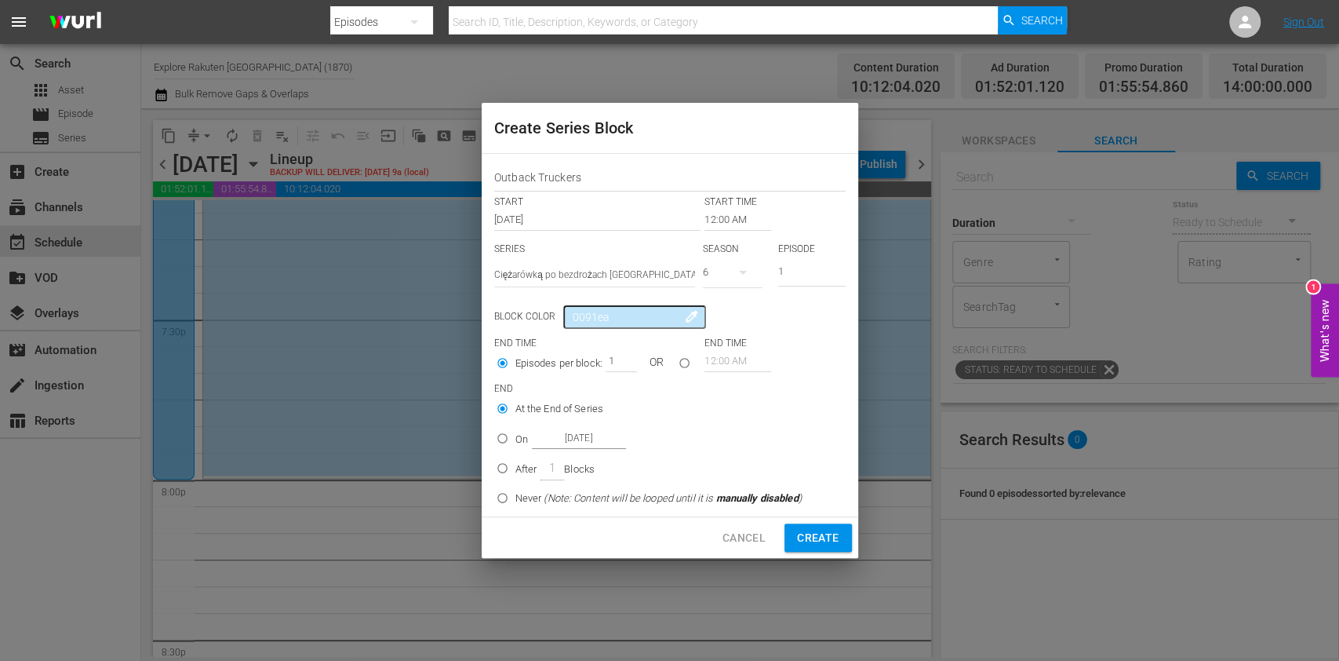
click at [720, 217] on input "12:00 AM" at bounding box center [738, 220] width 67 height 22
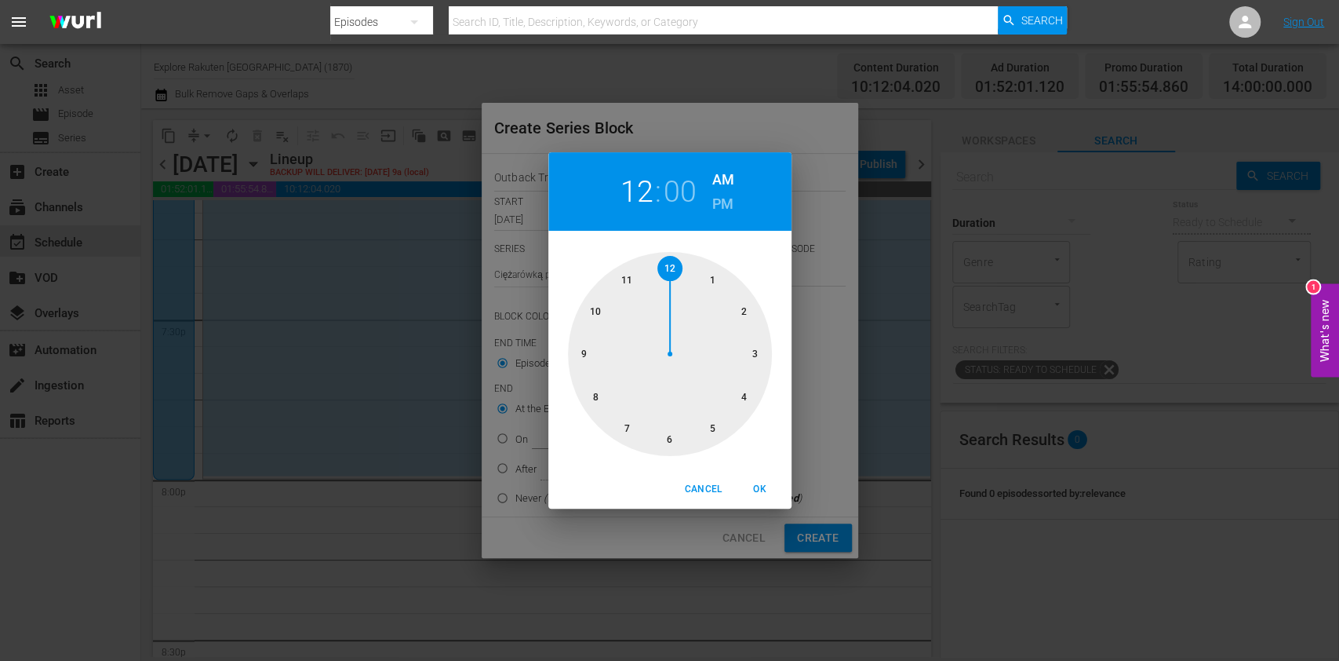
click at [597, 388] on div at bounding box center [670, 354] width 204 height 204
click at [727, 206] on h6 "PM" at bounding box center [722, 203] width 21 height 25
drag, startPoint x: 759, startPoint y: 495, endPoint x: 734, endPoint y: 384, distance: 114.4
click at [759, 493] on span "OK" at bounding box center [760, 489] width 38 height 16
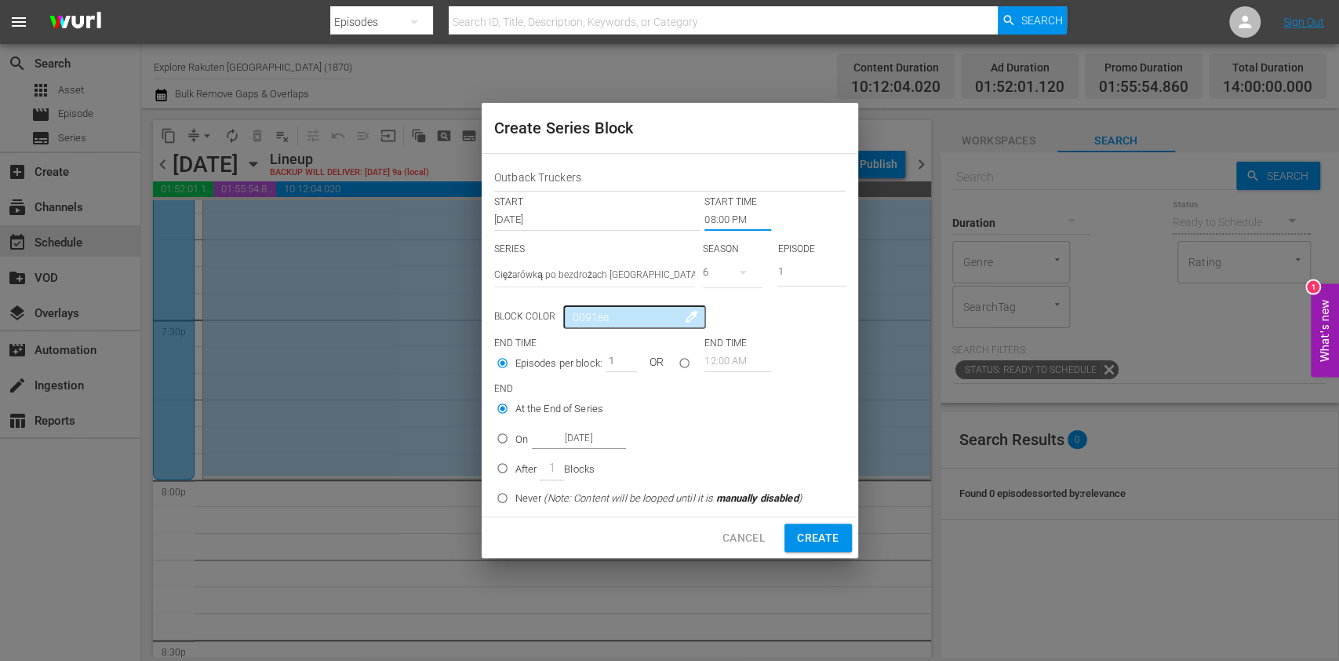
click at [729, 279] on button "button" at bounding box center [743, 272] width 38 height 38
click at [736, 337] on div "5" at bounding box center [724, 338] width 43 height 16
click at [799, 269] on input "1" at bounding box center [811, 273] width 67 height 26
click at [521, 453] on div "At the End of Series On Sep 1st 2025 After 1 Blocks Never (Note: Content will b…" at bounding box center [656, 454] width 316 height 119
click at [532, 442] on input "[DATE]" at bounding box center [579, 438] width 94 height 21
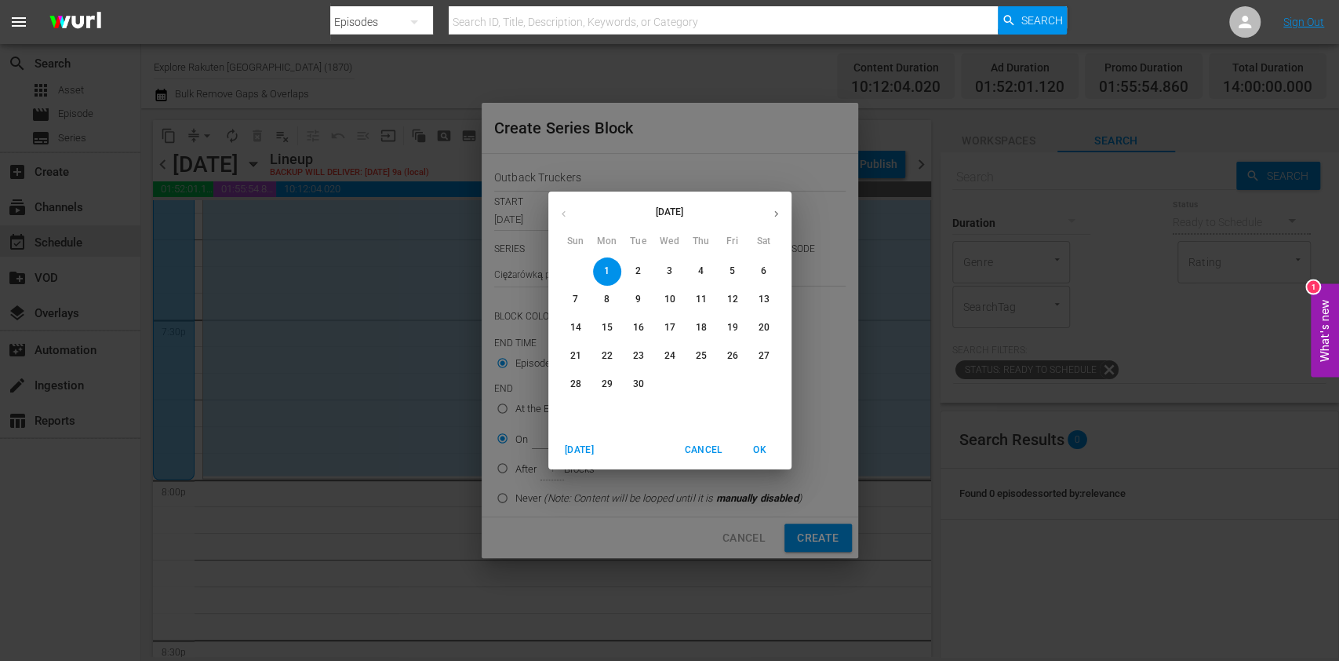
click at [561, 442] on span "[DATE]" at bounding box center [580, 450] width 38 height 16
click at [774, 226] on button "button" at bounding box center [776, 213] width 31 height 31
click at [734, 271] on p "5" at bounding box center [732, 270] width 5 height 13
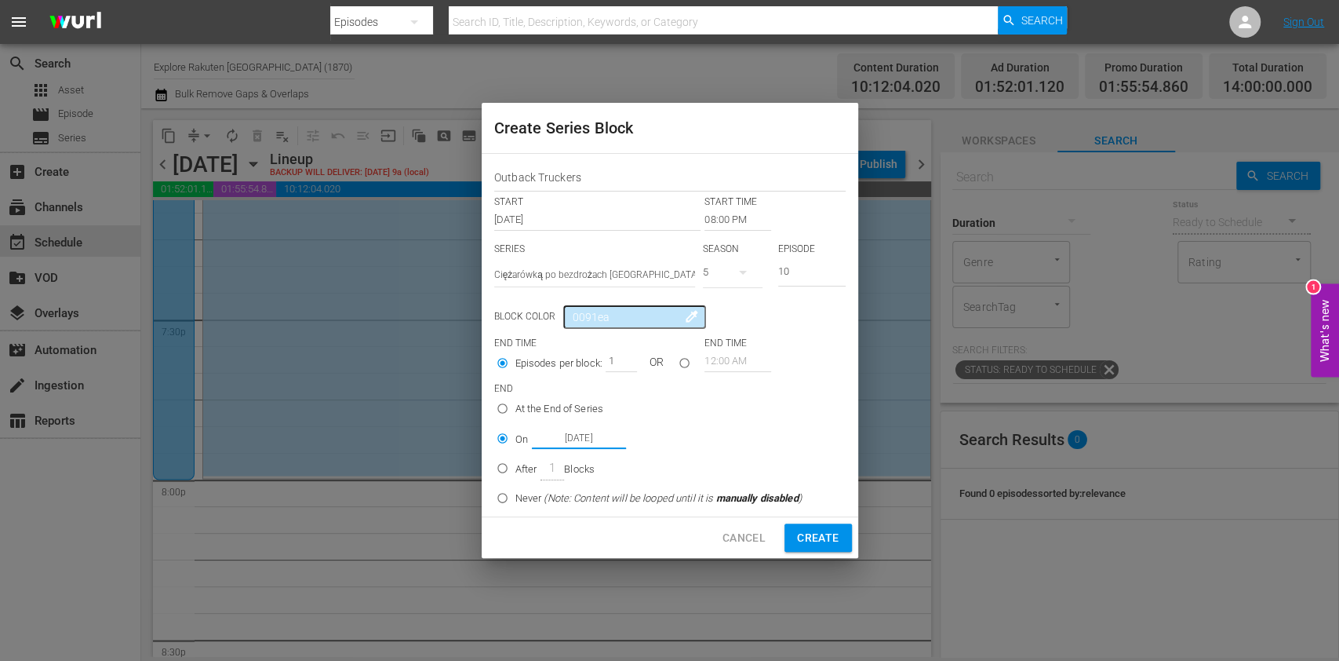
click at [821, 530] on span "Create" at bounding box center [818, 538] width 42 height 20
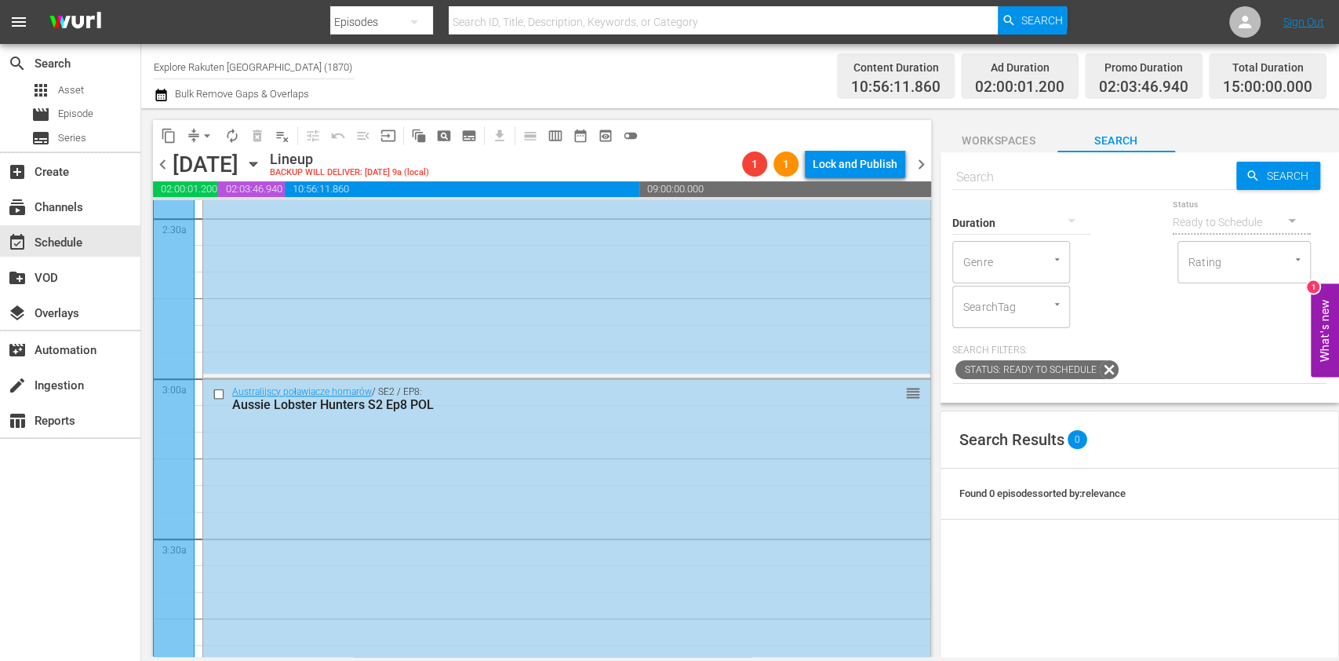
scroll to position [0, 0]
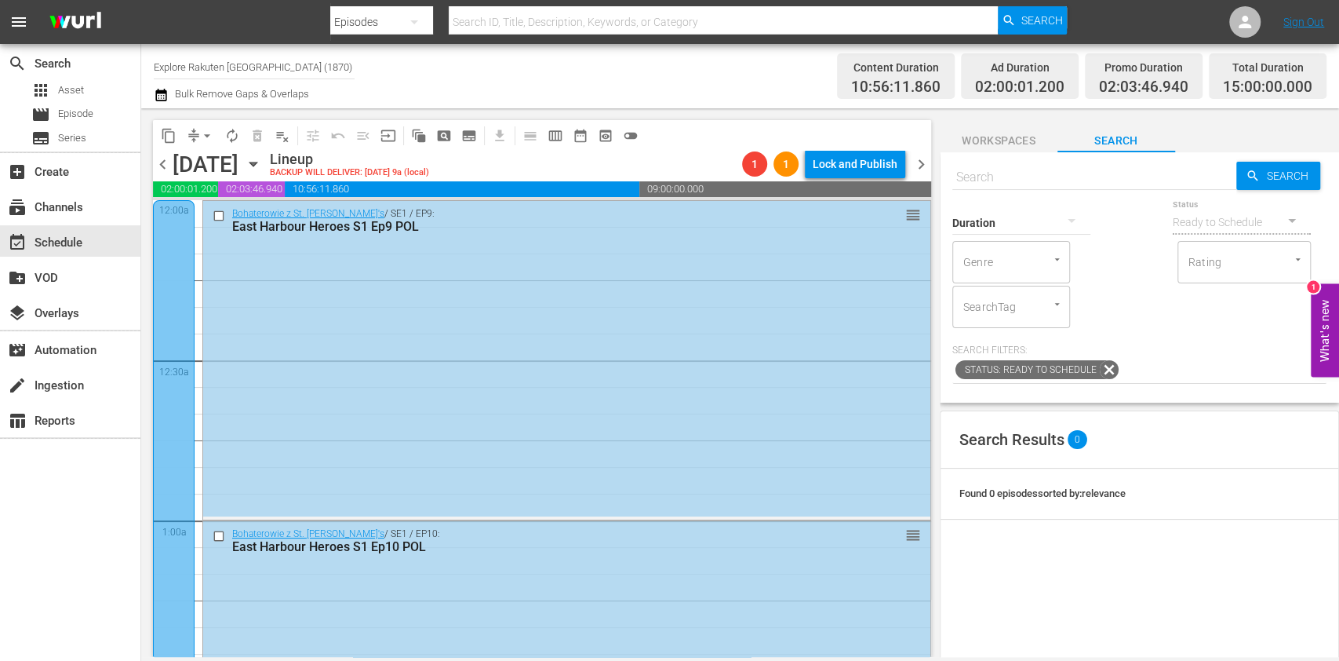
click at [929, 160] on span "chevron_right" at bounding box center [922, 165] width 20 height 20
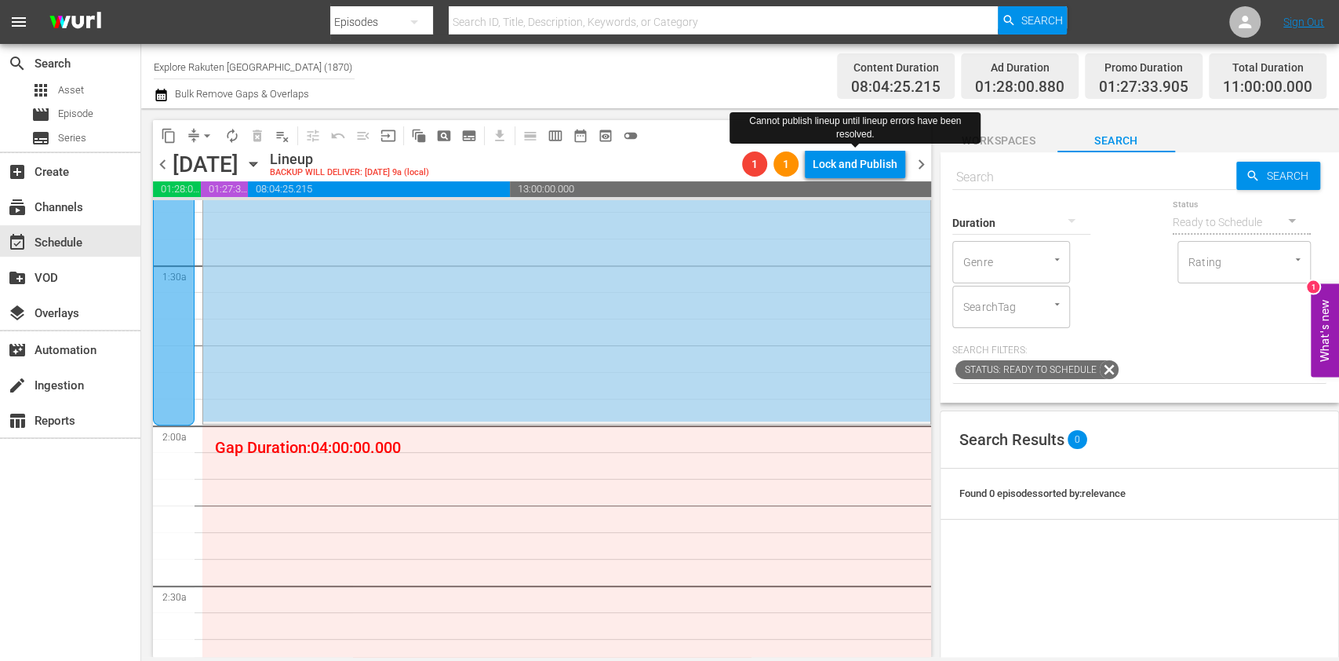
scroll to position [418, 0]
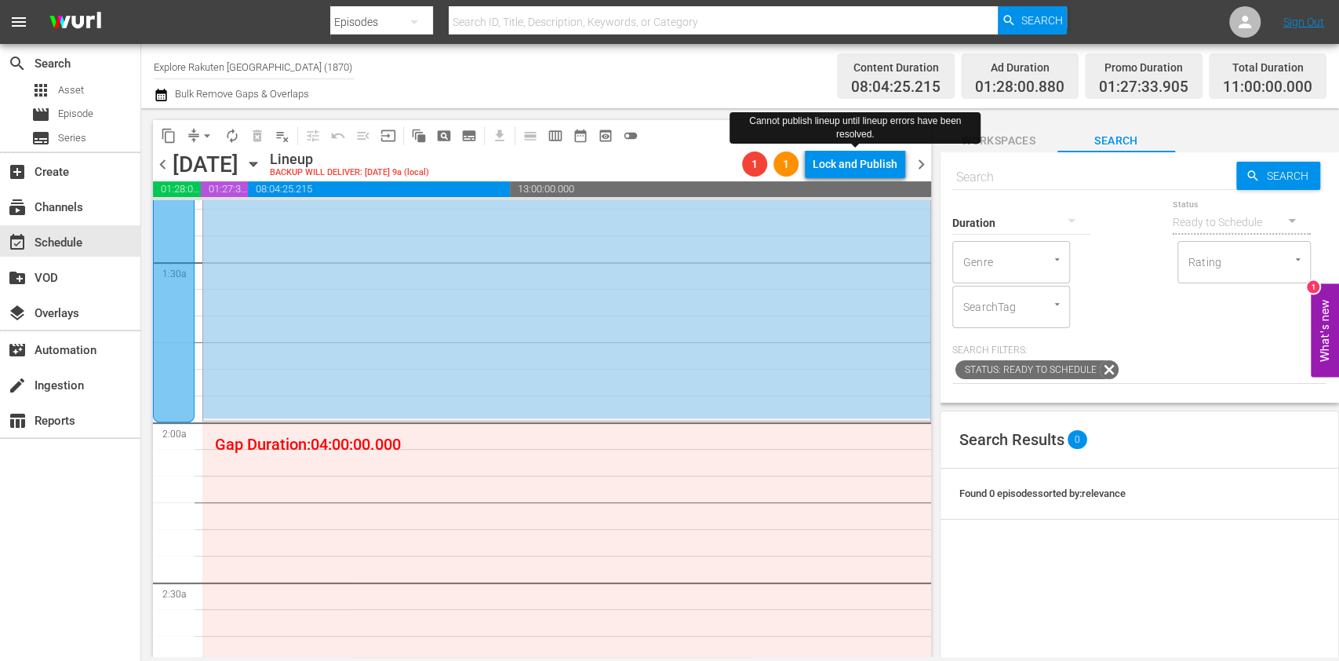
click at [477, 132] on button "subtitles_outlined" at bounding box center [469, 135] width 25 height 25
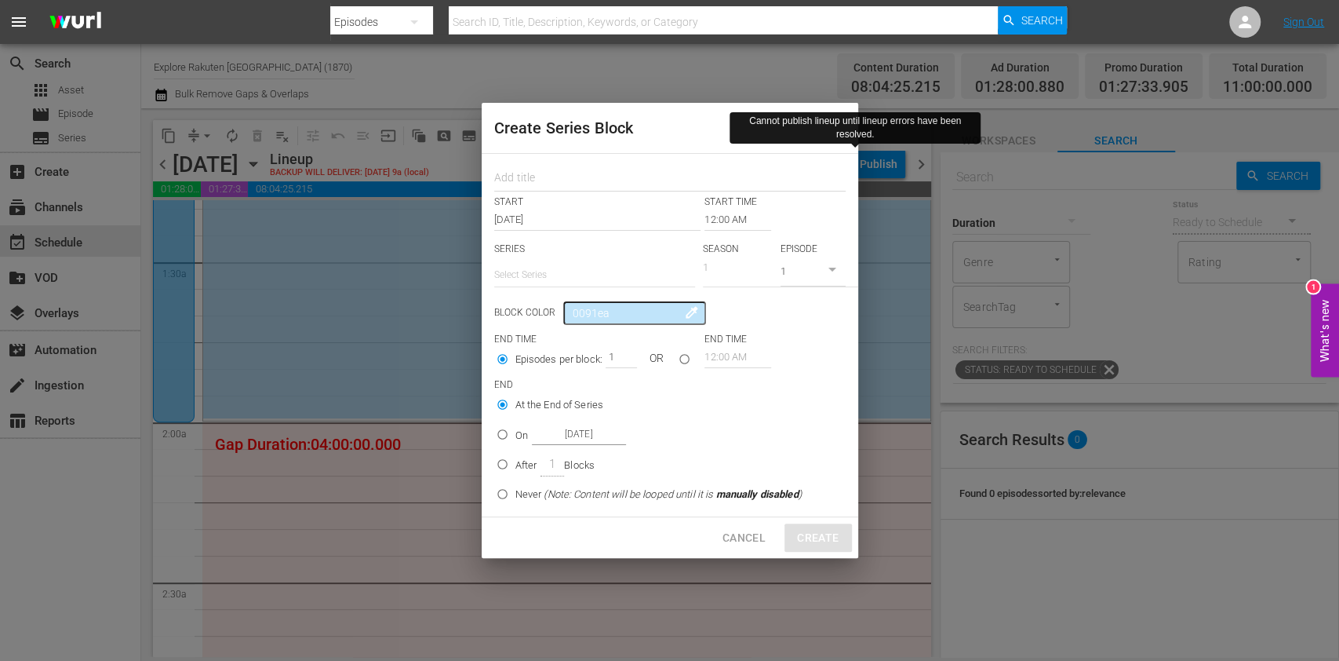
click at [534, 164] on div at bounding box center [669, 175] width 351 height 31
click at [534, 166] on div at bounding box center [669, 175] width 351 height 31
drag, startPoint x: 537, startPoint y: 173, endPoint x: 542, endPoint y: 181, distance: 10.2
click at [537, 173] on input "text" at bounding box center [669, 179] width 351 height 24
paste input "Outback Truckers"
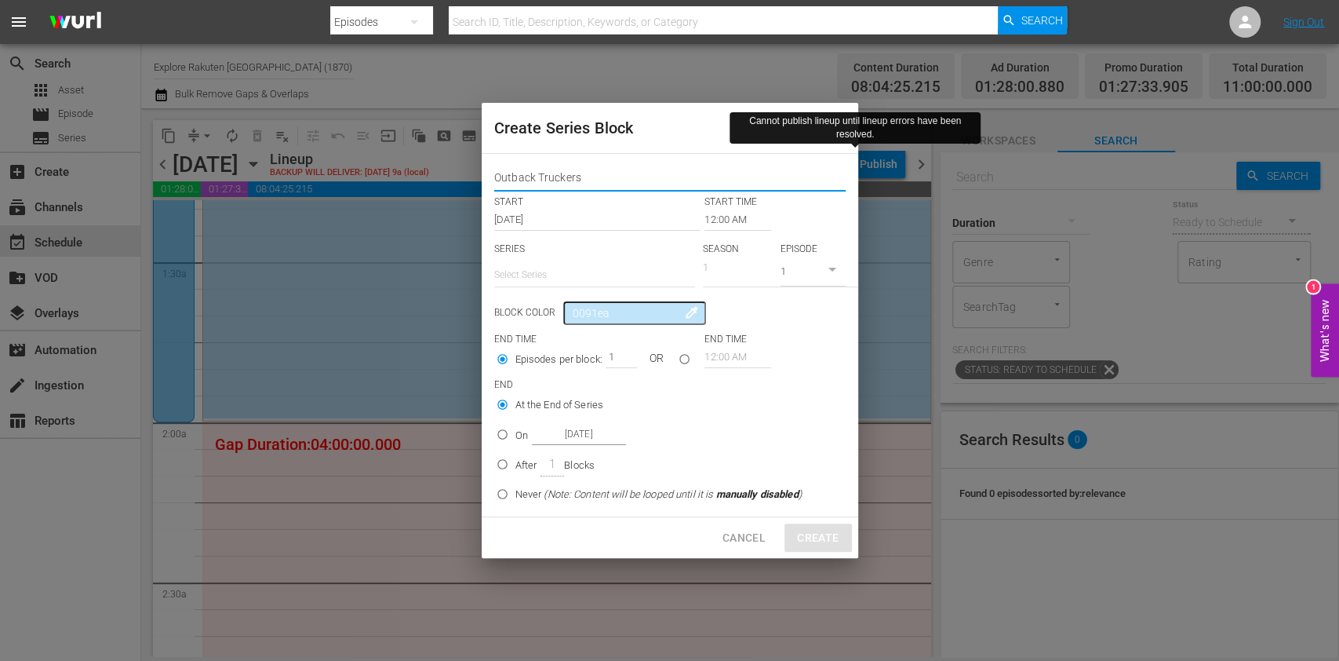
click at [552, 261] on input "text" at bounding box center [594, 275] width 201 height 38
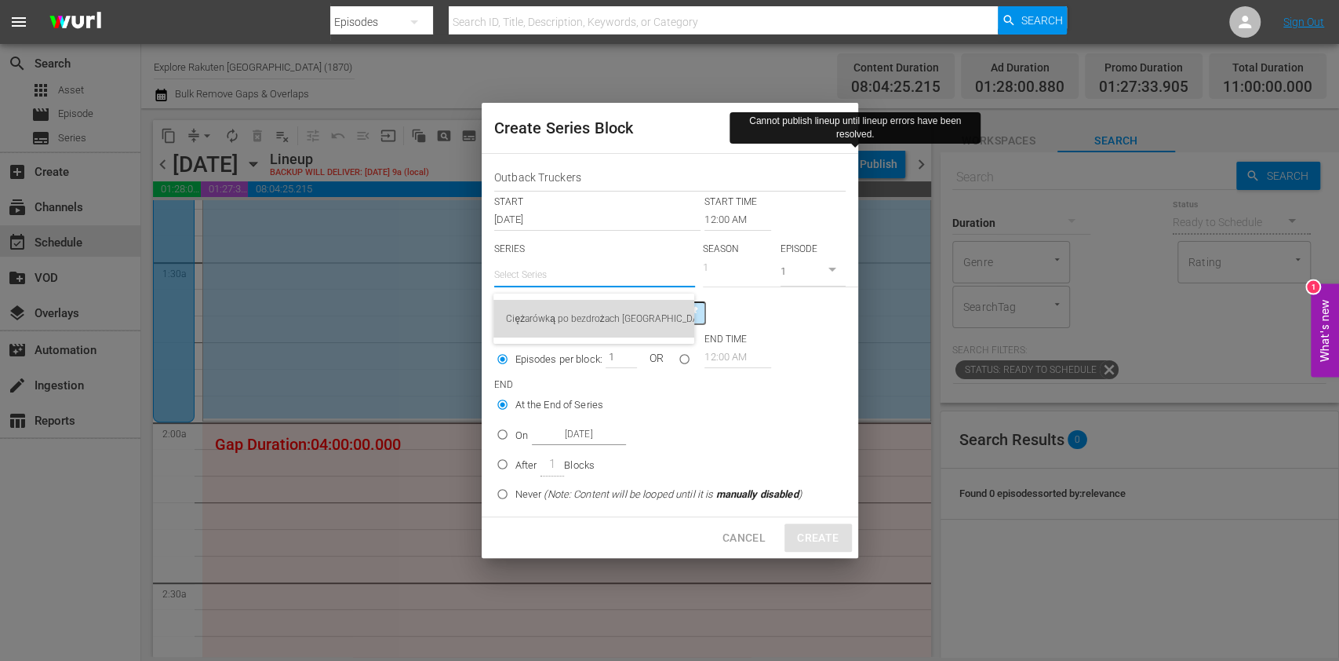
click at [559, 300] on div "Ciężarówką po bezdrożach [GEOGRAPHIC_DATA]" at bounding box center [594, 319] width 176 height 38
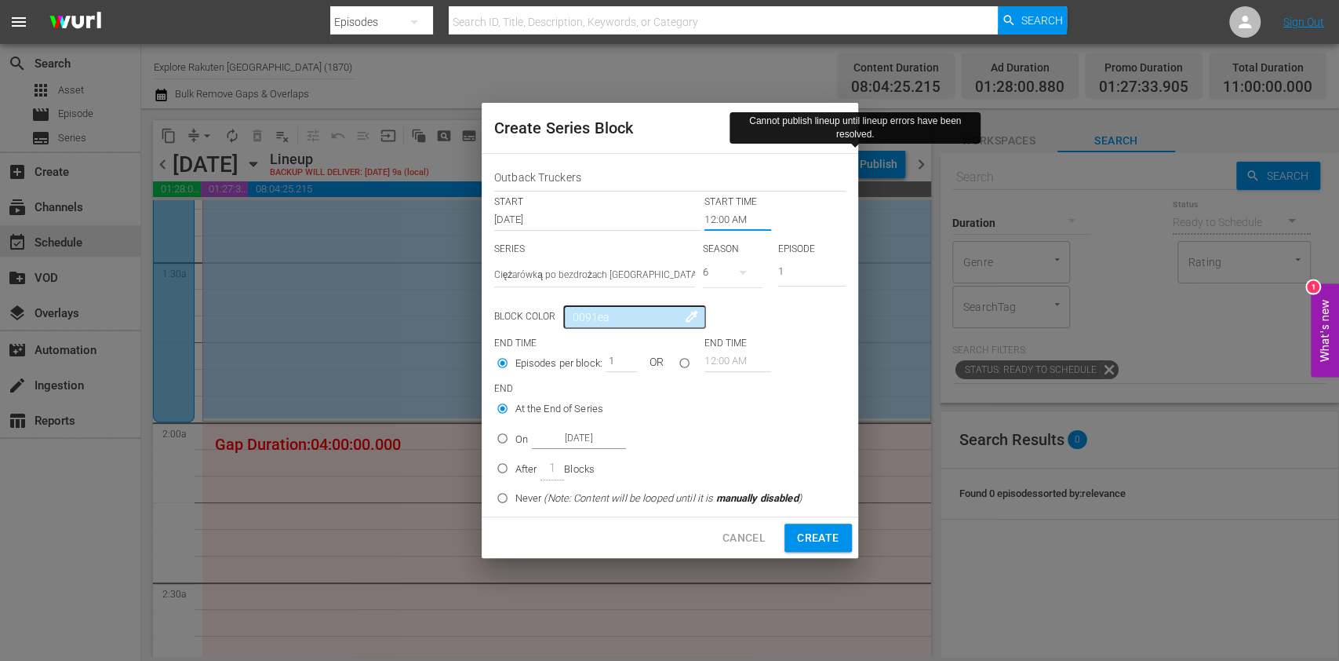
click at [745, 217] on input "12:00 AM" at bounding box center [738, 220] width 67 height 22
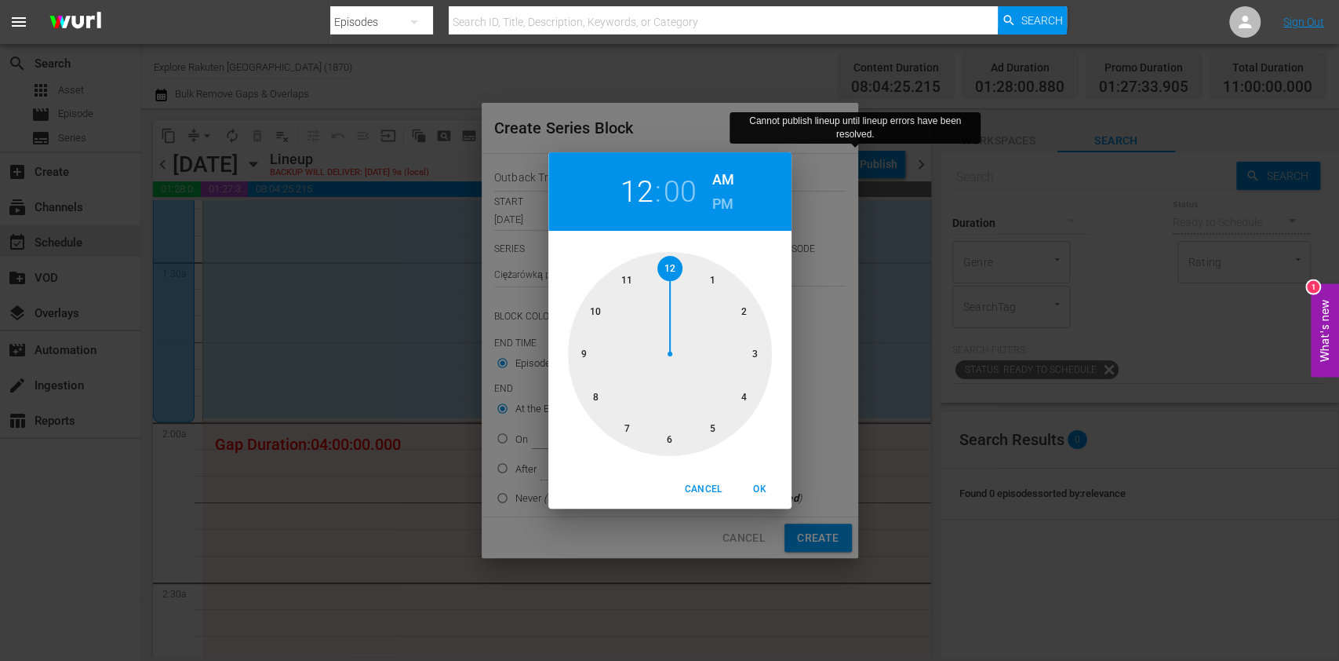
click at [737, 304] on div at bounding box center [670, 354] width 204 height 204
click at [773, 490] on span "OK" at bounding box center [760, 489] width 38 height 16
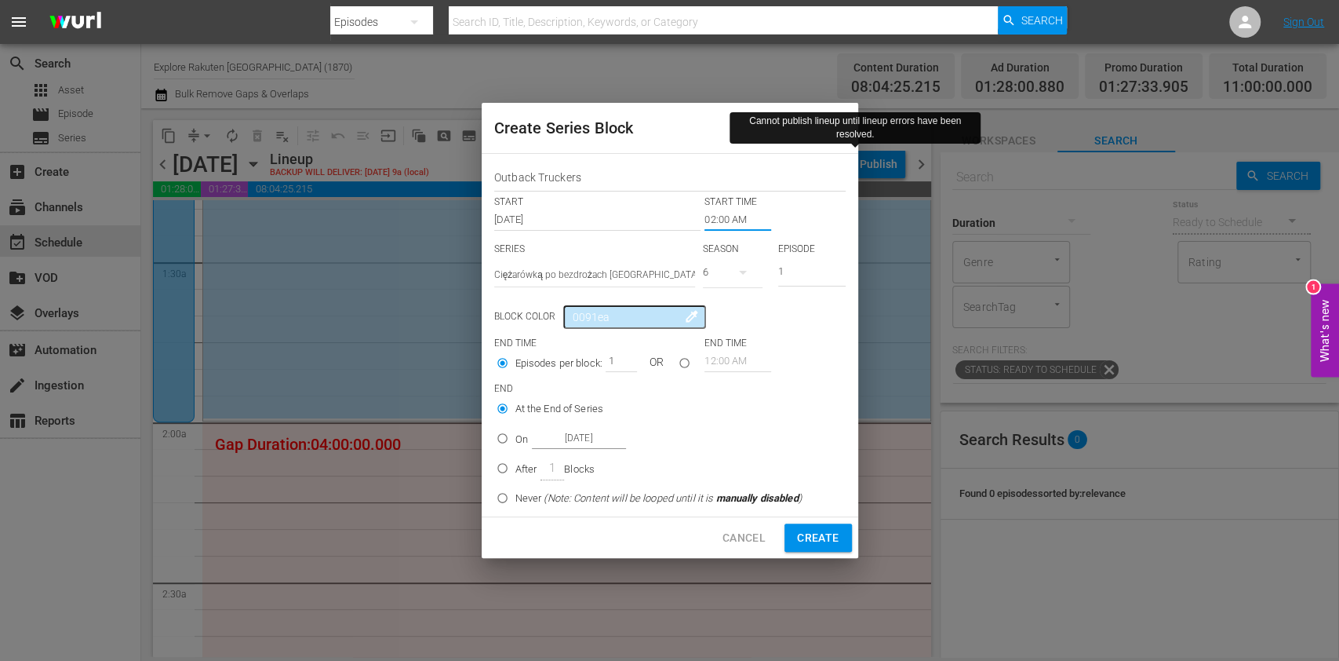
click at [735, 273] on icon "button" at bounding box center [743, 272] width 19 height 19
click at [740, 337] on div "5" at bounding box center [724, 338] width 43 height 16
click at [793, 267] on input "1" at bounding box center [811, 273] width 67 height 26
click at [515, 432] on input "On [DATE]" at bounding box center [503, 441] width 26 height 26
click at [585, 442] on input "[DATE]" at bounding box center [579, 438] width 94 height 21
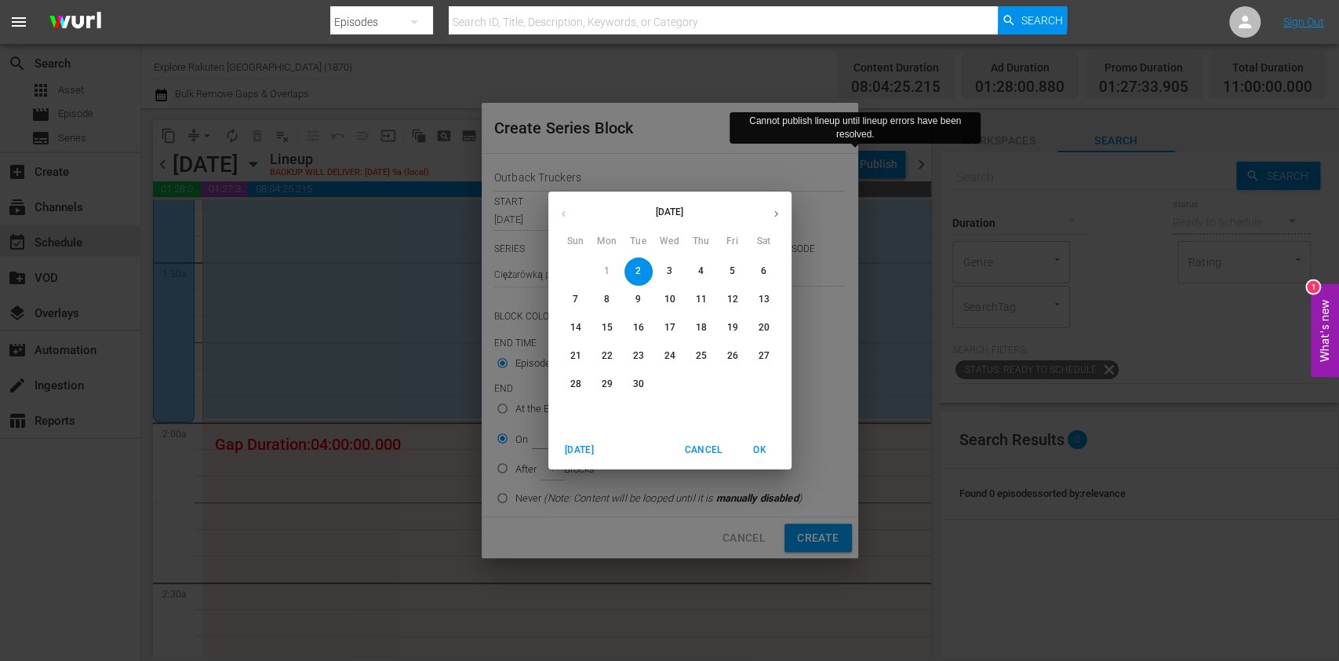
click at [752, 268] on span "6" at bounding box center [764, 270] width 28 height 13
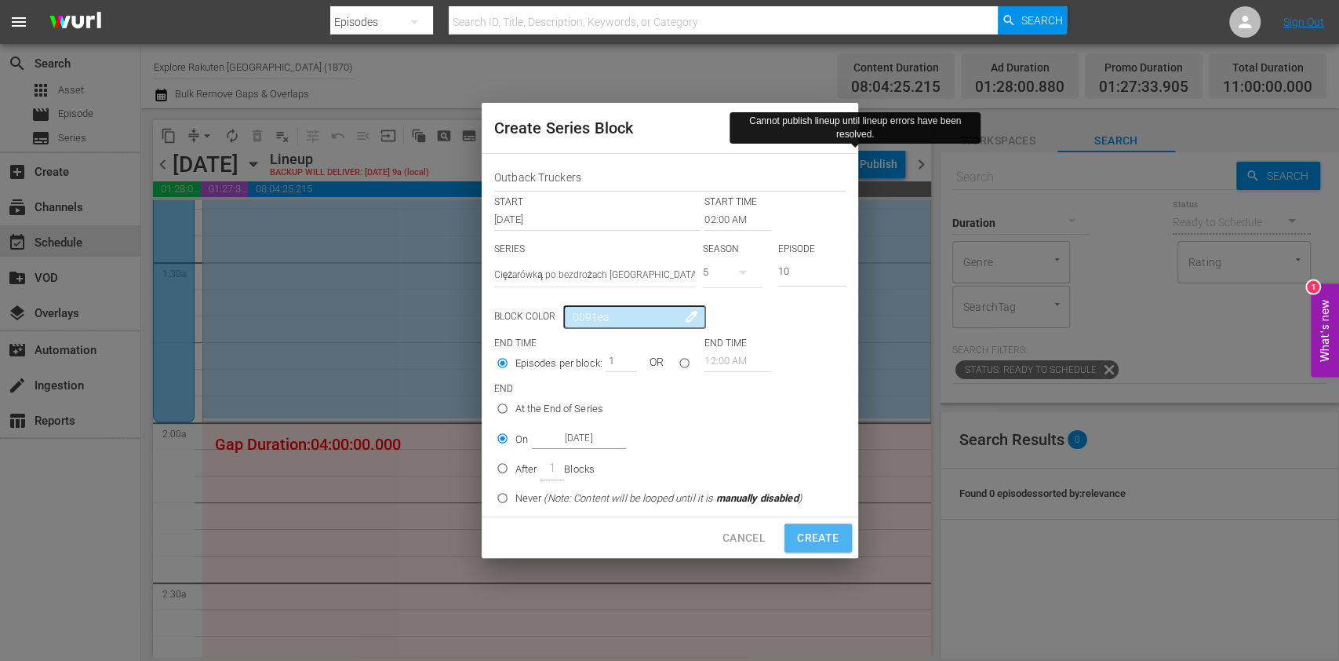
click at [822, 547] on button "Create" at bounding box center [818, 537] width 67 height 29
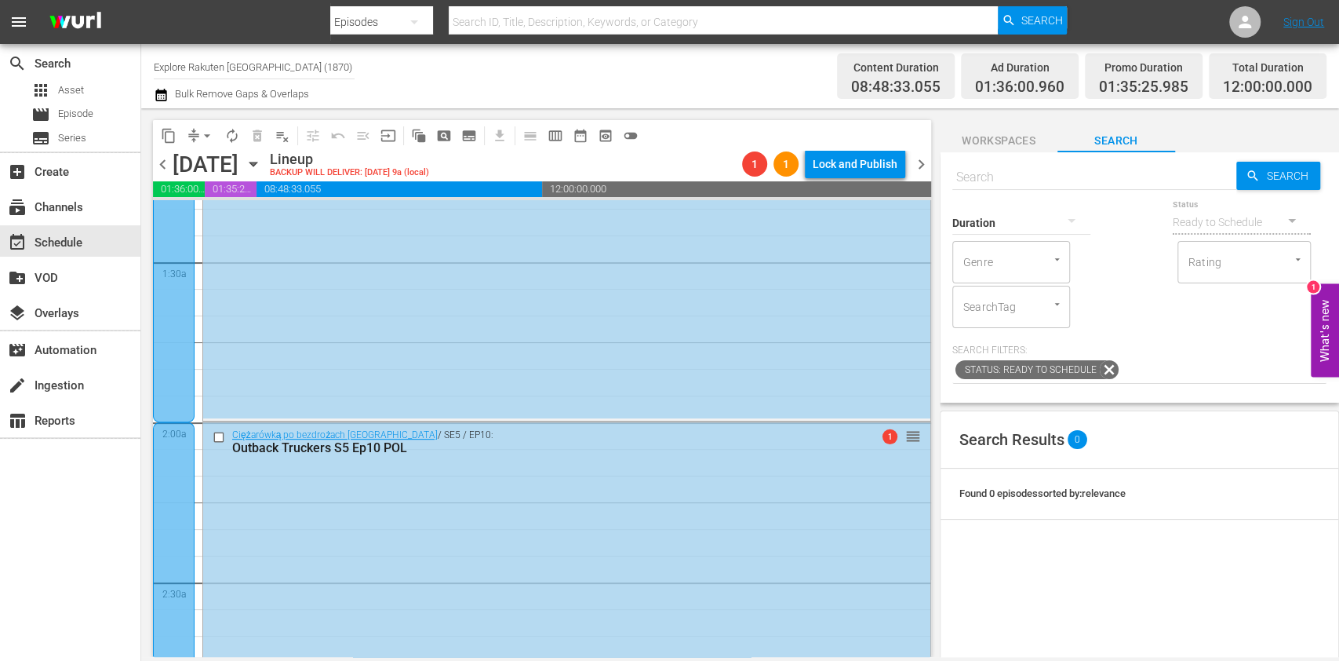
click at [262, 163] on icon "button" at bounding box center [253, 163] width 17 height 17
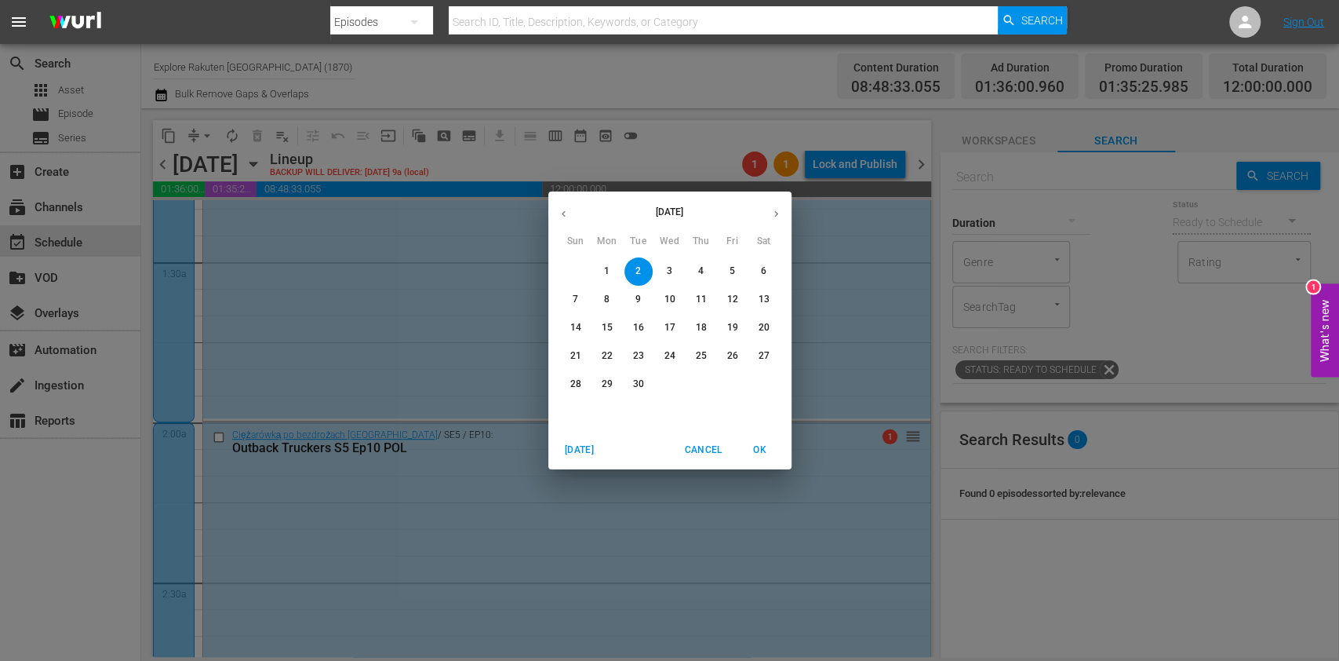
click at [580, 298] on span "7" at bounding box center [576, 299] width 28 height 13
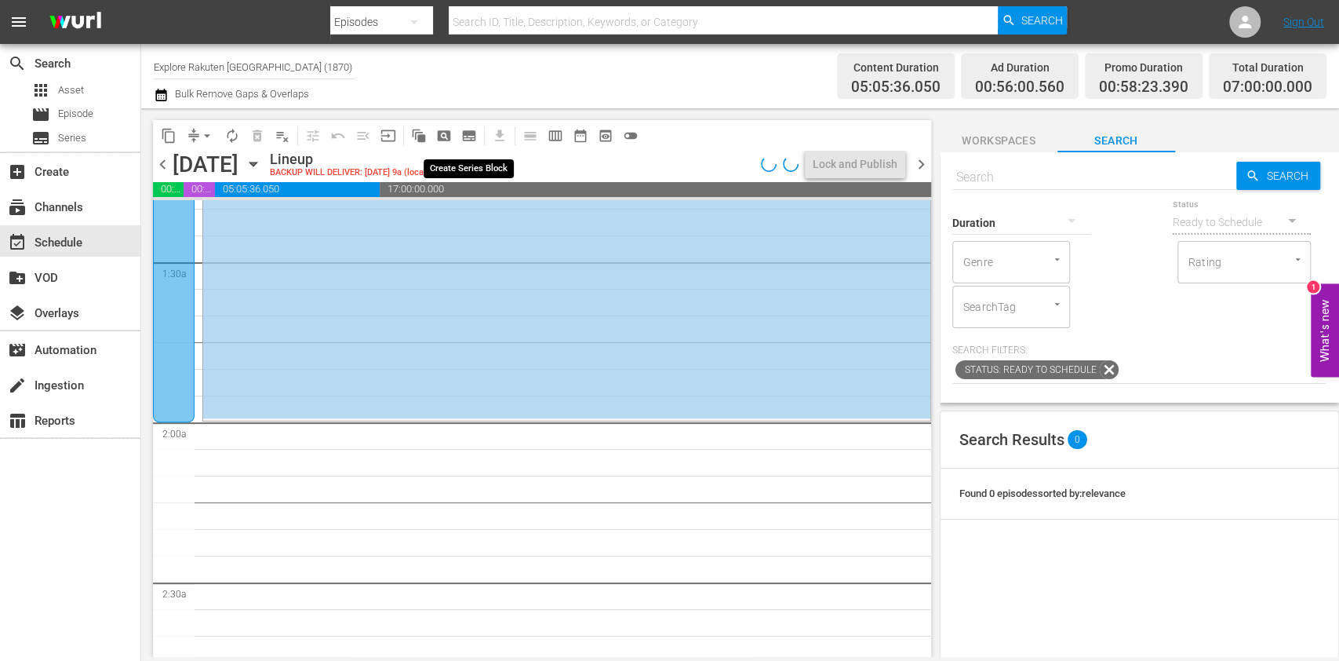
click at [475, 140] on span "subtitles_outlined" at bounding box center [469, 136] width 16 height 16
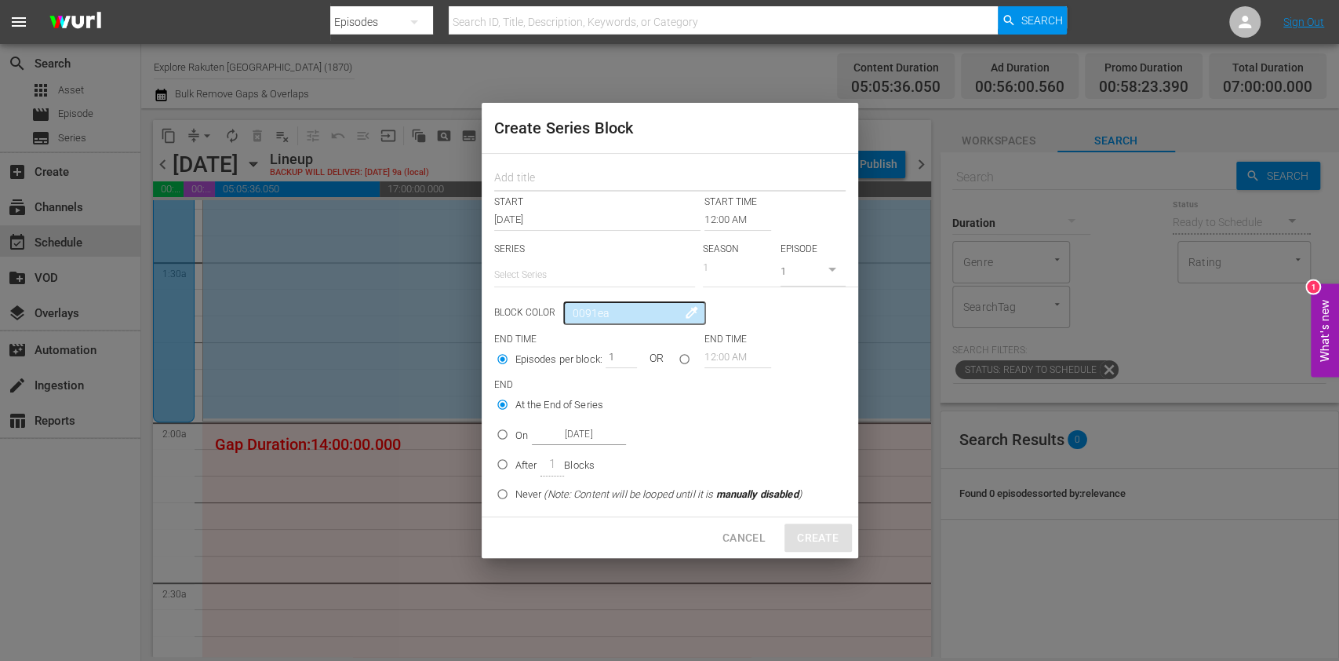
click at [540, 169] on input "text" at bounding box center [669, 179] width 351 height 24
paste input "Outback Truckers"
click at [556, 266] on input "text" at bounding box center [594, 275] width 201 height 38
drag, startPoint x: 563, startPoint y: 304, endPoint x: 583, endPoint y: 276, distance: 34.4
click at [563, 304] on div "Ciężarówką po bezdrożach [GEOGRAPHIC_DATA]" at bounding box center [594, 319] width 176 height 38
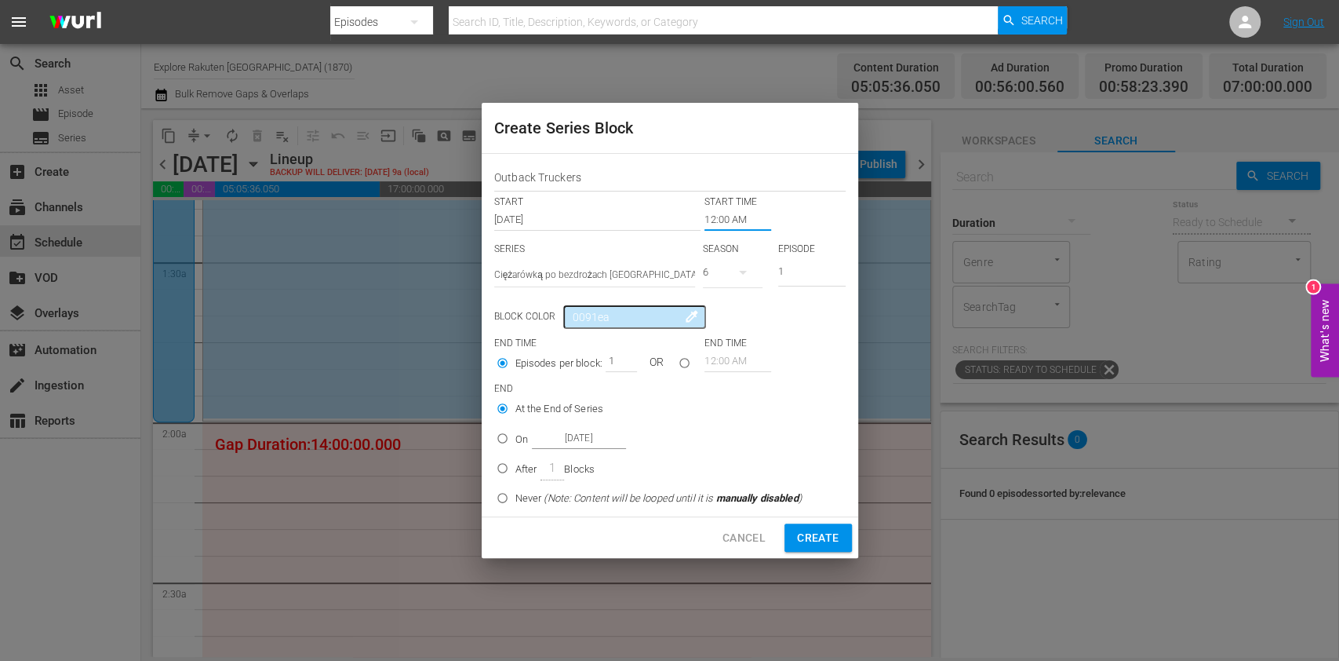
click at [728, 229] on input "12:00 AM" at bounding box center [738, 220] width 67 height 22
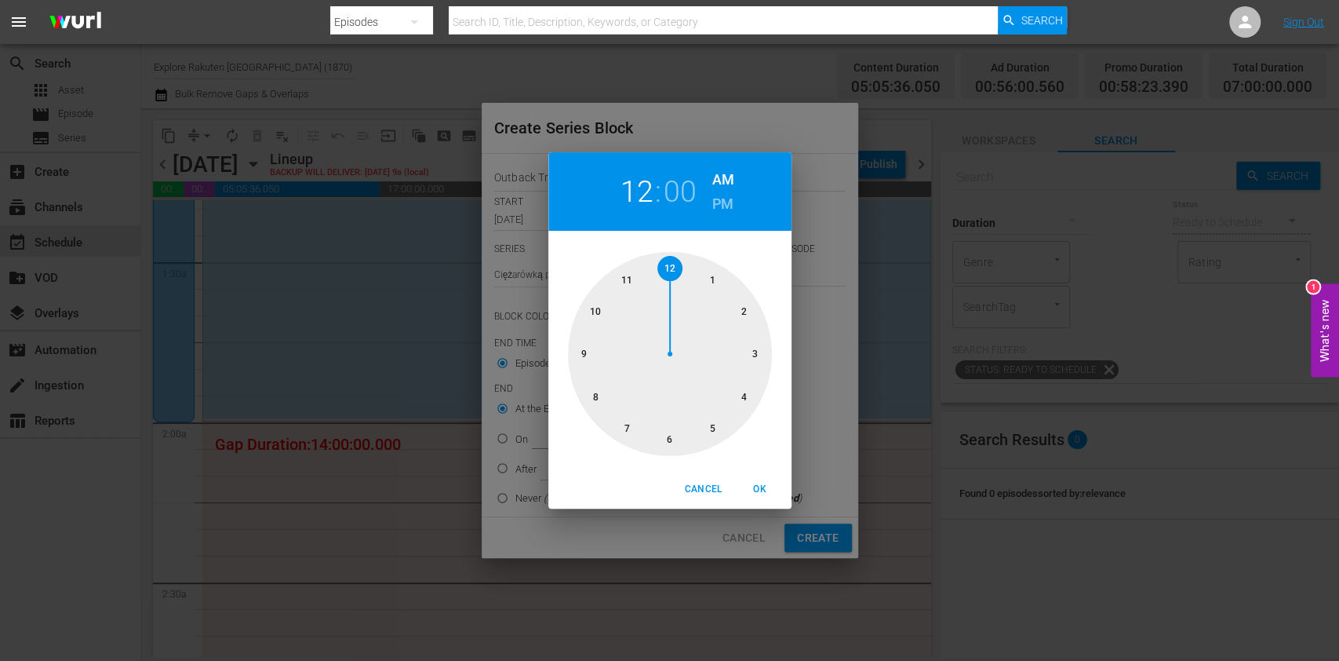
click at [667, 441] on div at bounding box center [670, 354] width 204 height 204
click at [759, 490] on span "OK" at bounding box center [760, 489] width 38 height 16
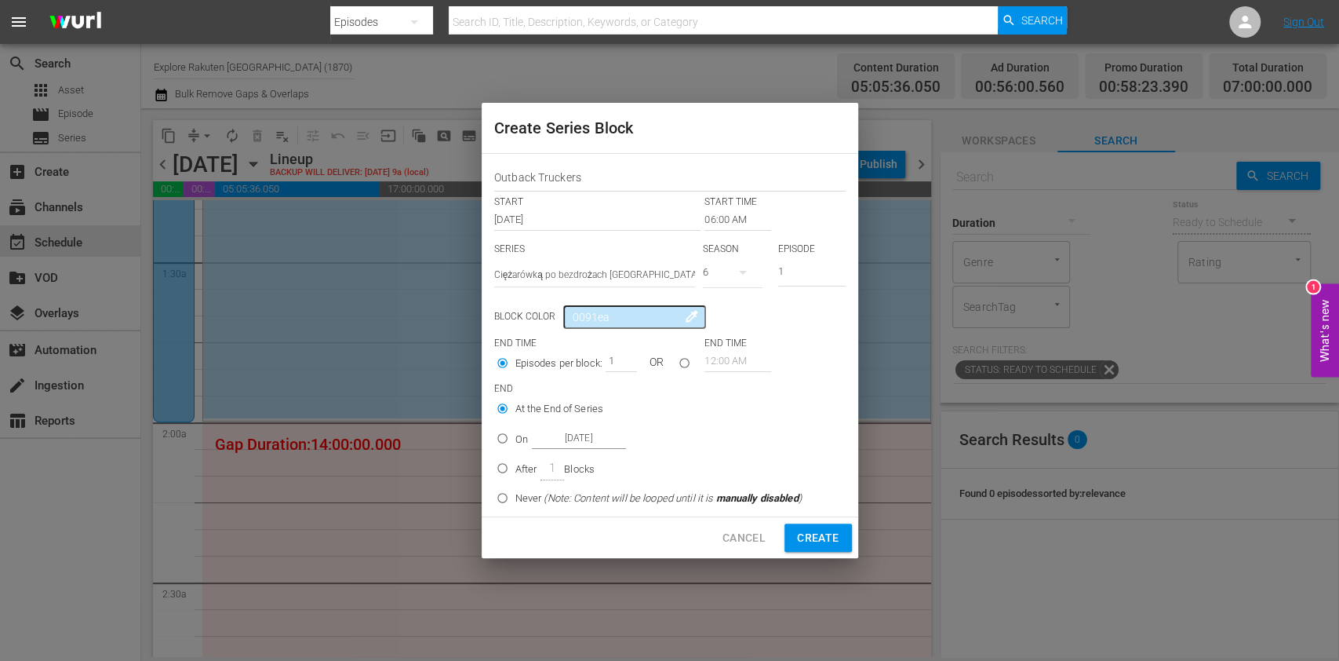
click at [731, 271] on button "button" at bounding box center [743, 272] width 38 height 38
click at [749, 338] on span "5" at bounding box center [740, 338] width 75 height 25
click at [799, 264] on input "1" at bounding box center [811, 273] width 67 height 26
click at [524, 462] on p "After" at bounding box center [526, 469] width 22 height 16
click at [515, 462] on input "After 1 Blocks" at bounding box center [503, 471] width 26 height 26
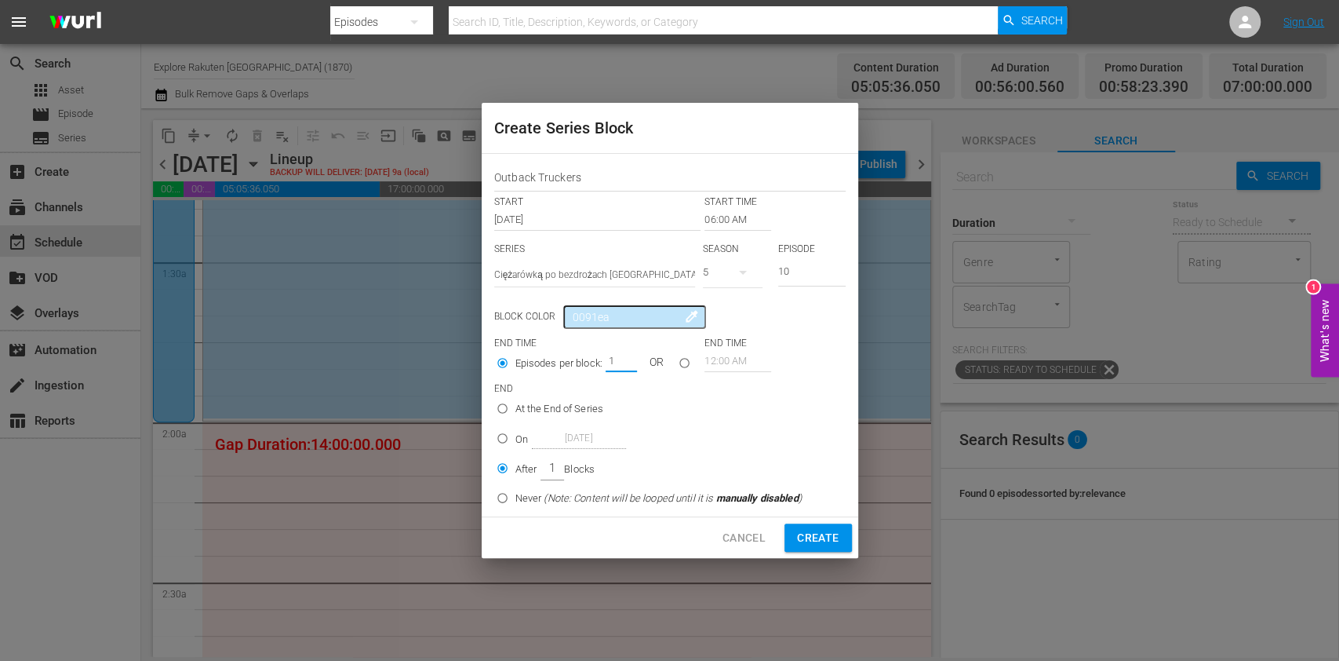
drag, startPoint x: 610, startPoint y: 355, endPoint x: 741, endPoint y: 424, distance: 147.4
click at [626, 361] on input "1" at bounding box center [618, 361] width 24 height 22
click at [802, 526] on button "Create" at bounding box center [818, 537] width 67 height 29
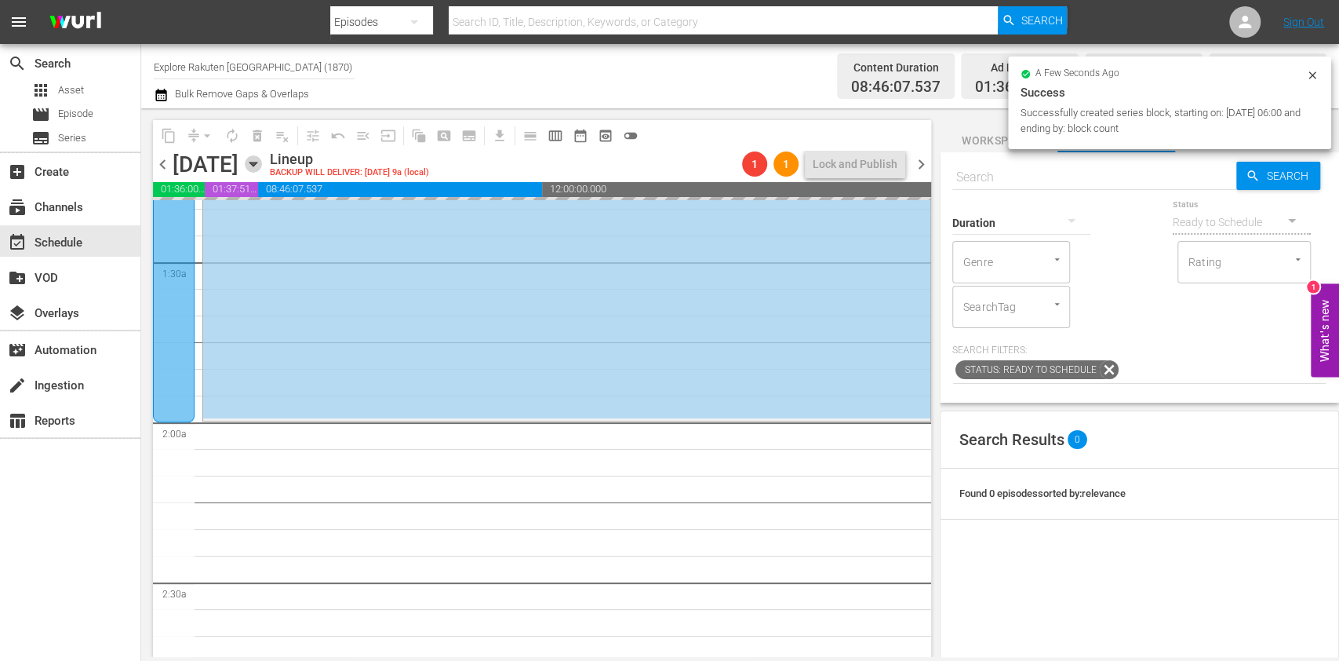
click at [262, 166] on icon "button" at bounding box center [253, 163] width 17 height 17
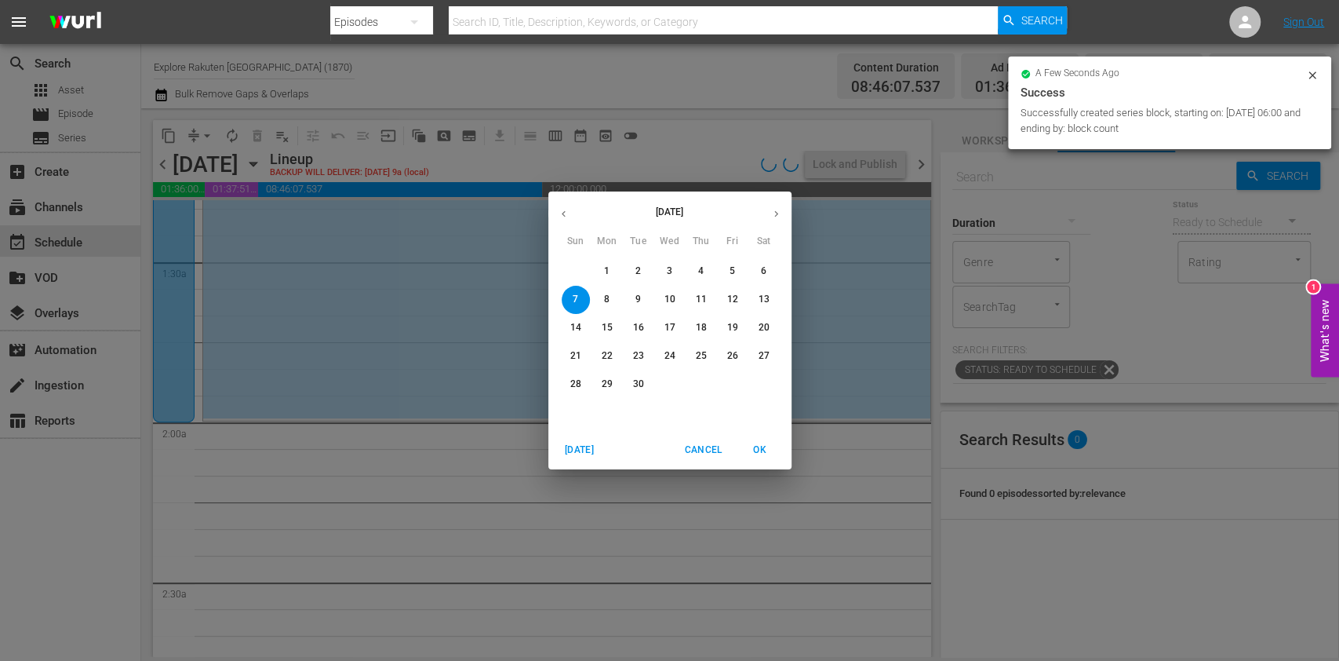
click at [610, 272] on span "1" at bounding box center [607, 270] width 28 height 13
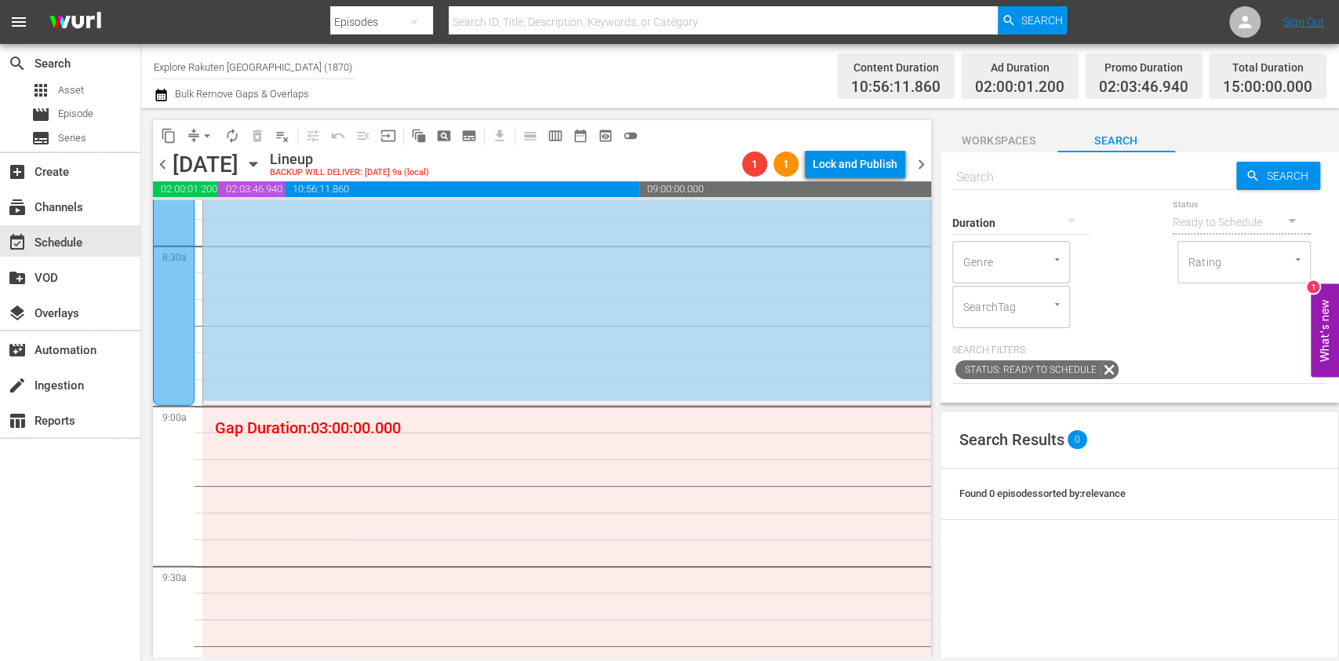
scroll to position [2777, 0]
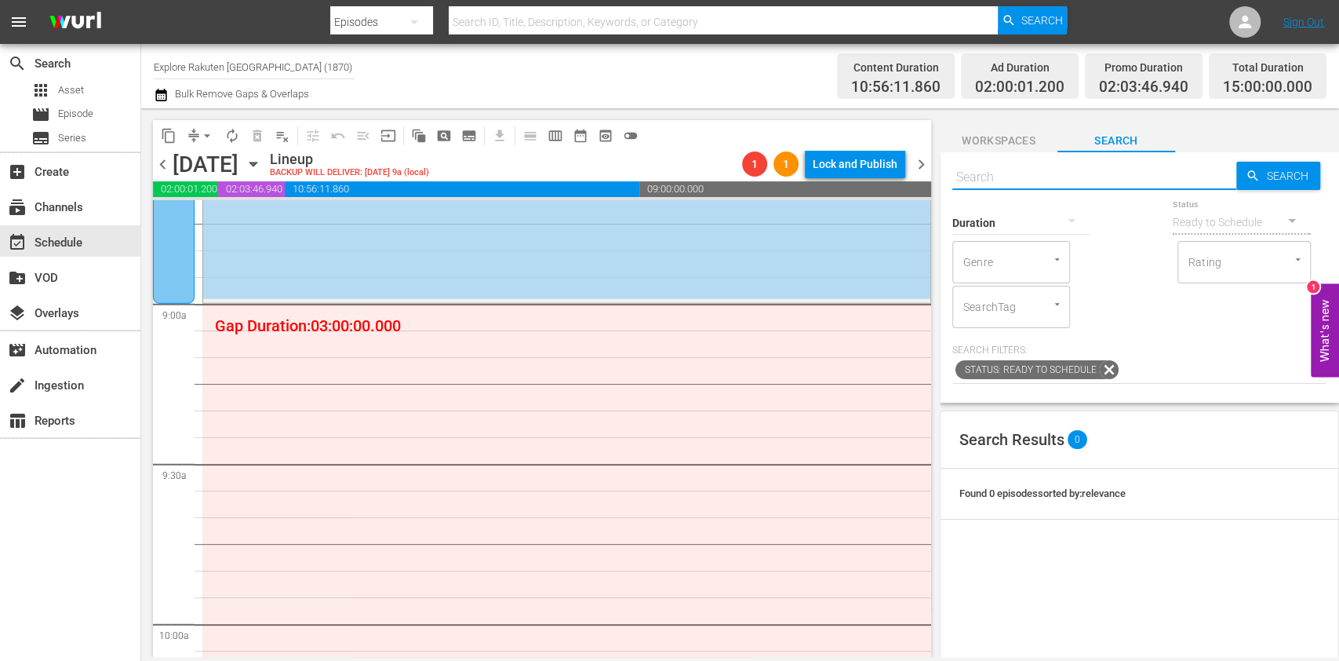
click at [1042, 177] on input "text" at bounding box center [1094, 177] width 284 height 38
paste input "East Harbour Heroes S1E10"
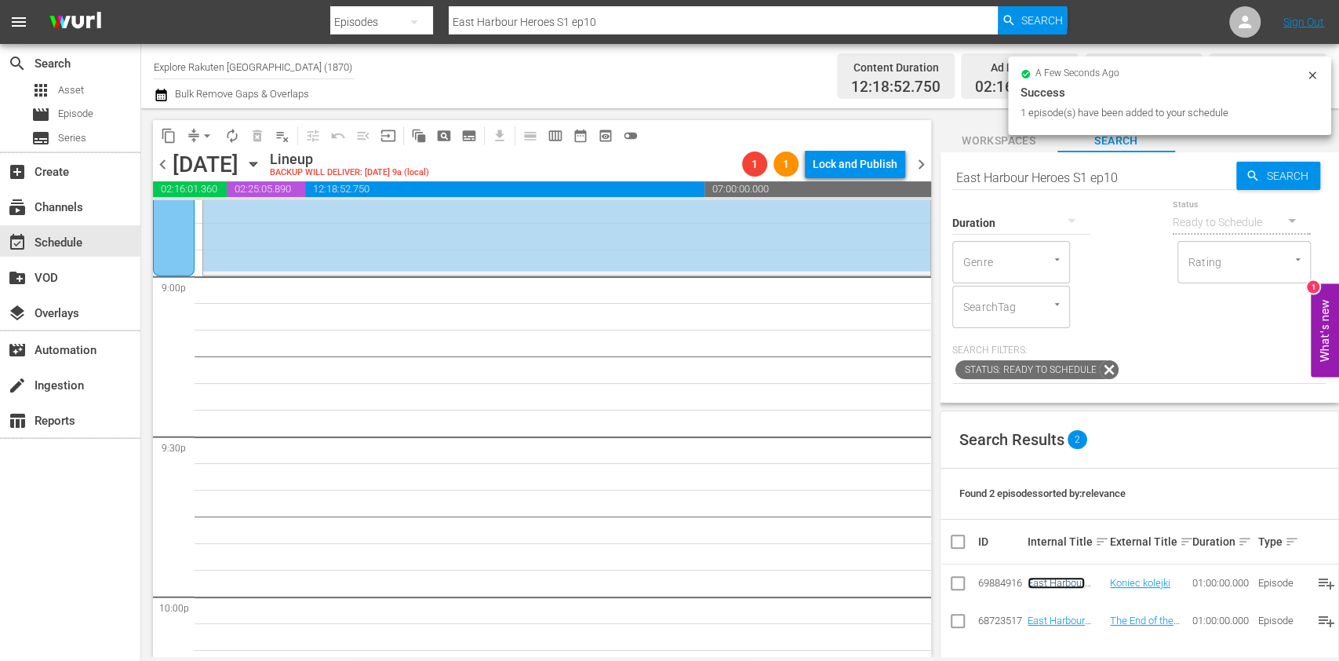
scroll to position [6648, 0]
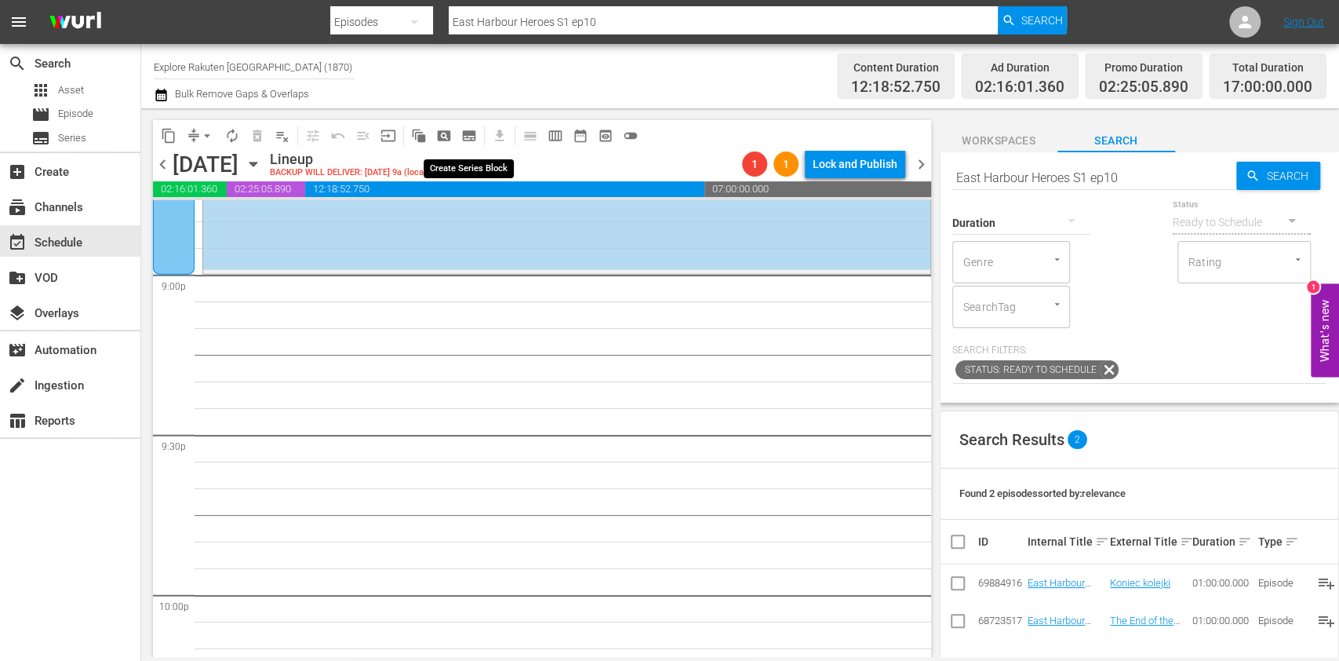
click at [473, 138] on span "subtitles_outlined" at bounding box center [469, 136] width 16 height 16
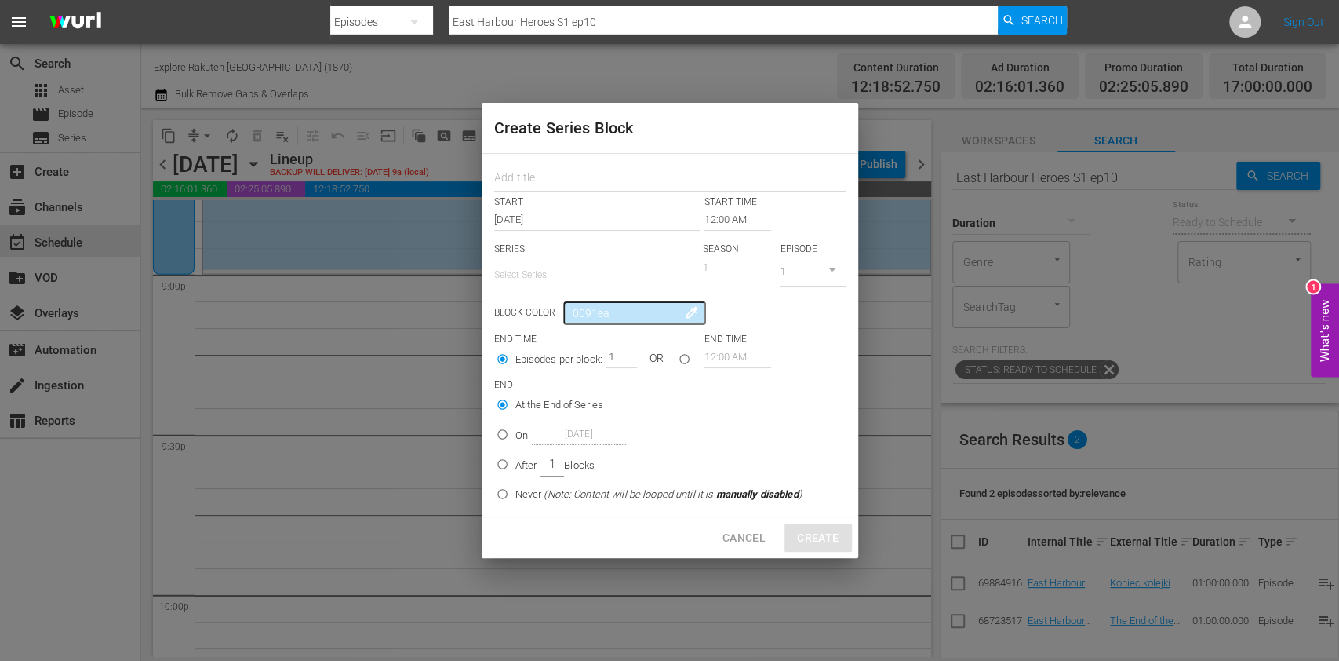
click at [541, 264] on input "text" at bounding box center [594, 275] width 201 height 38
paste input "Górscy cieśle"
click at [590, 311] on div "Górscy cieśle" at bounding box center [594, 319] width 176 height 38
click at [570, 176] on input "text" at bounding box center [669, 179] width 351 height 24
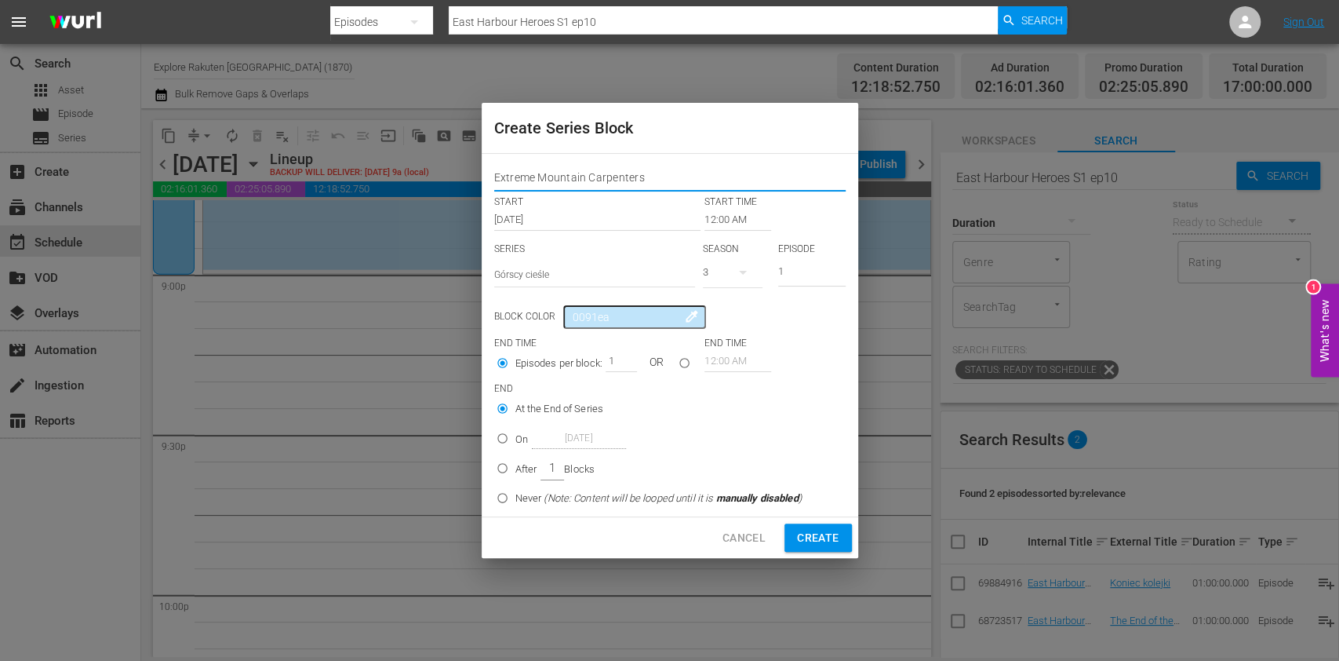
drag, startPoint x: 675, startPoint y: 179, endPoint x: 464, endPoint y: 184, distance: 210.3
click at [464, 184] on div "Create Series Block Extreme Mountain Carpenters START START TIME Sep 1st 2025 1…" at bounding box center [669, 330] width 1339 height 661
click at [684, 179] on input "Extreme Mountain Carpenters" at bounding box center [669, 179] width 351 height 24
click at [753, 277] on button "button" at bounding box center [743, 272] width 38 height 38
click at [743, 359] on div "1" at bounding box center [724, 363] width 43 height 16
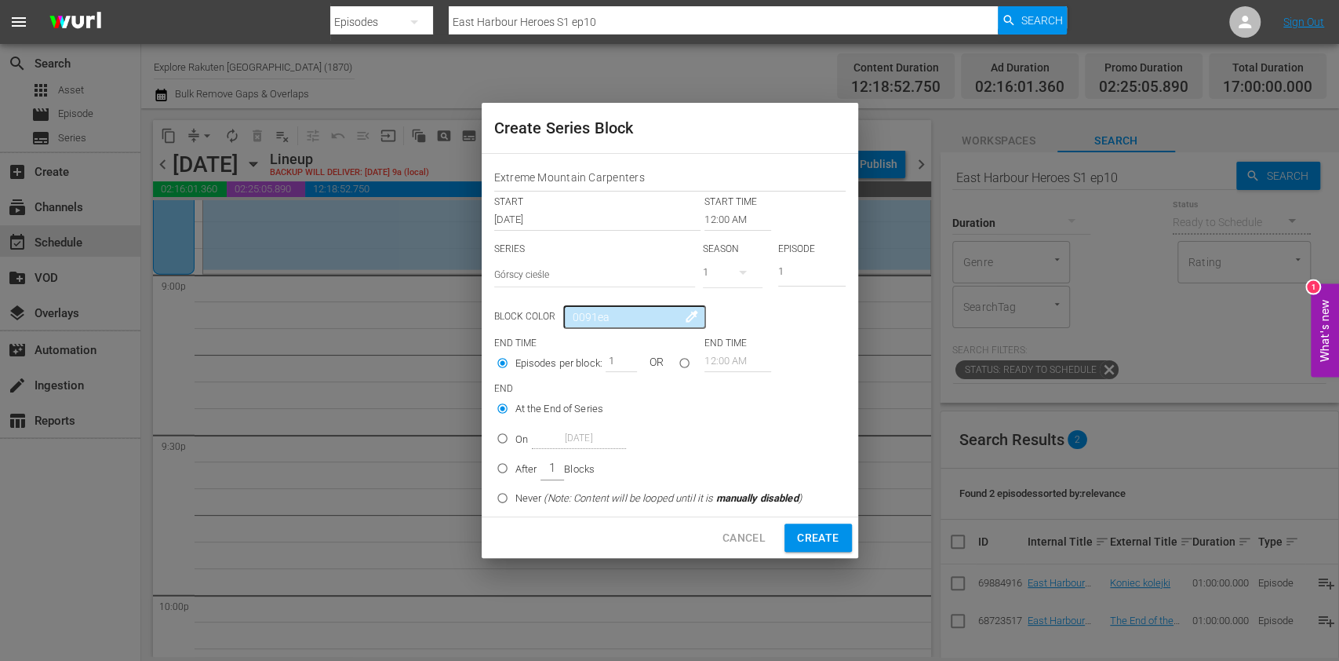
click at [724, 220] on input "12:00 AM" at bounding box center [738, 220] width 67 height 22
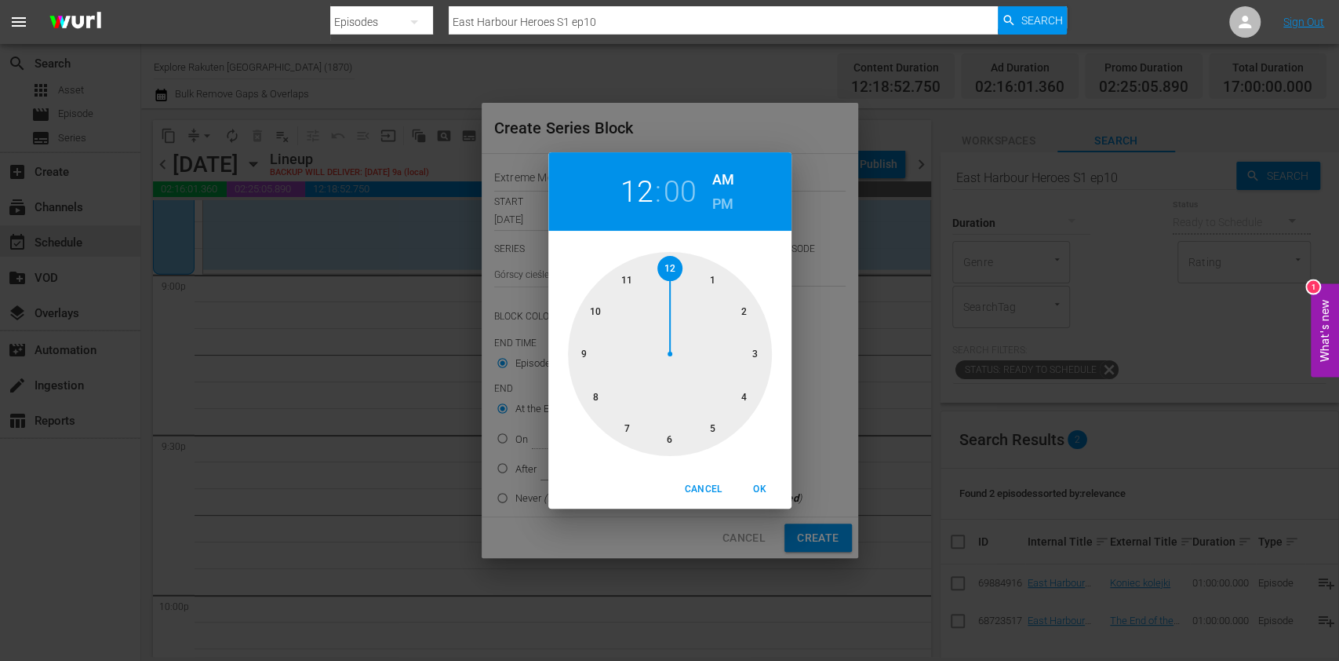
drag, startPoint x: 592, startPoint y: 364, endPoint x: 628, endPoint y: 332, distance: 47.8
click at [591, 363] on div at bounding box center [670, 354] width 204 height 204
click at [727, 195] on h6 "PM" at bounding box center [722, 203] width 21 height 25
click at [769, 474] on div "Cancel OK" at bounding box center [669, 489] width 243 height 38
click at [763, 483] on span "OK" at bounding box center [760, 489] width 38 height 16
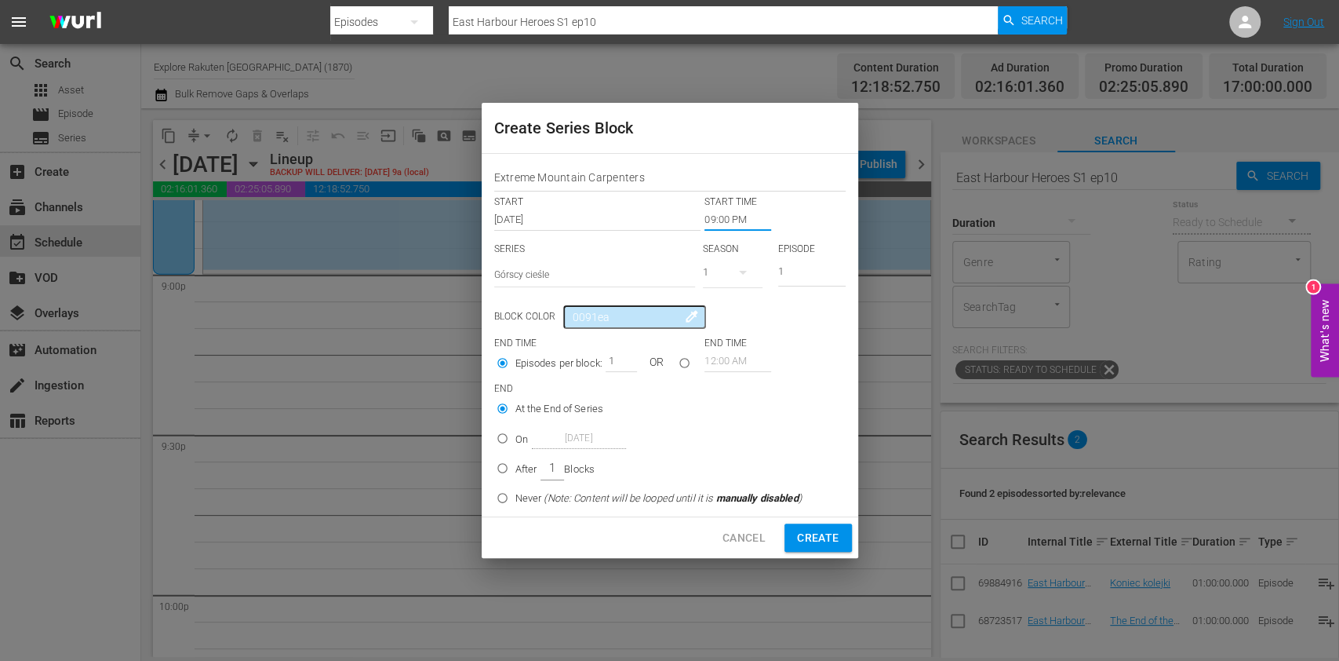
click at [520, 441] on p "On" at bounding box center [521, 440] width 13 height 16
click at [515, 441] on input "On [DATE]" at bounding box center [503, 441] width 26 height 26
click at [566, 440] on input "[DATE]" at bounding box center [579, 438] width 94 height 21
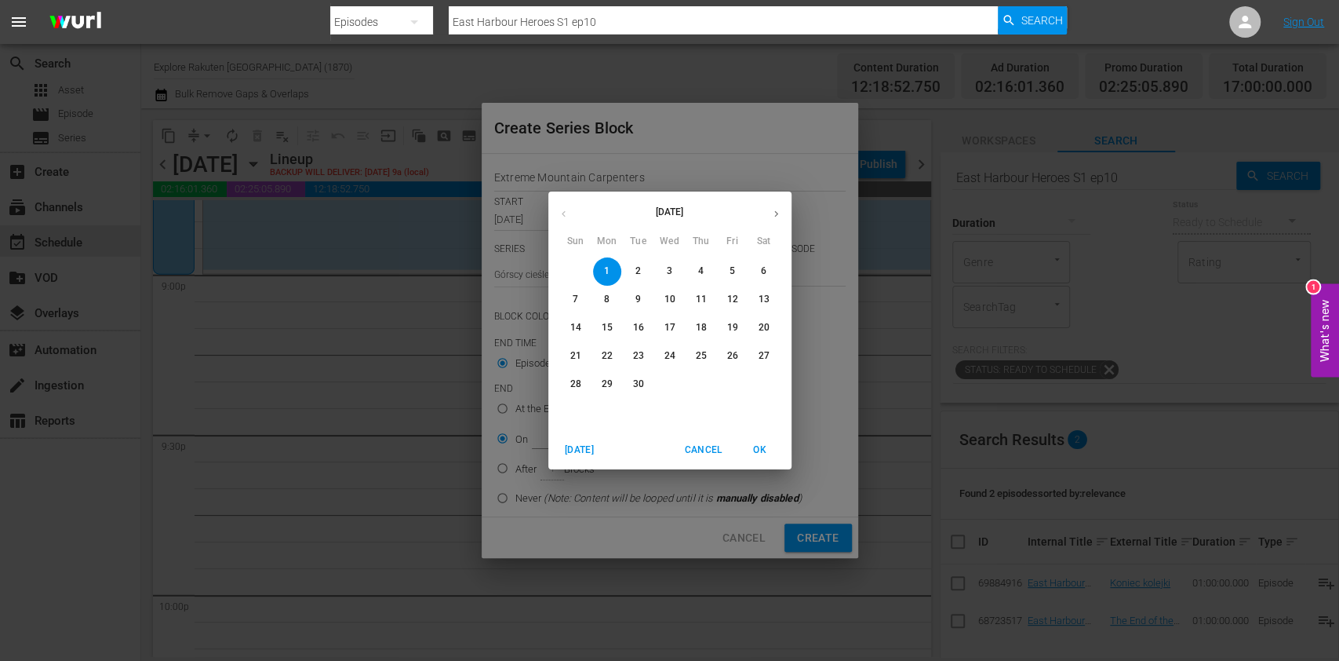
click at [735, 276] on span "5" at bounding box center [733, 270] width 28 height 13
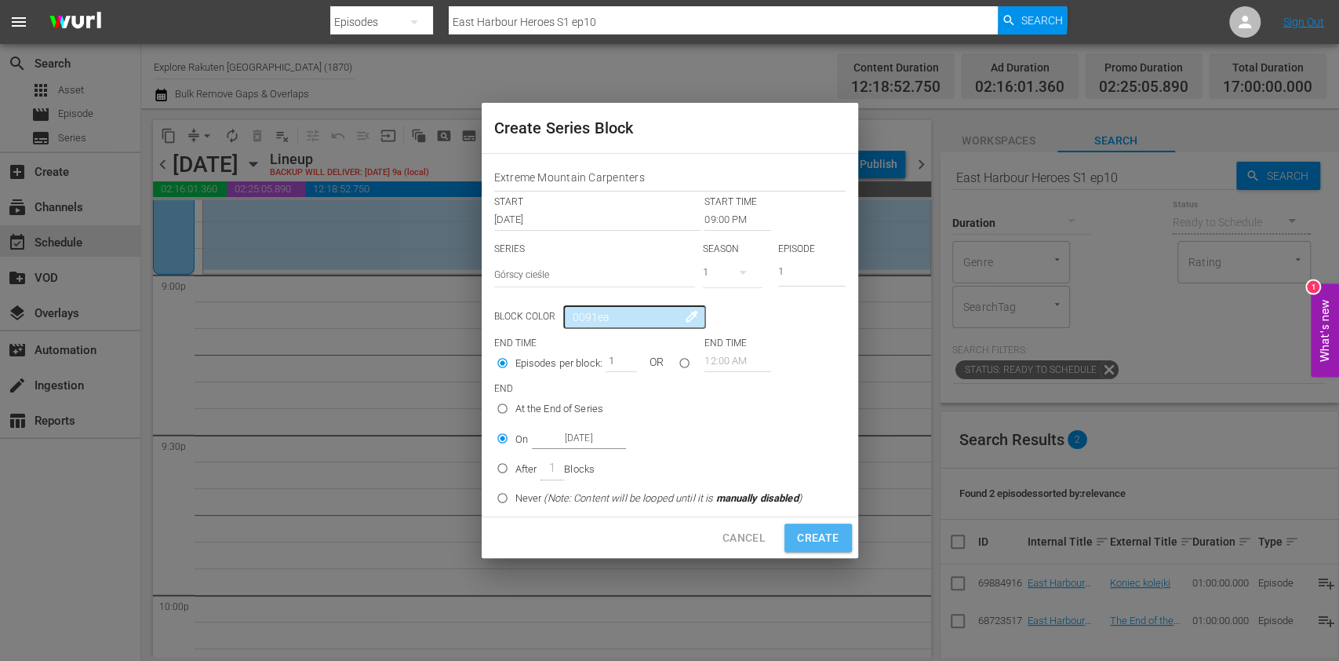
click at [816, 541] on span "Create" at bounding box center [818, 538] width 42 height 20
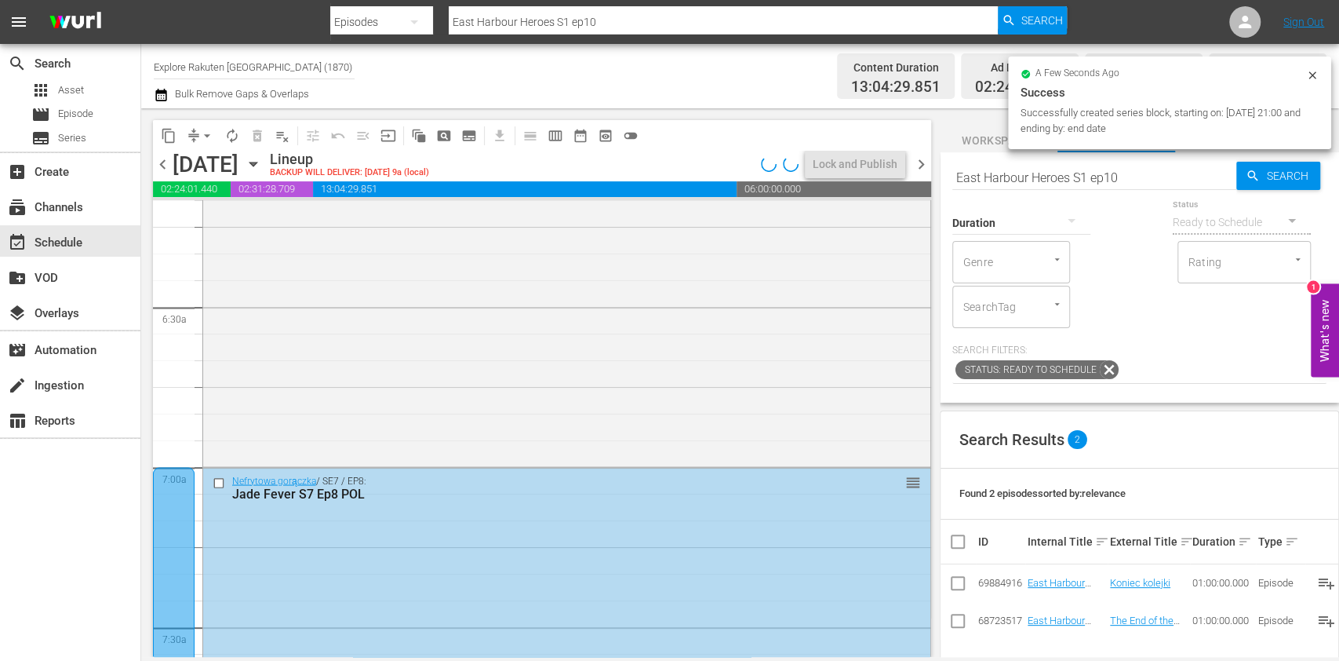
scroll to position [0, 0]
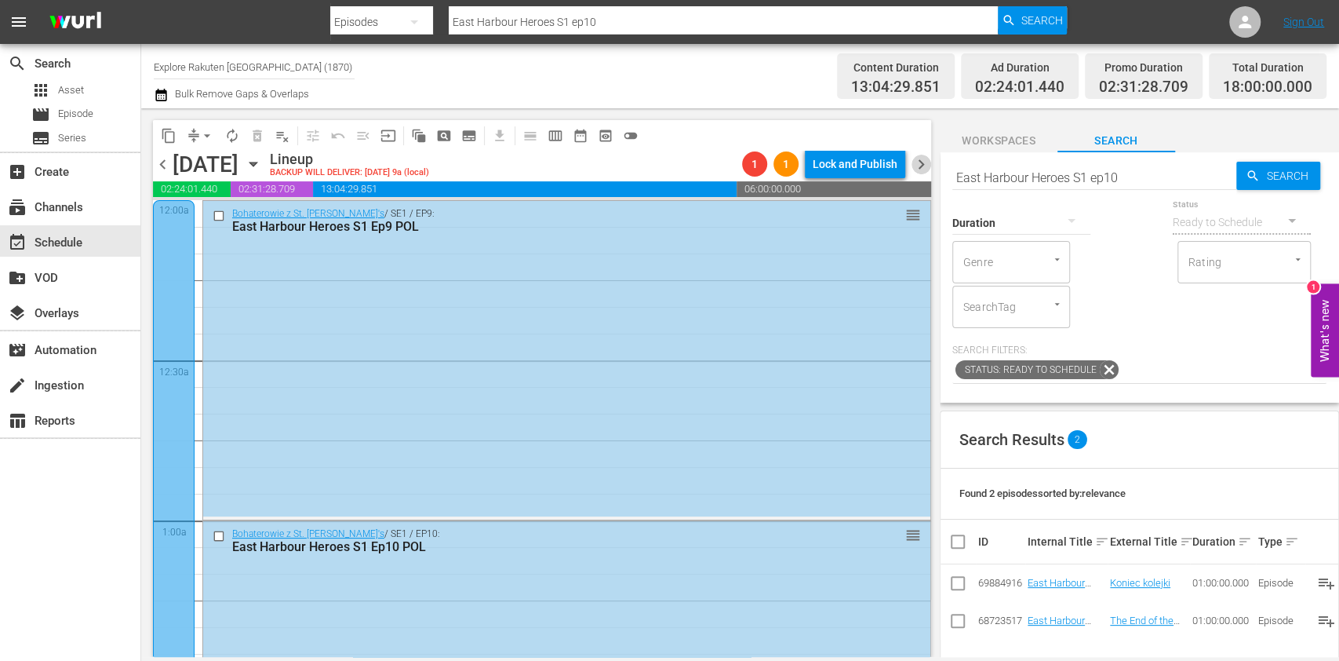
click at [924, 169] on span "chevron_right" at bounding box center [922, 165] width 20 height 20
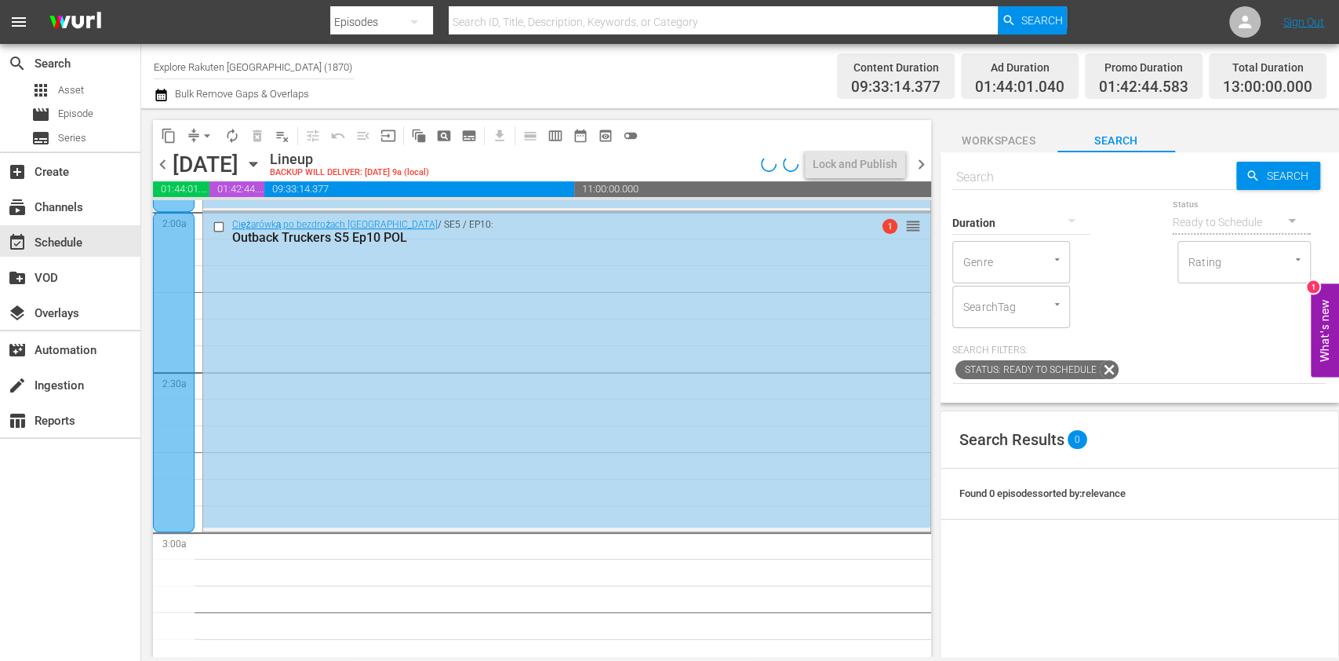
scroll to position [732, 0]
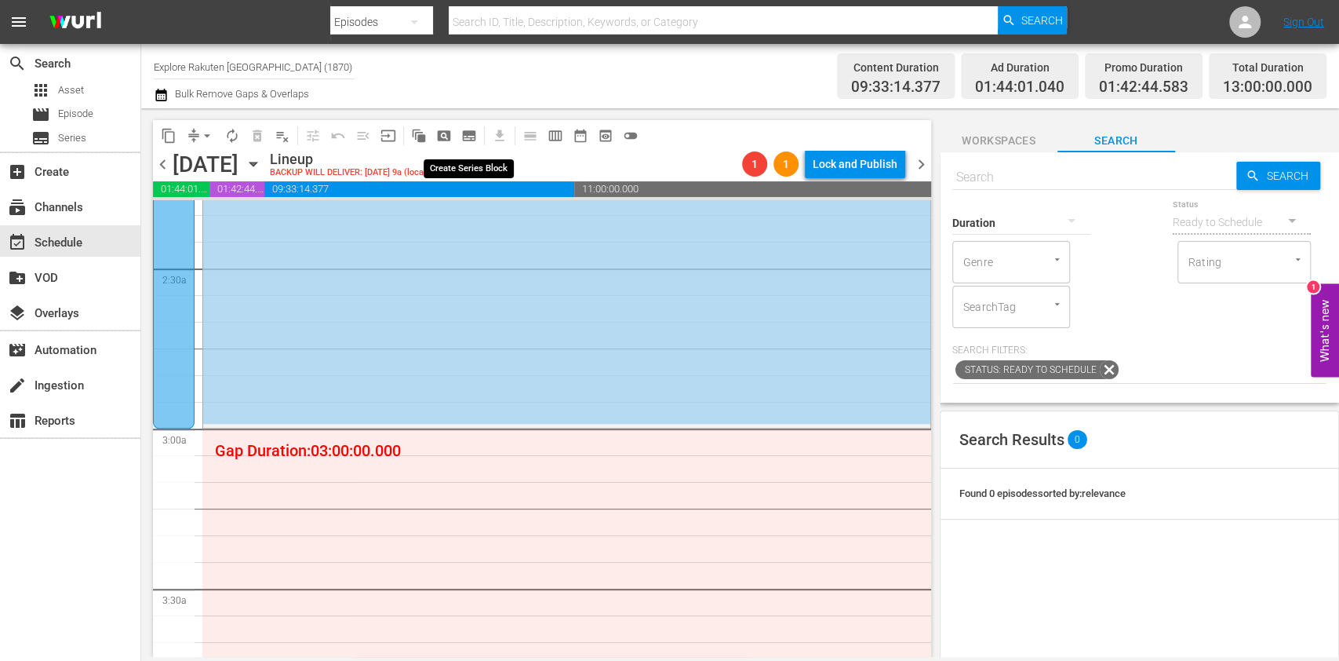
click at [472, 135] on span "subtitles_outlined" at bounding box center [469, 136] width 16 height 16
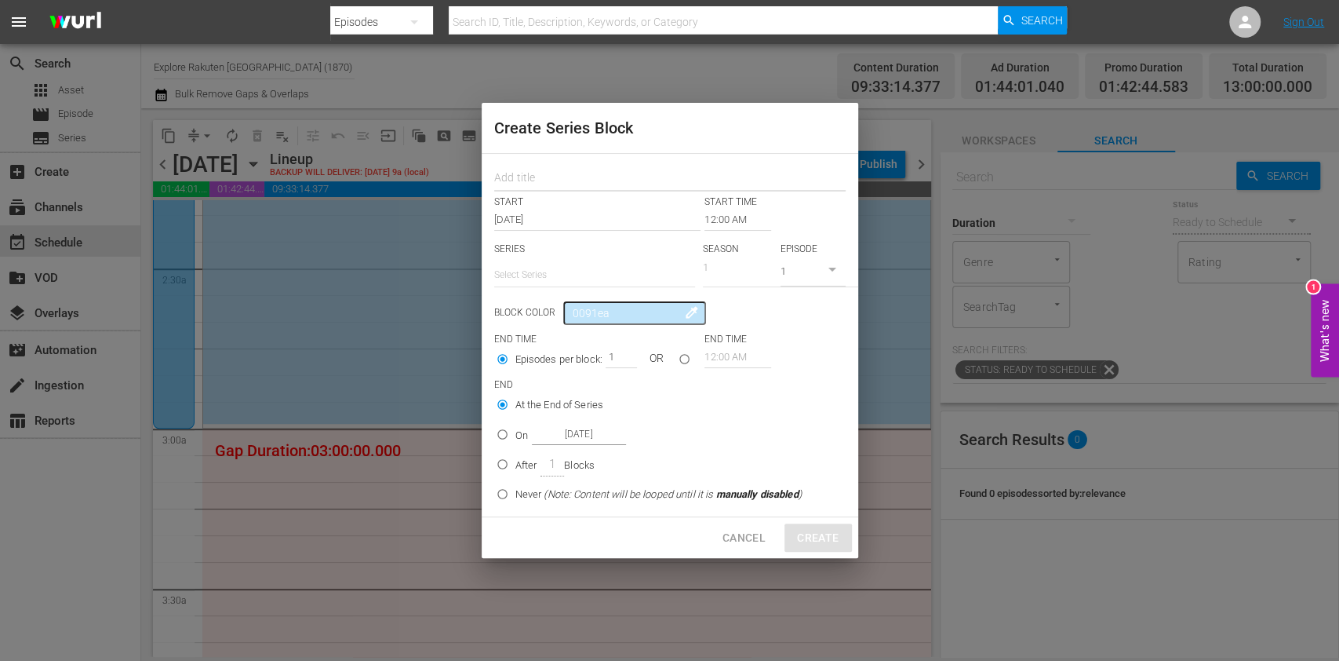
click at [524, 179] on input "text" at bounding box center [669, 179] width 351 height 24
paste input "Extreme Mountain Carpenters"
click at [560, 286] on hr at bounding box center [594, 286] width 201 height 1
click at [560, 280] on input "text" at bounding box center [594, 275] width 201 height 38
click at [567, 316] on div "Górscy cieśle" at bounding box center [594, 319] width 176 height 38
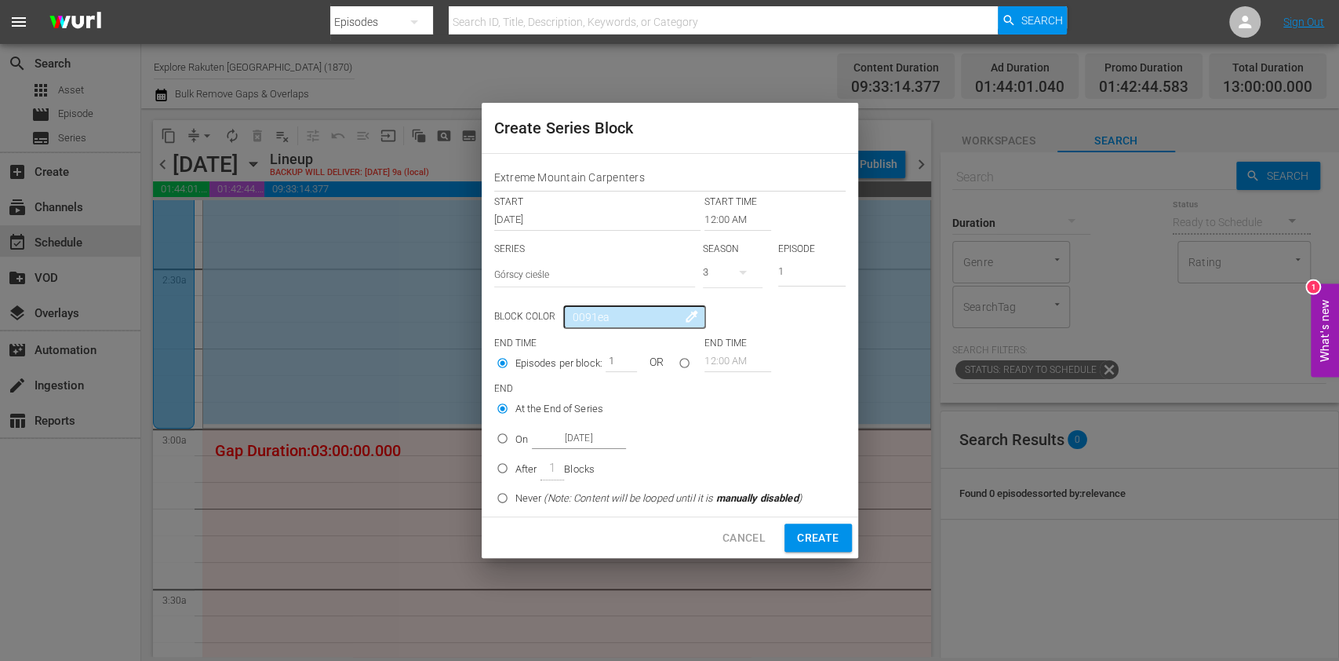
click at [732, 269] on button "button" at bounding box center [743, 272] width 38 height 38
click at [738, 357] on div "1" at bounding box center [724, 363] width 43 height 16
click at [709, 210] on input "12:00 AM" at bounding box center [738, 220] width 67 height 22
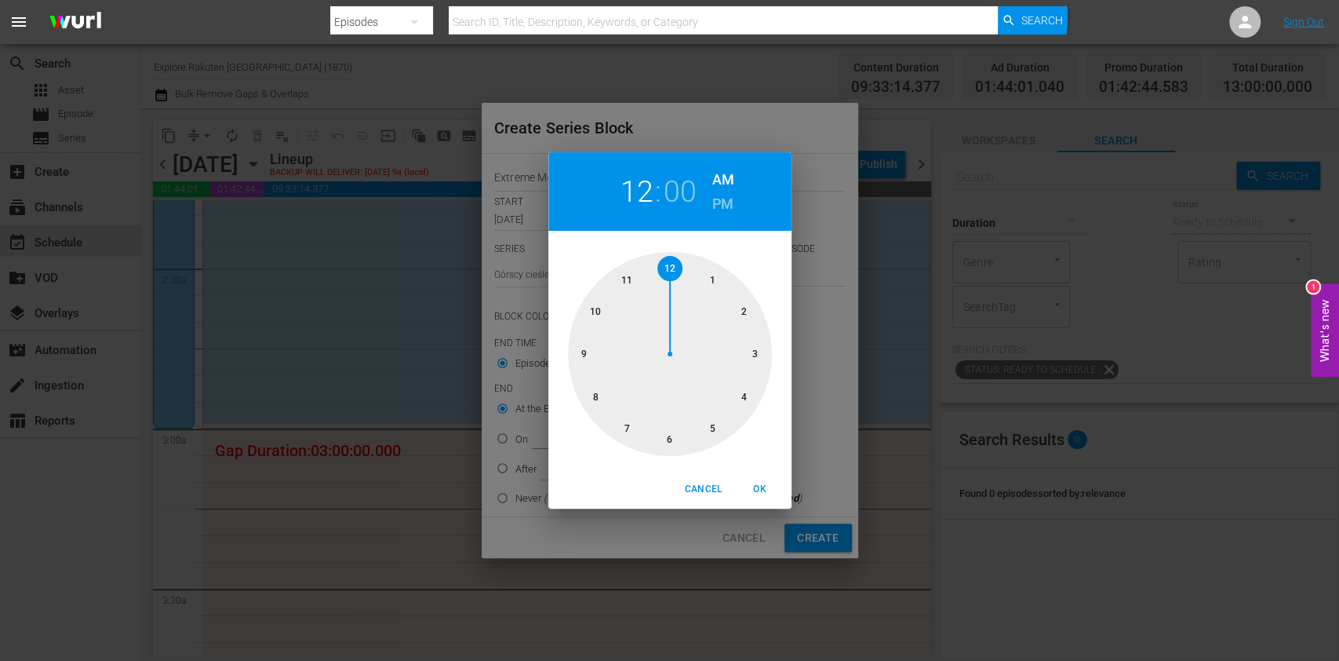
click at [752, 373] on div at bounding box center [670, 354] width 204 height 204
drag, startPoint x: 758, startPoint y: 486, endPoint x: 742, endPoint y: 486, distance: 15.7
click at [759, 486] on span "OK" at bounding box center [760, 489] width 38 height 16
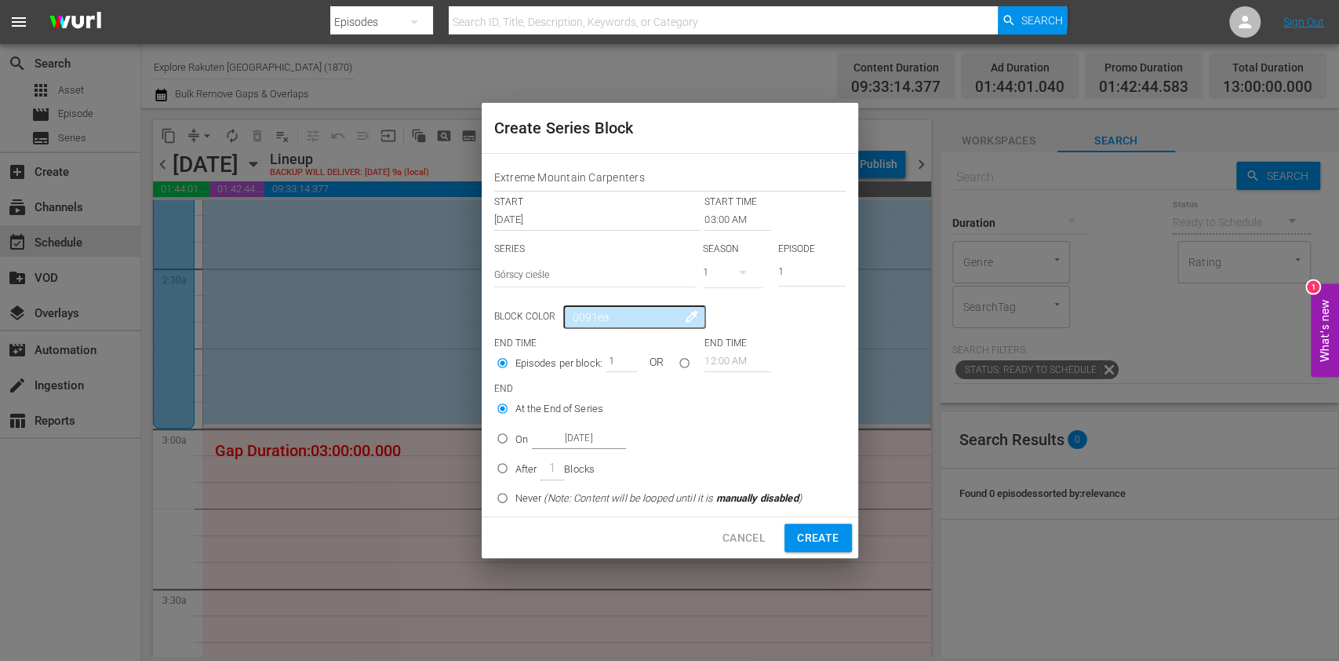
click at [519, 446] on div "On [DATE]" at bounding box center [570, 438] width 111 height 21
click at [515, 446] on input "On [DATE]" at bounding box center [503, 441] width 26 height 26
click at [566, 439] on input "[DATE]" at bounding box center [579, 438] width 94 height 21
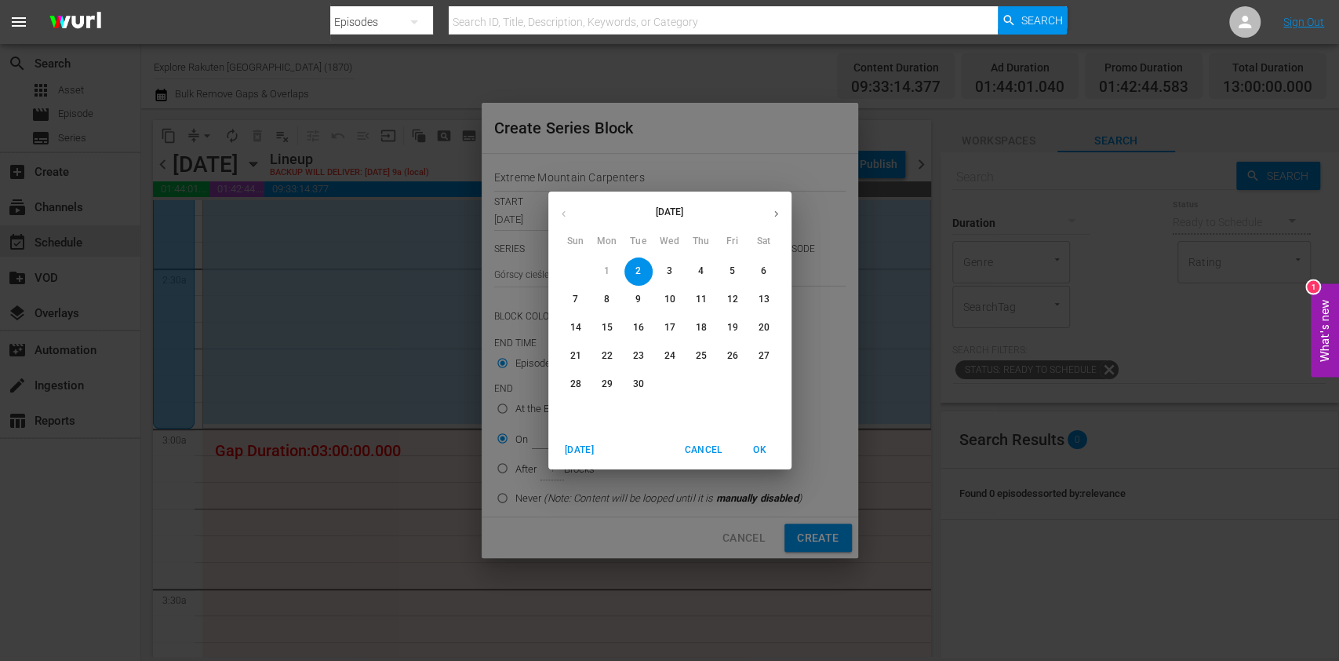
click at [765, 274] on p "6" at bounding box center [763, 270] width 5 height 13
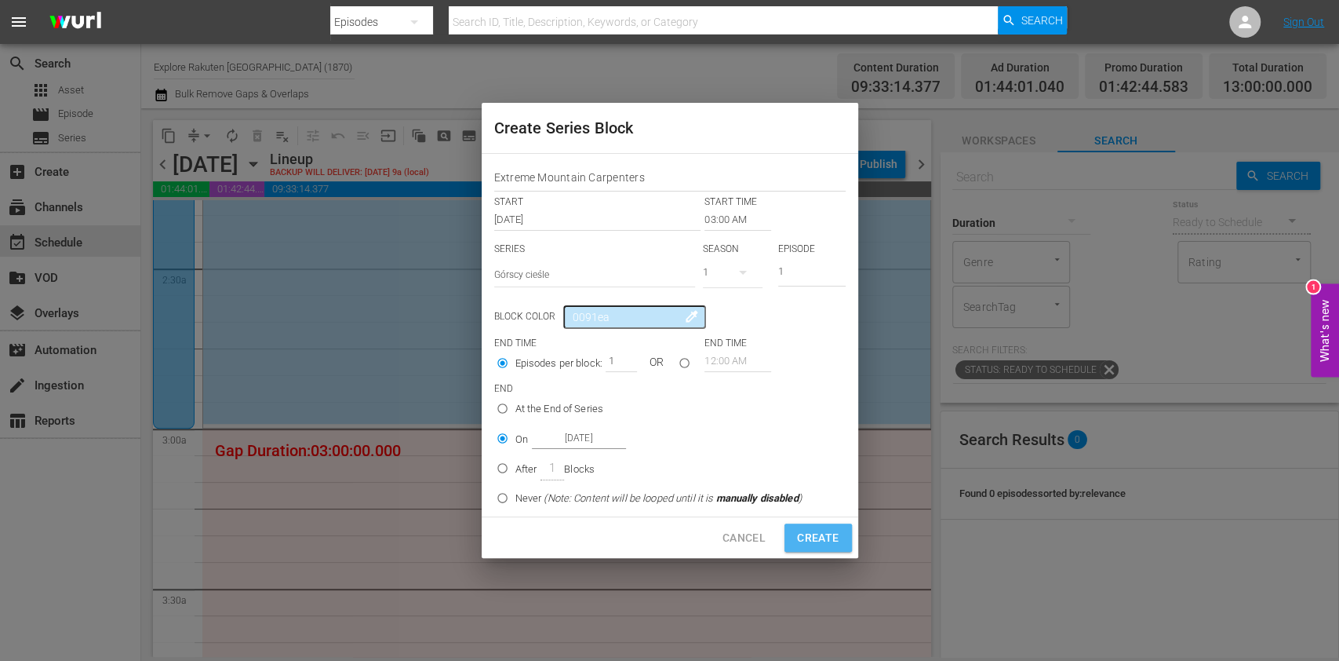
click at [825, 543] on span "Create" at bounding box center [818, 538] width 42 height 20
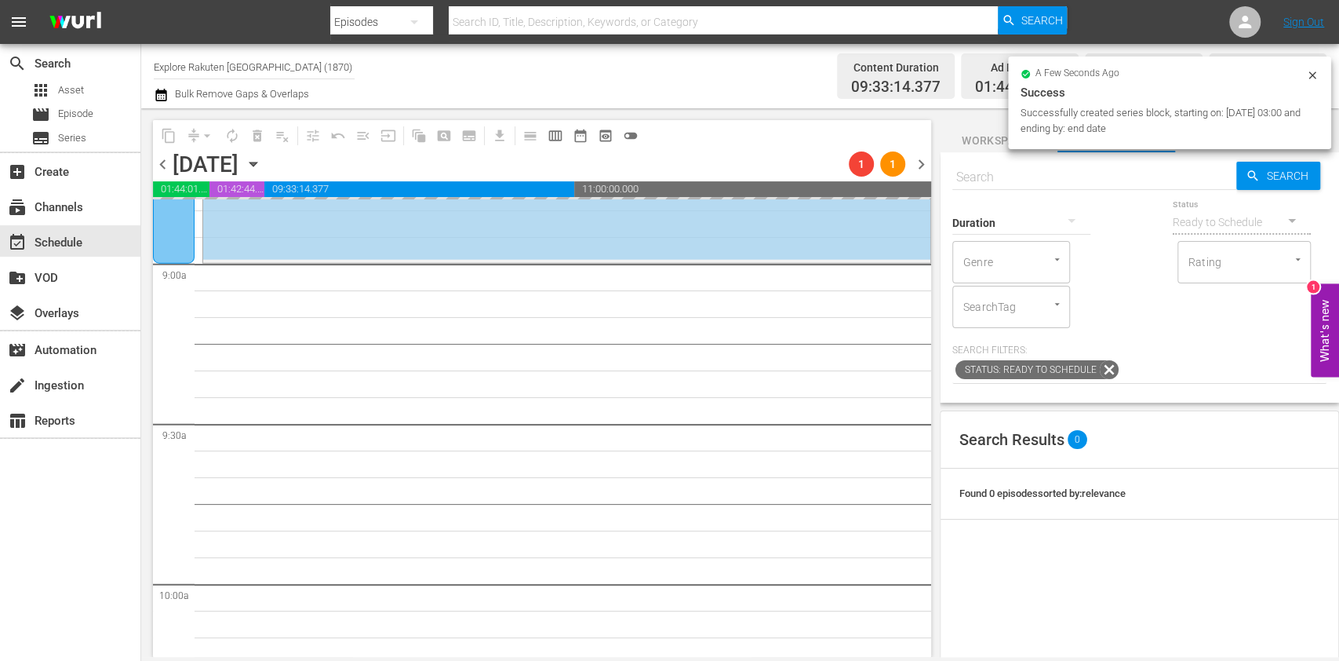
scroll to position [2824, 0]
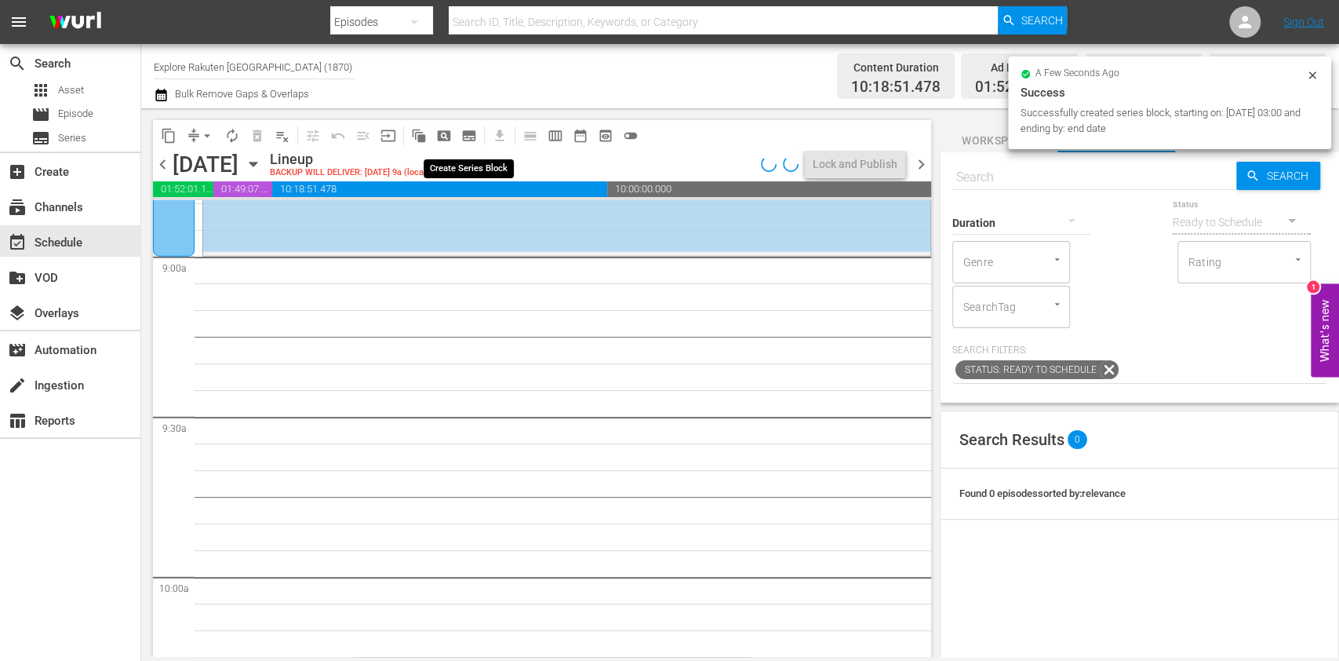
click at [471, 133] on span "subtitles_outlined" at bounding box center [469, 136] width 16 height 16
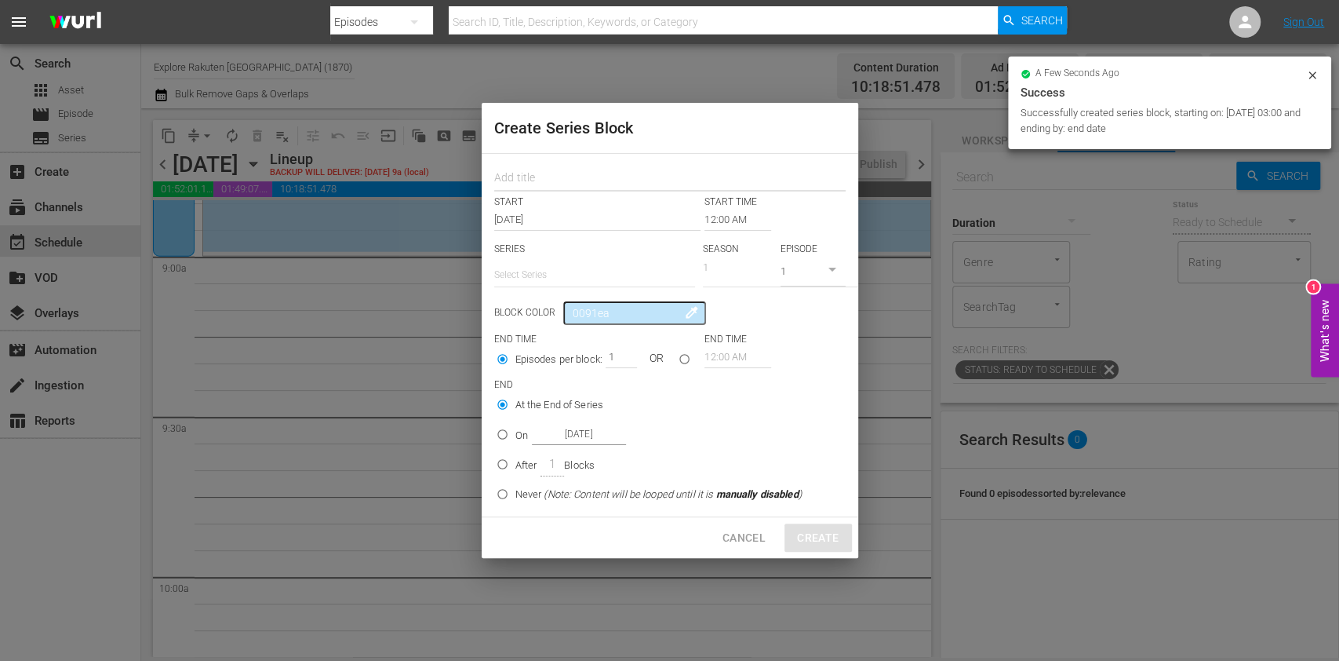
click at [569, 177] on input "text" at bounding box center [669, 179] width 351 height 24
paste input "Extreme Mountain Carpenters"
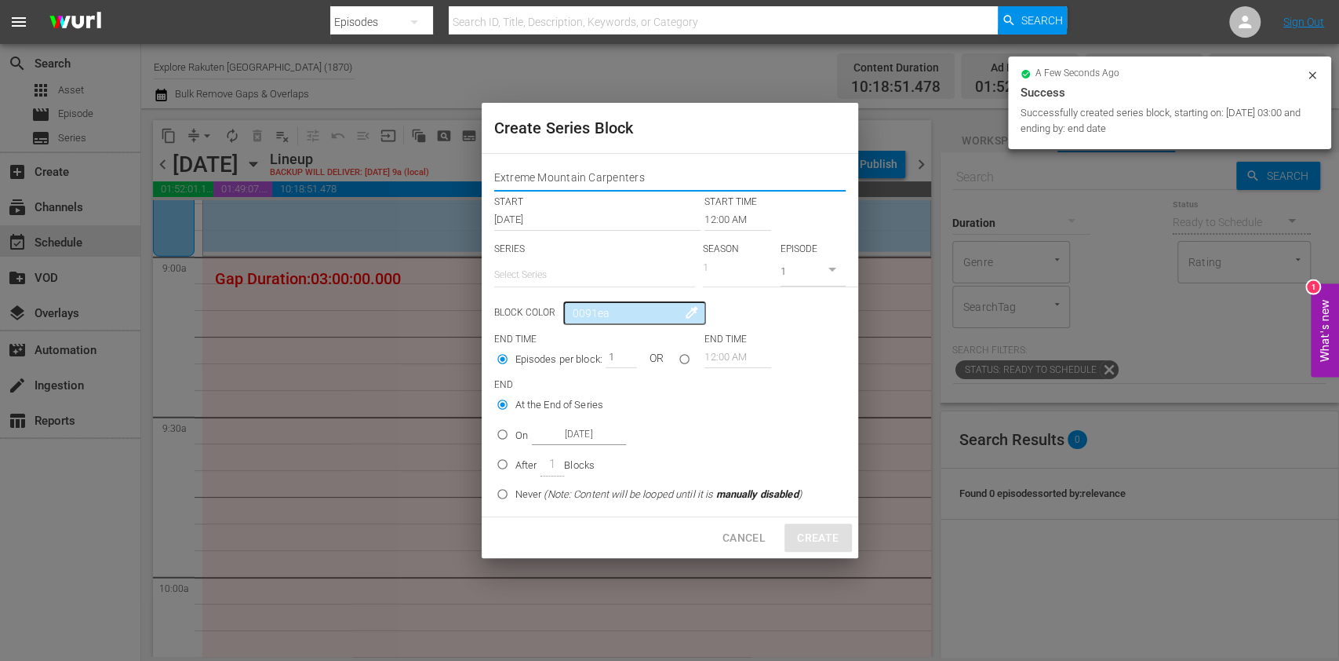
click at [546, 273] on input "text" at bounding box center [594, 275] width 201 height 38
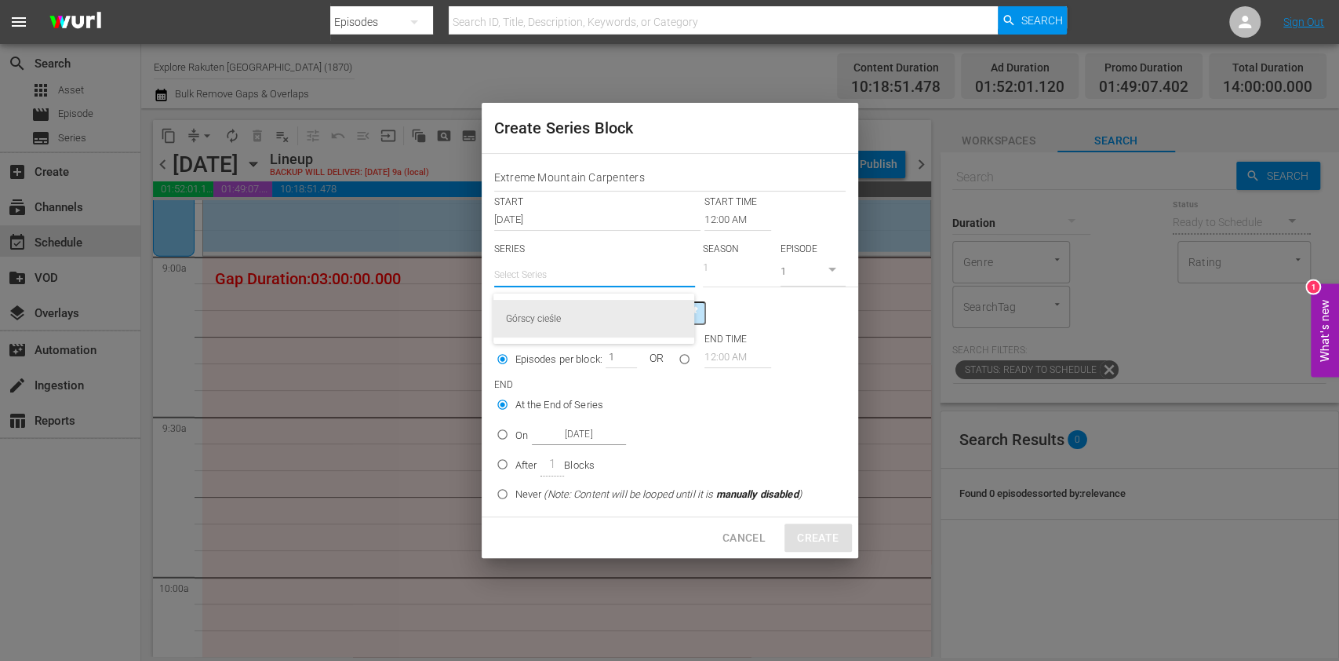
click at [571, 319] on div "Górscy cieśle" at bounding box center [594, 319] width 176 height 38
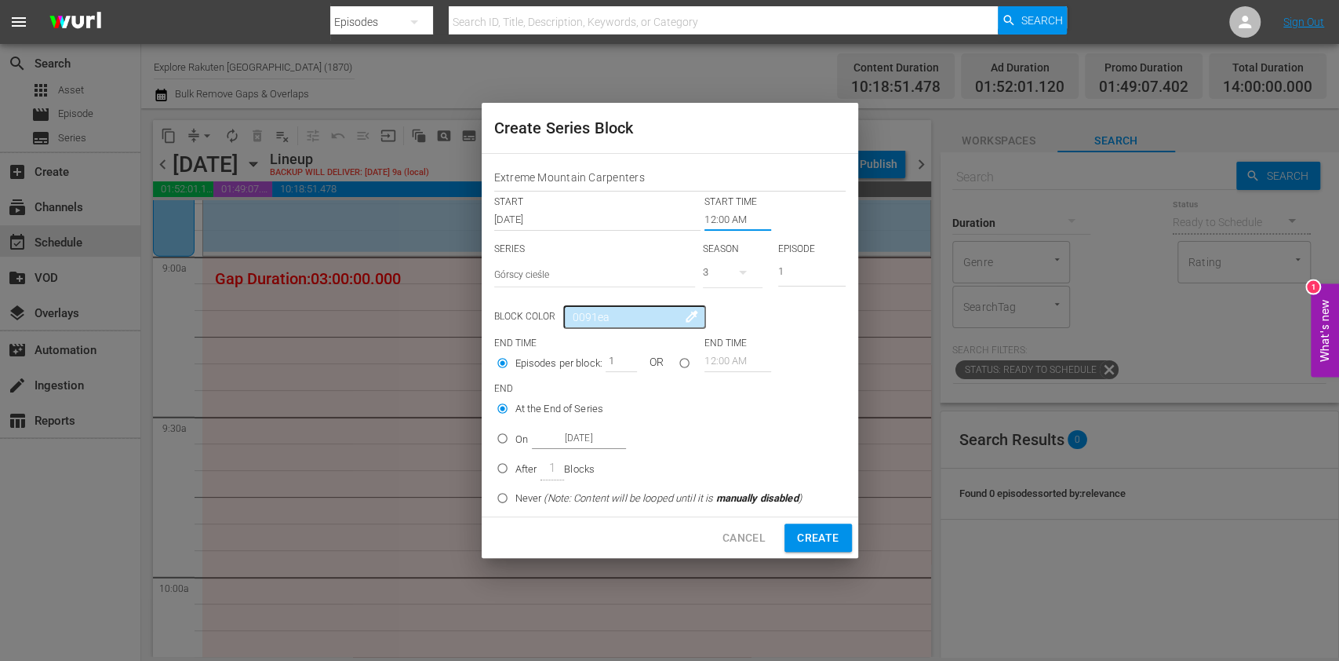
click at [712, 217] on input "12:00 AM" at bounding box center [738, 220] width 67 height 22
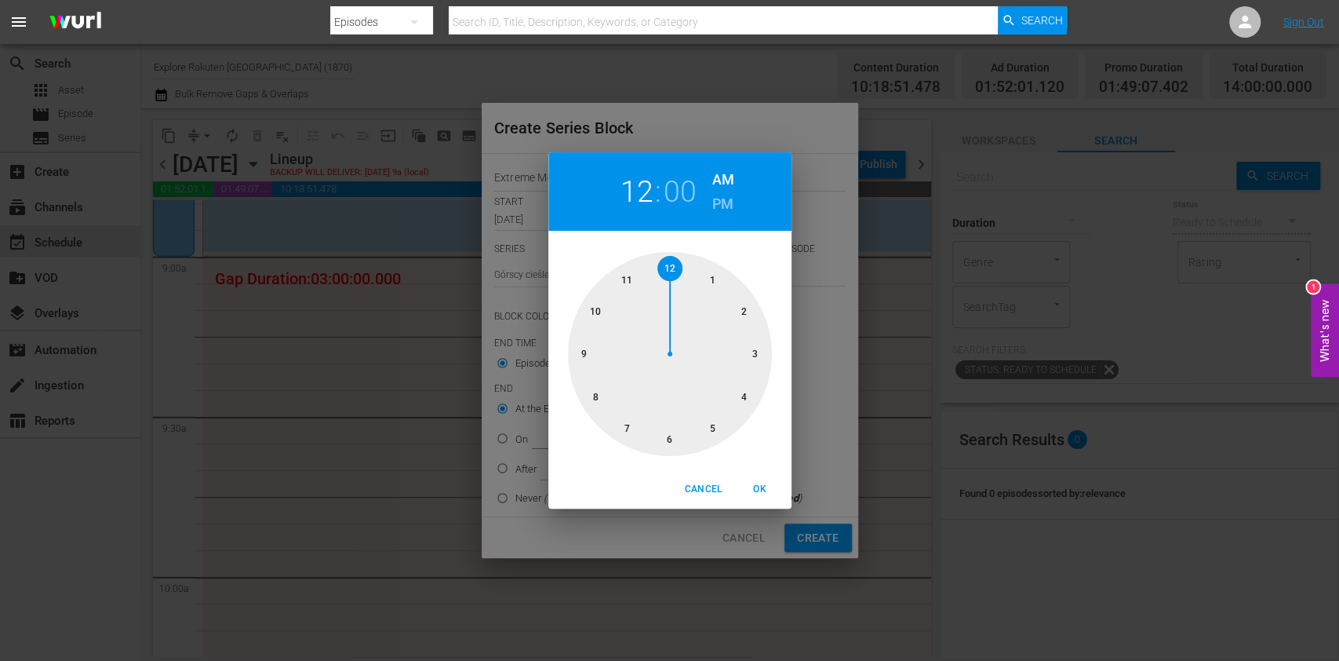
click at [597, 355] on div at bounding box center [670, 354] width 204 height 204
click at [747, 481] on span "OK" at bounding box center [760, 489] width 38 height 16
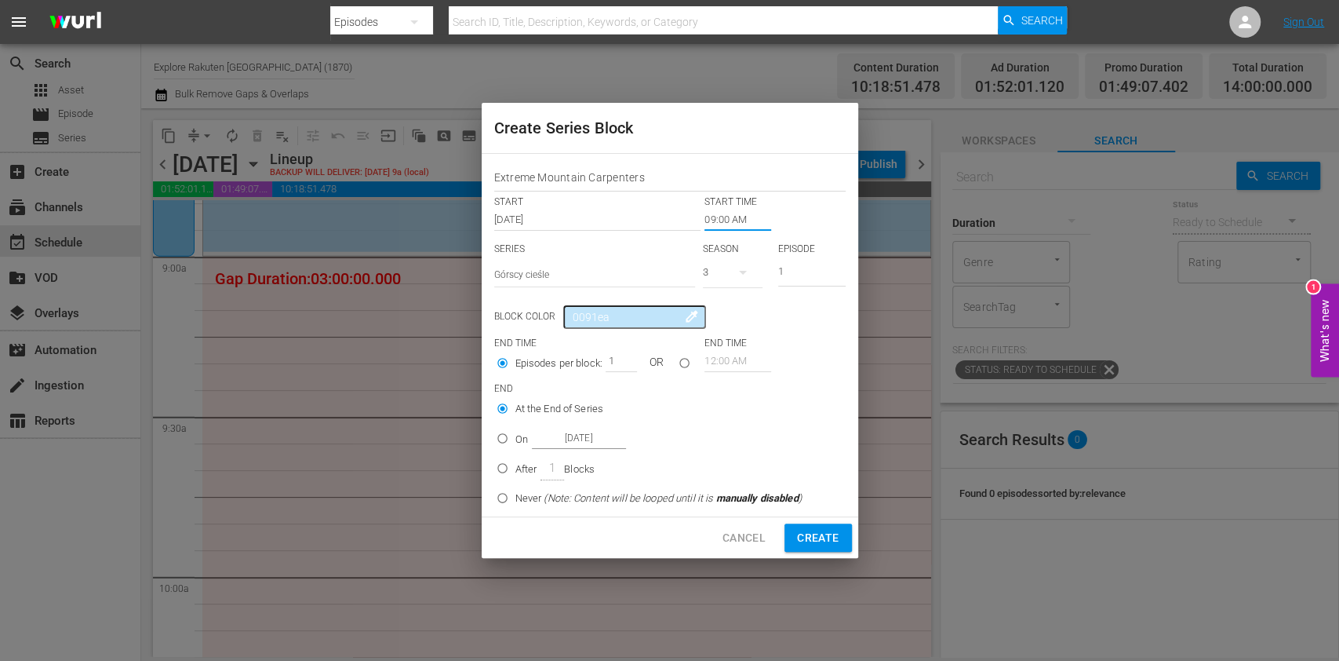
click at [519, 442] on p "On" at bounding box center [521, 440] width 13 height 16
click at [515, 442] on input "On [DATE]" at bounding box center [503, 441] width 26 height 26
click at [552, 437] on input "[DATE]" at bounding box center [579, 438] width 94 height 21
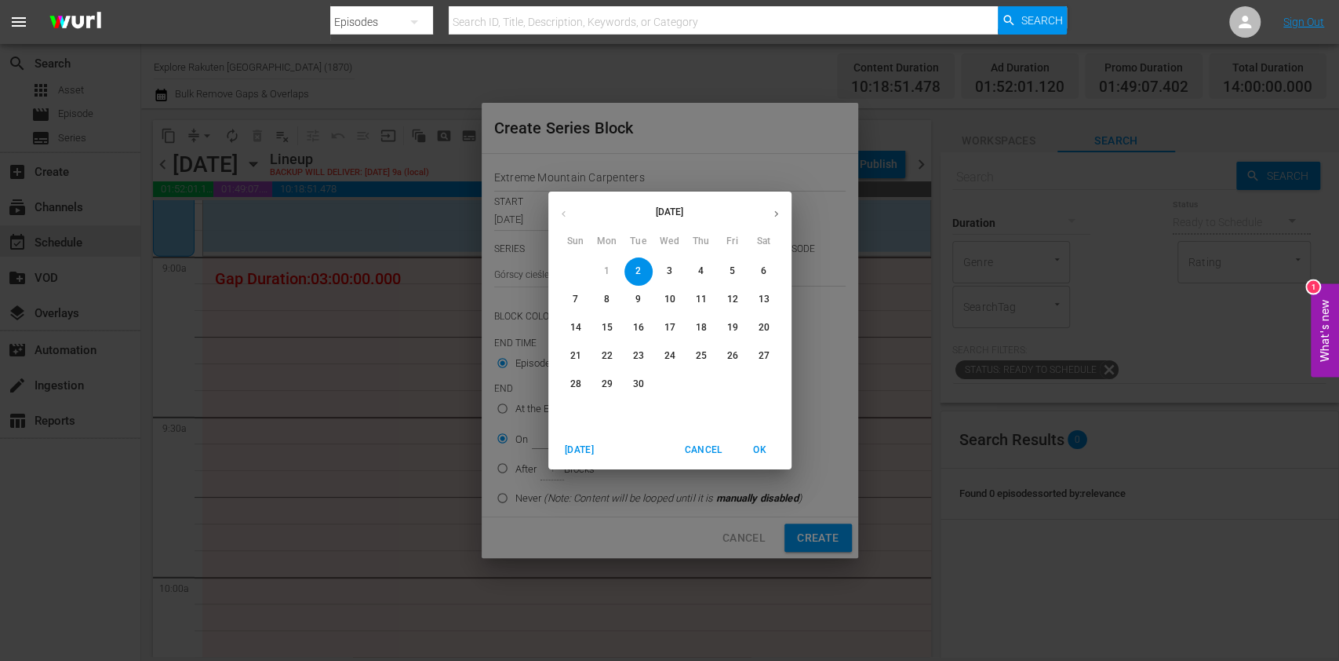
click at [734, 274] on p "5" at bounding box center [732, 270] width 5 height 13
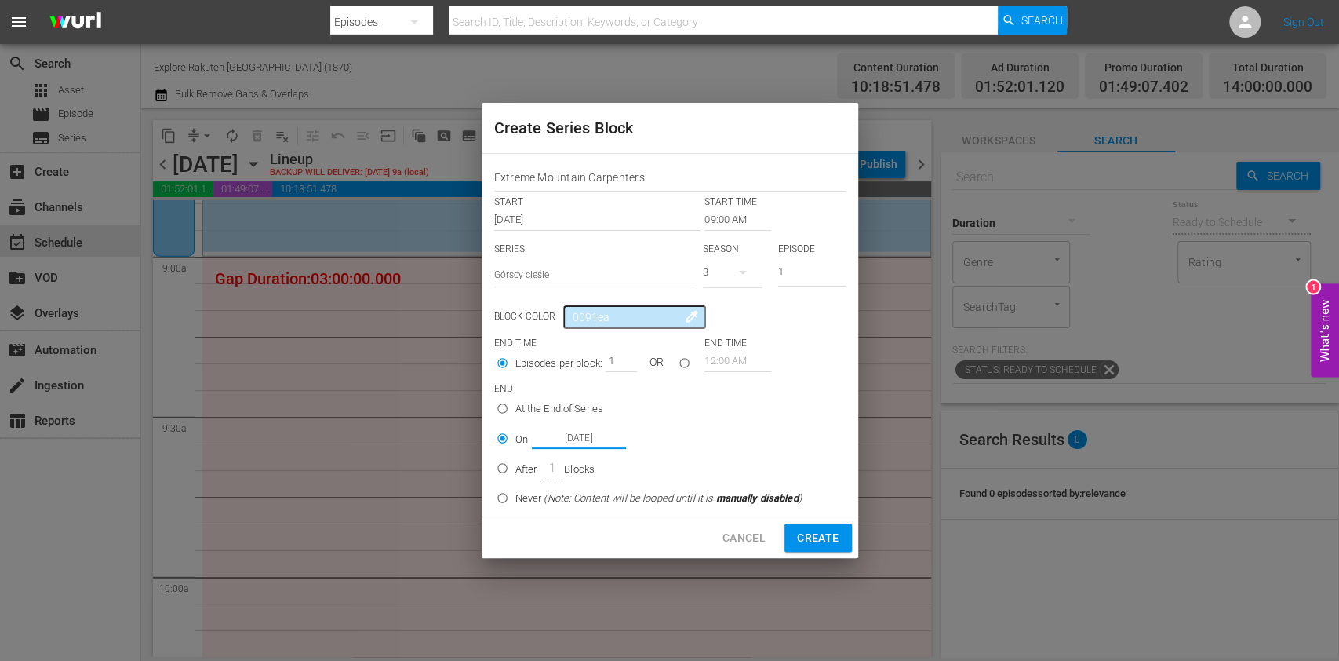
click at [721, 260] on div "3" at bounding box center [733, 272] width 60 height 44
click at [738, 361] on div "1" at bounding box center [724, 363] width 43 height 16
click at [807, 537] on span "Create" at bounding box center [818, 538] width 42 height 20
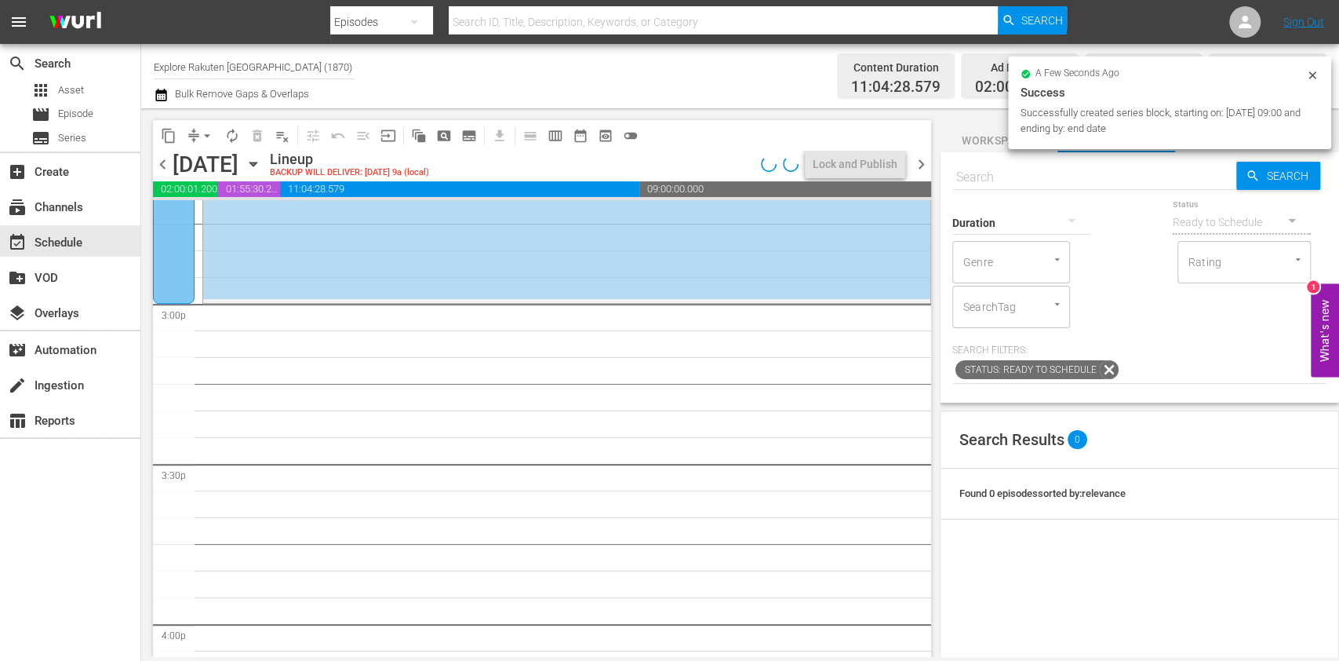
scroll to position [4672, 0]
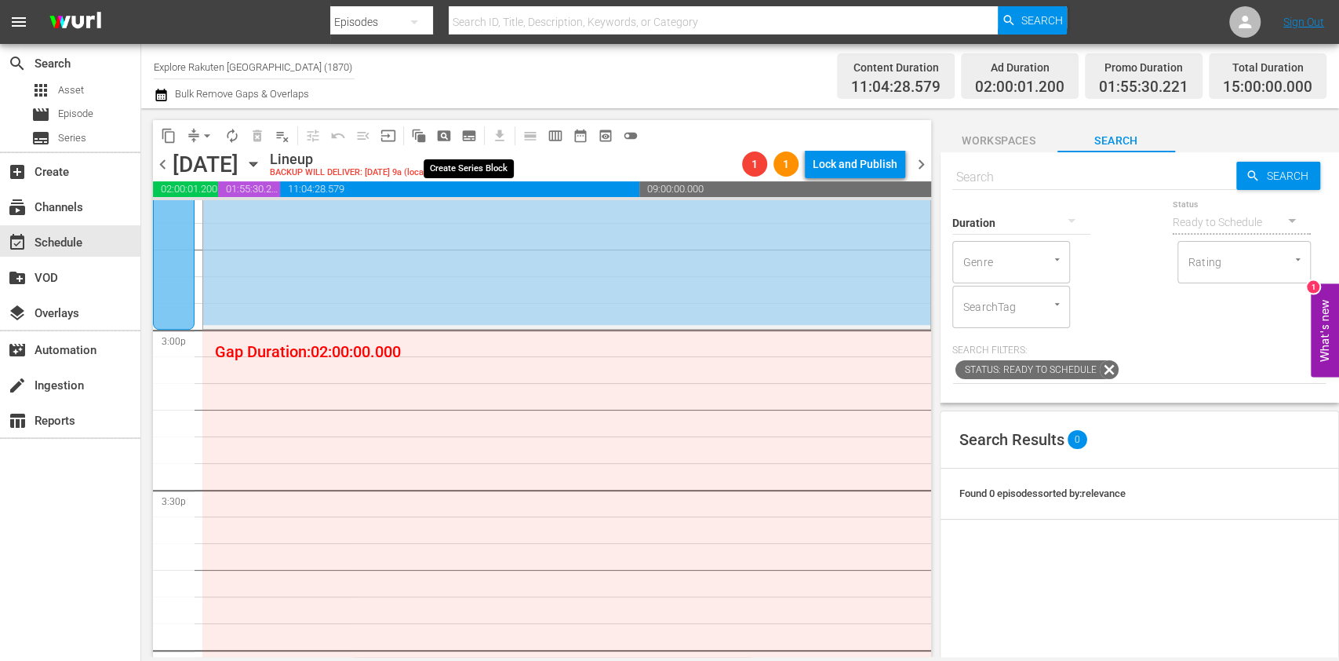
click at [468, 134] on span "subtitles_outlined" at bounding box center [469, 136] width 16 height 16
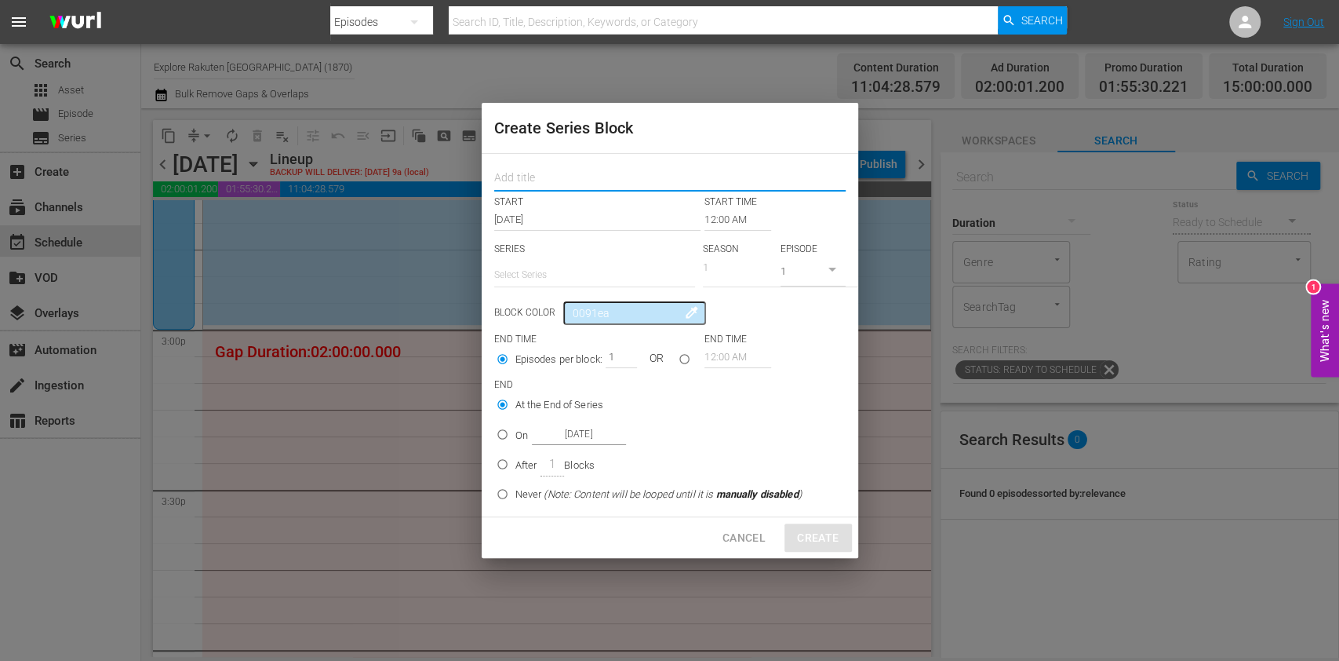
click at [541, 173] on input "text" at bounding box center [669, 179] width 351 height 24
paste input "Extreme Mountain Carpenters"
click at [544, 277] on input "text" at bounding box center [594, 275] width 201 height 38
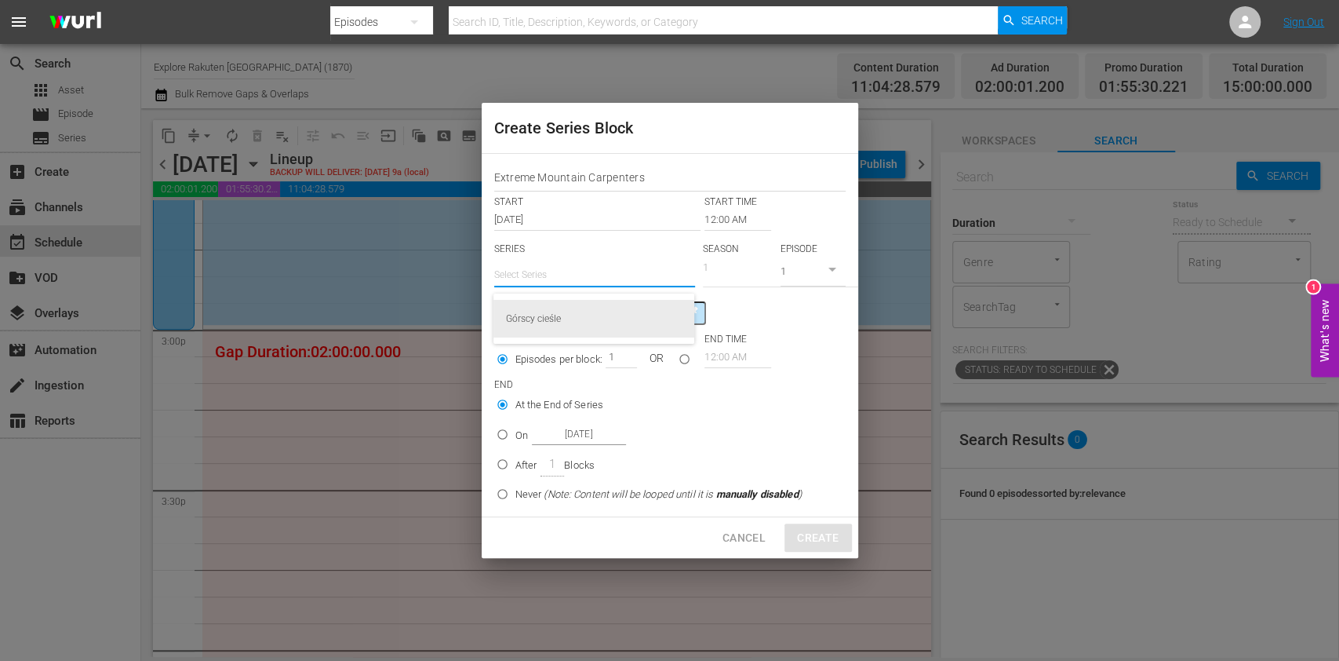
click at [556, 311] on div "Górscy cieśle" at bounding box center [594, 319] width 176 height 38
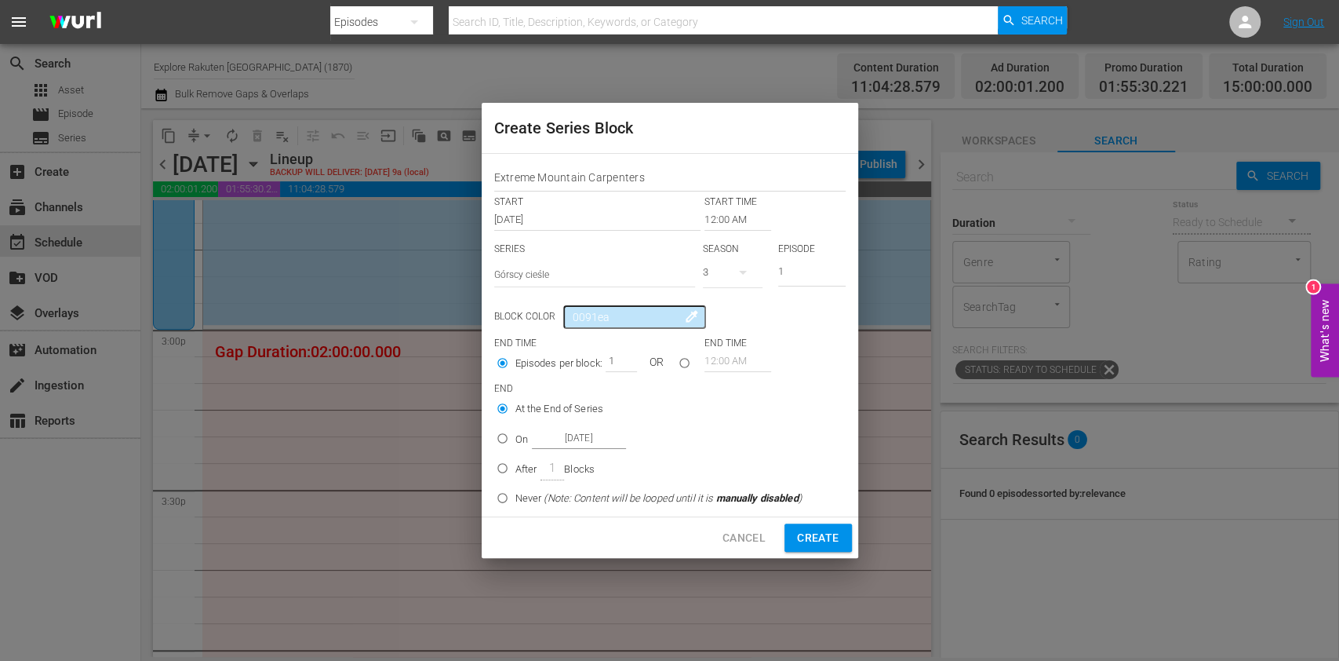
click at [723, 222] on input "12:00 AM" at bounding box center [738, 220] width 67 height 22
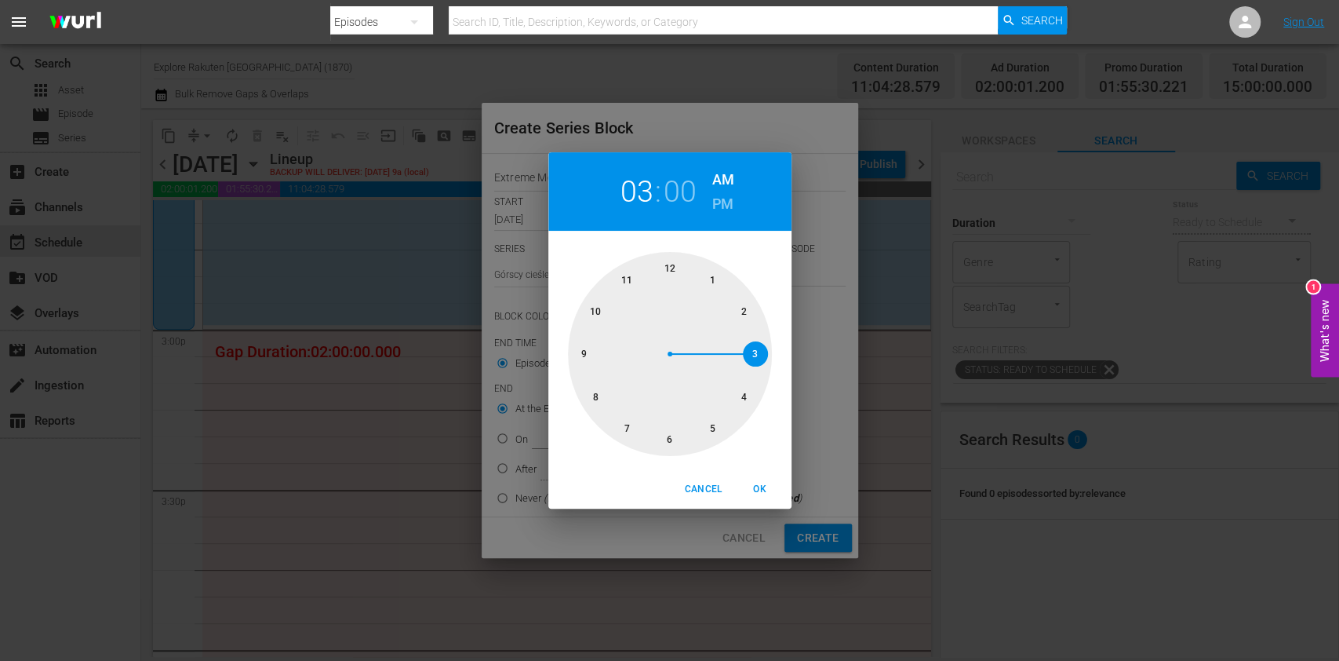
click at [753, 359] on div at bounding box center [670, 354] width 204 height 204
click at [722, 205] on h6 "PM" at bounding box center [722, 203] width 21 height 25
click at [762, 481] on span "OK" at bounding box center [760, 489] width 38 height 16
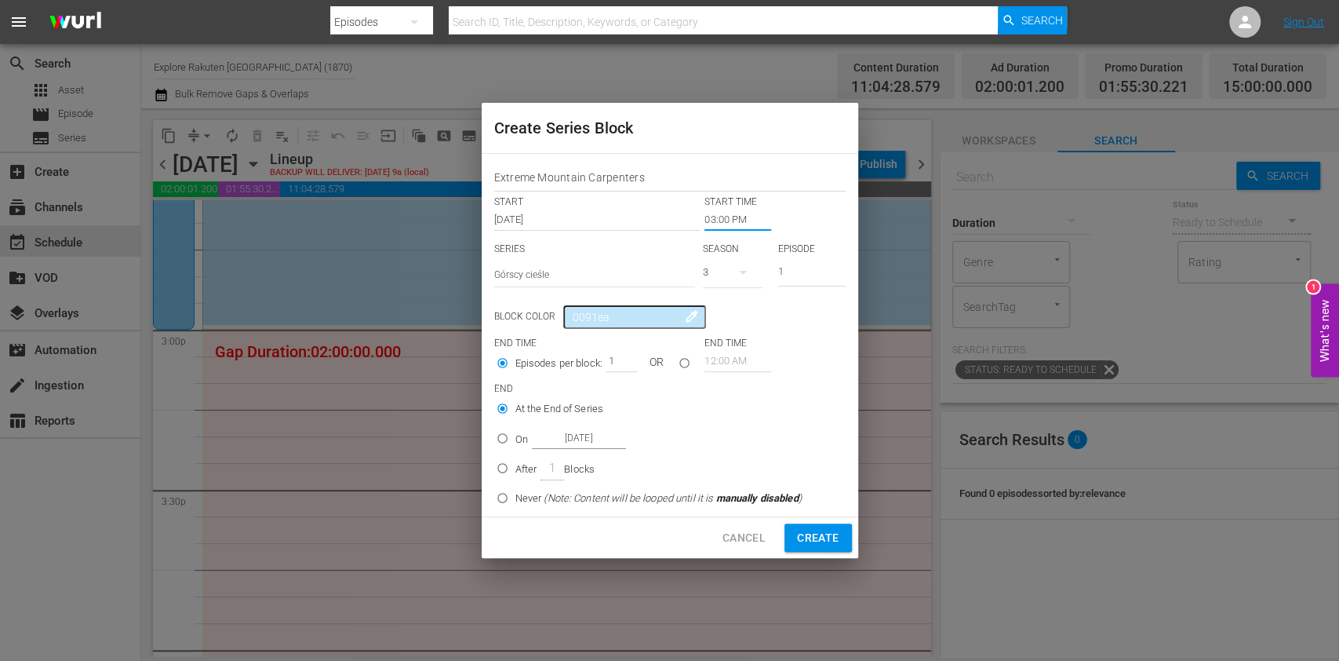
click at [716, 263] on div "3" at bounding box center [733, 272] width 60 height 44
click at [737, 365] on div "1" at bounding box center [724, 363] width 43 height 16
click at [541, 436] on input "[DATE]" at bounding box center [579, 438] width 94 height 21
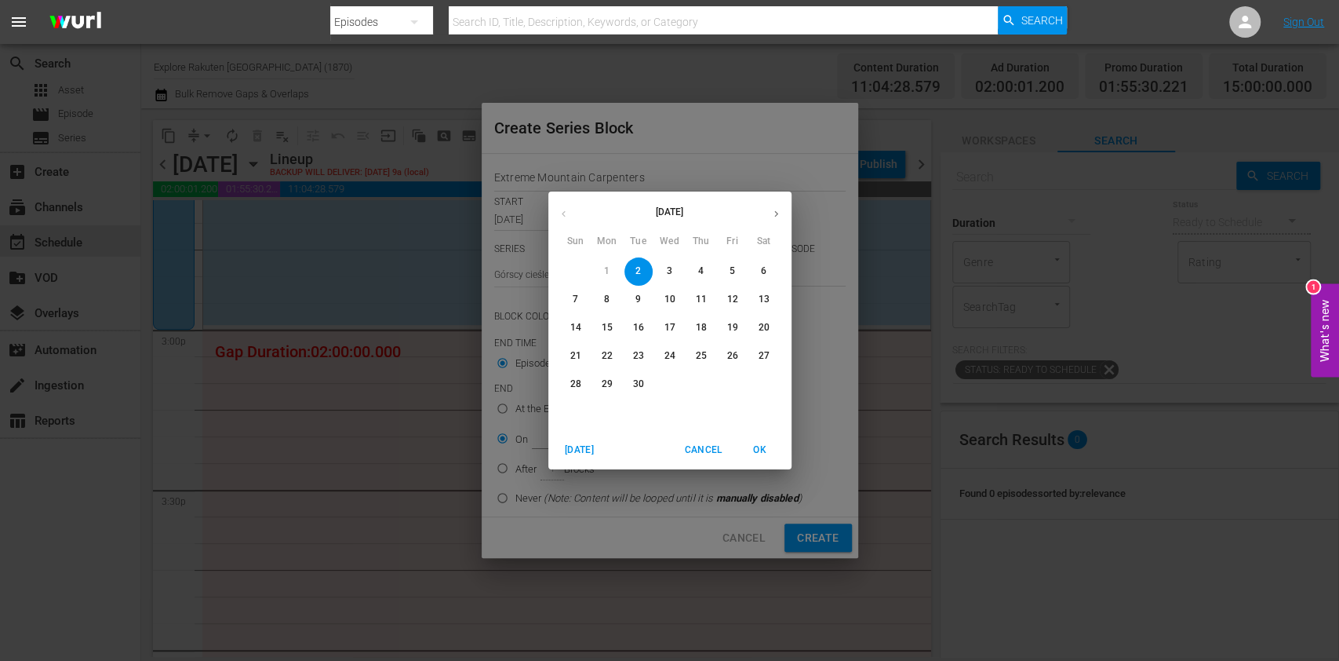
click at [733, 265] on p "5" at bounding box center [732, 270] width 5 height 13
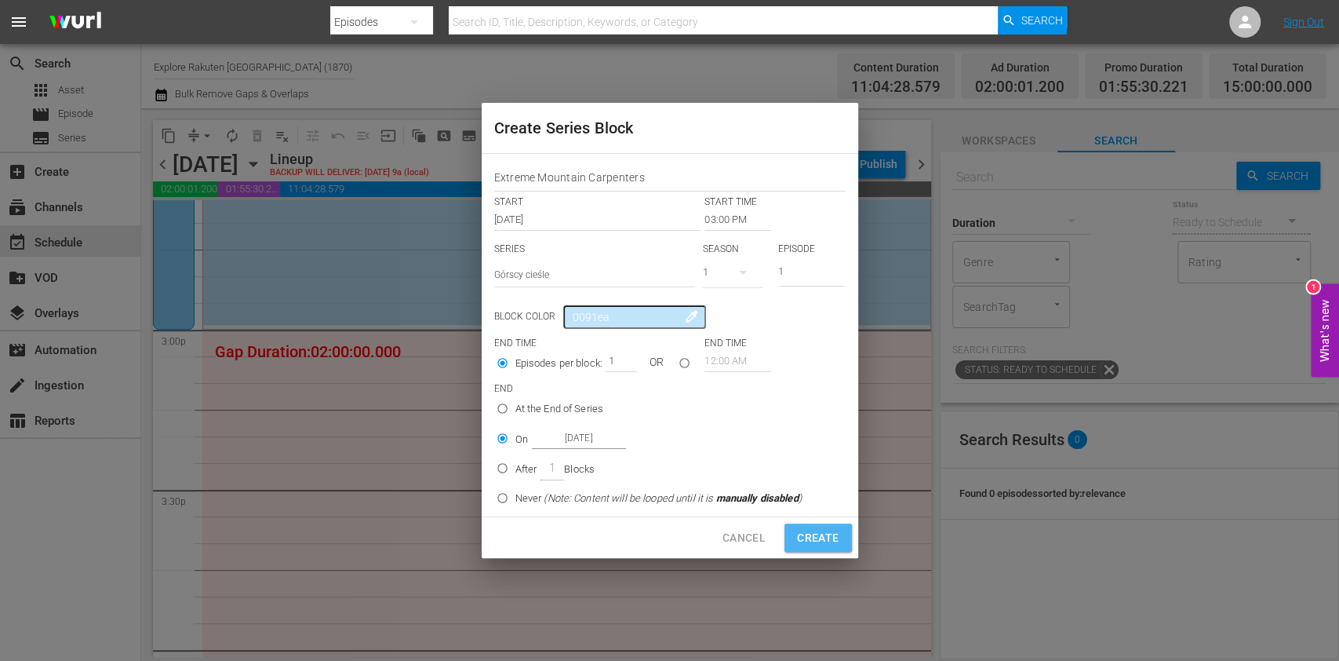
click at [819, 535] on span "Create" at bounding box center [818, 538] width 42 height 20
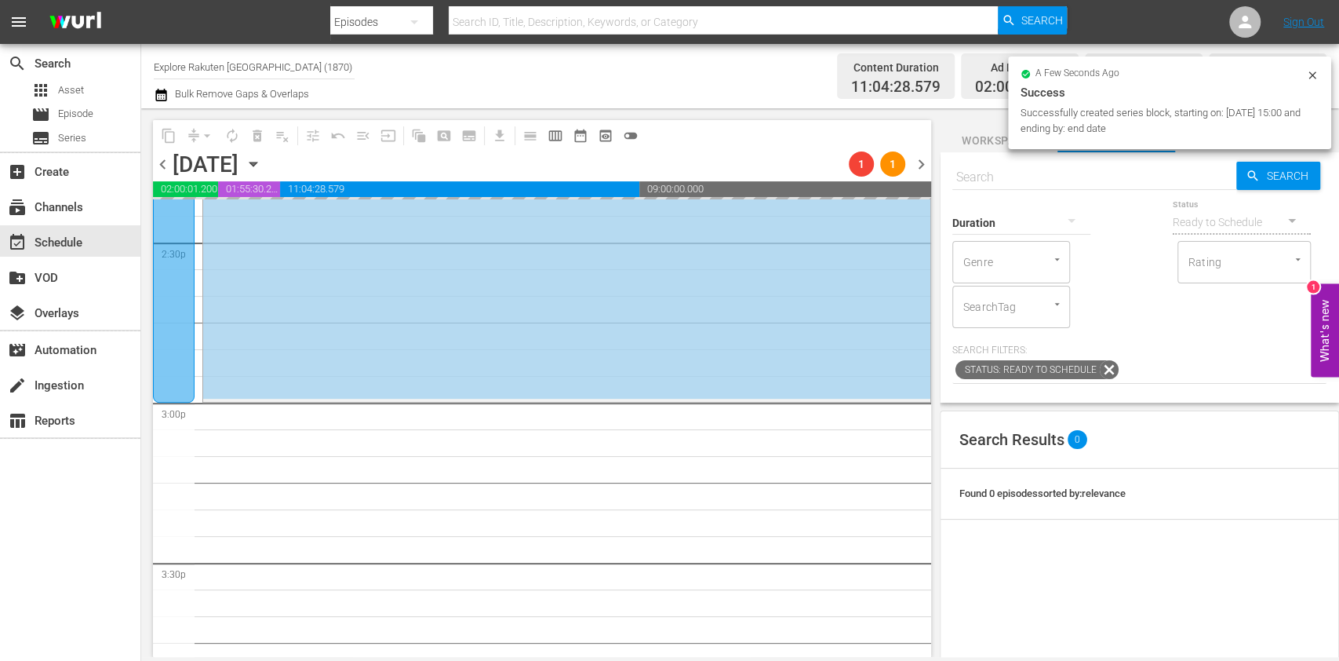
scroll to position [4568, 0]
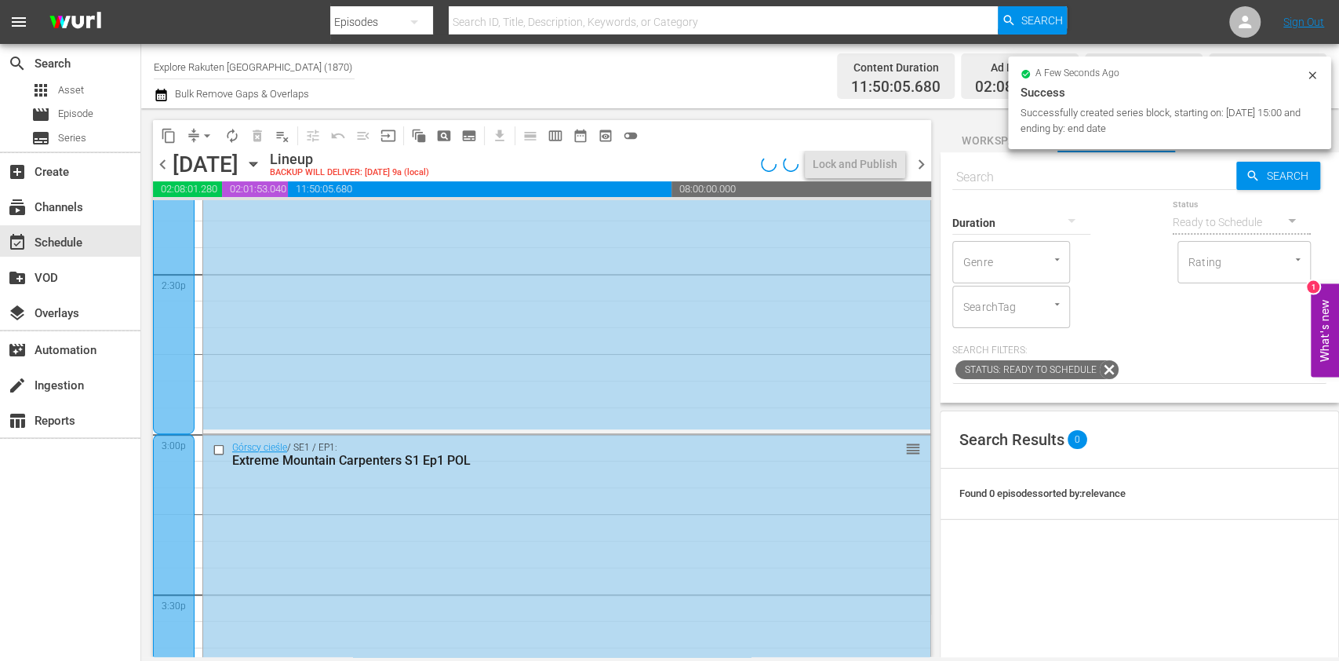
click at [257, 162] on icon "button" at bounding box center [252, 164] width 7 height 4
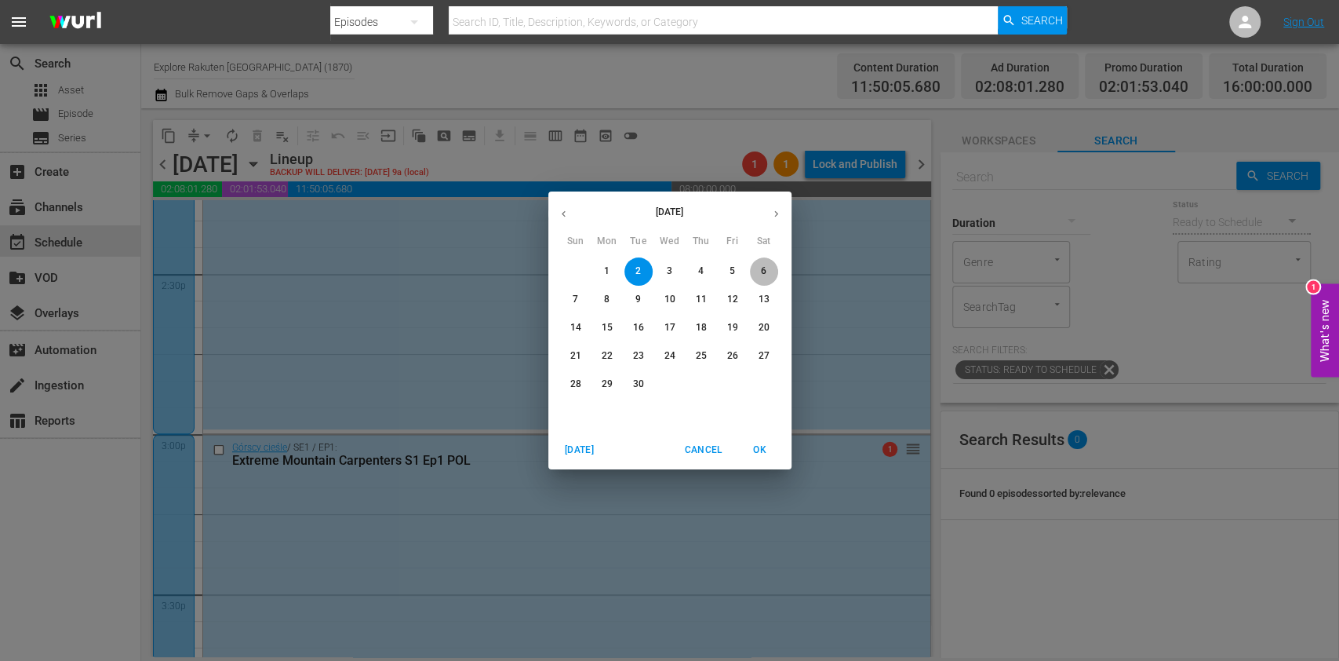
drag, startPoint x: 766, startPoint y: 276, endPoint x: 858, endPoint y: 486, distance: 229.0
click at [766, 275] on p "6" at bounding box center [763, 270] width 5 height 13
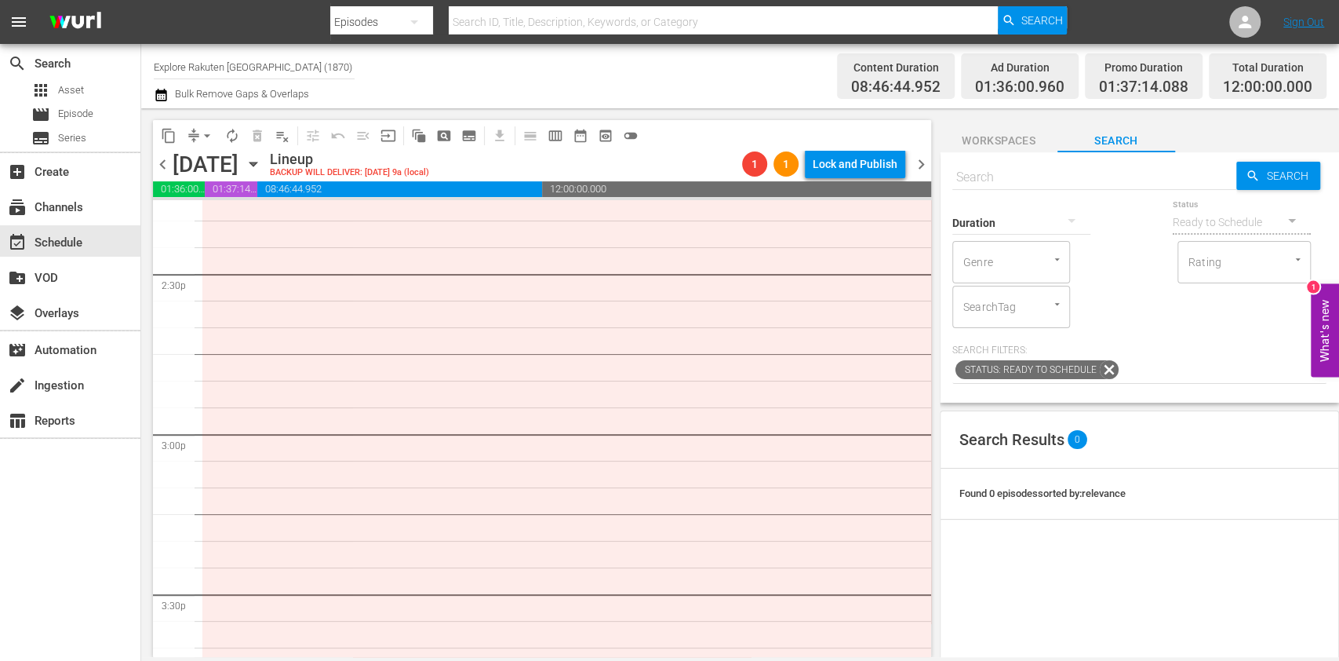
click at [464, 125] on button "subtitles_outlined" at bounding box center [469, 135] width 25 height 25
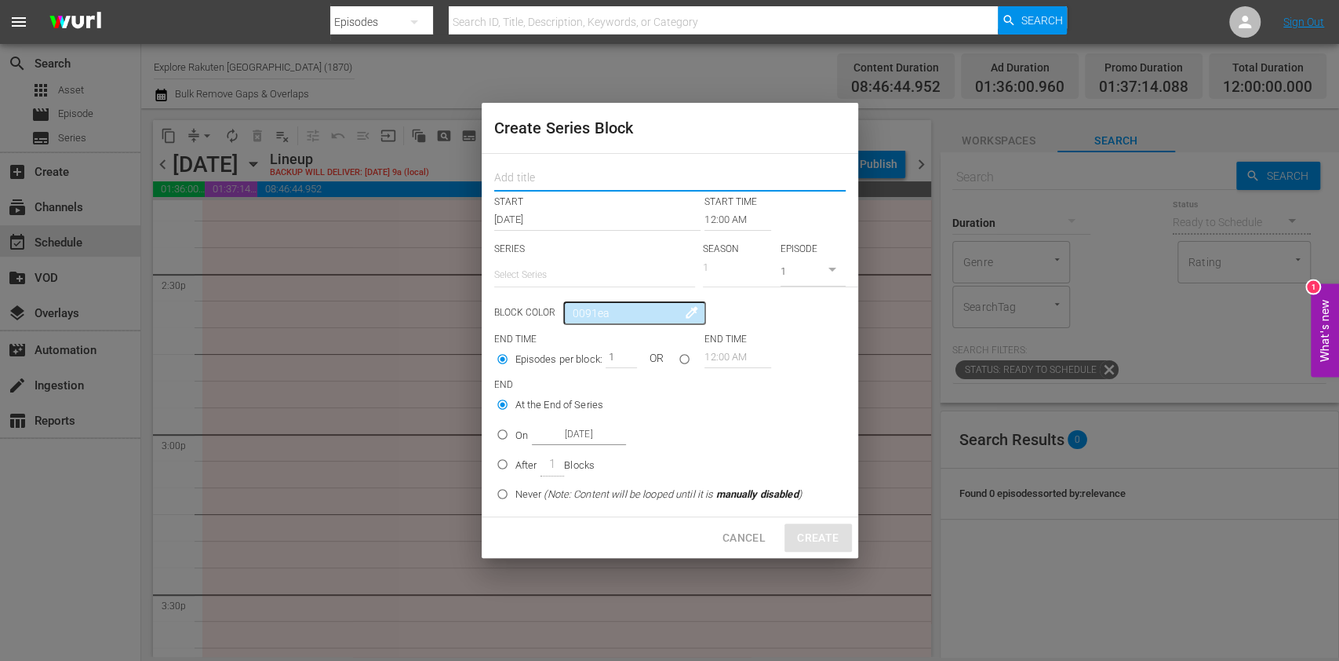
drag, startPoint x: 534, startPoint y: 170, endPoint x: 540, endPoint y: 180, distance: 12.0
click at [534, 170] on input "text" at bounding box center [669, 179] width 351 height 24
paste input "Extreme Mountain Carpenters"
click at [555, 260] on input "text" at bounding box center [594, 275] width 201 height 38
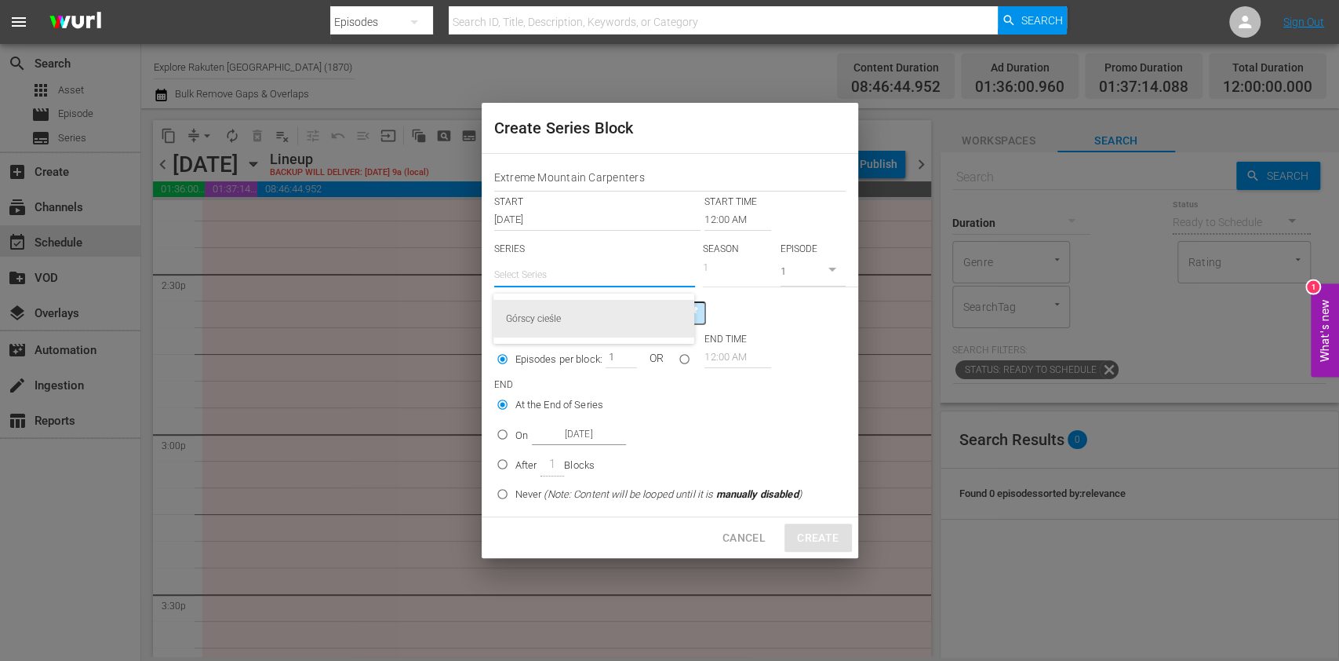
click at [577, 316] on div "Górscy cieśle" at bounding box center [594, 319] width 176 height 38
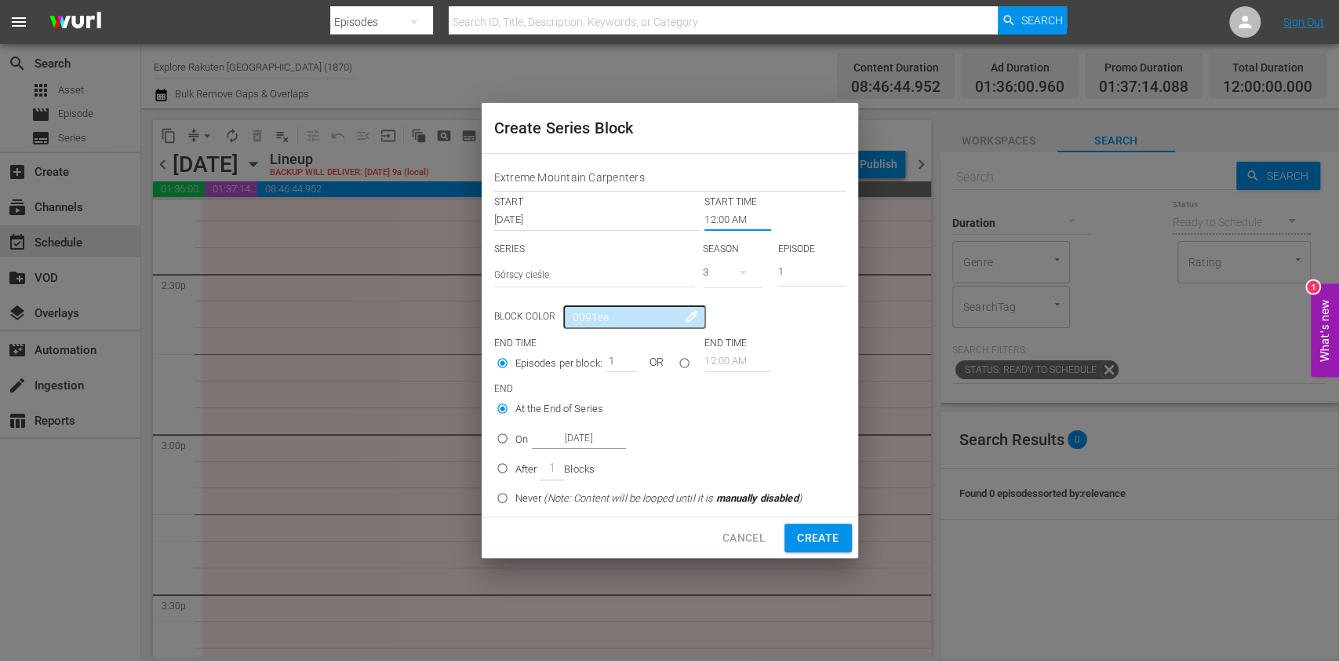
click at [721, 223] on input "12:00 AM" at bounding box center [738, 220] width 67 height 22
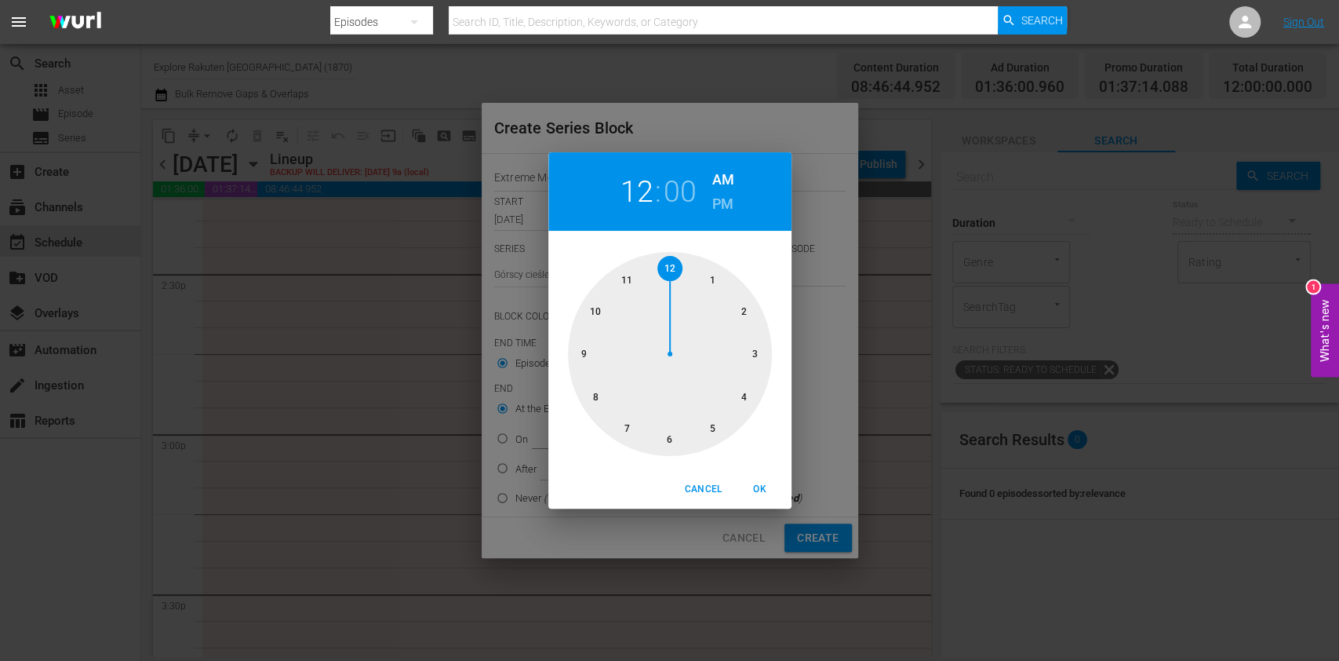
click at [679, 428] on div at bounding box center [670, 354] width 204 height 204
click at [759, 485] on span "OK" at bounding box center [760, 489] width 38 height 16
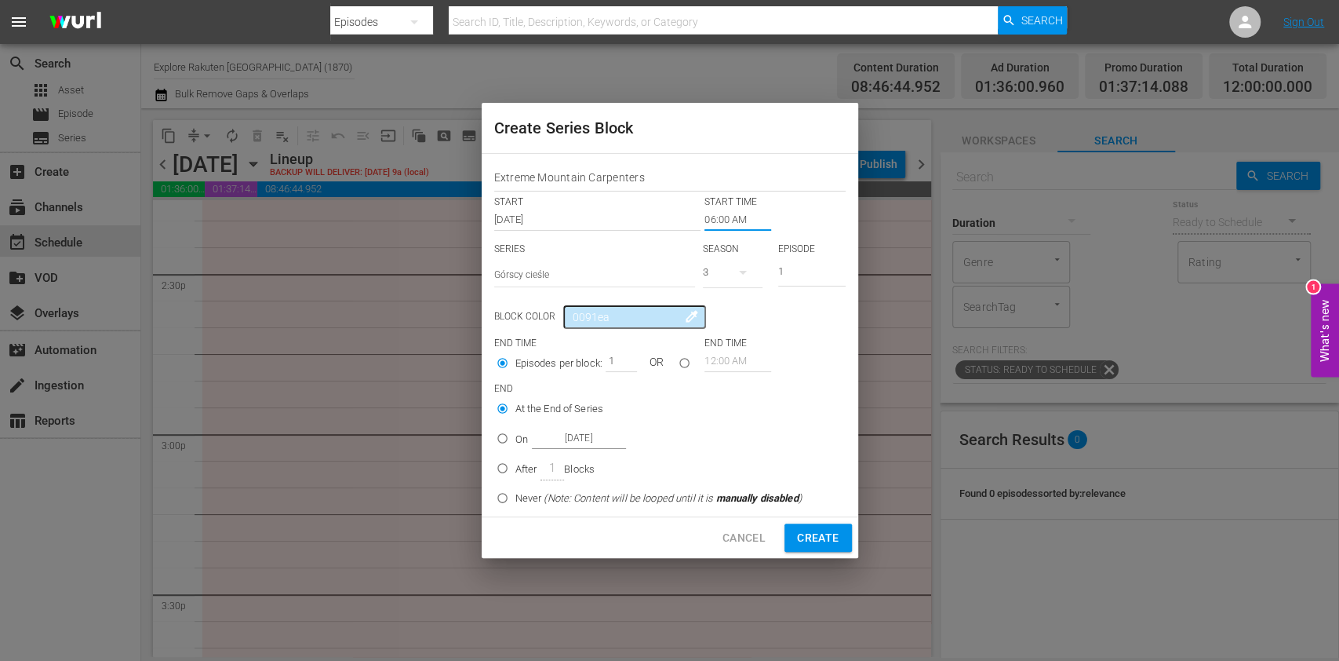
click at [516, 464] on p "After" at bounding box center [526, 469] width 22 height 16
click at [515, 464] on input "After 1 Blocks" at bounding box center [503, 471] width 26 height 26
drag, startPoint x: 612, startPoint y: 357, endPoint x: 590, endPoint y: 362, distance: 22.6
click at [590, 362] on div "Episodes per block: 1 OR" at bounding box center [599, 365] width 211 height 30
click at [719, 259] on div "3" at bounding box center [733, 272] width 60 height 44
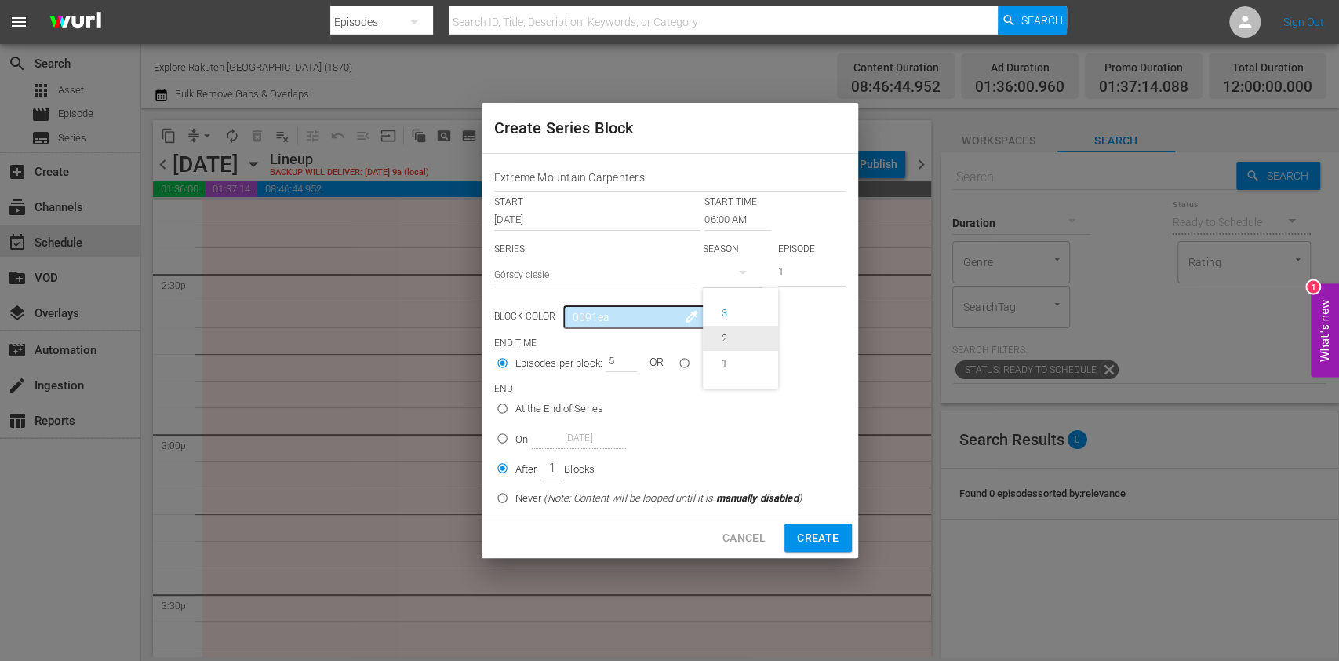
click at [743, 358] on div "1" at bounding box center [724, 363] width 43 height 16
click at [805, 534] on span "Create" at bounding box center [818, 538] width 42 height 20
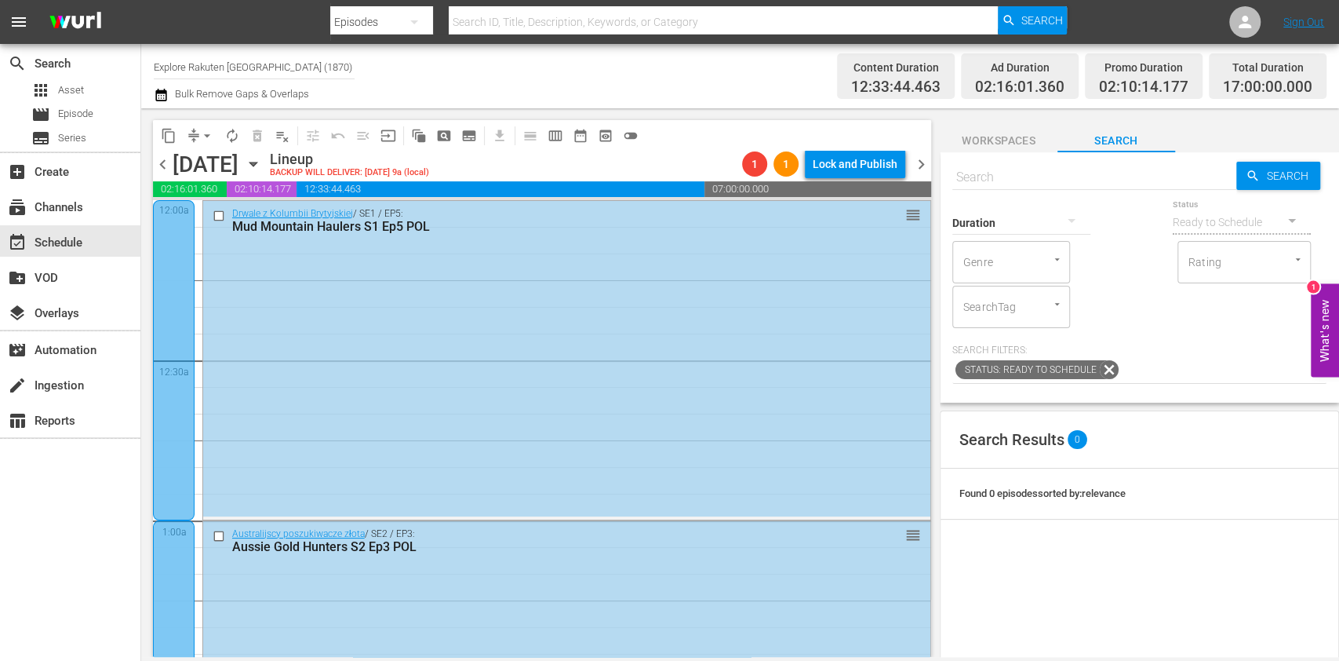
click at [923, 171] on span "chevron_right" at bounding box center [922, 165] width 20 height 20
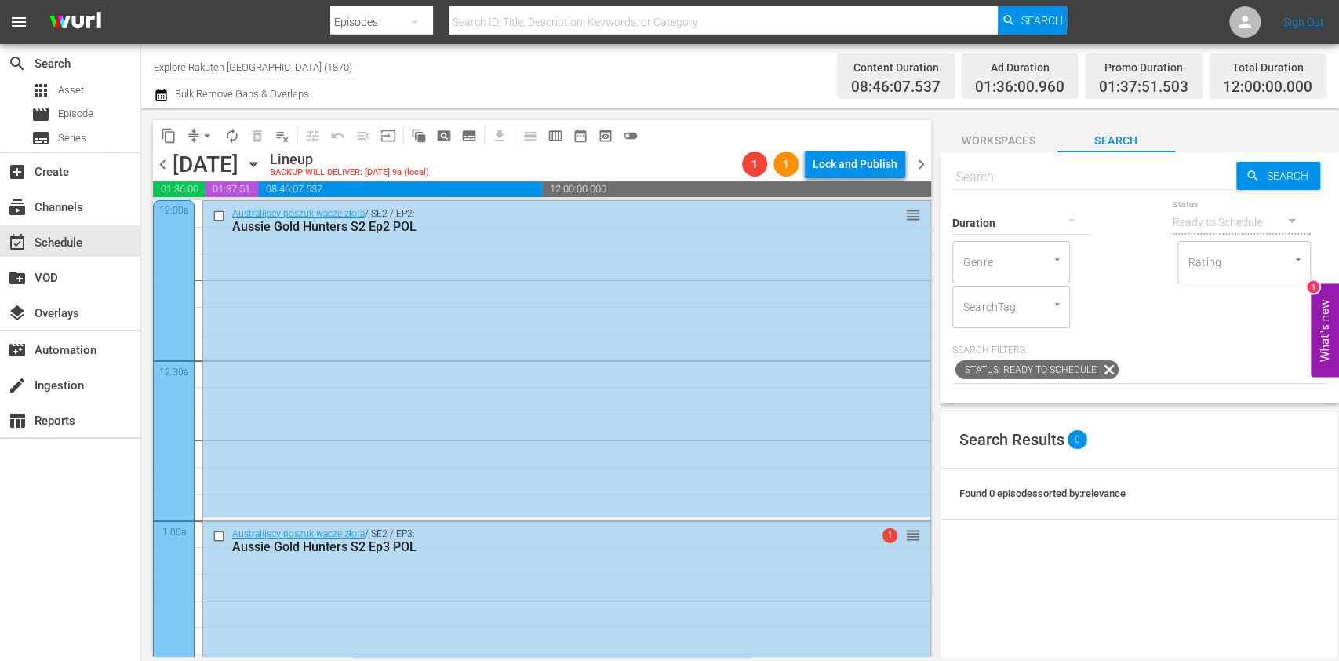
click at [472, 136] on span "subtitles_outlined" at bounding box center [469, 136] width 16 height 16
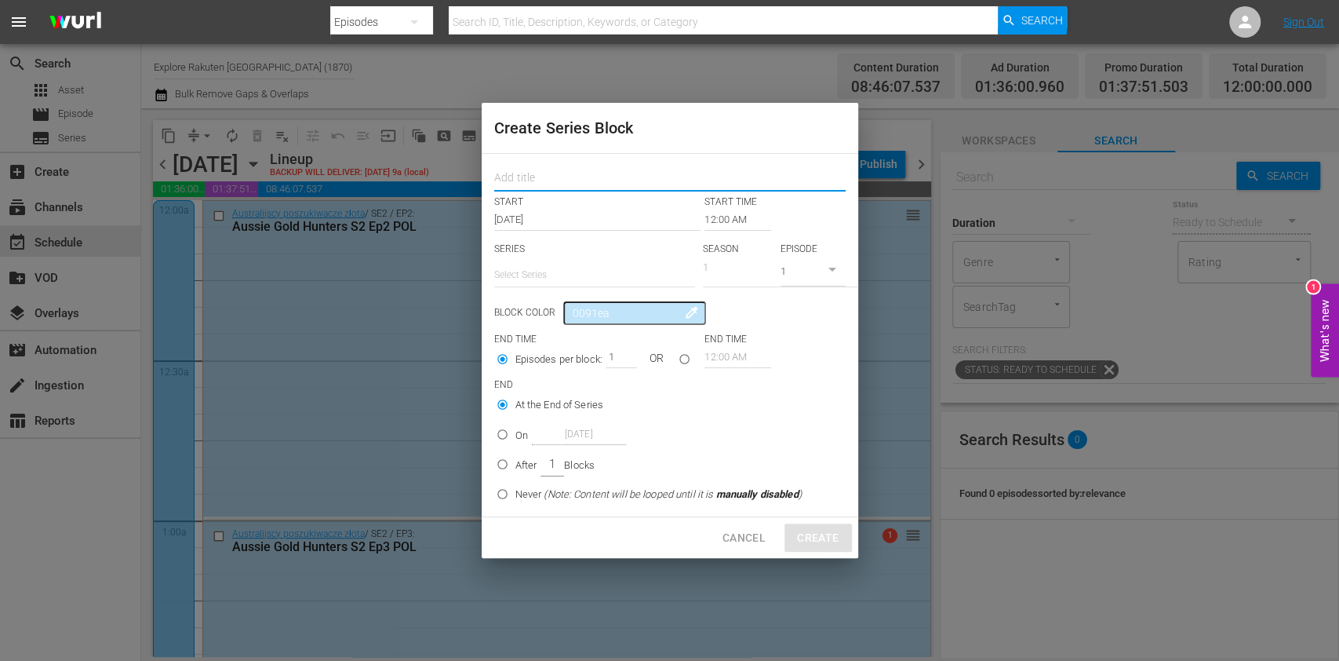
click at [543, 179] on input "text" at bounding box center [669, 179] width 351 height 24
paste input "Extreme Mountain Carpenters"
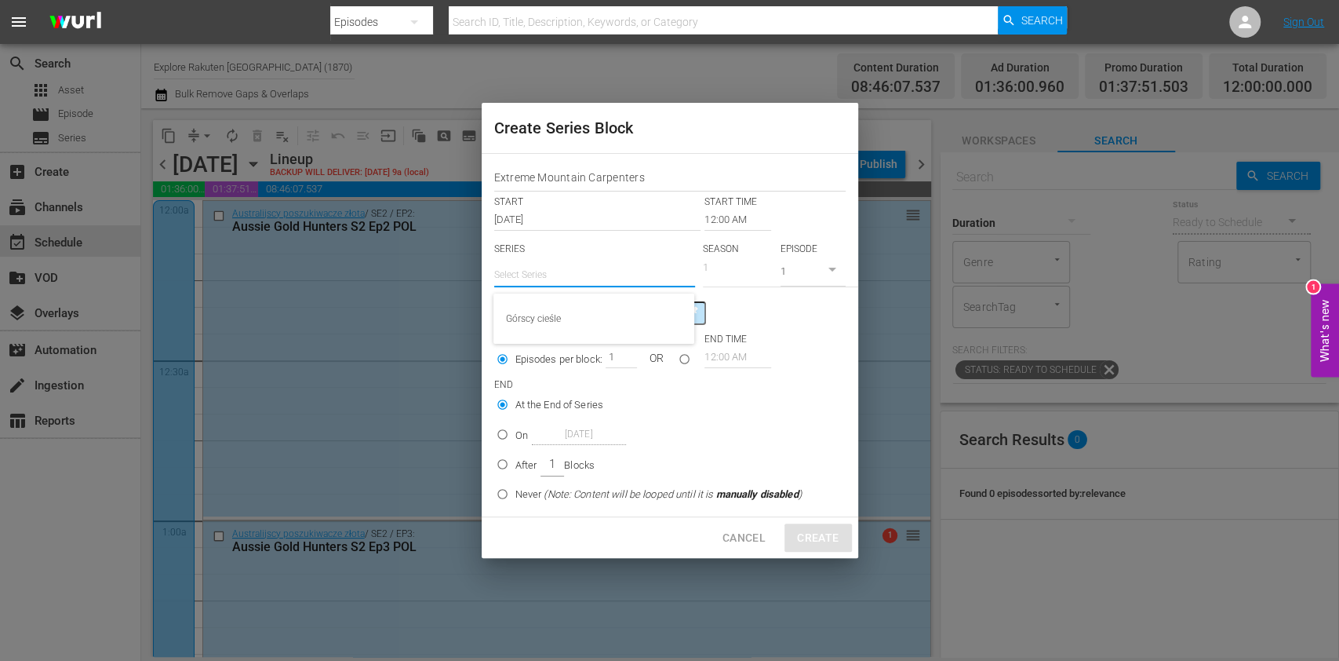
click at [559, 269] on input "text" at bounding box center [594, 275] width 201 height 38
click at [577, 317] on div "Górscy cieśle" at bounding box center [594, 319] width 176 height 38
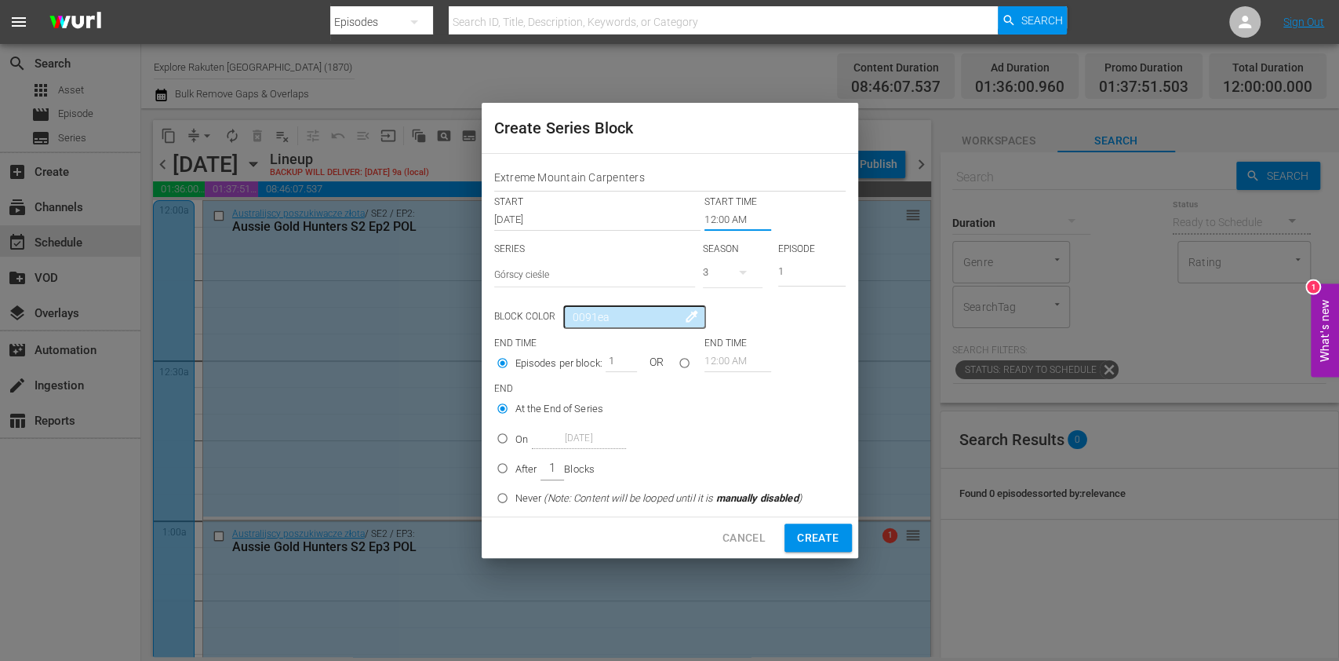
click at [730, 220] on input "12:00 AM" at bounding box center [738, 220] width 67 height 22
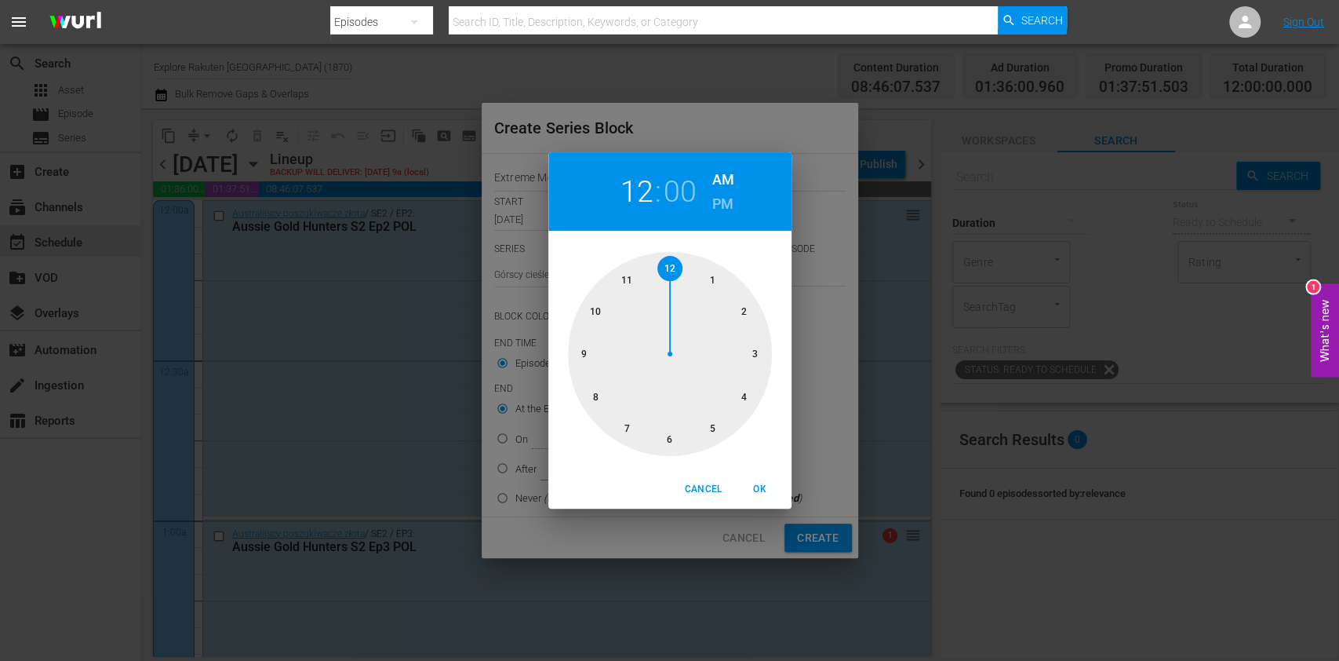
click at [603, 311] on div at bounding box center [670, 354] width 204 height 204
click at [715, 208] on h6 "PM" at bounding box center [722, 203] width 21 height 25
click at [704, 490] on span "Cancel" at bounding box center [703, 489] width 38 height 16
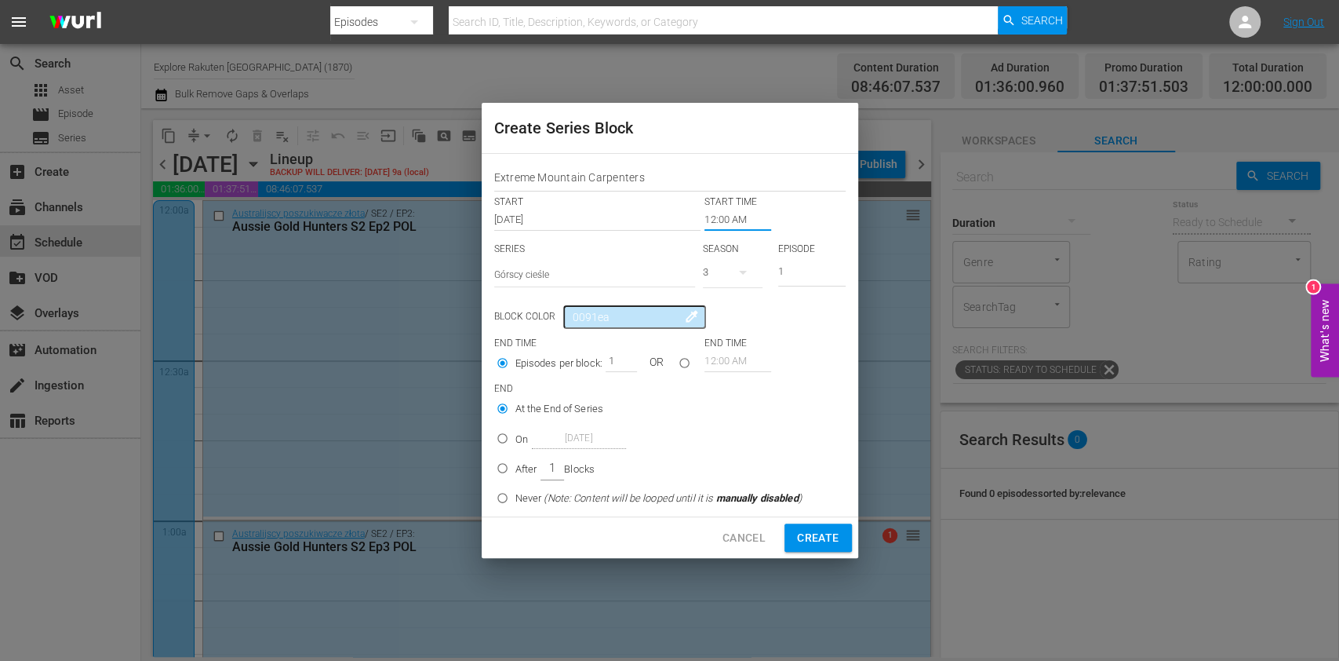
click at [726, 232] on div "Extreme Mountain Carpenters START START TIME Sep 7th 2025 12:00 AM SERIES Selec…" at bounding box center [670, 335] width 377 height 362
click at [723, 224] on input "12:00 AM" at bounding box center [738, 220] width 67 height 22
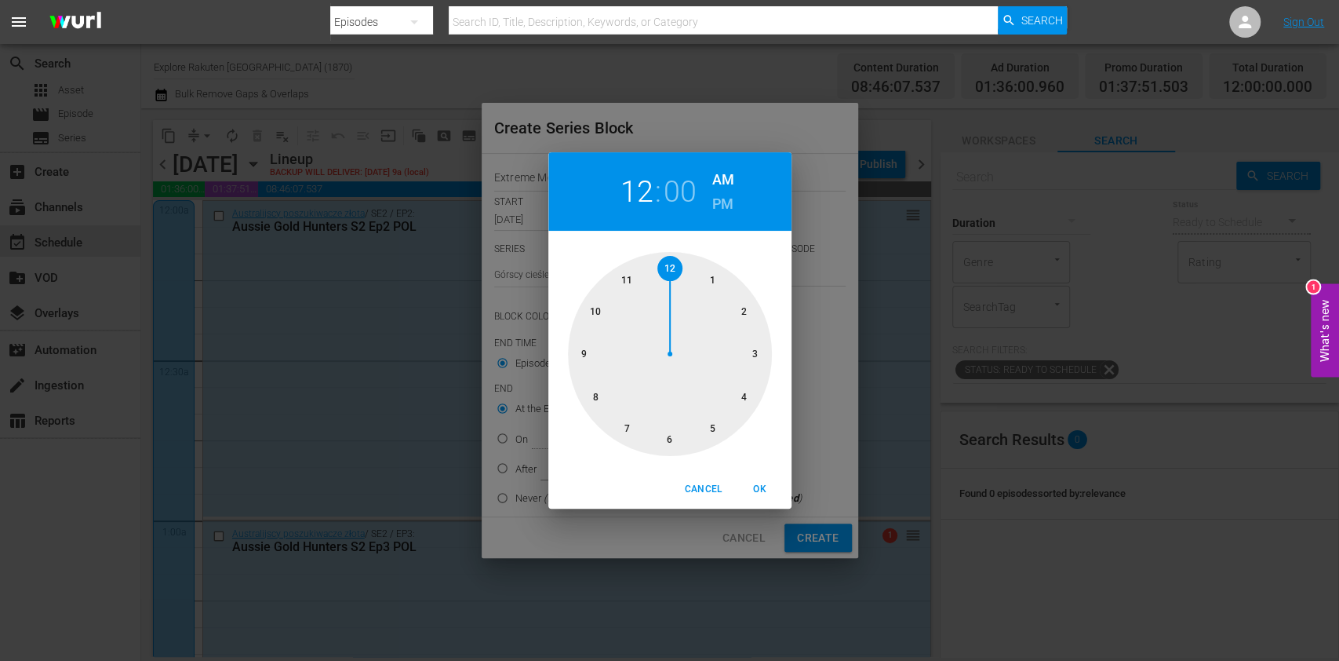
click at [583, 366] on div at bounding box center [670, 354] width 204 height 204
click at [722, 204] on h6 "PM" at bounding box center [722, 203] width 21 height 25
click at [769, 492] on span "OK" at bounding box center [760, 489] width 38 height 16
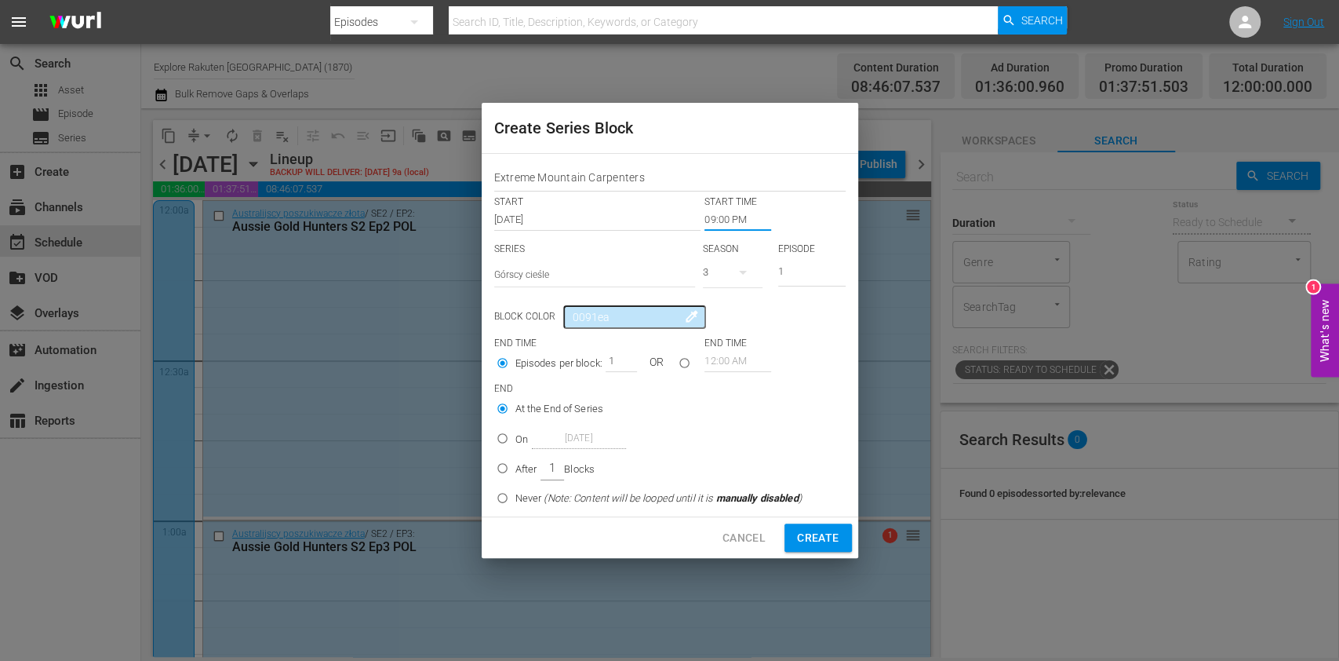
click at [718, 276] on div "3" at bounding box center [733, 272] width 60 height 44
click at [730, 361] on div "1" at bounding box center [724, 363] width 43 height 16
click at [520, 472] on p "After" at bounding box center [526, 469] width 22 height 16
click at [515, 472] on input "After 1 Blocks" at bounding box center [503, 471] width 26 height 26
drag, startPoint x: 609, startPoint y: 364, endPoint x: 631, endPoint y: 368, distance: 22.3
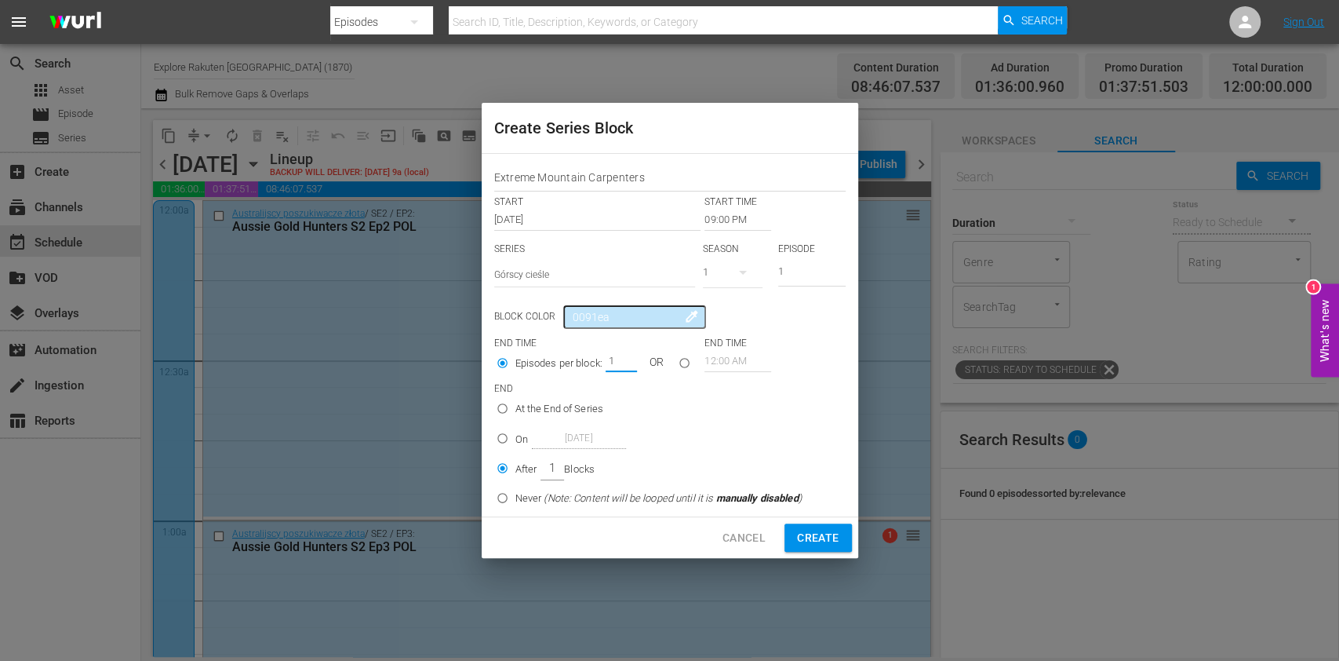
click at [631, 368] on div "1" at bounding box center [621, 361] width 31 height 22
click at [816, 540] on span "Create" at bounding box center [818, 538] width 42 height 20
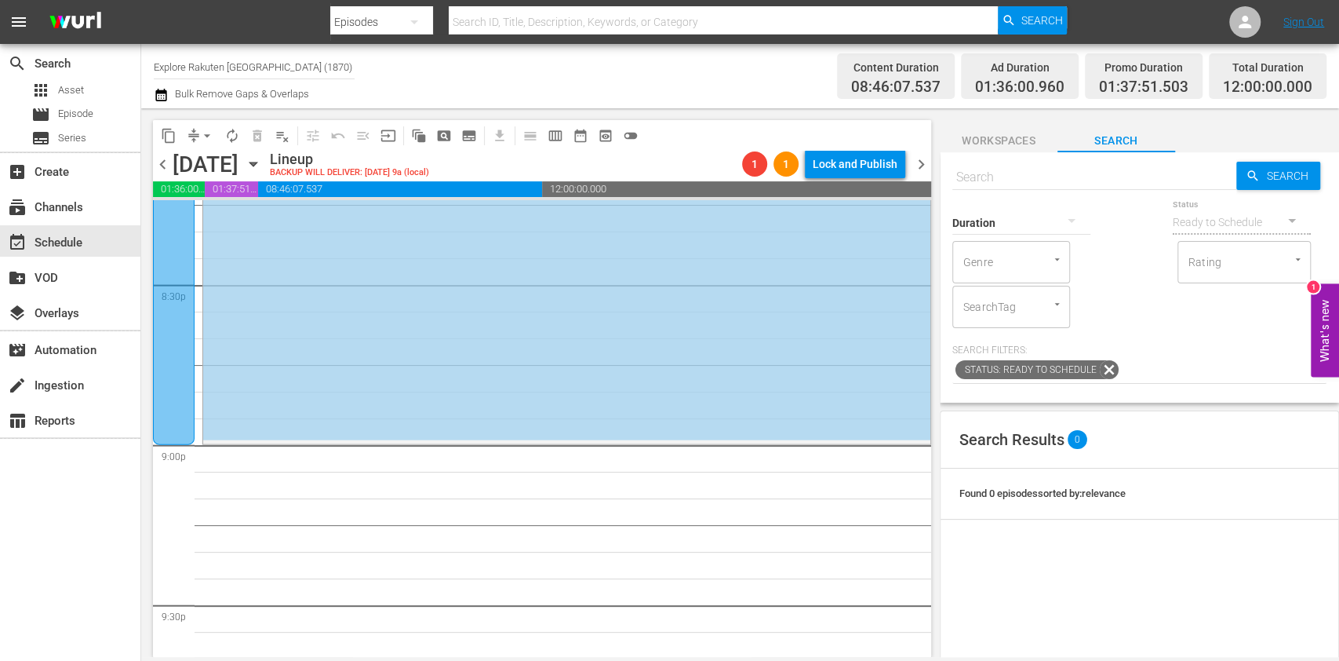
scroll to position [6541, 0]
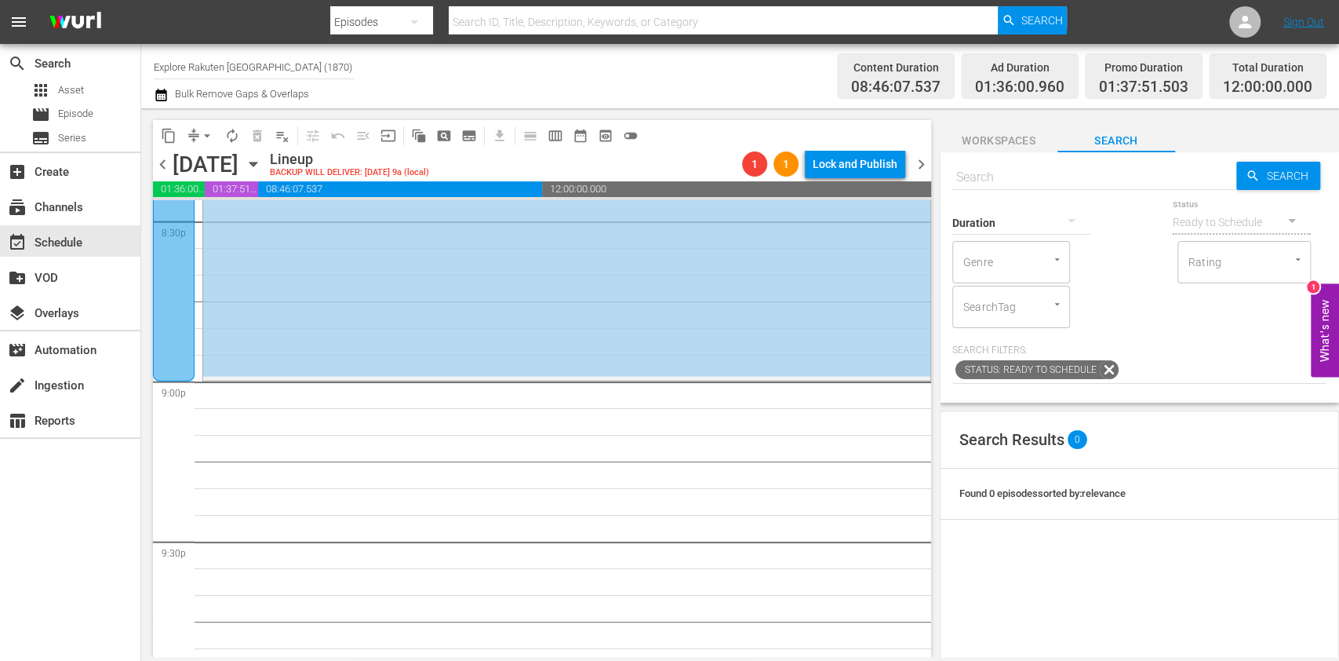
click at [925, 169] on span "chevron_right" at bounding box center [922, 165] width 20 height 20
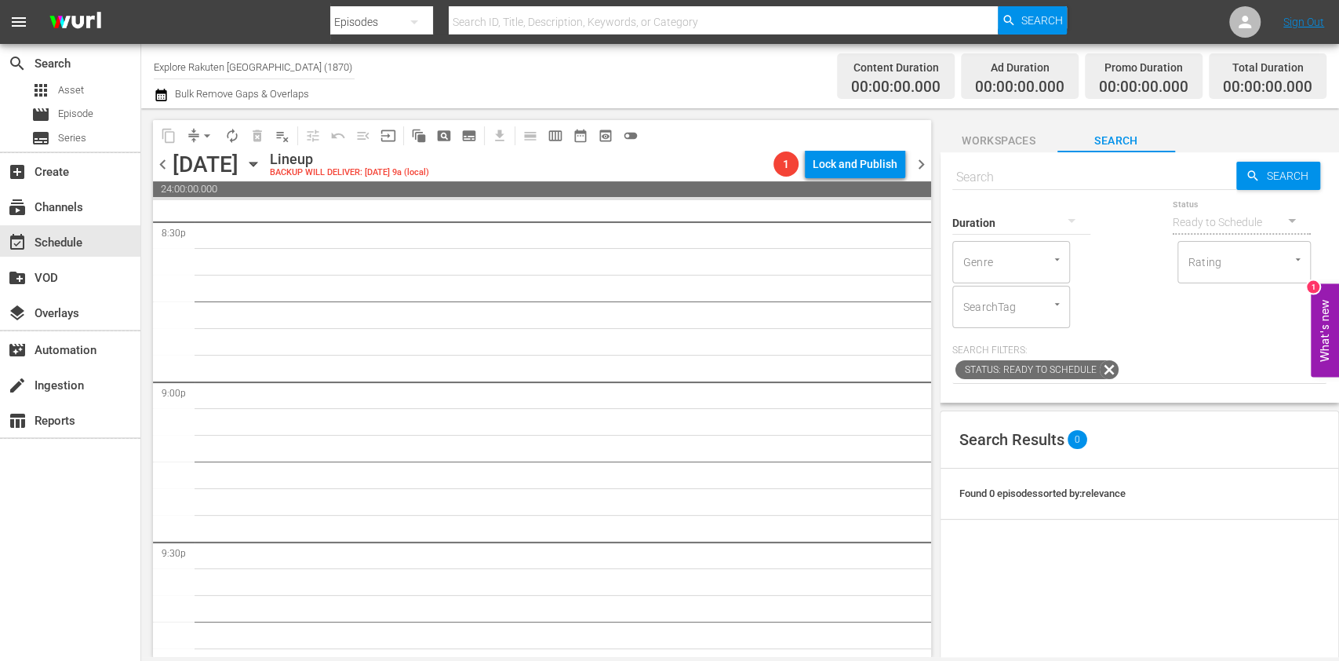
drag, startPoint x: 162, startPoint y: 155, endPoint x: 232, endPoint y: 157, distance: 69.8
click at [162, 157] on span "chevron_left" at bounding box center [163, 165] width 20 height 20
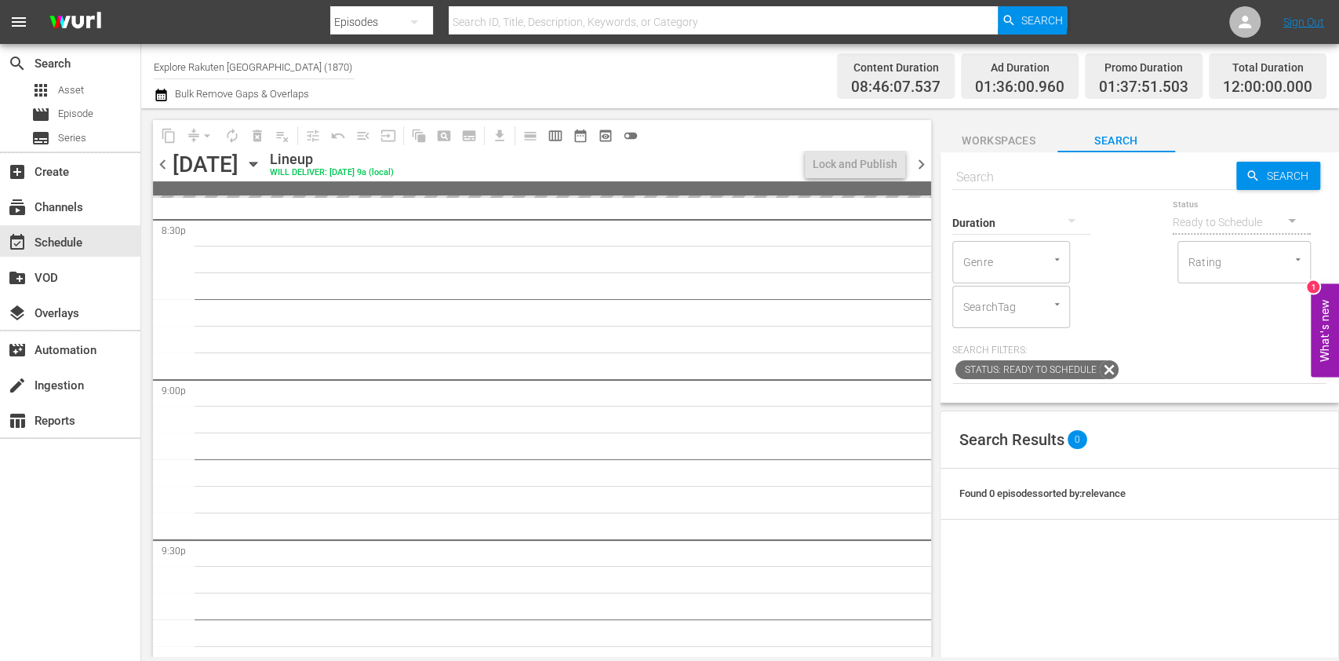
click at [1050, 180] on input "text" at bounding box center [1094, 177] width 284 height 38
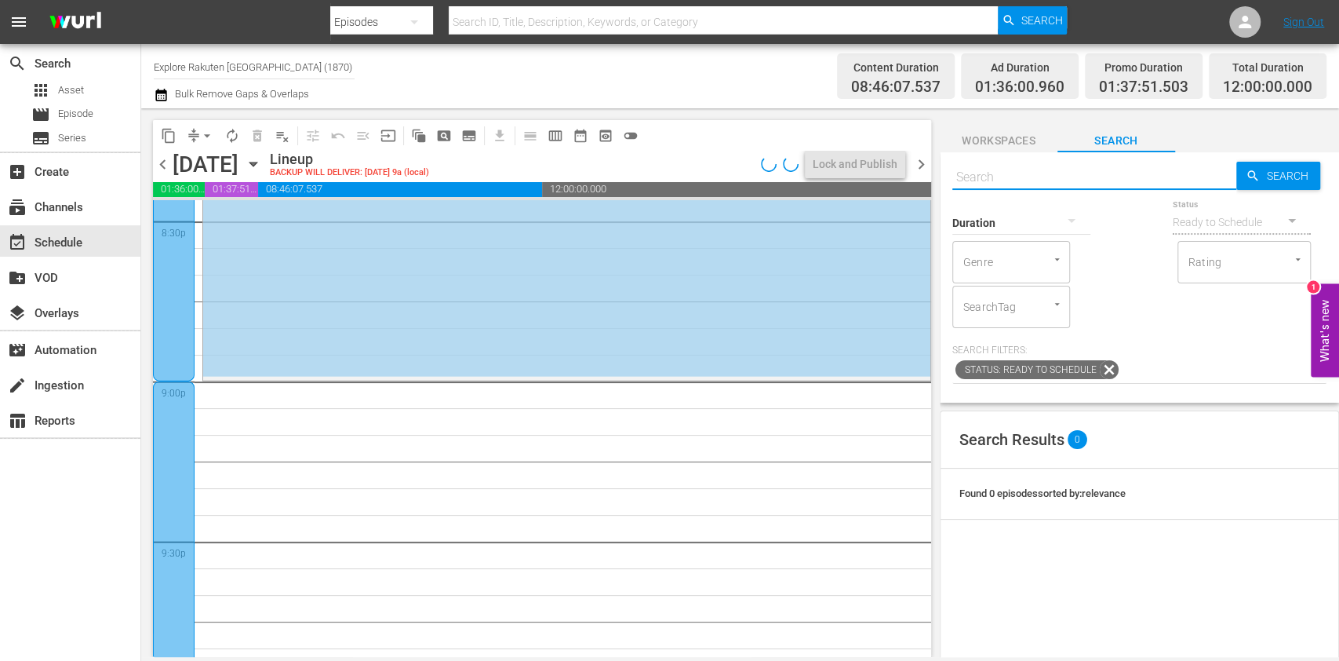
paste input "Extreme Mountain Carpenters"
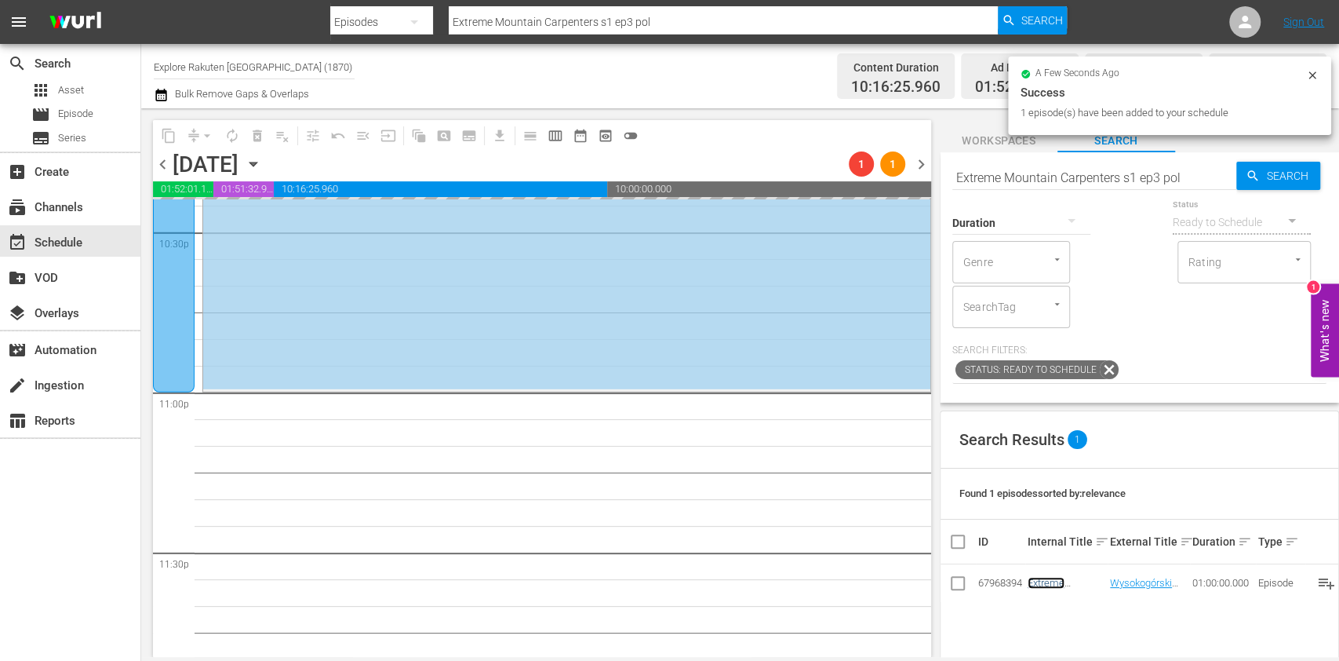
scroll to position [7225, 0]
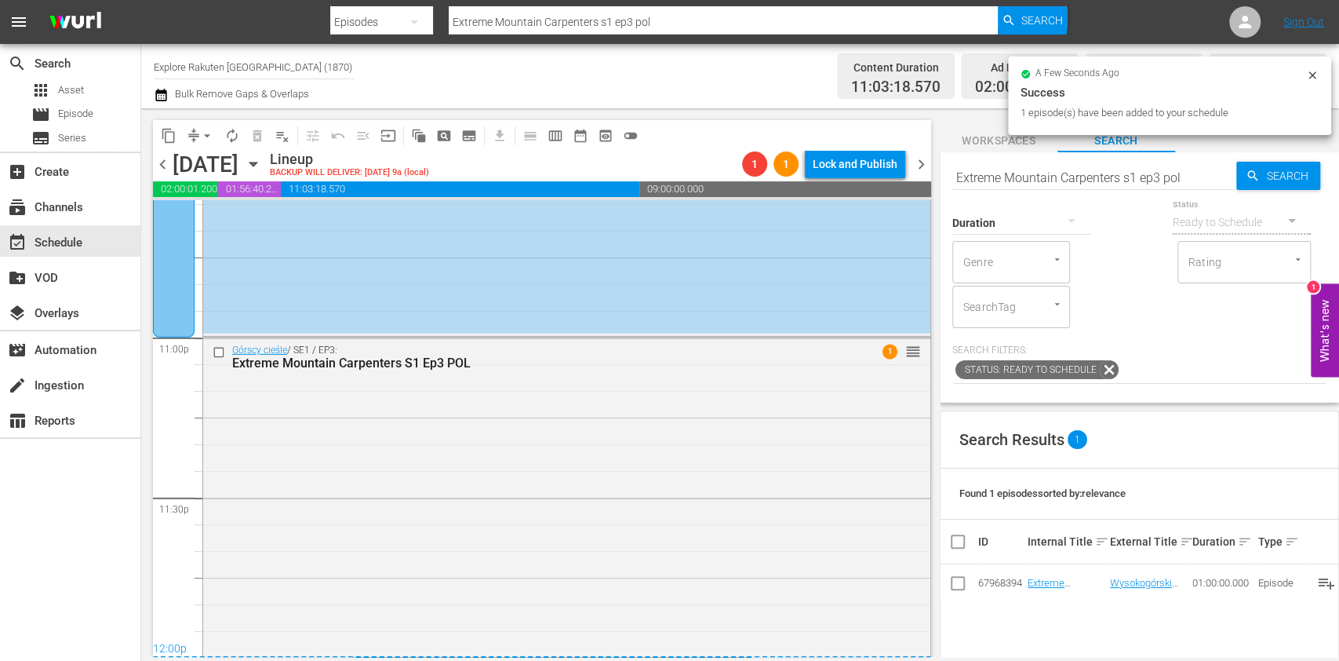
click at [926, 165] on span "chevron_right" at bounding box center [922, 165] width 20 height 20
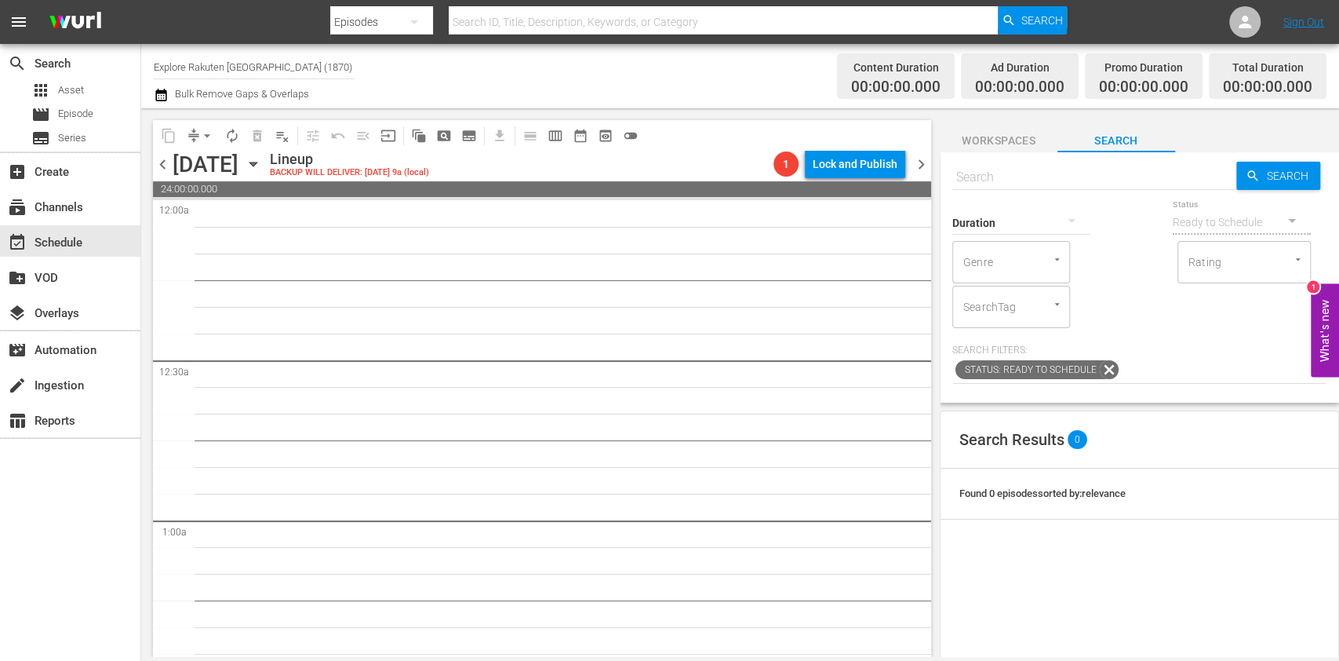
click at [476, 137] on button "subtitles_outlined" at bounding box center [469, 135] width 25 height 25
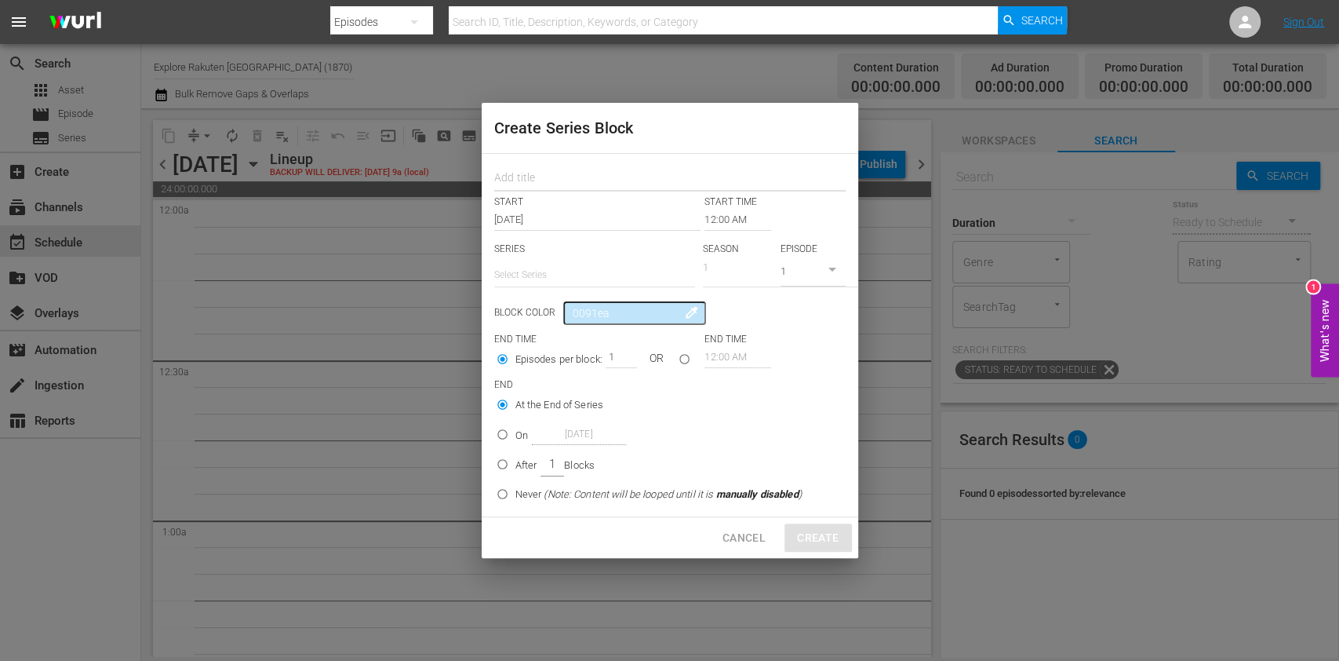
drag, startPoint x: 541, startPoint y: 169, endPoint x: 551, endPoint y: 180, distance: 15.0
click at [541, 169] on input "text" at bounding box center [669, 179] width 351 height 24
paste input "Extreme Mountain Carpenters"
click at [569, 273] on input "text" at bounding box center [594, 275] width 201 height 38
click at [577, 316] on div "Górscy cieśle" at bounding box center [594, 319] width 176 height 38
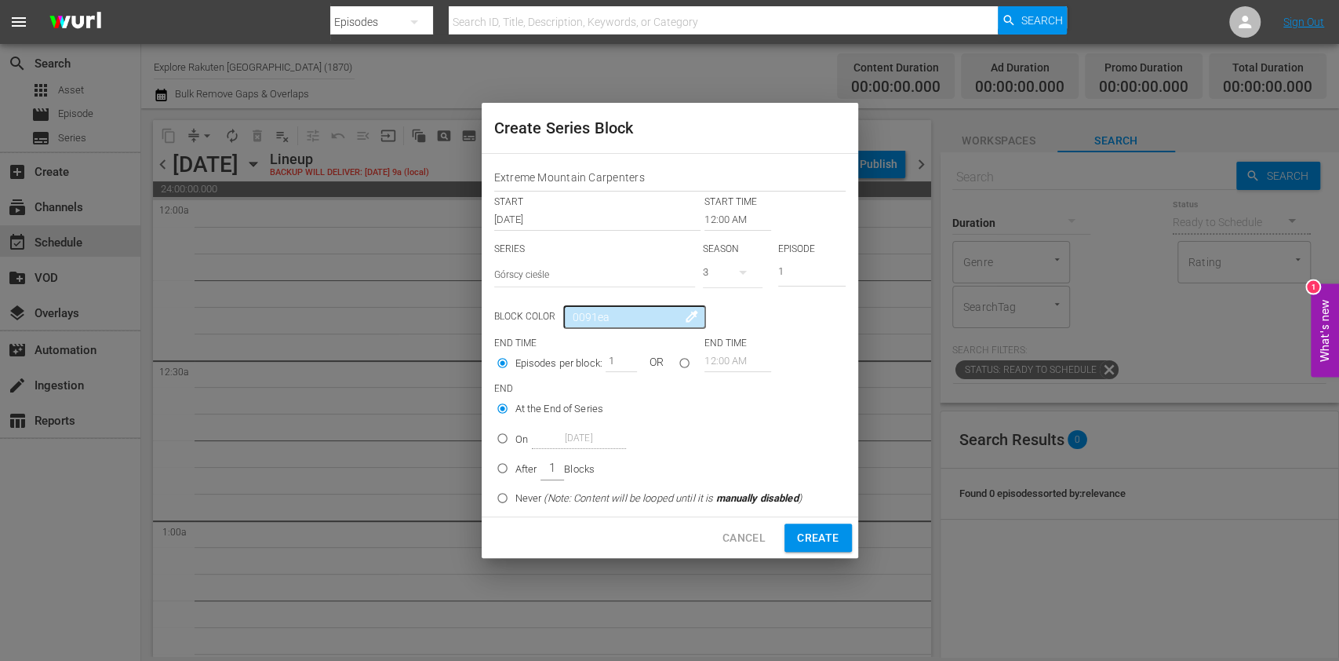
click at [729, 267] on button "button" at bounding box center [743, 272] width 38 height 38
click at [733, 357] on div "1" at bounding box center [724, 363] width 43 height 16
drag, startPoint x: 791, startPoint y: 267, endPoint x: 741, endPoint y: 267, distance: 50.2
click at [749, 264] on div "SERIES Select Series Górscy cieśle SEASON 1 EPISODE 1" at bounding box center [669, 269] width 351 height 55
click at [525, 461] on p "After" at bounding box center [526, 469] width 22 height 16
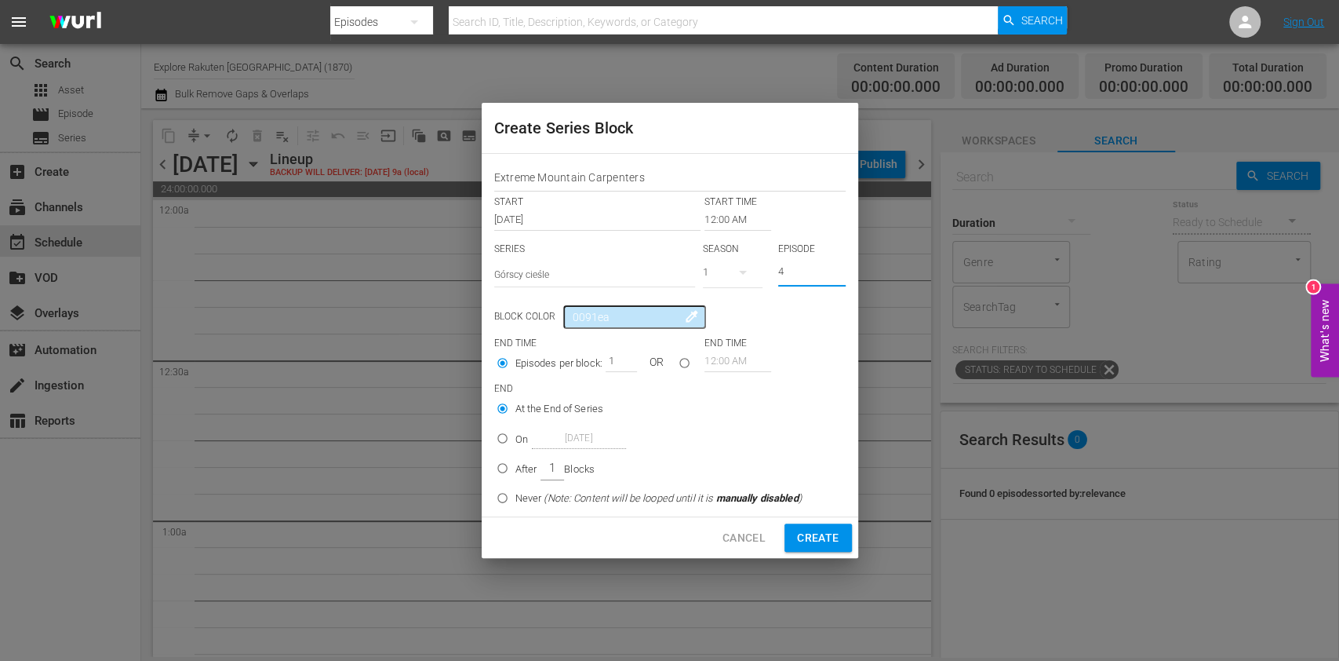
click at [515, 461] on input "After 1 Blocks" at bounding box center [503, 471] width 26 height 26
drag, startPoint x: 610, startPoint y: 356, endPoint x: 687, endPoint y: 387, distance: 83.5
click at [643, 367] on div "Episodes per block: 1 OR" at bounding box center [599, 365] width 211 height 30
click at [835, 534] on span "Create" at bounding box center [818, 538] width 42 height 20
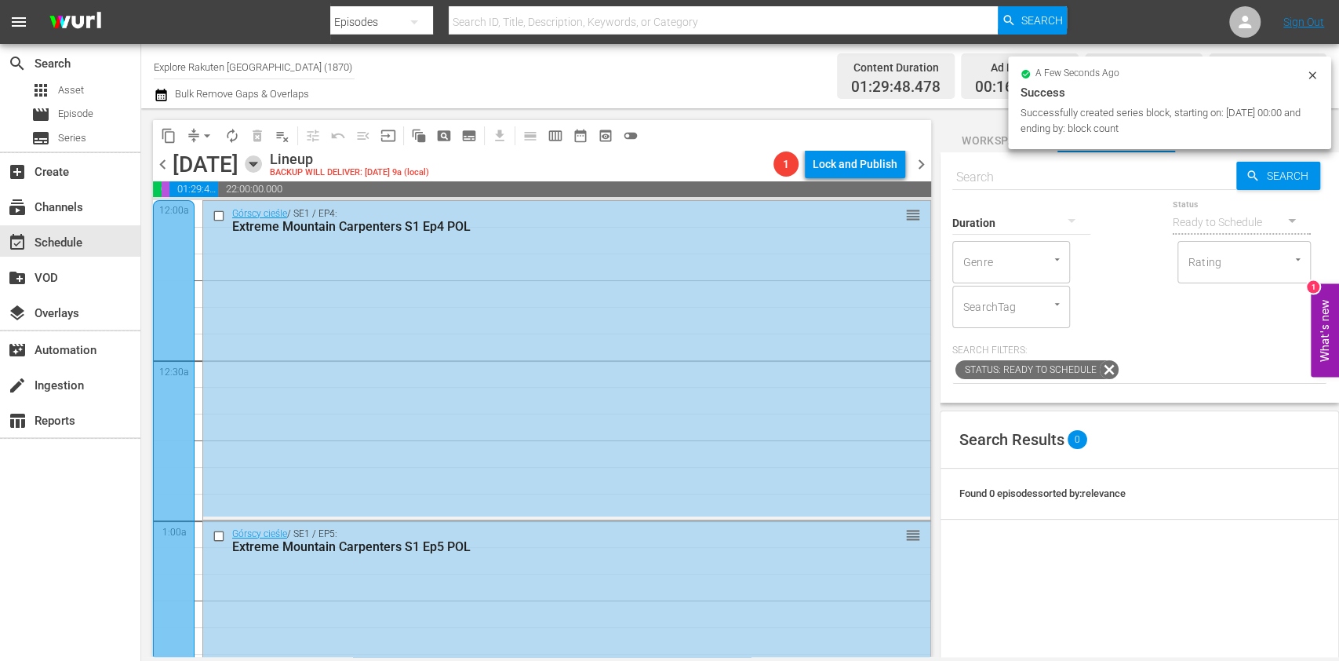
click at [262, 165] on icon "button" at bounding box center [253, 163] width 17 height 17
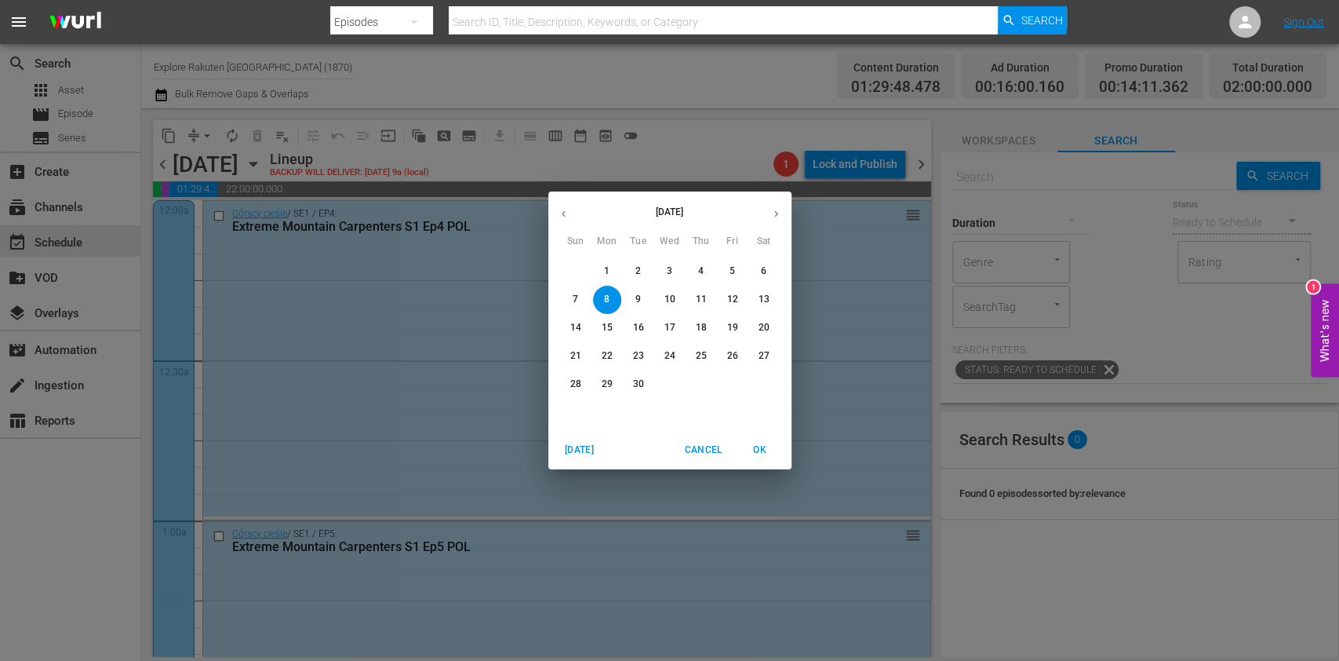
click at [603, 264] on span "1" at bounding box center [607, 270] width 28 height 13
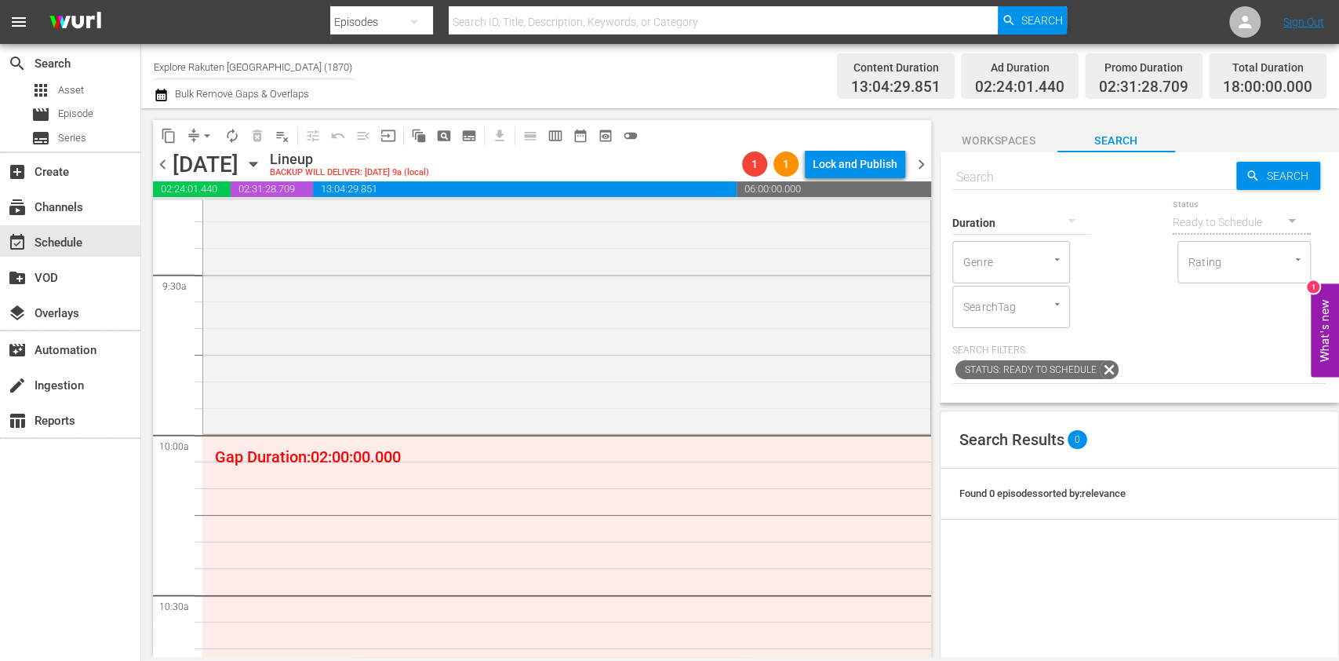
scroll to position [3138, 0]
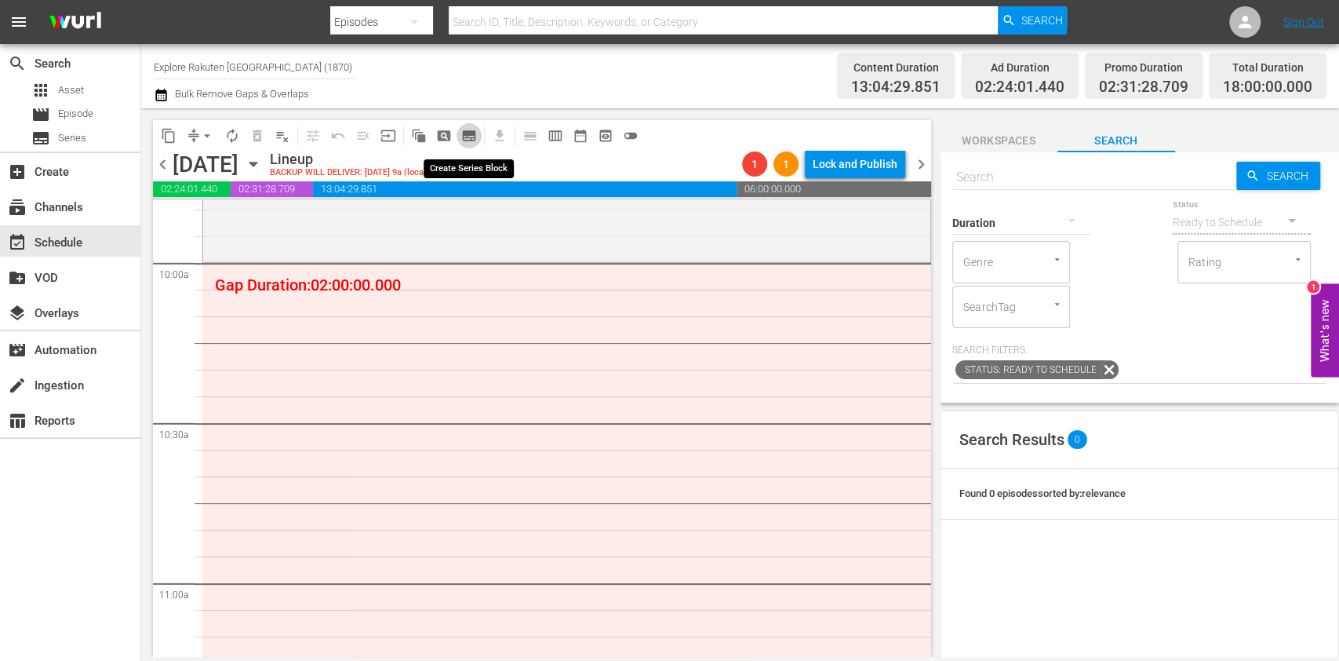
click at [465, 130] on span "subtitles_outlined" at bounding box center [469, 136] width 16 height 16
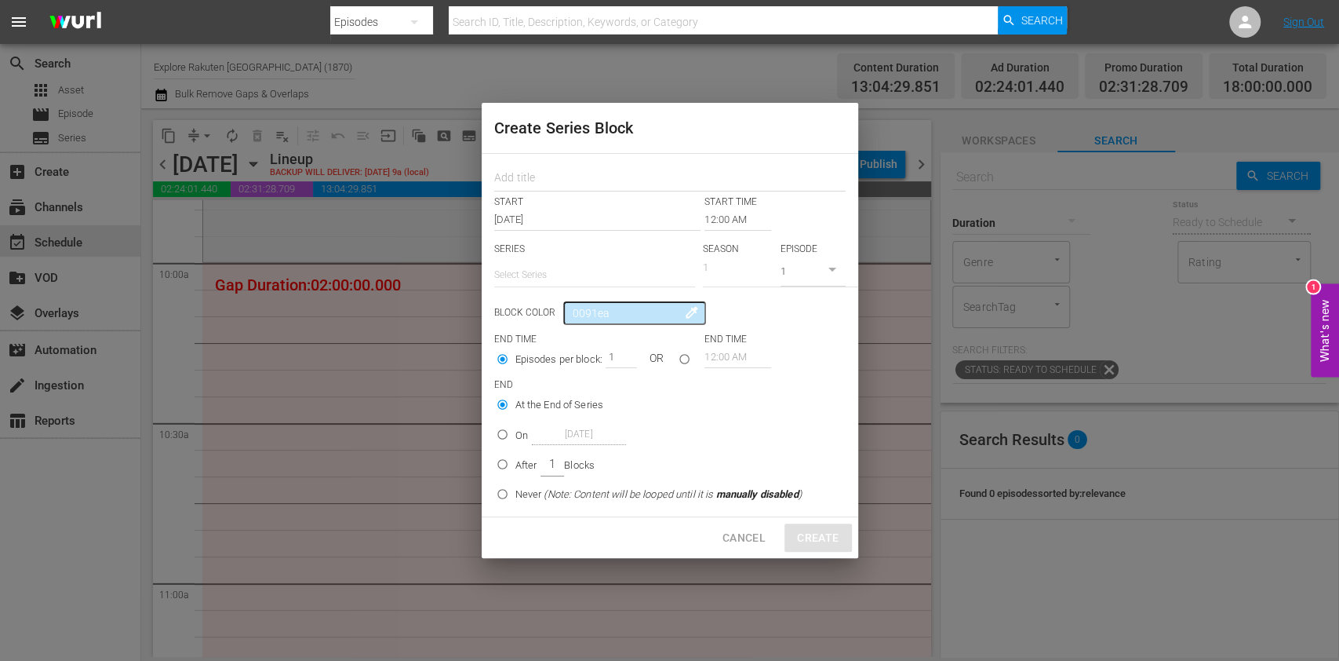
click at [540, 264] on input "text" at bounding box center [594, 275] width 201 height 38
paste input "Australijscy poławiacze homarów"
click at [622, 315] on div "Australijscy poławiacze homarów" at bounding box center [594, 319] width 176 height 38
click at [559, 175] on input "text" at bounding box center [669, 179] width 351 height 24
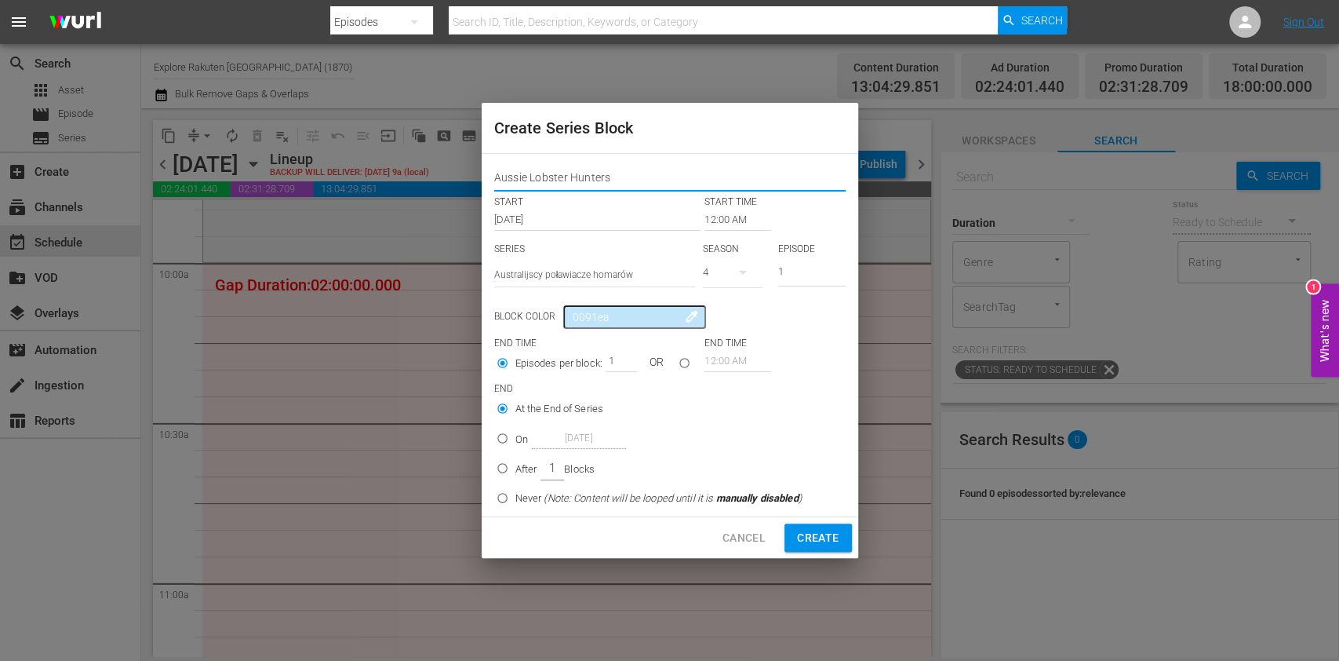
drag, startPoint x: 632, startPoint y: 184, endPoint x: 450, endPoint y: 189, distance: 181.3
click at [454, 188] on div "Create Series Block Aussie Lobster Hunters START START TIME Sep 1st 2025 12:00 …" at bounding box center [669, 330] width 1339 height 661
click at [735, 285] on button "button" at bounding box center [743, 272] width 38 height 38
click at [741, 359] on div "2" at bounding box center [724, 363] width 43 height 16
drag, startPoint x: 799, startPoint y: 267, endPoint x: 750, endPoint y: 267, distance: 48.6
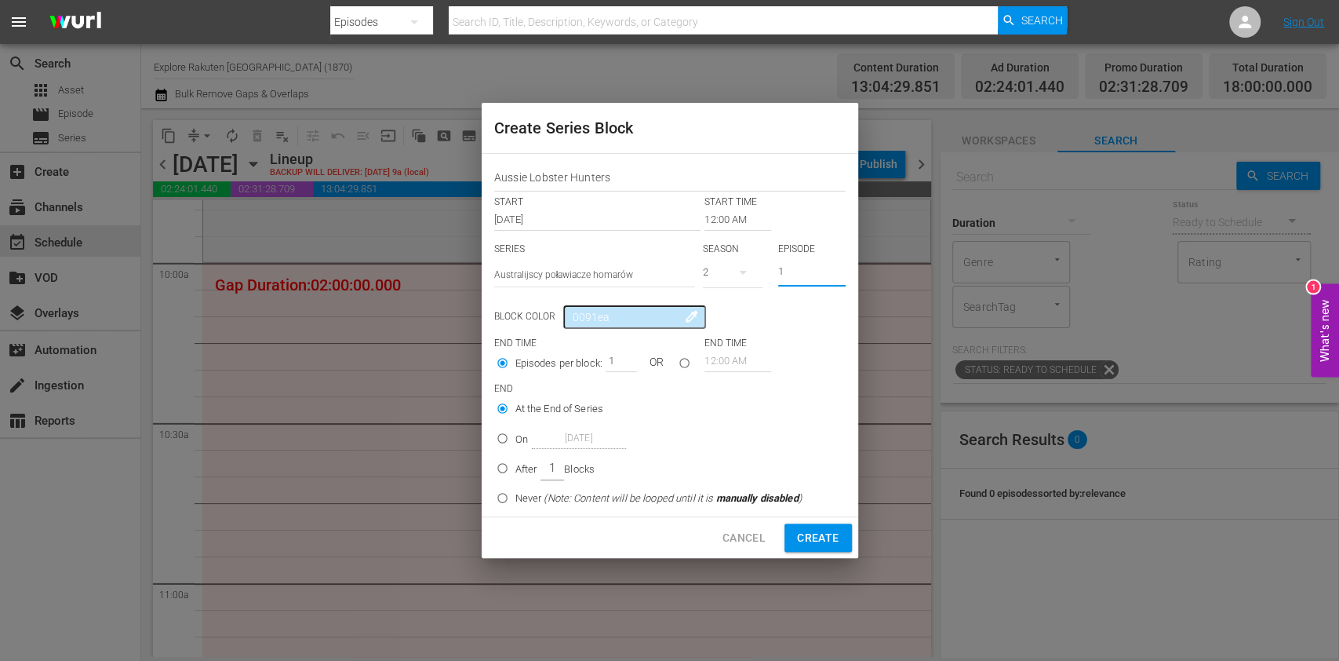
click at [751, 267] on div "SERIES Select Series Australijscy poławiacze homarów SEASON 2 EPISODE 1" at bounding box center [669, 269] width 351 height 55
click at [730, 221] on input "12:00 AM" at bounding box center [738, 220] width 67 height 22
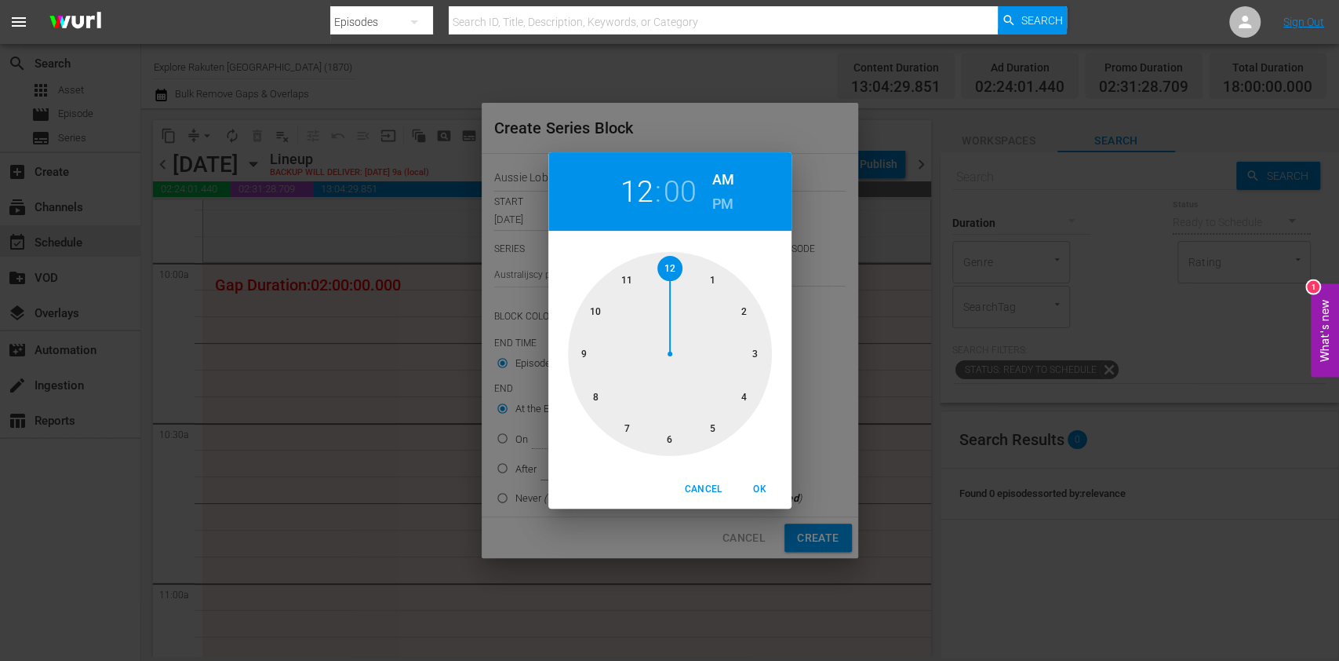
click at [606, 311] on div at bounding box center [670, 354] width 204 height 204
click at [752, 480] on button "OK" at bounding box center [760, 489] width 50 height 26
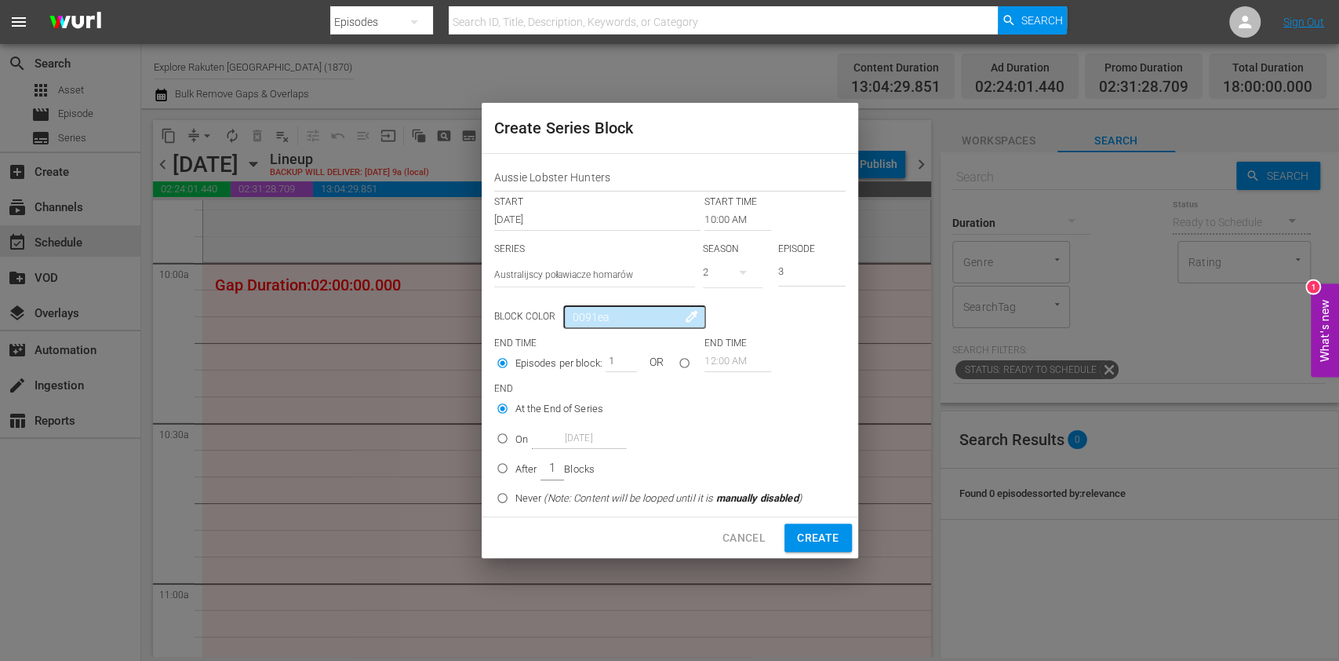
click at [515, 435] on label "On [DATE]" at bounding box center [646, 438] width 312 height 26
click at [515, 435] on input "On [DATE]" at bounding box center [503, 441] width 26 height 26
click at [567, 436] on input "[DATE]" at bounding box center [579, 438] width 94 height 21
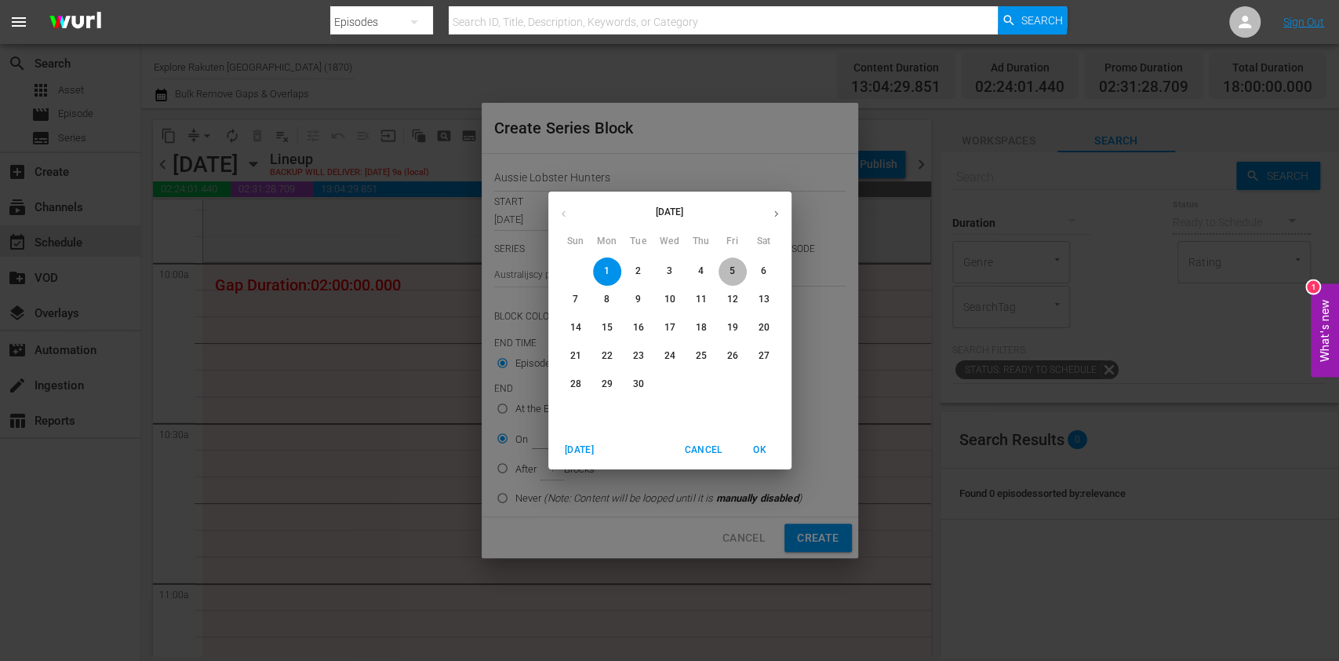
click at [731, 275] on p "5" at bounding box center [732, 270] width 5 height 13
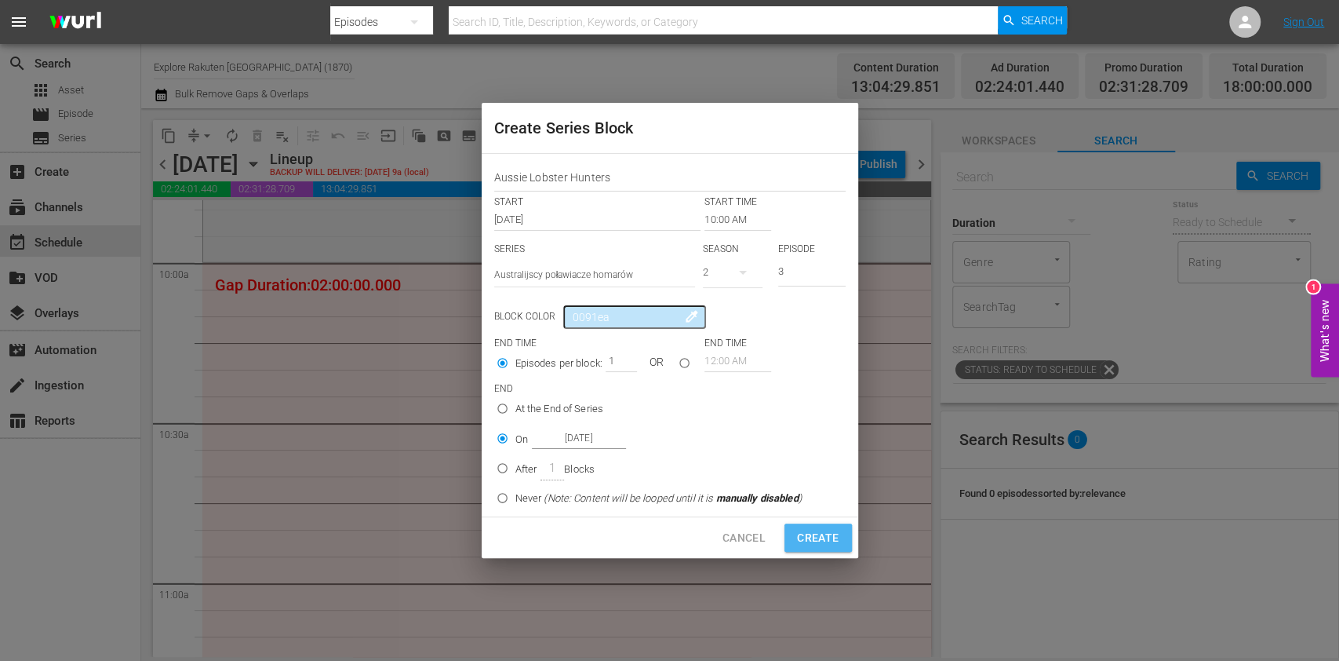
click at [834, 547] on button "Create" at bounding box center [818, 537] width 67 height 29
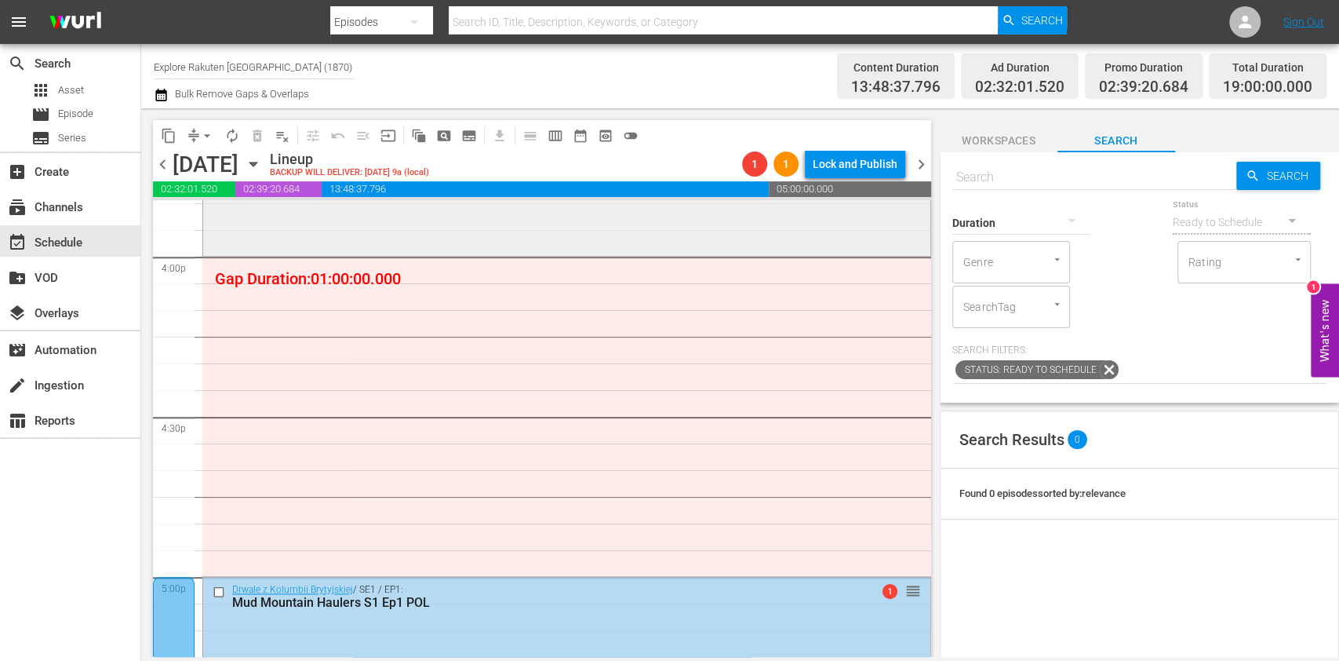
scroll to position [5021, 0]
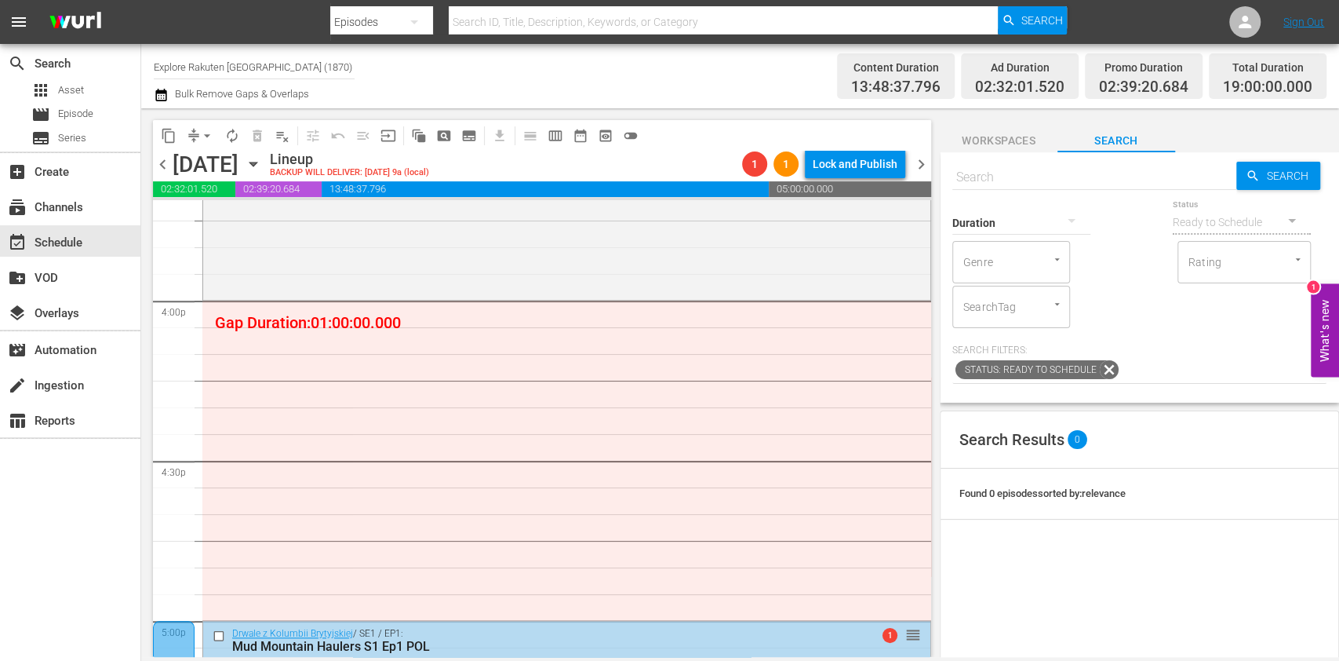
click at [475, 140] on span "subtitles_outlined" at bounding box center [469, 136] width 16 height 16
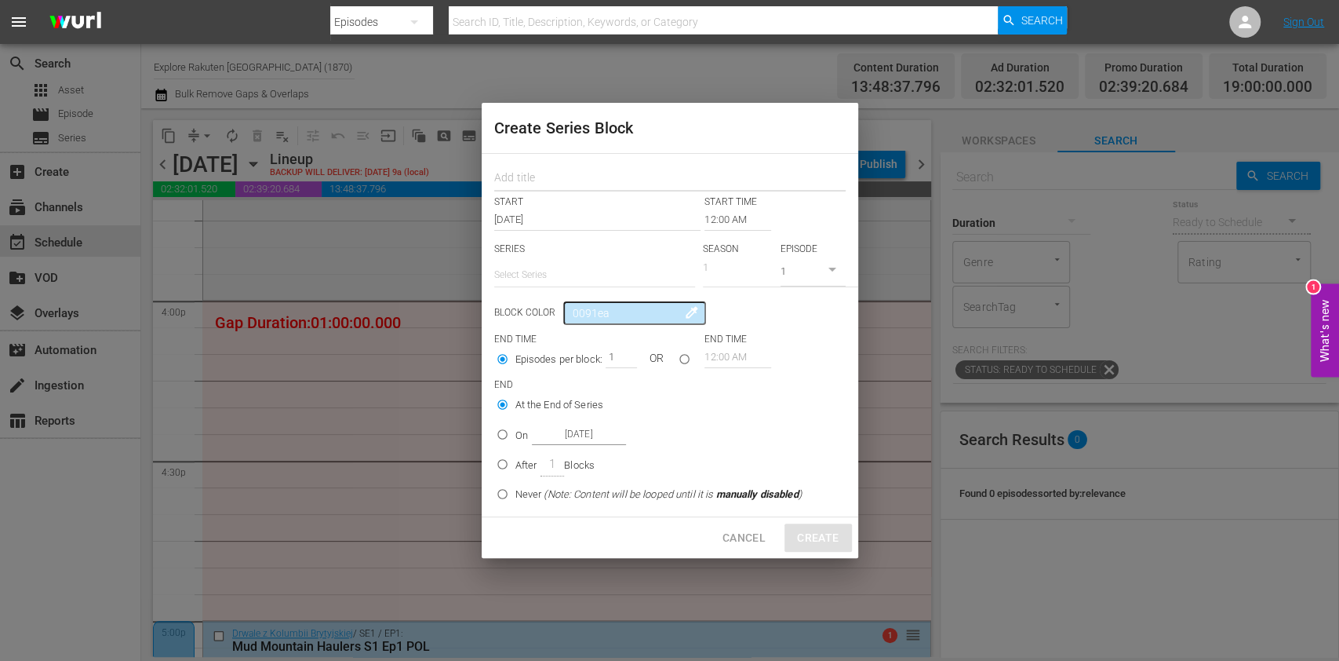
click at [531, 180] on input "text" at bounding box center [669, 179] width 351 height 24
paste input "Aussie Lobster Hunters"
click at [565, 279] on input "text" at bounding box center [594, 275] width 201 height 38
click at [579, 307] on div "Australijscy poławiacze homarów" at bounding box center [594, 319] width 176 height 38
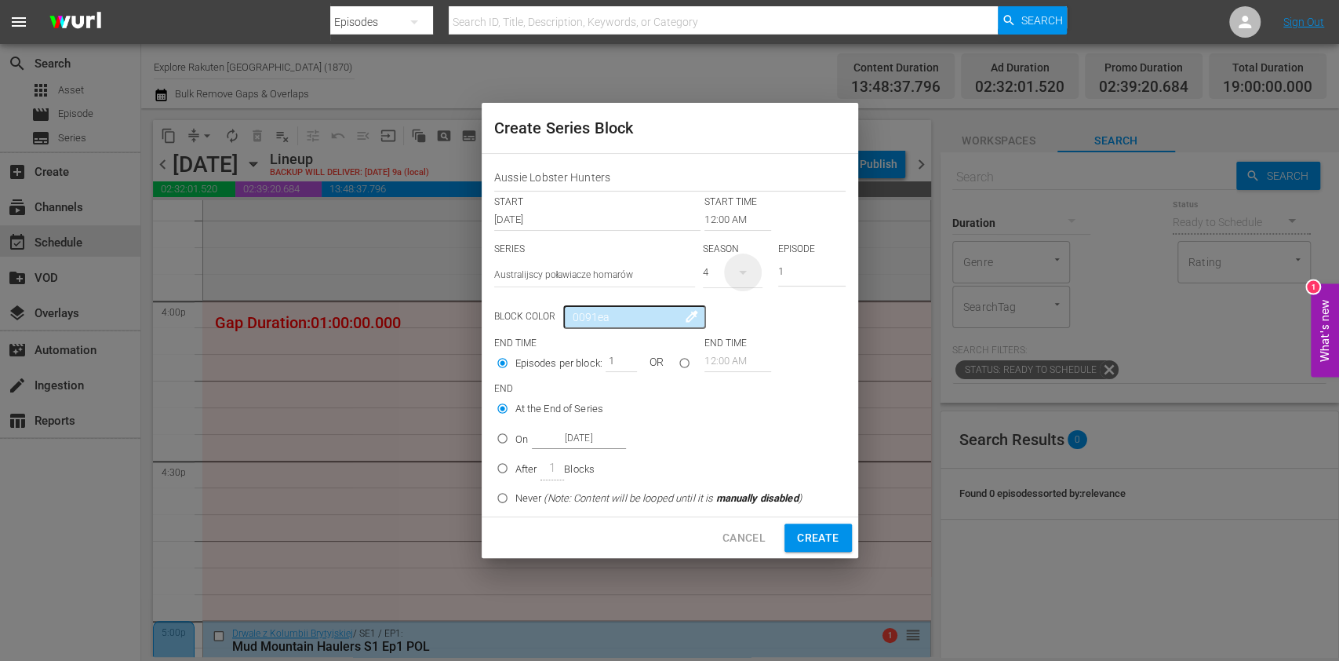
click at [734, 273] on icon "button" at bounding box center [743, 272] width 19 height 19
click at [741, 361] on div "2" at bounding box center [724, 363] width 43 height 16
drag, startPoint x: 805, startPoint y: 271, endPoint x: 766, endPoint y: 278, distance: 39.7
click at [766, 276] on div "SERIES Select Series Australijscy poławiacze homarów SEASON 2 EPISODE 1" at bounding box center [669, 269] width 351 height 55
click at [741, 217] on input "12:00 AM" at bounding box center [738, 220] width 67 height 22
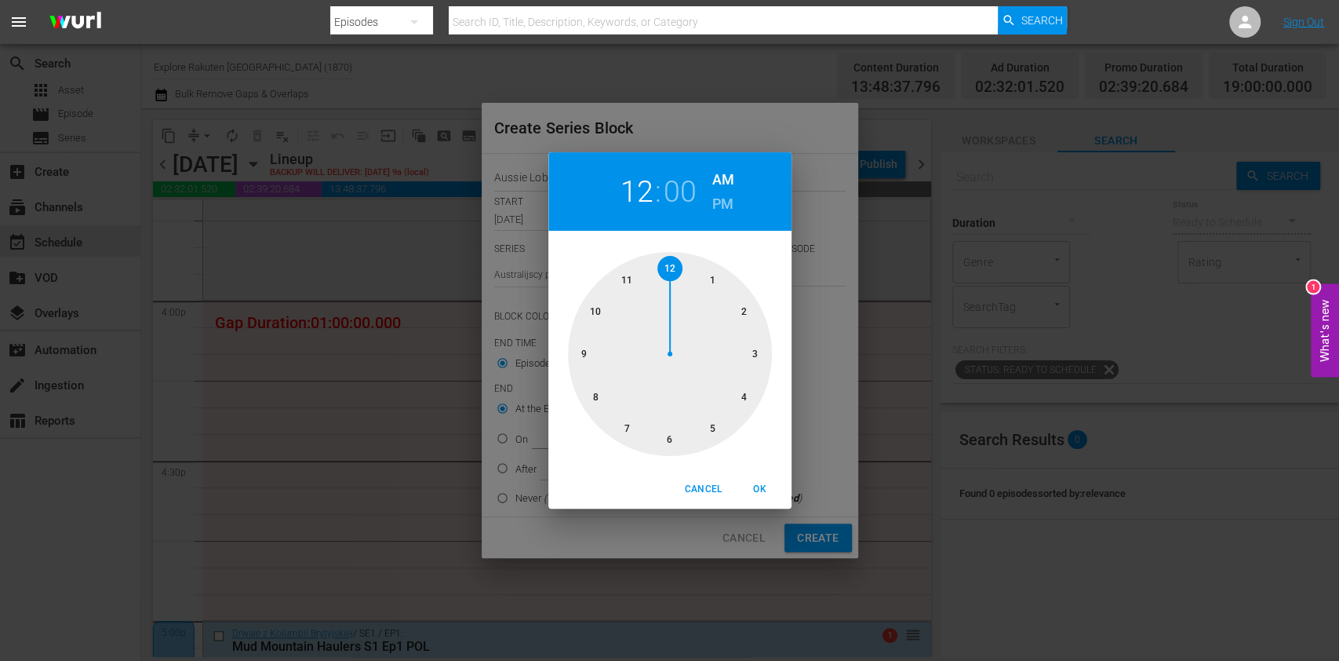
click at [743, 391] on div at bounding box center [670, 354] width 204 height 204
click at [722, 210] on h6 "PM" at bounding box center [722, 203] width 21 height 25
click at [766, 485] on span "OK" at bounding box center [760, 489] width 38 height 16
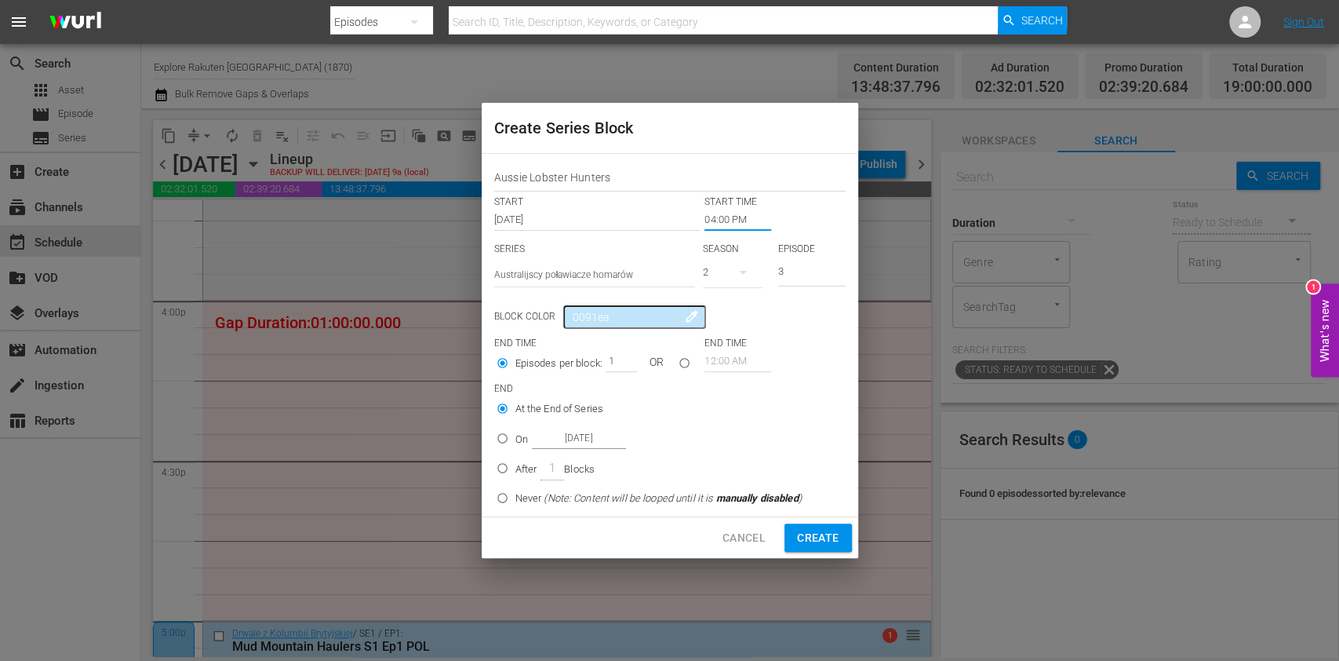
click at [526, 442] on p "On" at bounding box center [521, 440] width 13 height 16
click at [515, 442] on input "On [DATE]" at bounding box center [503, 441] width 26 height 26
click at [554, 442] on input "[DATE]" at bounding box center [579, 438] width 94 height 21
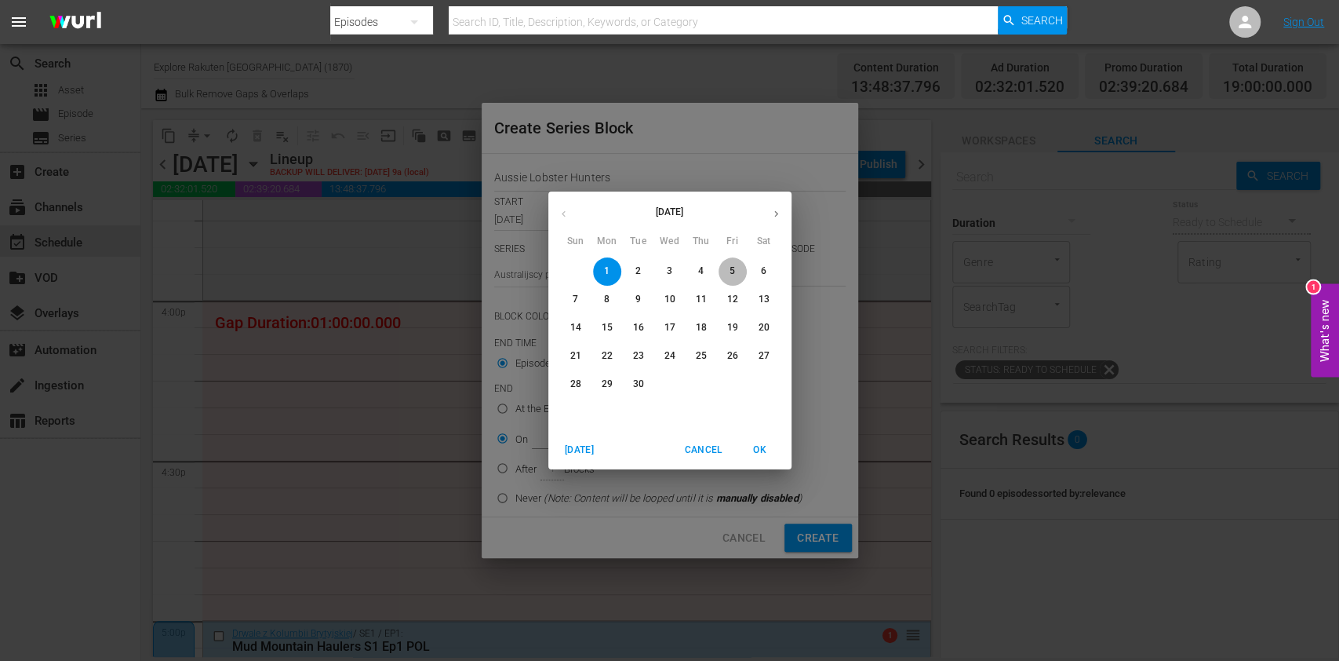
click at [730, 269] on p "5" at bounding box center [732, 270] width 5 height 13
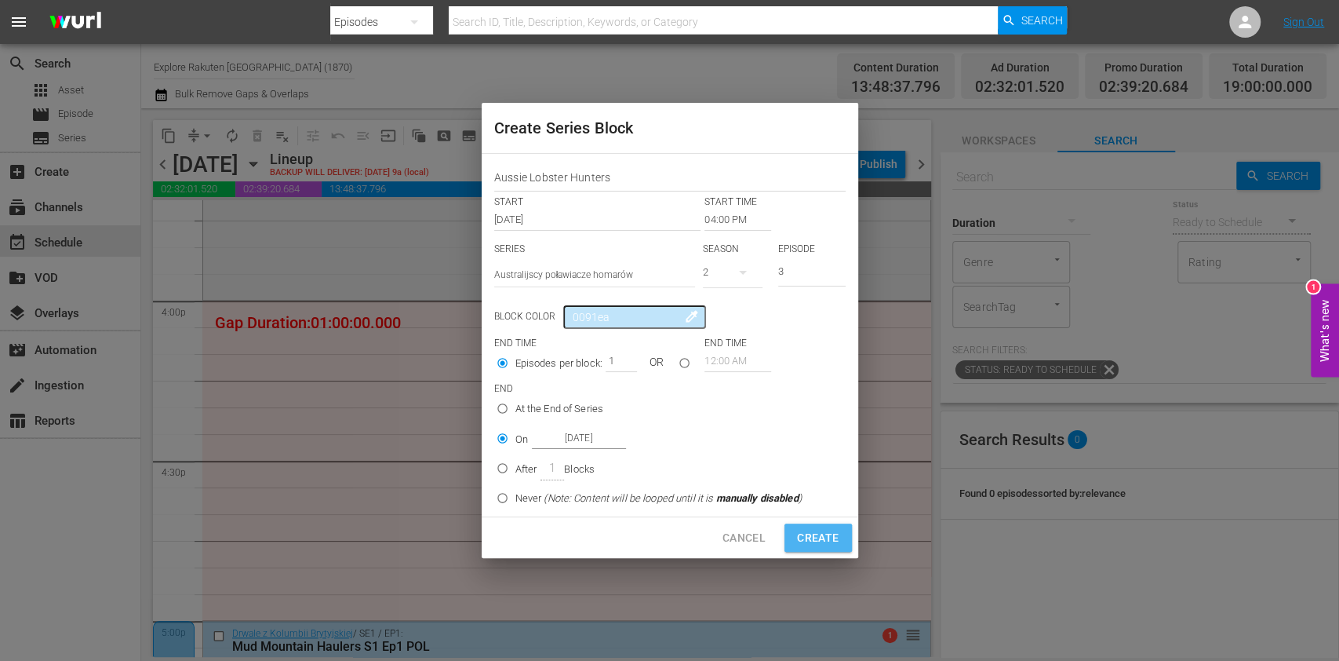
click at [821, 541] on span "Create" at bounding box center [818, 538] width 42 height 20
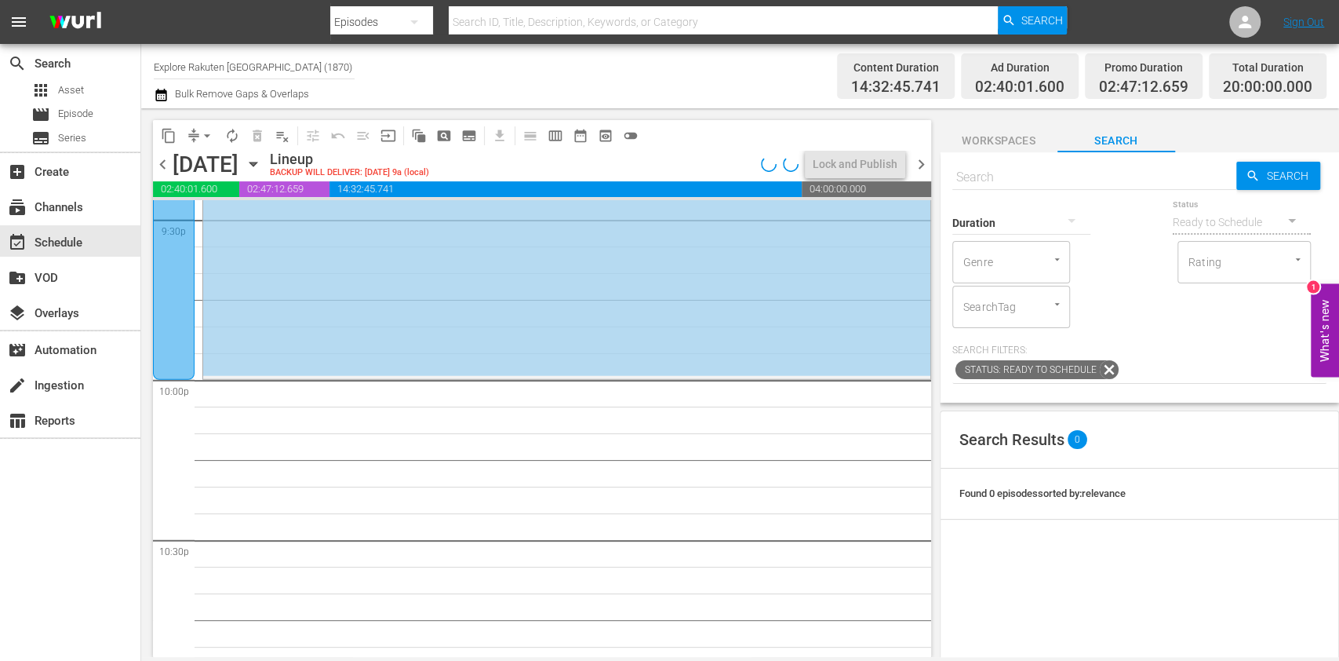
scroll to position [6904, 0]
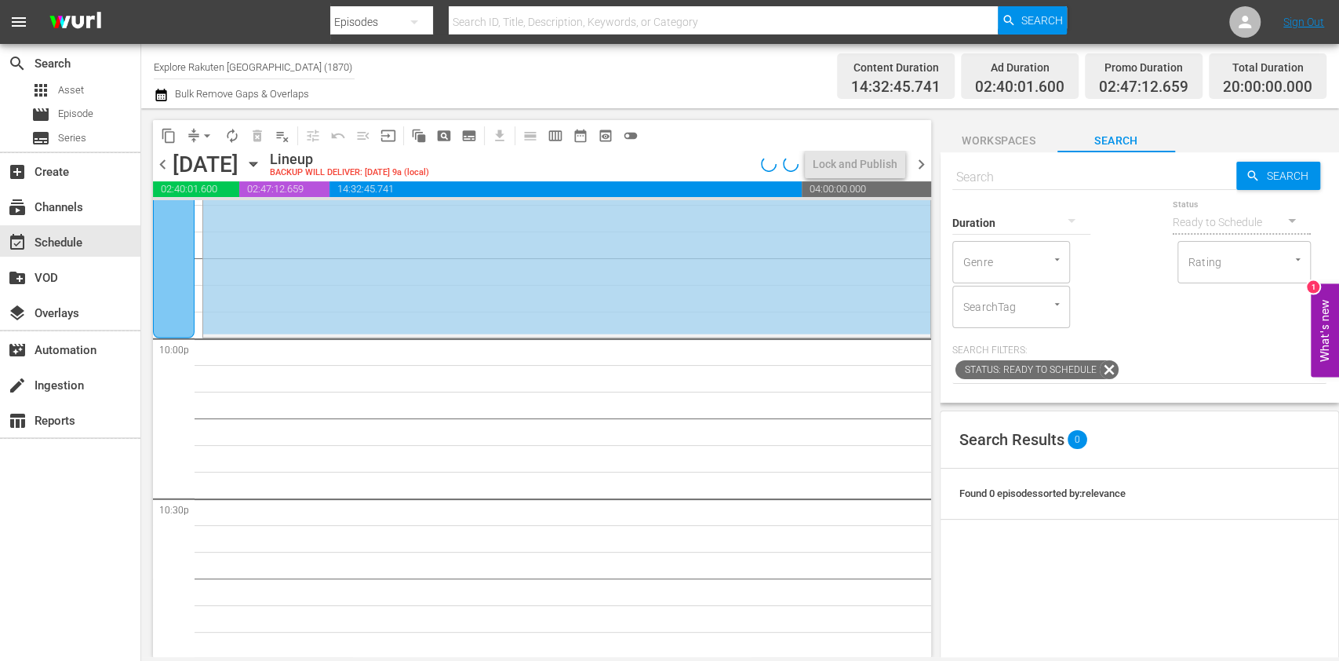
click at [467, 133] on span "subtitles_outlined" at bounding box center [469, 136] width 16 height 16
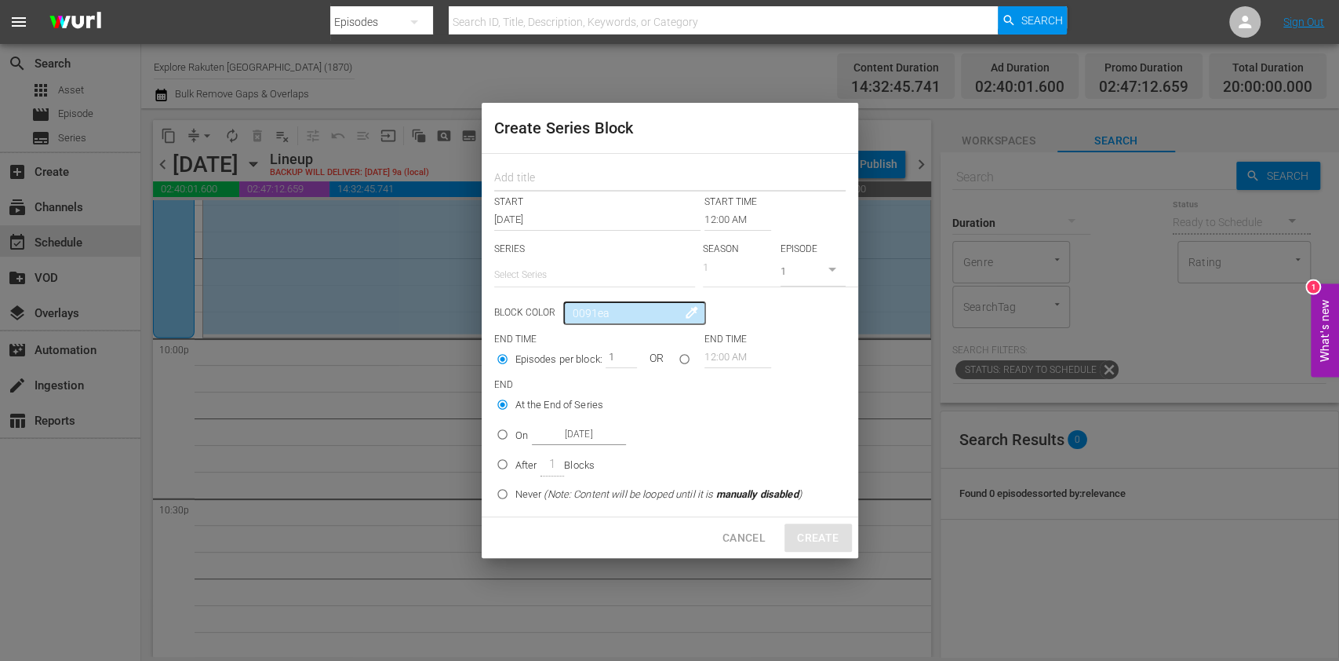
click at [563, 187] on input "text" at bounding box center [669, 179] width 351 height 24
paste input "Aussie Lobster Hunters"
click at [568, 271] on input "text" at bounding box center [594, 275] width 201 height 38
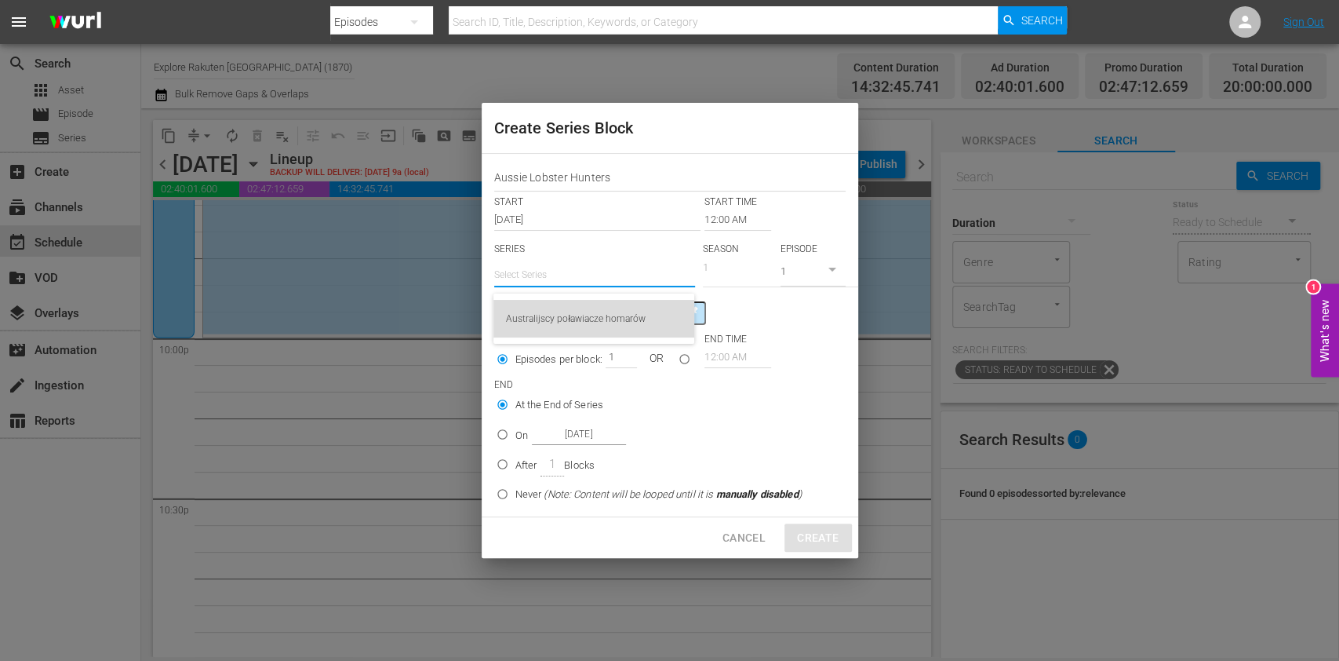
click at [573, 313] on div "Australijscy poławiacze homarów" at bounding box center [594, 319] width 176 height 38
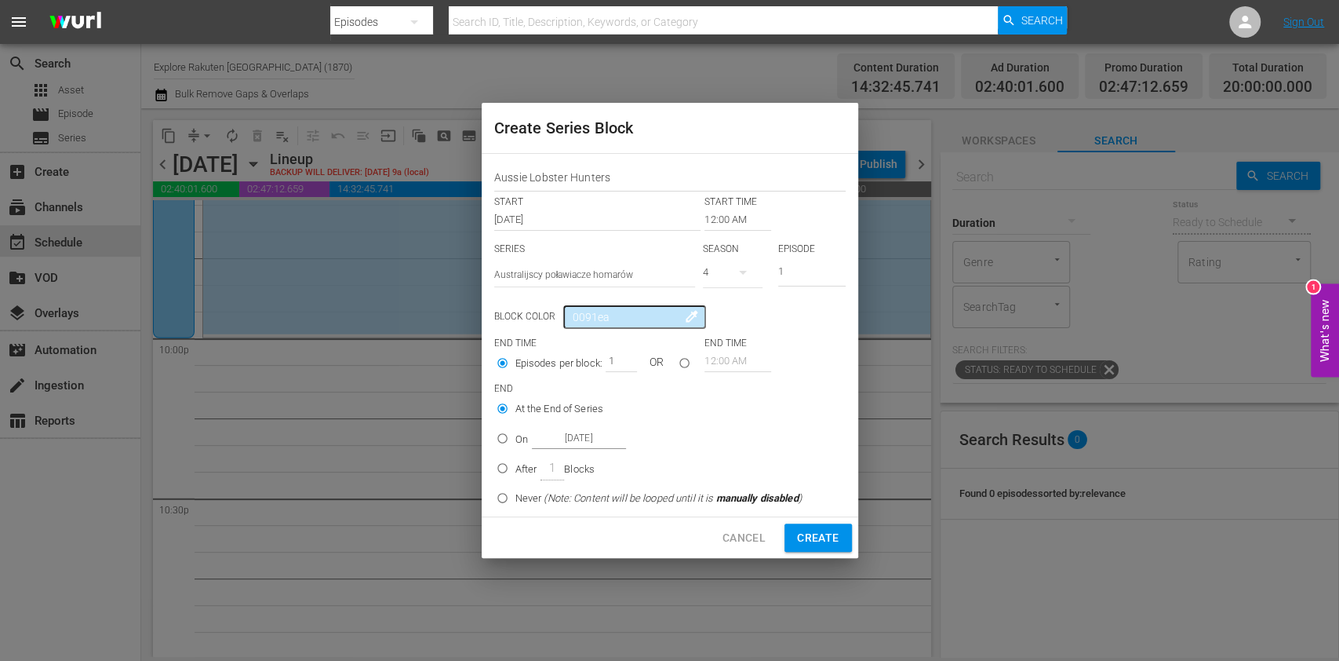
click at [732, 277] on button "button" at bounding box center [743, 272] width 38 height 38
click at [738, 364] on div "2" at bounding box center [724, 363] width 43 height 16
drag, startPoint x: 798, startPoint y: 267, endPoint x: 725, endPoint y: 268, distance: 73.0
click at [717, 222] on input "12:00 AM" at bounding box center [738, 220] width 67 height 22
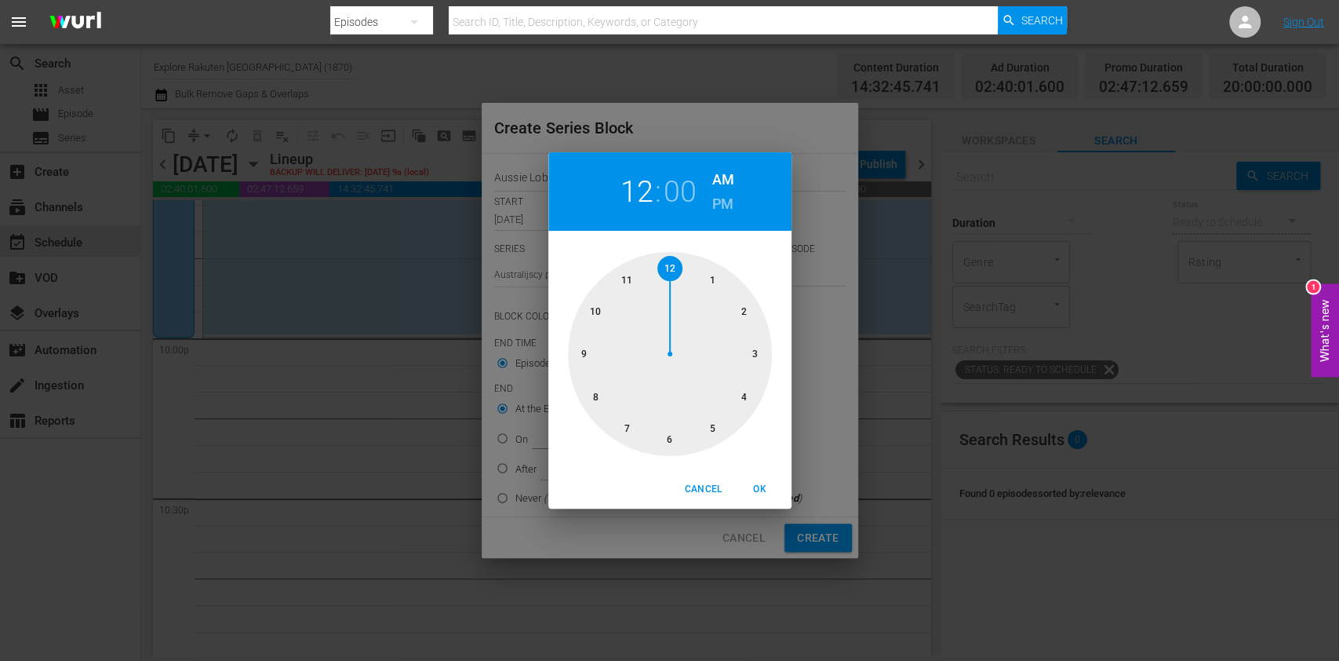
click at [605, 321] on div at bounding box center [670, 354] width 204 height 204
click at [729, 200] on h6 "PM" at bounding box center [722, 203] width 21 height 25
drag, startPoint x: 774, startPoint y: 488, endPoint x: 746, endPoint y: 481, distance: 28.4
click at [773, 489] on span "OK" at bounding box center [760, 489] width 38 height 16
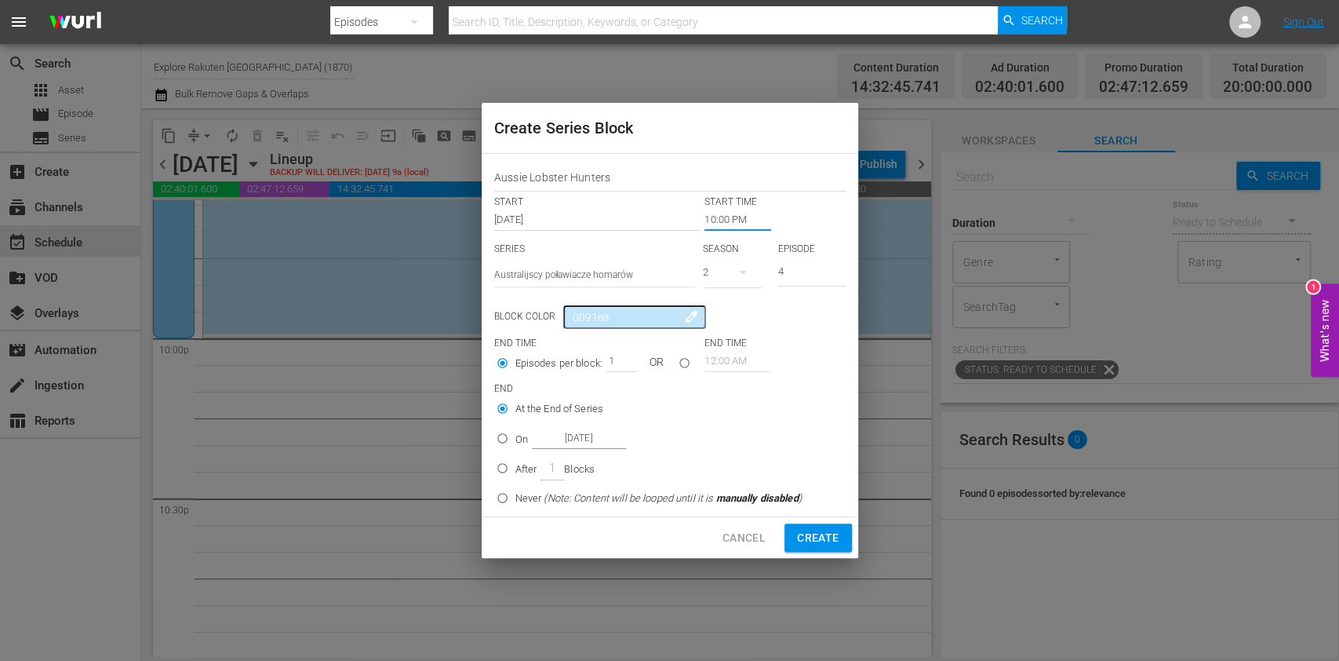
click at [527, 434] on div "On [DATE]" at bounding box center [570, 438] width 111 height 21
click at [515, 434] on input "On [DATE]" at bounding box center [503, 441] width 26 height 26
click at [546, 437] on input "[DATE]" at bounding box center [579, 438] width 94 height 21
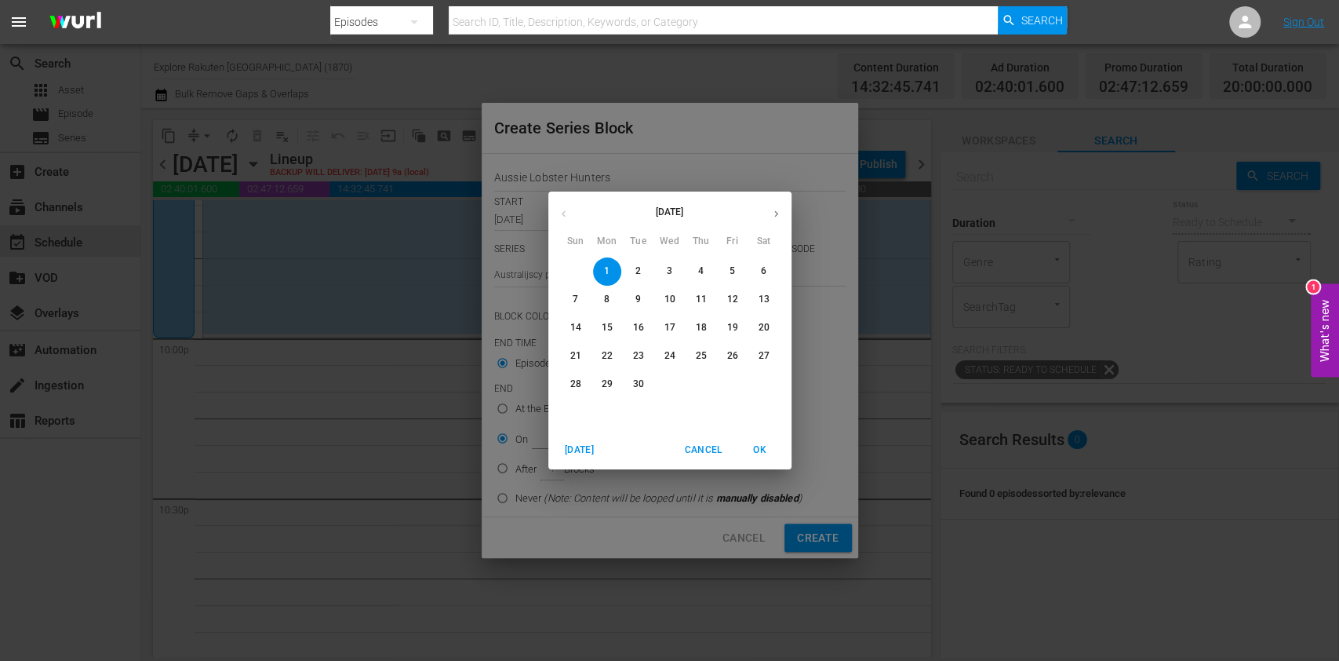
click at [730, 268] on p "5" at bounding box center [732, 270] width 5 height 13
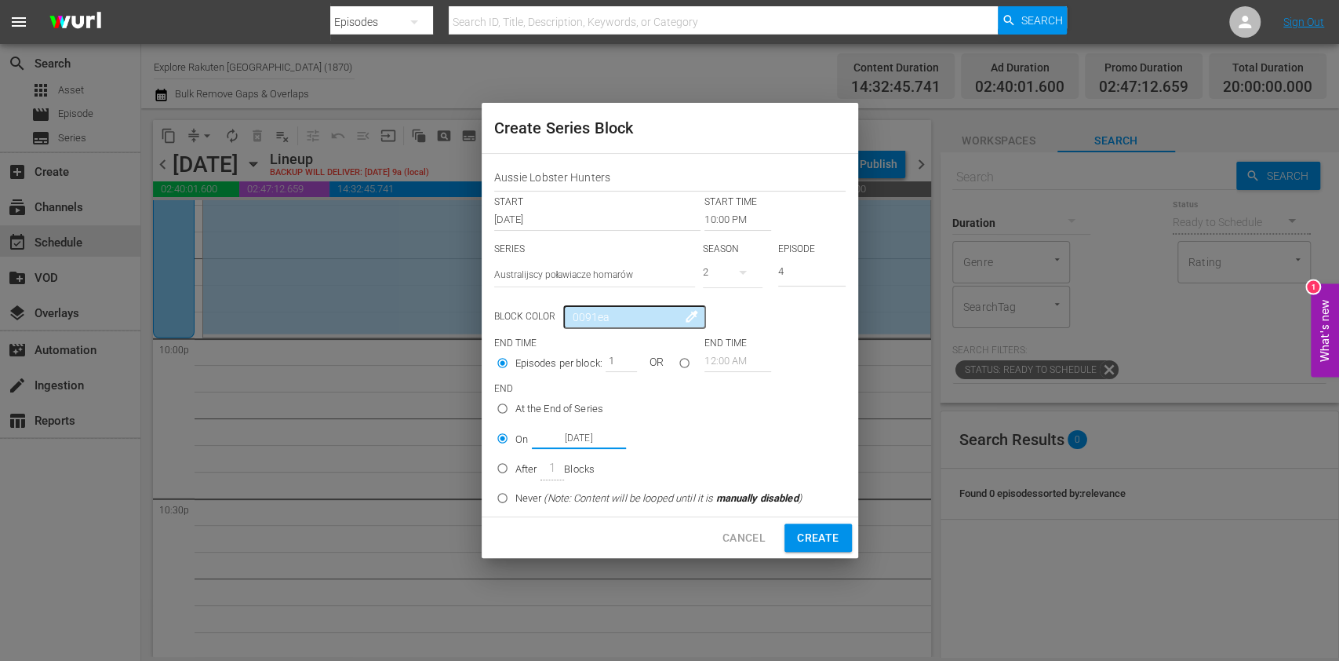
click at [815, 535] on span "Create" at bounding box center [818, 538] width 42 height 20
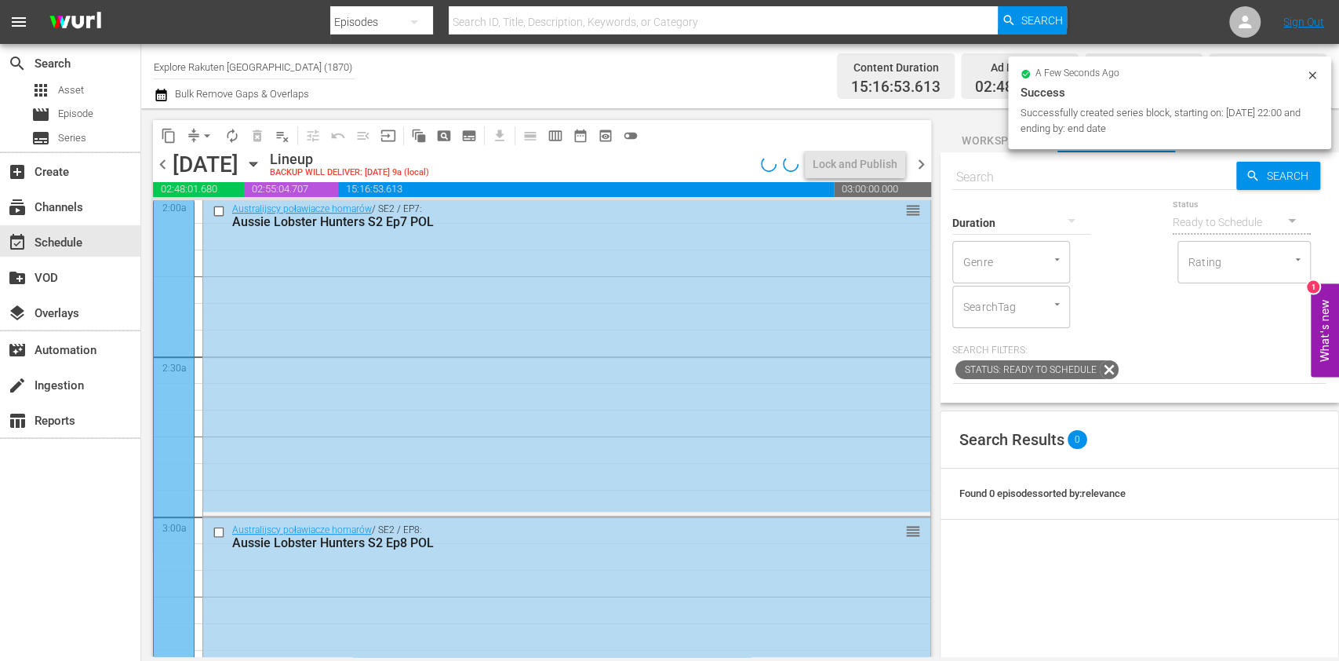
scroll to position [0, 0]
click at [930, 181] on div "content_copy compress arrow_drop_down autorenew_outlined delete_forever_outline…" at bounding box center [538, 382] width 794 height 548
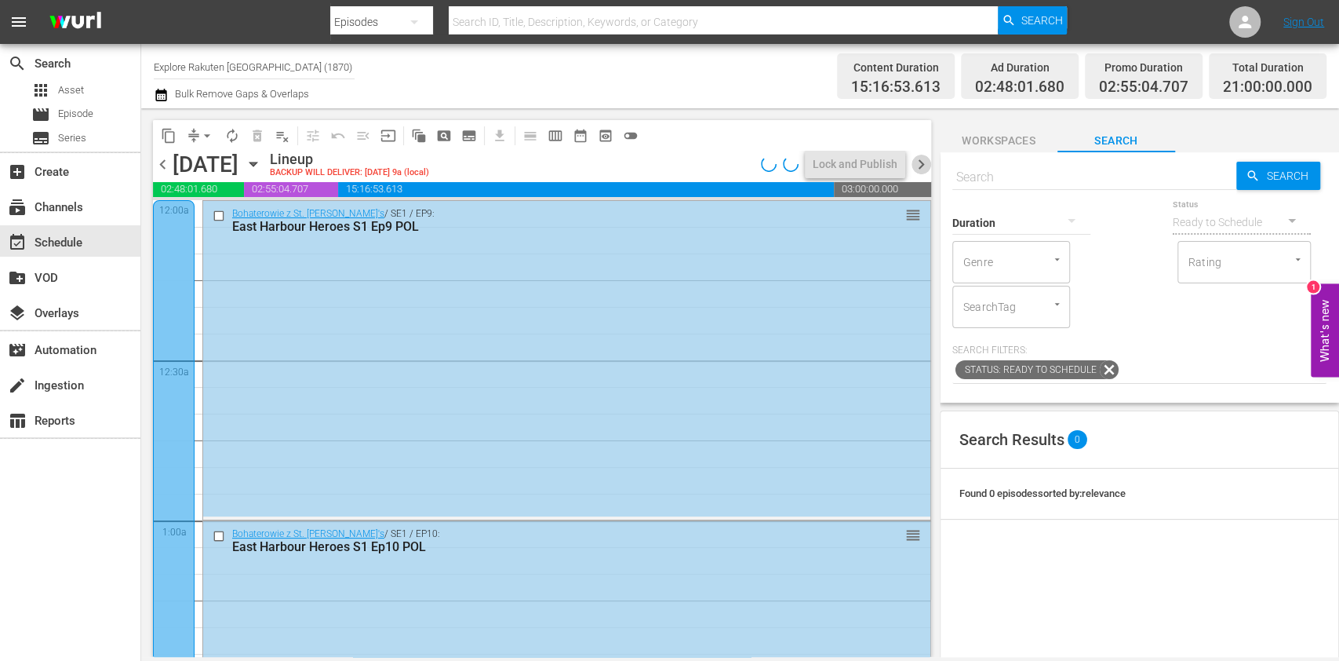
click at [920, 167] on span "chevron_right" at bounding box center [922, 165] width 20 height 20
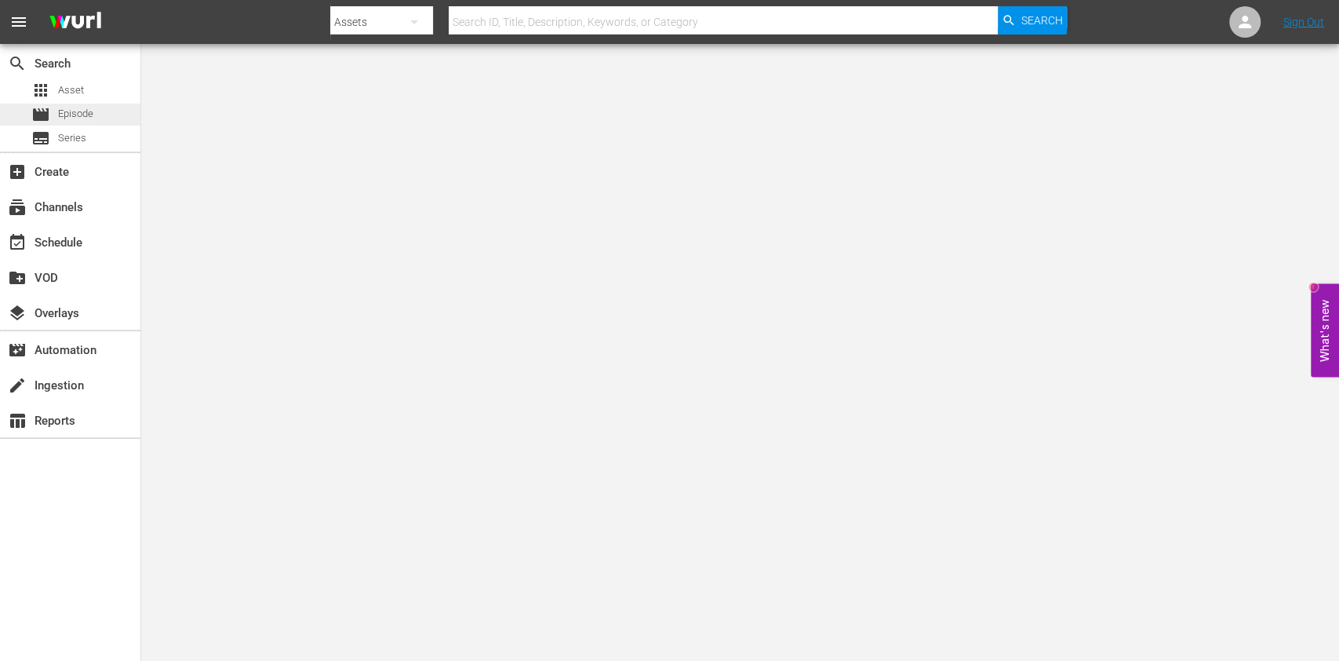
click at [86, 108] on span "Episode" at bounding box center [75, 114] width 35 height 16
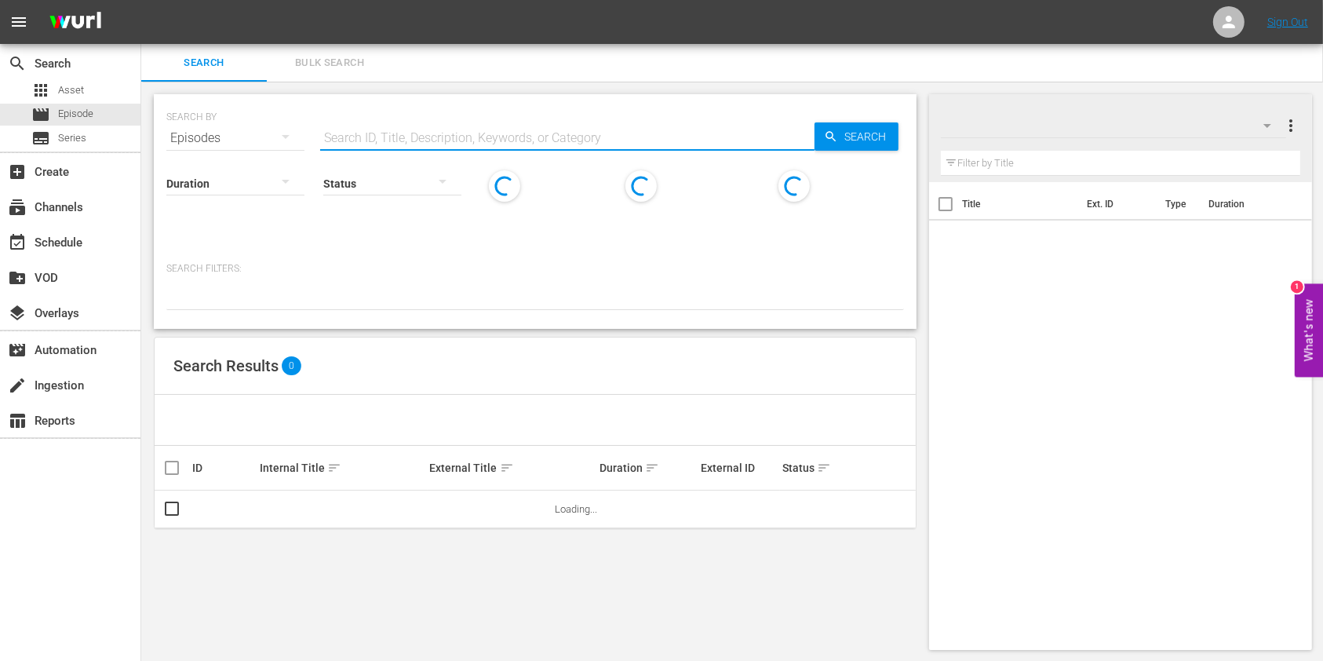
click at [453, 129] on input "text" at bounding box center [567, 138] width 494 height 38
paste input "Mud Mountain Haulers"
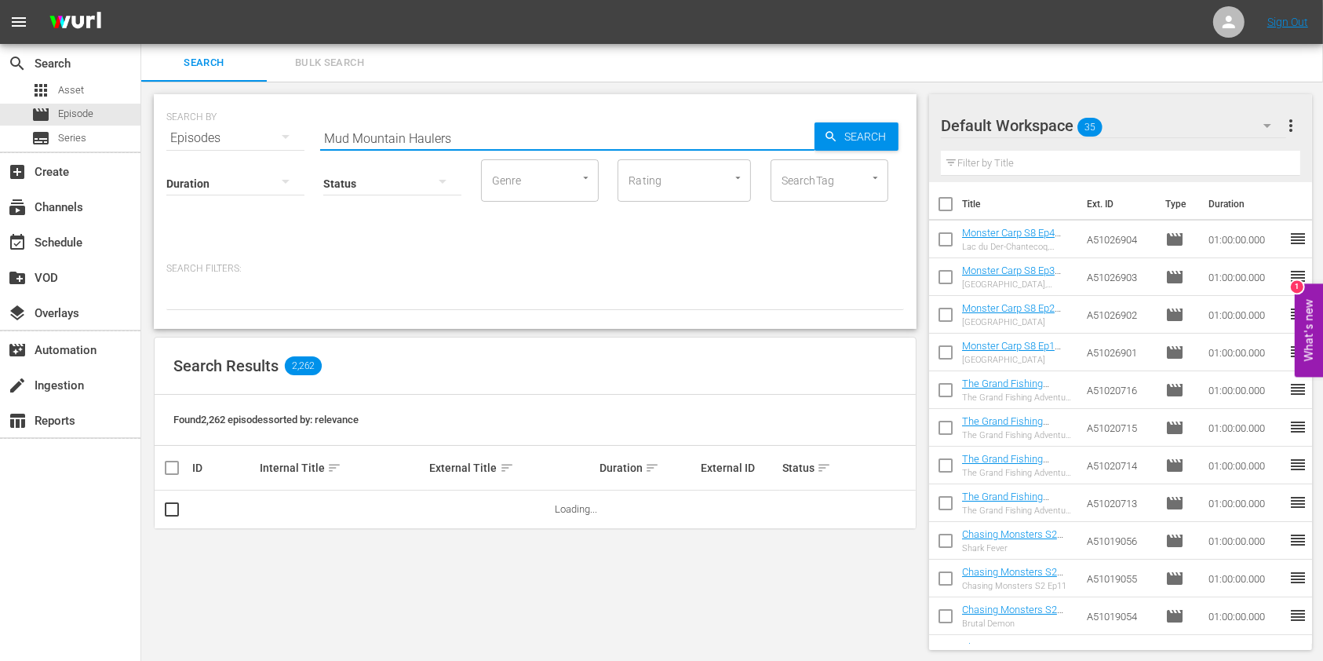
type input "Mud Mountain Haulers"
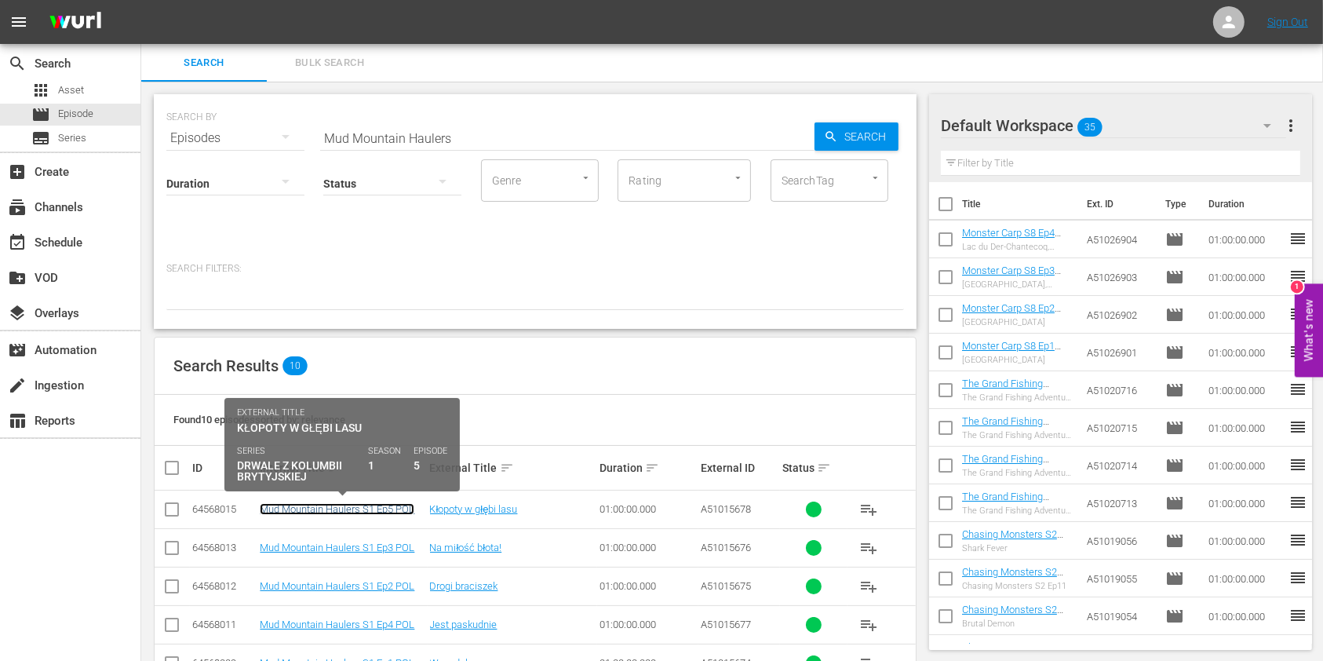
click at [353, 512] on link "Mud Mountain Haulers S1 Ep5 POL" at bounding box center [337, 509] width 155 height 12
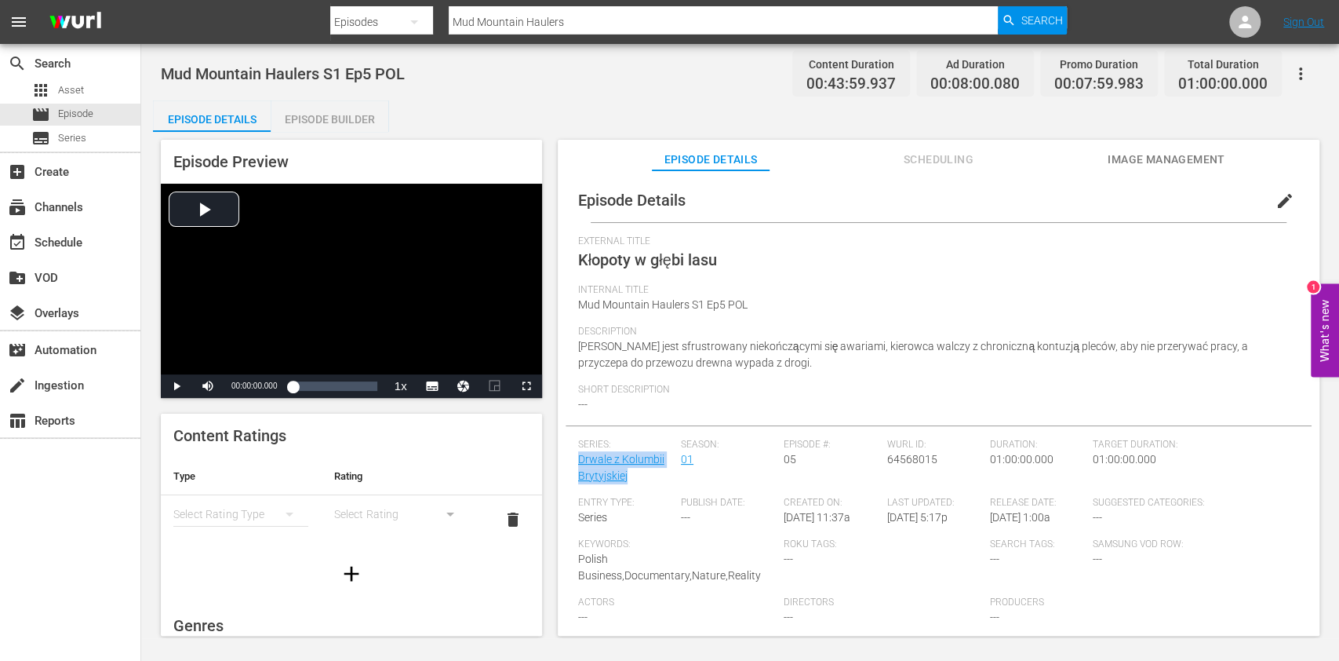
drag, startPoint x: 629, startPoint y: 475, endPoint x: 556, endPoint y: 457, distance: 75.0
click at [556, 457] on div "Episode Preview Video Player is loading. Play Video Play Mute Current Time 00:0…" at bounding box center [740, 390] width 1174 height 516
copy link "Drwale z Kolumbii Brytyjskiej"
click at [78, 111] on span "Episode" at bounding box center [75, 114] width 35 height 16
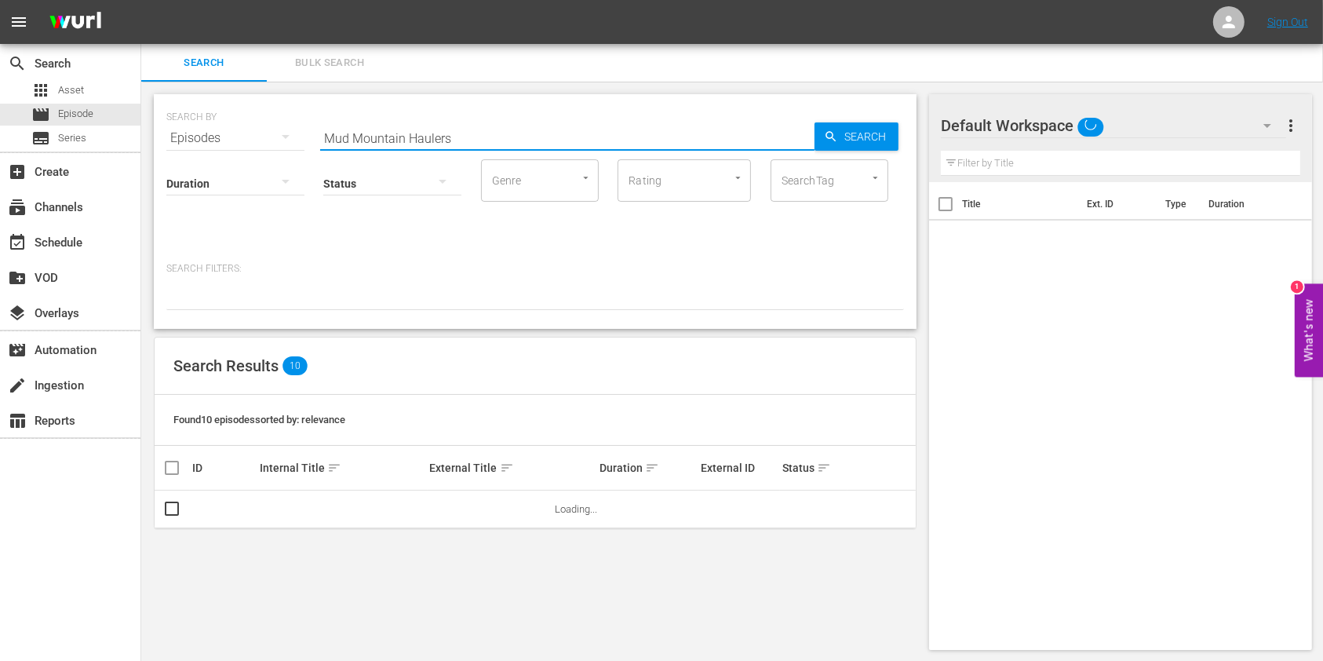
drag, startPoint x: 489, startPoint y: 136, endPoint x: 628, endPoint y: 137, distance: 139.7
click at [248, 129] on div "SEARCH BY Search By Episodes Search ID, Title, Description, Keywords, or Catego…" at bounding box center [534, 128] width 737 height 56
paste input "Jade Fever S7E8"
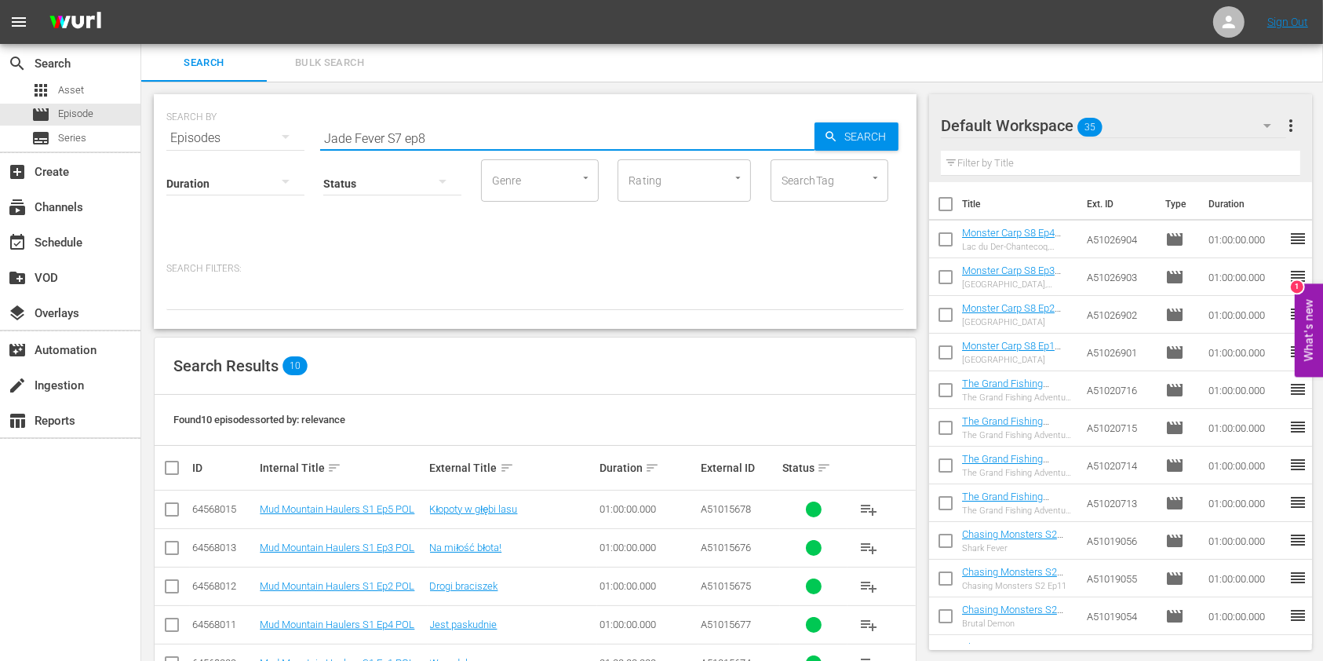
type input "Jade Fever S7 ep8"
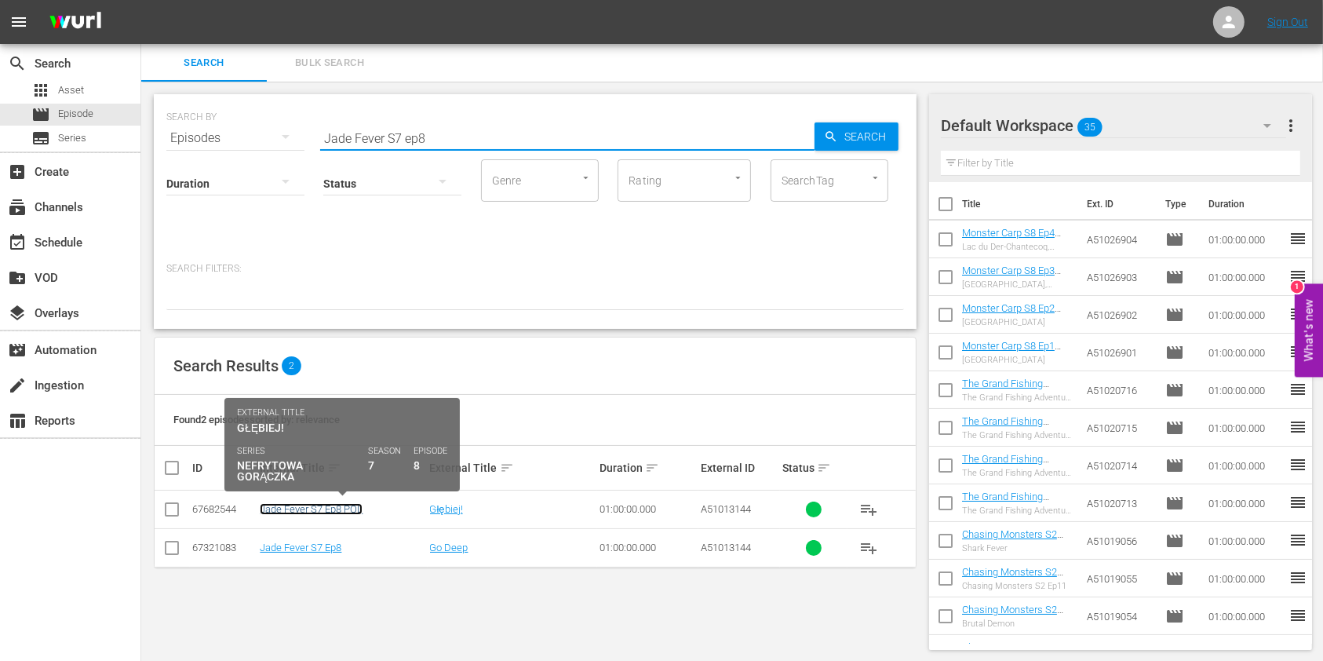
click at [348, 510] on link "Jade Fever S7 Ep8 POL" at bounding box center [311, 509] width 103 height 12
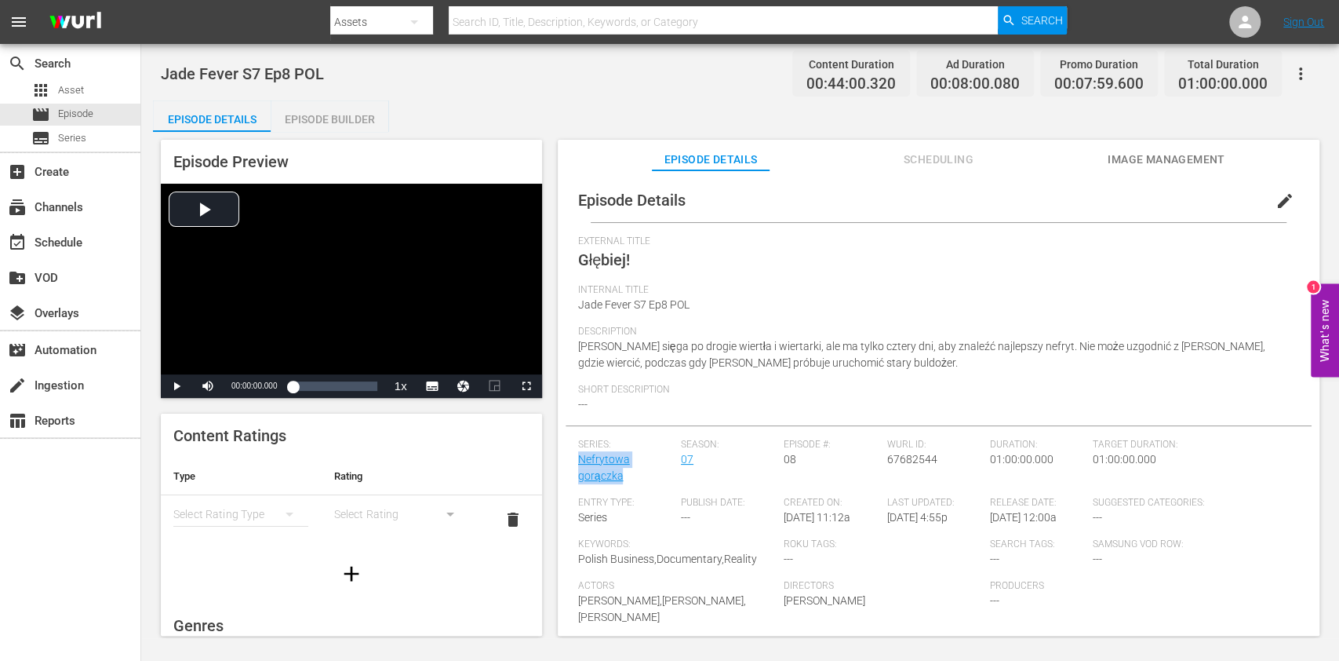
drag, startPoint x: 620, startPoint y: 485, endPoint x: 568, endPoint y: 461, distance: 56.9
click at [568, 461] on div "Episode Details edit External Title Głębiej! Internal Title Jade Fever S7 Ep8 P…" at bounding box center [939, 447] width 746 height 538
copy link "Nefrytowa gorączka"
click at [61, 111] on span "Episode" at bounding box center [75, 114] width 35 height 16
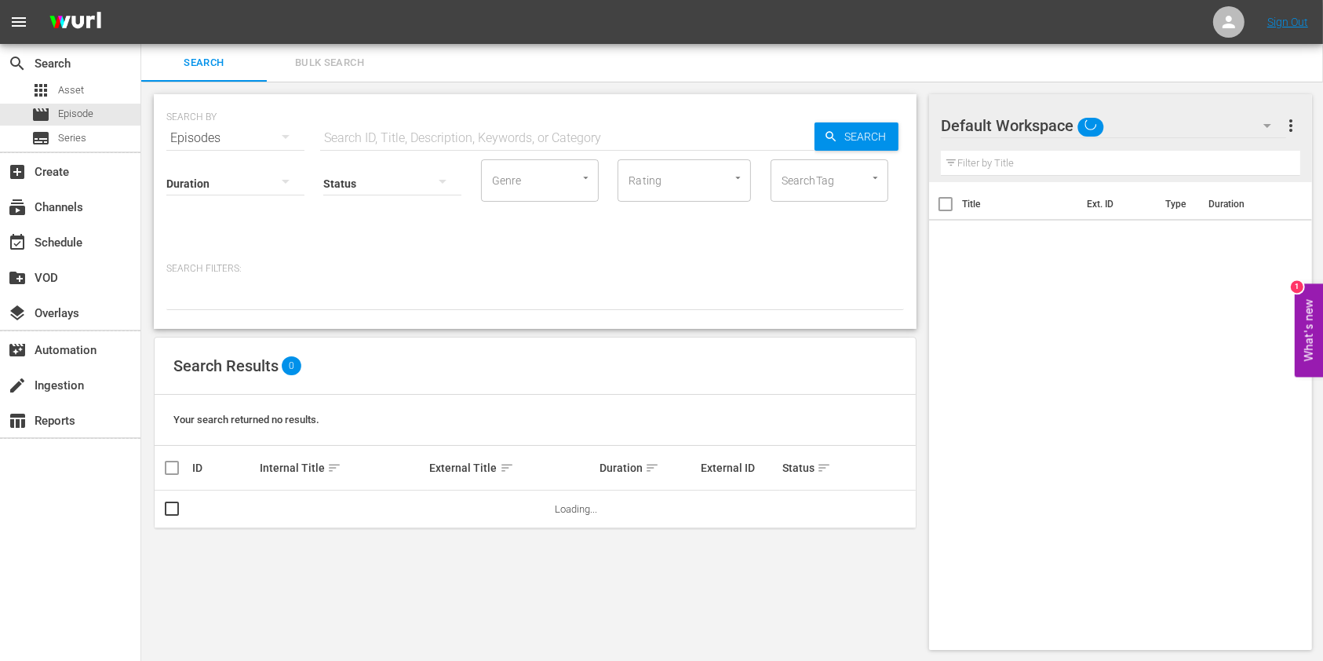
click at [381, 146] on div "Status" at bounding box center [392, 173] width 138 height 56
click at [384, 140] on input "text" at bounding box center [567, 138] width 494 height 38
paste input "Aussie Gold Hunters"
type input "Aussie Gold Hunters"
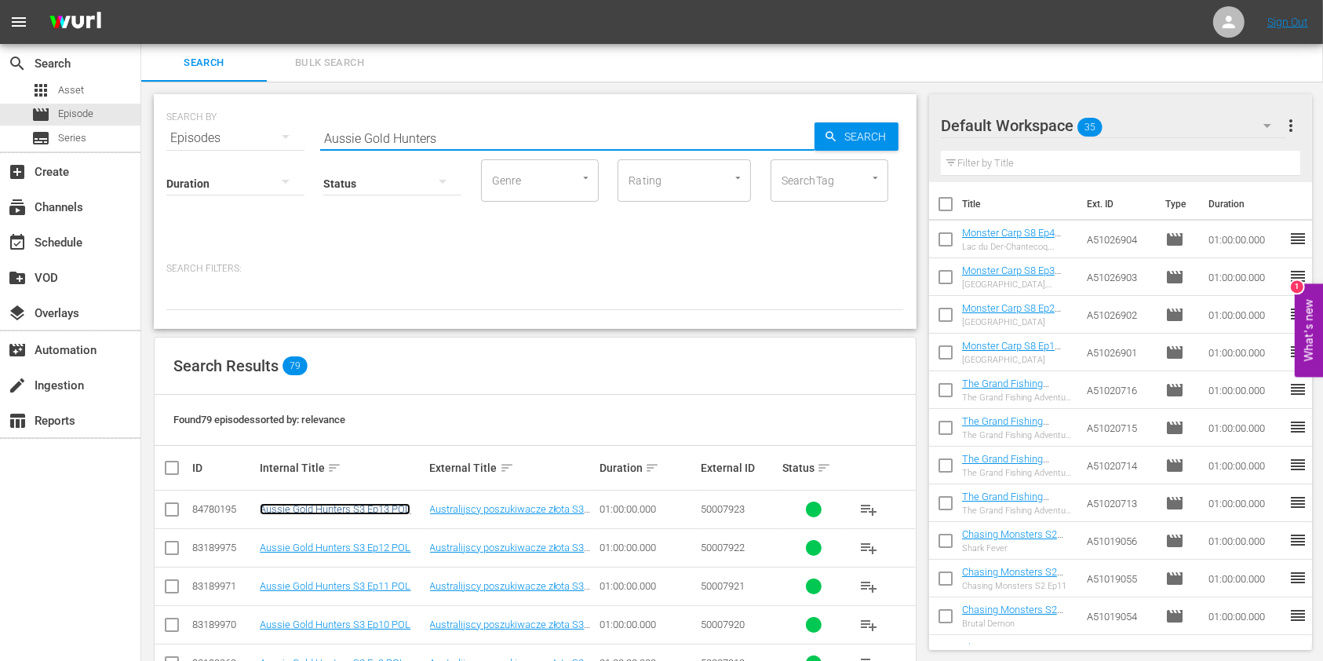
click at [315, 510] on link "Aussie Gold Hunters S3 Ep13 POL" at bounding box center [335, 509] width 151 height 12
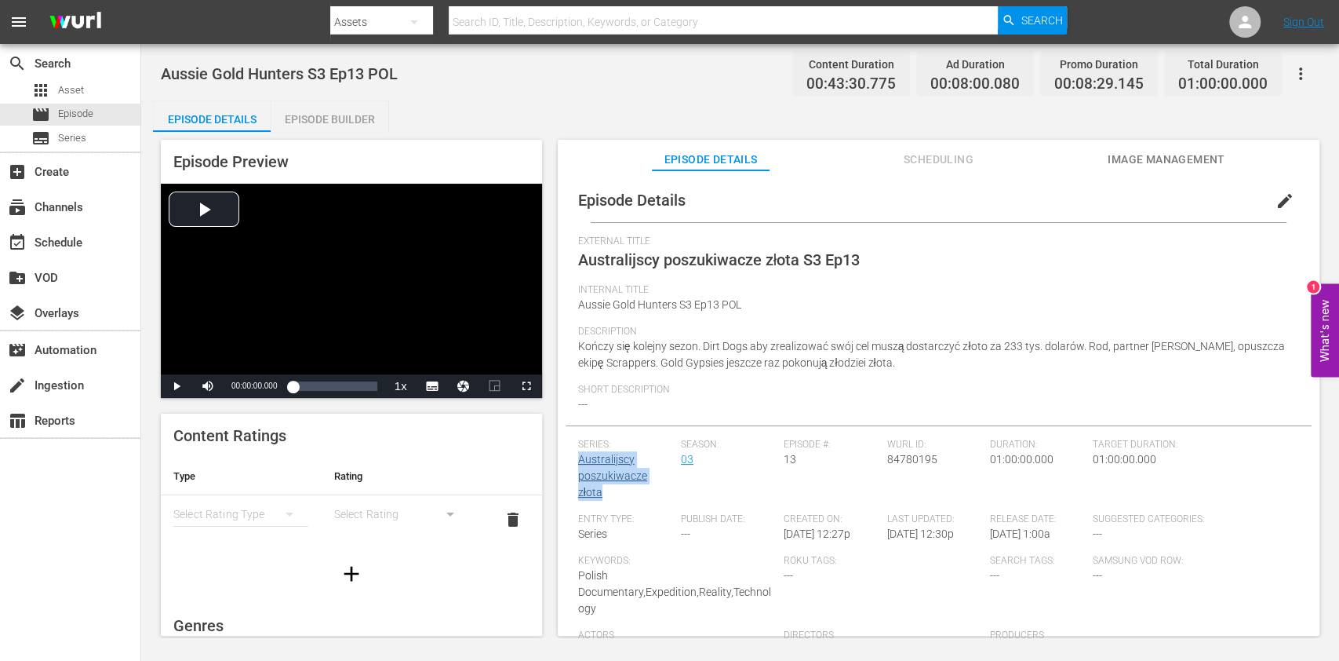
drag, startPoint x: 626, startPoint y: 493, endPoint x: 580, endPoint y: 464, distance: 54.6
click at [580, 464] on div "Series: Australijscy poszukiwacze złota" at bounding box center [629, 476] width 103 height 75
copy link "Australijscy poszukiwacze złota"
click at [106, 110] on div "movie Episode" at bounding box center [70, 115] width 140 height 22
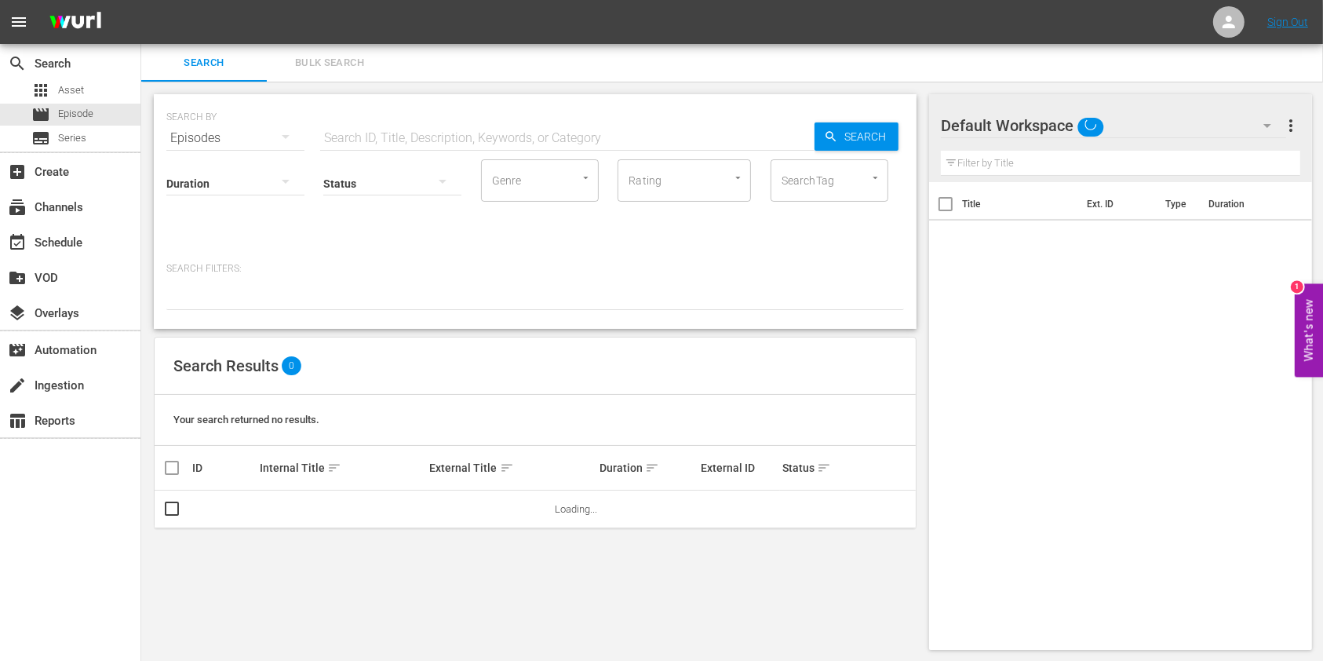
click at [388, 133] on input "text" at bounding box center [567, 138] width 494 height 38
paste input "Outback Truckers"
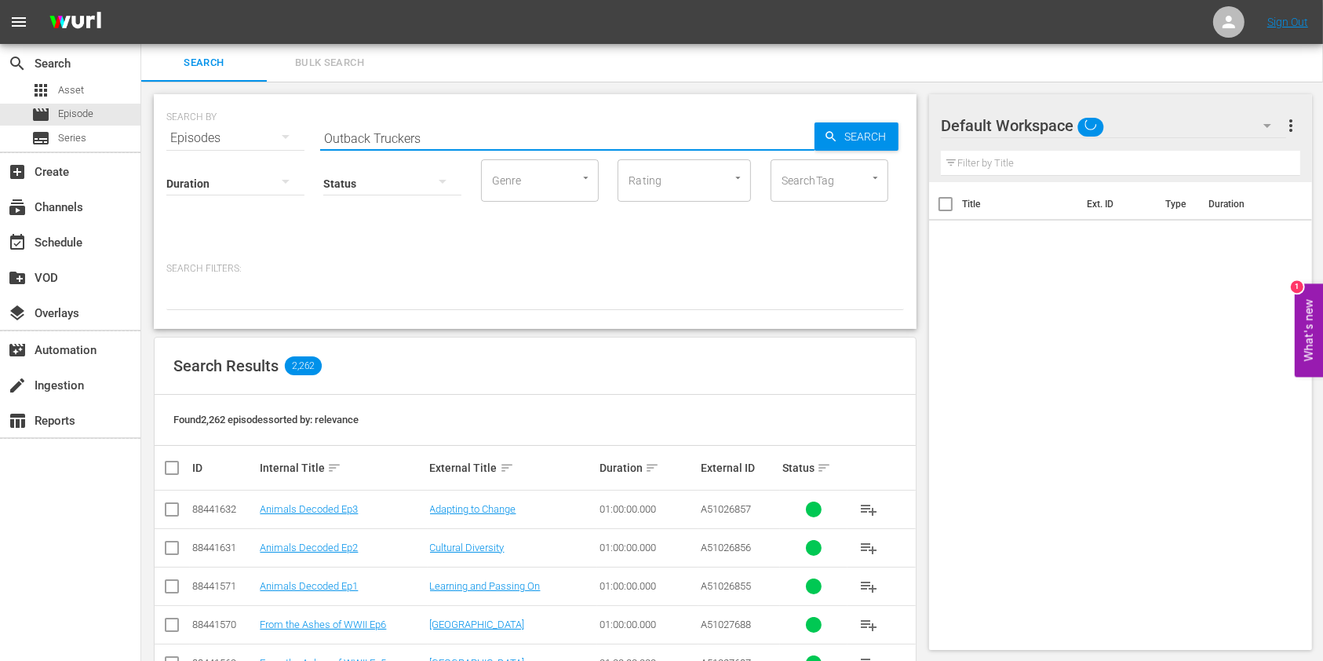
type input "Outback Truckers"
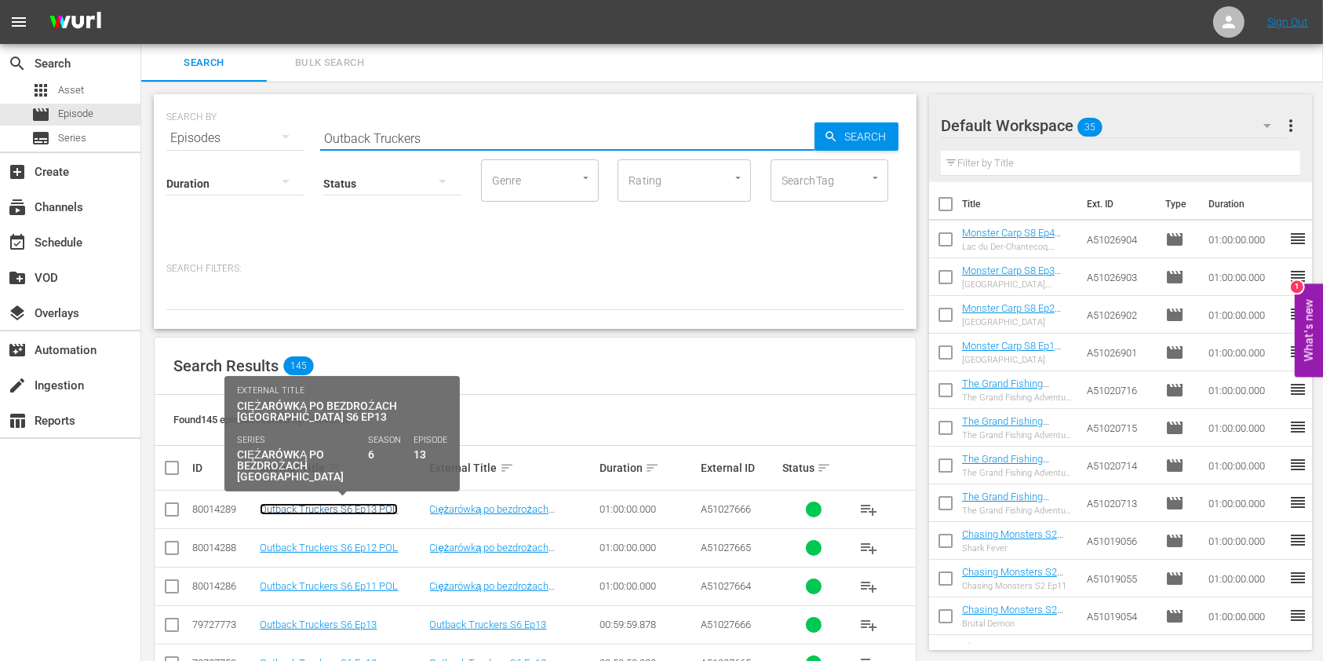
click at [316, 510] on link "Outback Truckers S6 Ep13 POL" at bounding box center [329, 509] width 138 height 12
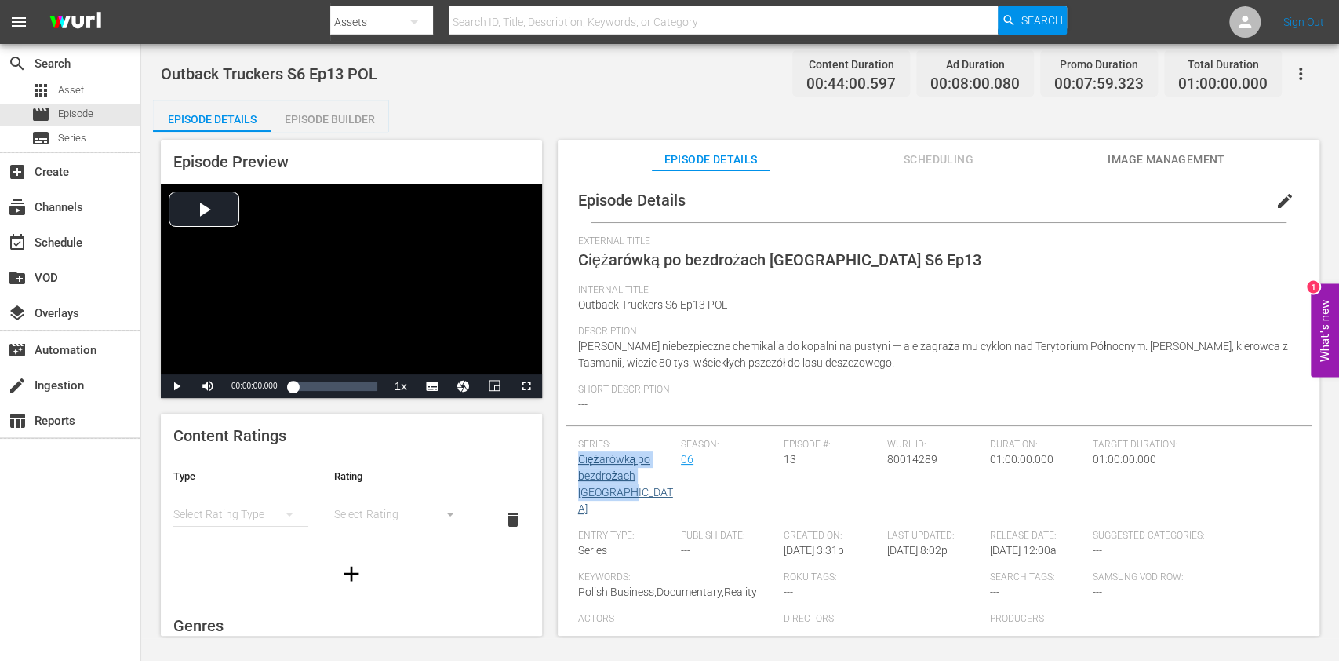
drag, startPoint x: 614, startPoint y: 480, endPoint x: 577, endPoint y: 462, distance: 41.1
click at [578, 462] on div "Series: Ciężarówką po bezdrożach Australii" at bounding box center [629, 484] width 103 height 91
copy link "Ciężarówką po bezdrożach [GEOGRAPHIC_DATA]"
click at [47, 105] on span "movie" at bounding box center [40, 114] width 19 height 19
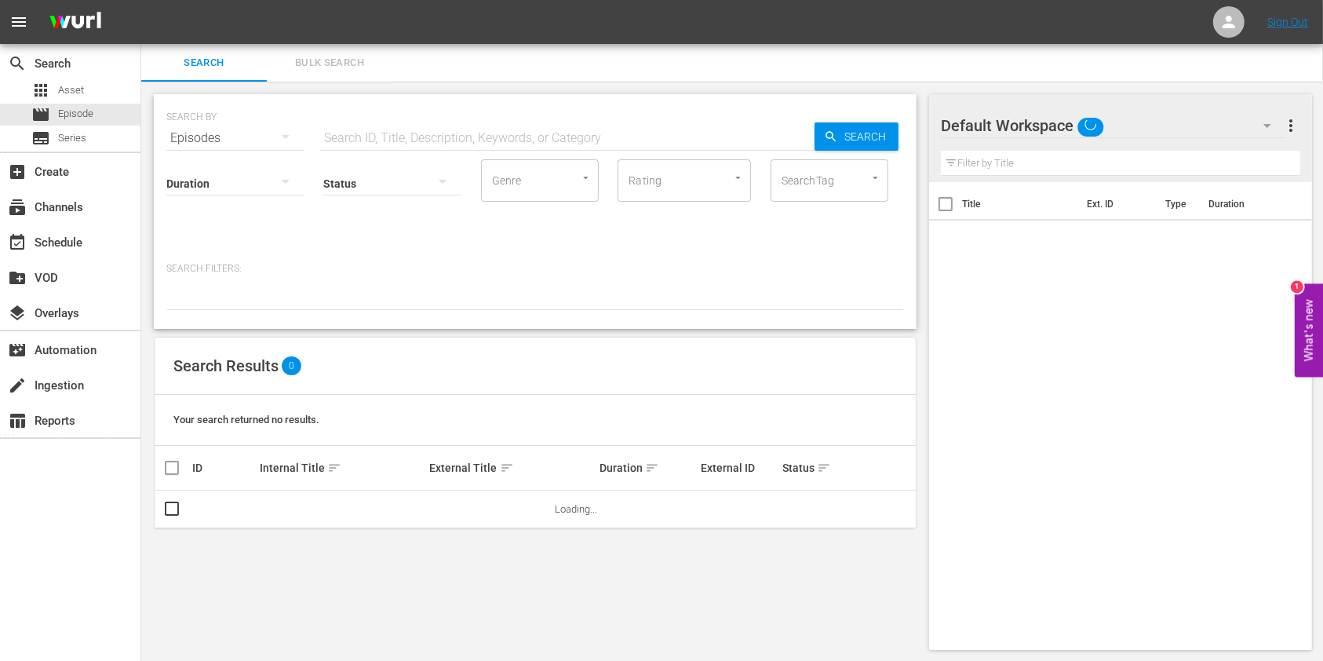
click at [459, 122] on input "text" at bounding box center [567, 138] width 494 height 38
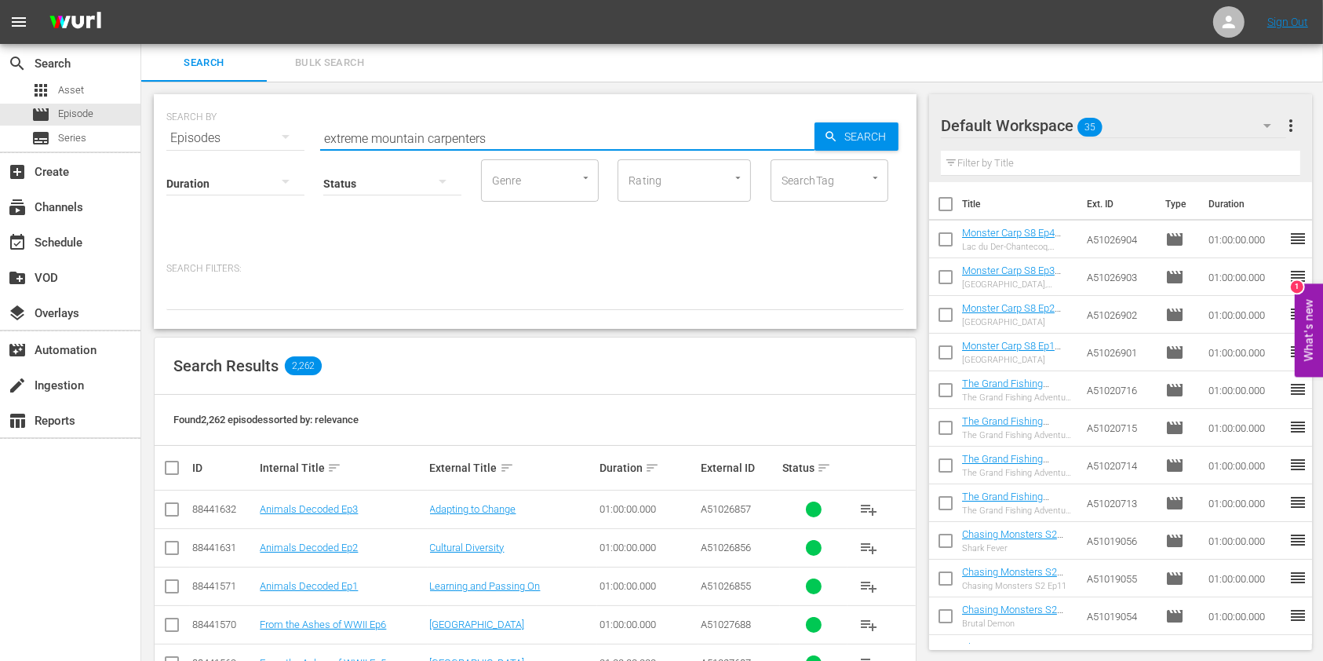
type input "extreme mountain carpenters"
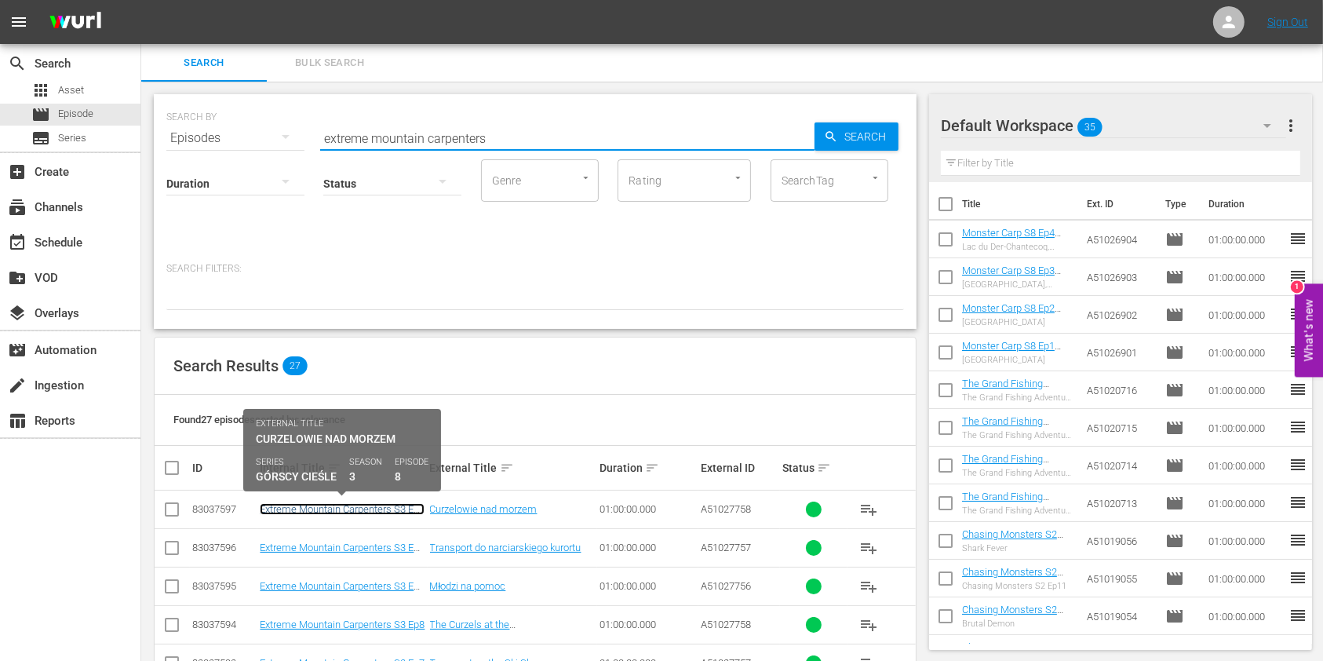
click at [318, 510] on link "Extreme Mountain Carpenters S3 Ep8 POL" at bounding box center [342, 515] width 165 height 24
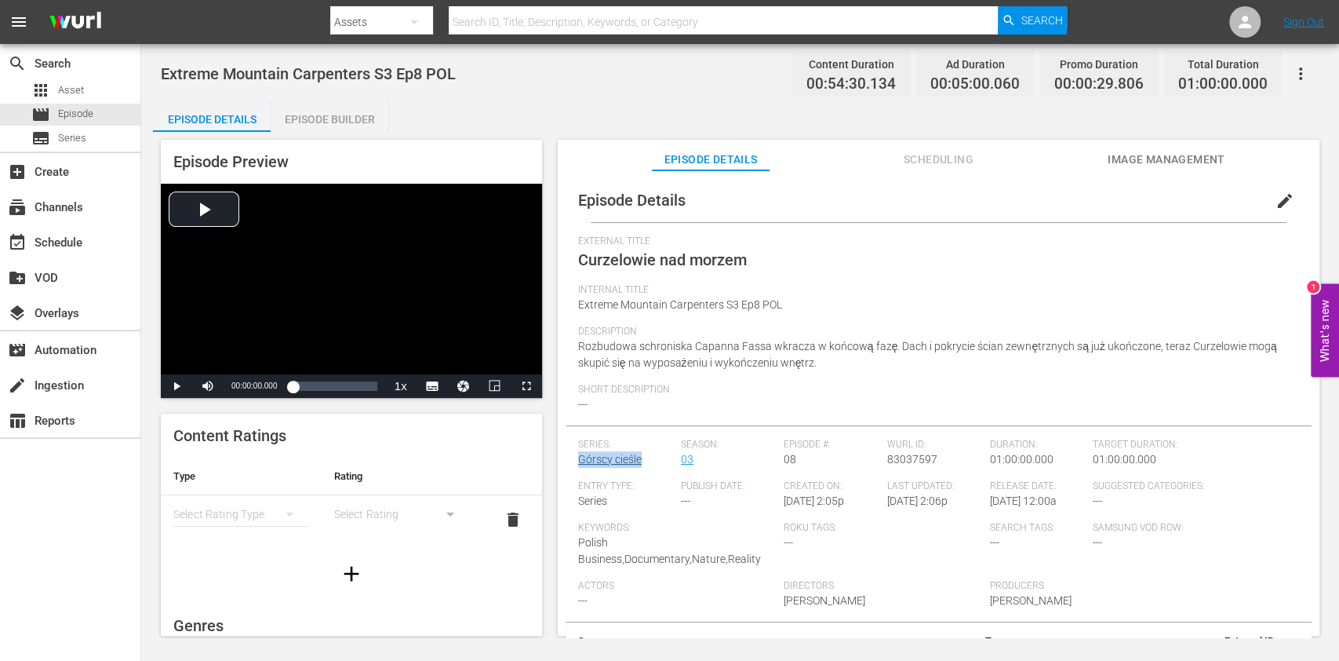
drag, startPoint x: 651, startPoint y: 463, endPoint x: 577, endPoint y: 464, distance: 73.8
click at [578, 464] on div "Series: Górscy cieśle" at bounding box center [629, 460] width 103 height 42
copy link "Górscy cieśle"
click at [94, 116] on div "movie Episode" at bounding box center [70, 115] width 140 height 22
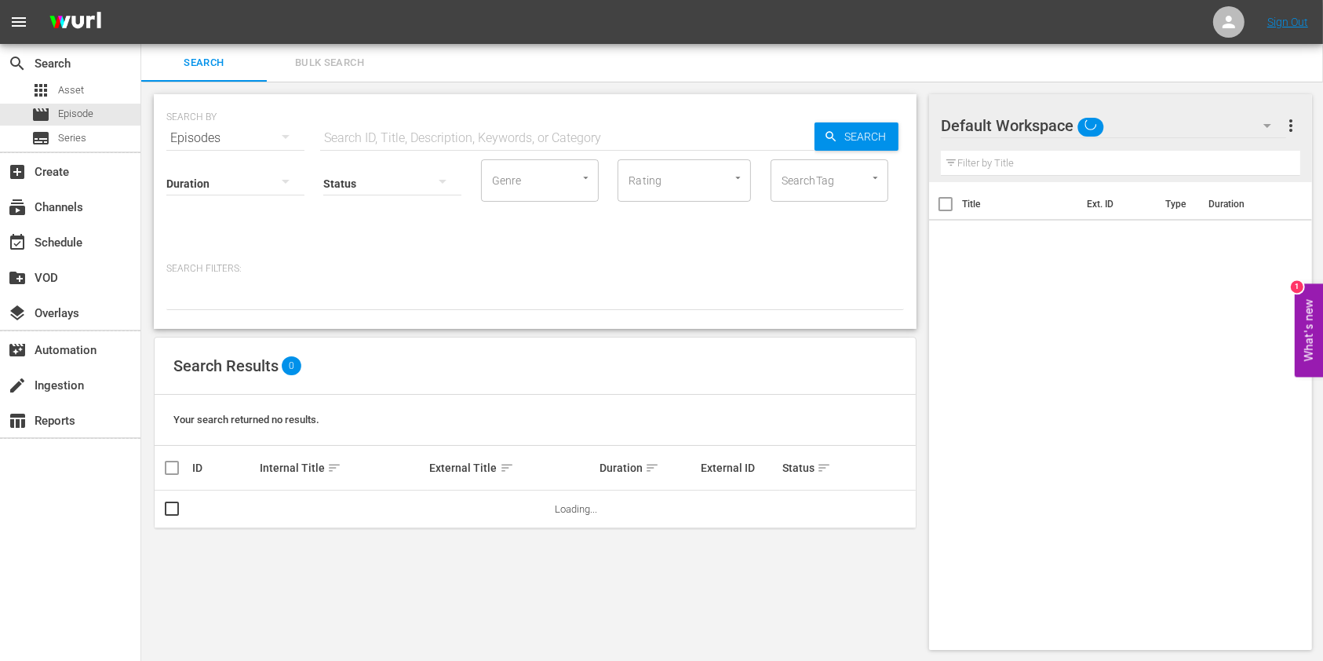
click at [375, 135] on input "text" at bounding box center [567, 138] width 494 height 38
paste input "Aussie Lobster Hunters"
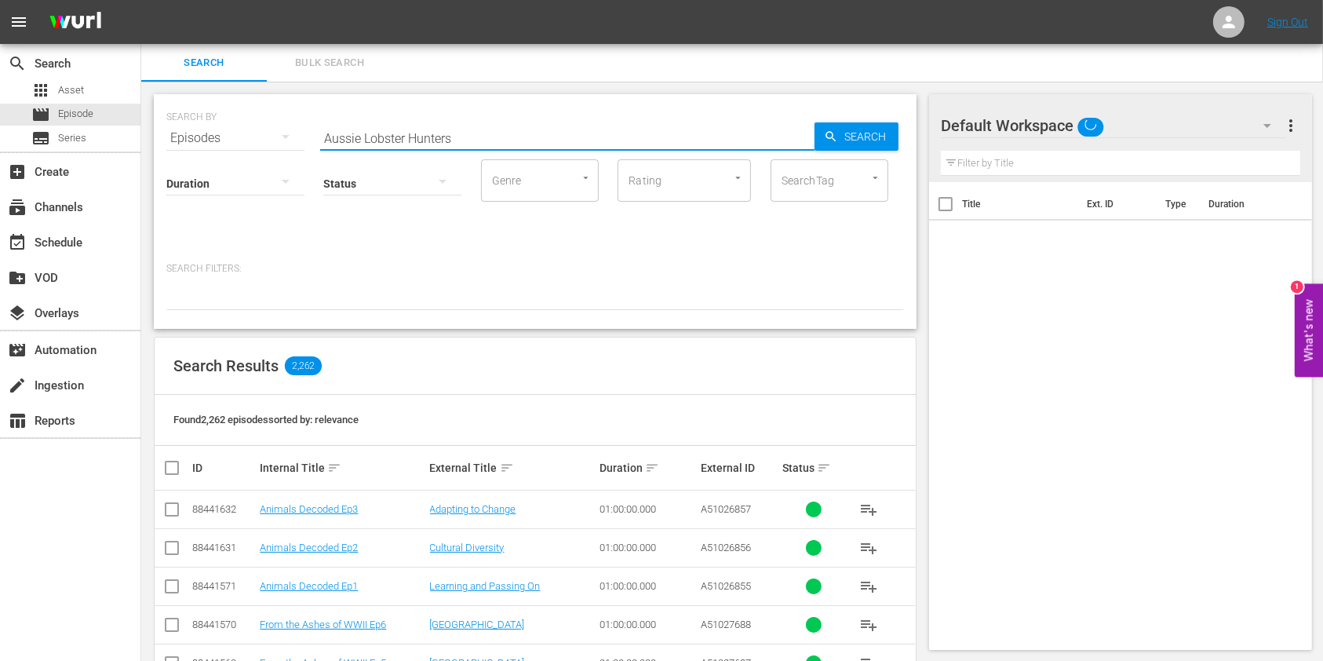
type input "Aussie Lobster Hunters"
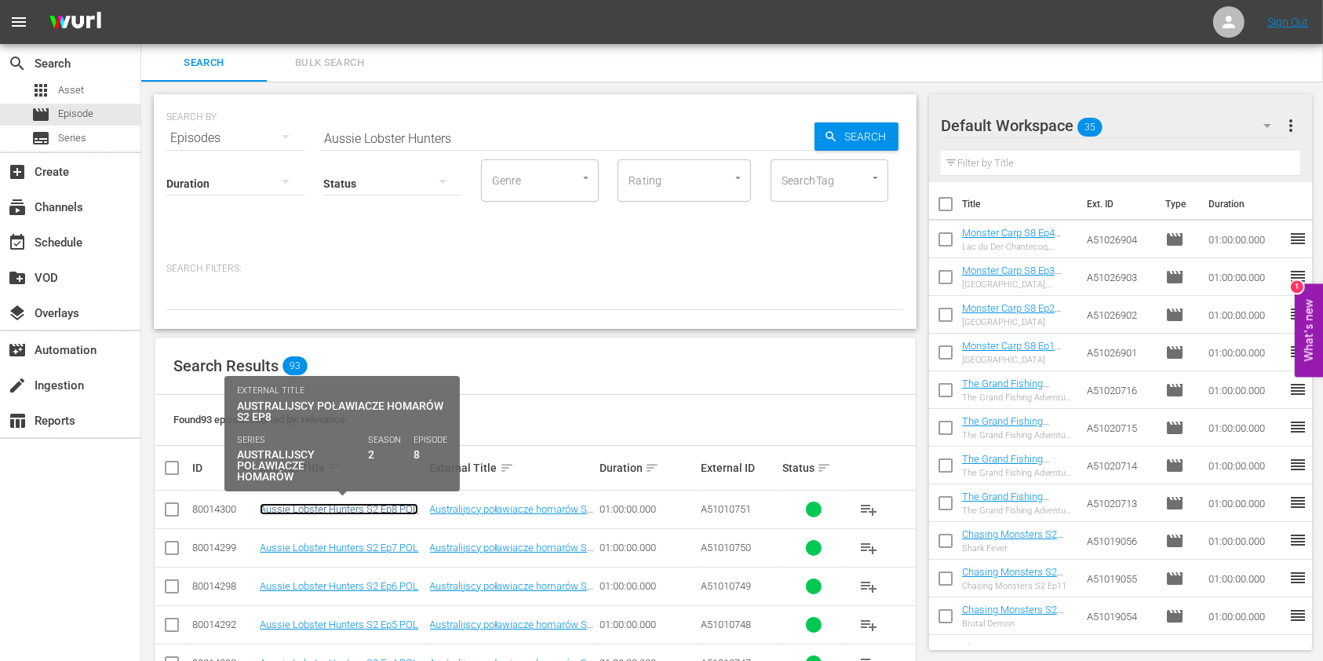
click at [298, 508] on link "Aussie Lobster Hunters S2 Ep8 POL" at bounding box center [339, 509] width 158 height 12
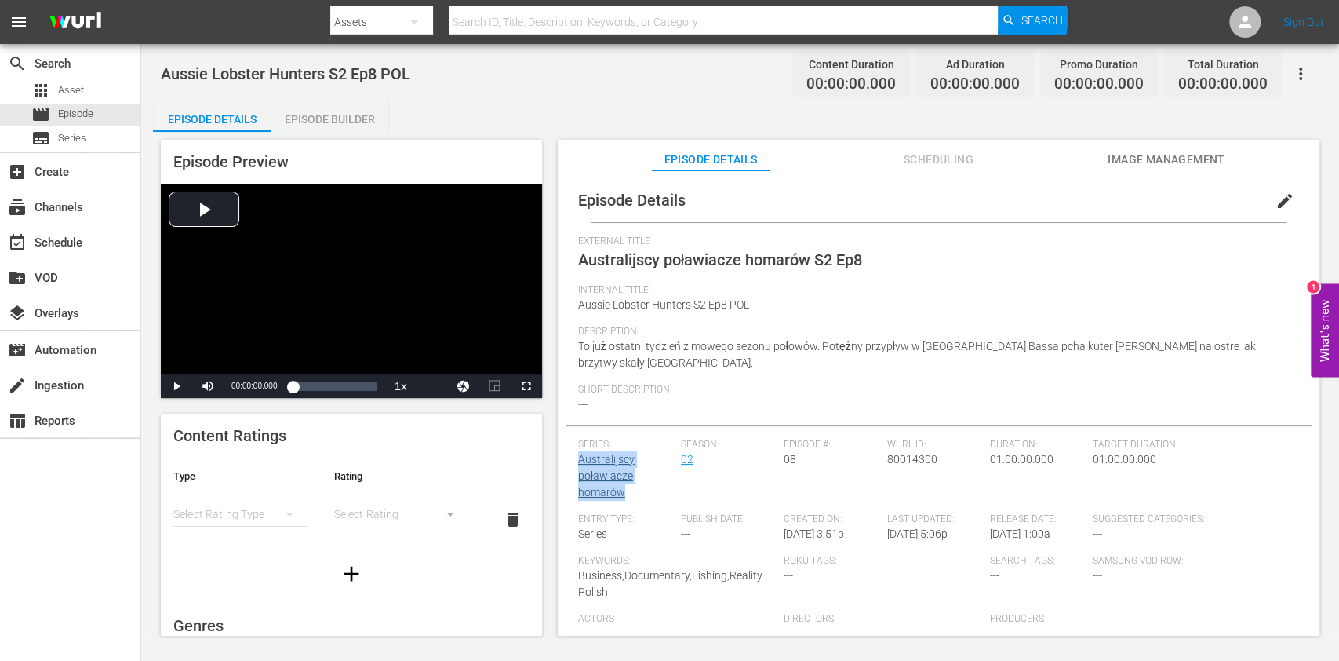
drag, startPoint x: 635, startPoint y: 490, endPoint x: 579, endPoint y: 461, distance: 63.5
click at [579, 461] on div "Series: Australijscy poławiacze homarów" at bounding box center [629, 476] width 103 height 75
copy link "Australijscy poławiacze homarów"
click at [104, 109] on div "movie Episode" at bounding box center [70, 115] width 140 height 22
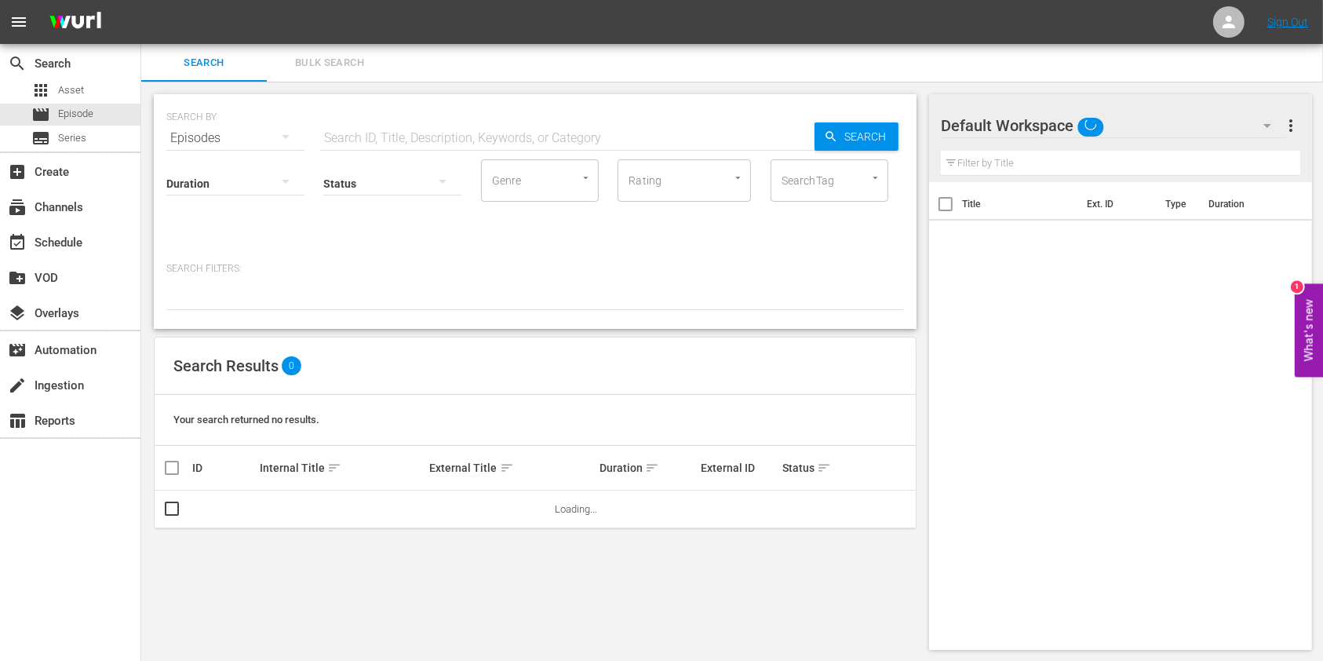
click at [362, 128] on input "text" at bounding box center [567, 138] width 494 height 38
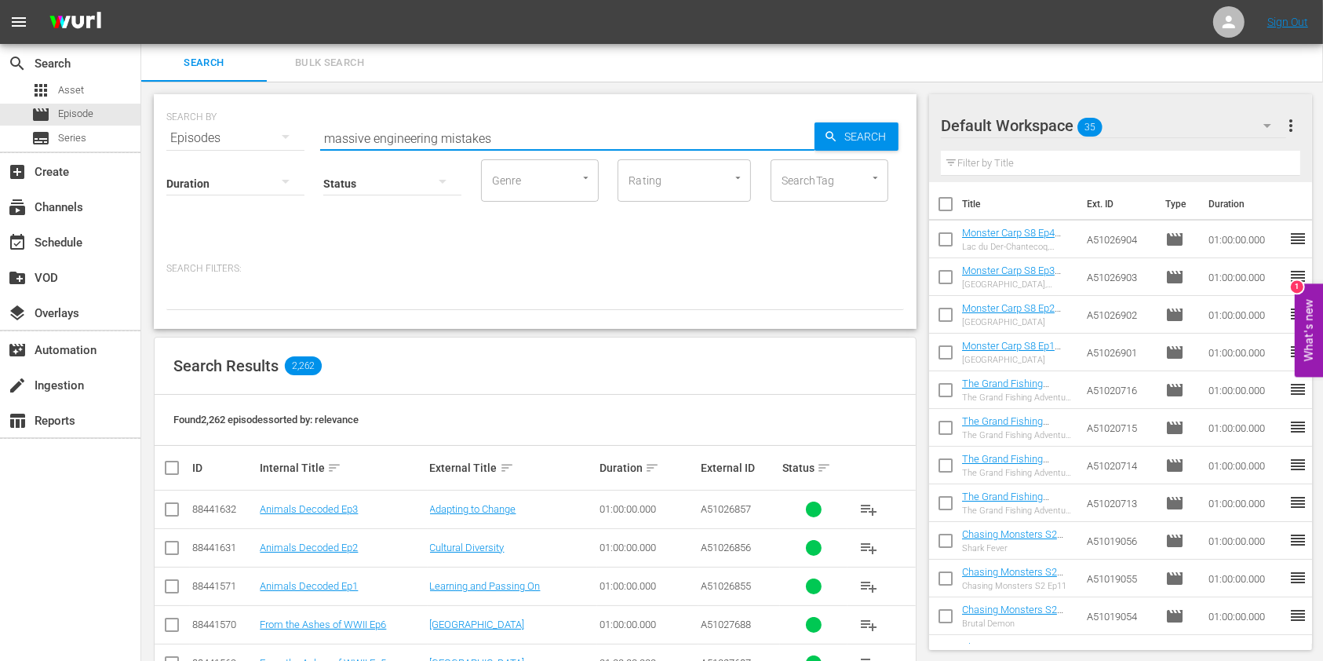
type input "massive engineering mistakes"
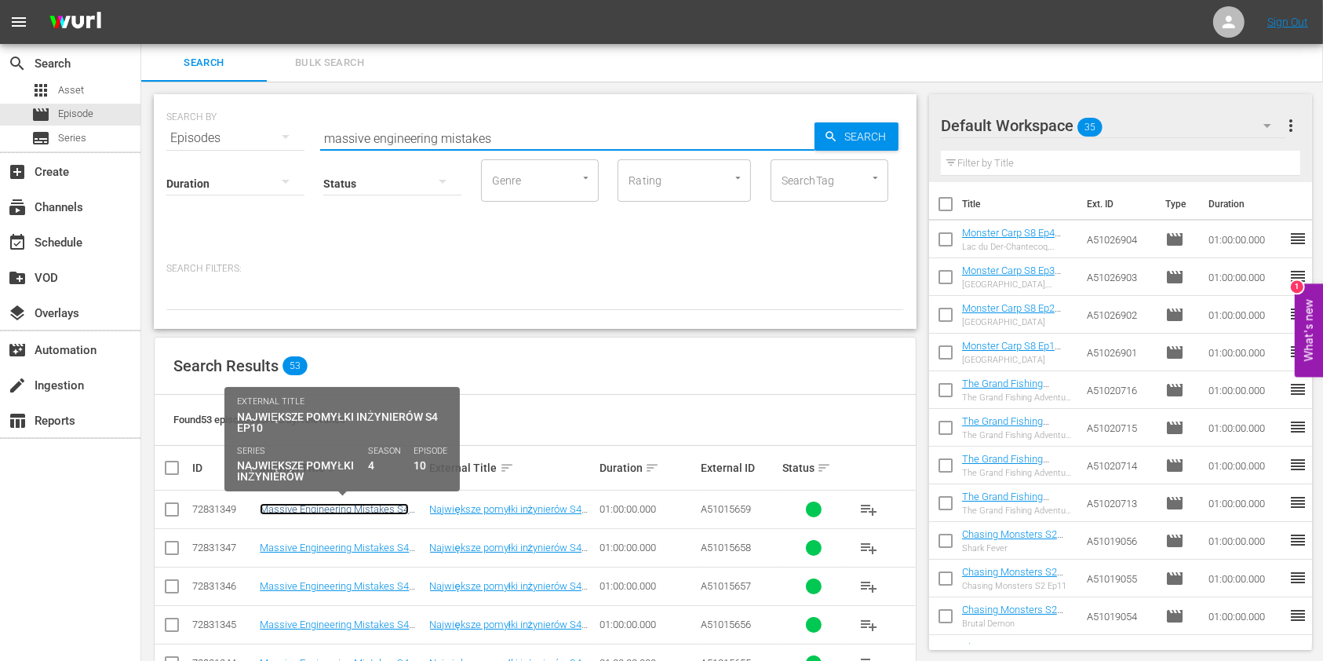
click at [333, 507] on link "Massive Engineering Mistakes S4 Ep10 POL" at bounding box center [334, 515] width 149 height 24
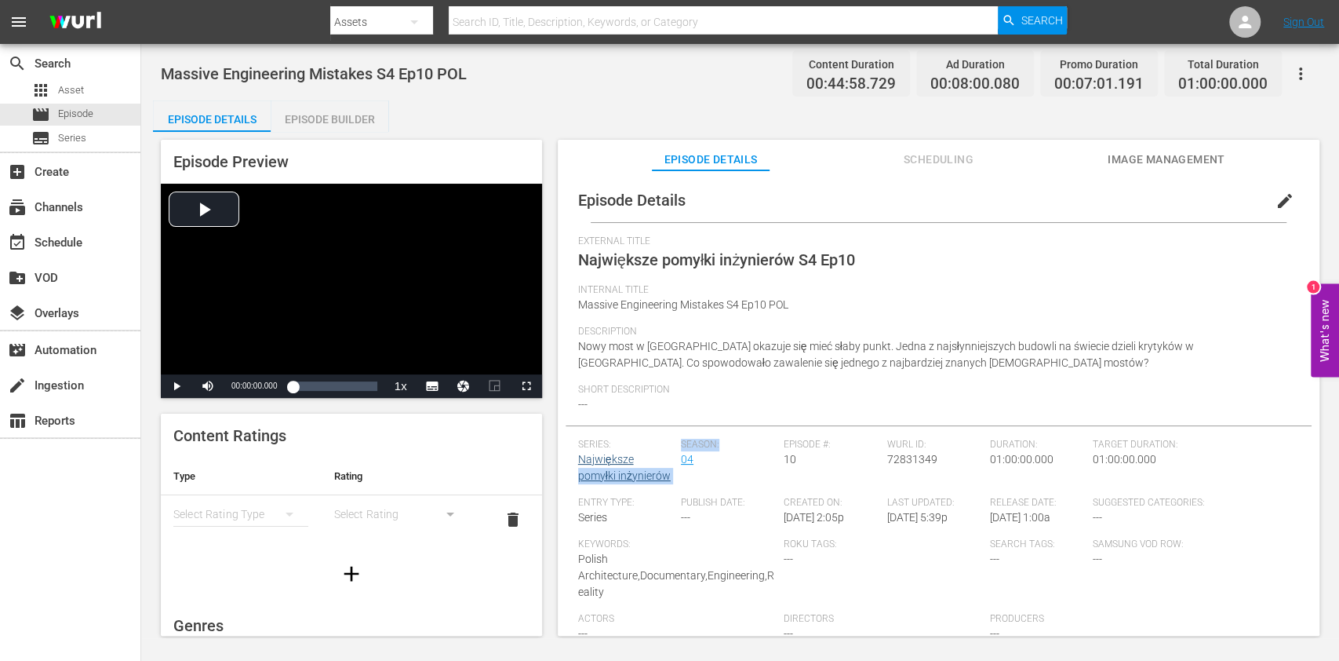
drag, startPoint x: 682, startPoint y: 475, endPoint x: 590, endPoint y: 455, distance: 93.9
click at [577, 468] on div "Episode Details edit External Title Największe pomyłki inżynierów S4 Ep10 Inter…" at bounding box center [939, 455] width 746 height 555
drag, startPoint x: 643, startPoint y: 342, endPoint x: 606, endPoint y: 400, distance: 68.4
click at [643, 342] on span "Nowy most w Ottawie okazuje się mieć słaby punkt. Jedna z najsłynniejszych budo…" at bounding box center [886, 354] width 616 height 29
drag, startPoint x: 574, startPoint y: 459, endPoint x: 674, endPoint y: 485, distance: 103.7
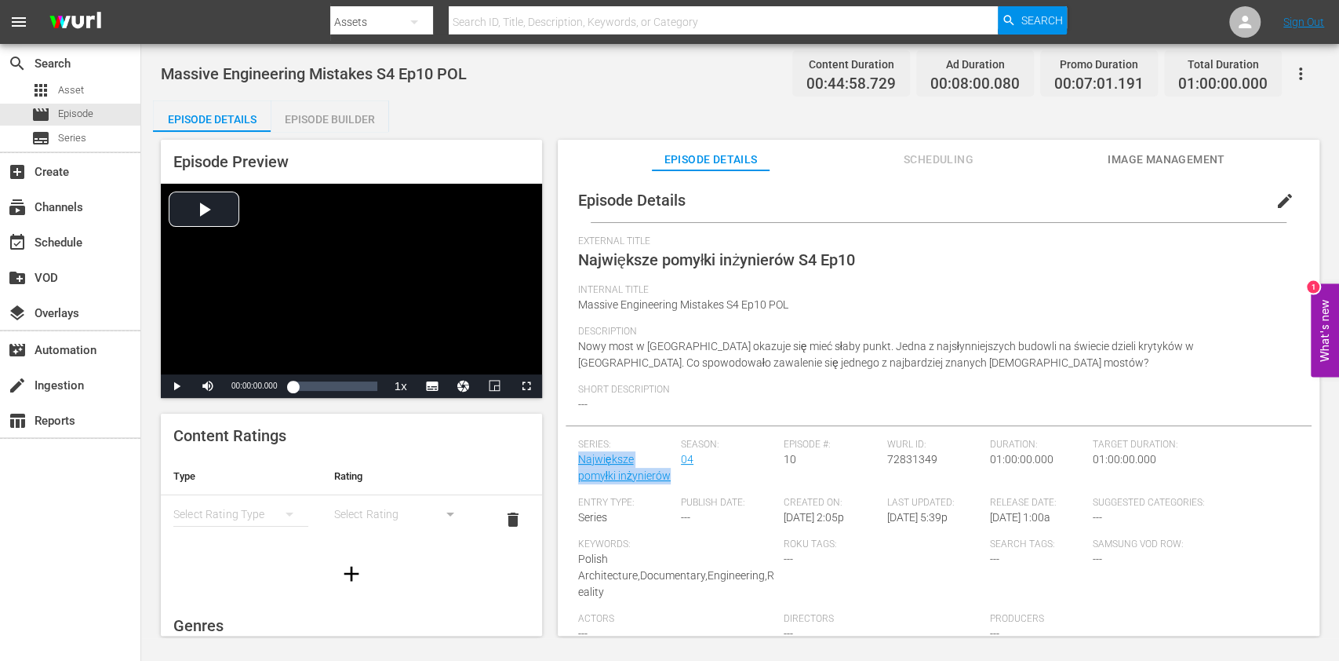
click at [674, 485] on div "Episode Details edit External Title Największe pomyłki inżynierów S4 Ep10 Inter…" at bounding box center [939, 455] width 746 height 555
copy link "Największe pomyłki inżynierów"
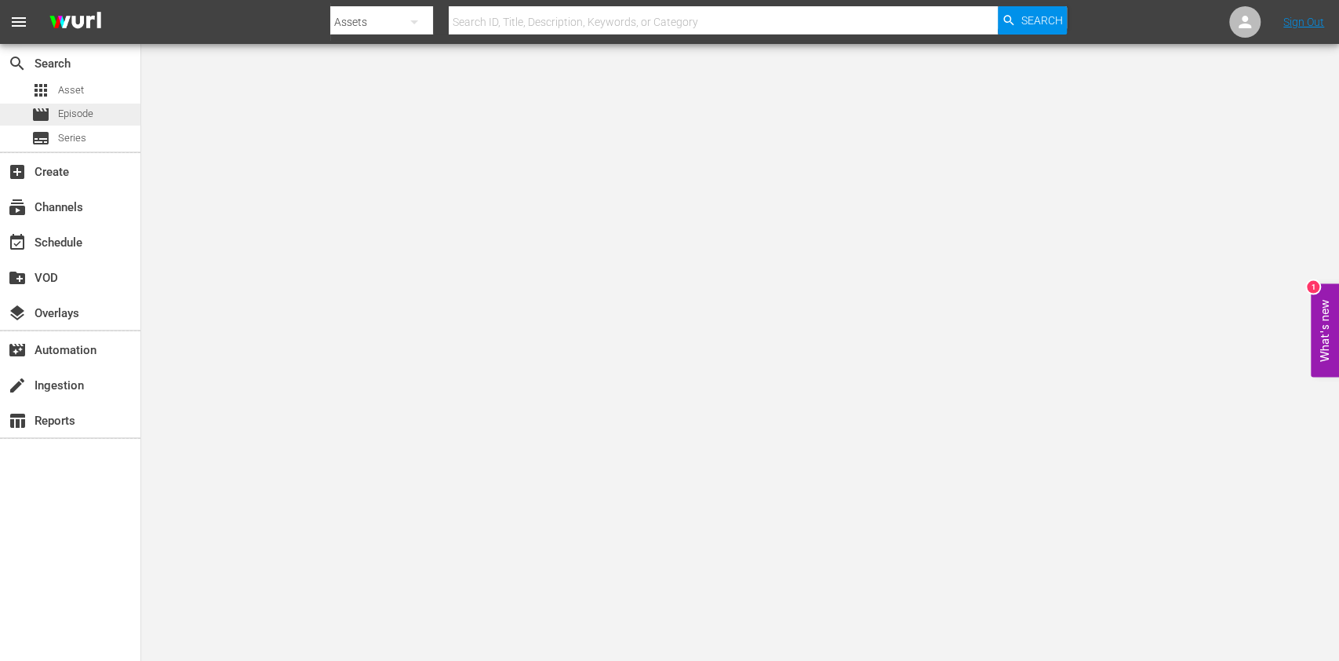
click at [80, 110] on span "Episode" at bounding box center [75, 114] width 35 height 16
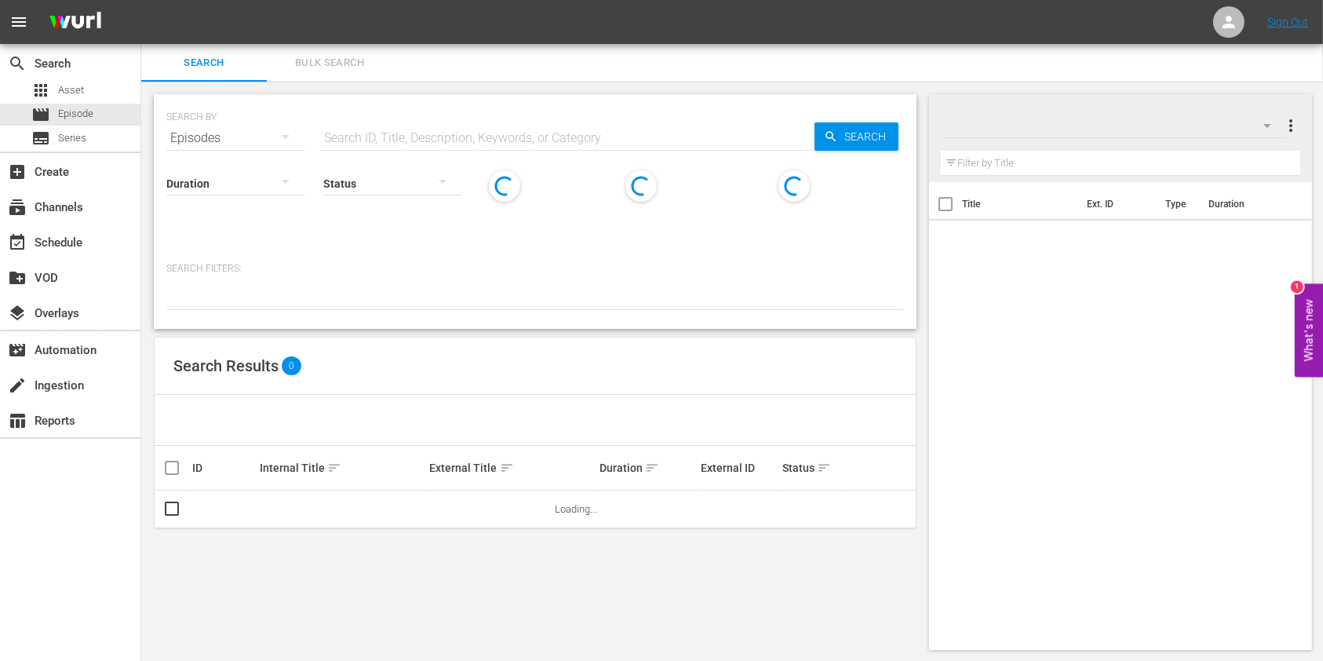
click at [437, 126] on input "text" at bounding box center [567, 138] width 494 height 38
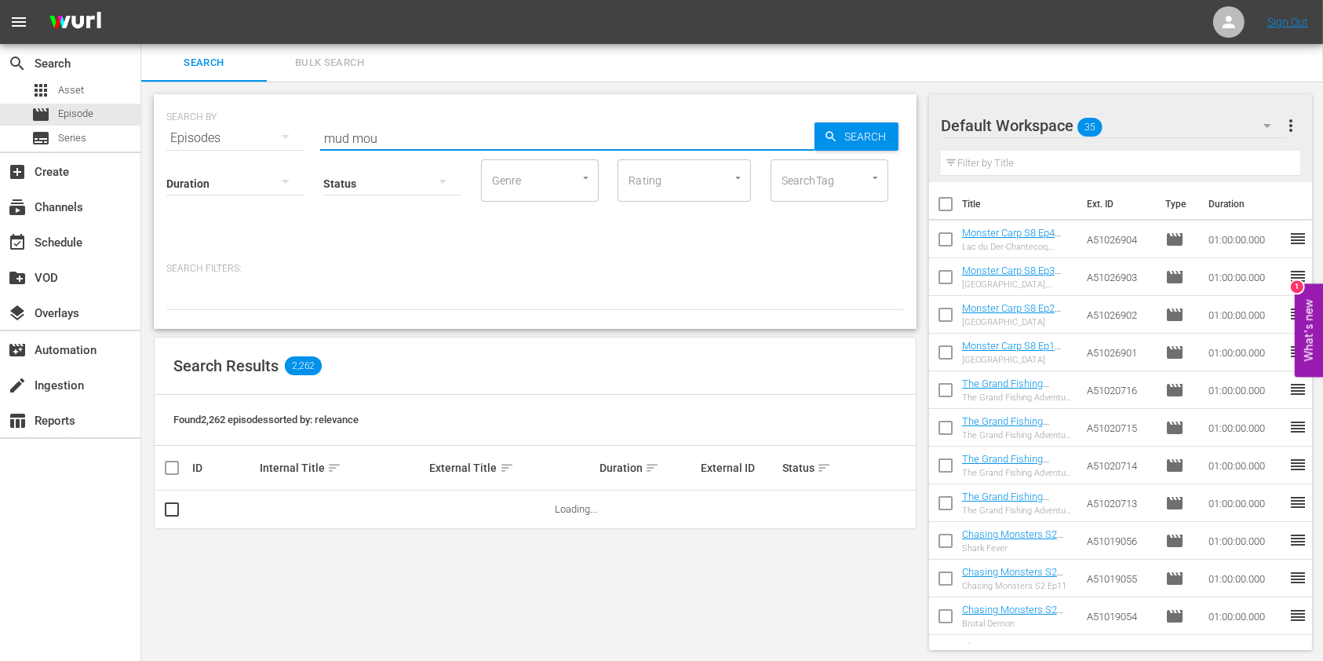
type input "mud mountain haulers"
click at [828, 129] on div "Search" at bounding box center [856, 136] width 84 height 28
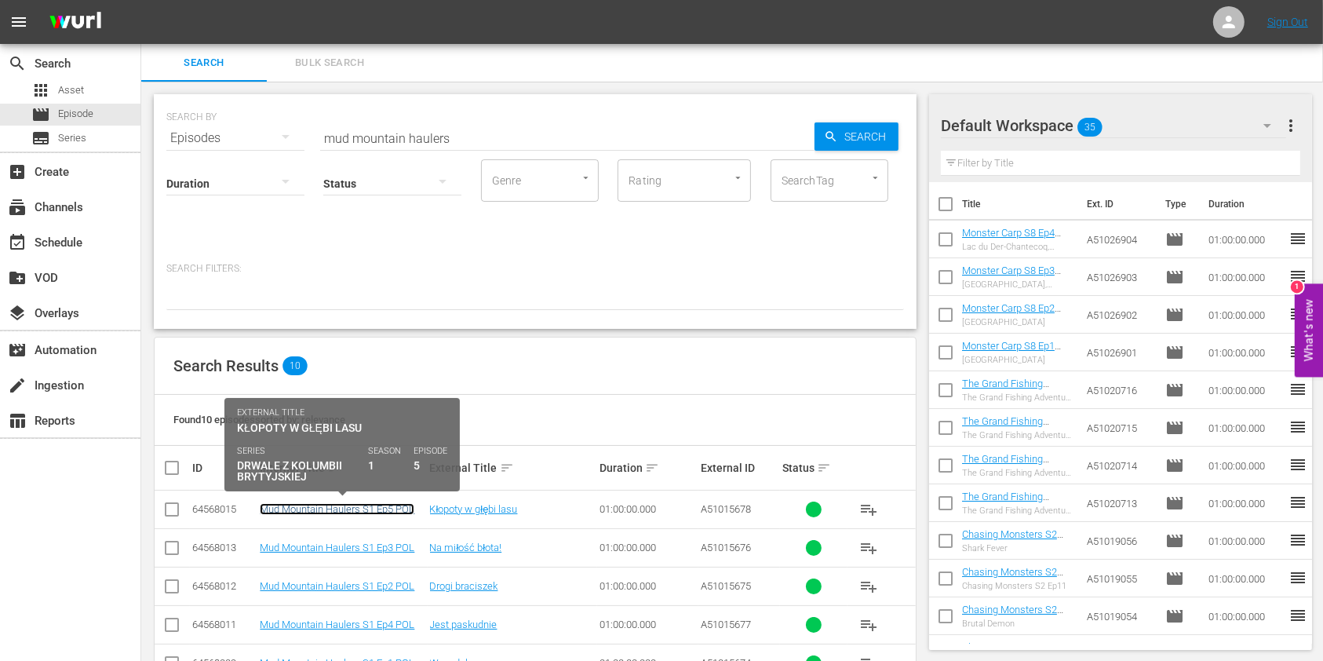
click at [296, 508] on link "Mud Mountain Haulers S1 Ep5 POL" at bounding box center [337, 509] width 155 height 12
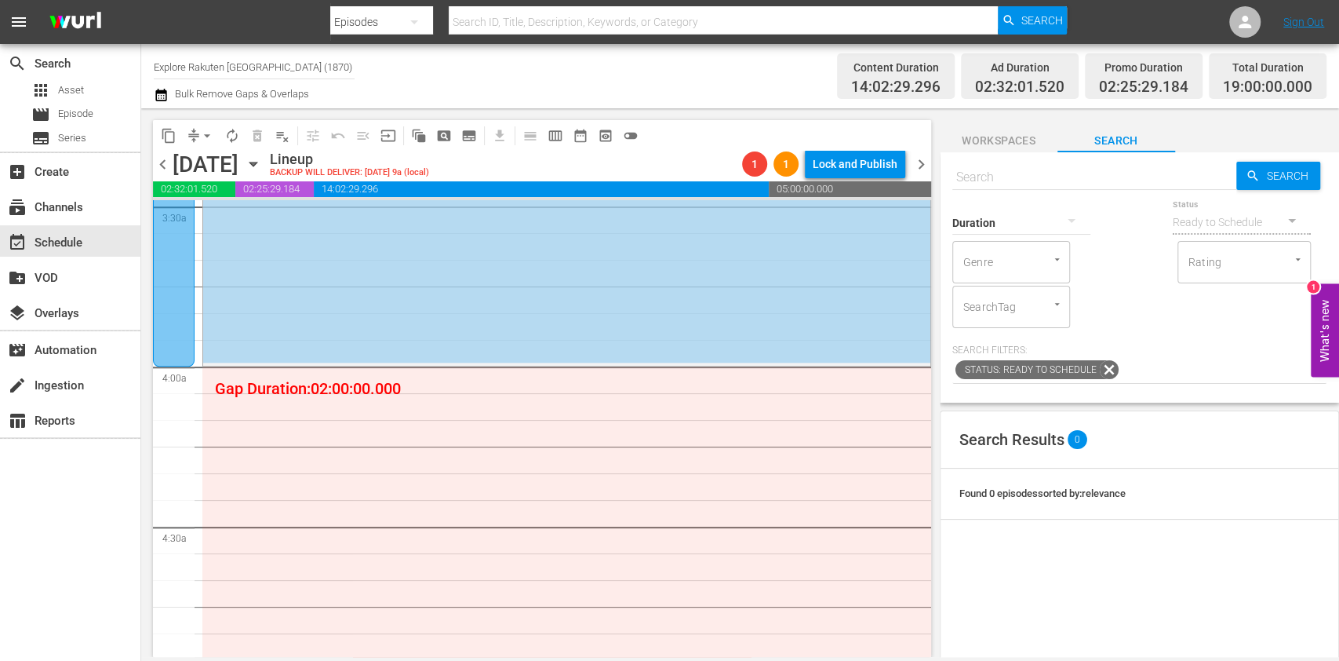
scroll to position [1150, 0]
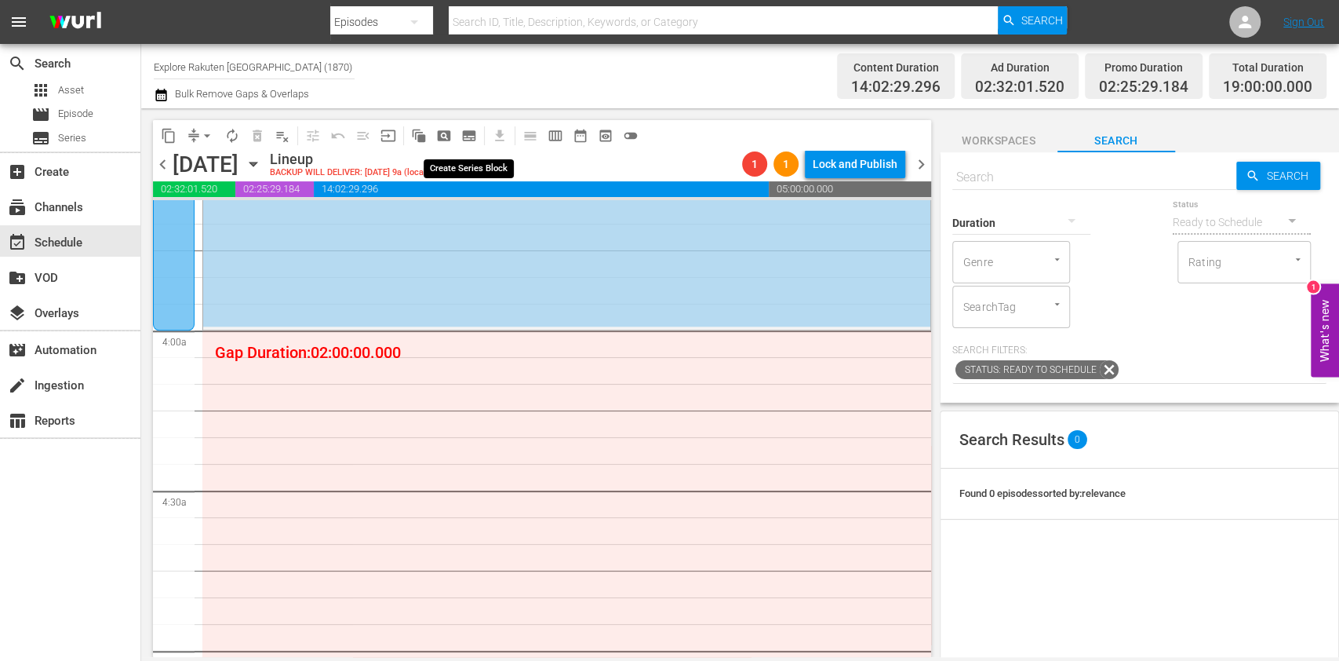
click at [471, 140] on span "subtitles_outlined" at bounding box center [469, 136] width 16 height 16
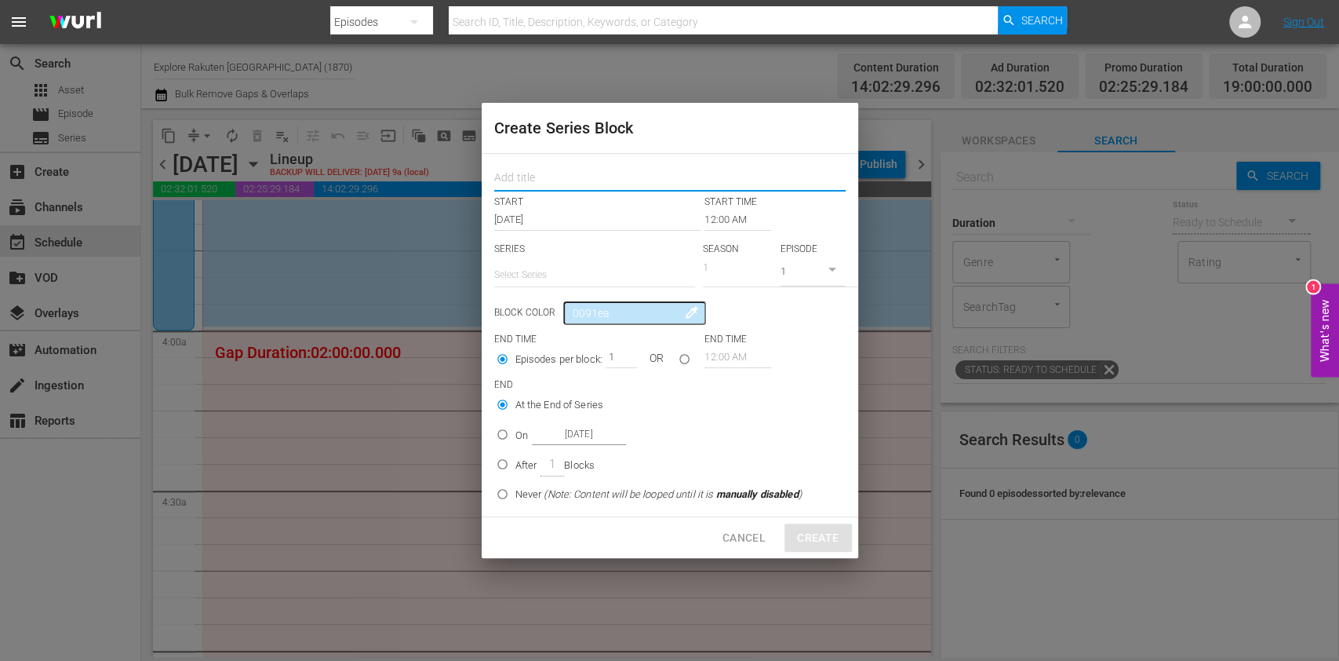
click at [522, 179] on input "text" at bounding box center [669, 179] width 351 height 24
paste input "Aussie Lobster Hunters"
type input "Aussie Lobster Hunters"
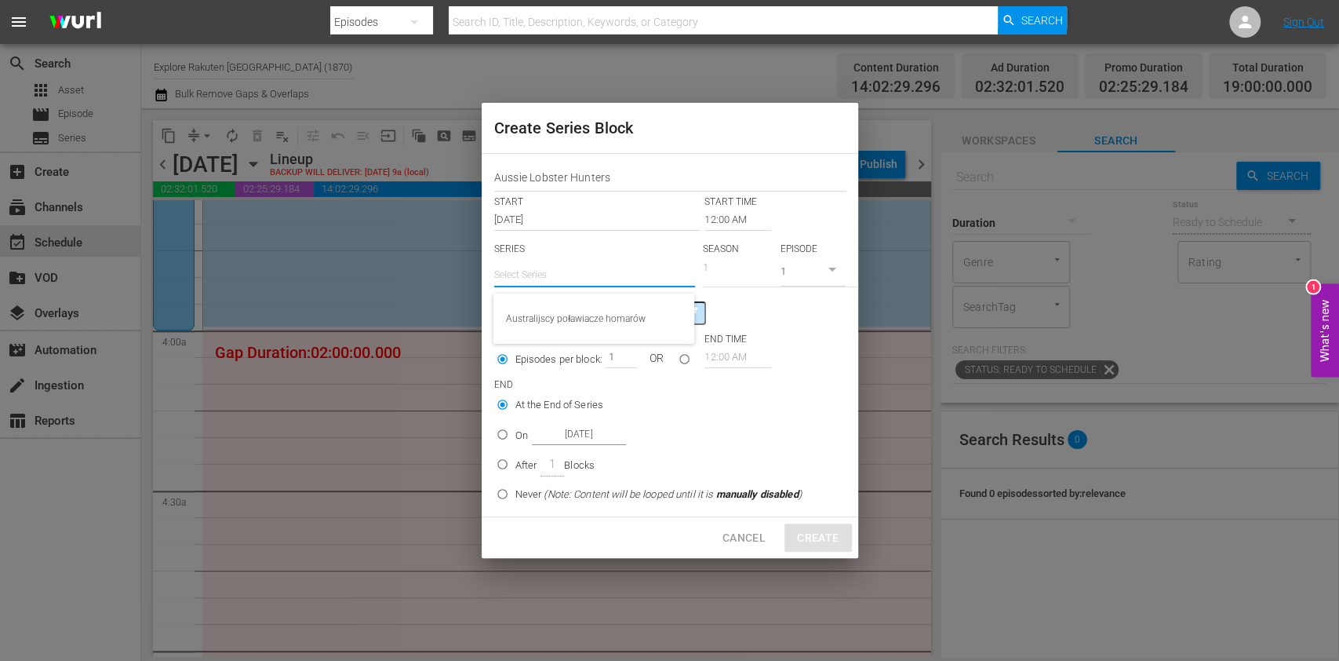
click at [564, 280] on input "text" at bounding box center [594, 275] width 201 height 38
click at [555, 319] on div "Australijscy poławiacze homarów" at bounding box center [594, 319] width 176 height 38
type input "Australijscy poławiacze homarów"
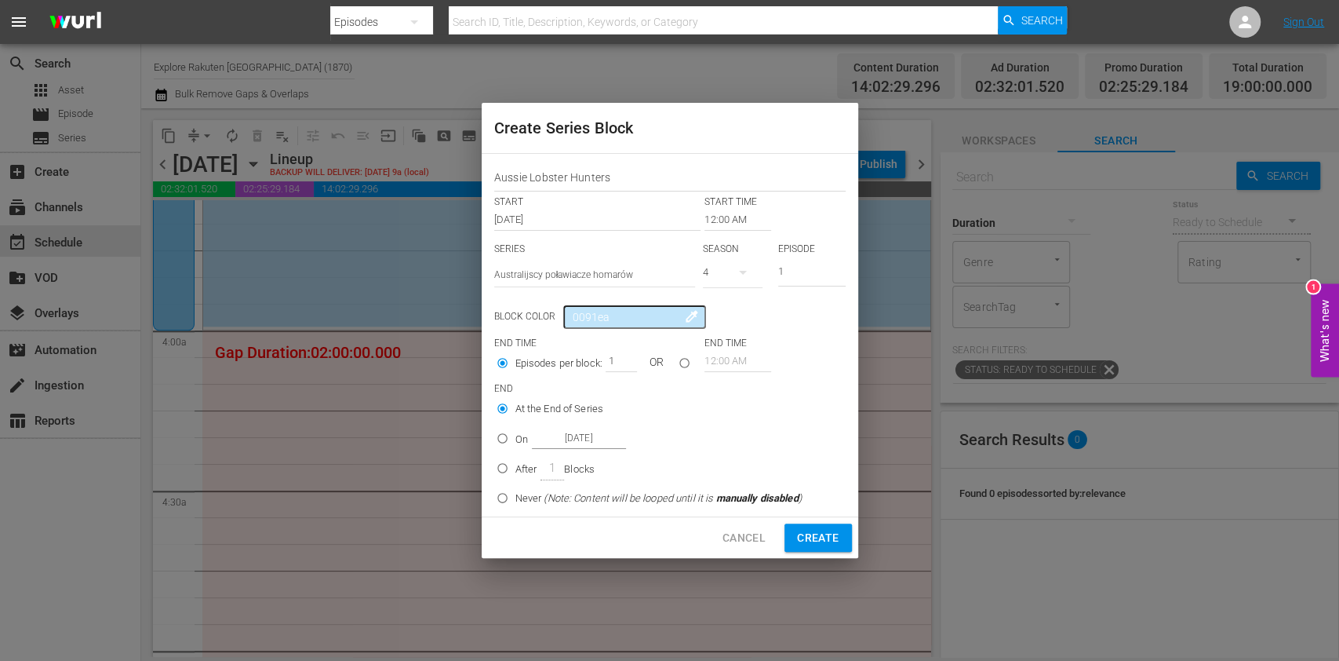
click at [742, 275] on icon "button" at bounding box center [743, 272] width 19 height 19
click at [752, 356] on span "2" at bounding box center [740, 363] width 75 height 25
click at [679, 244] on div "SERIES Select Series Australijscy poławiacze homarów SEASON 2 EPISODE 1" at bounding box center [669, 269] width 351 height 55
type input "4"
click at [722, 219] on input "12:00 AM" at bounding box center [738, 220] width 67 height 22
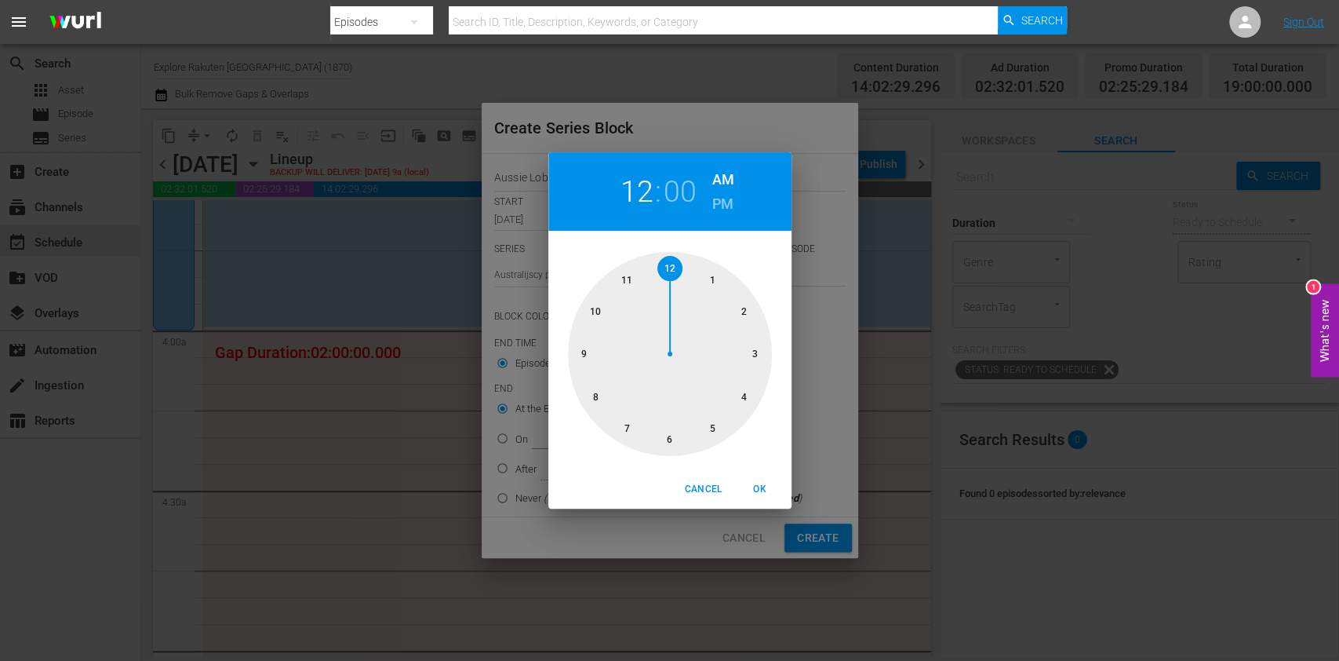
click at [739, 410] on div at bounding box center [670, 354] width 204 height 204
click at [757, 480] on button "OK" at bounding box center [760, 489] width 50 height 26
type input "04:00 AM"
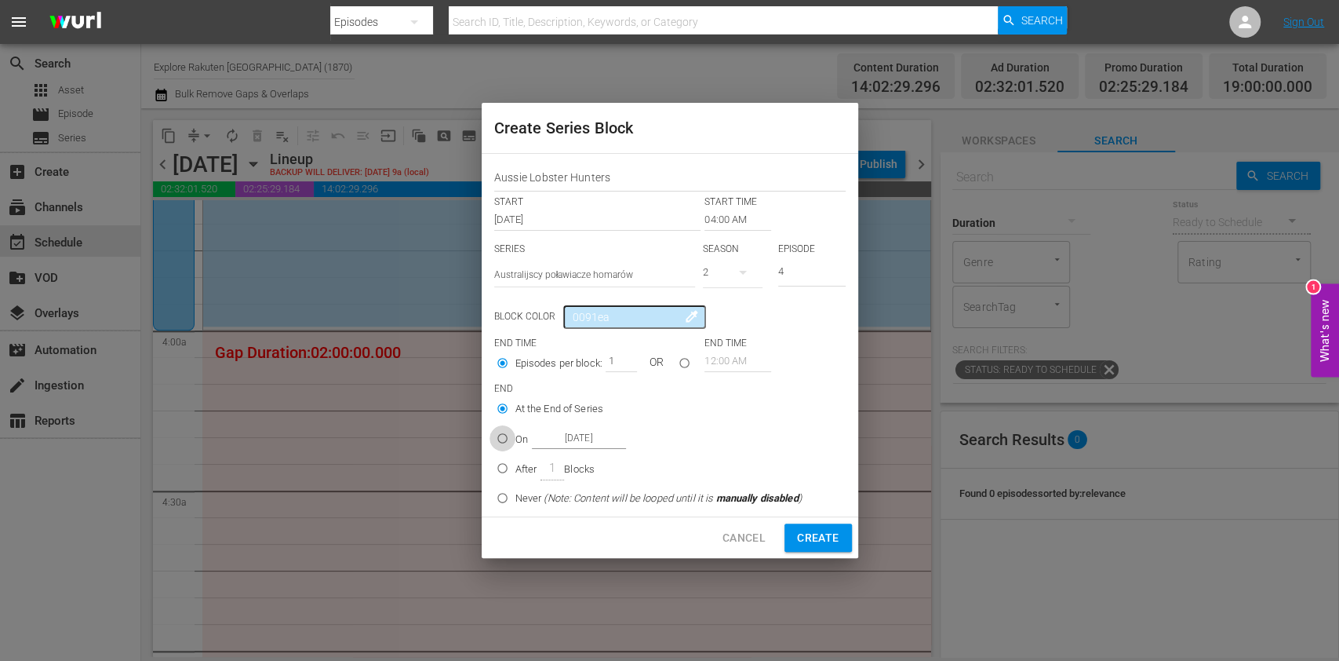
click at [505, 442] on input "On [DATE]" at bounding box center [503, 441] width 26 height 26
radio input "true"
click at [590, 440] on input "[DATE]" at bounding box center [579, 438] width 94 height 21
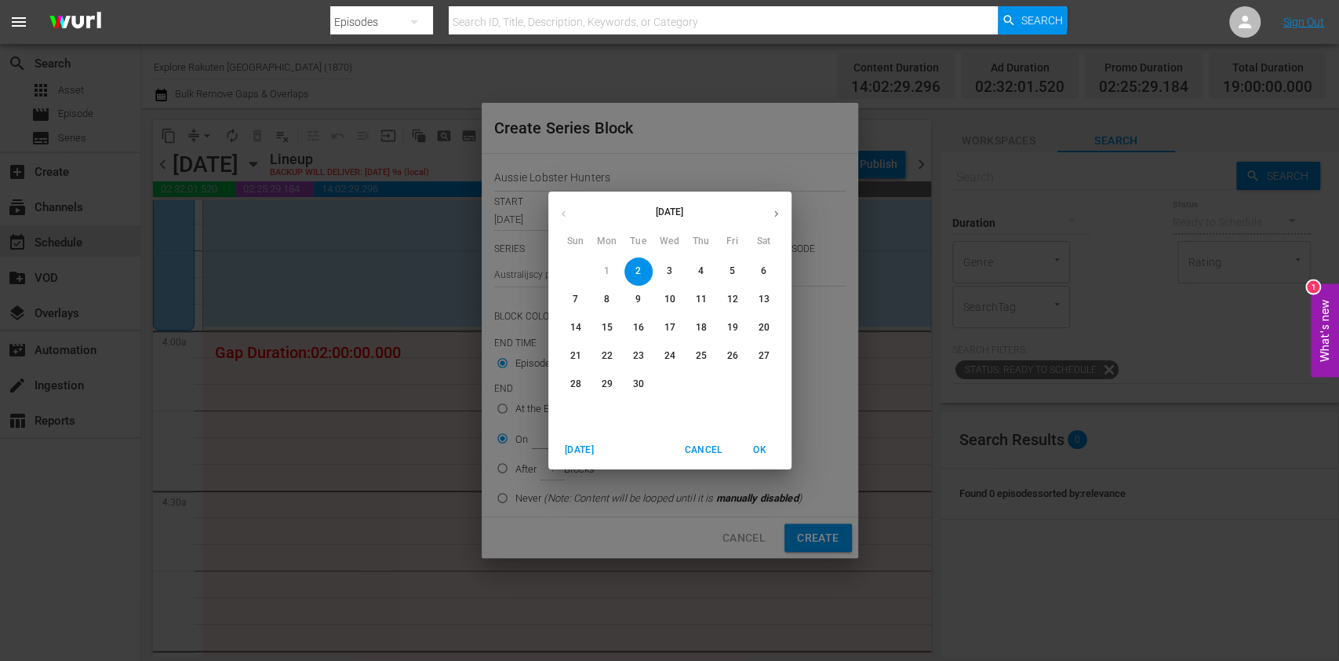
click at [757, 277] on span "6" at bounding box center [764, 270] width 28 height 13
type input "[DATE]"
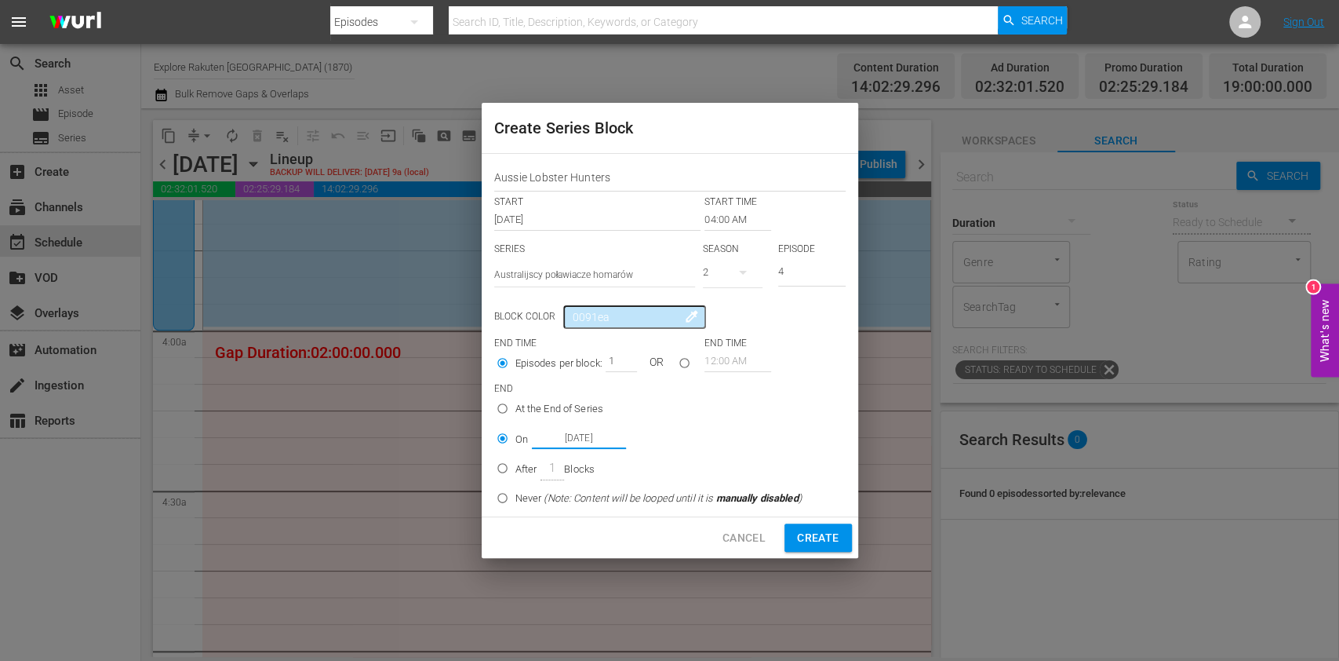
click at [806, 523] on button "Create" at bounding box center [818, 537] width 67 height 29
type input "12:00 AM"
type input "1"
radio input "true"
type input "[DATE]"
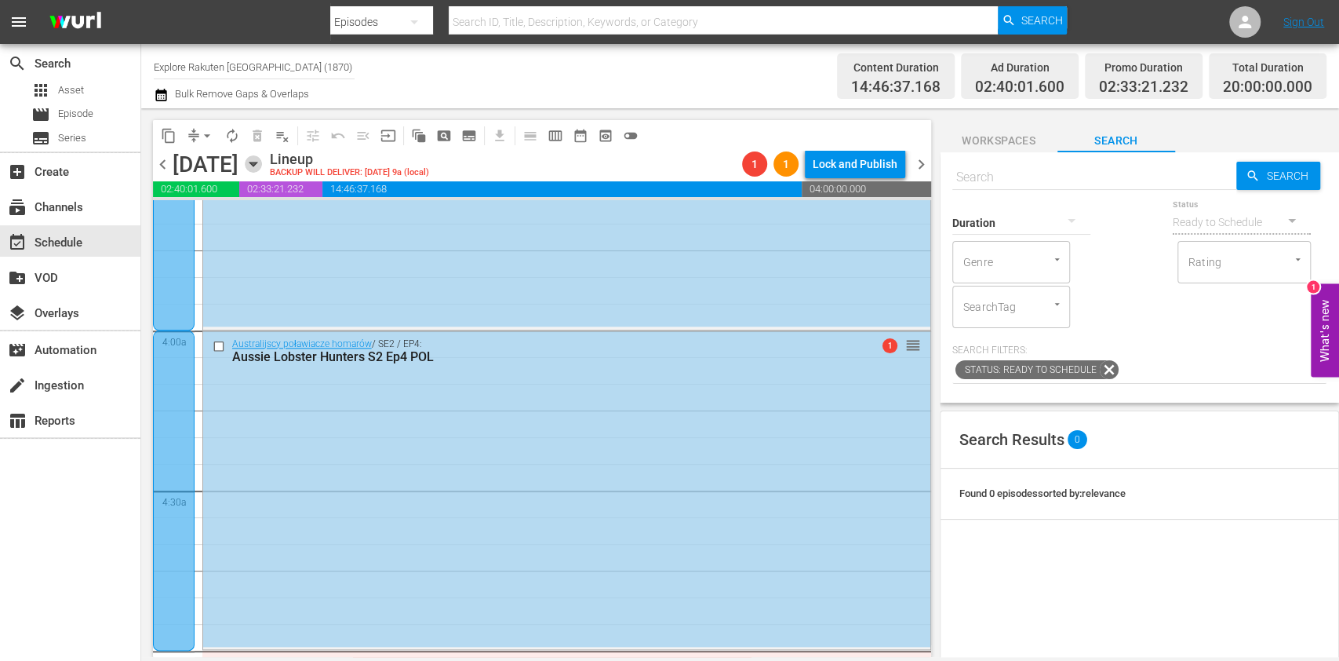
click at [257, 166] on icon "button" at bounding box center [252, 164] width 7 height 4
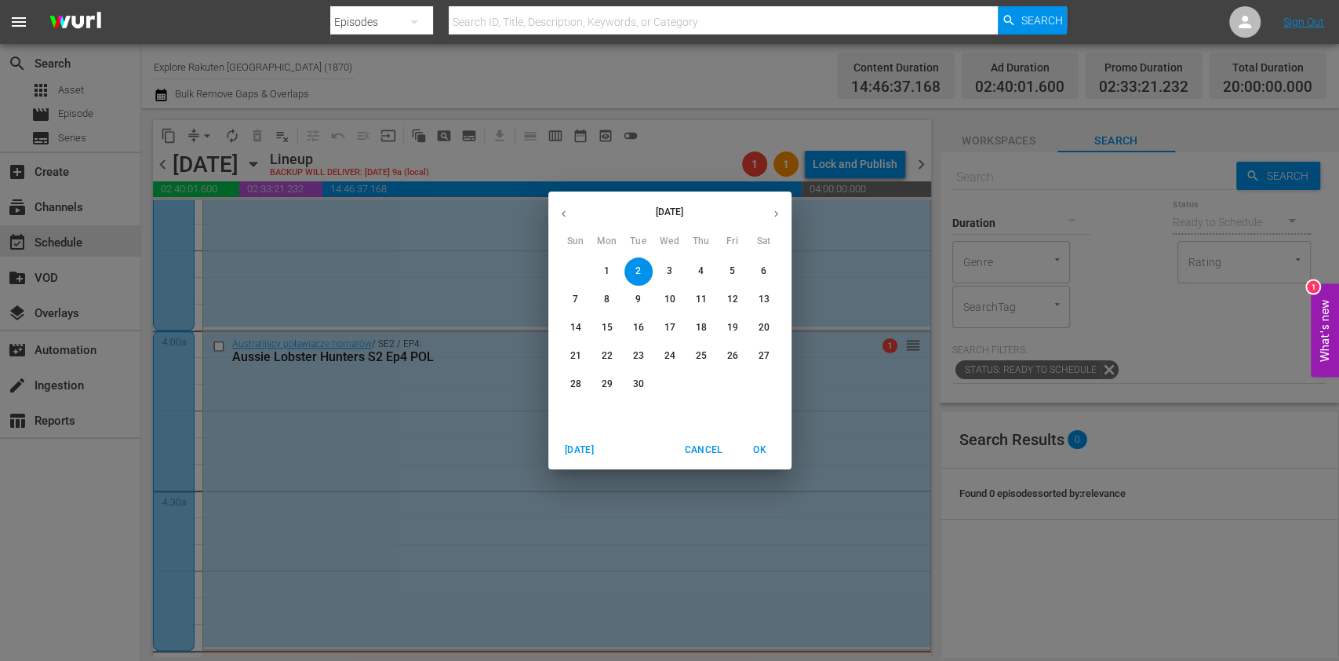
click at [570, 305] on span "7" at bounding box center [576, 299] width 28 height 13
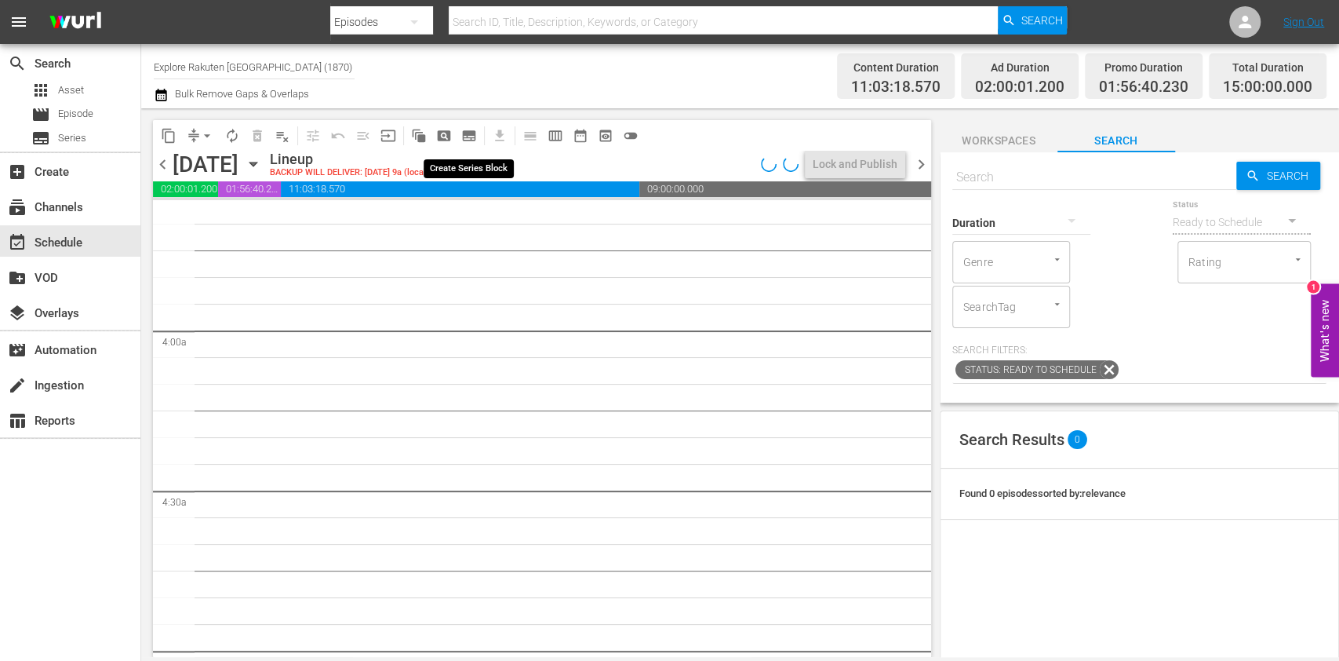
click at [472, 132] on span "subtitles_outlined" at bounding box center [469, 136] width 16 height 16
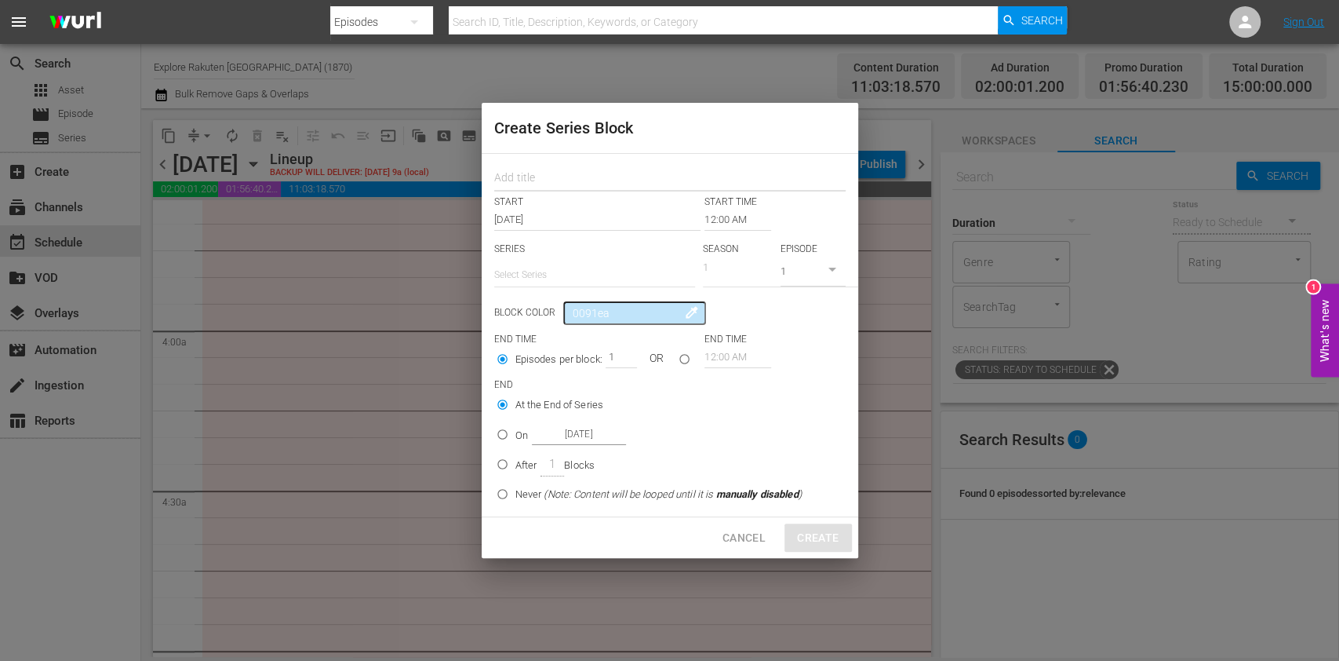
click at [588, 186] on input "text" at bounding box center [669, 179] width 351 height 24
paste input "Aussie Lobster Hunters"
type input "Aussie Lobster Hunters"
click at [565, 274] on input "text" at bounding box center [594, 275] width 201 height 38
click at [571, 317] on div "Australijscy poławiacze homarów" at bounding box center [594, 319] width 176 height 38
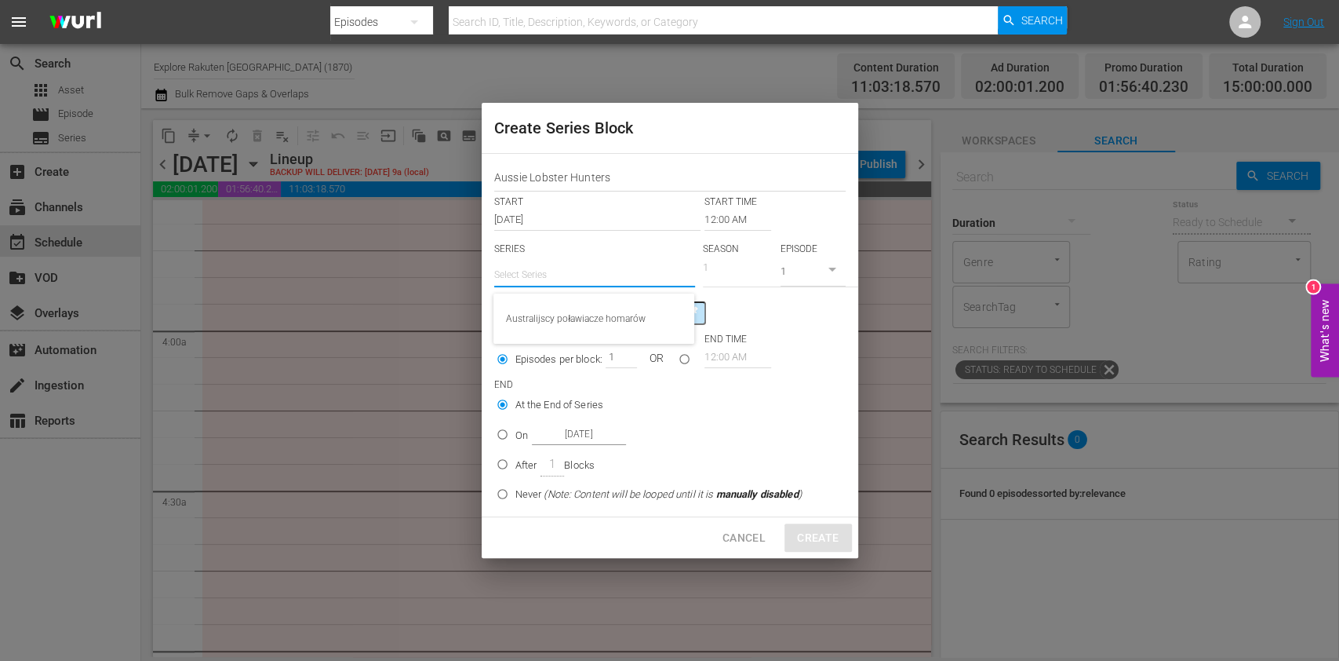
type input "Australijscy poławiacze homarów"
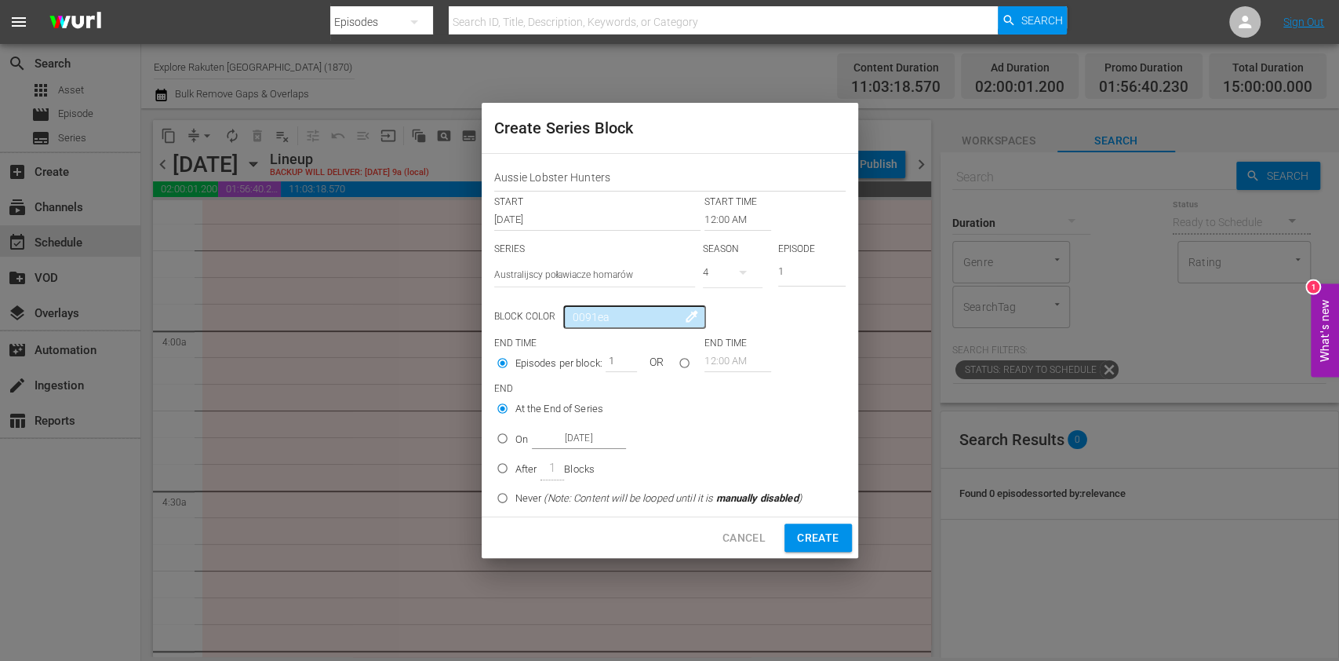
click at [719, 213] on input "12:00 AM" at bounding box center [738, 220] width 67 height 22
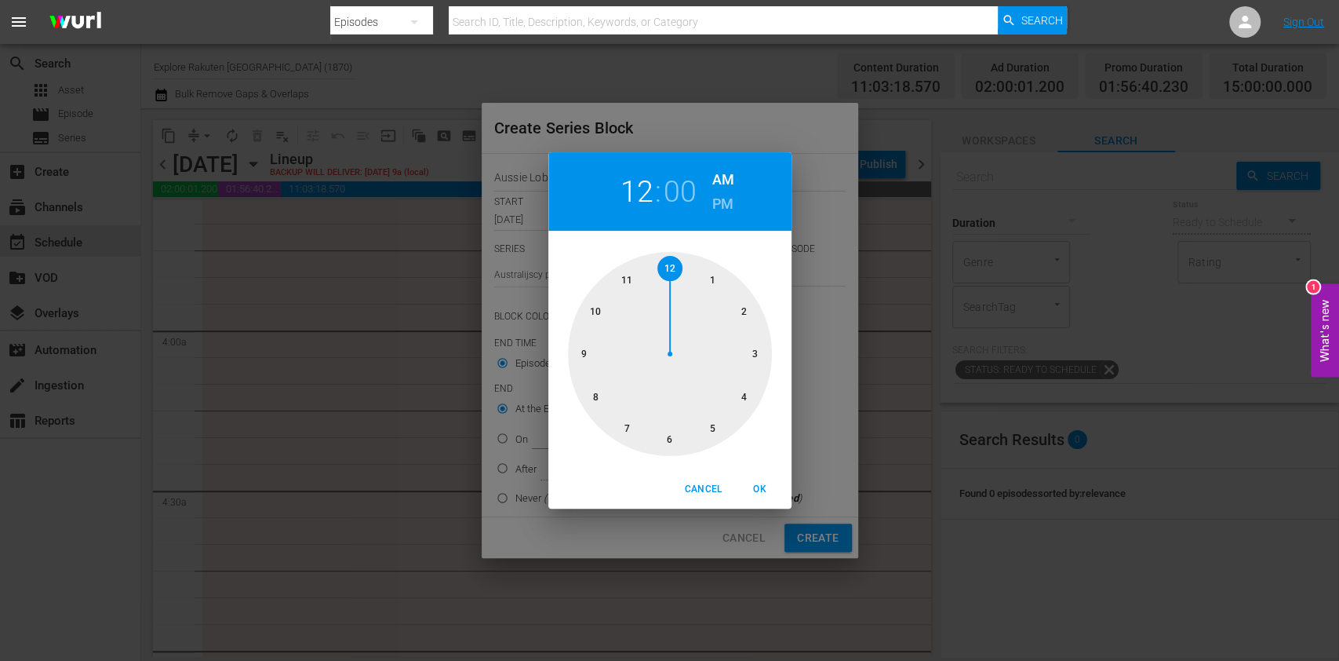
click at [626, 283] on div at bounding box center [670, 354] width 204 height 204
click at [757, 486] on span "OK" at bounding box center [760, 489] width 38 height 16
type input "11:00 AM"
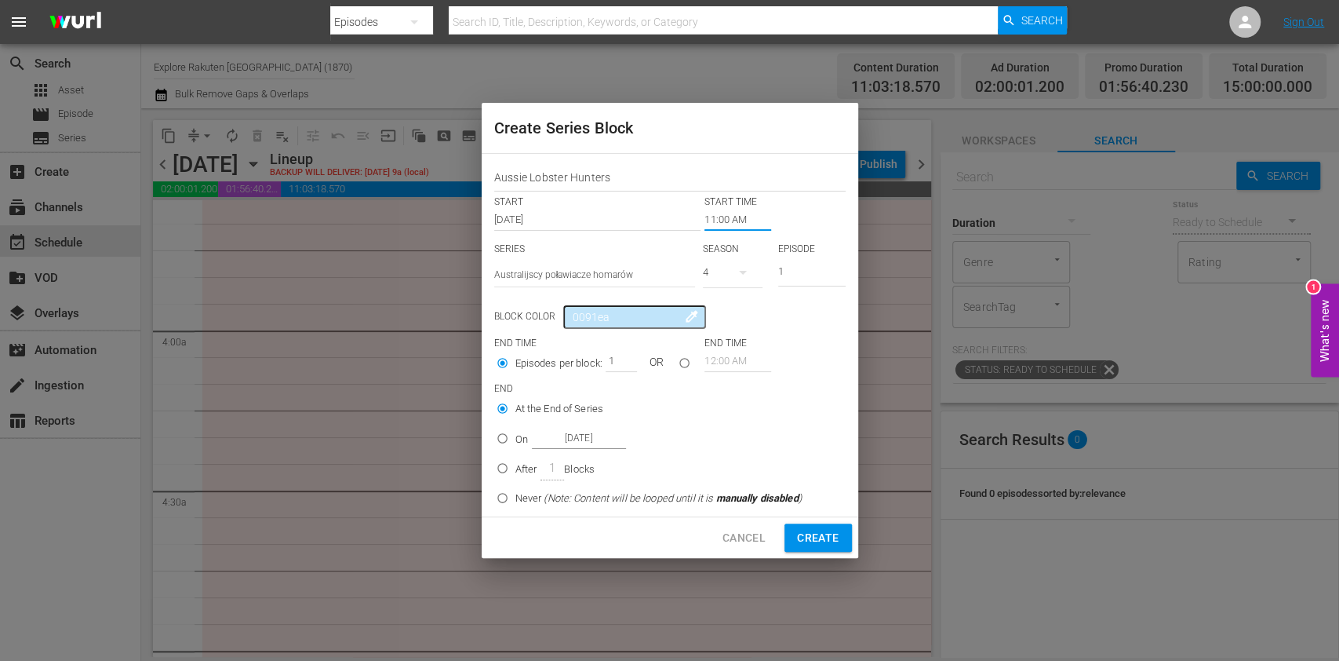
click at [734, 273] on icon "button" at bounding box center [743, 272] width 19 height 19
click at [738, 360] on div "2" at bounding box center [724, 363] width 43 height 16
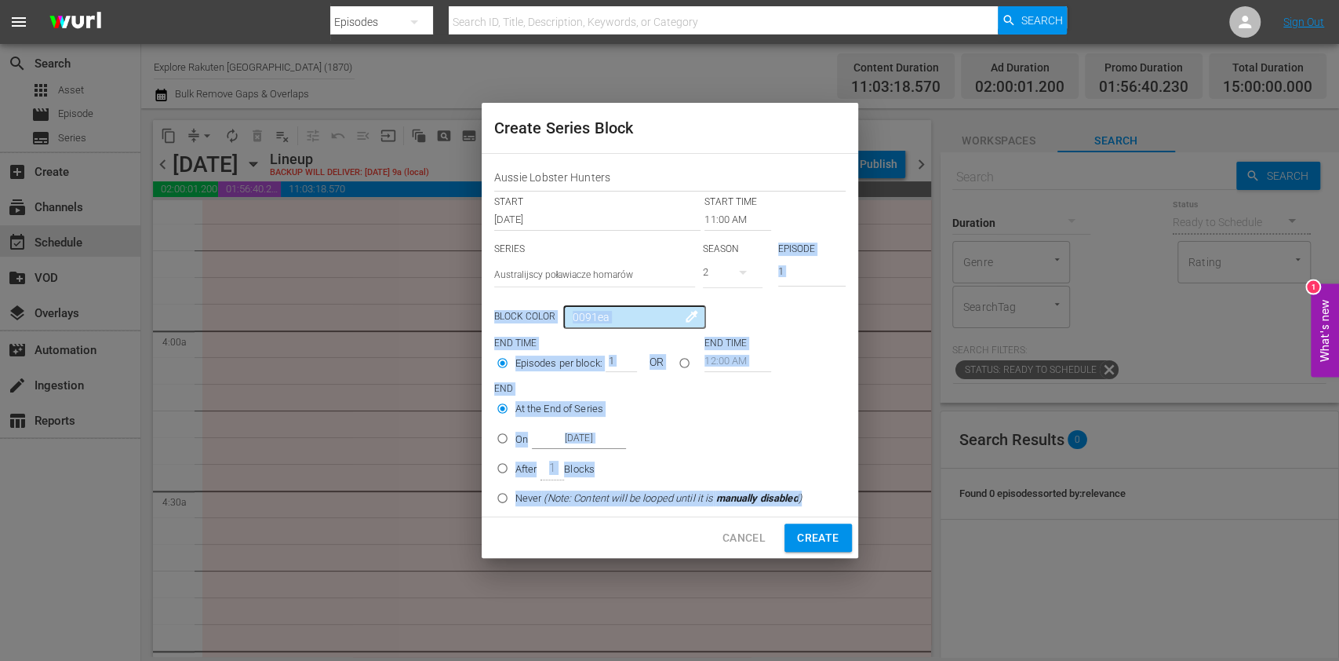
drag, startPoint x: 804, startPoint y: 269, endPoint x: 737, endPoint y: 277, distance: 67.9
click at [775, 271] on div "SERIES Select Series Australijscy poławiacze homarów SEASON 2 EPISODE 1" at bounding box center [669, 269] width 351 height 55
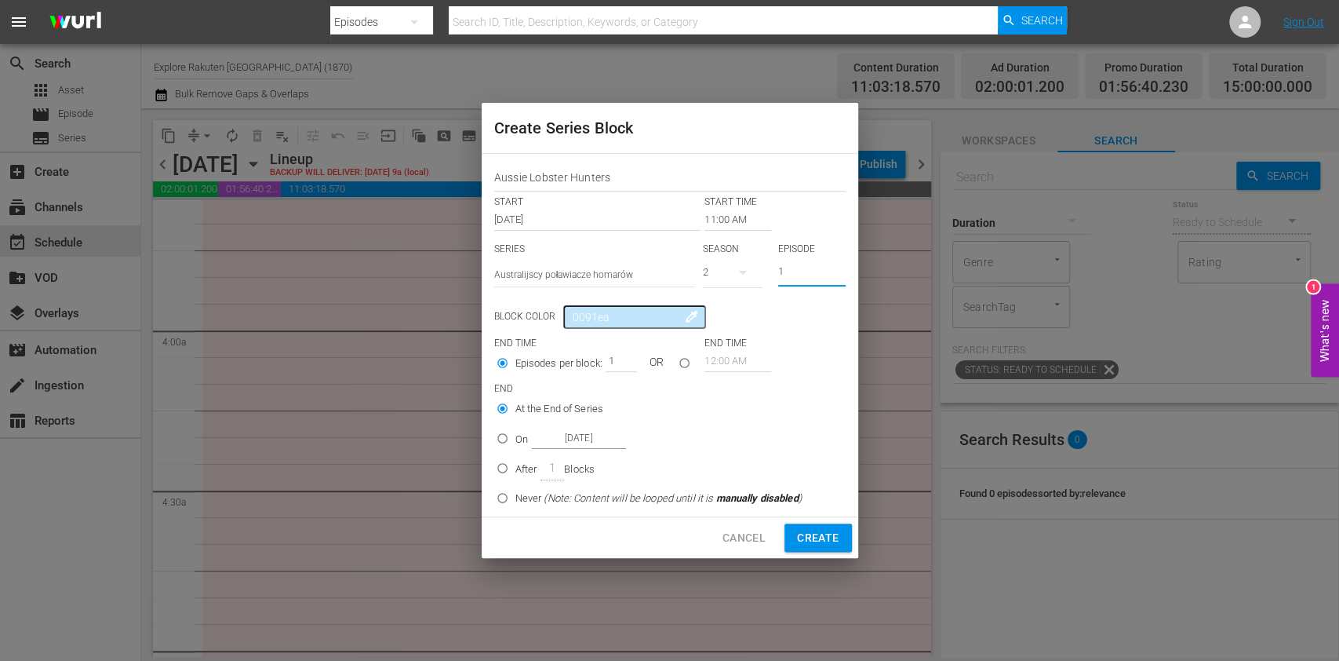
drag, startPoint x: 791, startPoint y: 271, endPoint x: 719, endPoint y: 290, distance: 73.8
click at [733, 271] on div "SERIES Select Series Australijscy poławiacze homarów SEASON 2 EPISODE 1" at bounding box center [669, 269] width 351 height 55
type input "4"
click at [523, 464] on p "After" at bounding box center [526, 469] width 22 height 16
radio input "false"
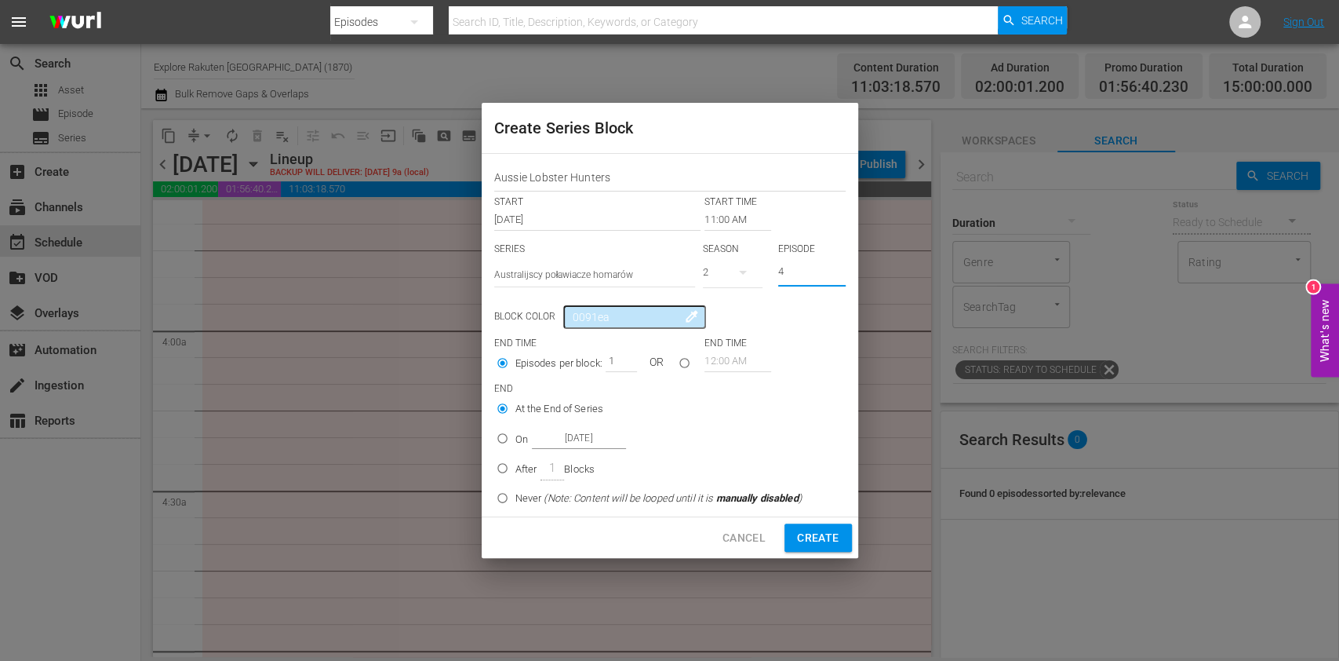
radio input "true"
drag, startPoint x: 606, startPoint y: 352, endPoint x: 621, endPoint y: 362, distance: 17.6
click at [621, 362] on input "1" at bounding box center [618, 361] width 24 height 22
type input "5"
click at [815, 534] on span "Create" at bounding box center [818, 538] width 42 height 20
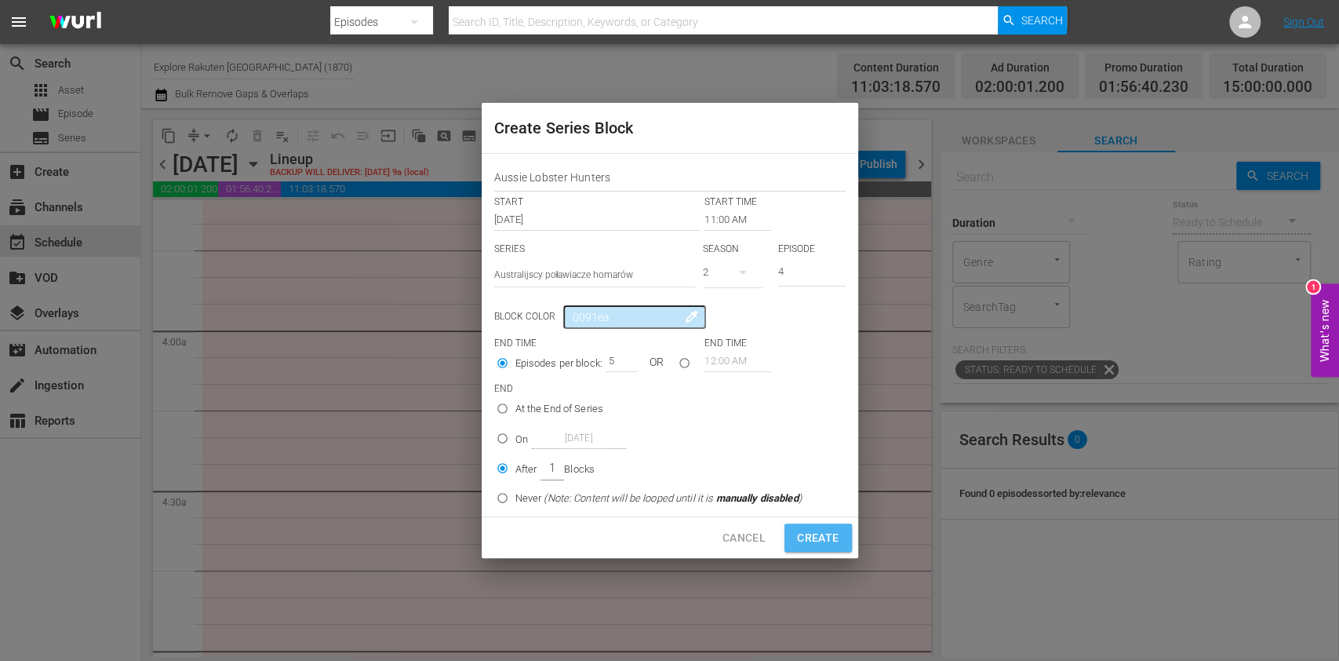
type input "12:00 AM"
type input "1"
radio input "true"
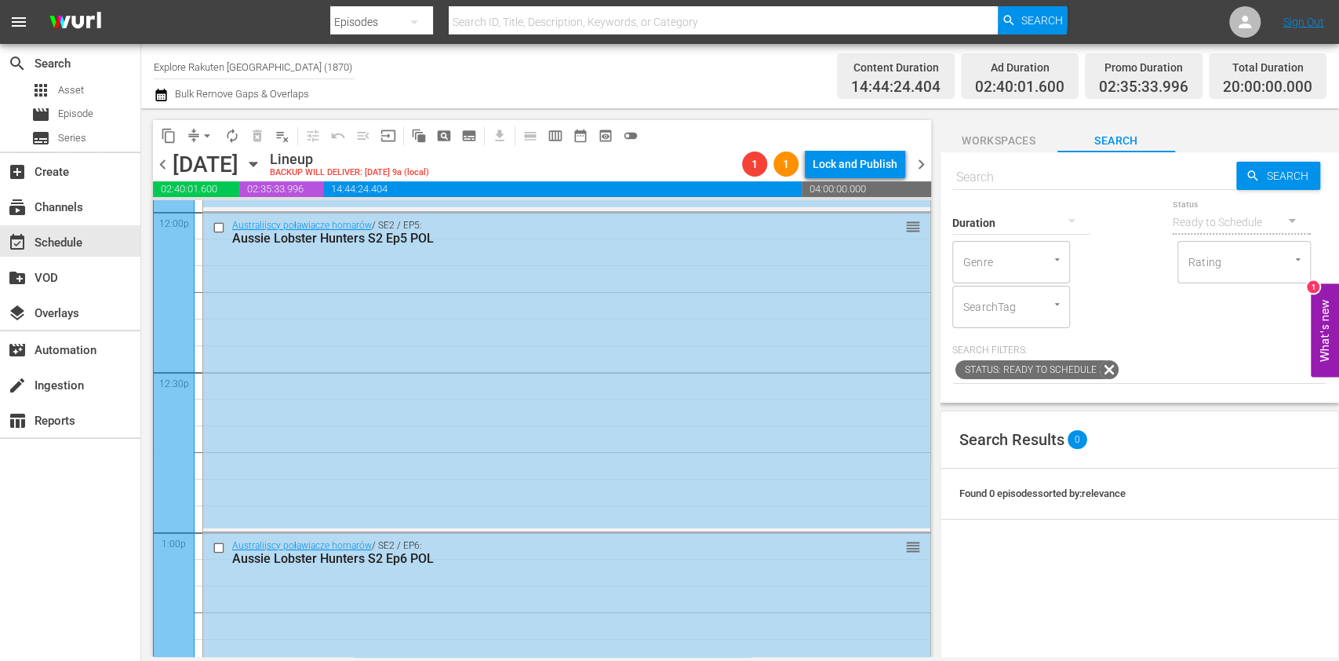
scroll to position [3471, 0]
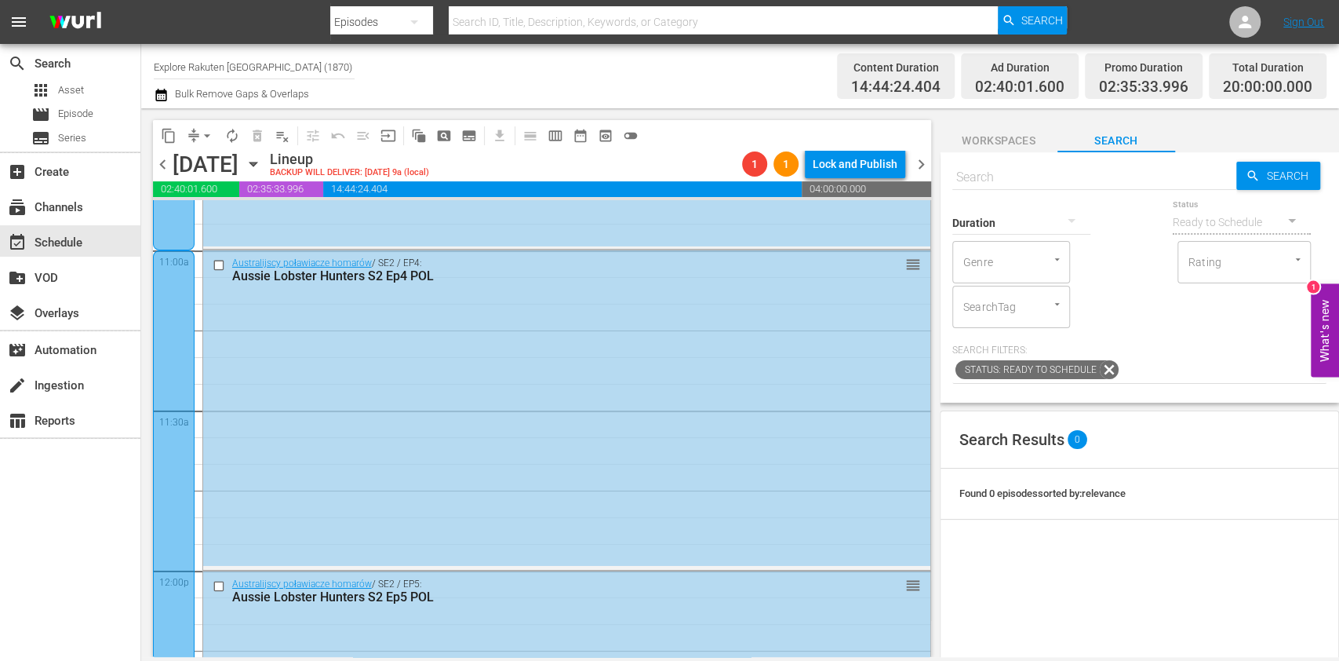
click at [916, 179] on div "chevron_left [DATE] [DATE] Lineup BACKUP WILL DELIVER: [DATE] 9a (local) 1 1 Lo…" at bounding box center [542, 166] width 778 height 31
click at [920, 166] on span "chevron_right" at bounding box center [922, 165] width 20 height 20
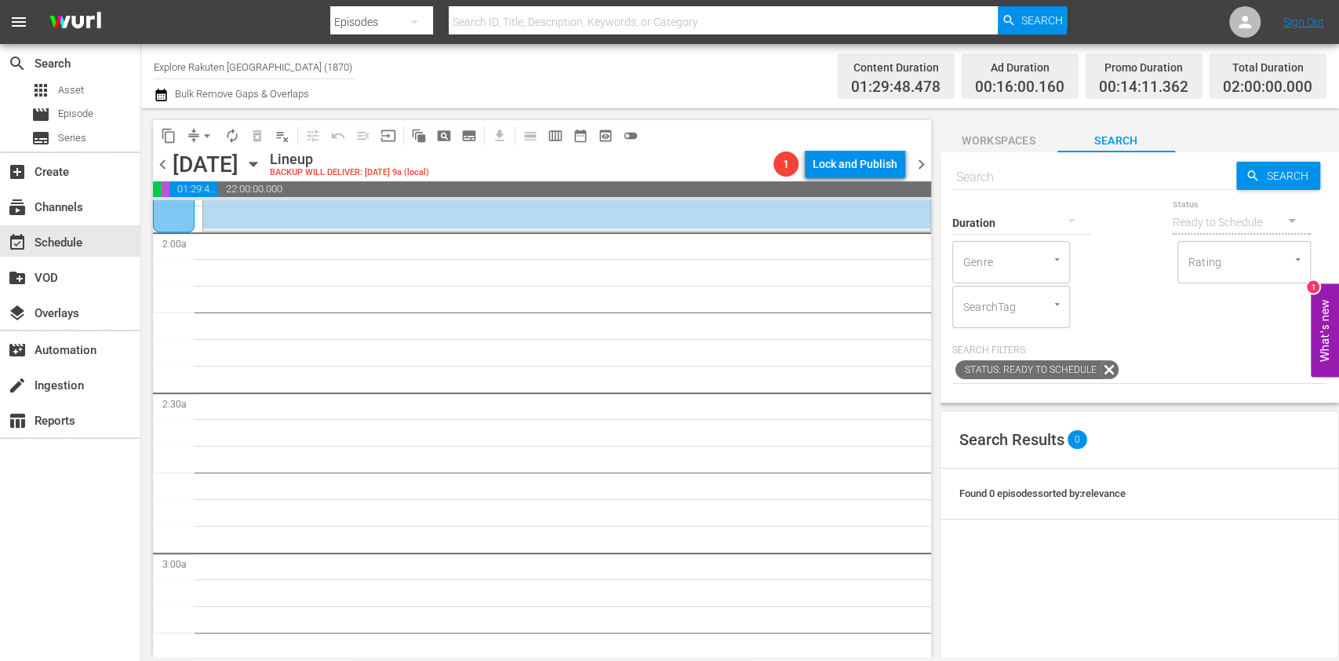
scroll to position [628, 0]
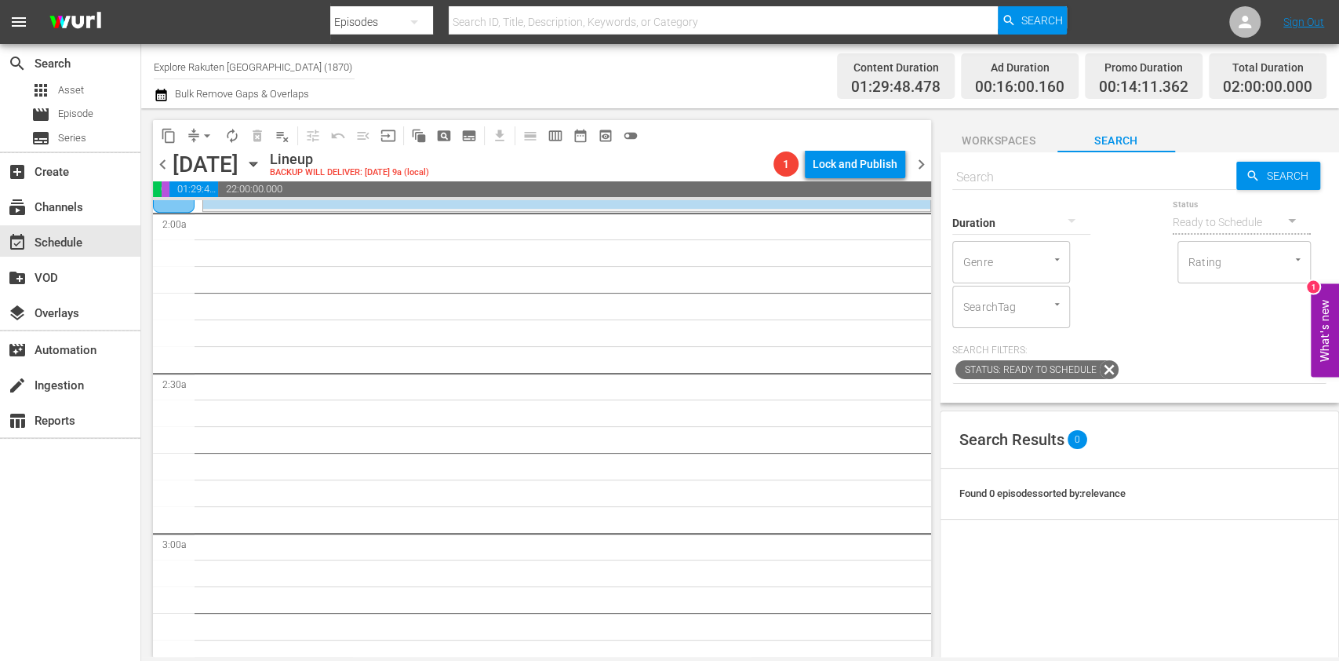
click at [468, 147] on div "content_copy compress arrow_drop_down autorenew_outlined delete_forever_outline…" at bounding box center [399, 135] width 493 height 31
click at [475, 143] on button "subtitles_outlined" at bounding box center [469, 135] width 25 height 25
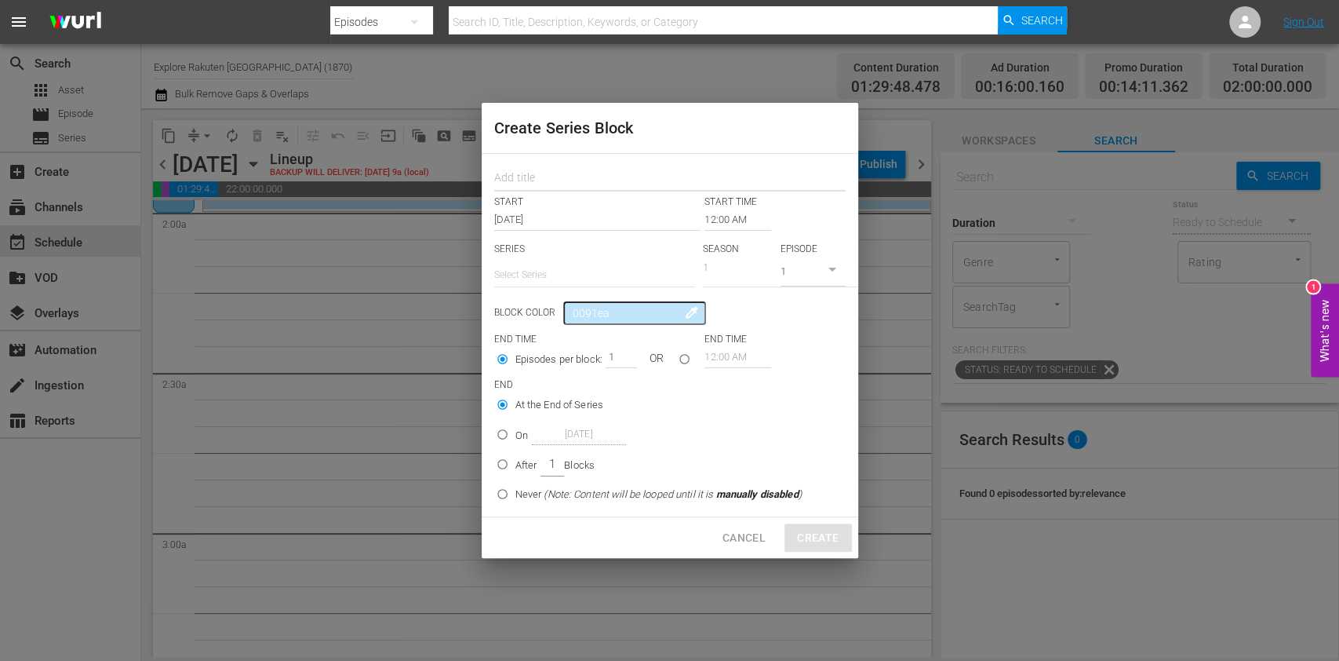
click at [552, 182] on input "text" at bounding box center [669, 179] width 351 height 24
paste input "Aussie Lobster Hunters"
type input "Aussie Lobster Hunters"
click at [560, 270] on input "text" at bounding box center [594, 275] width 201 height 38
click at [573, 335] on div "Australijscy poławiacze homarów" at bounding box center [594, 319] width 176 height 38
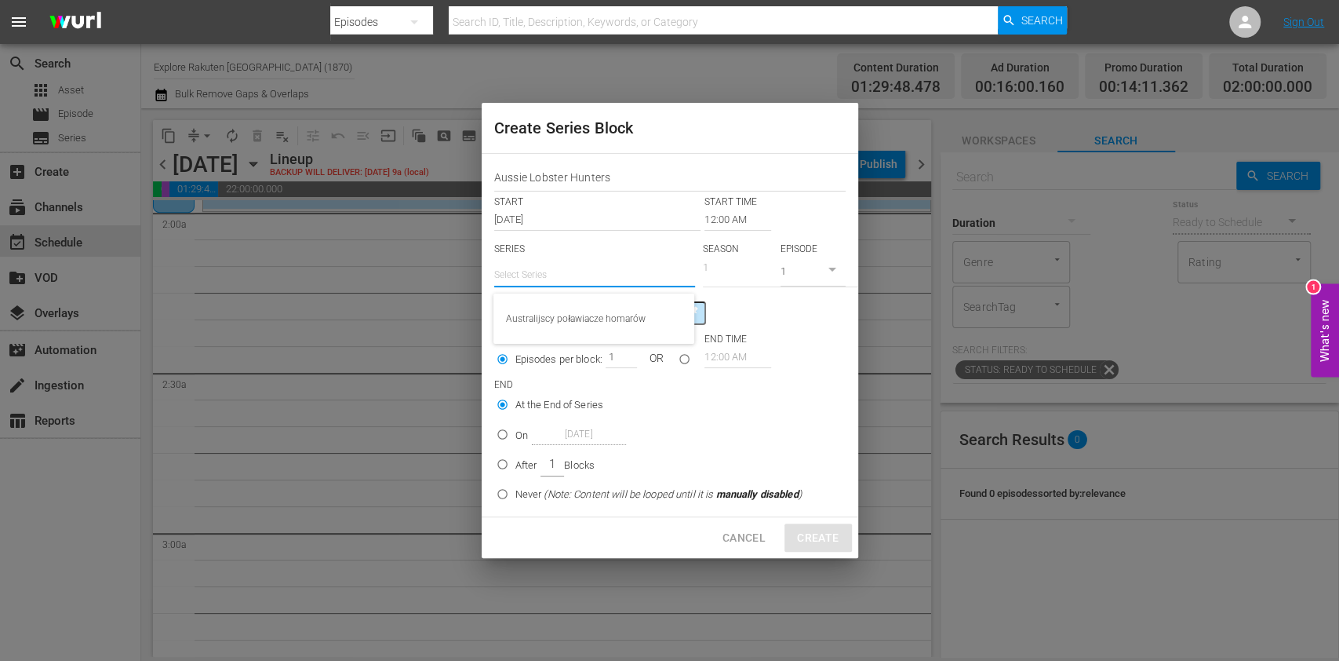
type input "Australijscy poławiacze homarów"
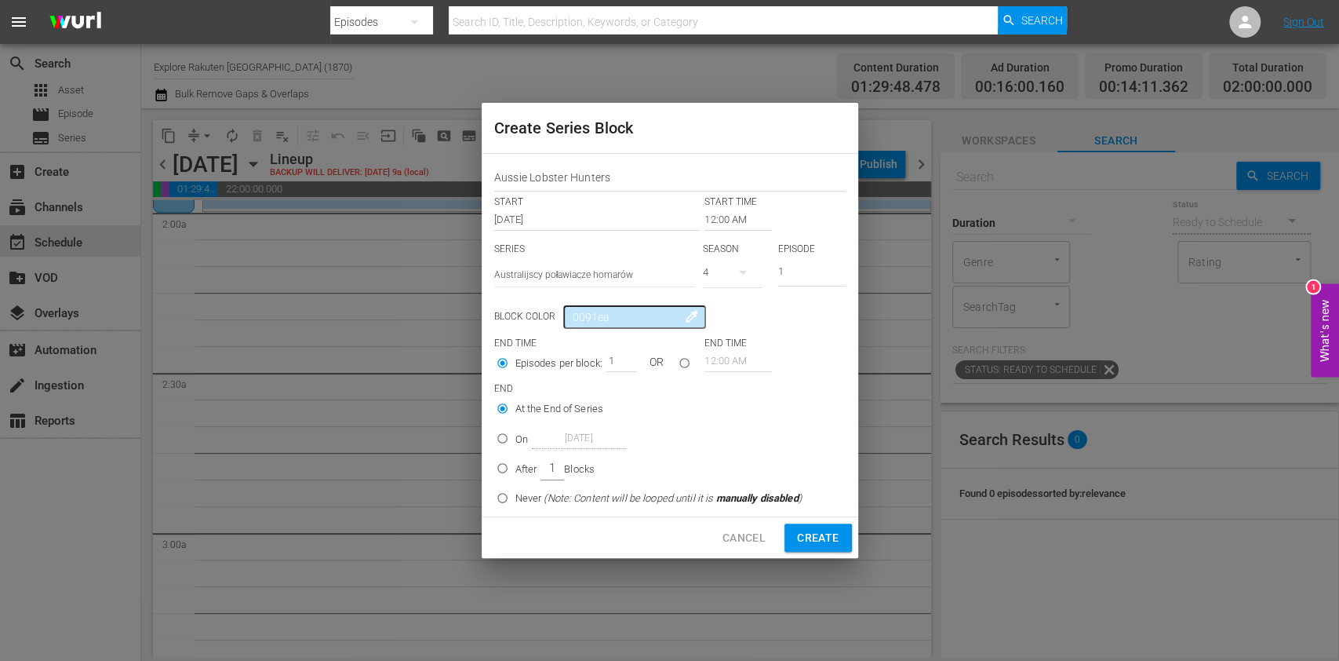
click at [716, 273] on div "4" at bounding box center [733, 272] width 60 height 44
click at [748, 362] on span "2" at bounding box center [740, 363] width 75 height 25
drag, startPoint x: 786, startPoint y: 268, endPoint x: 741, endPoint y: 268, distance: 45.5
click at [746, 268] on div "SERIES Select Series Australijscy poławiacze homarów SEASON 2 EPISODE 1" at bounding box center [669, 269] width 351 height 55
type input "4"
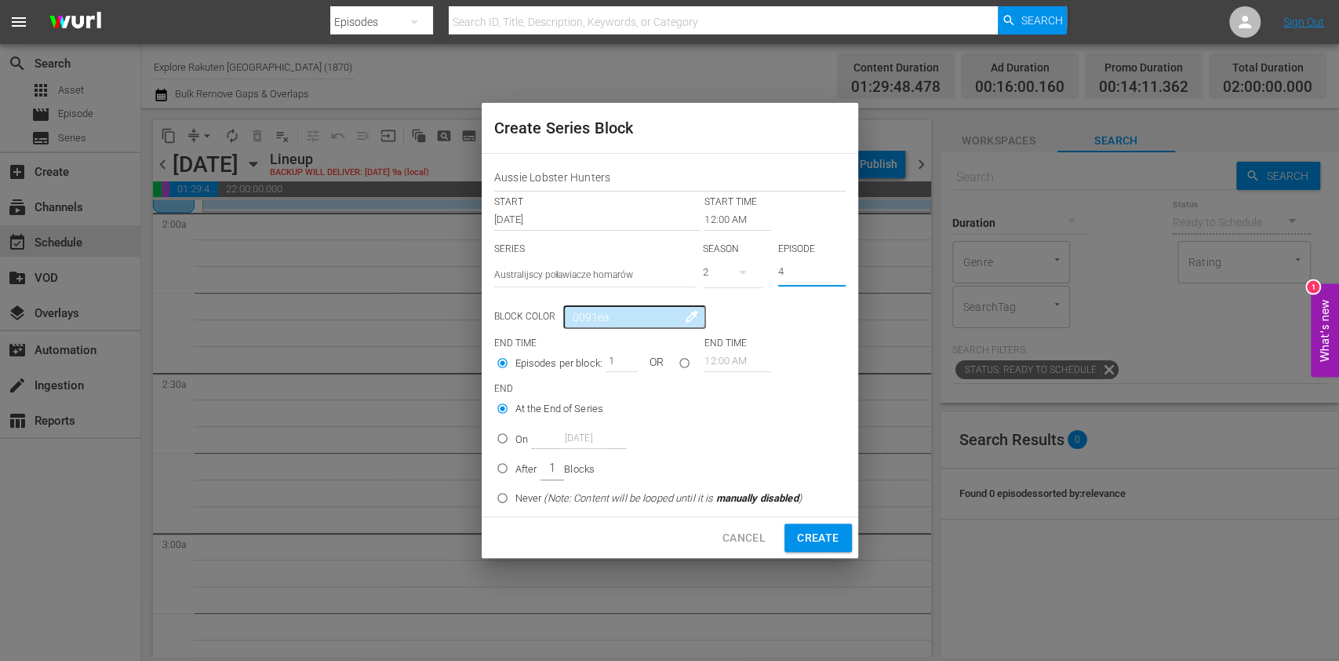
click at [727, 225] on input "12:00 AM" at bounding box center [738, 220] width 67 height 22
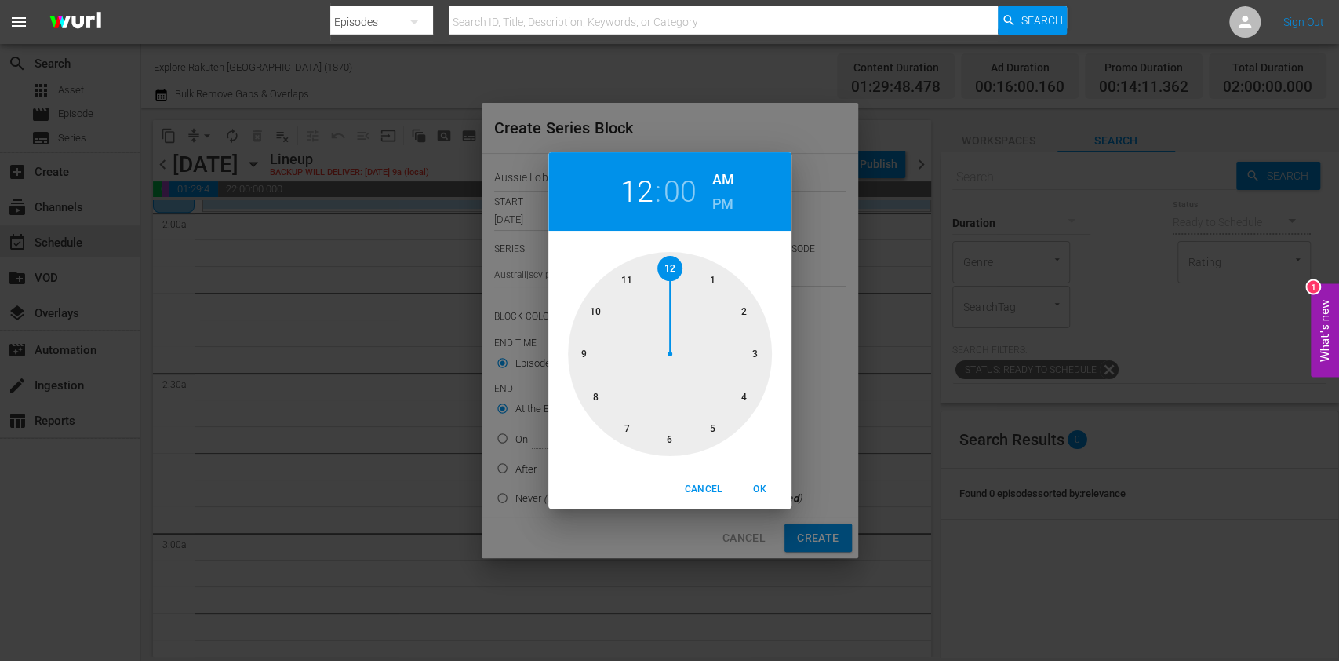
click at [739, 317] on div at bounding box center [670, 354] width 204 height 204
click at [771, 485] on span "OK" at bounding box center [760, 489] width 38 height 16
type input "02:00 AM"
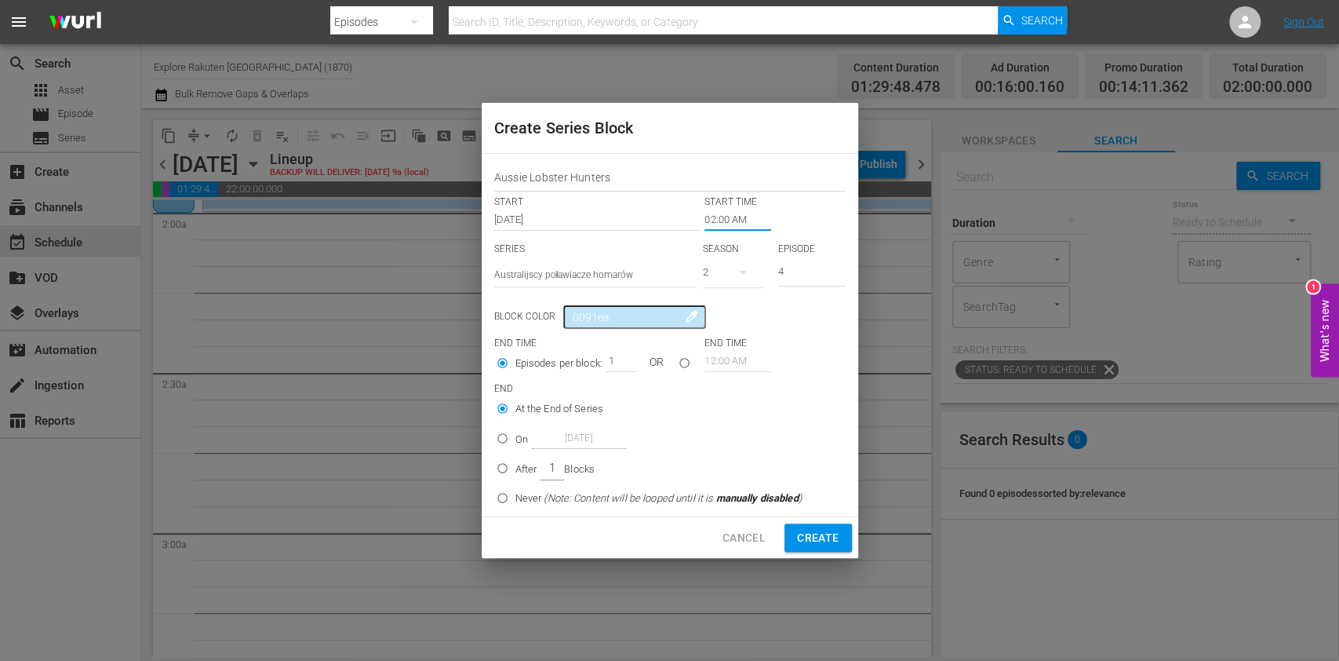
click at [524, 468] on p "After" at bounding box center [526, 469] width 22 height 16
click at [515, 468] on input "After 1 Blocks" at bounding box center [503, 471] width 26 height 26
radio input "false"
radio input "true"
drag, startPoint x: 606, startPoint y: 354, endPoint x: 640, endPoint y: 366, distance: 36.5
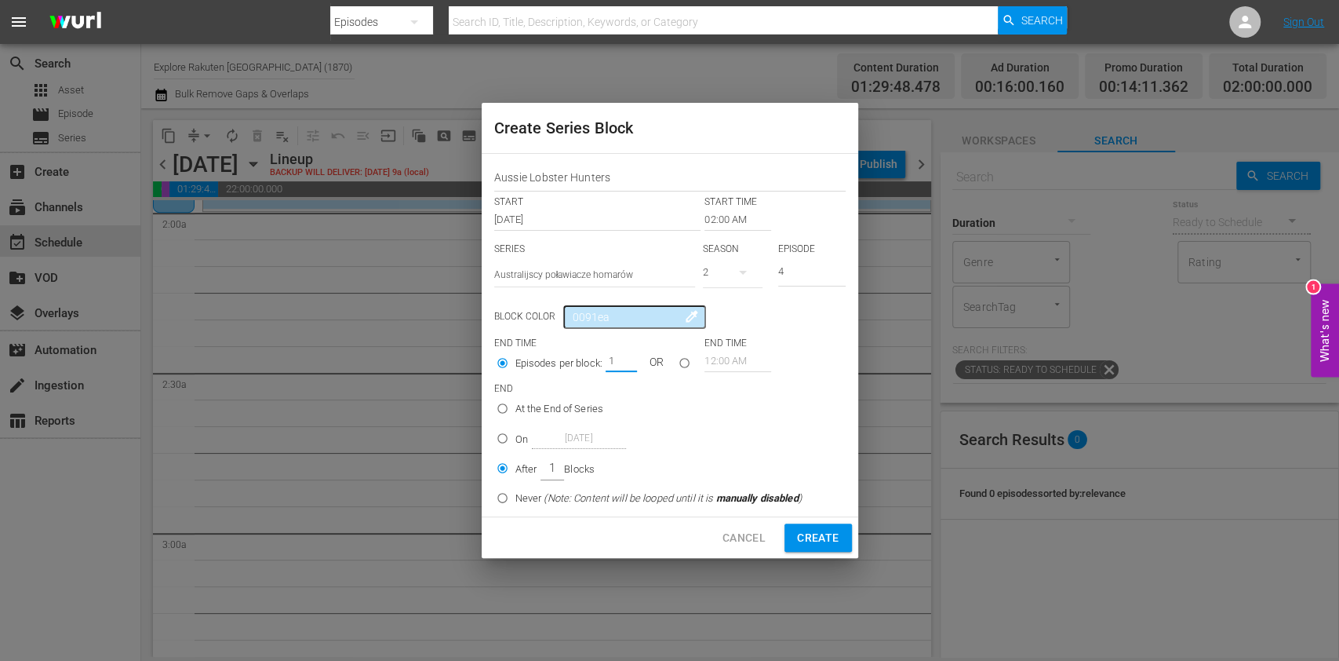
click at [633, 361] on div "1" at bounding box center [621, 361] width 31 height 22
type input "4"
click at [828, 530] on span "Create" at bounding box center [818, 538] width 42 height 20
type input "12:00 AM"
type input "1"
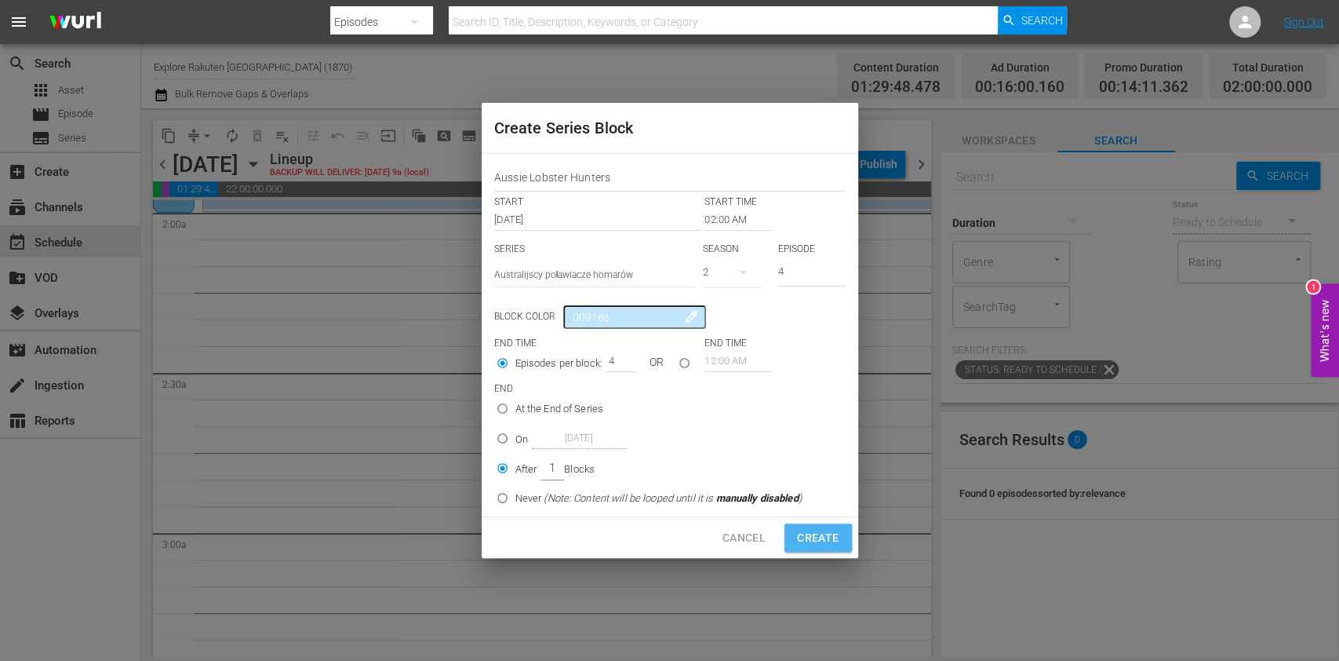
type input "1"
radio input "true"
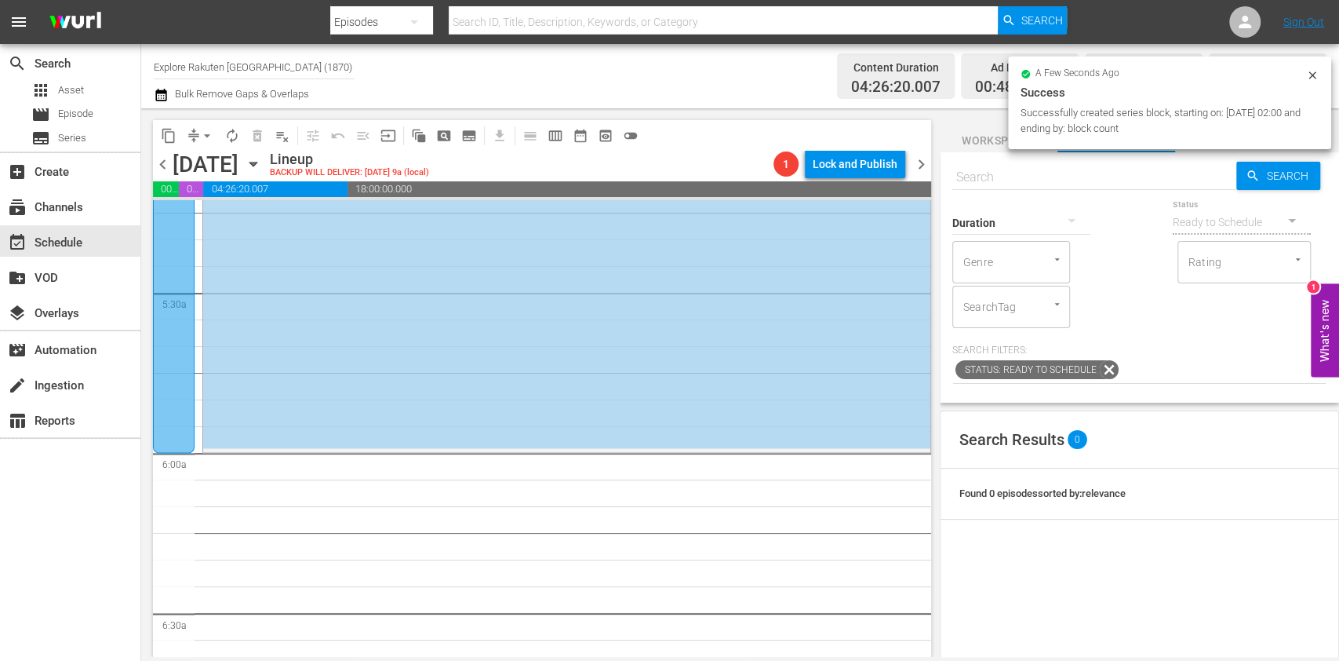
scroll to position [1673, 0]
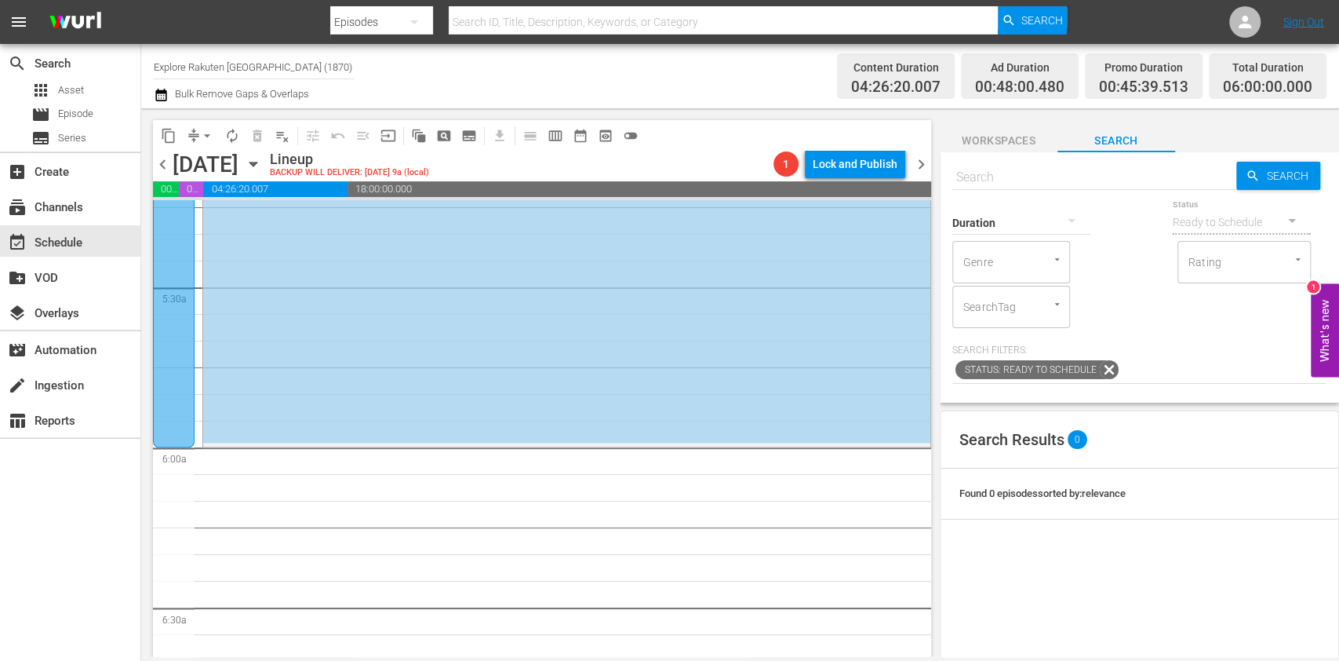
click at [262, 169] on icon "button" at bounding box center [253, 163] width 17 height 17
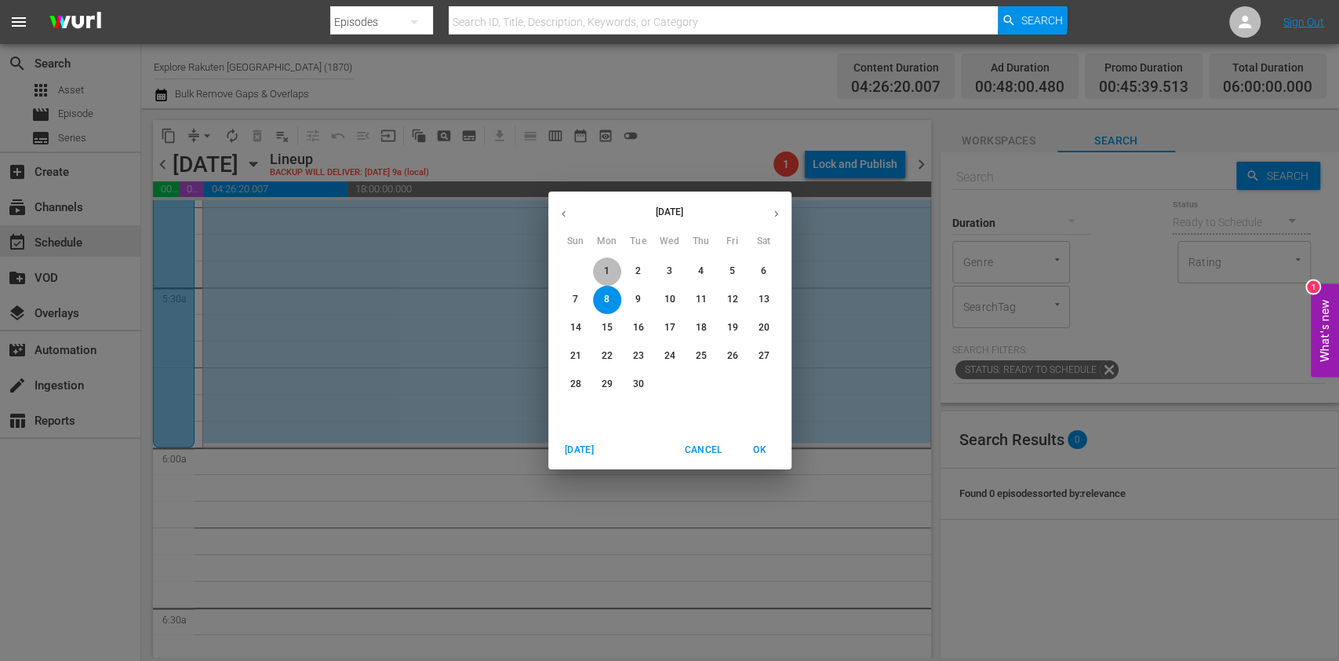
click at [620, 267] on span "1" at bounding box center [607, 270] width 28 height 13
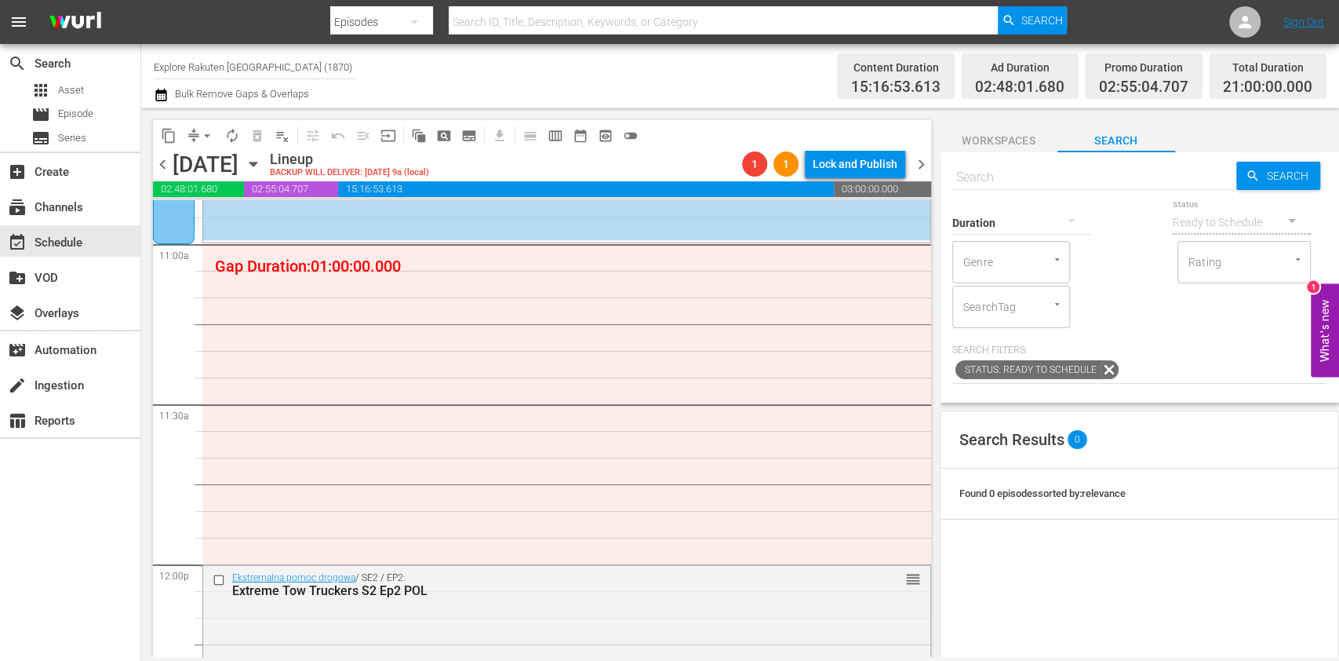
scroll to position [3452, 0]
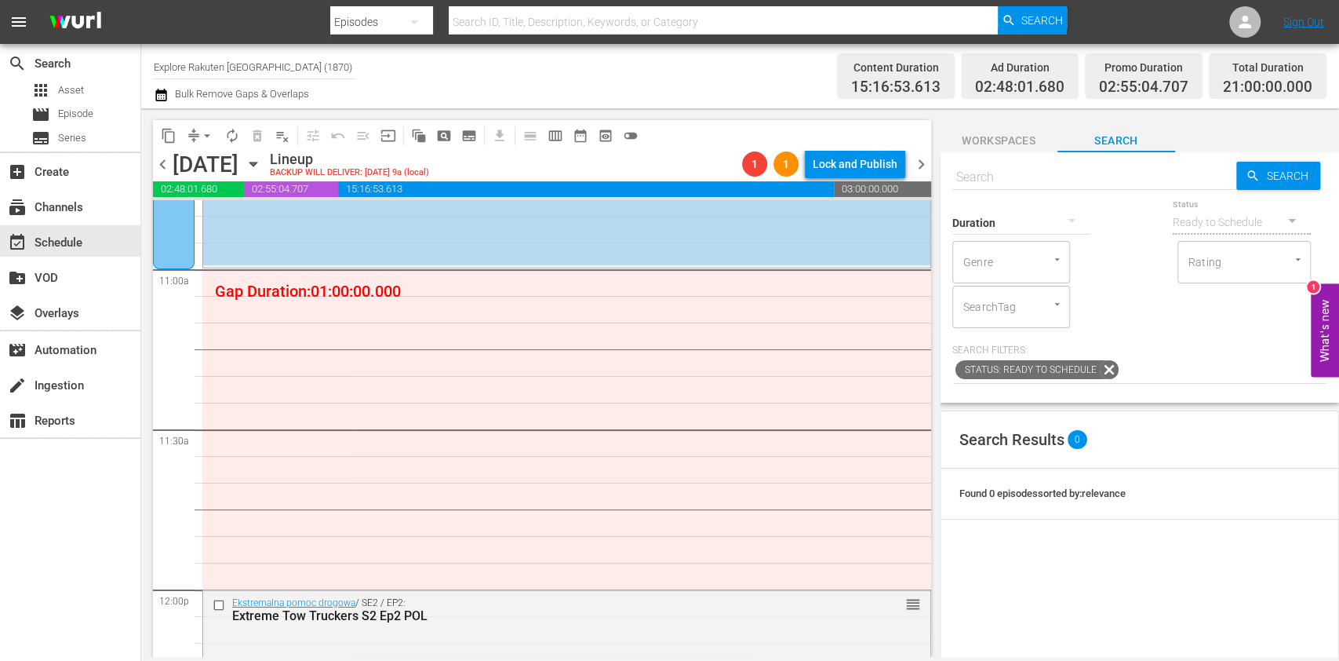
click at [474, 120] on div "content_copy compress arrow_drop_down autorenew_outlined delete_forever_outline…" at bounding box center [399, 135] width 493 height 31
click at [472, 129] on span "subtitles_outlined" at bounding box center [469, 136] width 16 height 16
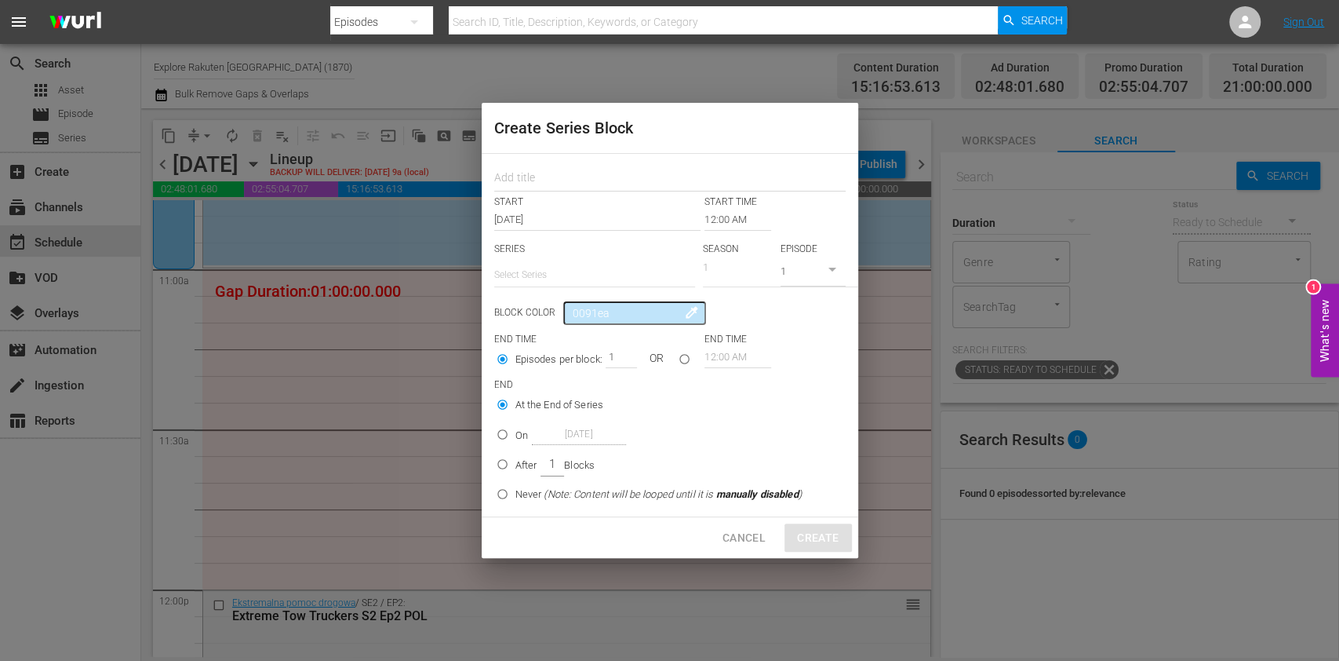
click at [523, 261] on input "text" at bounding box center [594, 275] width 201 height 38
paste input "Największe pomyłki inżynierów"
click at [617, 325] on div "Największe pomyłki inżynierów" at bounding box center [594, 319] width 176 height 38
type input "Największe pomyłki inżynierów"
click at [546, 173] on input "text" at bounding box center [669, 179] width 351 height 24
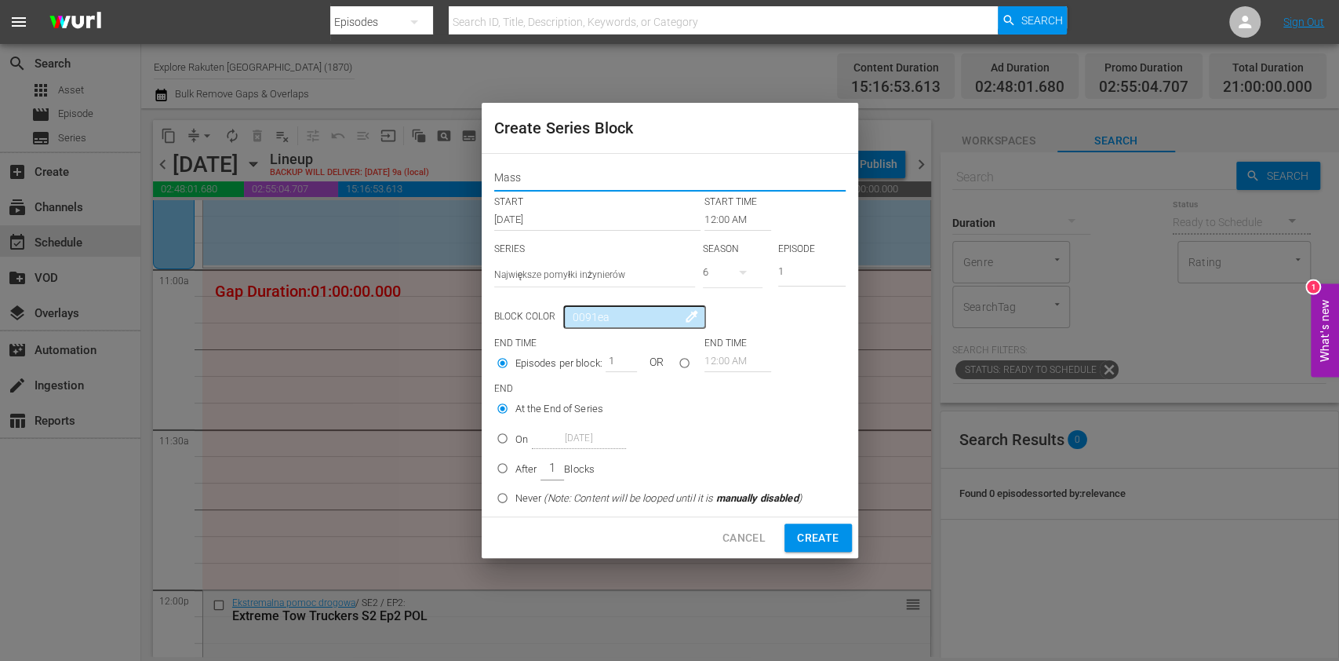
type input "Massive Engineering Mistakes"
drag, startPoint x: 657, startPoint y: 180, endPoint x: 399, endPoint y: 178, distance: 257.3
click at [395, 173] on div "Create Series Block Massive Engineering Mistakes START START TIME [DATE] 12:00 …" at bounding box center [669, 330] width 1339 height 661
click at [722, 275] on div "6" at bounding box center [733, 272] width 60 height 44
drag, startPoint x: 742, startPoint y: 356, endPoint x: 745, endPoint y: 348, distance: 8.2
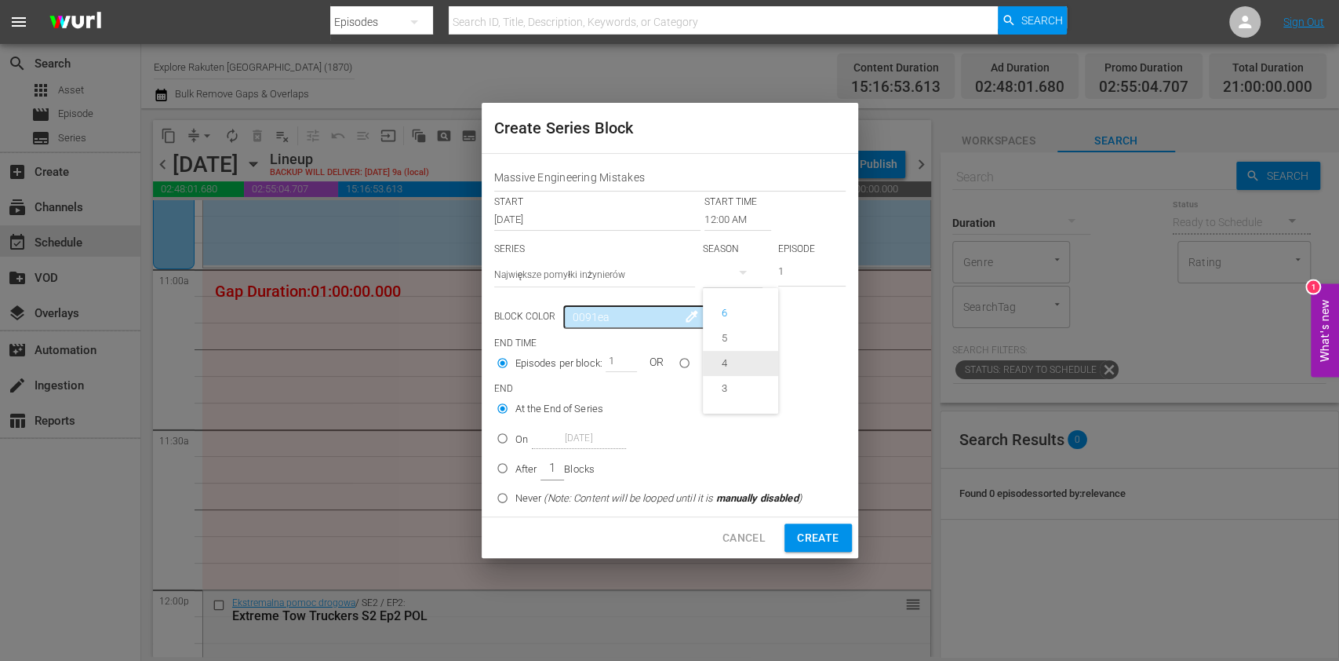
click at [742, 356] on div "4" at bounding box center [724, 363] width 43 height 16
drag, startPoint x: 795, startPoint y: 264, endPoint x: 767, endPoint y: 267, distance: 28.3
click at [768, 267] on div "SERIES Select Series Największe pomyłki inżynierów SEASON 4 EPISODE 1" at bounding box center [669, 269] width 351 height 55
type input "5"
click at [725, 217] on input "12:00 AM" at bounding box center [738, 220] width 67 height 22
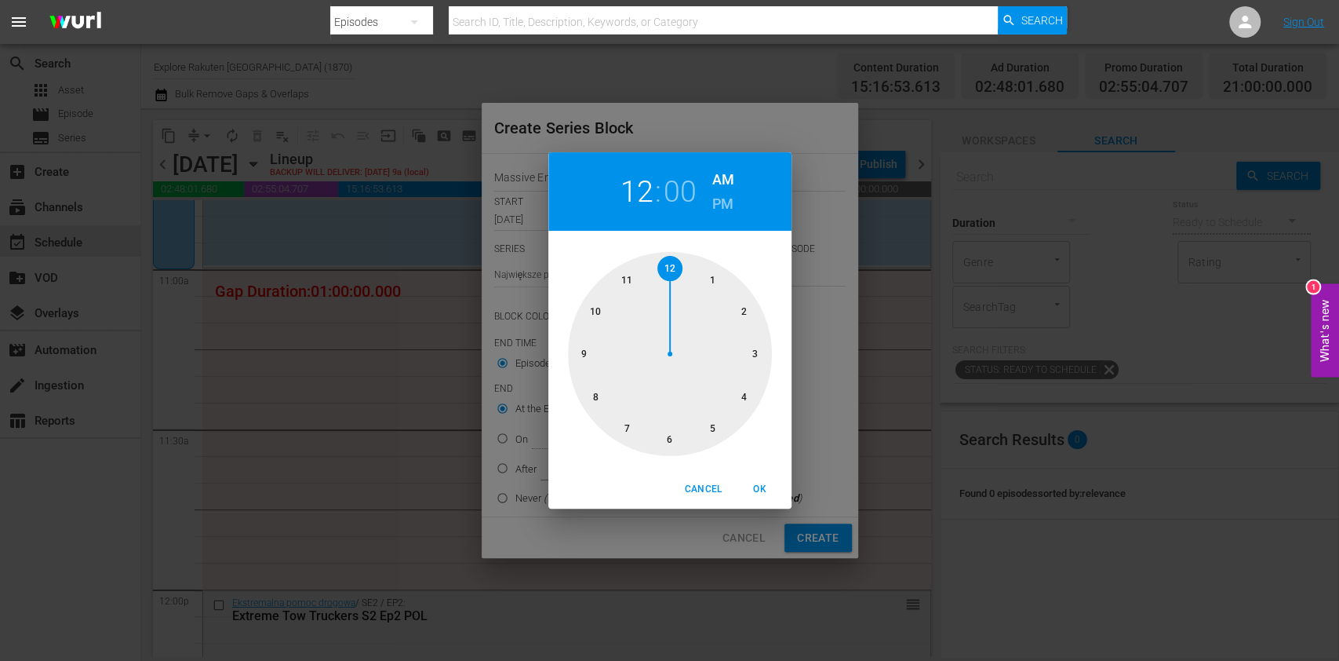
click at [617, 286] on div at bounding box center [670, 354] width 204 height 204
click at [758, 497] on span "OK" at bounding box center [760, 489] width 38 height 16
type input "11:00 AM"
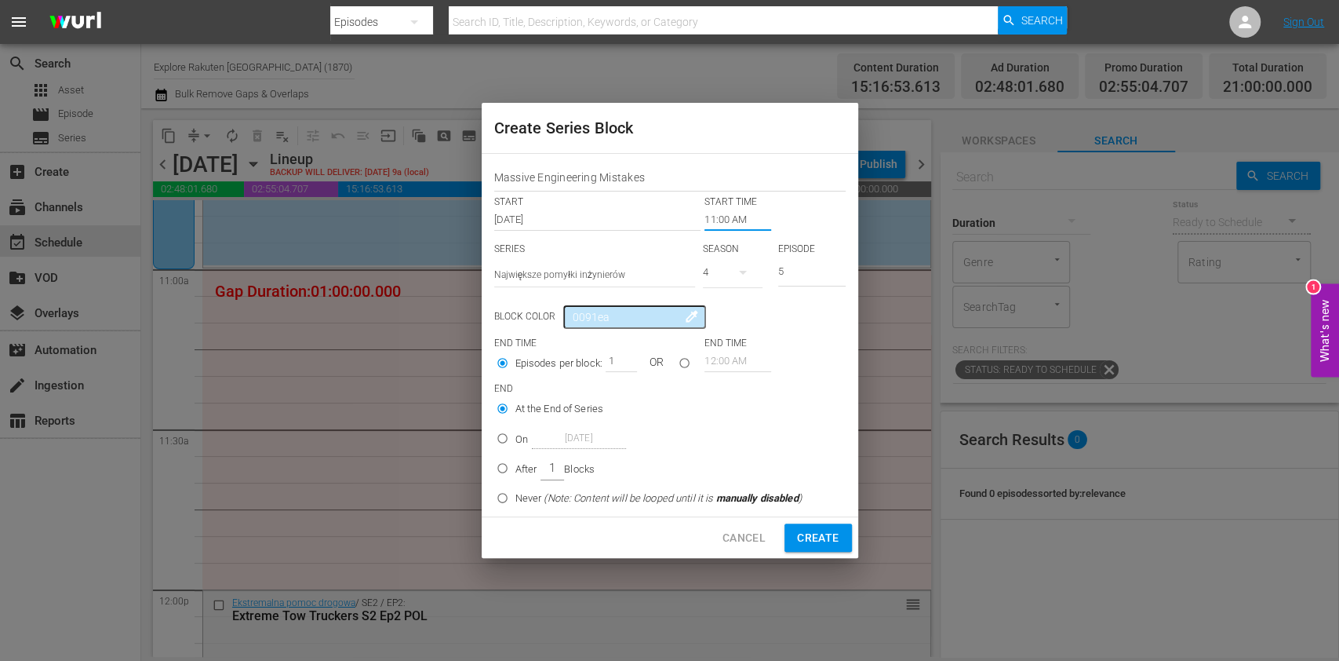
click at [519, 444] on p "On" at bounding box center [521, 440] width 13 height 16
click at [515, 444] on input "On [DATE]" at bounding box center [503, 441] width 26 height 26
radio input "false"
radio input "true"
click at [584, 448] on input "[DATE]" at bounding box center [579, 438] width 94 height 21
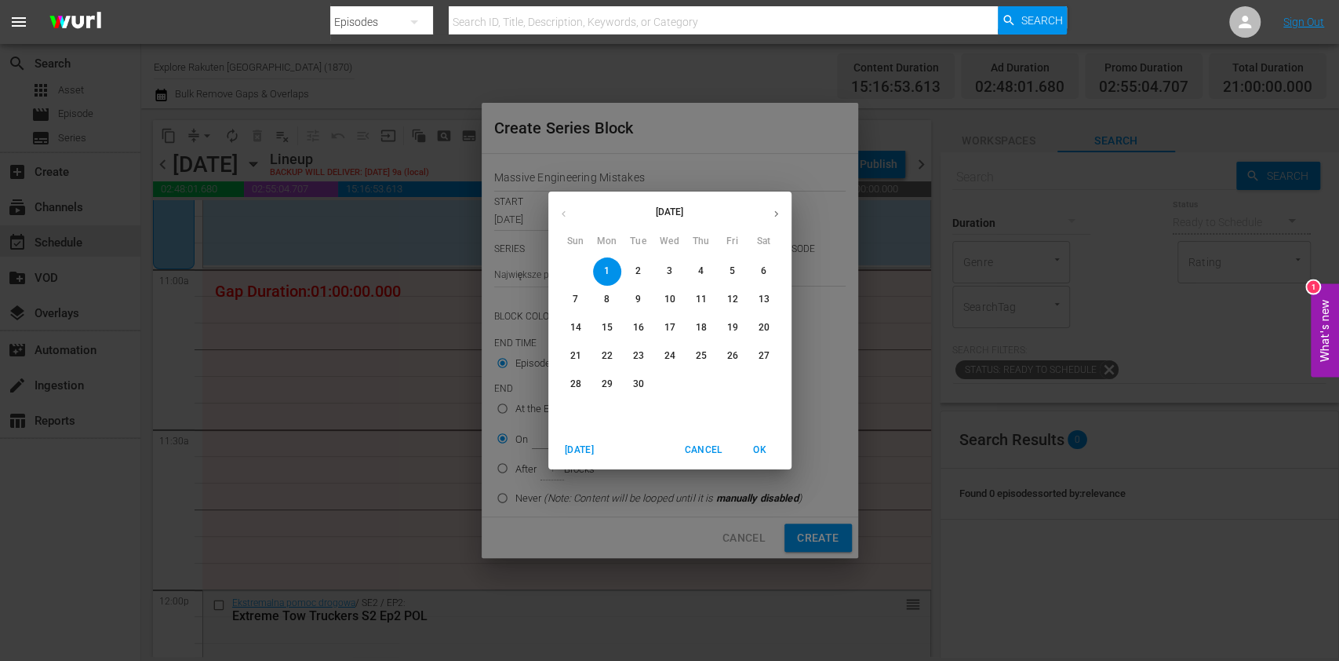
click at [735, 273] on span "5" at bounding box center [733, 270] width 28 height 13
type input "[DATE]"
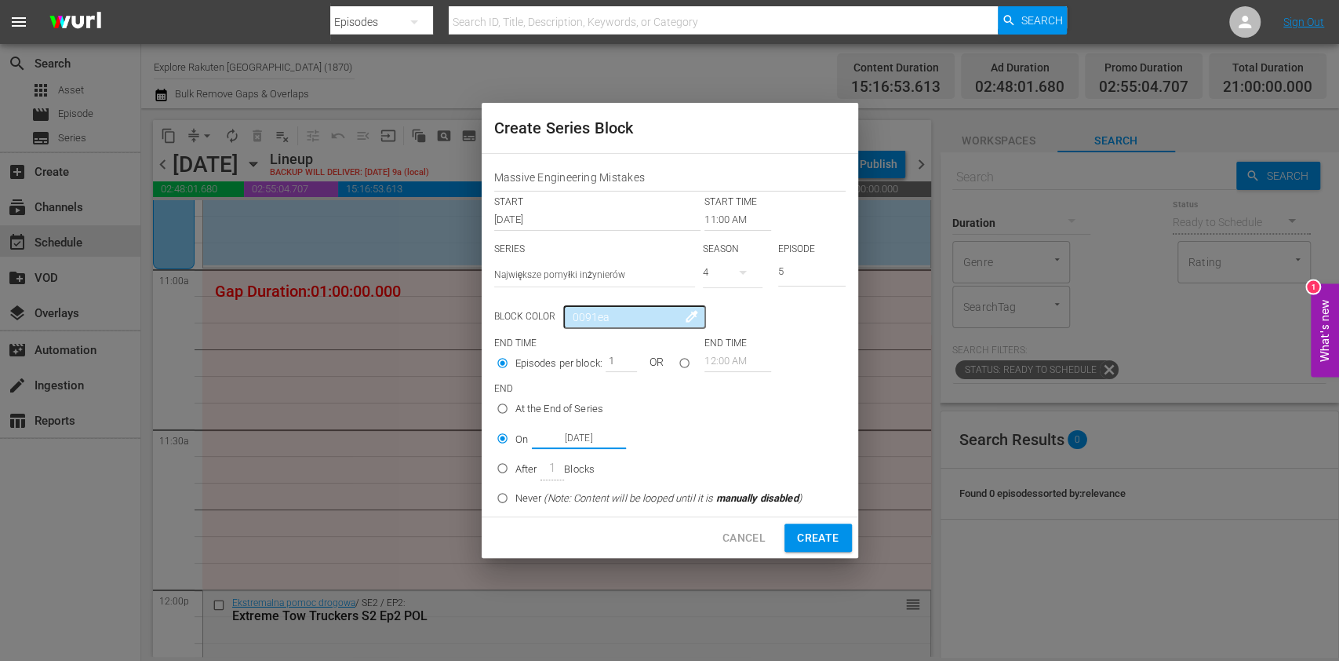
click at [812, 532] on span "Create" at bounding box center [818, 538] width 42 height 20
type input "12:00 AM"
type input "1"
radio input "true"
type input "[DATE]"
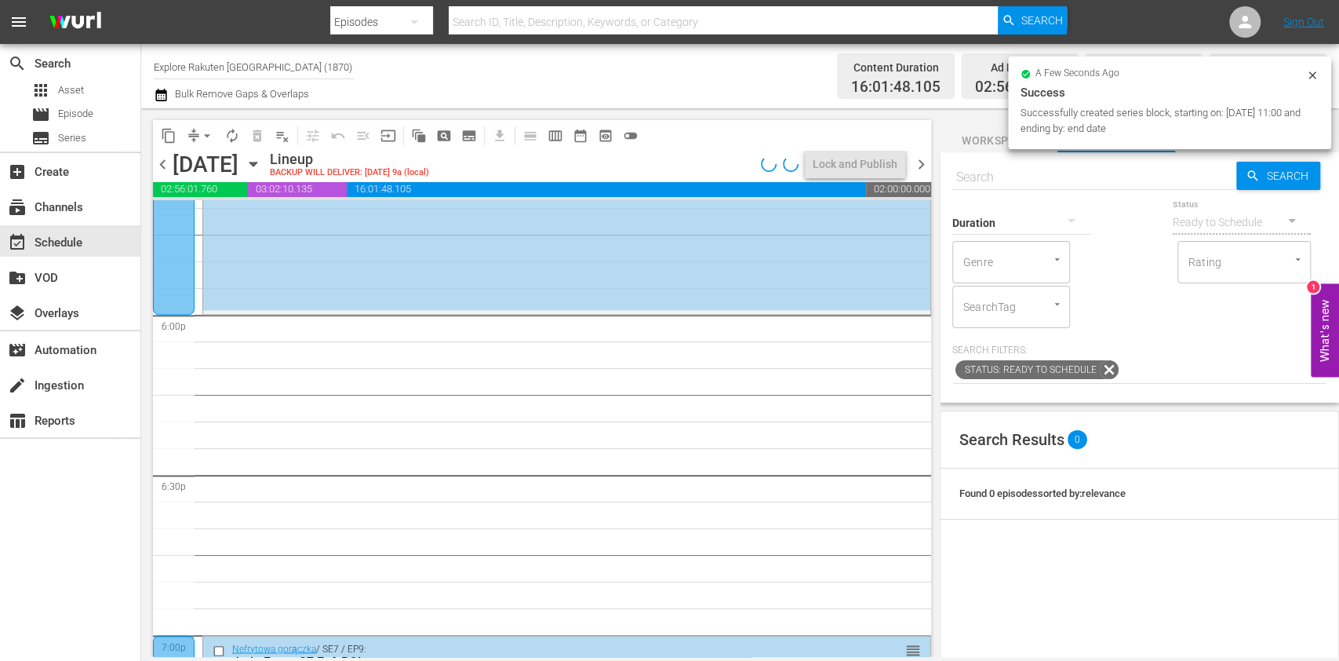
scroll to position [5649, 0]
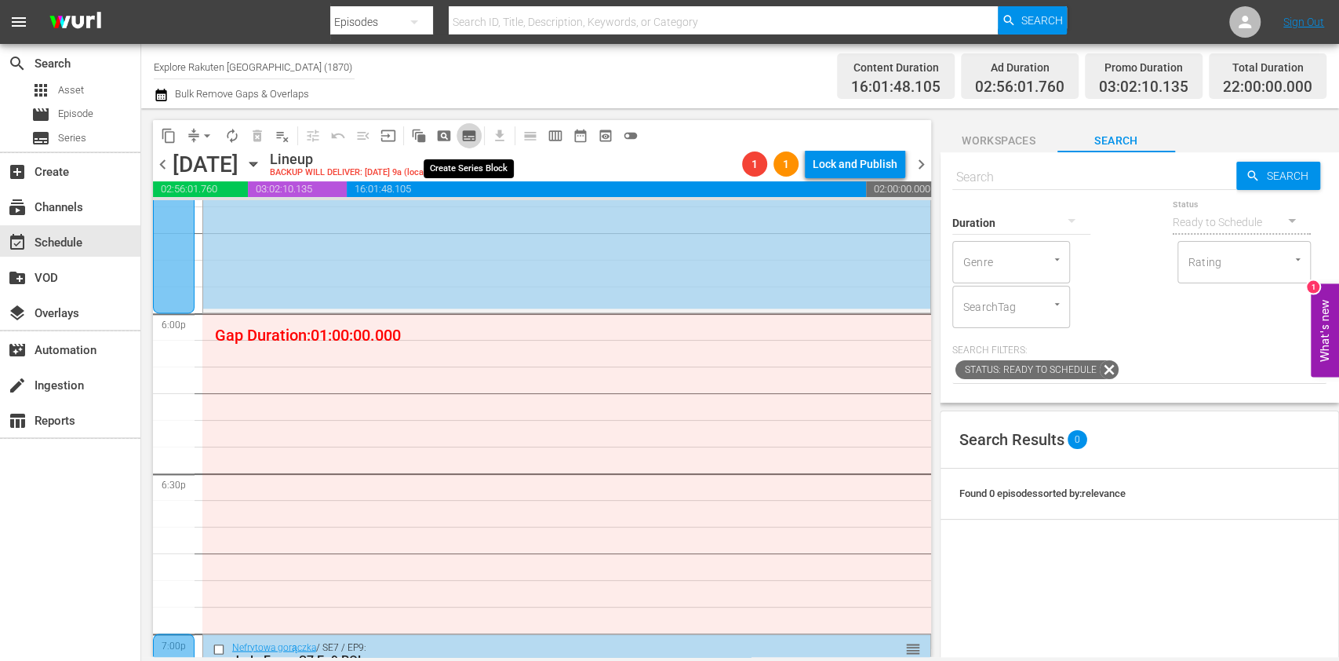
click at [471, 136] on span "subtitles_outlined" at bounding box center [469, 136] width 16 height 16
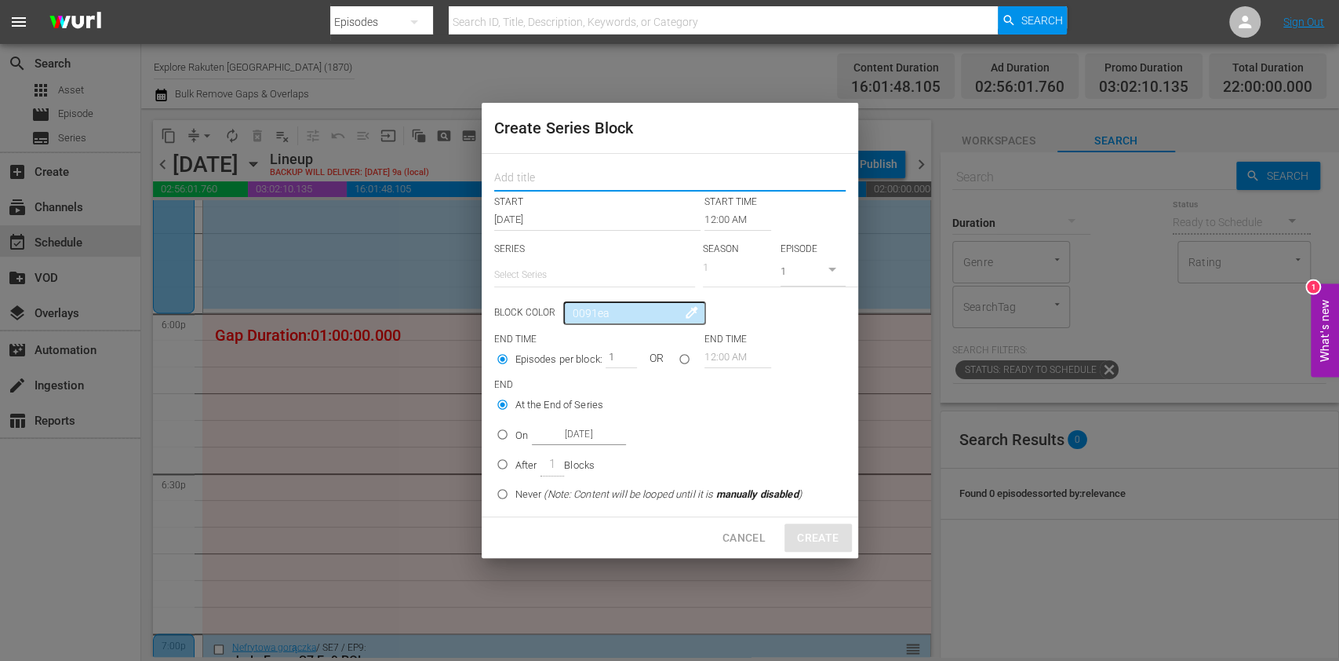
drag, startPoint x: 547, startPoint y: 182, endPoint x: 568, endPoint y: 217, distance: 41.2
click at [547, 182] on input "text" at bounding box center [669, 179] width 351 height 24
paste input "Massive Engineering Mistakes"
type input "Massive Engineering Mistakes"
click at [556, 280] on input "text" at bounding box center [594, 275] width 201 height 38
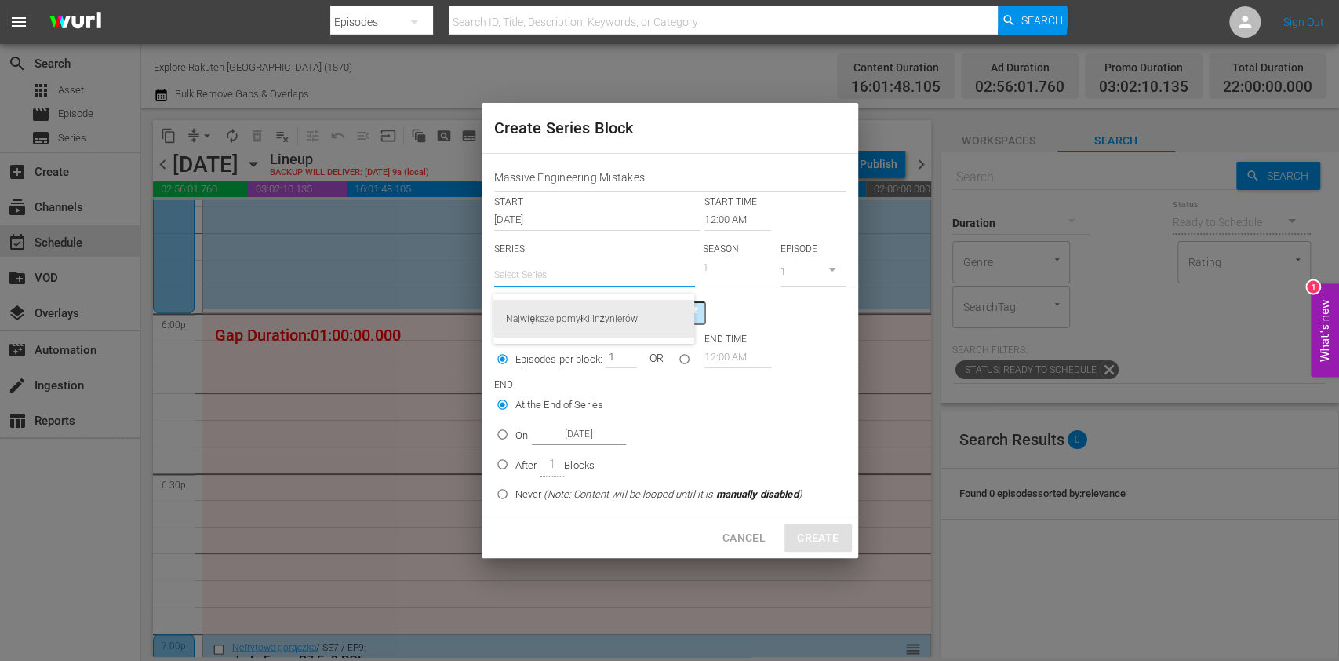
click at [584, 336] on div "Największe pomyłki inżynierów" at bounding box center [594, 319] width 176 height 38
type input "Największe pomyłki inżynierów"
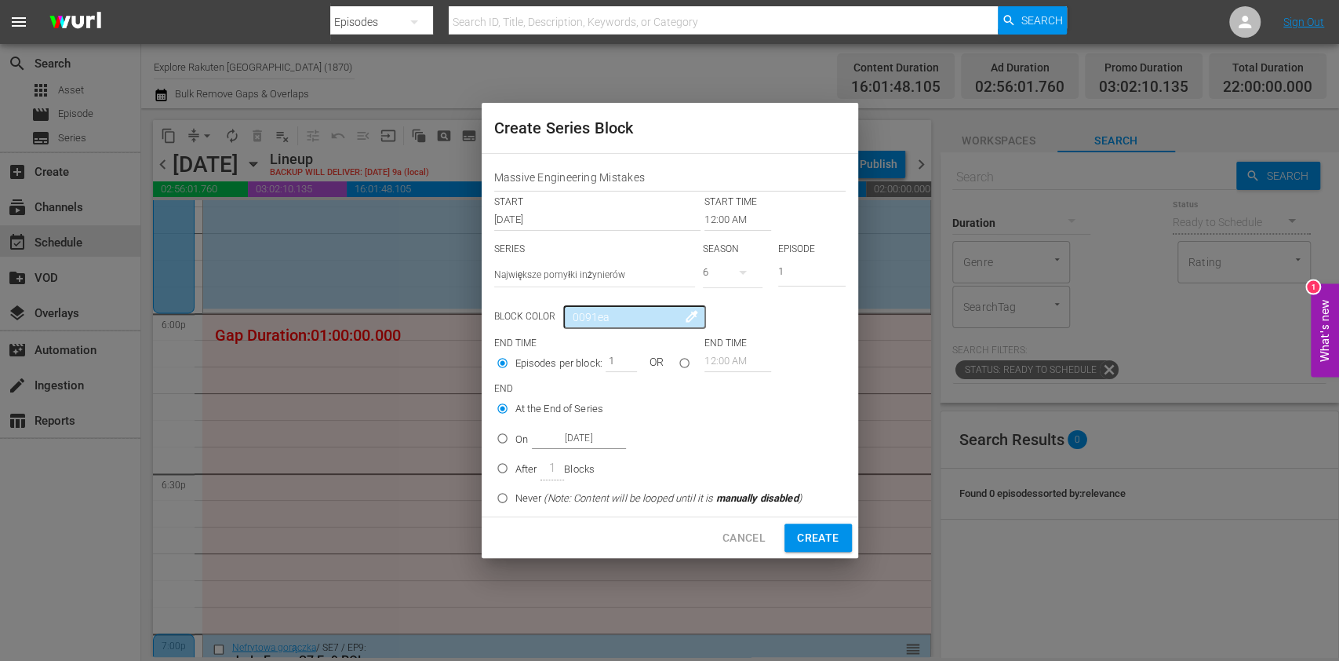
click at [732, 267] on button "button" at bounding box center [743, 272] width 38 height 38
click at [746, 359] on div "4" at bounding box center [724, 363] width 43 height 16
drag, startPoint x: 808, startPoint y: 269, endPoint x: 766, endPoint y: 271, distance: 42.4
click at [766, 271] on div "SERIES Select Series Największe pomyłki inżynierów SEASON 4 EPISODE 1" at bounding box center [669, 269] width 351 height 55
type input "6"
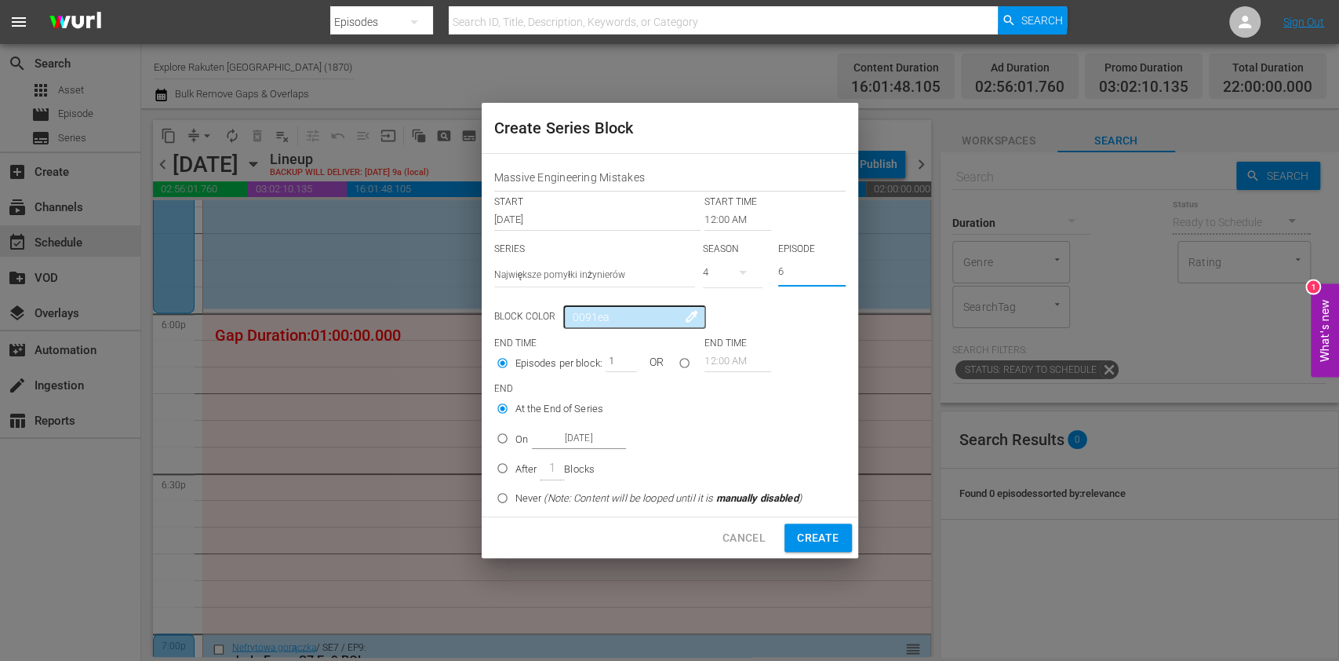
click at [719, 221] on input "12:00 AM" at bounding box center [738, 220] width 67 height 22
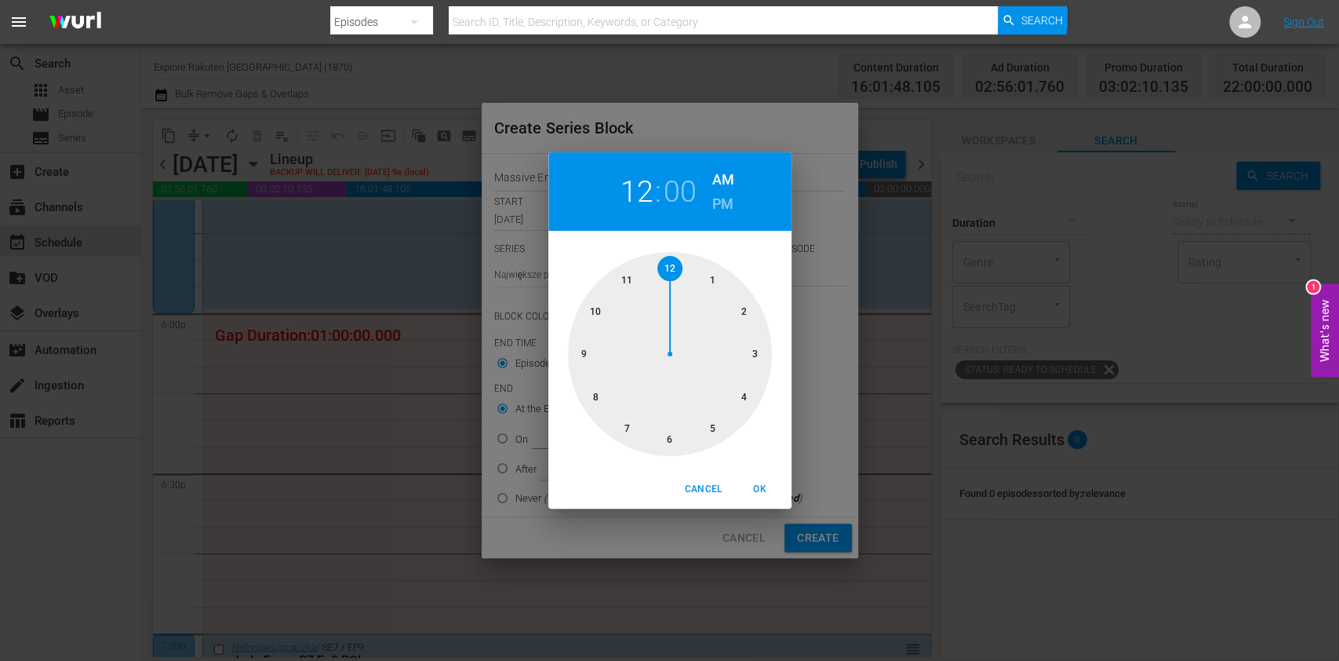
click at [676, 435] on div at bounding box center [670, 354] width 204 height 204
click at [721, 209] on h6 "PM" at bounding box center [722, 203] width 21 height 25
click at [763, 496] on span "OK" at bounding box center [760, 489] width 38 height 16
type input "06:00 PM"
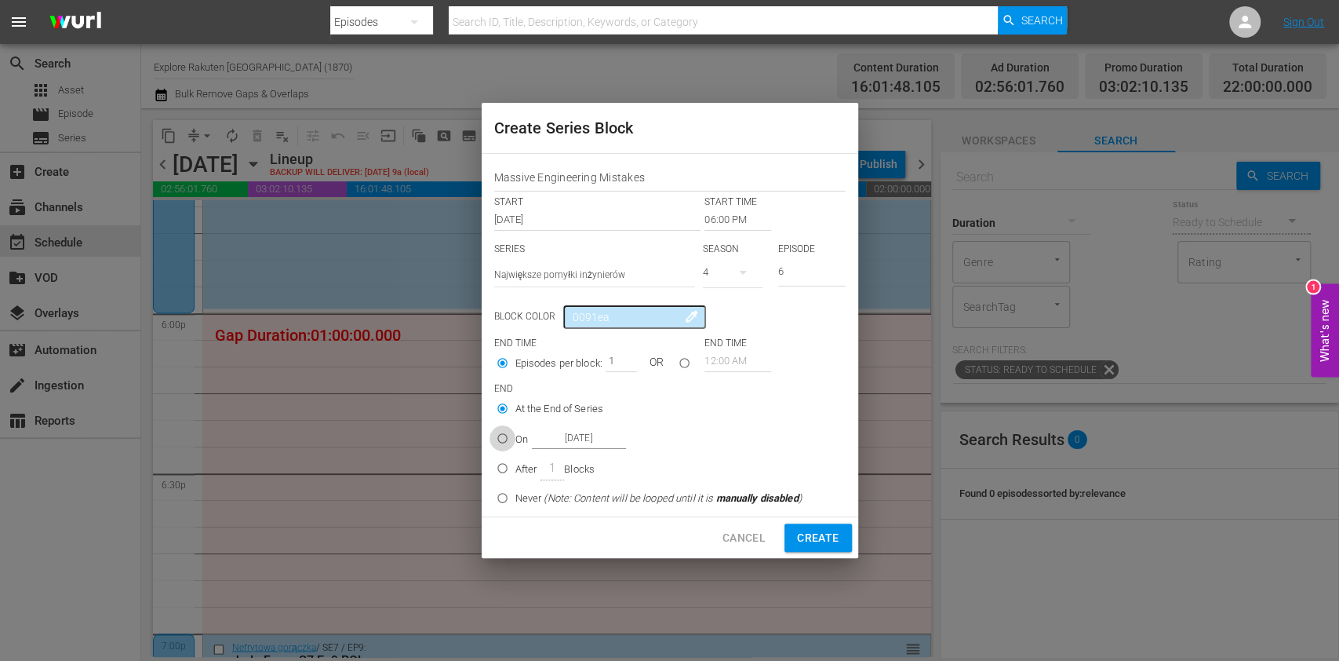
click at [513, 436] on input "On [DATE]" at bounding box center [503, 441] width 26 height 26
radio input "true"
click at [545, 436] on input "[DATE]" at bounding box center [579, 438] width 94 height 21
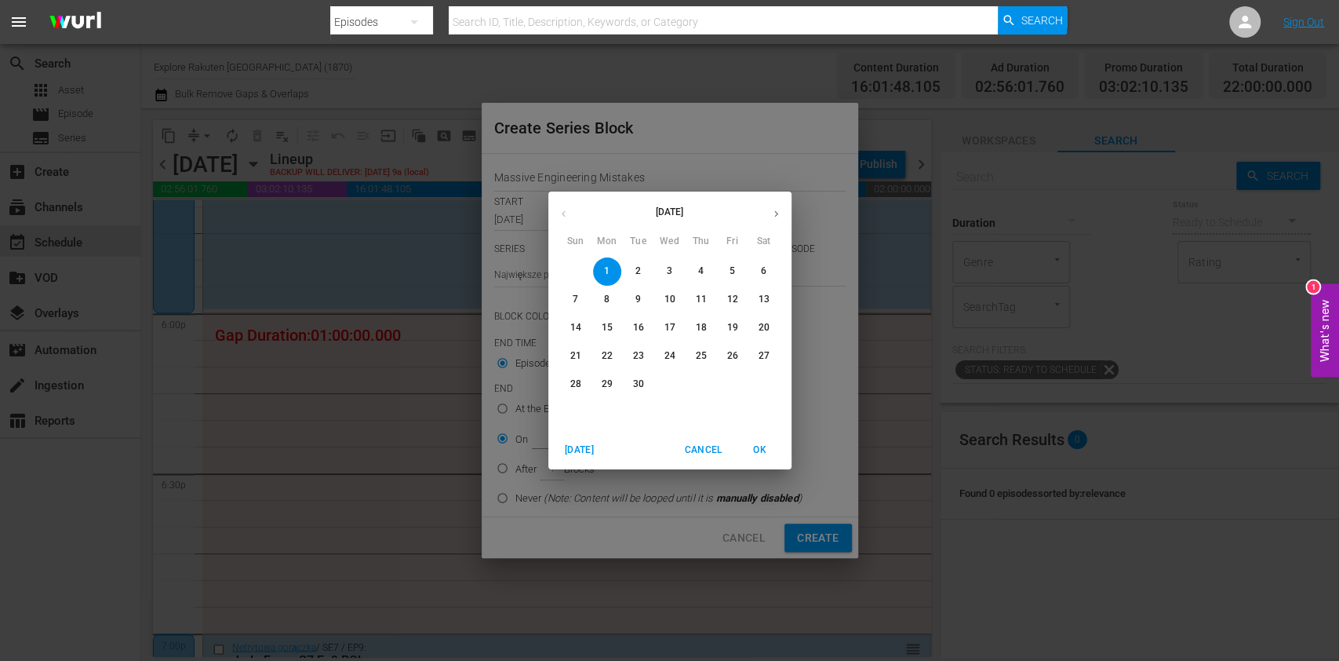
drag, startPoint x: 734, startPoint y: 276, endPoint x: 743, endPoint y: 288, distance: 15.1
click at [734, 275] on p "5" at bounding box center [732, 270] width 5 height 13
type input "[DATE]"
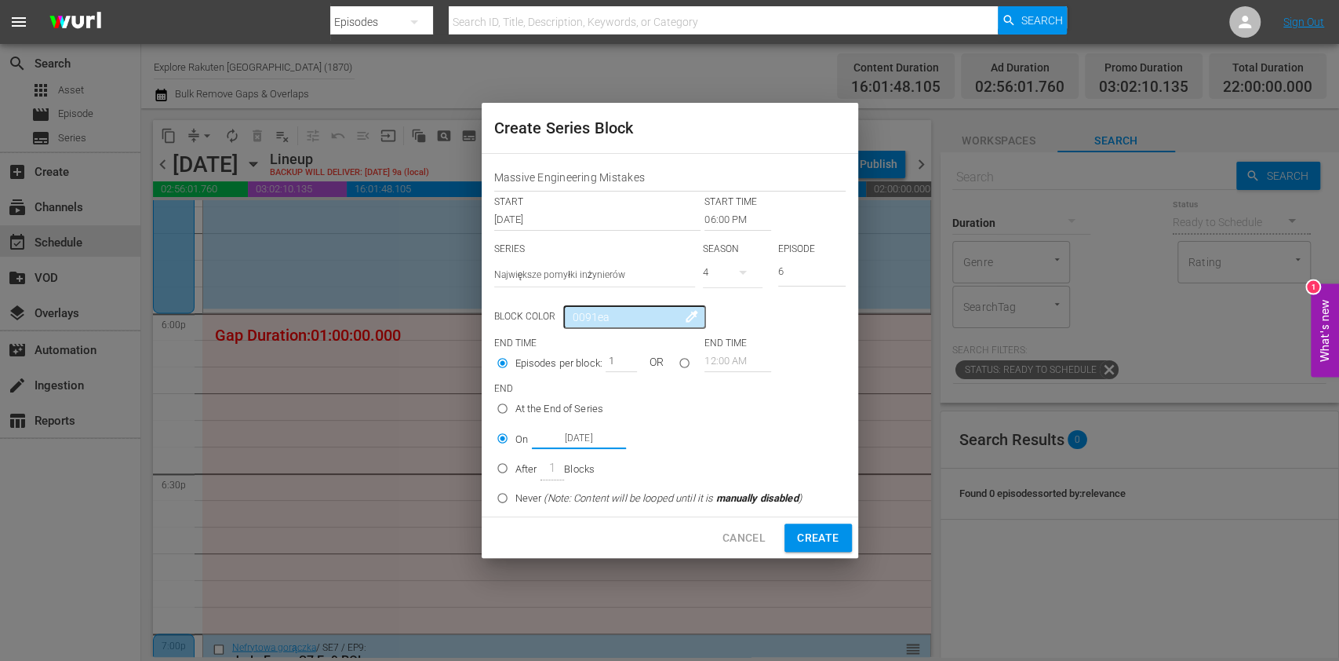
click at [810, 543] on span "Create" at bounding box center [818, 538] width 42 height 20
type input "12:00 AM"
type input "1"
radio input "true"
type input "[DATE]"
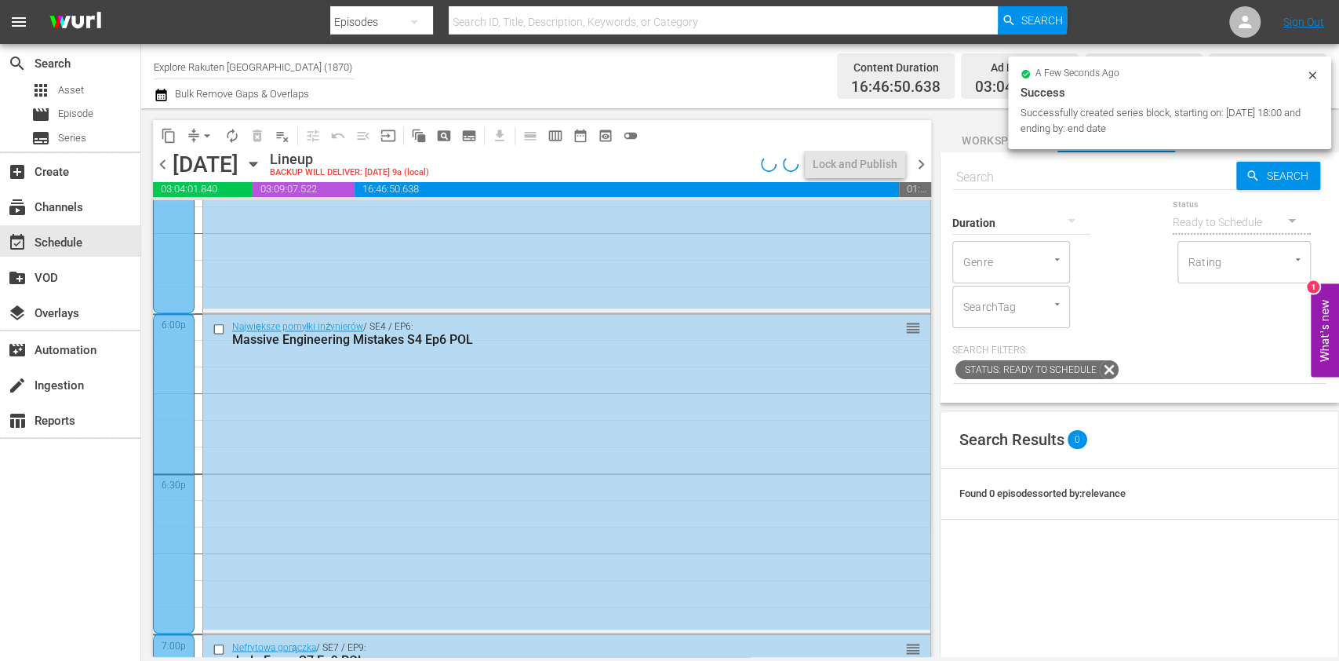
click at [923, 163] on span "chevron_right" at bounding box center [922, 165] width 20 height 20
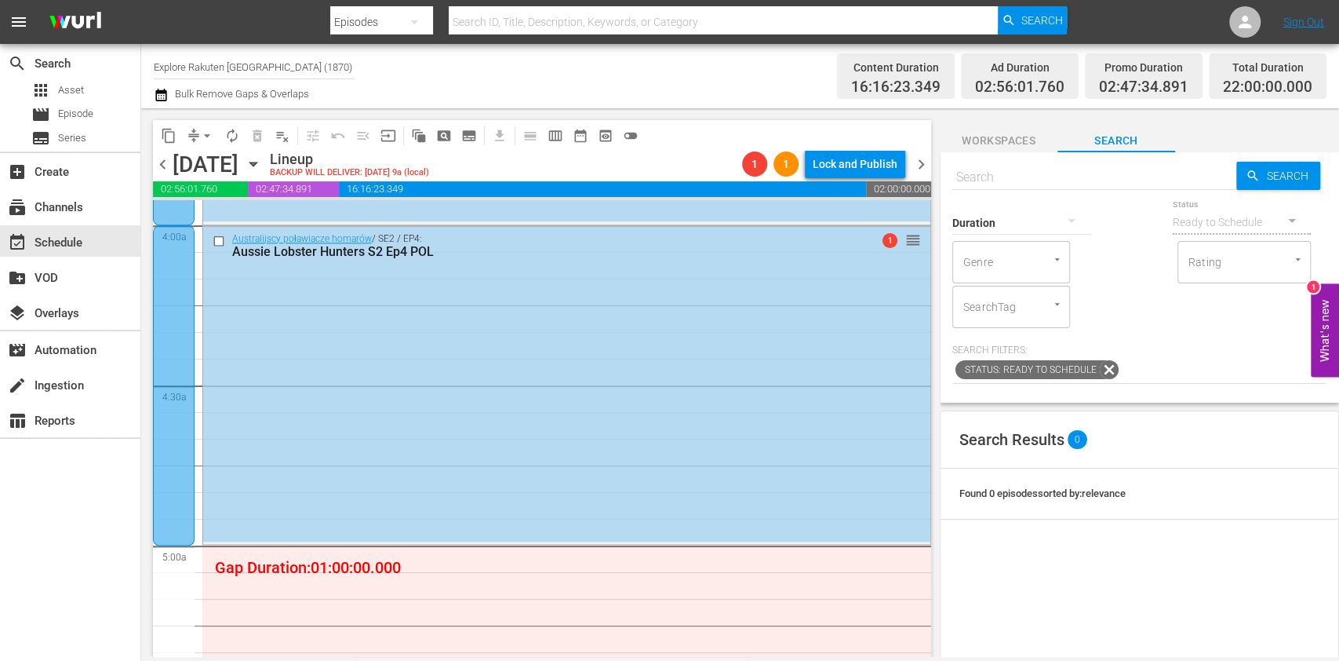
scroll to position [1464, 0]
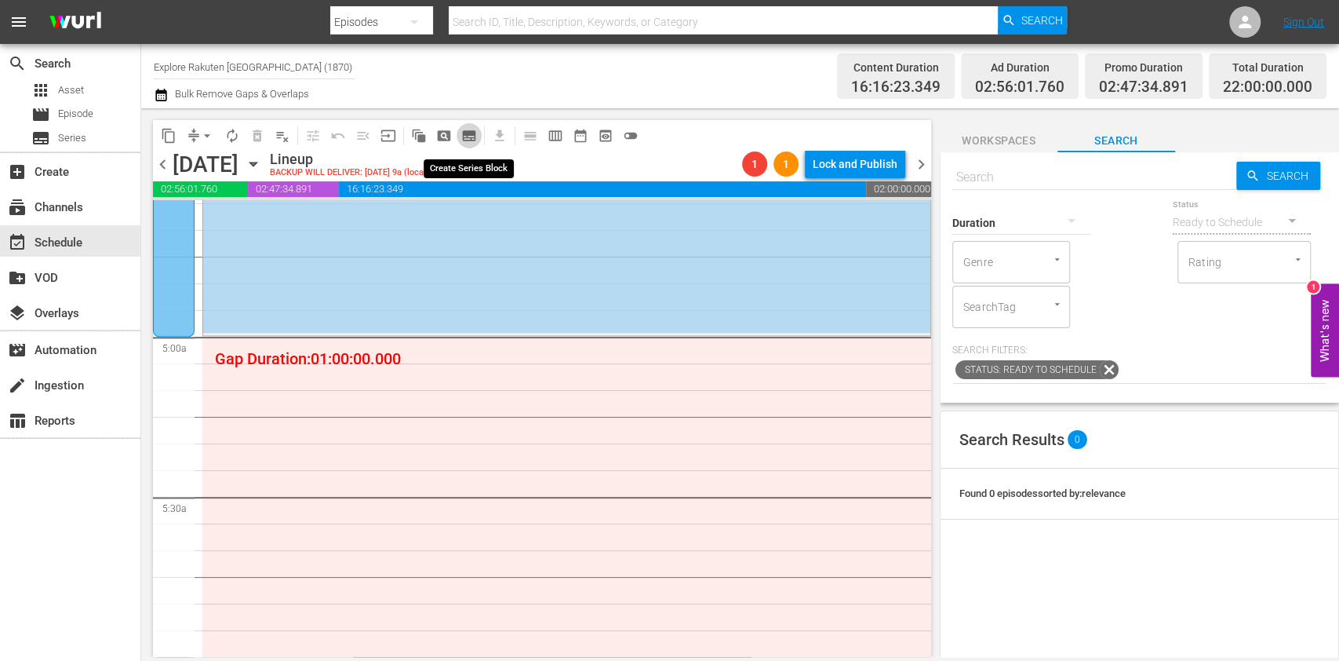
click at [472, 141] on span "subtitles_outlined" at bounding box center [469, 136] width 16 height 16
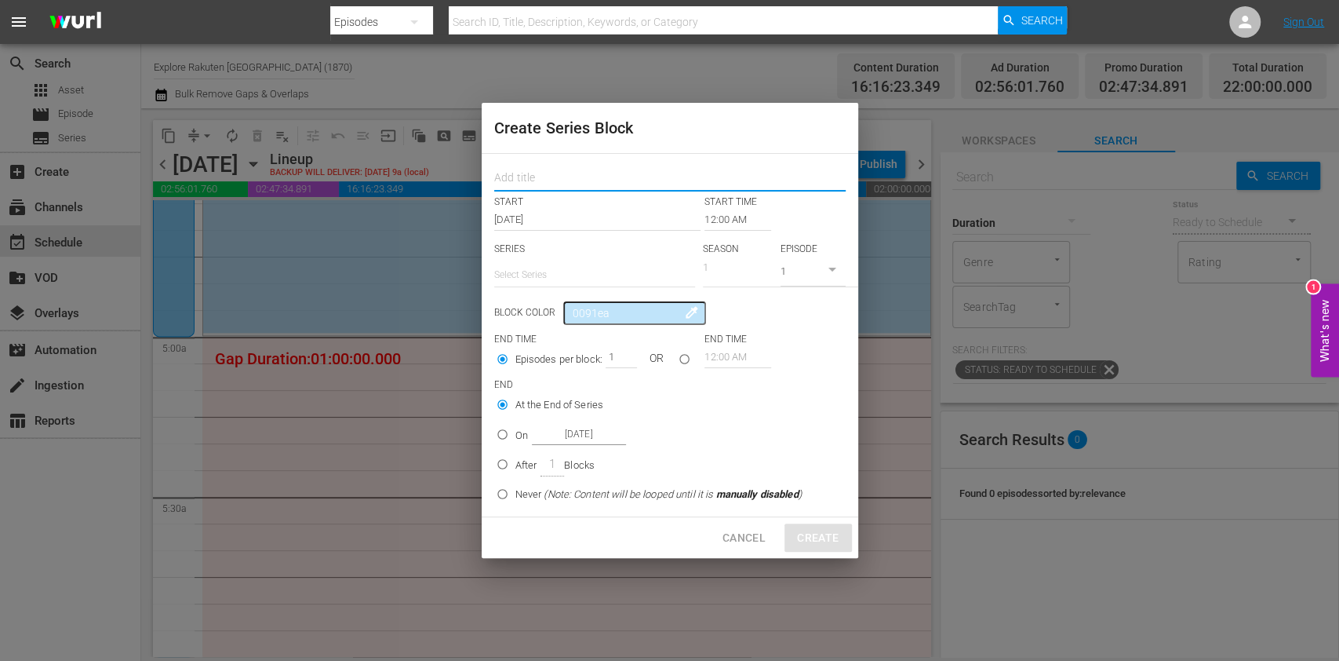
click at [534, 177] on input "text" at bounding box center [669, 179] width 351 height 24
paste input "Massive Engineering Mistakes"
type input "Massive Engineering Mistakes"
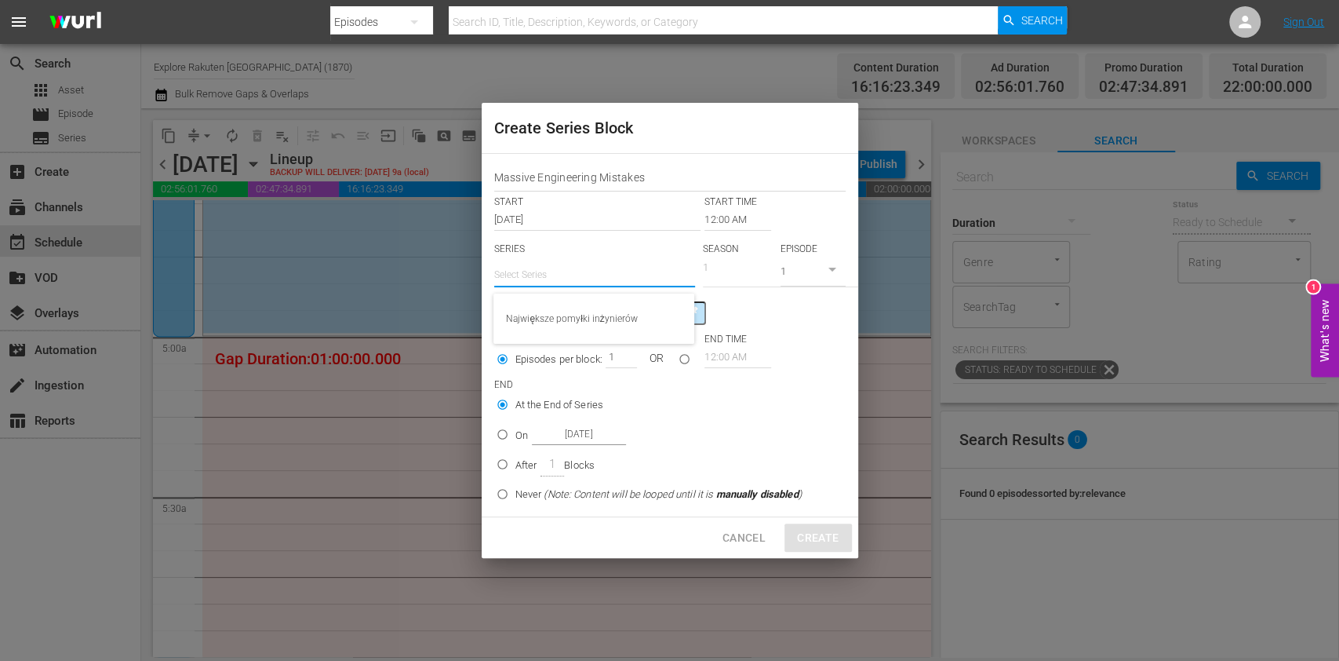
click at [557, 282] on input "text" at bounding box center [594, 275] width 201 height 38
click at [577, 312] on div "Największe pomyłki inżynierów" at bounding box center [594, 319] width 176 height 38
type input "Największe pomyłki inżynierów"
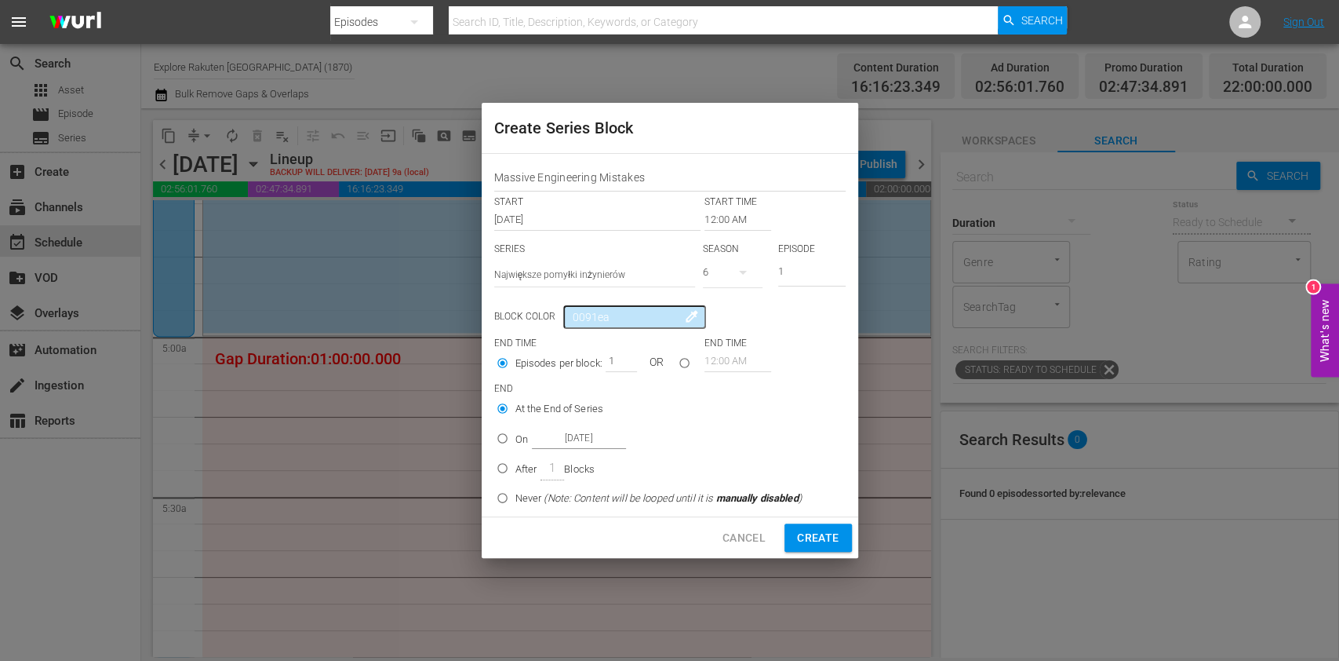
click at [716, 217] on input "12:00 AM" at bounding box center [738, 220] width 67 height 22
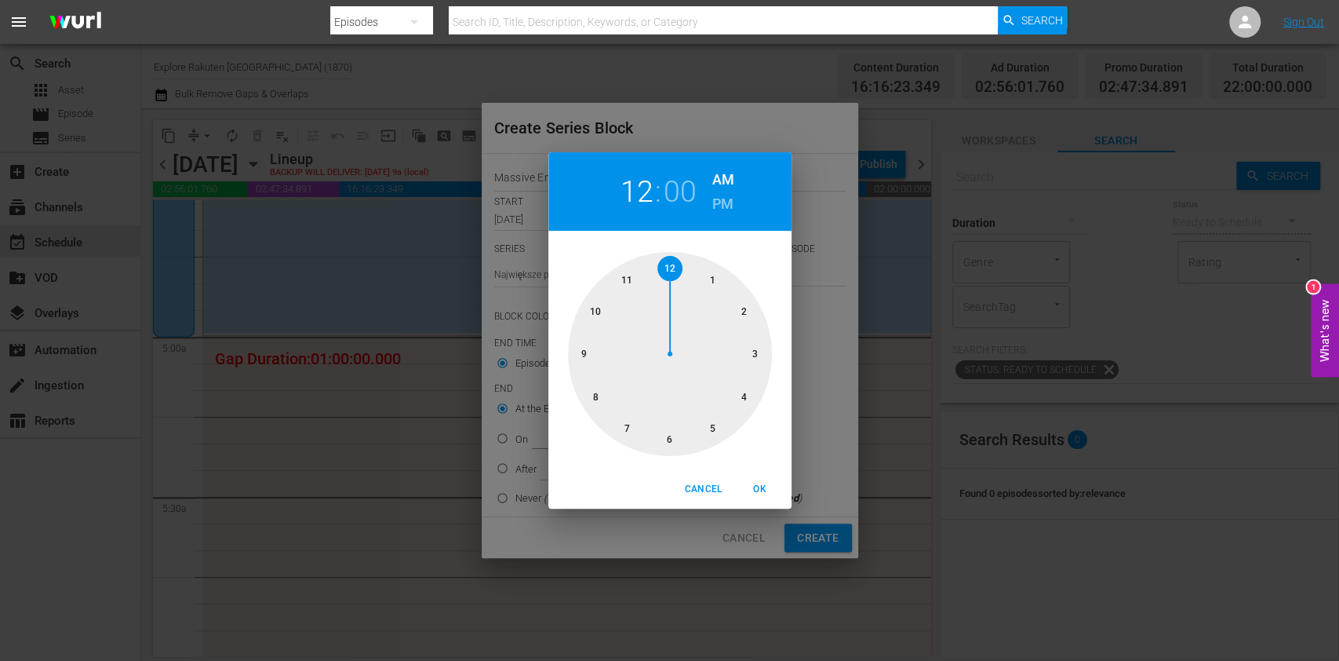
click at [708, 420] on div at bounding box center [670, 354] width 204 height 204
click at [759, 491] on span "OK" at bounding box center [760, 489] width 38 height 16
type input "05:00 AM"
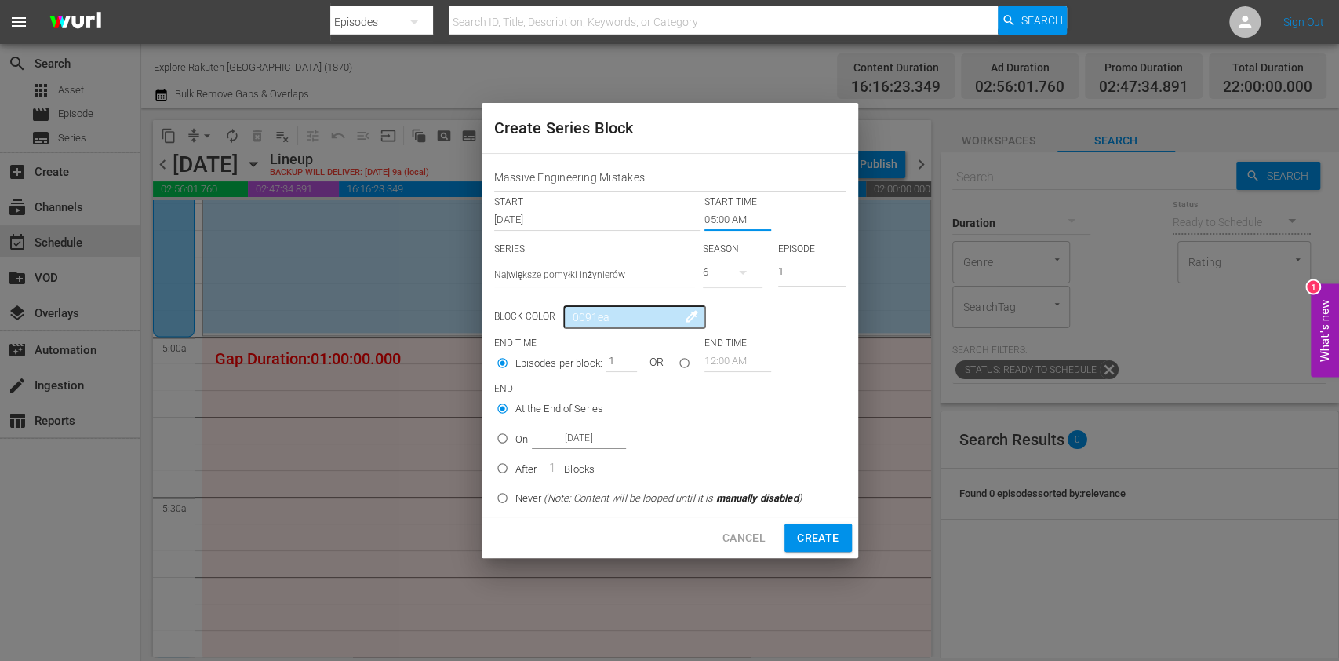
click at [507, 439] on input "On [DATE]" at bounding box center [503, 441] width 26 height 26
radio input "true"
click at [566, 438] on input "[DATE]" at bounding box center [579, 438] width 94 height 21
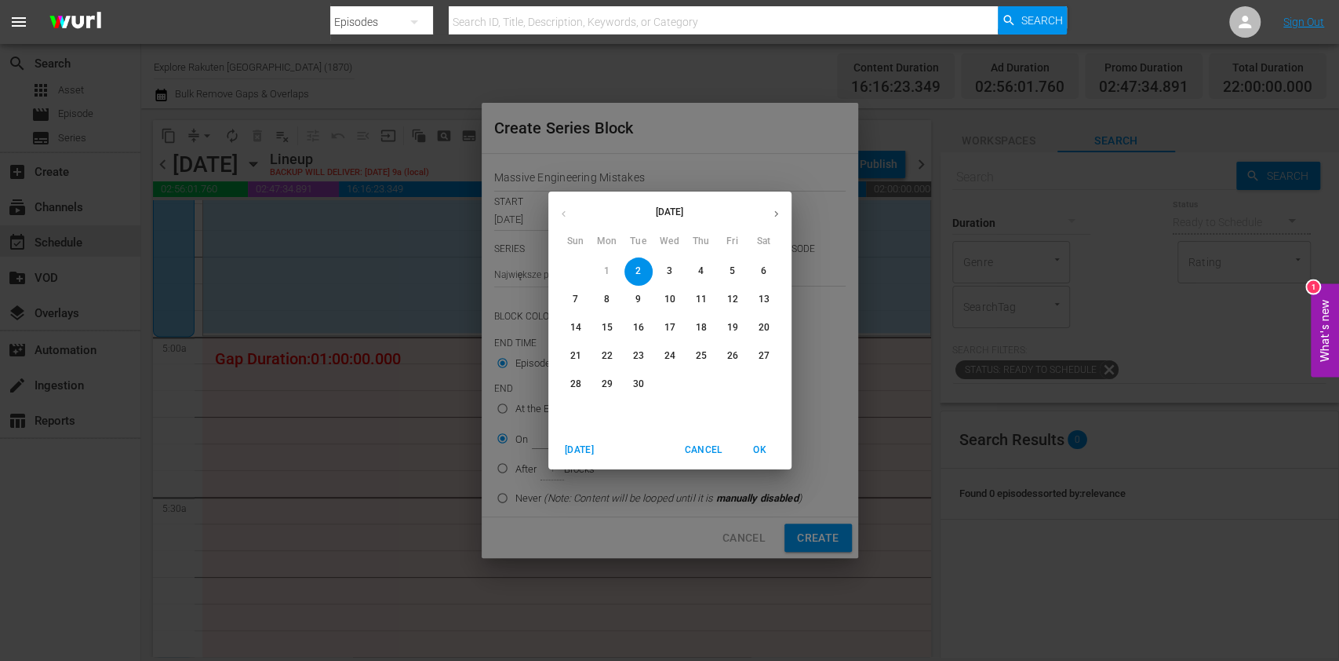
click at [759, 271] on span "6" at bounding box center [764, 270] width 28 height 13
type input "[DATE]"
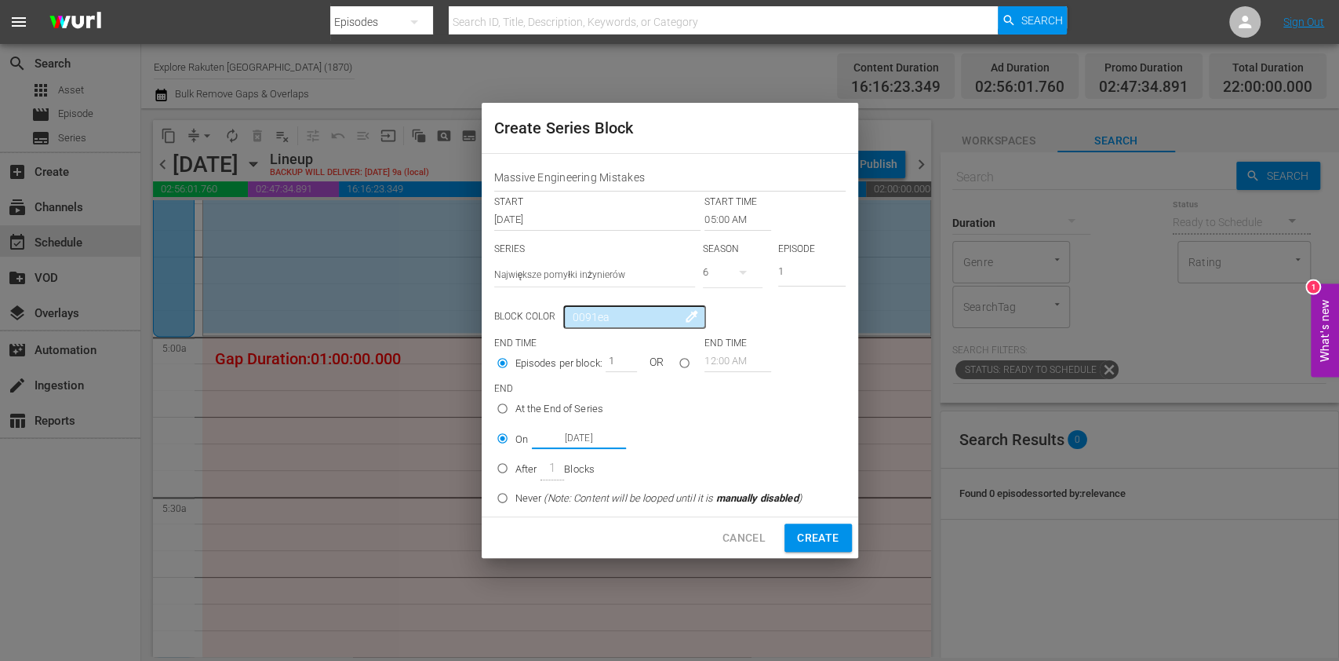
click at [756, 266] on button "button" at bounding box center [743, 272] width 38 height 38
click at [753, 351] on span "4" at bounding box center [740, 363] width 75 height 25
drag, startPoint x: 783, startPoint y: 269, endPoint x: 750, endPoint y: 279, distance: 34.3
click at [754, 275] on div "SERIES Select Series Największe pomyłki inżynierów SEASON 4 EPISODE 1" at bounding box center [669, 269] width 351 height 55
type input "6"
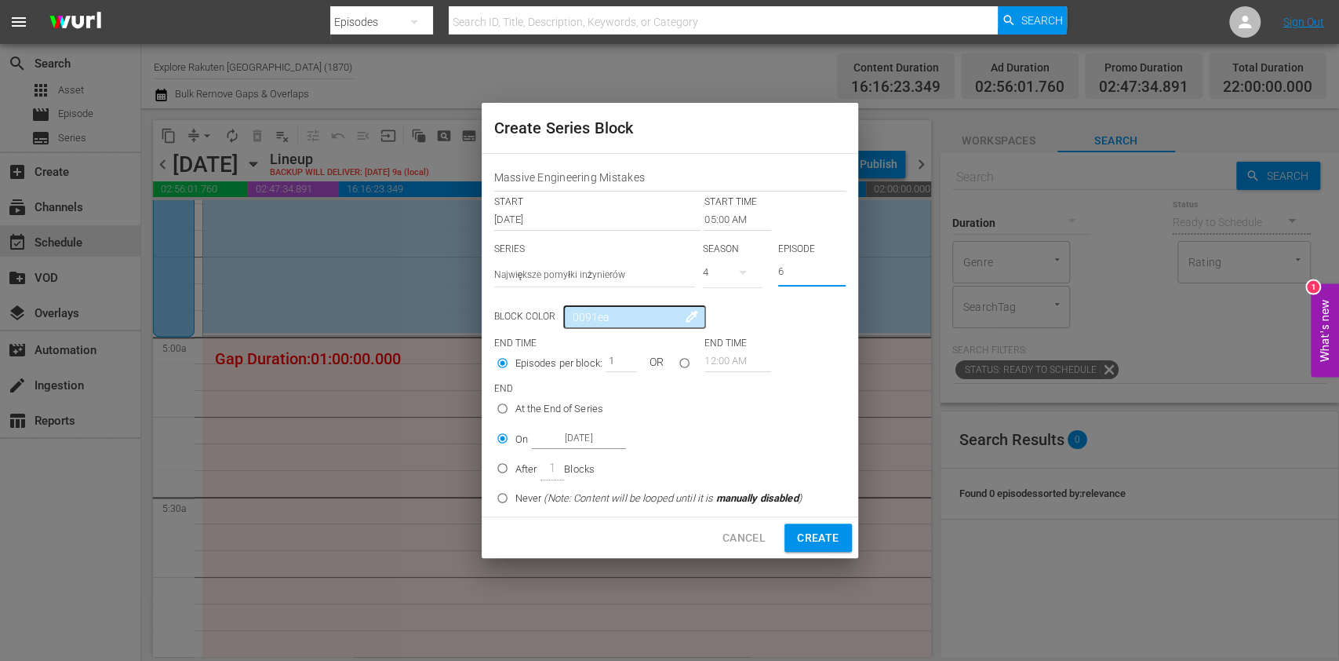
click at [822, 541] on span "Create" at bounding box center [818, 538] width 42 height 20
type input "12:00 AM"
type input "1"
radio input "true"
type input "[DATE]"
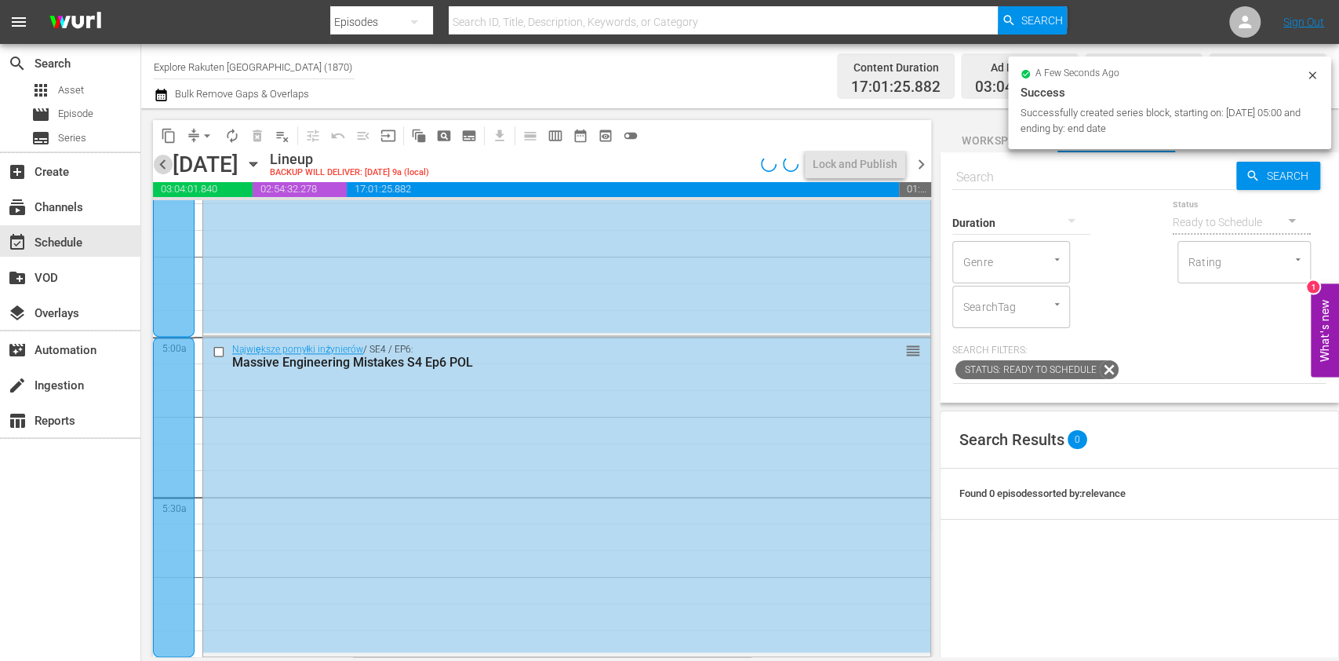
click at [169, 157] on span "chevron_left" at bounding box center [163, 165] width 20 height 20
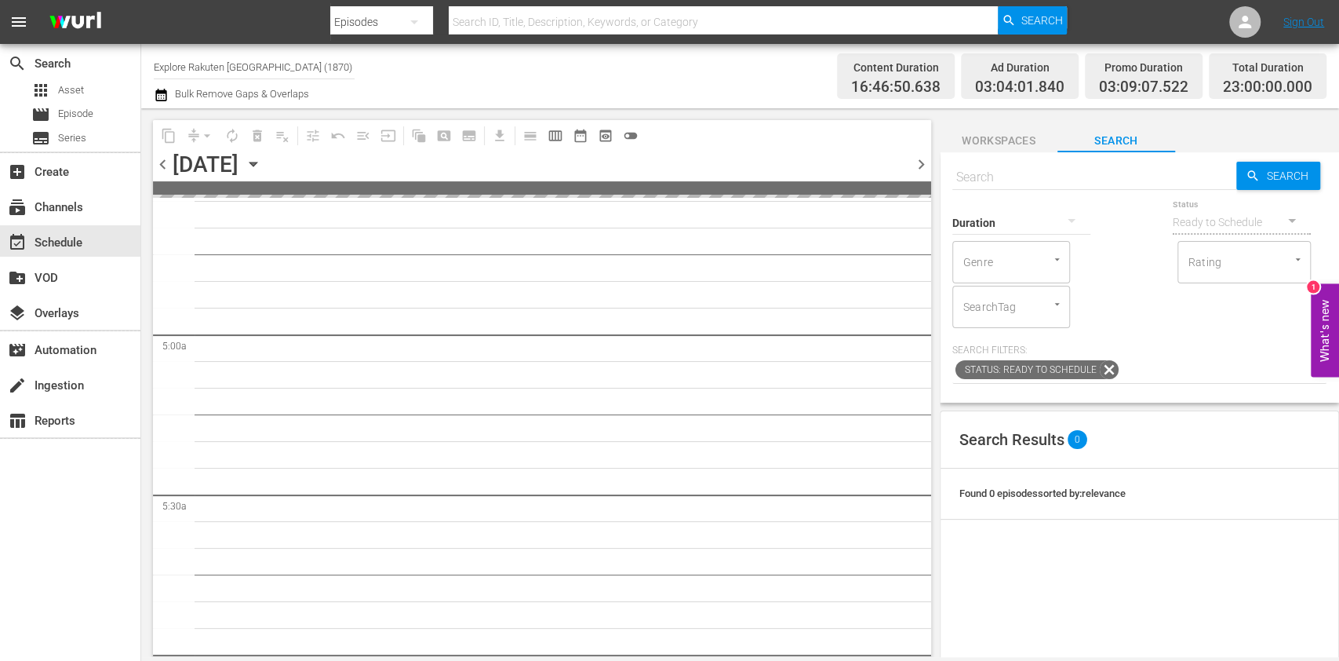
scroll to position [7225, 0]
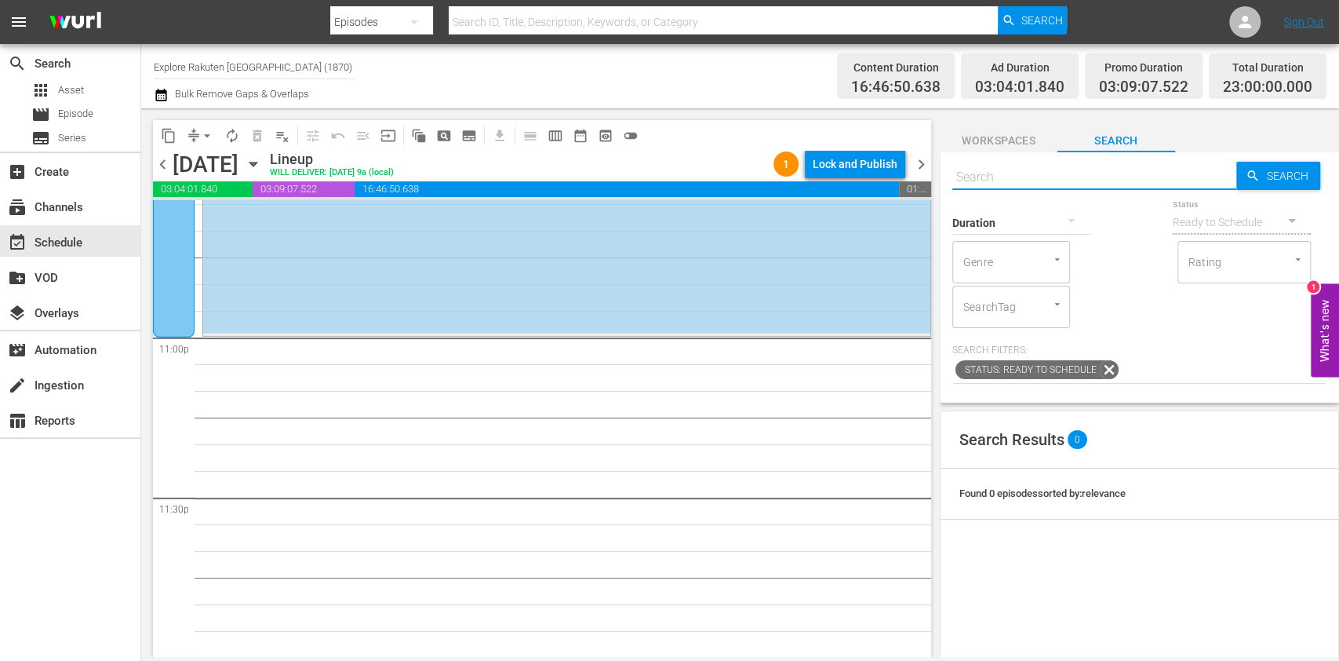
click at [1047, 179] on input "text" at bounding box center [1094, 177] width 284 height 38
paste input "Massive Engineering Mistakes"
type input "Massive Engineering Mistakes s4 ep6 pol"
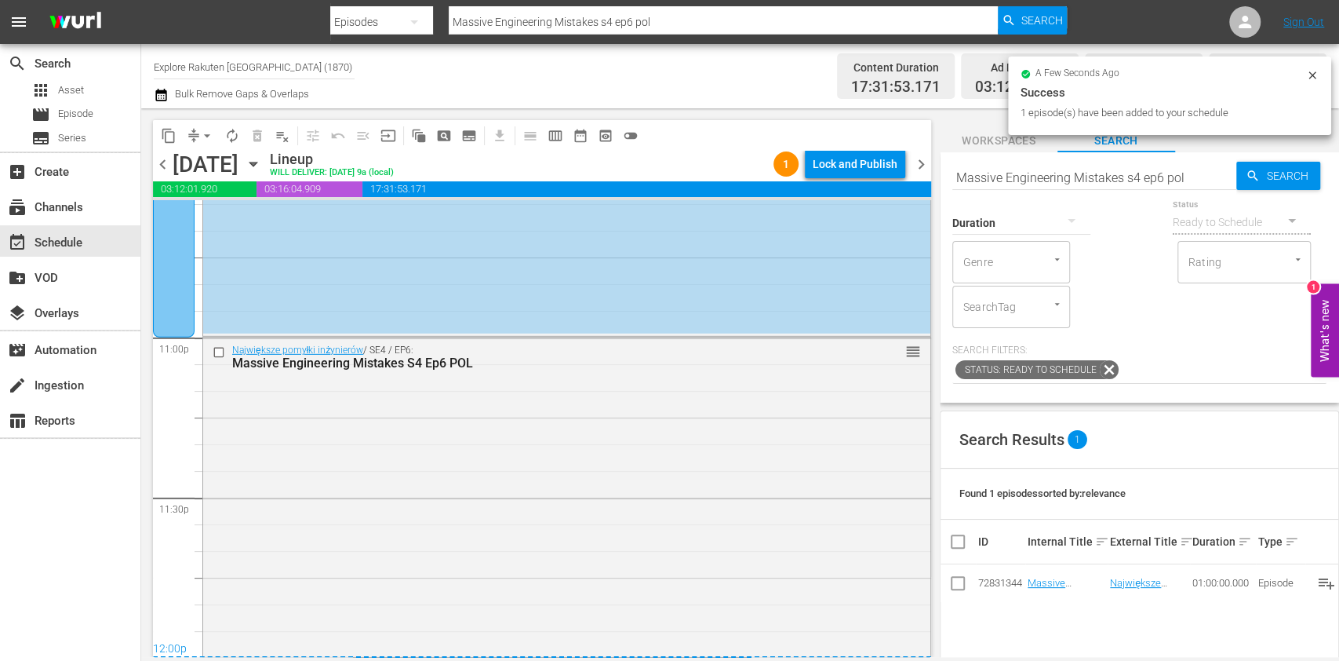
click at [927, 167] on span "chevron_right" at bounding box center [922, 165] width 20 height 20
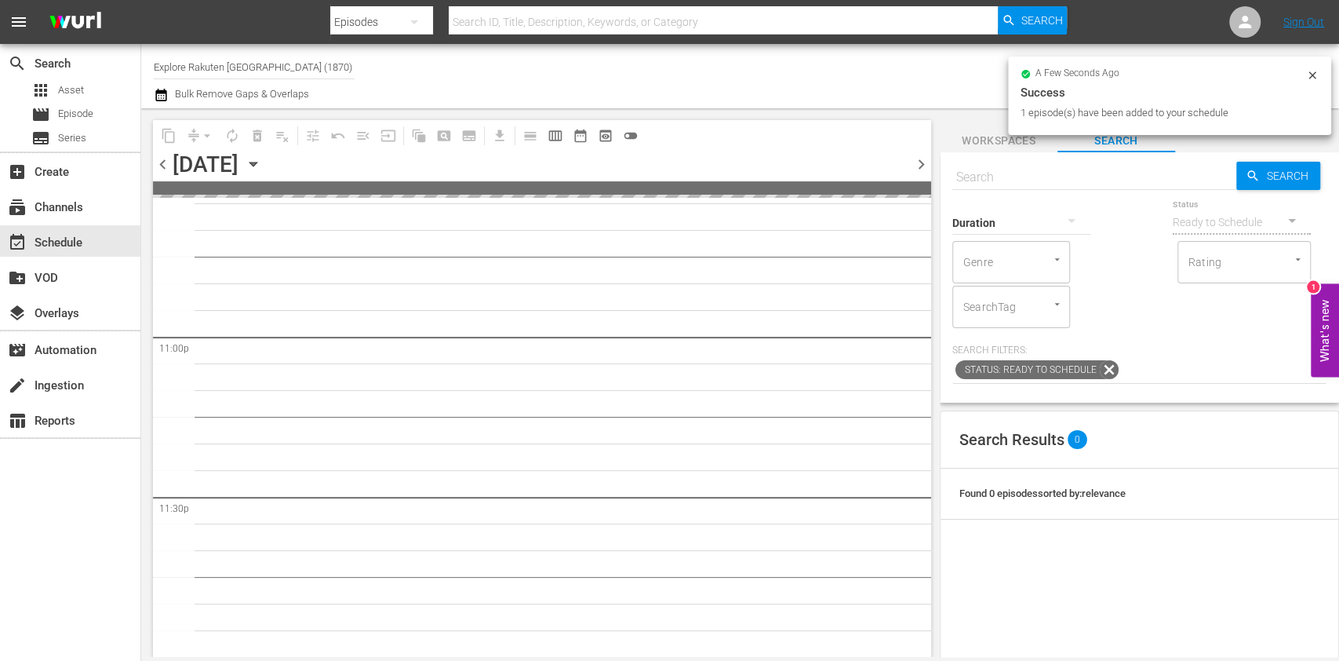
scroll to position [7223, 0]
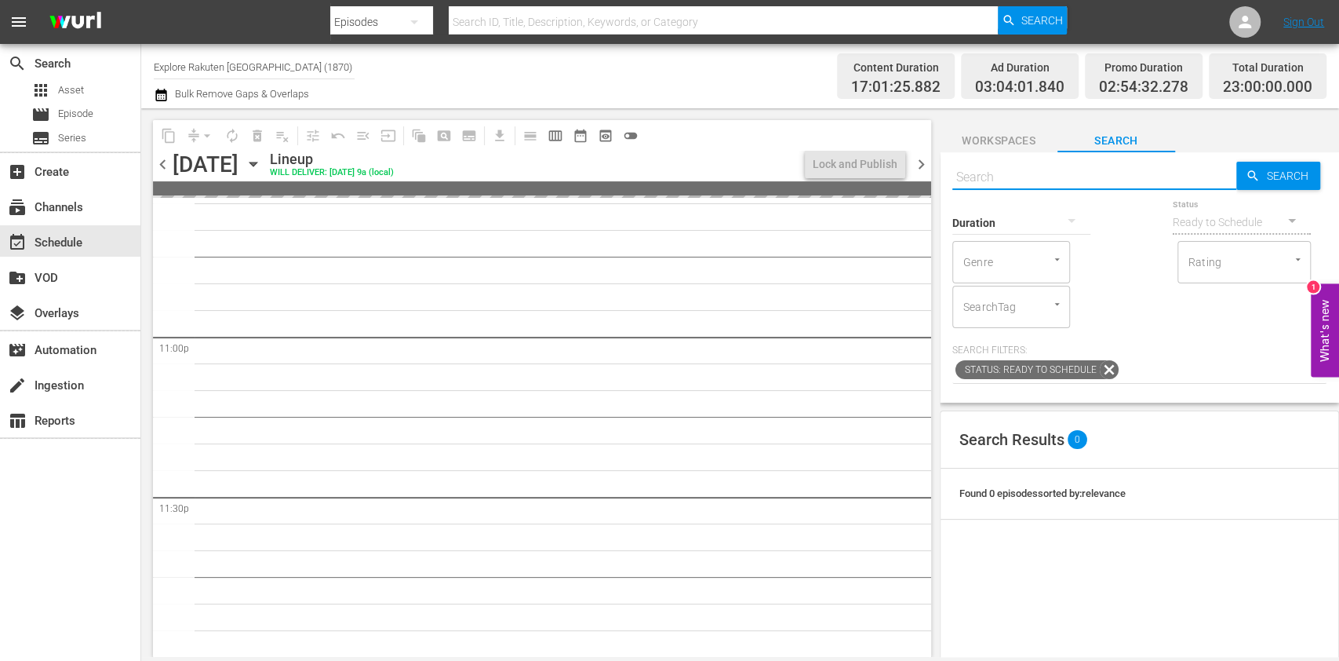
click at [1159, 175] on input "text" at bounding box center [1094, 177] width 284 height 38
paste input "Massive Engineering Mistakes"
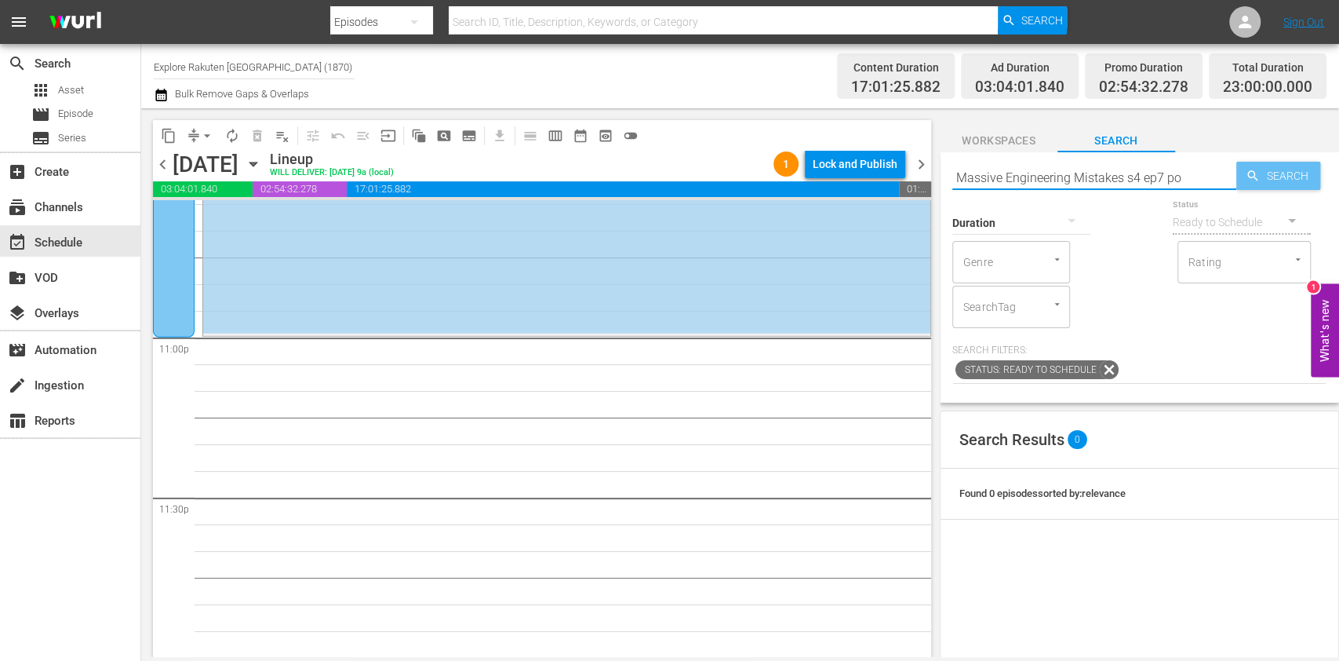
type input "Massive Engineering Mistakes s4 ep7 pol"
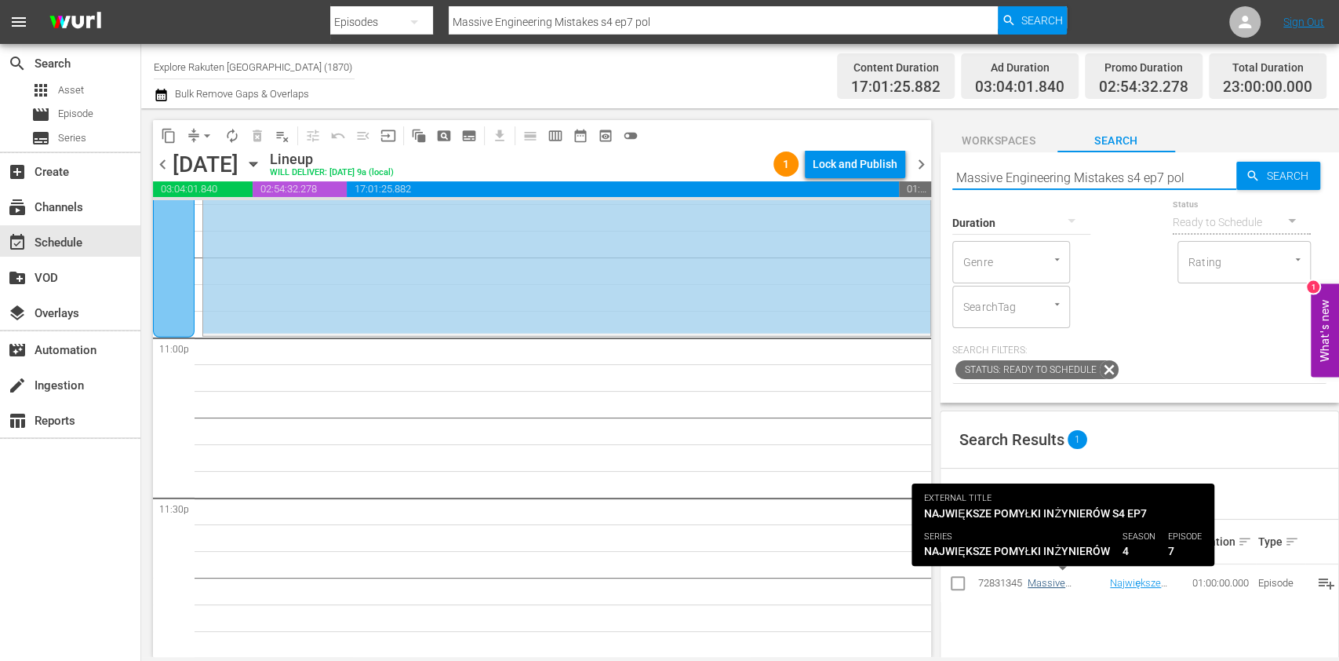
type input "Massive Engineering Mistakes s4 ep7 pol"
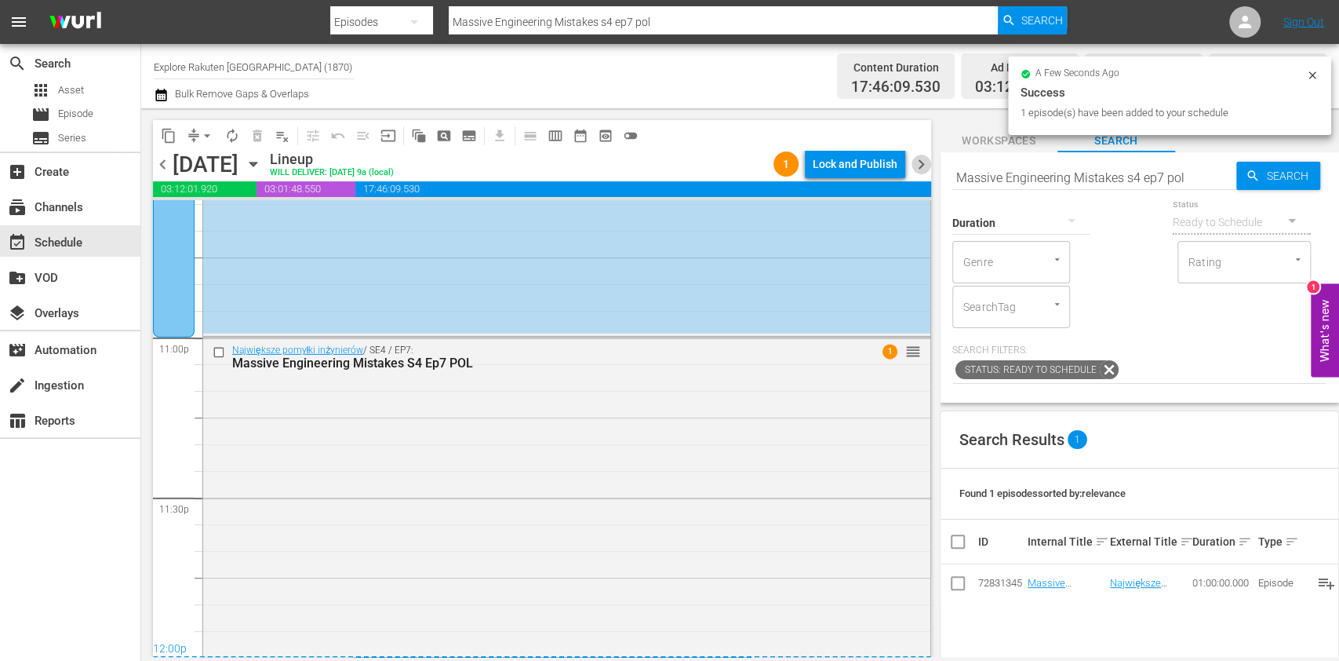
click at [922, 158] on span "chevron_right" at bounding box center [922, 165] width 20 height 20
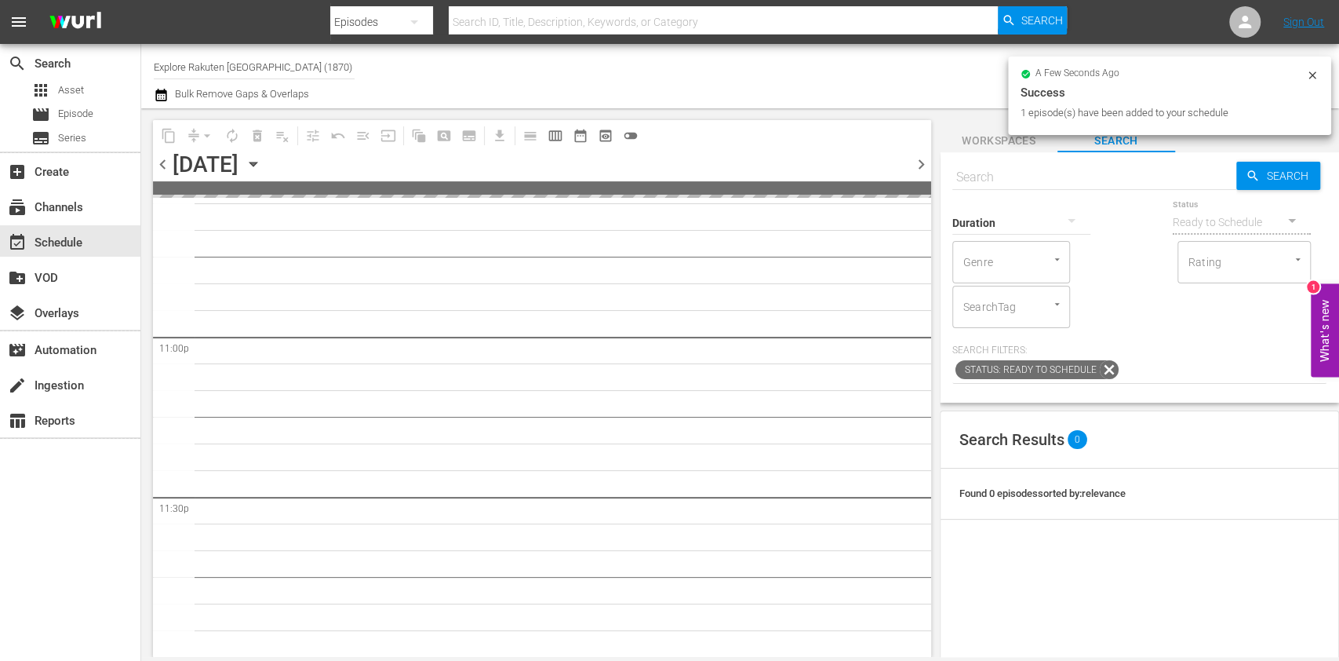
click at [1073, 171] on input "text" at bounding box center [1094, 177] width 284 height 38
paste input "Massive Engineering Mistakes"
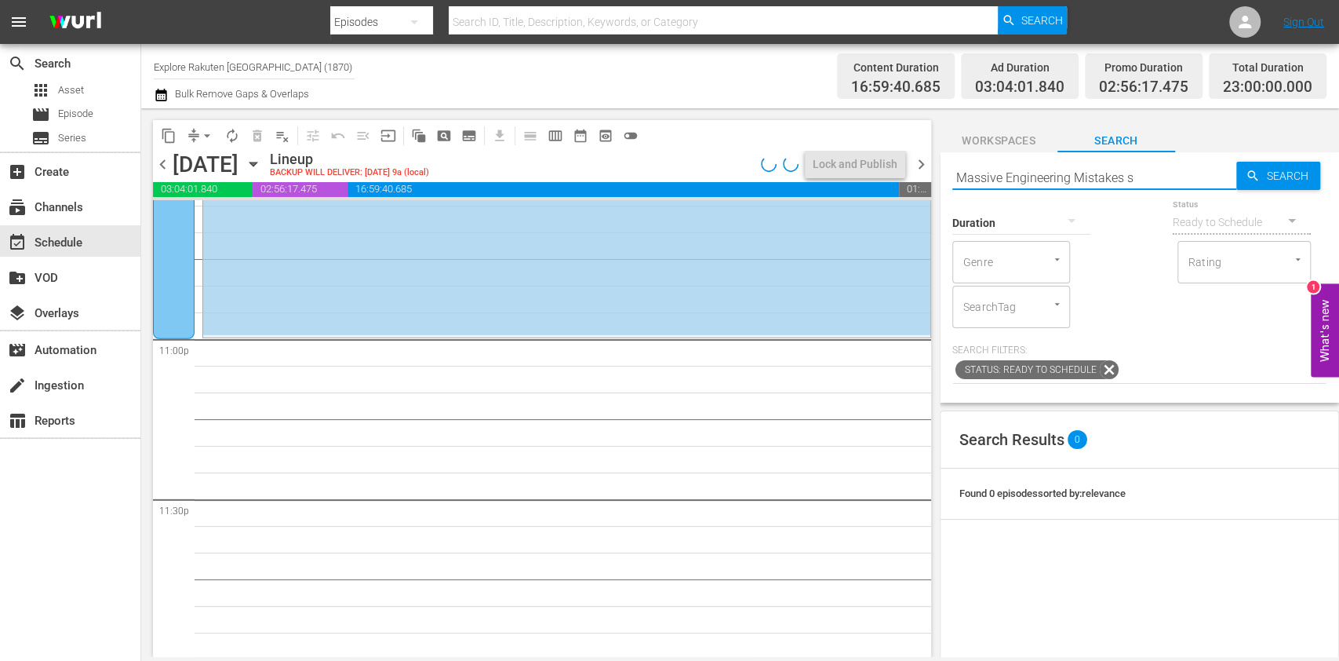
scroll to position [7225, 0]
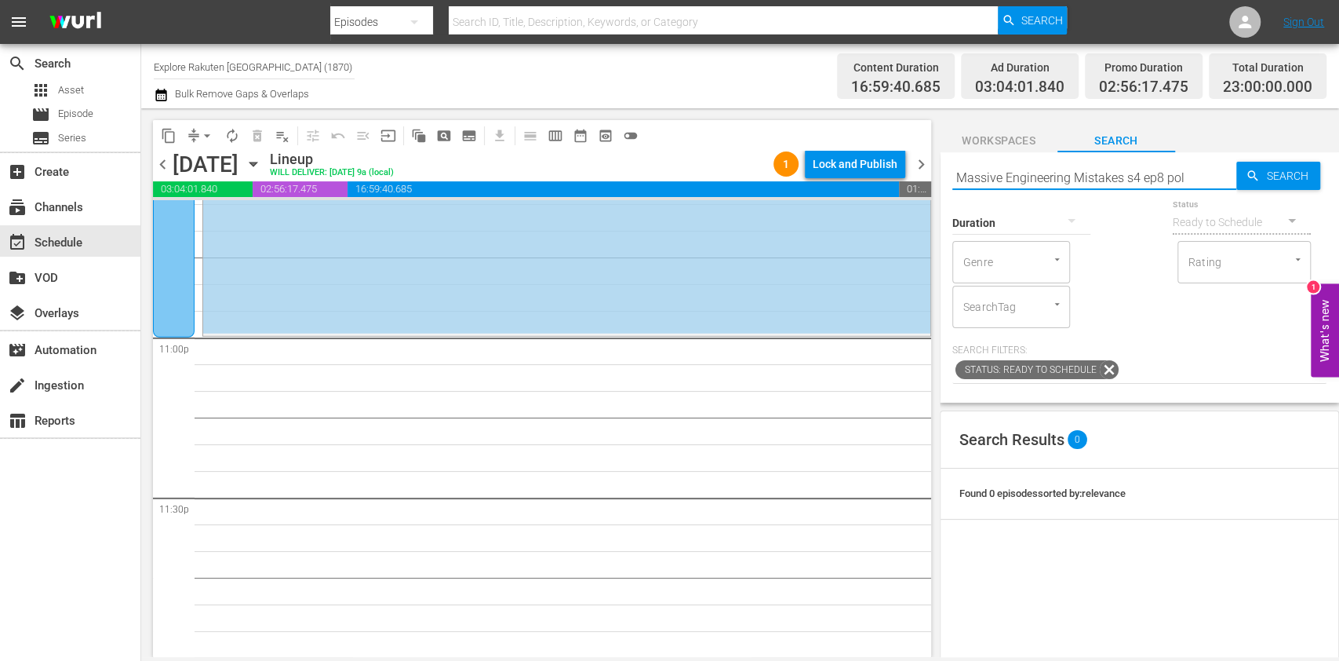
type input "Massive Engineering Mistakes s4 ep8 pol"
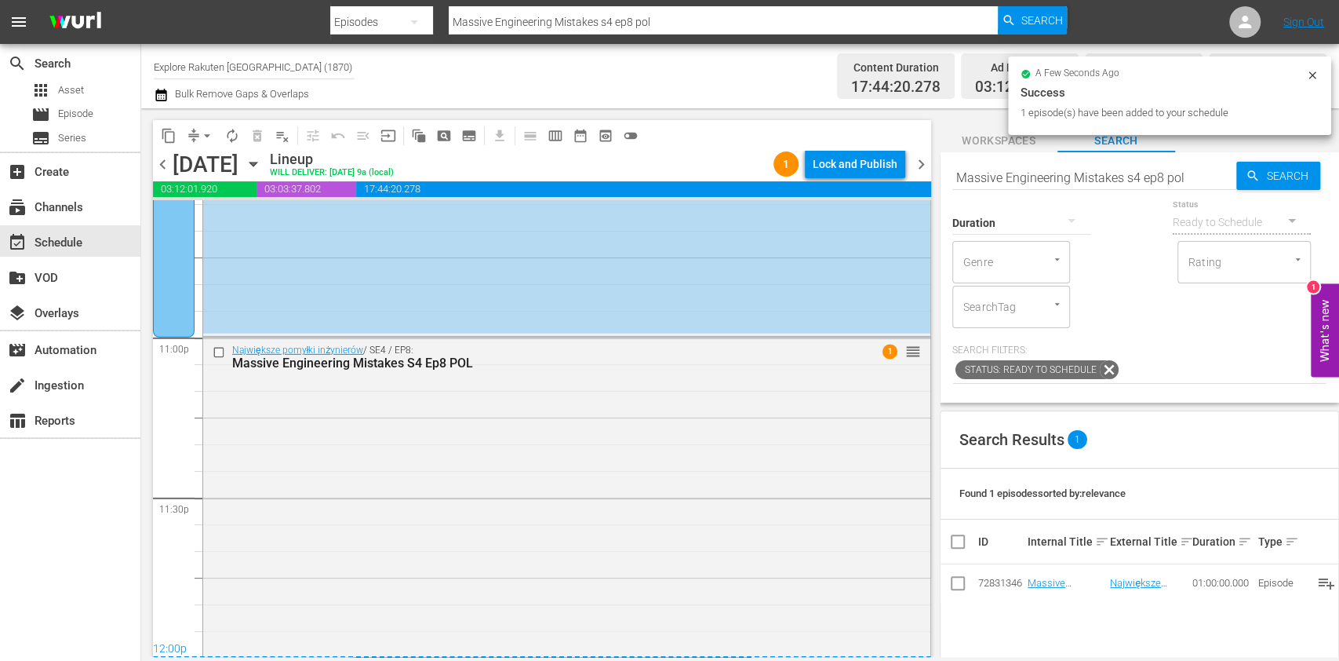
click at [923, 160] on span "chevron_right" at bounding box center [922, 165] width 20 height 20
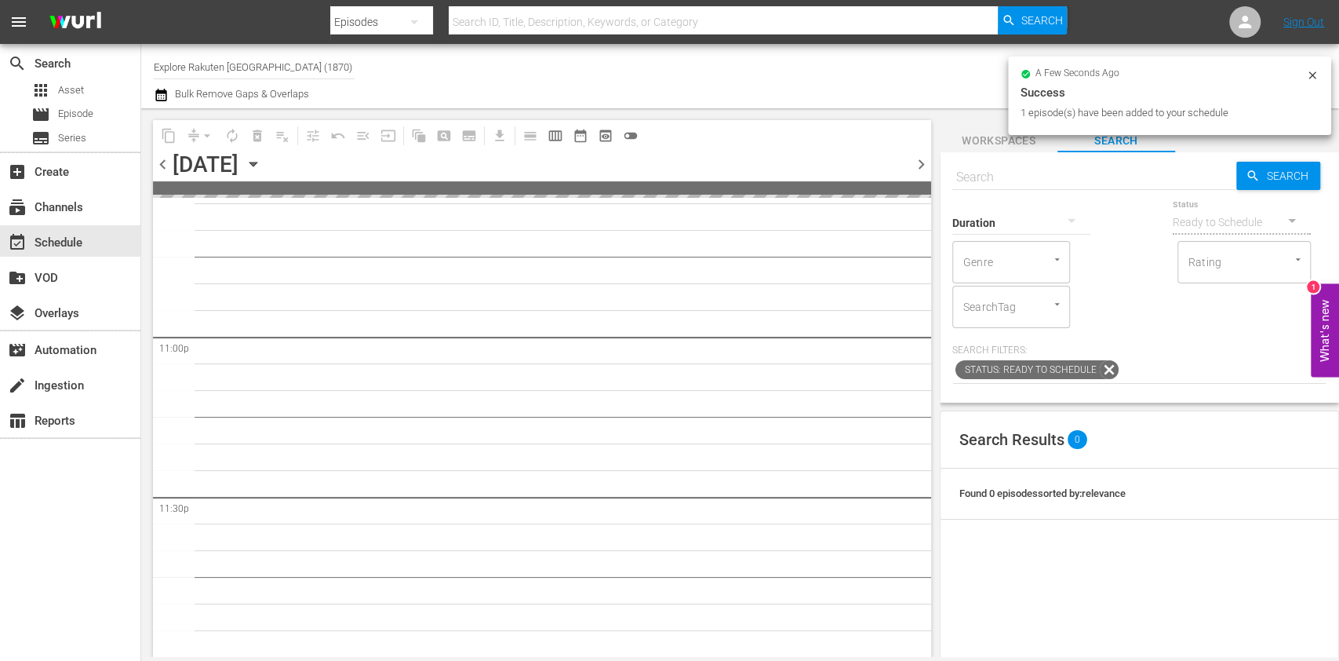
scroll to position [7223, 0]
click at [1062, 169] on input "text" at bounding box center [1094, 177] width 284 height 38
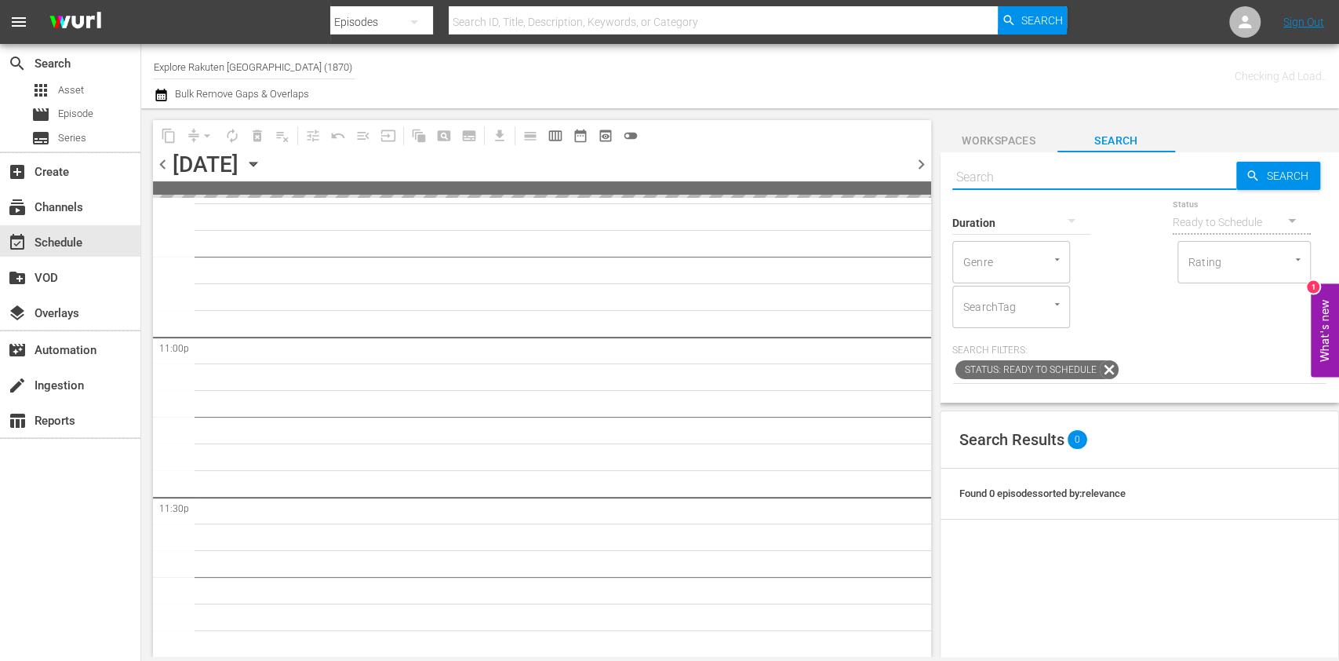
paste input "Massive Engineering Mistakes"
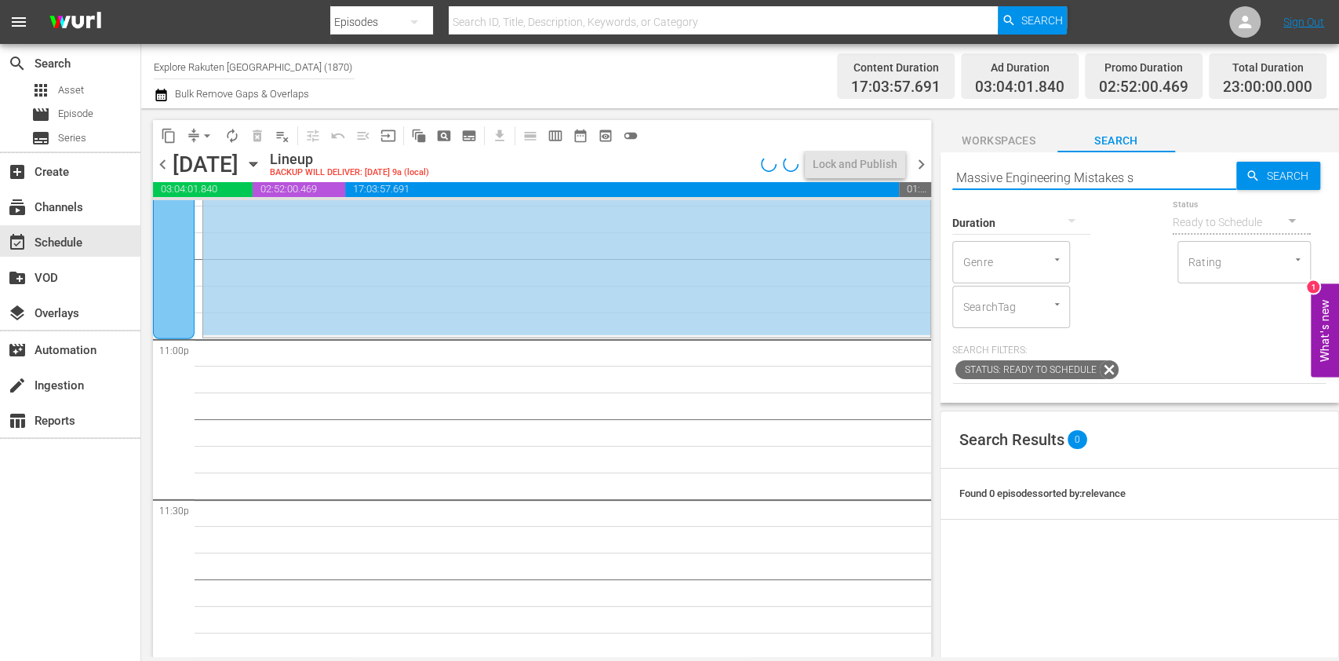
scroll to position [7225, 0]
type input "Massive Engineering Mistakes s4 ep9 pol"
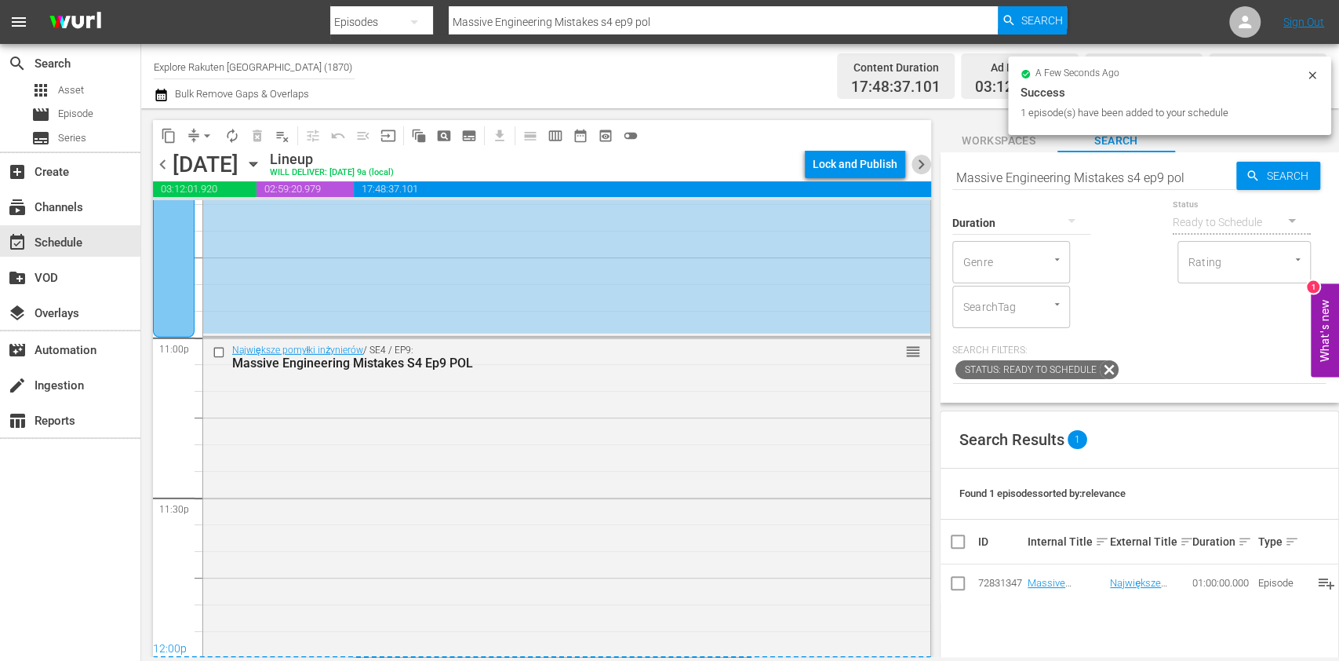
click at [922, 163] on span "chevron_right" at bounding box center [922, 165] width 20 height 20
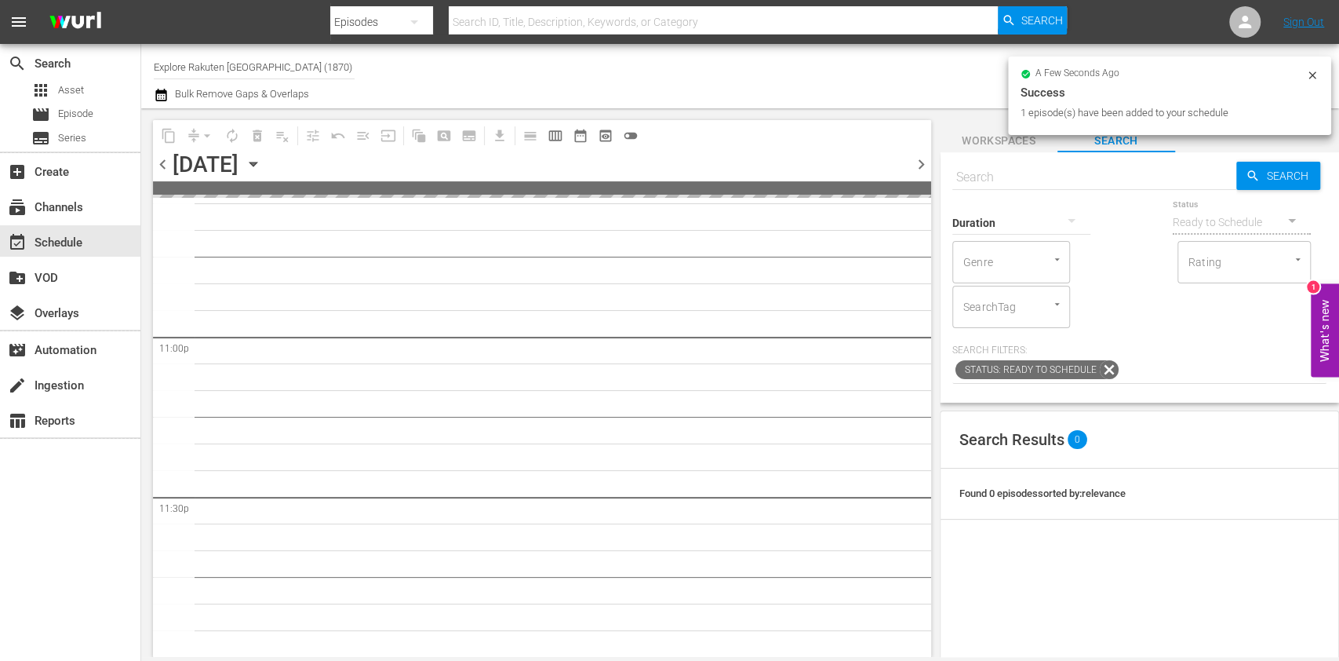
scroll to position [7223, 0]
click at [1053, 173] on input "text" at bounding box center [1094, 177] width 284 height 38
paste input "Massive Engineering Mistakes"
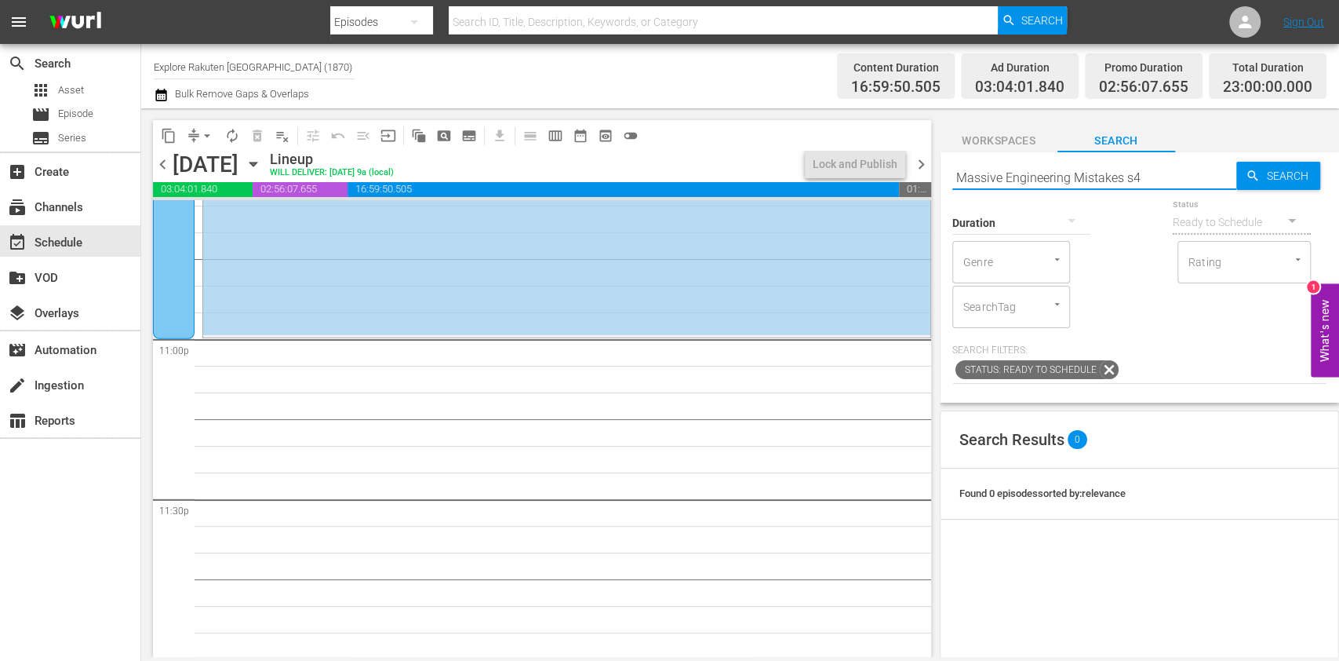
scroll to position [7225, 0]
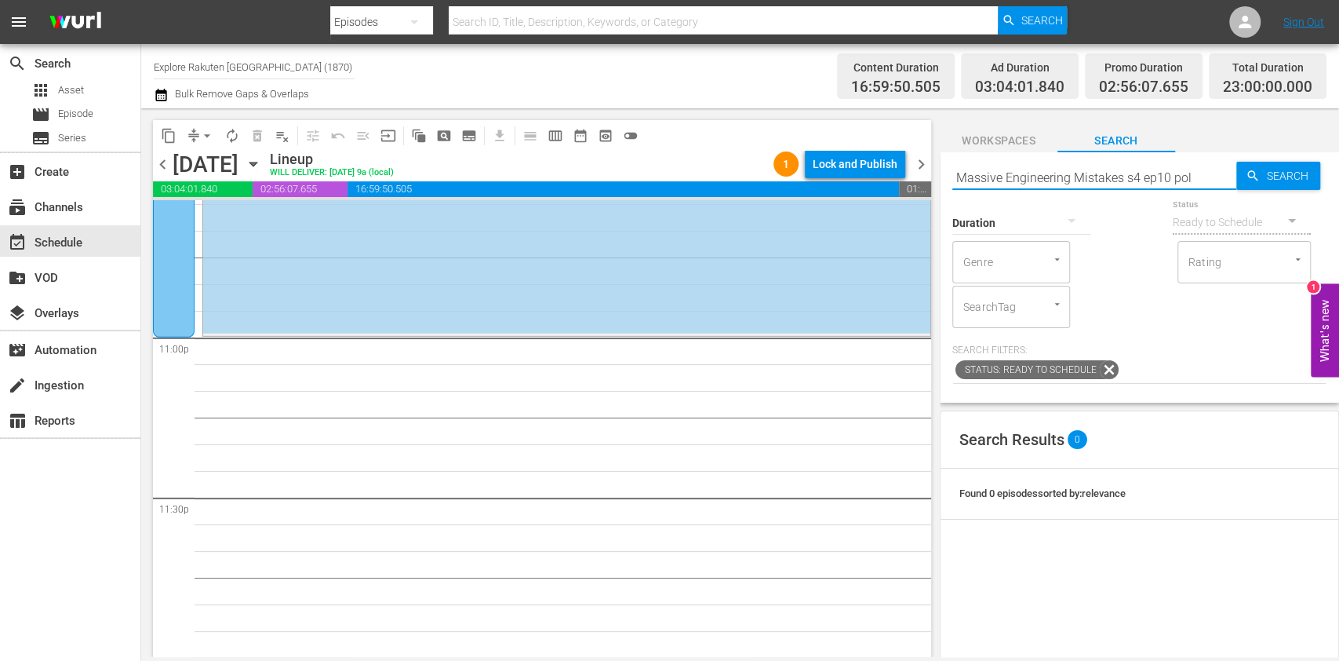
type input "Massive Engineering Mistakes s4 ep10 pol"
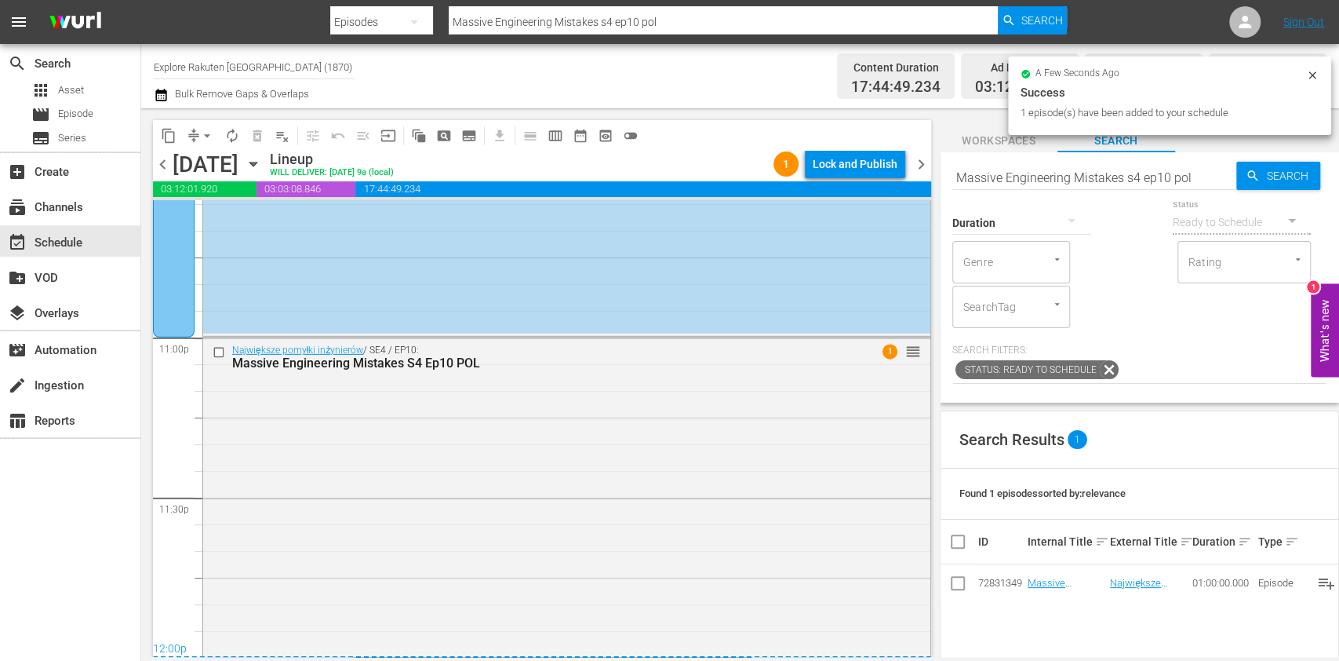
click at [923, 160] on span "chevron_right" at bounding box center [922, 165] width 20 height 20
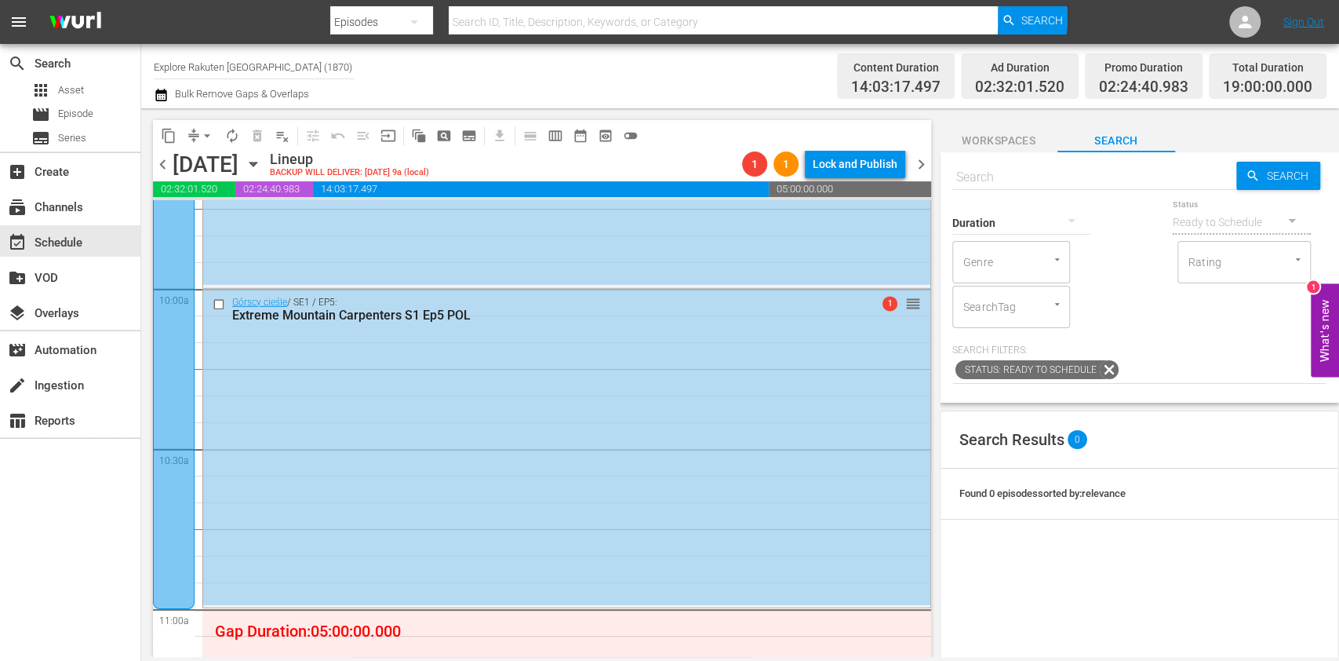
scroll to position [3426, 0]
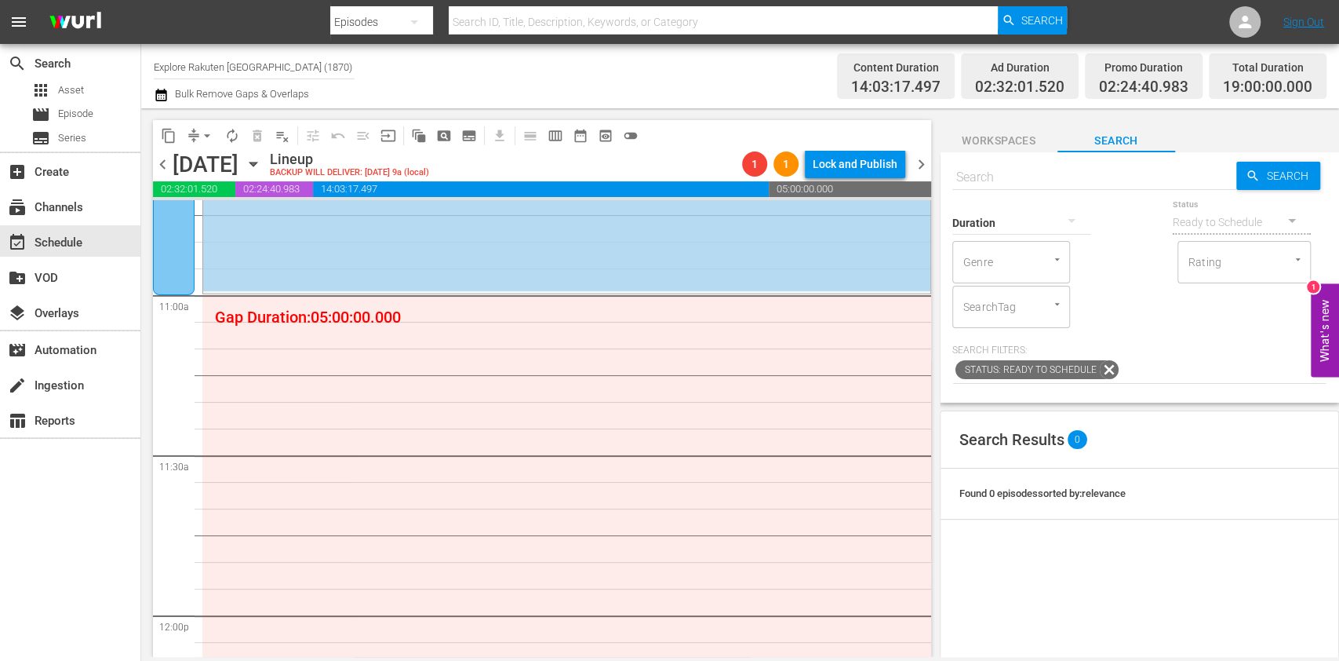
click at [471, 143] on button "subtitles_outlined" at bounding box center [469, 135] width 25 height 25
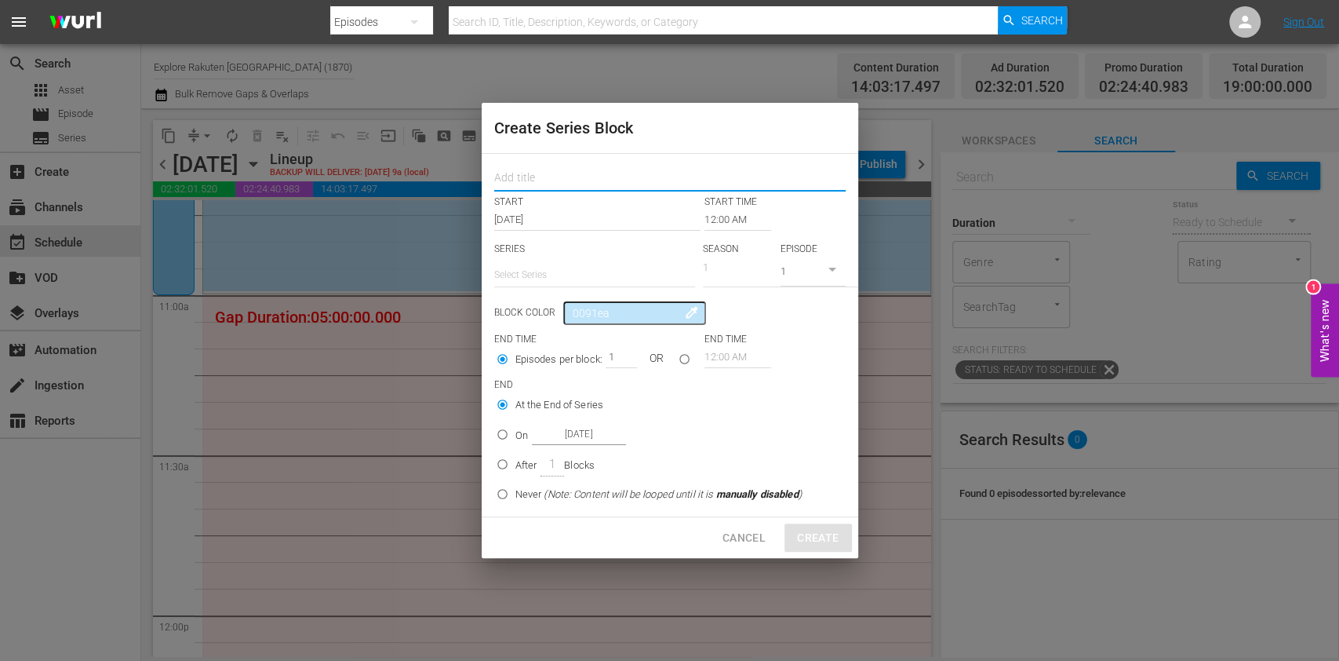
drag, startPoint x: 558, startPoint y: 188, endPoint x: 560, endPoint y: 198, distance: 10.5
click at [558, 186] on input "text" at bounding box center [669, 179] width 351 height 24
paste input "Massive Engineering Mistakes"
type input "Massive Engineering Mistakes"
click at [554, 275] on input "text" at bounding box center [594, 275] width 201 height 38
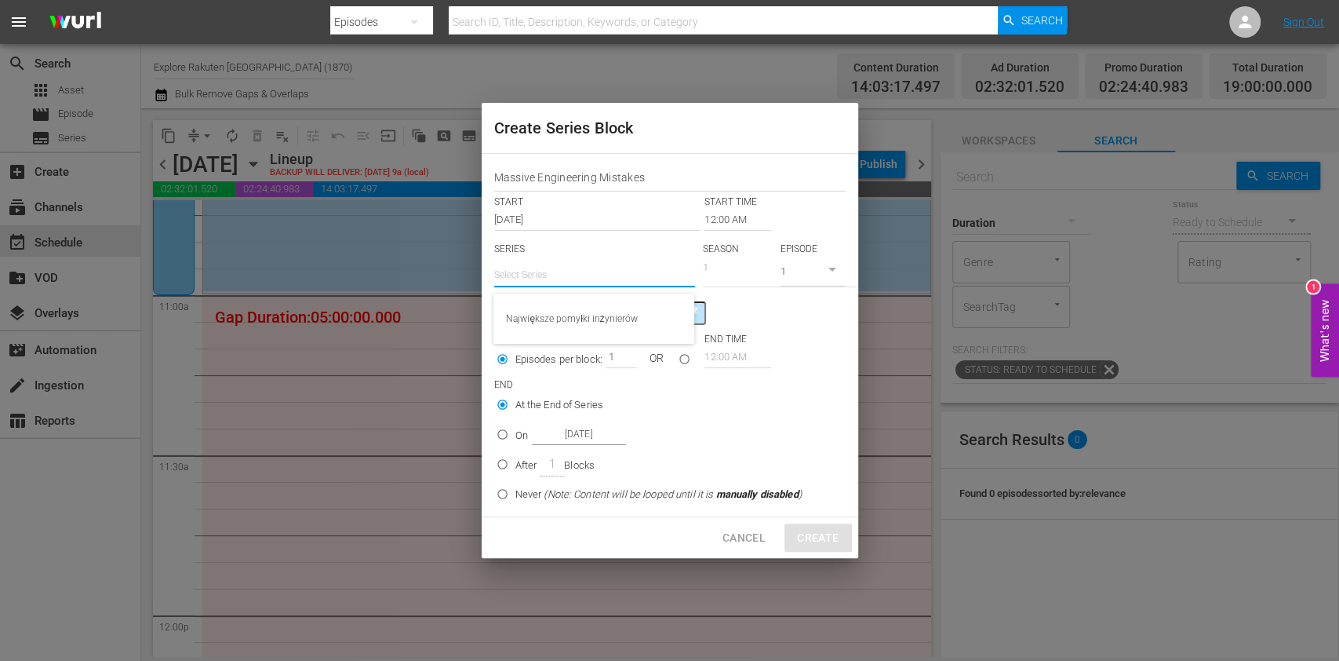
click at [565, 308] on div "Największe pomyłki inżynierów" at bounding box center [594, 319] width 176 height 38
type input "Największe pomyłki inżynierów"
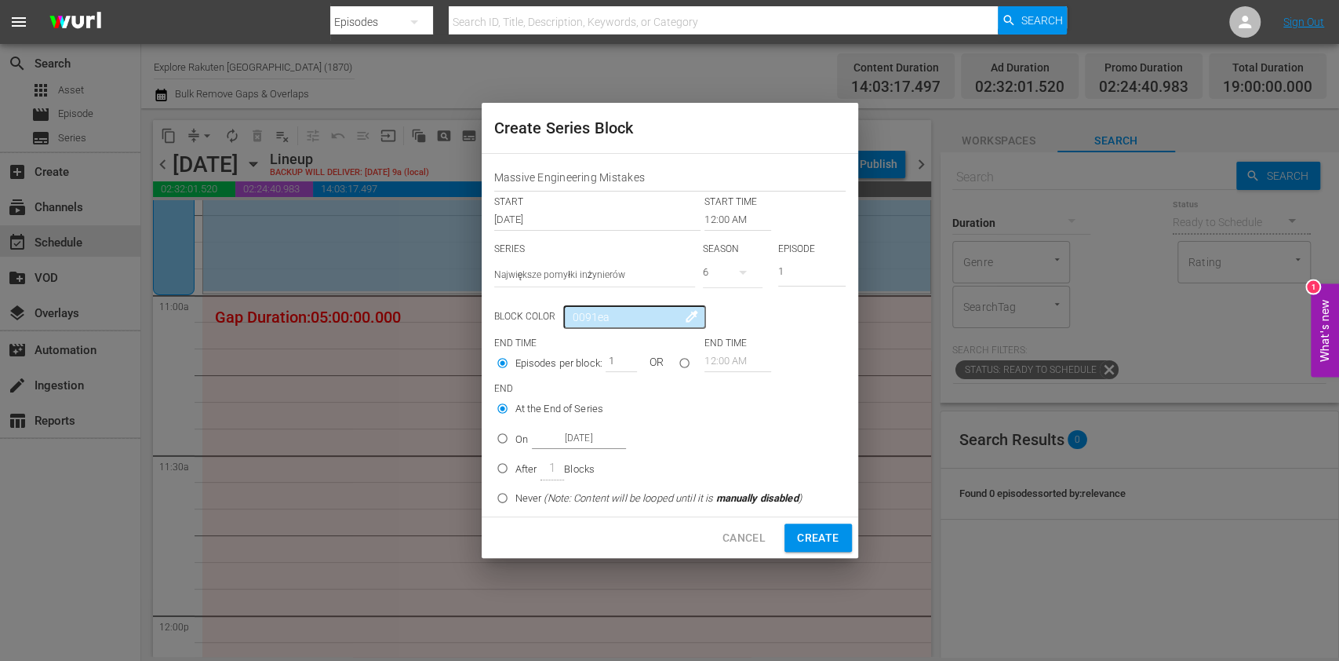
click at [729, 220] on input "12:00 AM" at bounding box center [738, 220] width 67 height 22
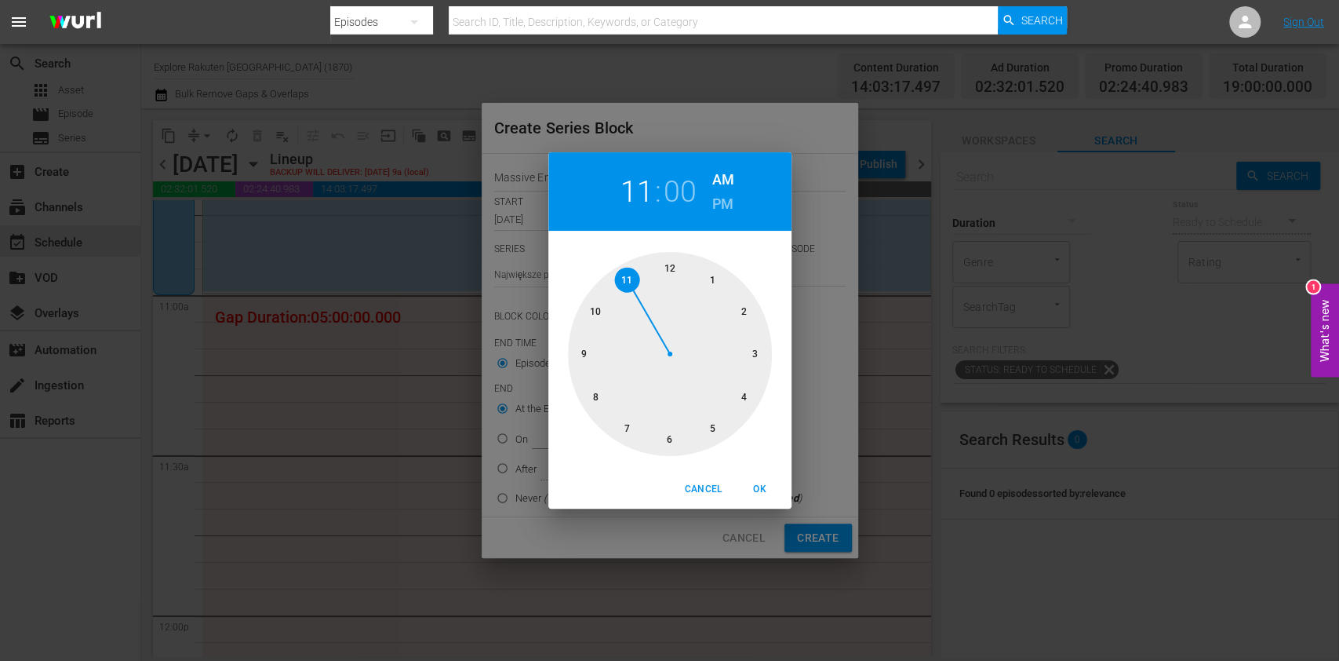
click at [622, 275] on div at bounding box center [670, 354] width 204 height 204
click at [754, 479] on button "OK" at bounding box center [760, 489] width 50 height 26
type input "11:00 AM"
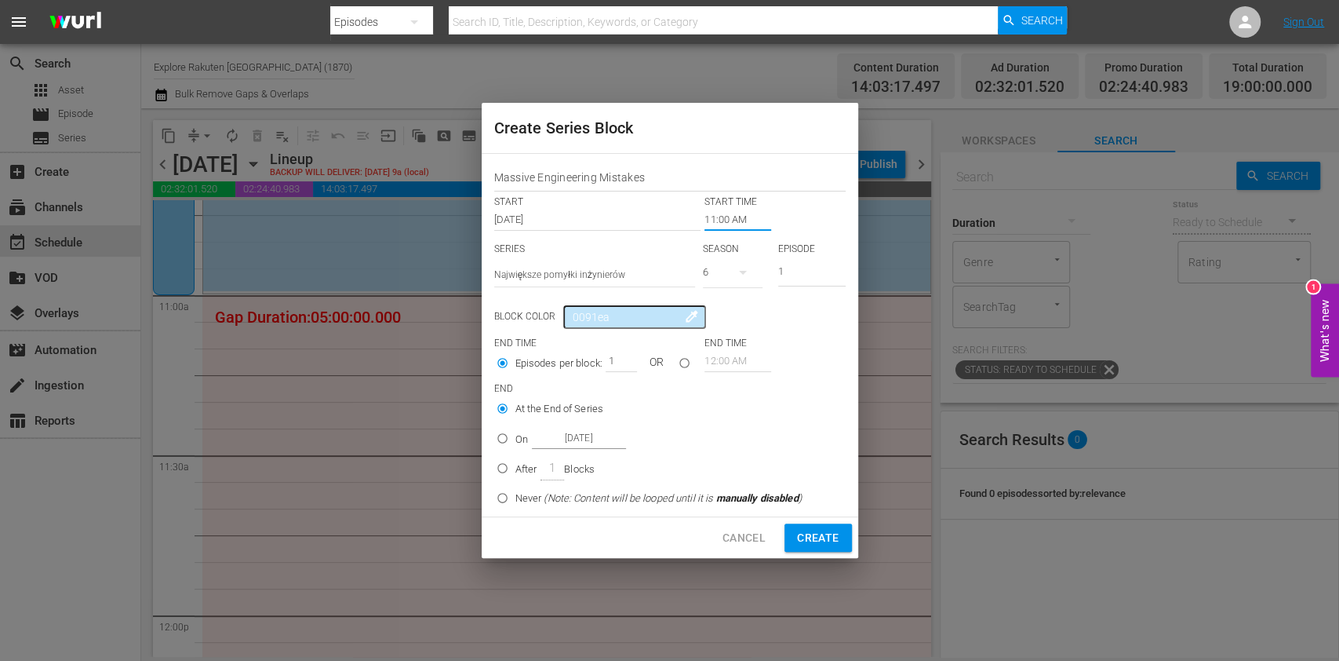
click at [715, 268] on div "6" at bounding box center [733, 272] width 60 height 44
click at [736, 355] on span "4" at bounding box center [740, 363] width 75 height 25
drag, startPoint x: 806, startPoint y: 271, endPoint x: 718, endPoint y: 279, distance: 88.2
click at [718, 279] on div "SERIES Select Series Największe pomyłki inżynierów SEASON 4 EPISODE 1" at bounding box center [669, 269] width 351 height 55
type input "6"
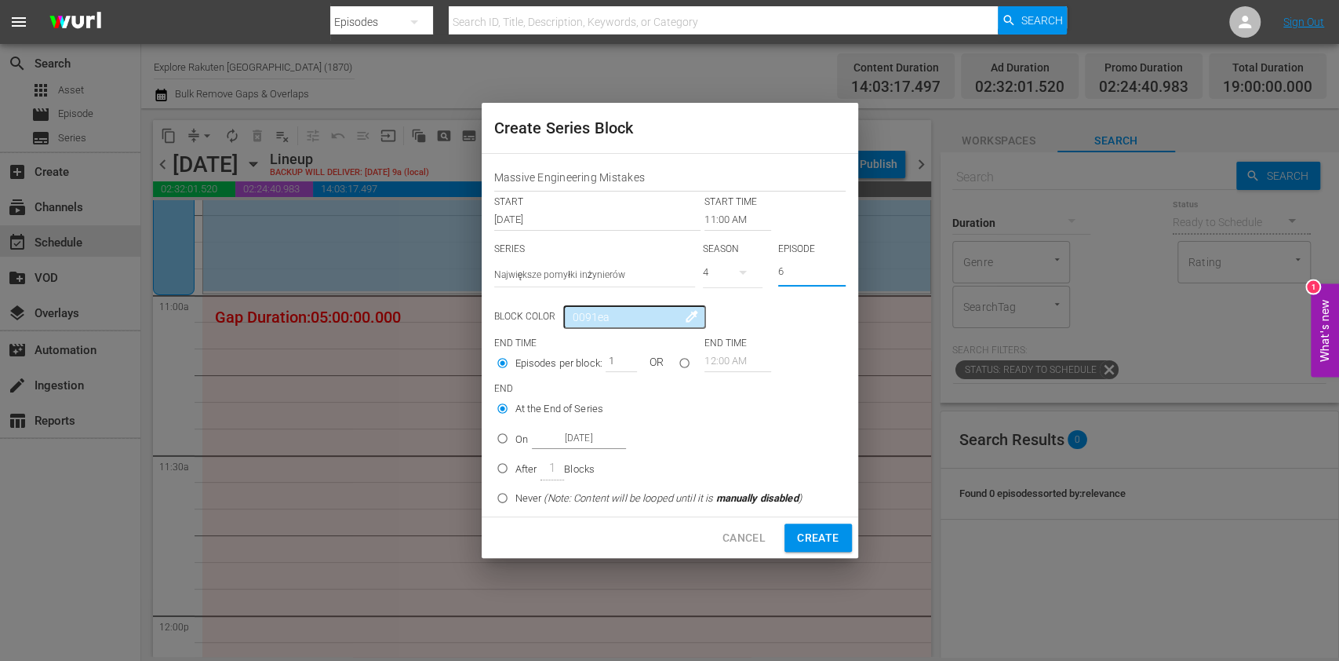
click at [523, 461] on p "After" at bounding box center [526, 469] width 22 height 16
click at [515, 461] on input "After 1 Blocks" at bounding box center [503, 471] width 26 height 26
radio input "false"
radio input "true"
drag, startPoint x: 606, startPoint y: 355, endPoint x: 628, endPoint y: 360, distance: 22.6
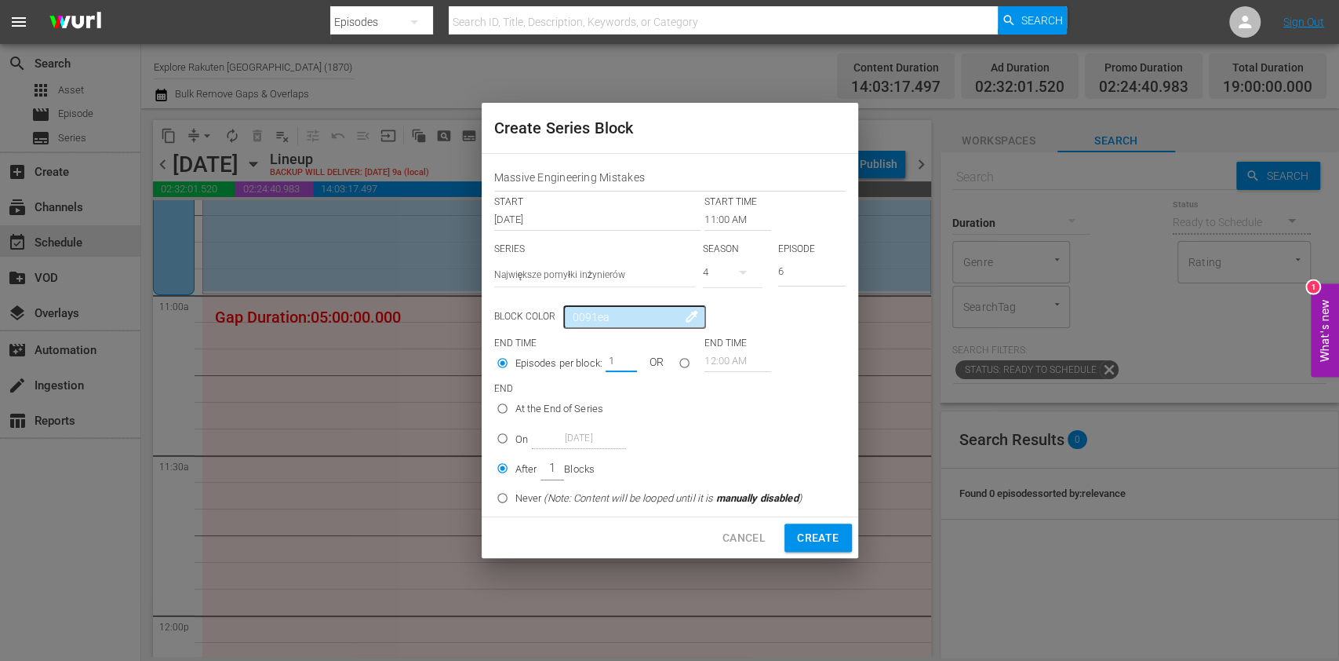
click at [627, 360] on input "1" at bounding box center [618, 361] width 24 height 22
type input "5"
click at [814, 534] on span "Create" at bounding box center [818, 538] width 42 height 20
type input "12:00 AM"
type input "1"
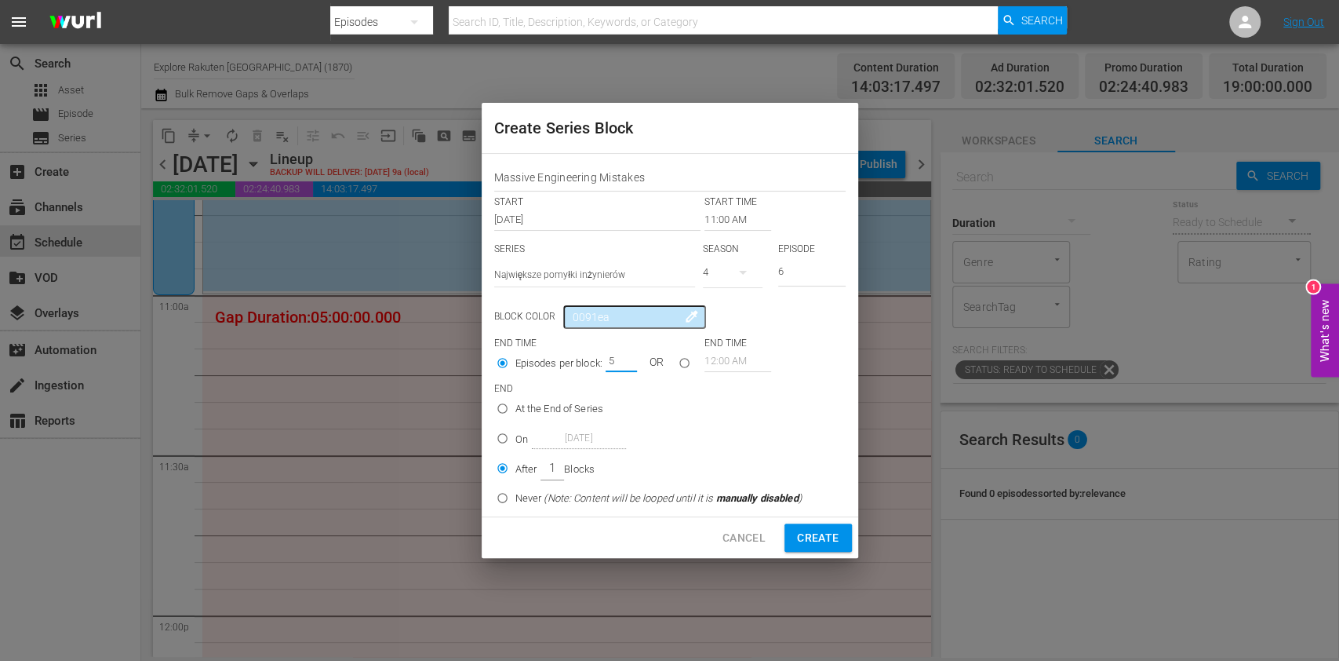
type input "1"
radio input "true"
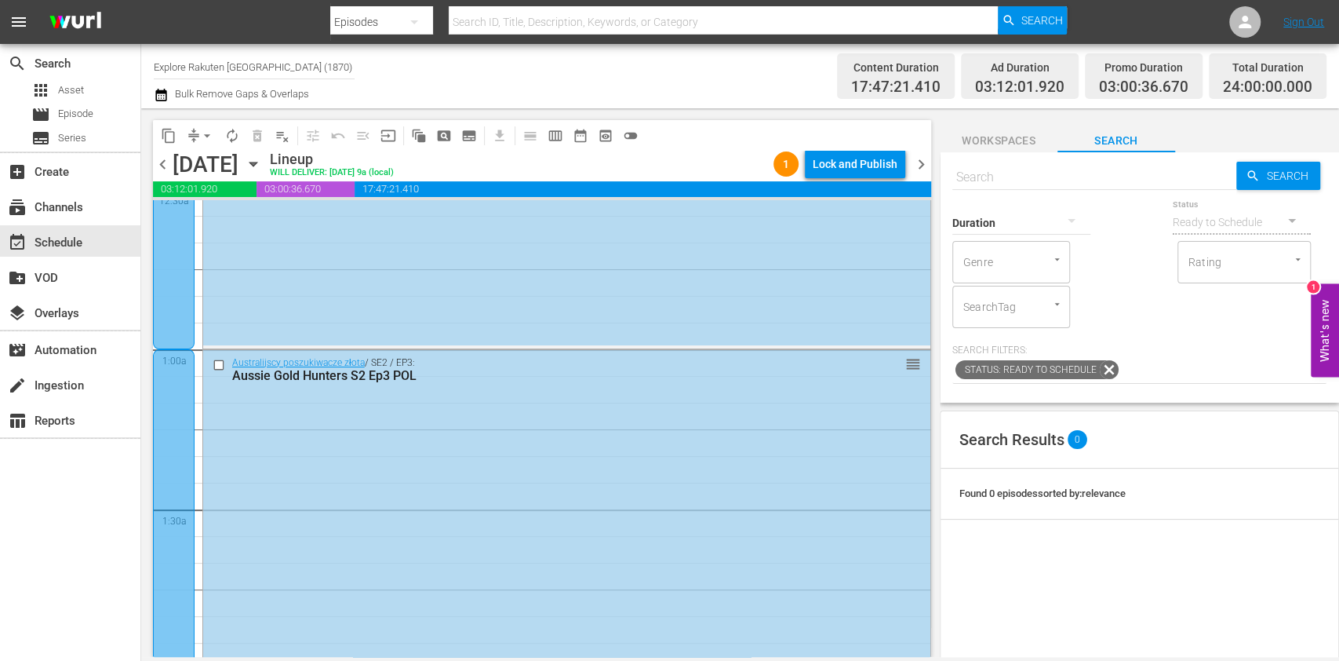
scroll to position [0, 0]
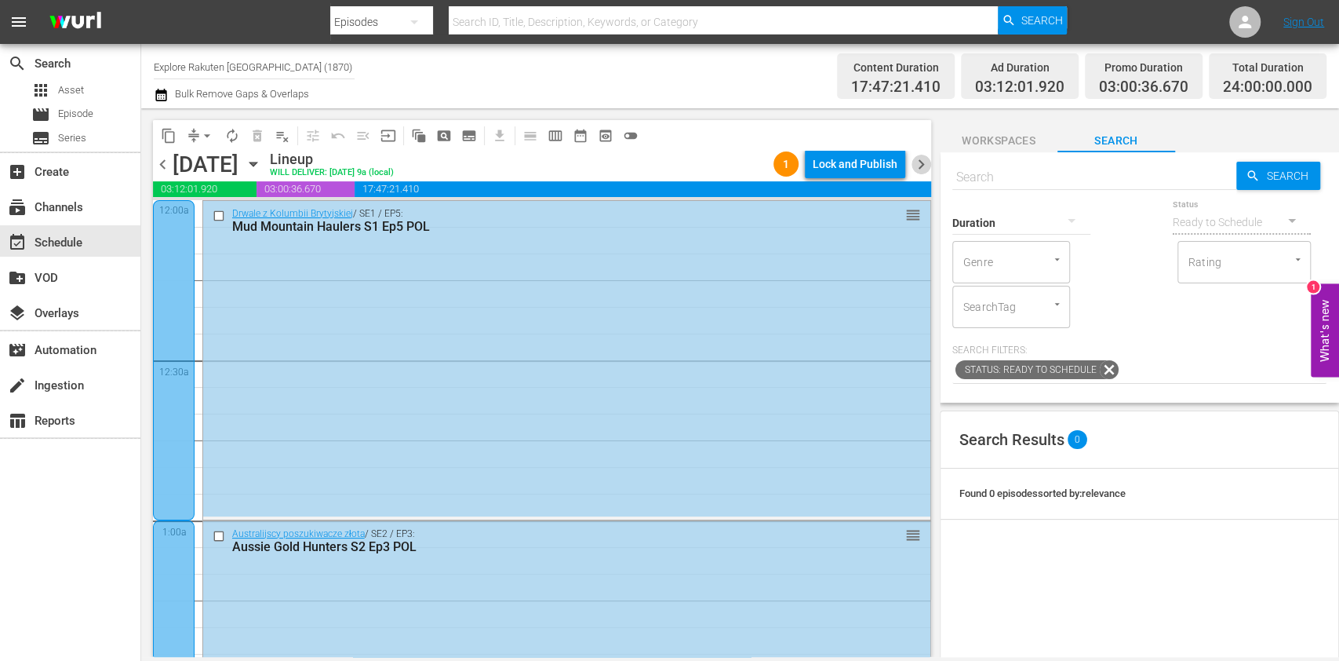
click at [916, 155] on span "chevron_right" at bounding box center [922, 165] width 20 height 20
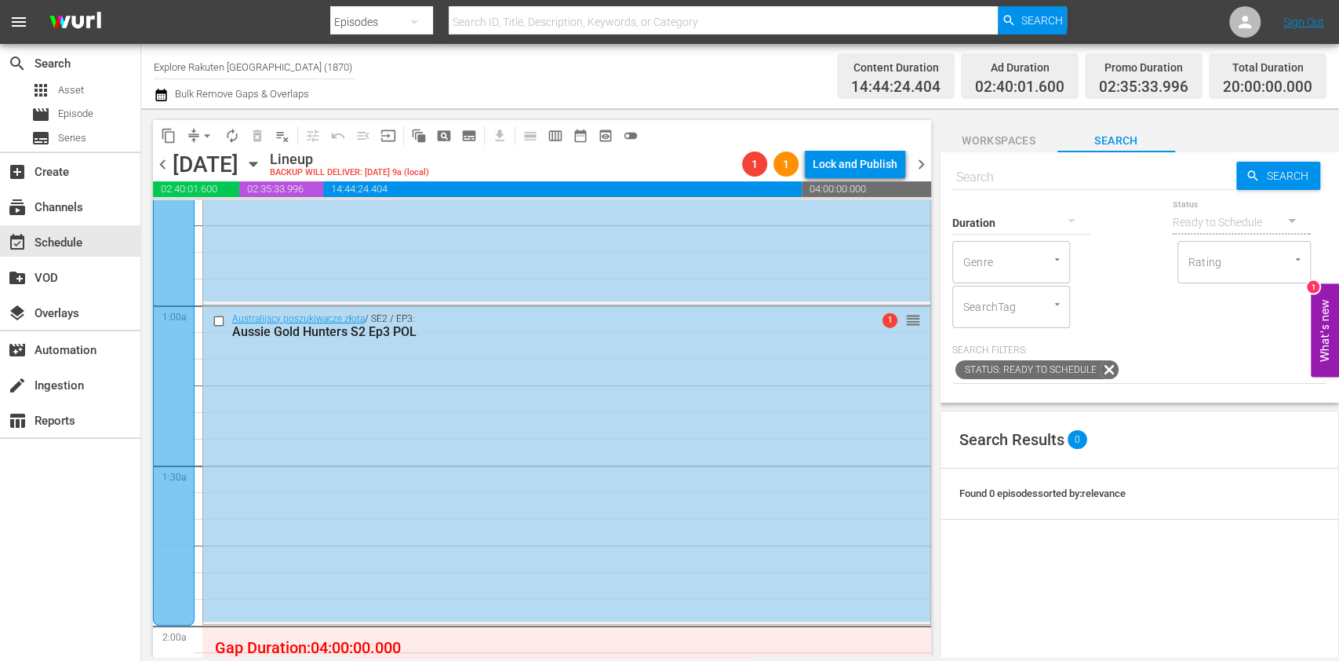
scroll to position [212, 0]
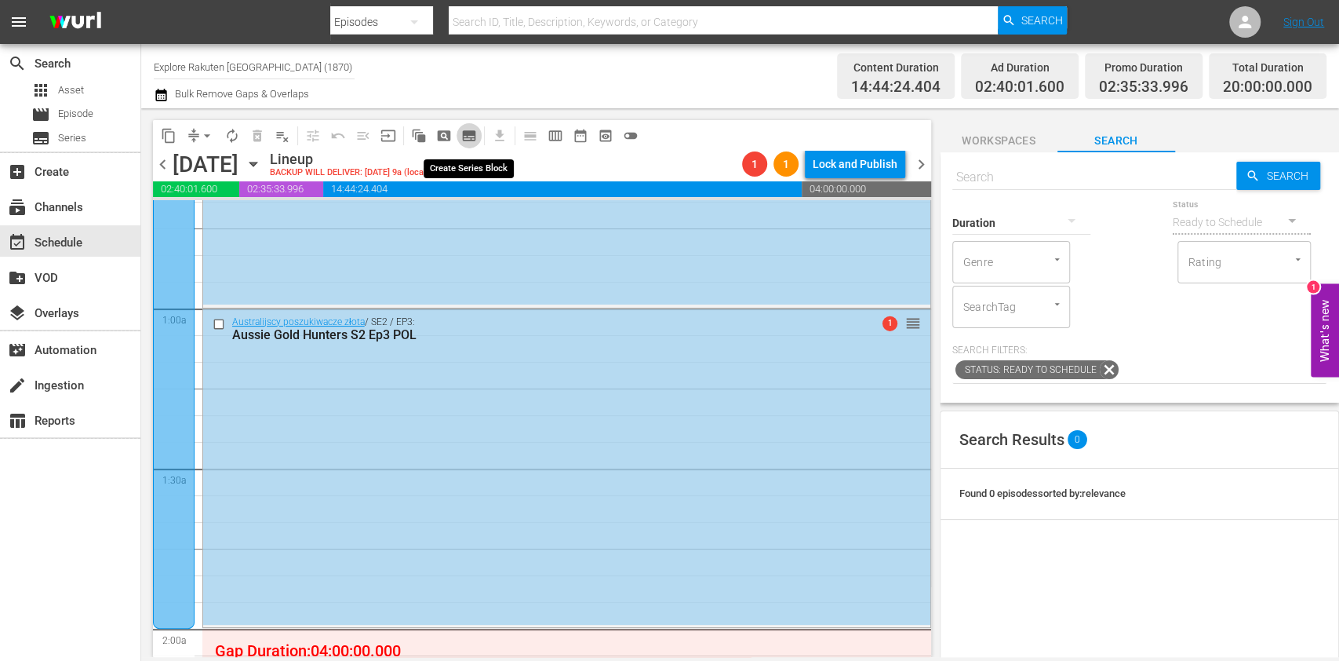
click at [476, 137] on span "subtitles_outlined" at bounding box center [469, 136] width 16 height 16
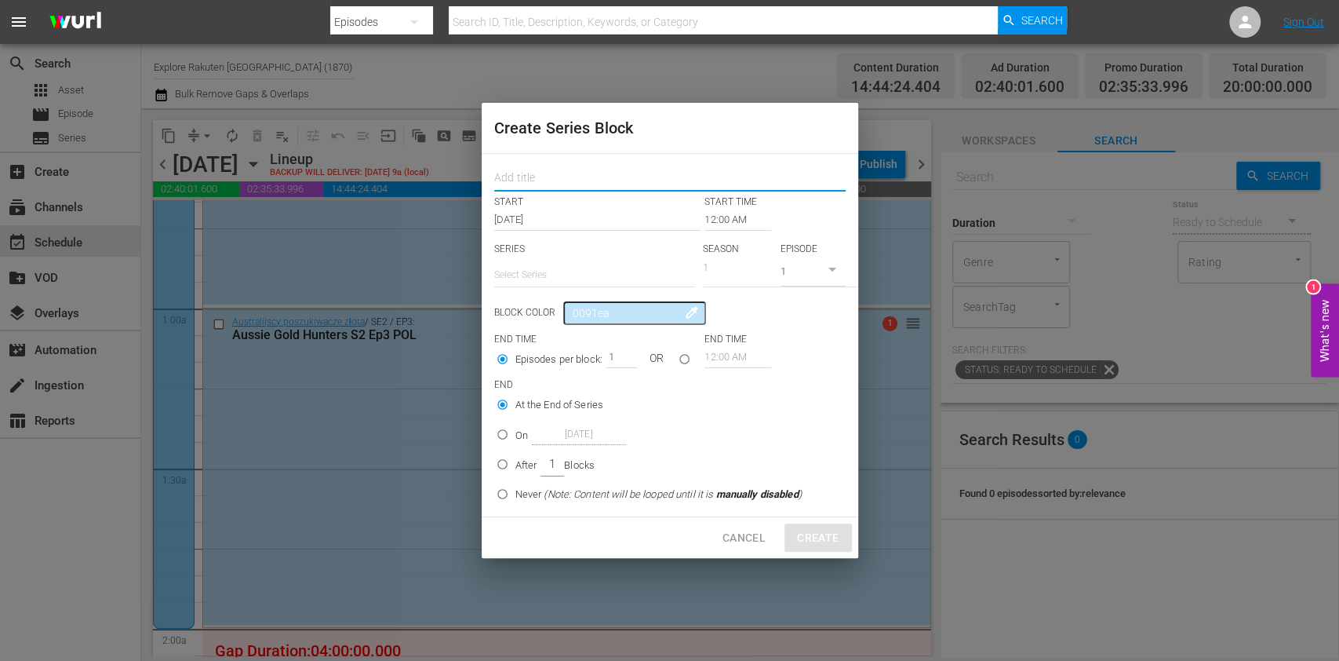
drag, startPoint x: 525, startPoint y: 182, endPoint x: 530, endPoint y: 194, distance: 13.0
click at [525, 182] on input "text" at bounding box center [669, 179] width 351 height 24
paste input "Massive Engineering Mistakes"
type input "Massive Engineering Mistakes"
click at [564, 292] on input "text" at bounding box center [594, 275] width 201 height 38
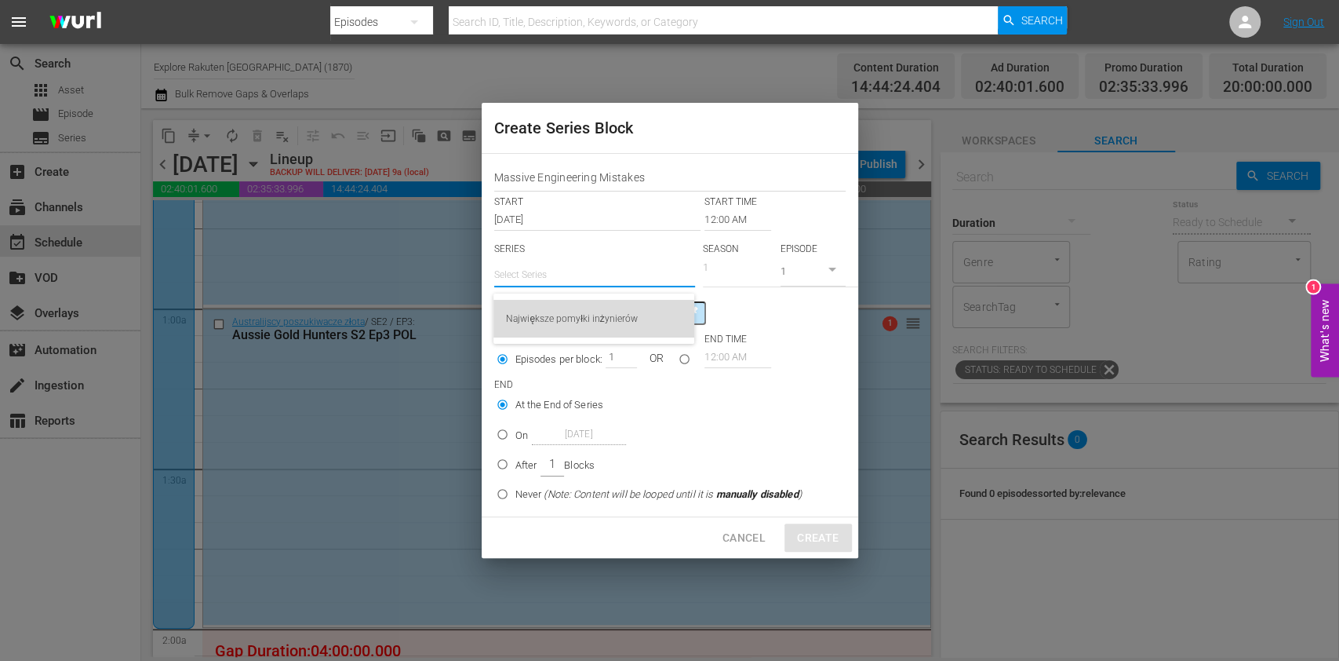
click at [565, 315] on div "Największe pomyłki inżynierów" at bounding box center [594, 319] width 176 height 38
type input "Największe pomyłki inżynierów"
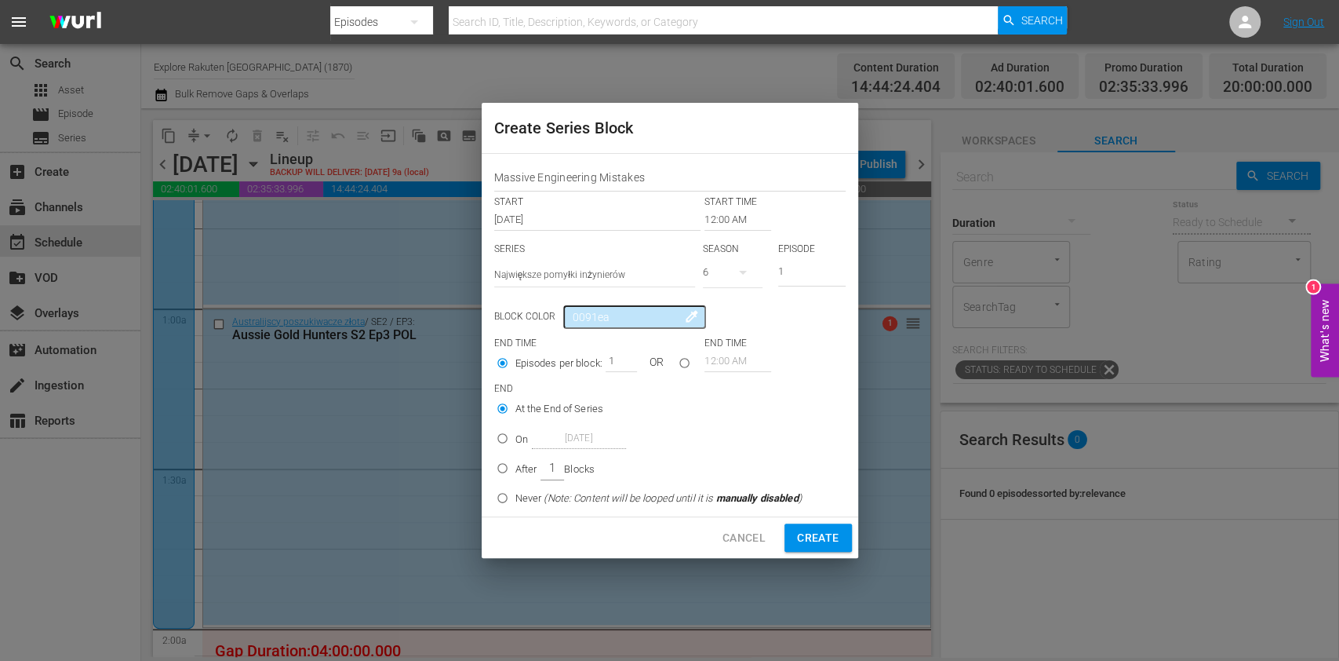
click at [732, 280] on button "button" at bounding box center [743, 272] width 38 height 38
click at [742, 354] on span "4" at bounding box center [740, 363] width 75 height 25
drag, startPoint x: 784, startPoint y: 274, endPoint x: 737, endPoint y: 281, distance: 47.6
click at [750, 280] on div "SERIES Select Series Największe pomyłki inżynierów SEASON 4 EPISODE 1" at bounding box center [669, 269] width 351 height 55
type input "6"
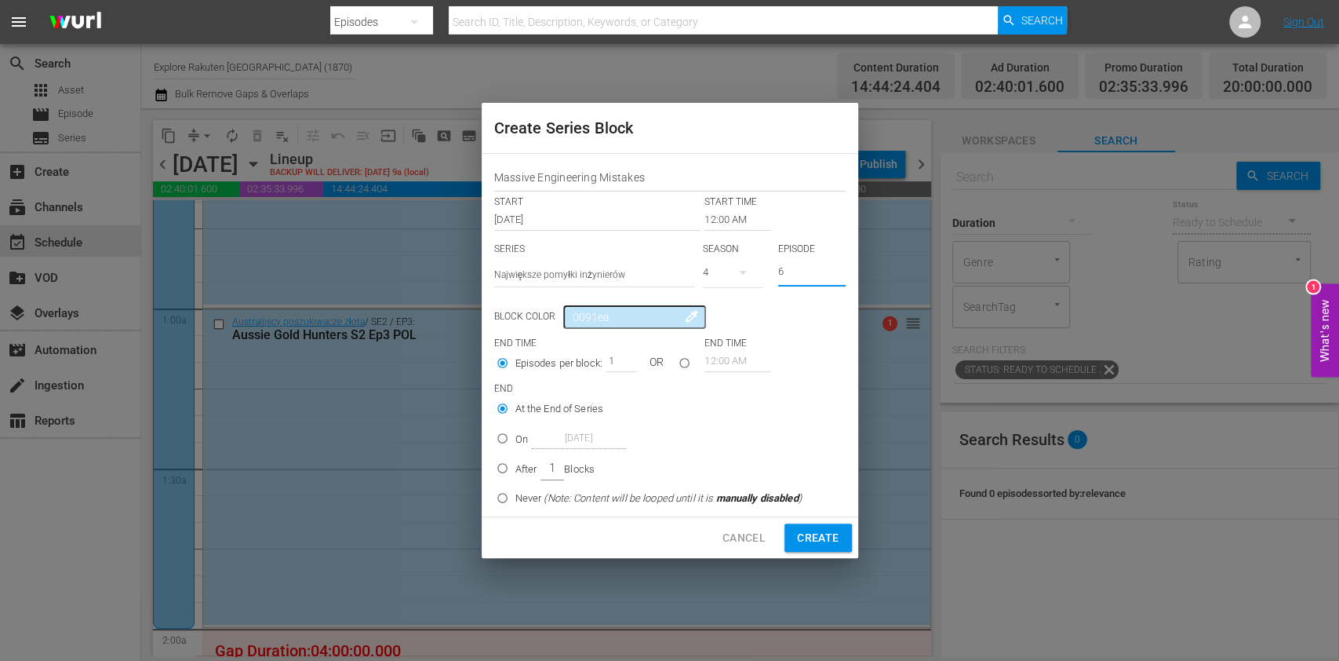
click at [722, 218] on input "12:00 AM" at bounding box center [738, 220] width 67 height 22
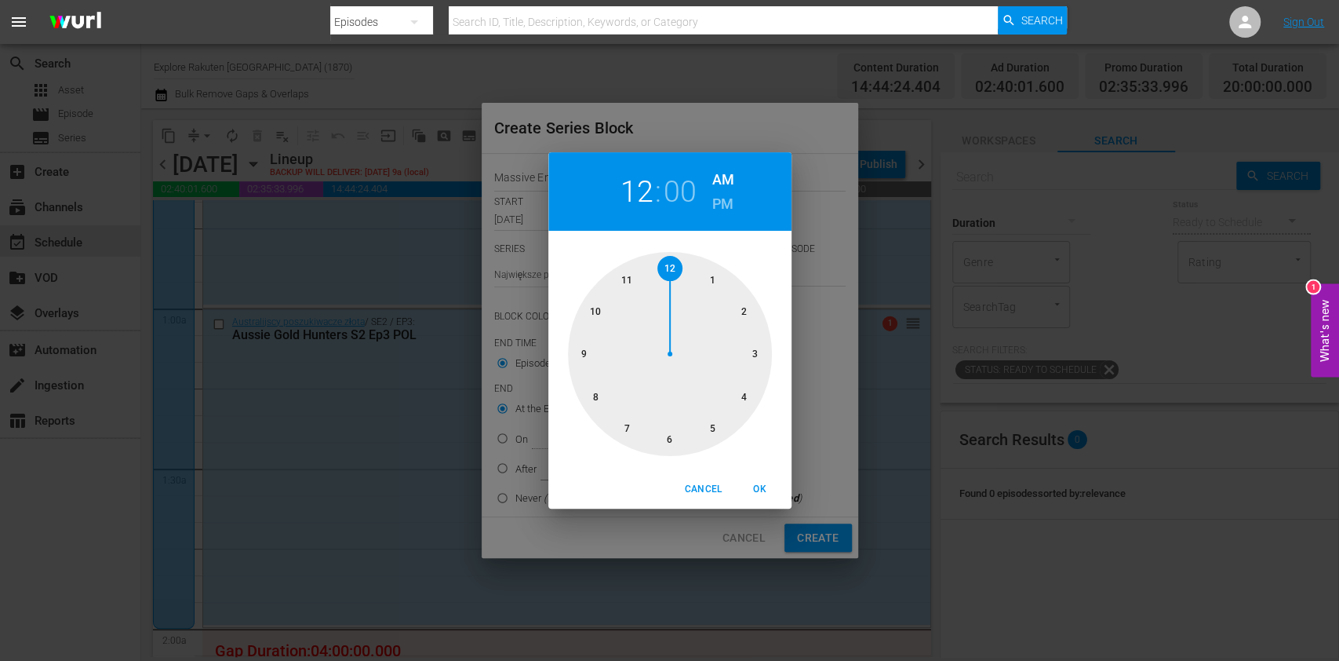
click at [745, 304] on div at bounding box center [670, 354] width 204 height 204
click at [745, 493] on span "OK" at bounding box center [760, 489] width 38 height 16
type input "02:00 AM"
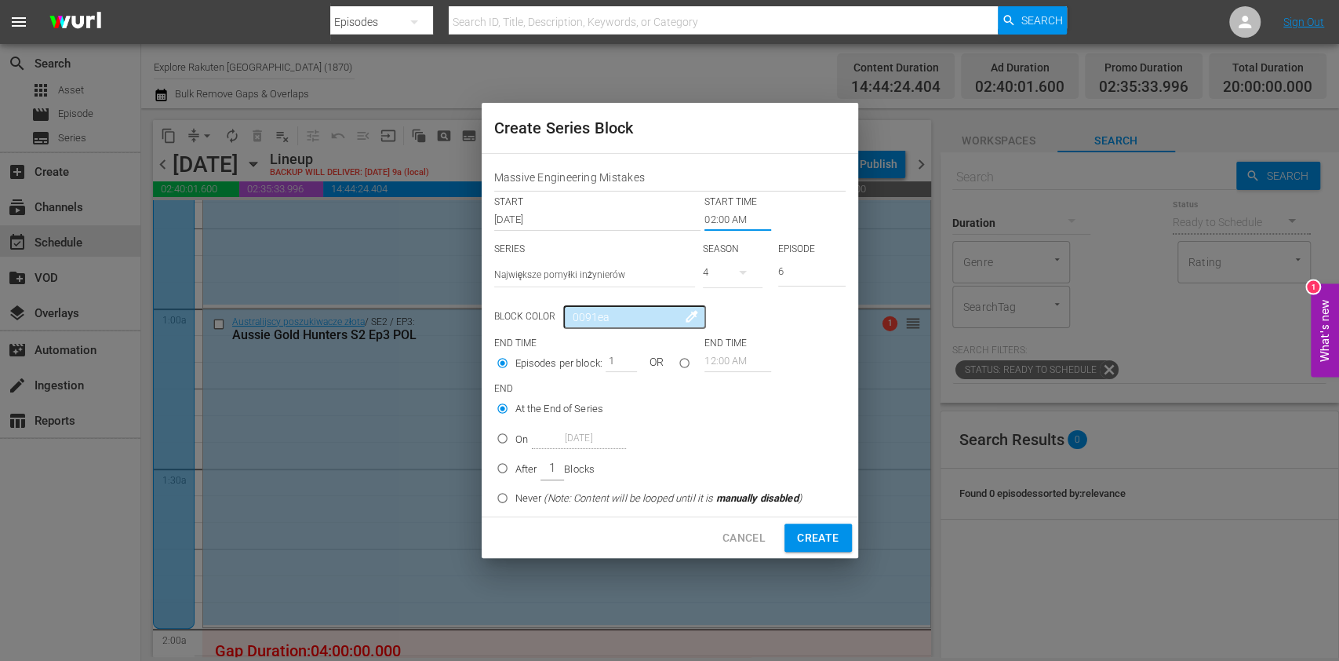
drag, startPoint x: 530, startPoint y: 476, endPoint x: 540, endPoint y: 462, distance: 17.4
click at [530, 475] on p "After" at bounding box center [526, 469] width 22 height 16
click at [515, 475] on input "After 1 Blocks" at bounding box center [503, 471] width 26 height 26
radio input "false"
radio input "true"
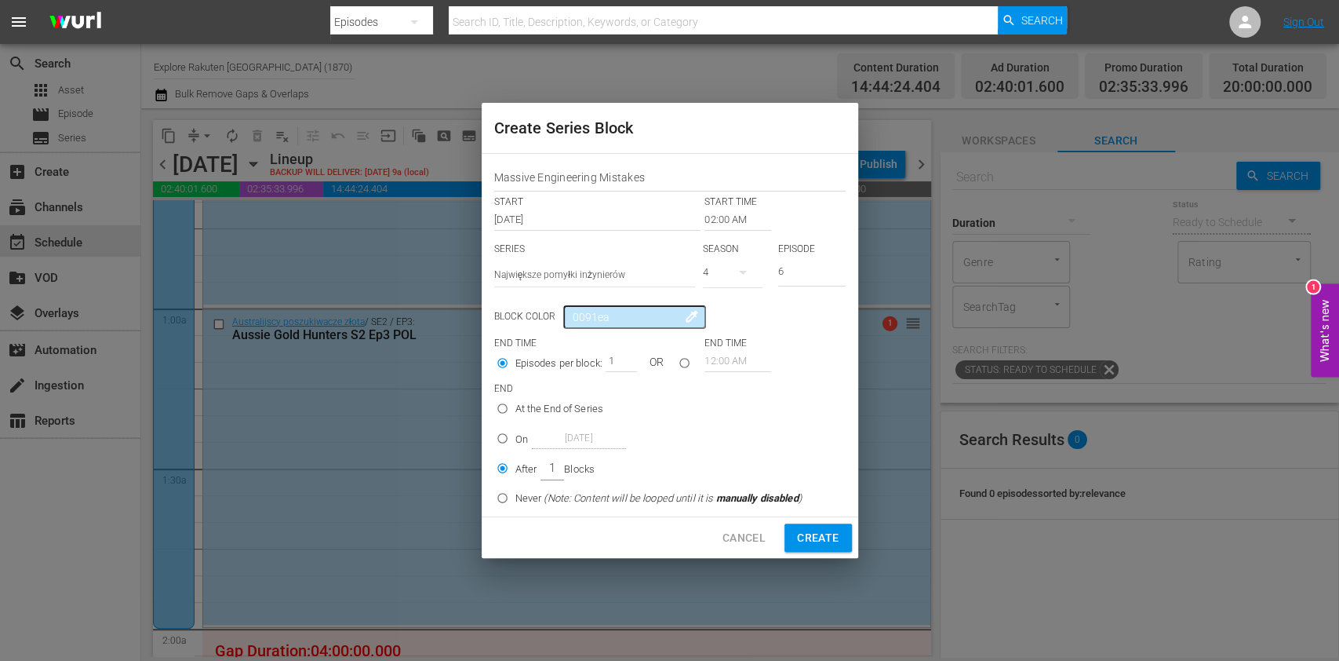
click at [607, 351] on input "1" at bounding box center [618, 361] width 24 height 22
drag, startPoint x: 609, startPoint y: 353, endPoint x: 618, endPoint y: 358, distance: 10.5
click at [618, 358] on input "1" at bounding box center [618, 361] width 24 height 22
type input "4"
click at [827, 537] on span "Create" at bounding box center [818, 538] width 42 height 20
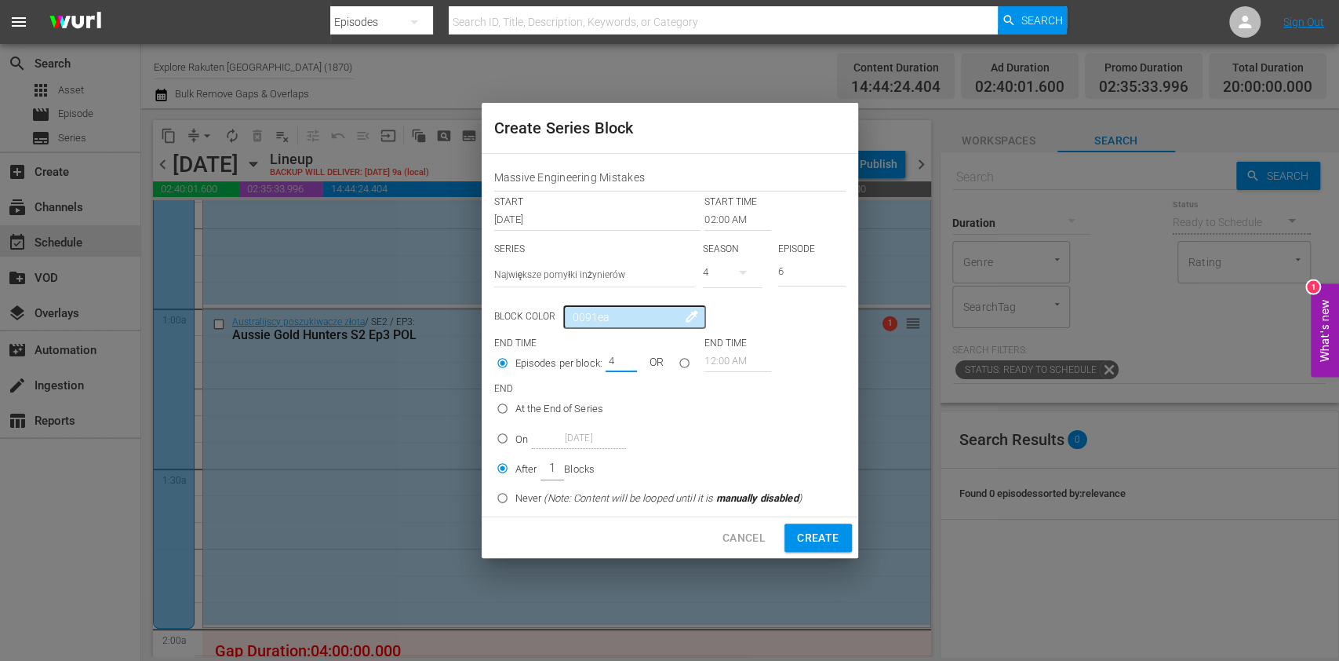
type input "12:00 AM"
type input "1"
radio input "true"
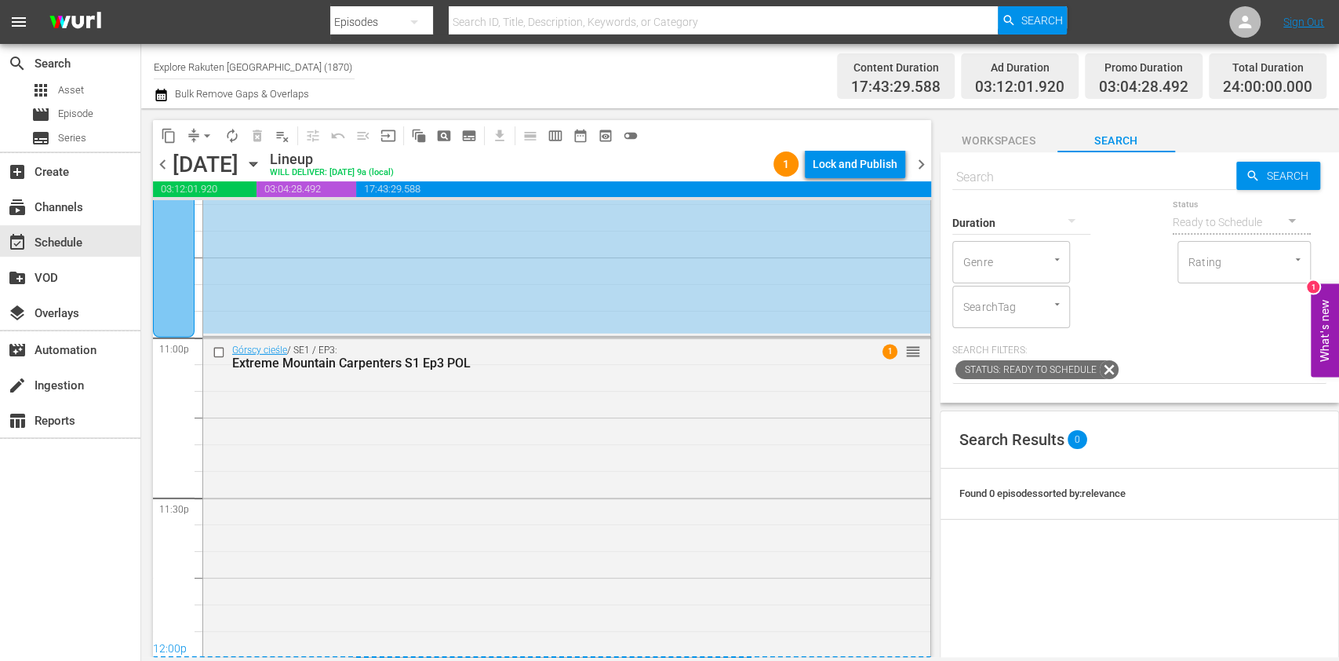
scroll to position [0, 0]
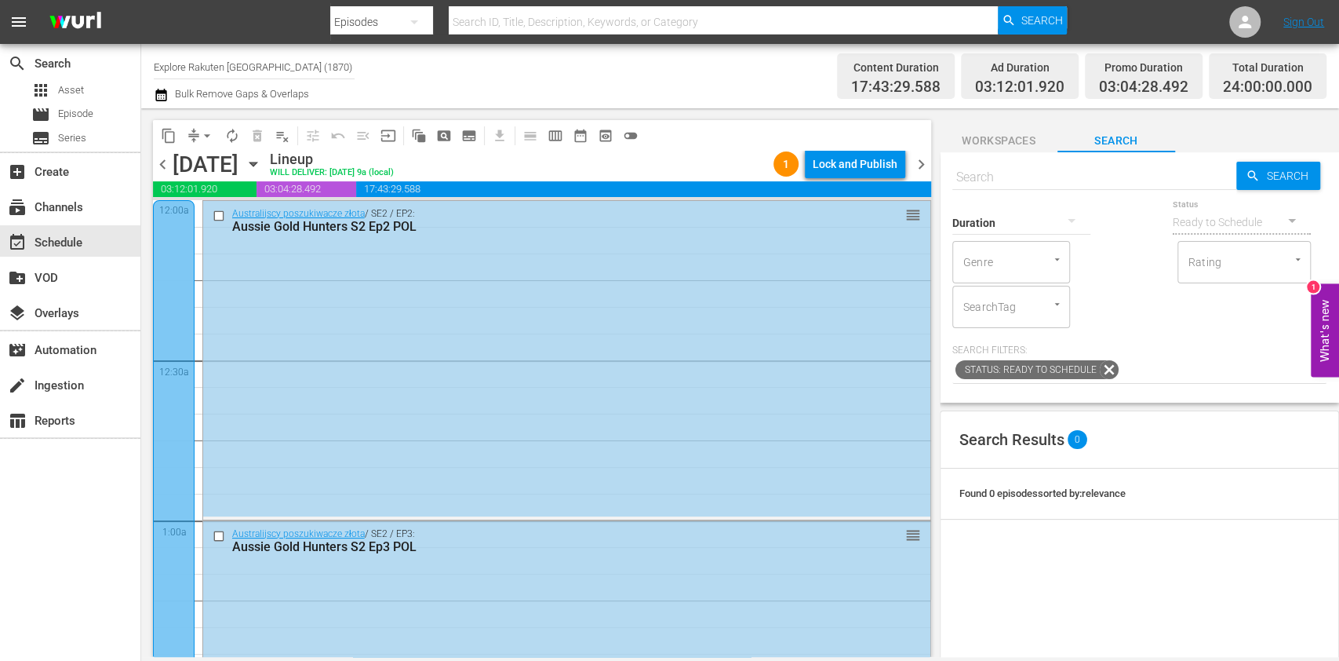
click at [920, 145] on div "content_copy compress arrow_drop_down autorenew_outlined delete_forever_outline…" at bounding box center [542, 135] width 778 height 31
click at [922, 155] on span "chevron_right" at bounding box center [922, 165] width 20 height 20
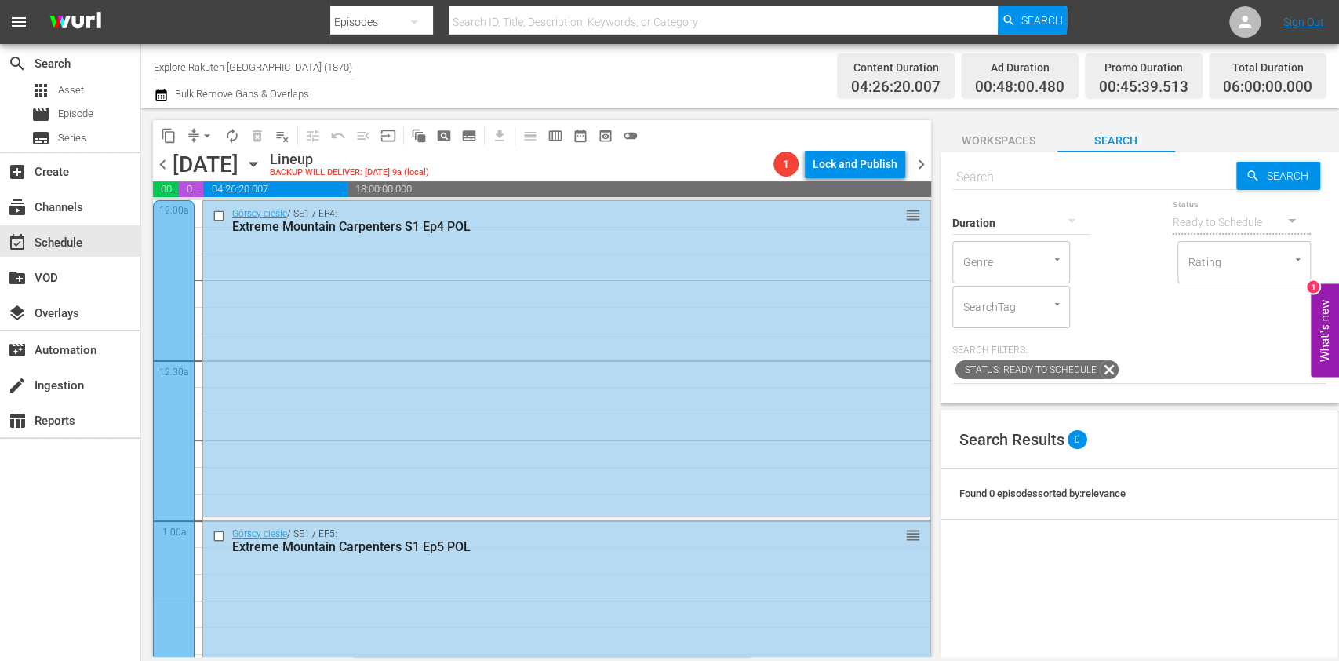
click at [209, 66] on input "Explore Rakuten [GEOGRAPHIC_DATA] (1870)" at bounding box center [254, 67] width 201 height 38
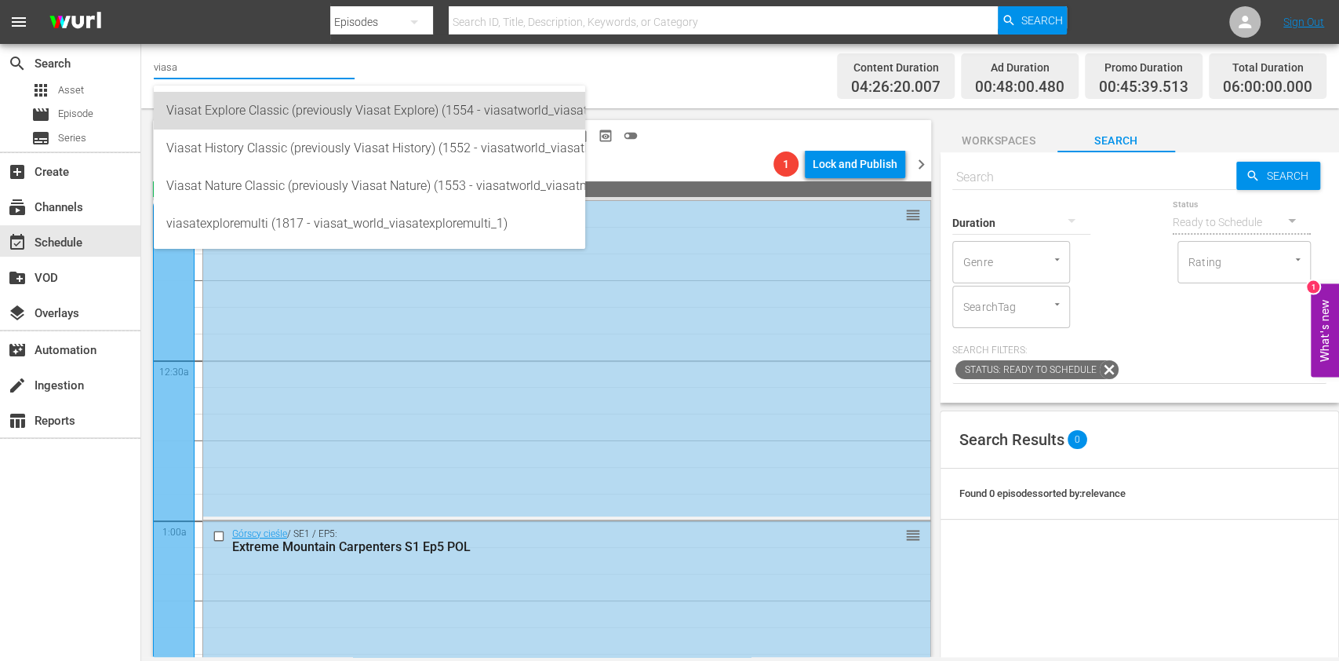
click at [256, 96] on div "Viasat Explore Classic (previously Viasat Explore) (1554 - viasatworld_viasatex…" at bounding box center [369, 111] width 406 height 38
type input "Viasat Explore Classic (previously Viasat Explore) (1554 - viasatworld_viasatex…"
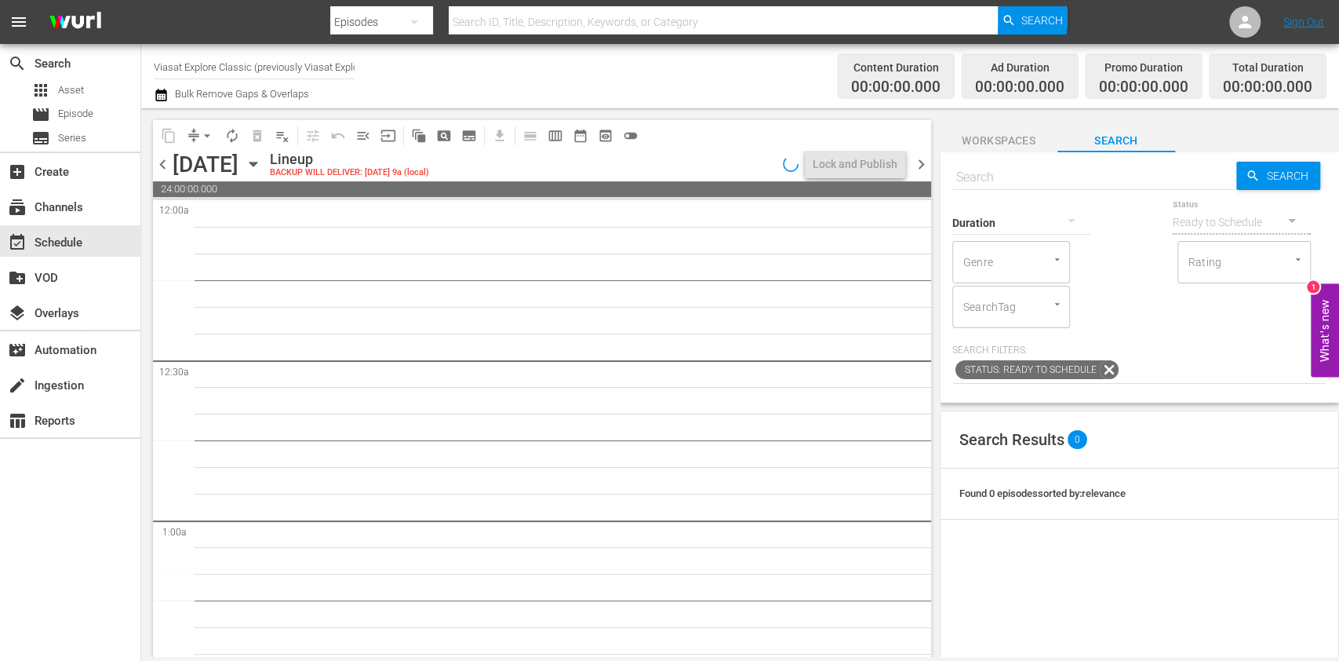
click at [262, 166] on icon "button" at bounding box center [253, 163] width 17 height 17
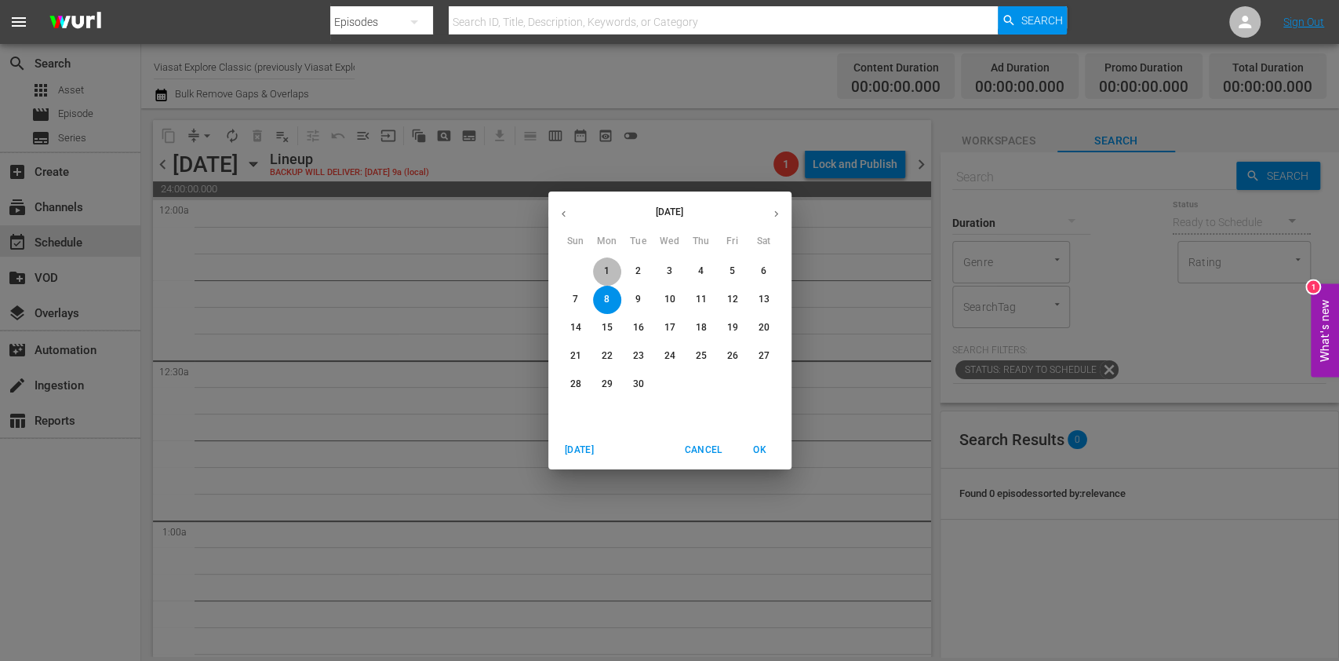
click at [609, 269] on span "1" at bounding box center [607, 270] width 28 height 13
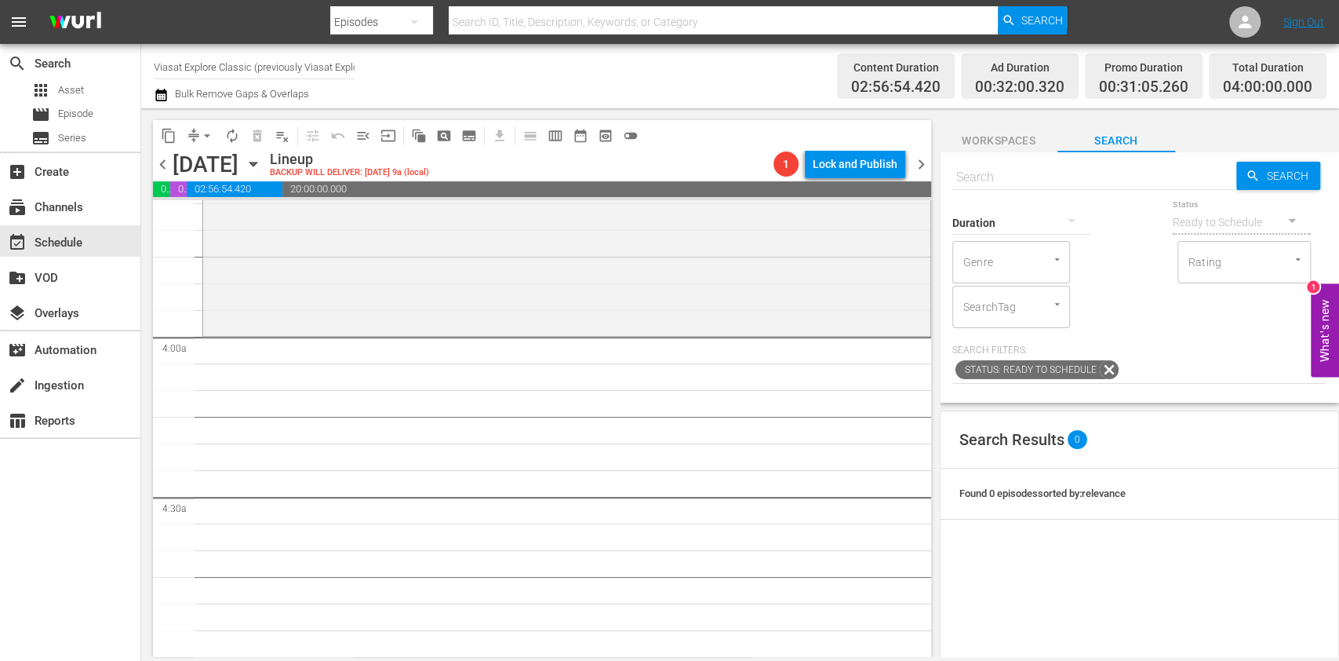
scroll to position [1042, 0]
